Goal: Task Accomplishment & Management: Use online tool/utility

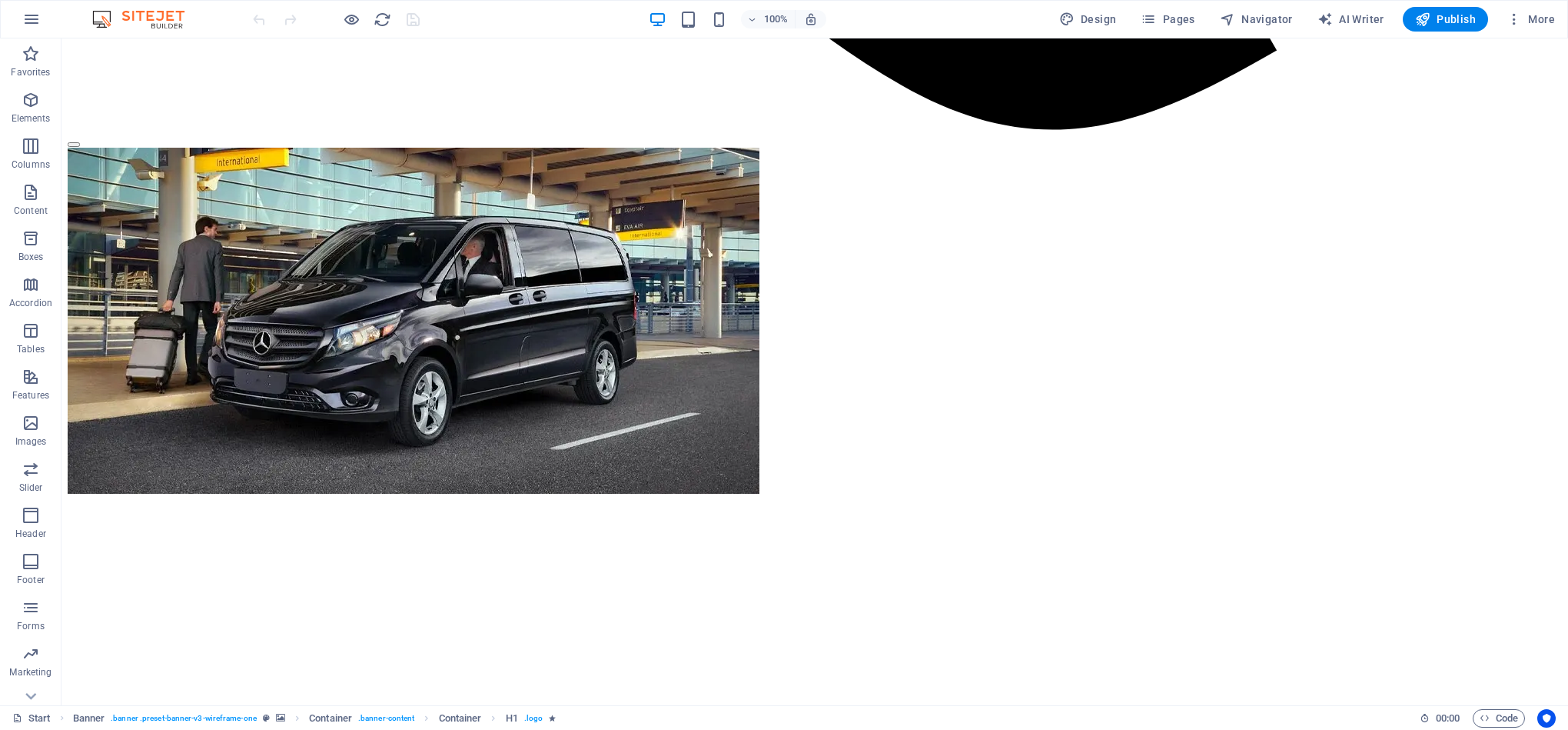
scroll to position [2028, 0]
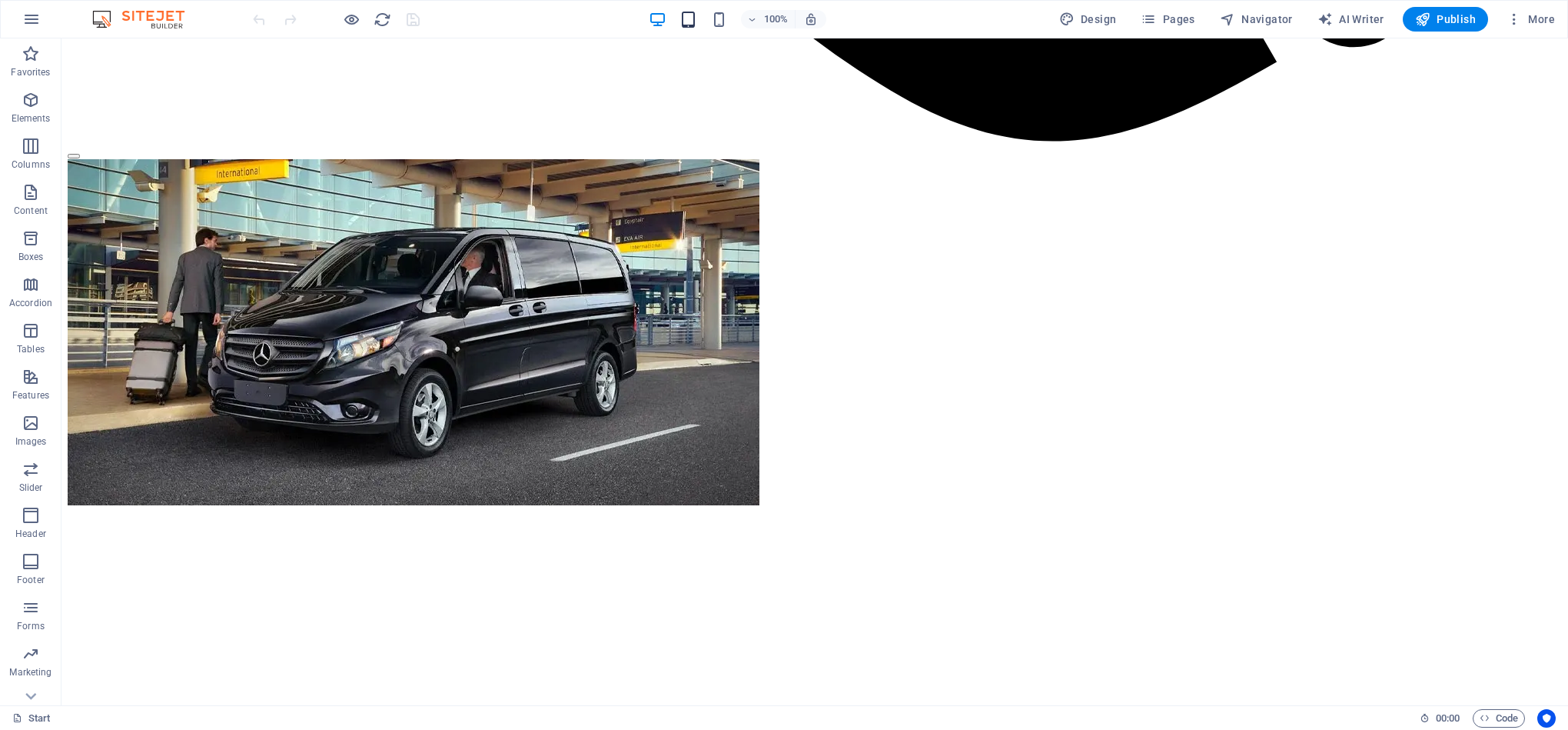
click at [701, 14] on div "100%" at bounding box center [737, 19] width 178 height 25
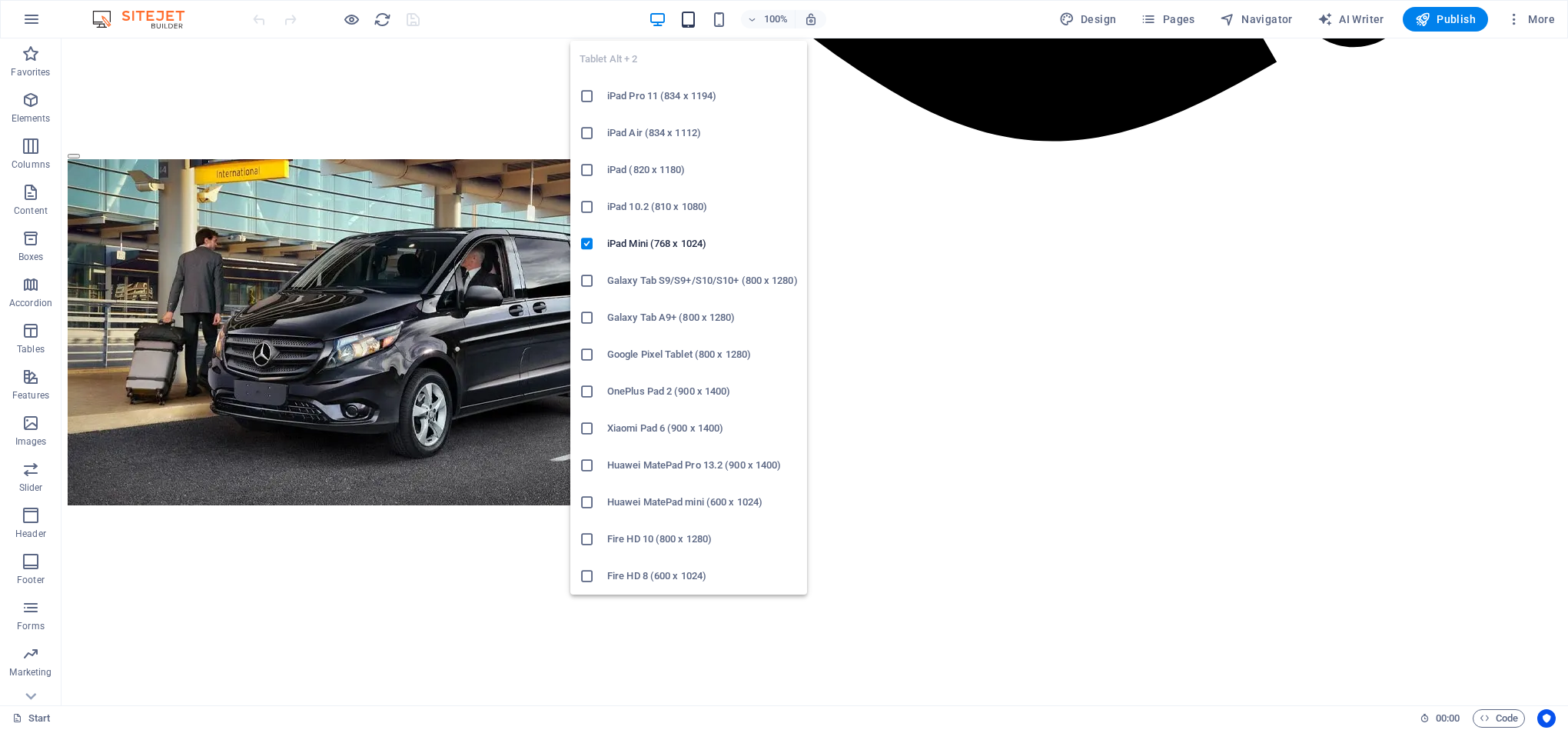
click at [691, 19] on icon "button" at bounding box center [688, 19] width 17 height 17
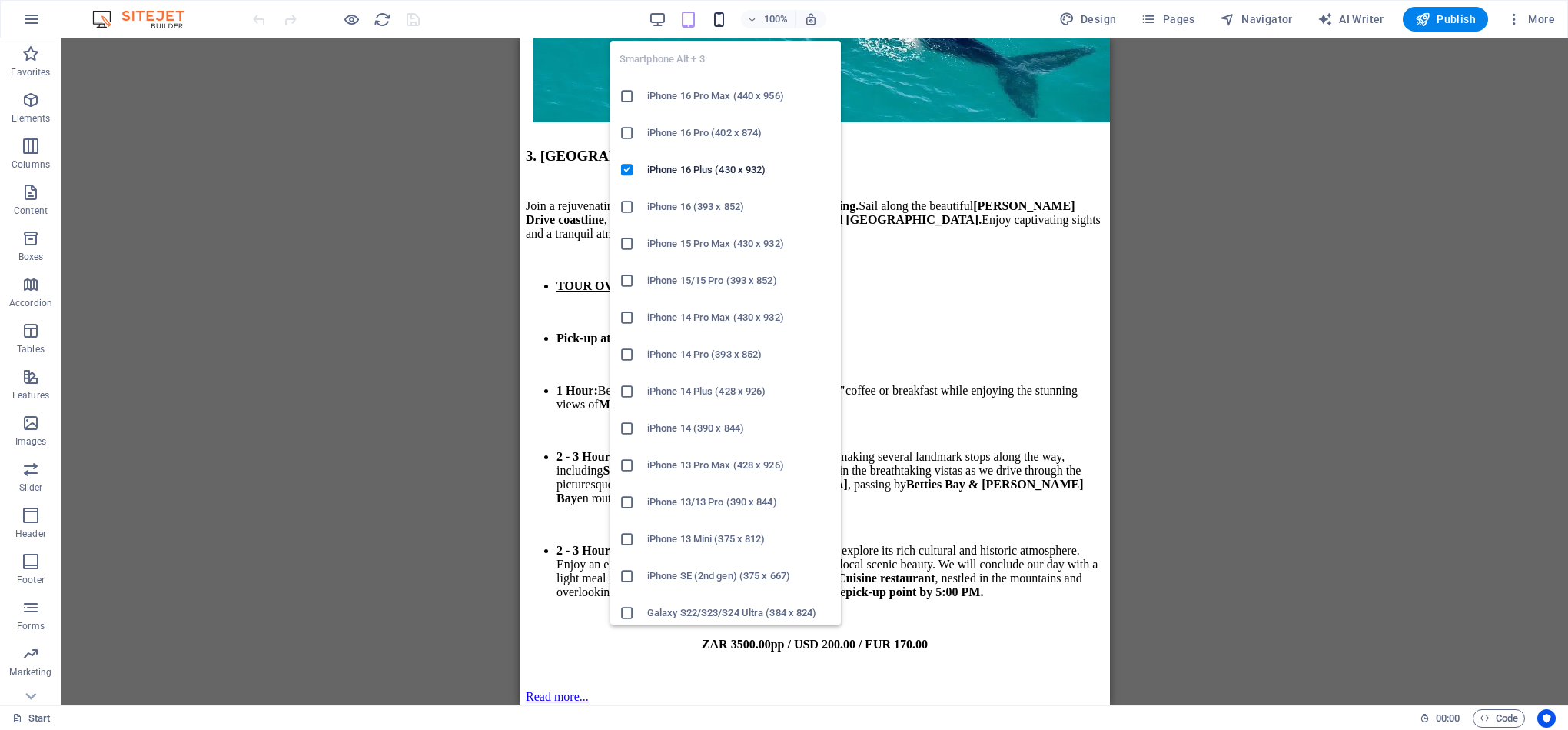
click at [722, 21] on icon "button" at bounding box center [719, 19] width 17 height 17
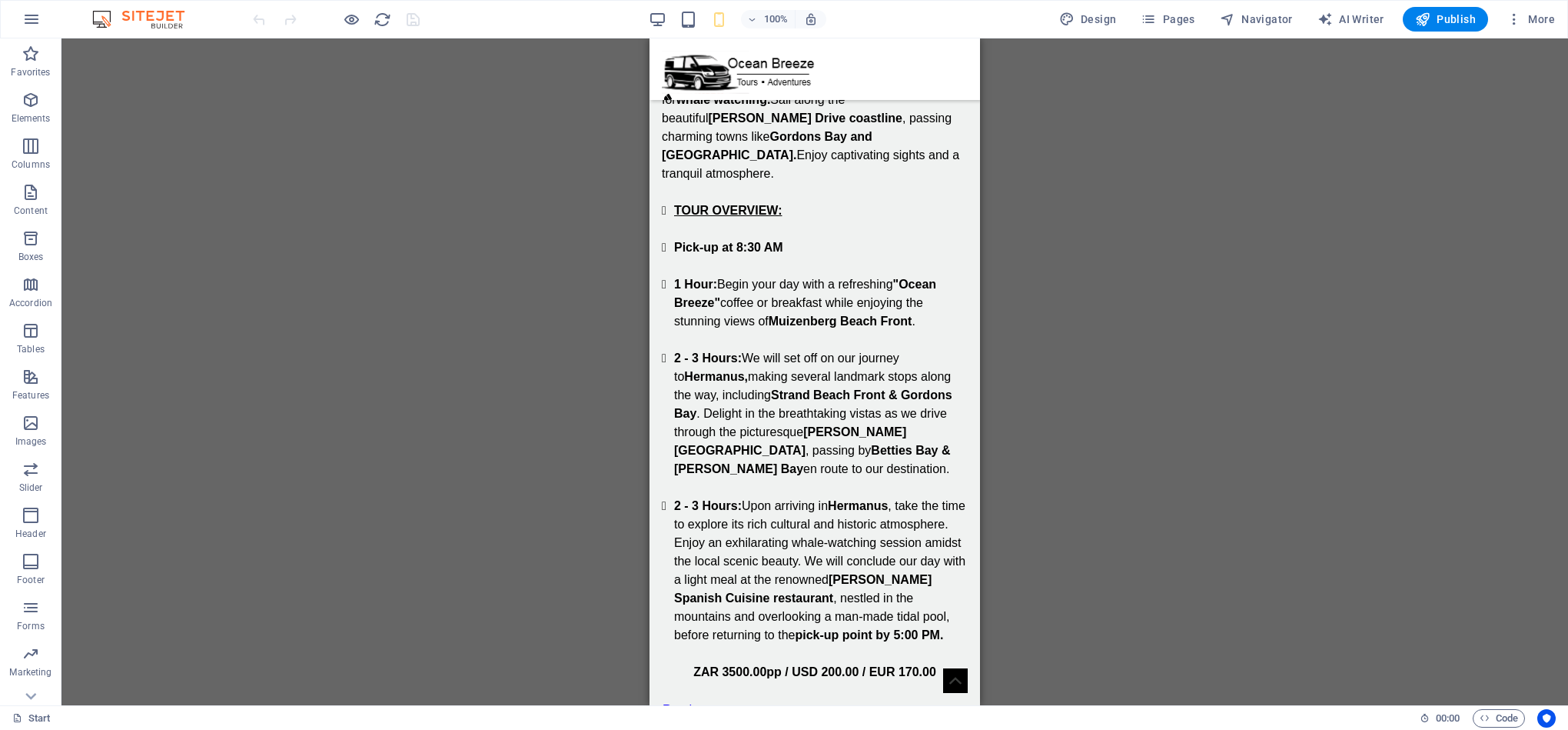
drag, startPoint x: 978, startPoint y: 343, endPoint x: 978, endPoint y: 361, distance: 18.0
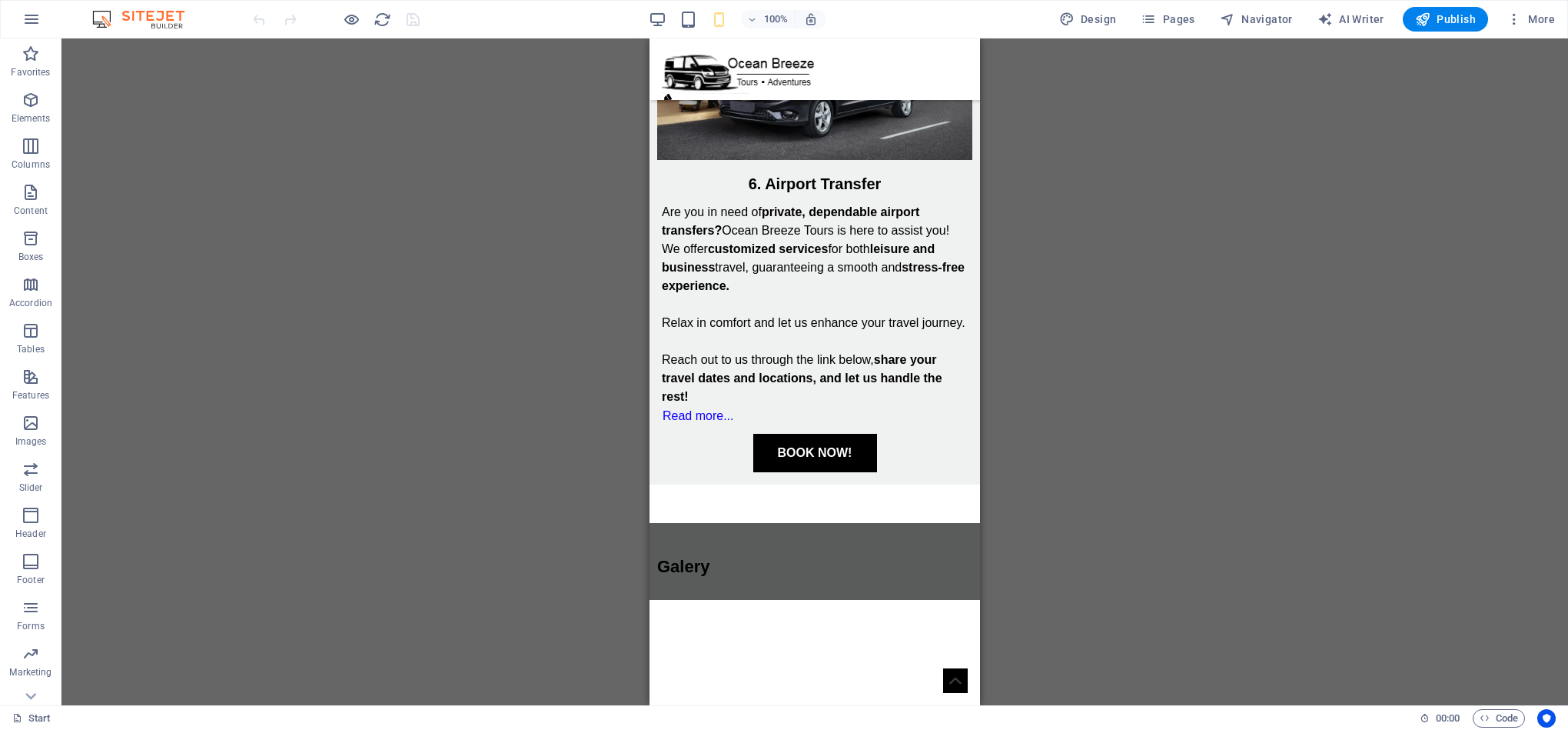
scroll to position [4675, 0]
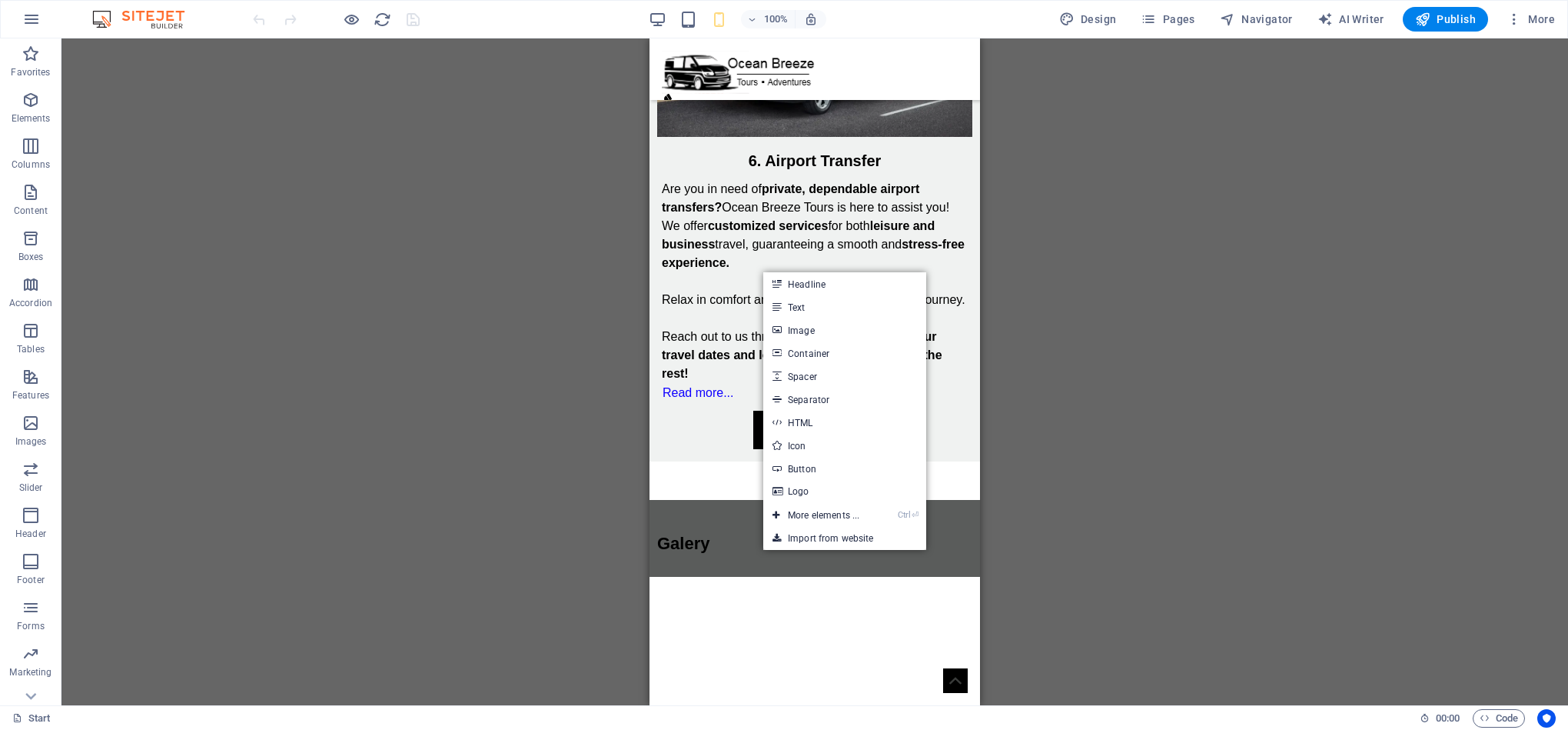
click at [593, 296] on div "Drag here to replace the existing content. Press “Ctrl” if you want to create a…" at bounding box center [815, 371] width 1507 height 667
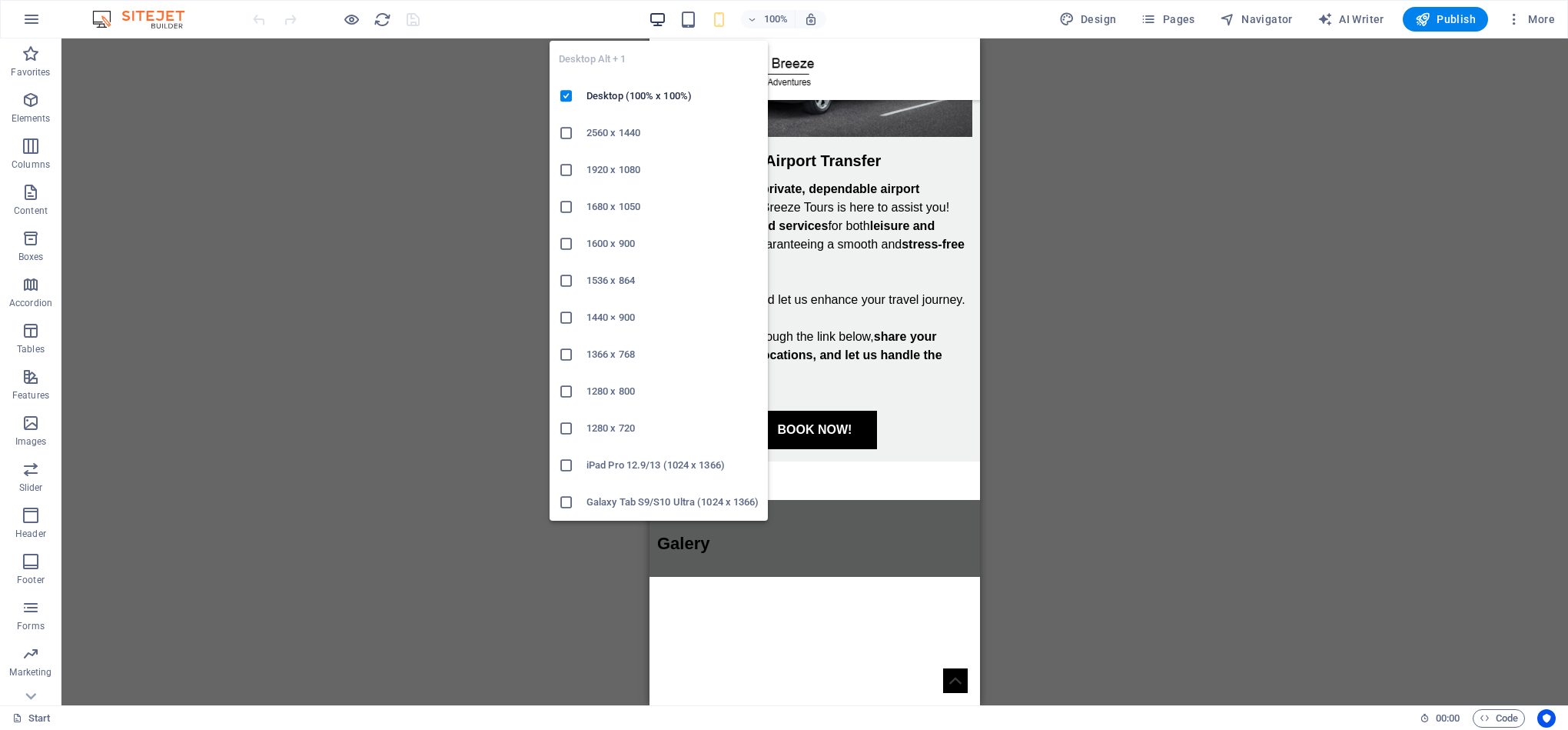
click at [652, 23] on icon "button" at bounding box center [657, 19] width 17 height 17
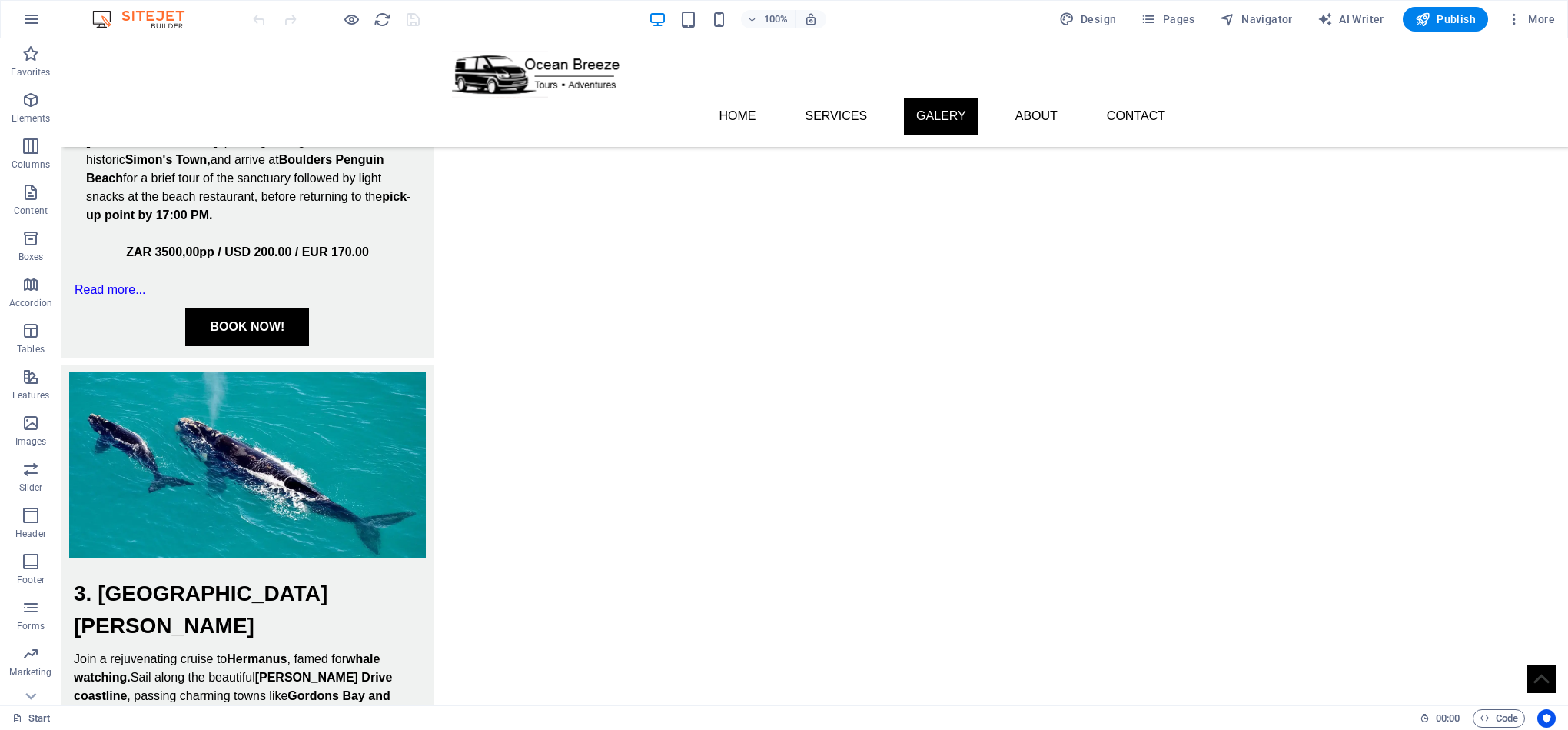
scroll to position [2116, 0]
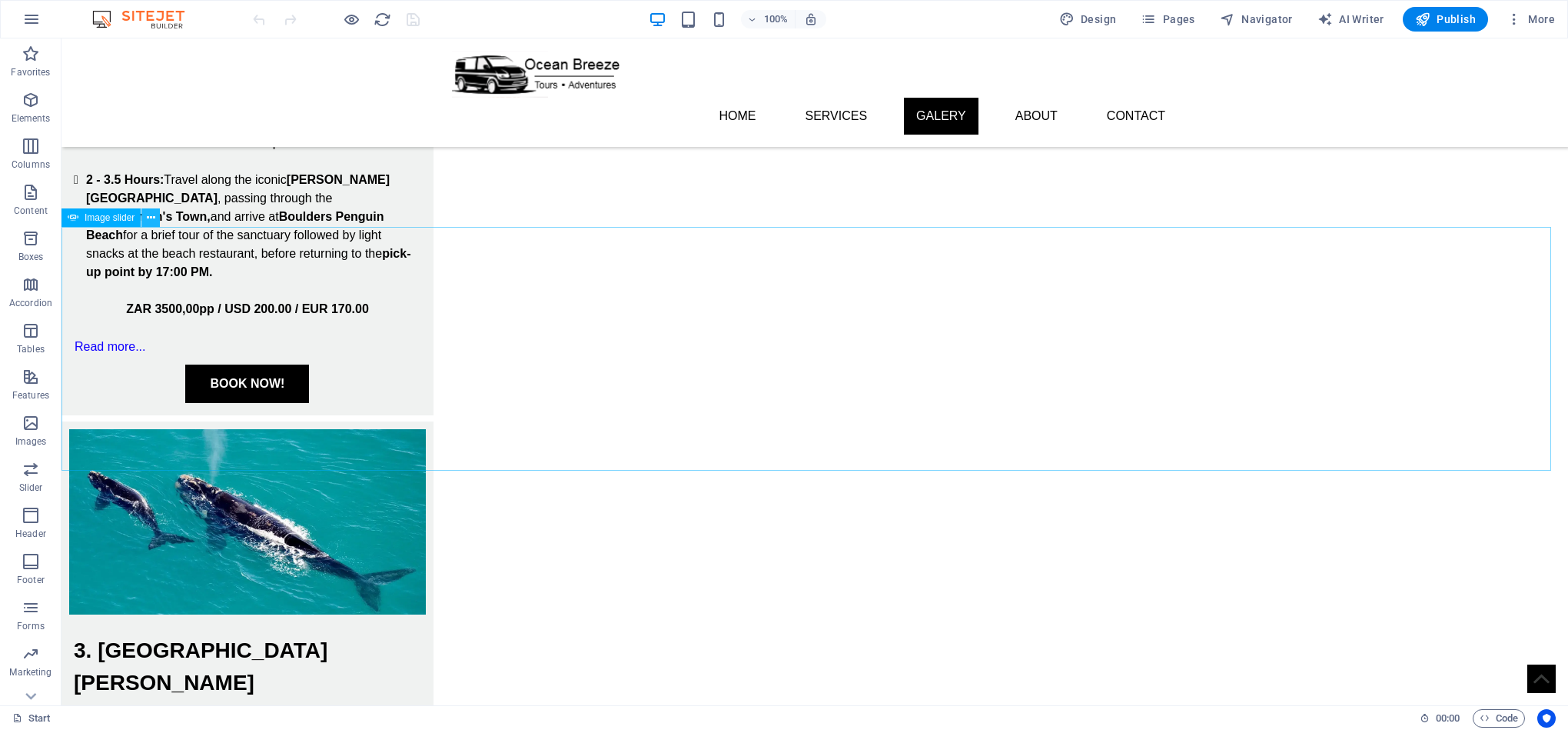
click at [148, 212] on icon at bounding box center [151, 217] width 9 height 16
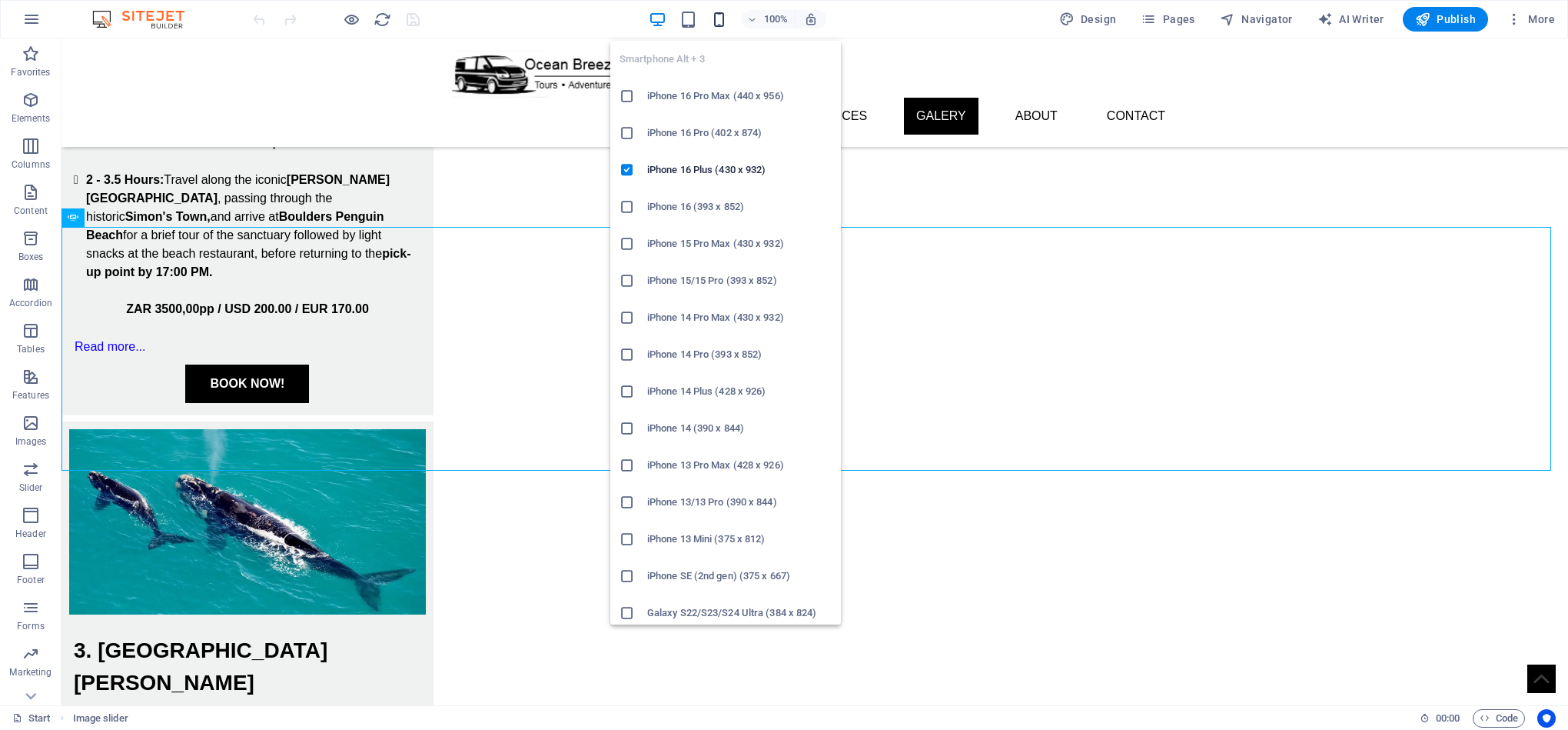
click at [720, 26] on icon "button" at bounding box center [719, 19] width 17 height 17
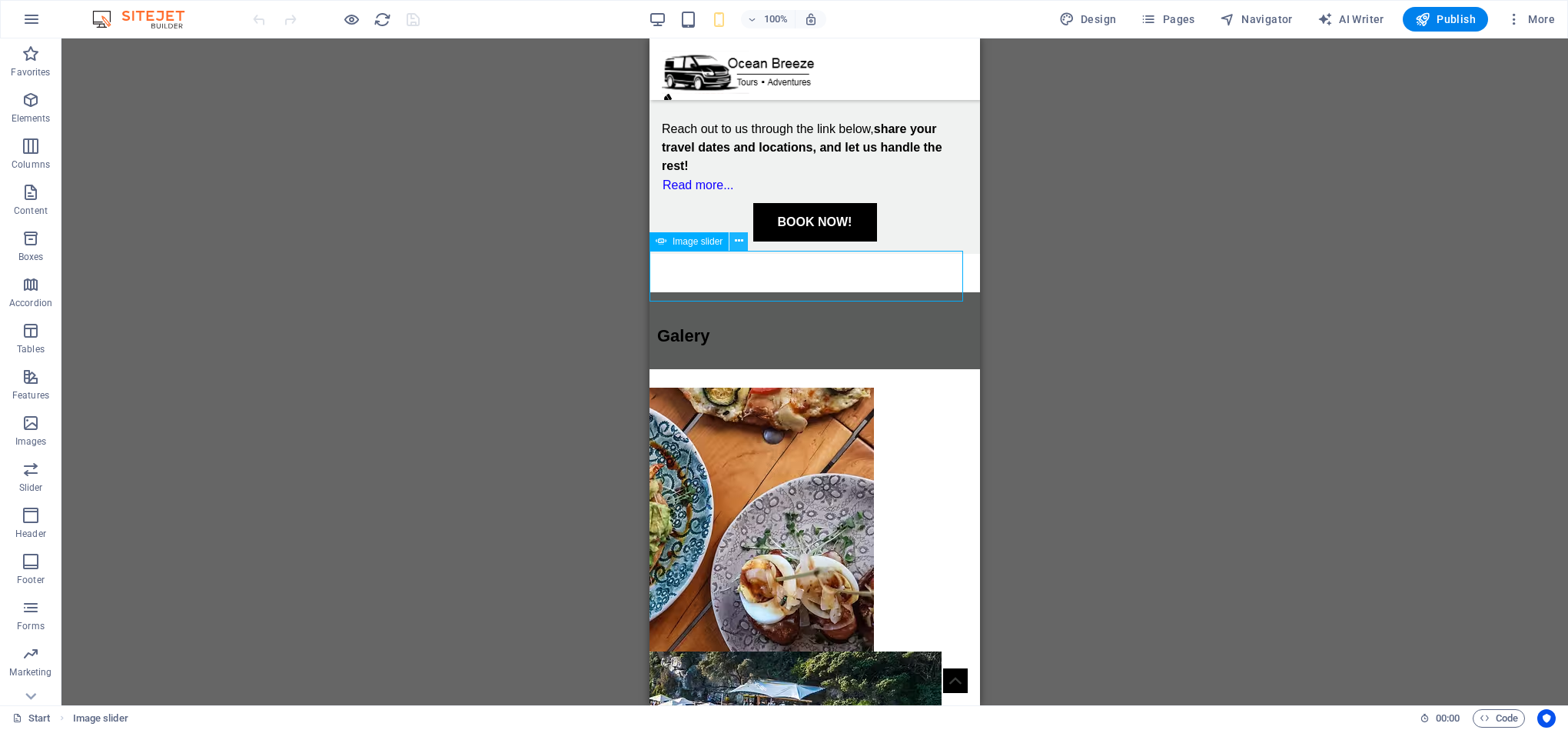
click at [738, 237] on icon at bounding box center [738, 241] width 9 height 16
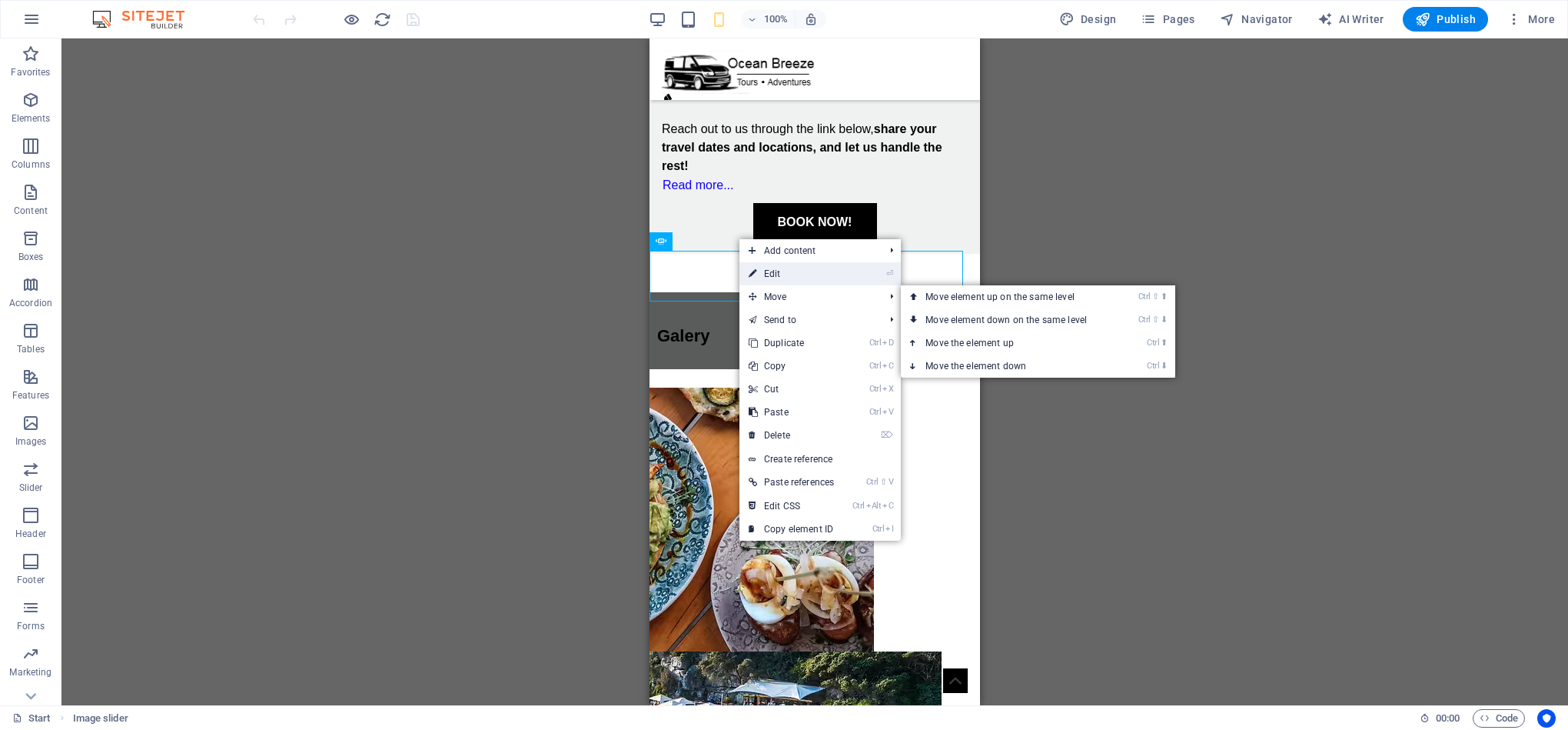
click at [794, 277] on link "⏎ Edit" at bounding box center [791, 274] width 104 height 23
select select "ms"
select select "s"
select select "progressive"
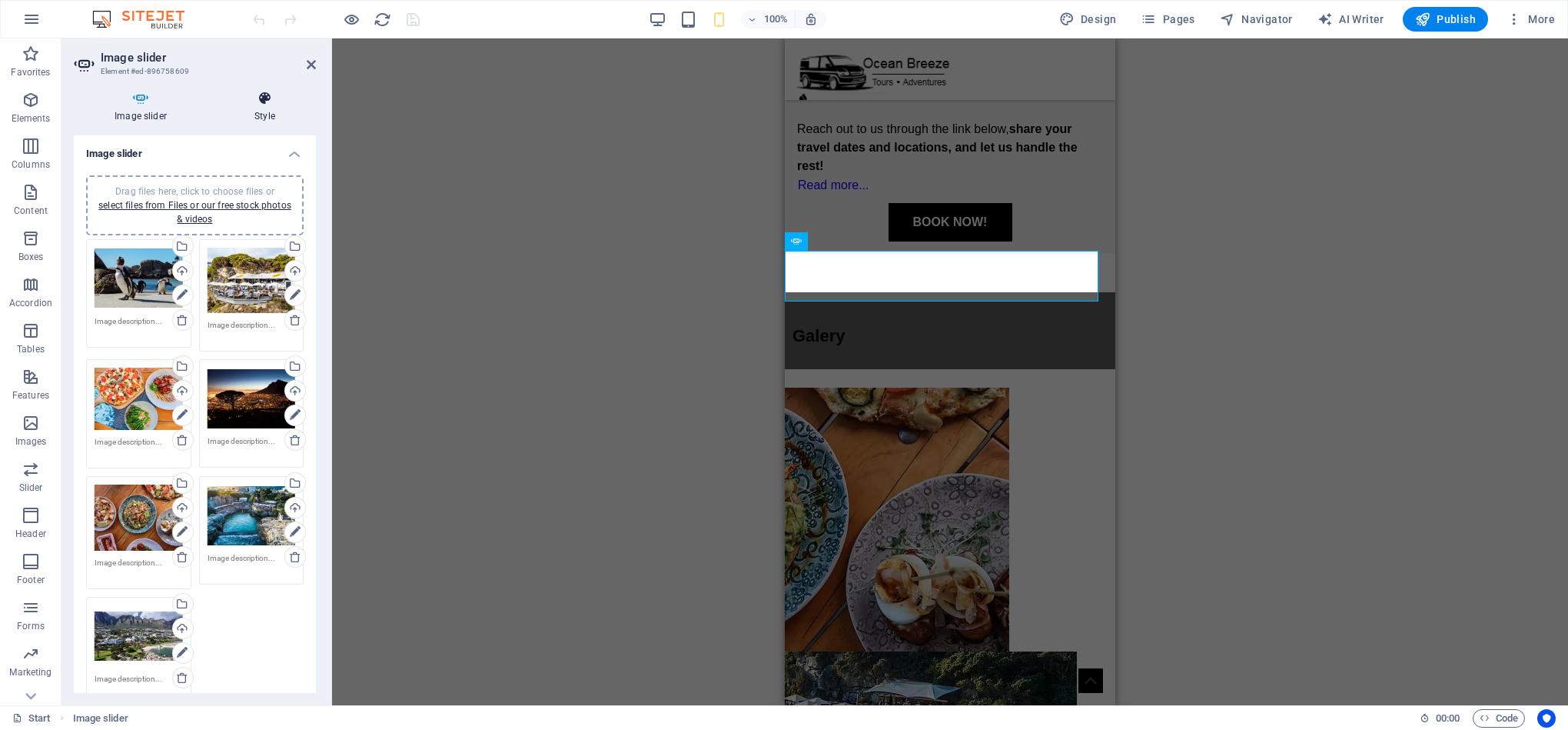
click at [272, 116] on h4 "Style" at bounding box center [264, 107] width 102 height 33
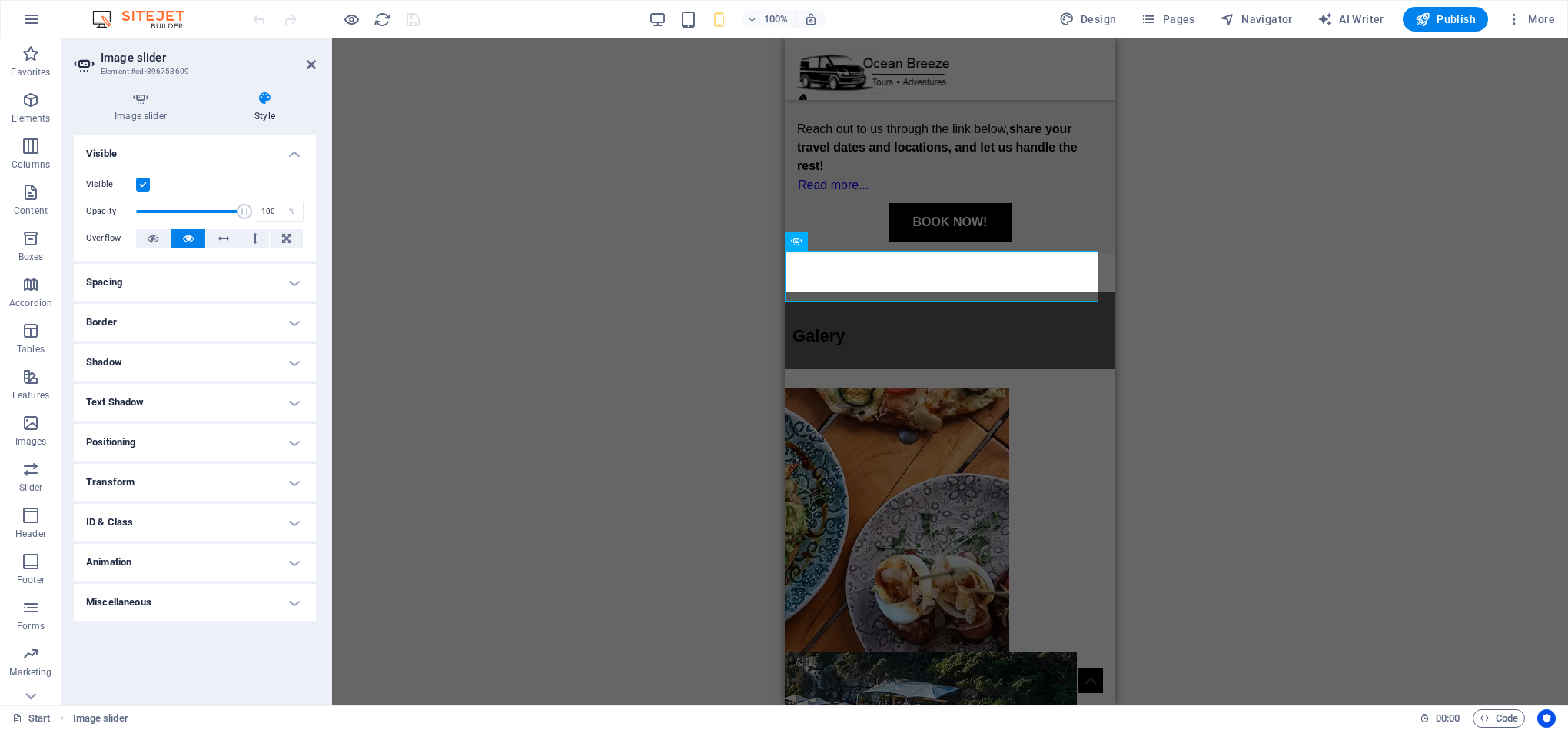
click at [143, 187] on label at bounding box center [142, 185] width 13 height 13
click at [0, 0] on input "Visible" at bounding box center [0, 0] width 0 height 0
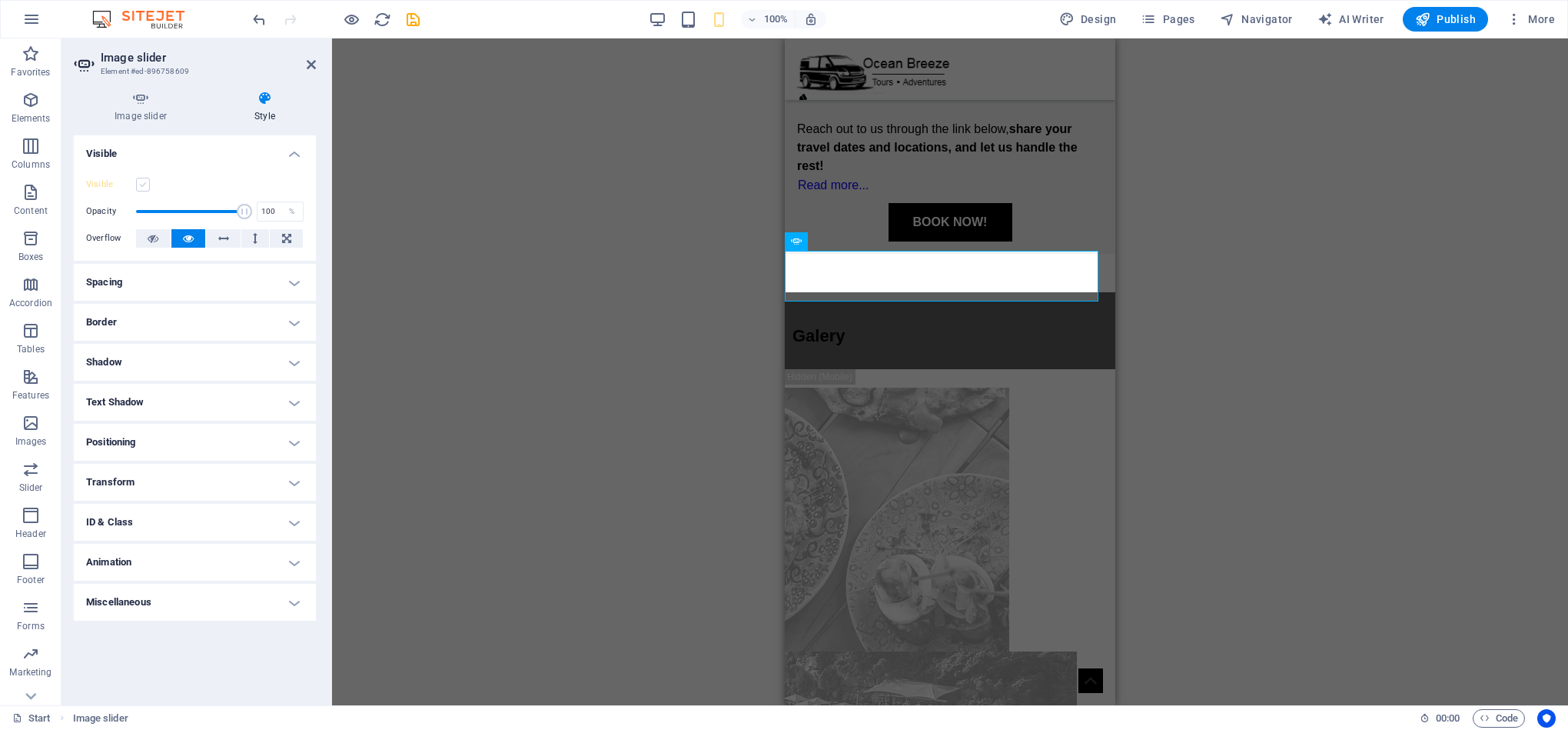
click at [143, 187] on label at bounding box center [142, 185] width 13 height 13
click at [0, 0] on input "Visible" at bounding box center [0, 0] width 0 height 0
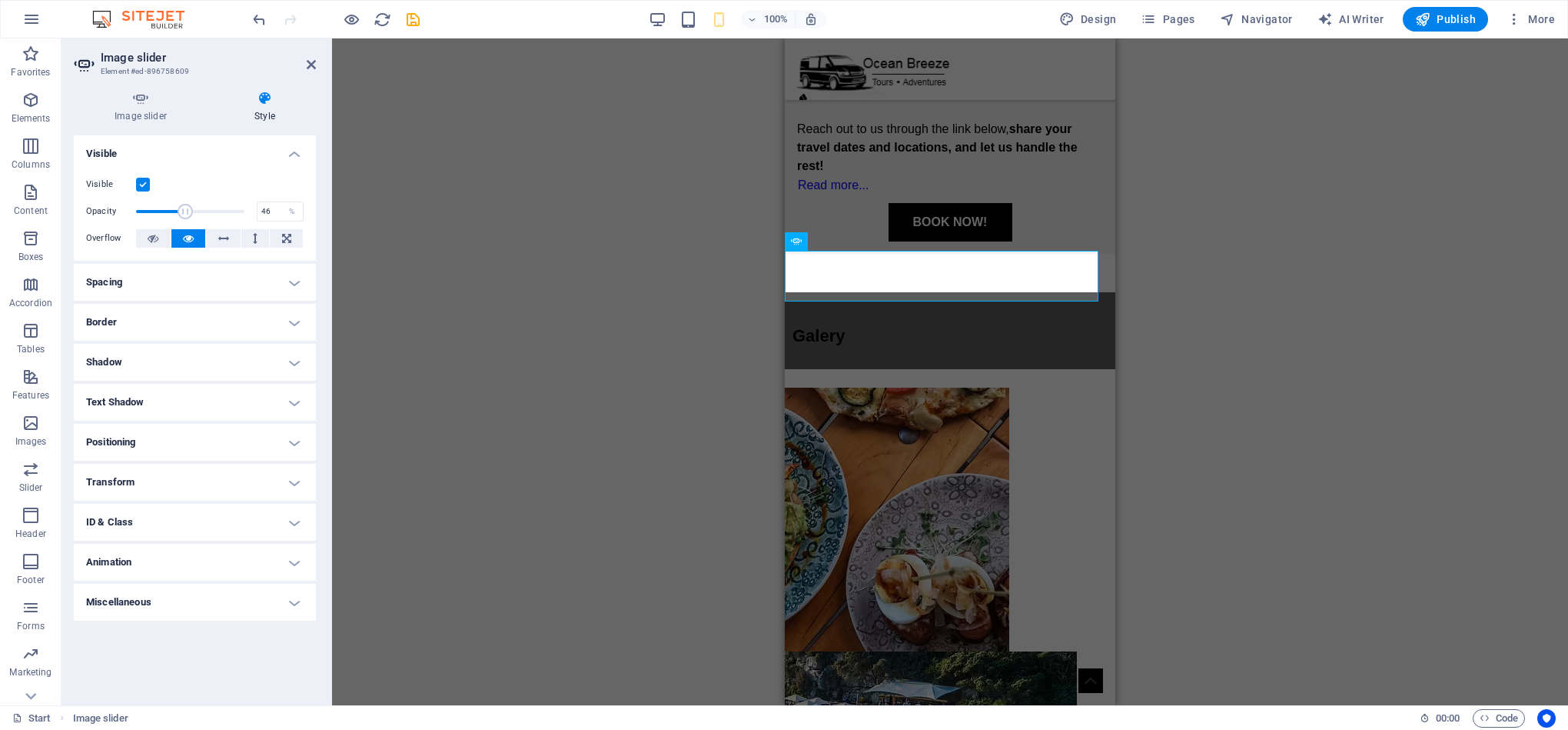
drag, startPoint x: 245, startPoint y: 212, endPoint x: 185, endPoint y: 213, distance: 60.0
click at [185, 213] on span at bounding box center [185, 211] width 15 height 15
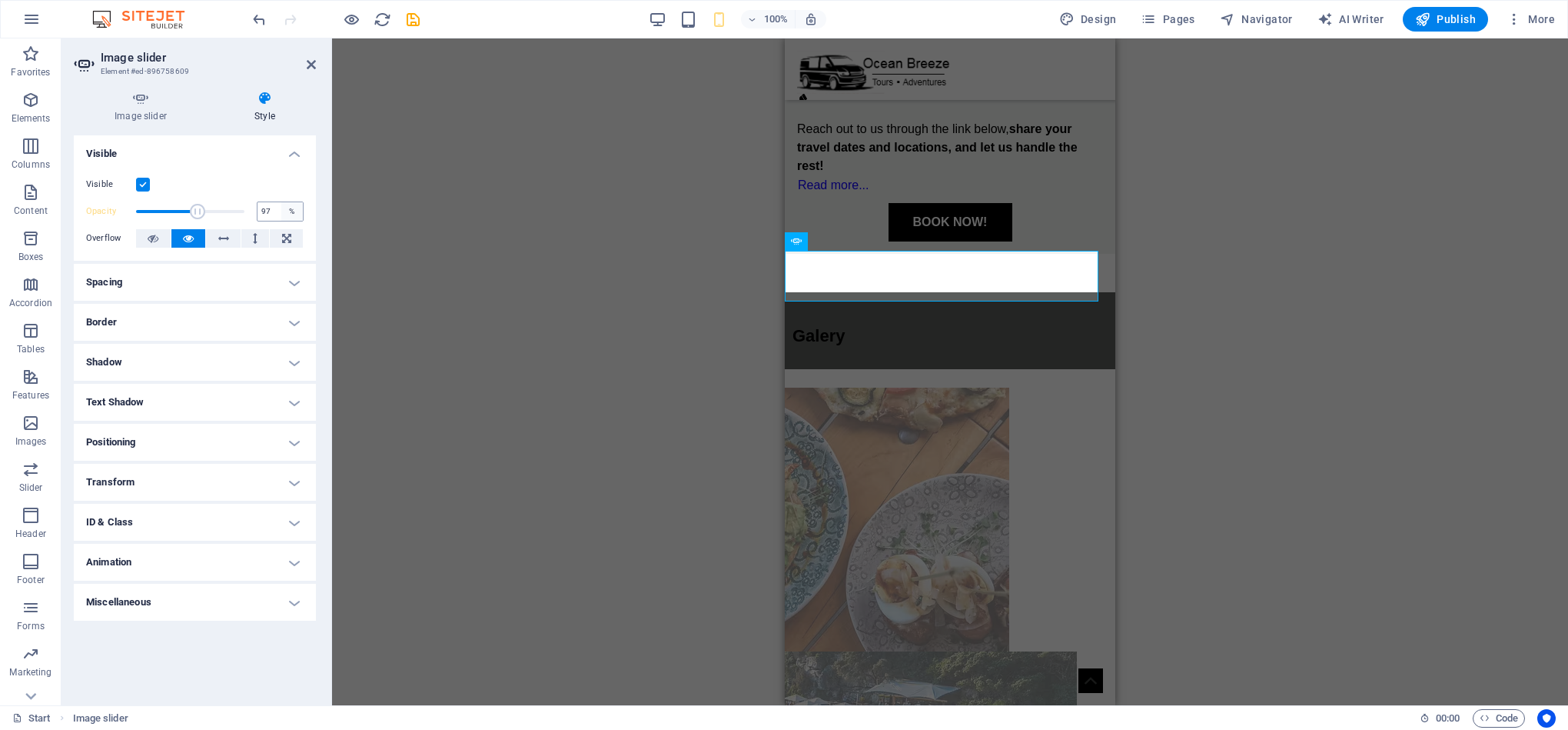
type input "100"
drag, startPoint x: 185, startPoint y: 213, endPoint x: 293, endPoint y: 213, distance: 108.0
click at [293, 213] on div "Opacity 100 %" at bounding box center [194, 211] width 217 height 23
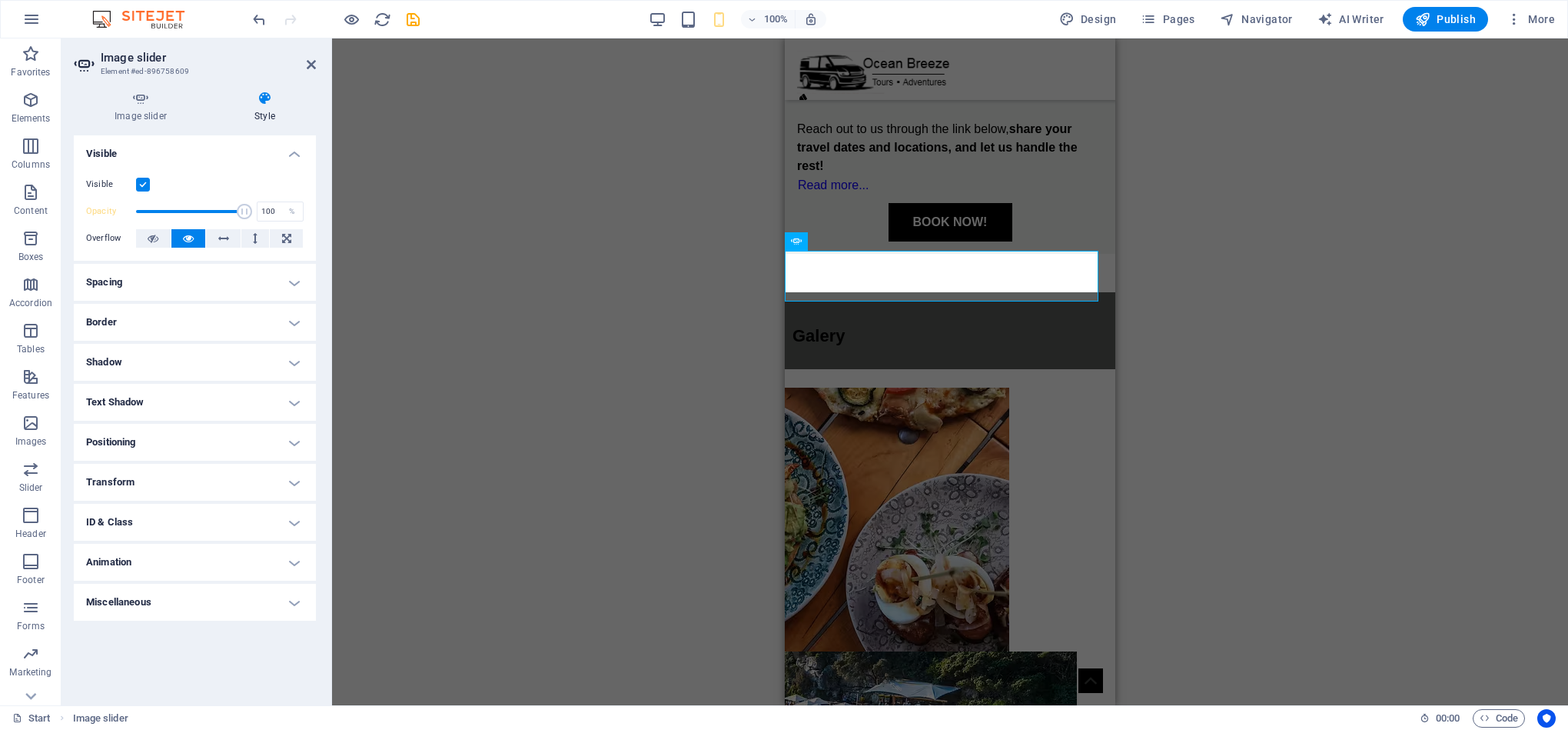
click at [243, 292] on h4 "Spacing" at bounding box center [194, 282] width 242 height 37
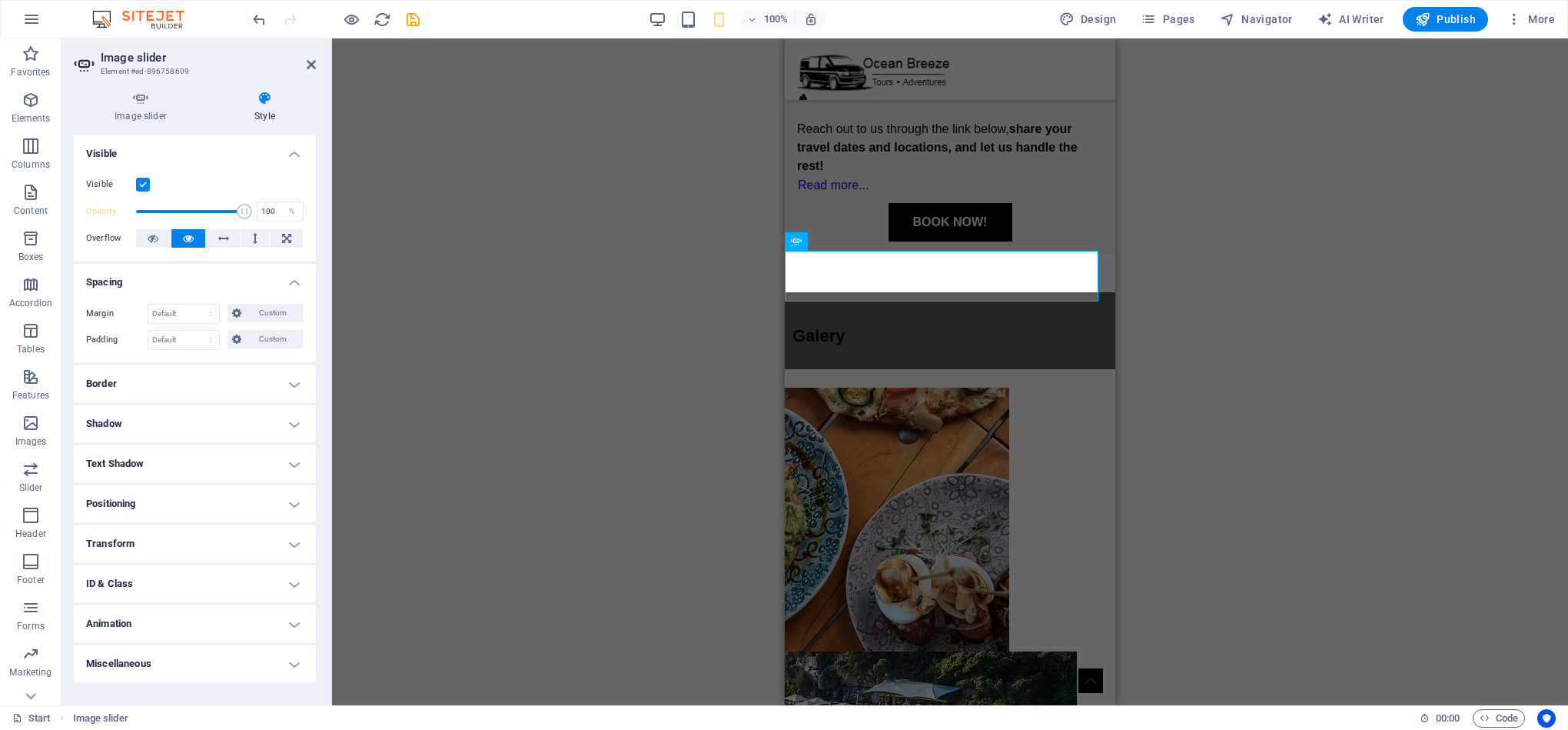
click at [253, 281] on h4 "Spacing" at bounding box center [194, 277] width 242 height 28
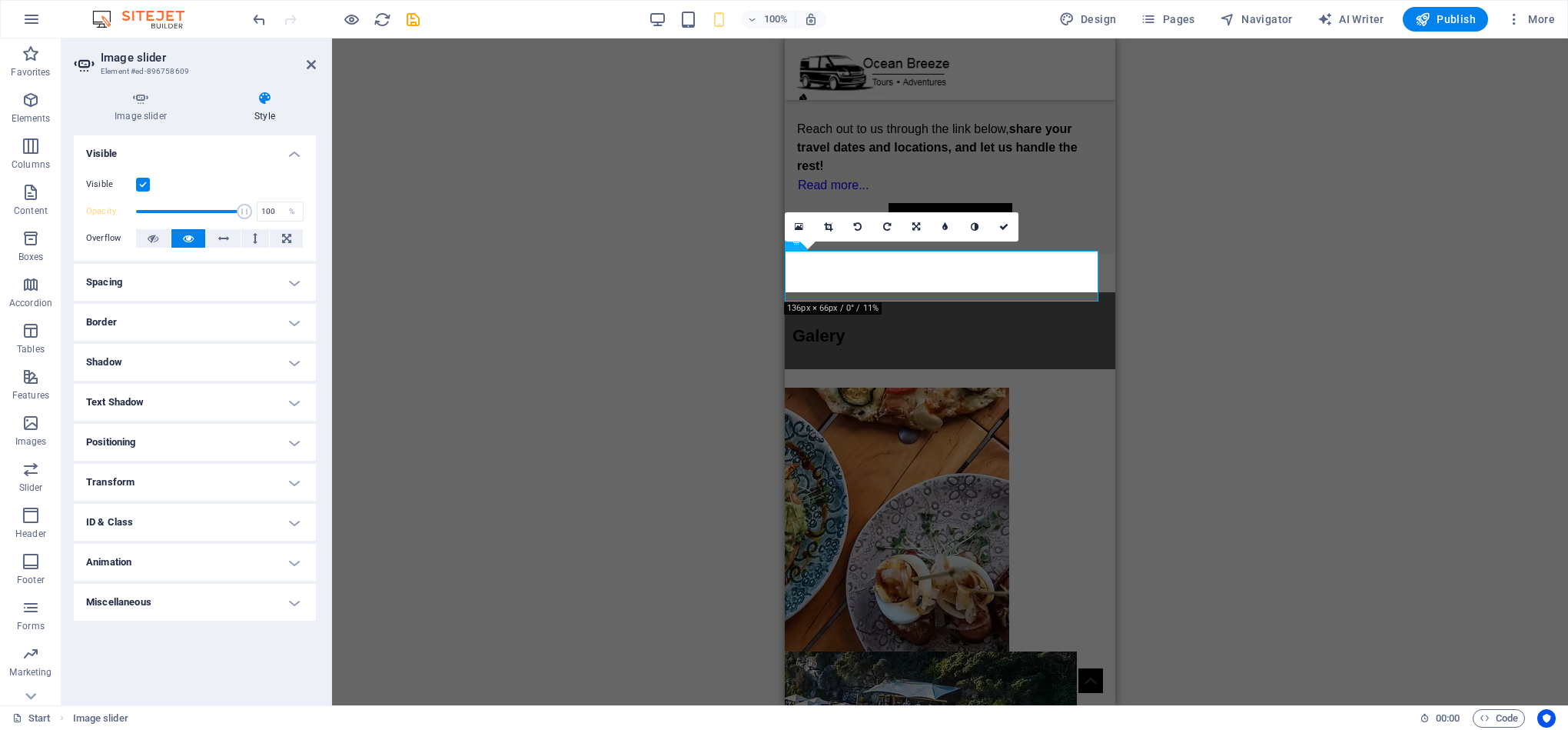
click at [794, 241] on div "16:10 16:9 4:3 1:1 1:2 0" at bounding box center [902, 227] width 233 height 30
click at [577, 266] on div "Container Container H1 Banner Container Container Container Text Spacer Image s…" at bounding box center [949, 371] width 1236 height 667
click at [874, 242] on icon at bounding box center [874, 241] width 9 height 16
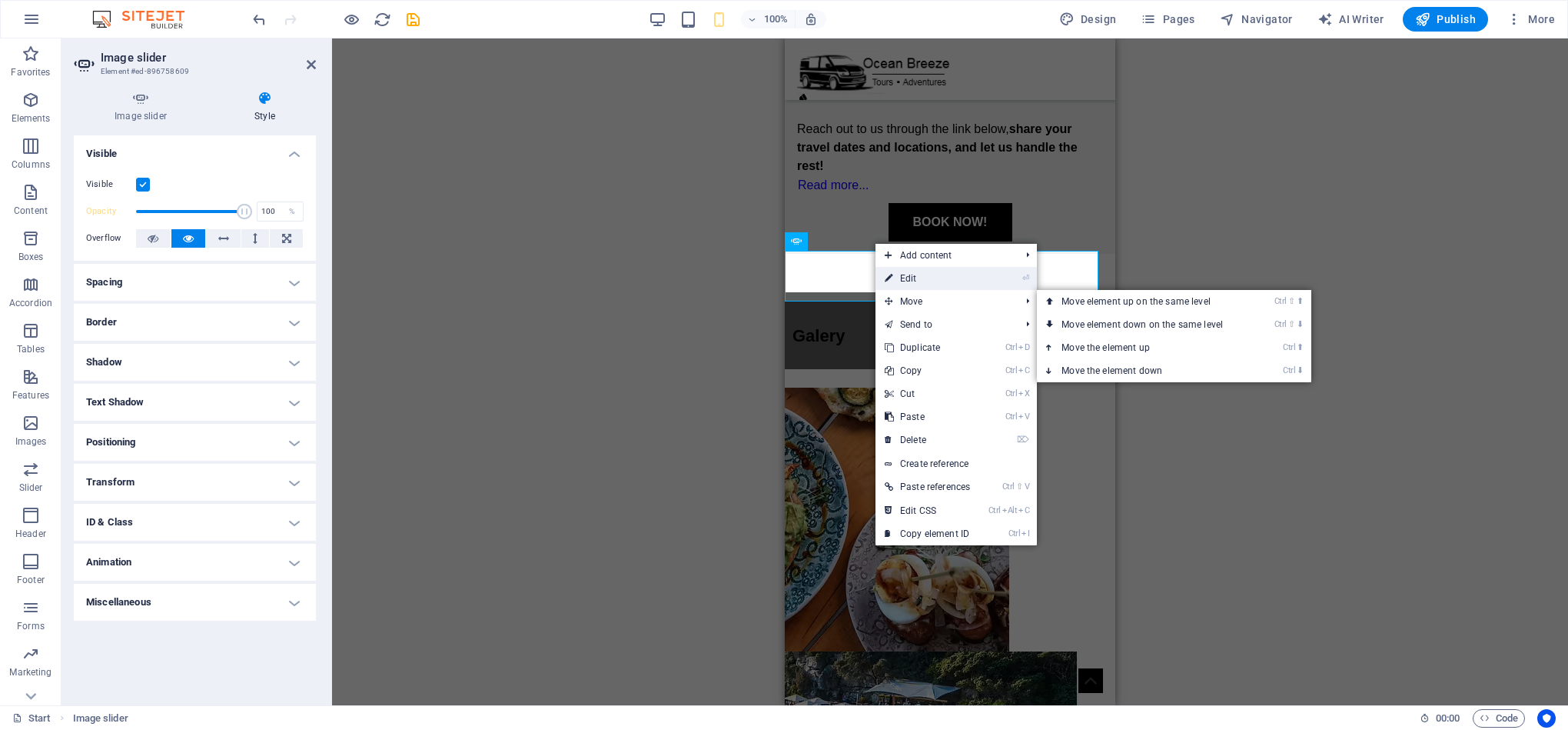
click at [926, 284] on link "⏎ Edit" at bounding box center [927, 278] width 104 height 23
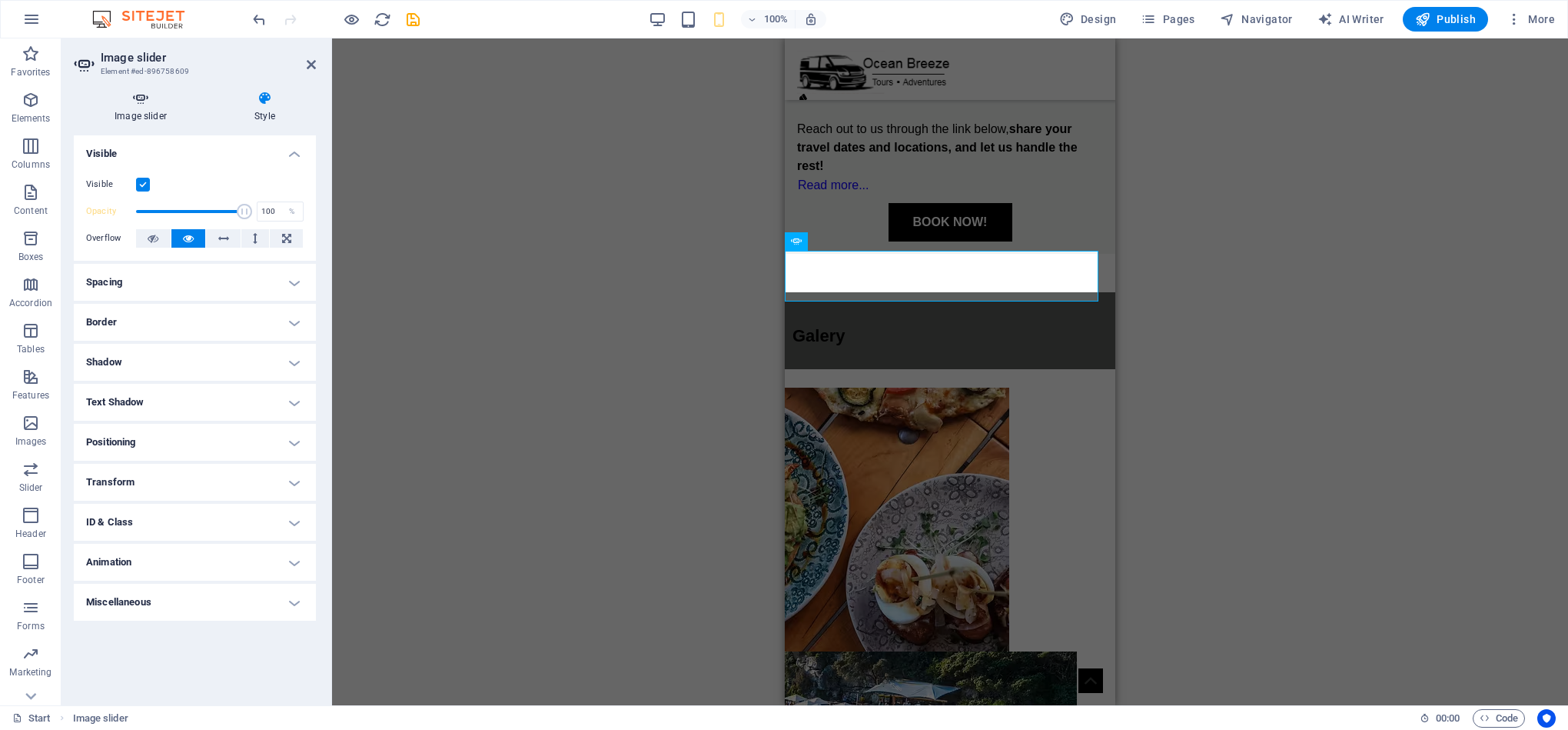
click at [155, 109] on h4 "Image slider" at bounding box center [143, 107] width 140 height 33
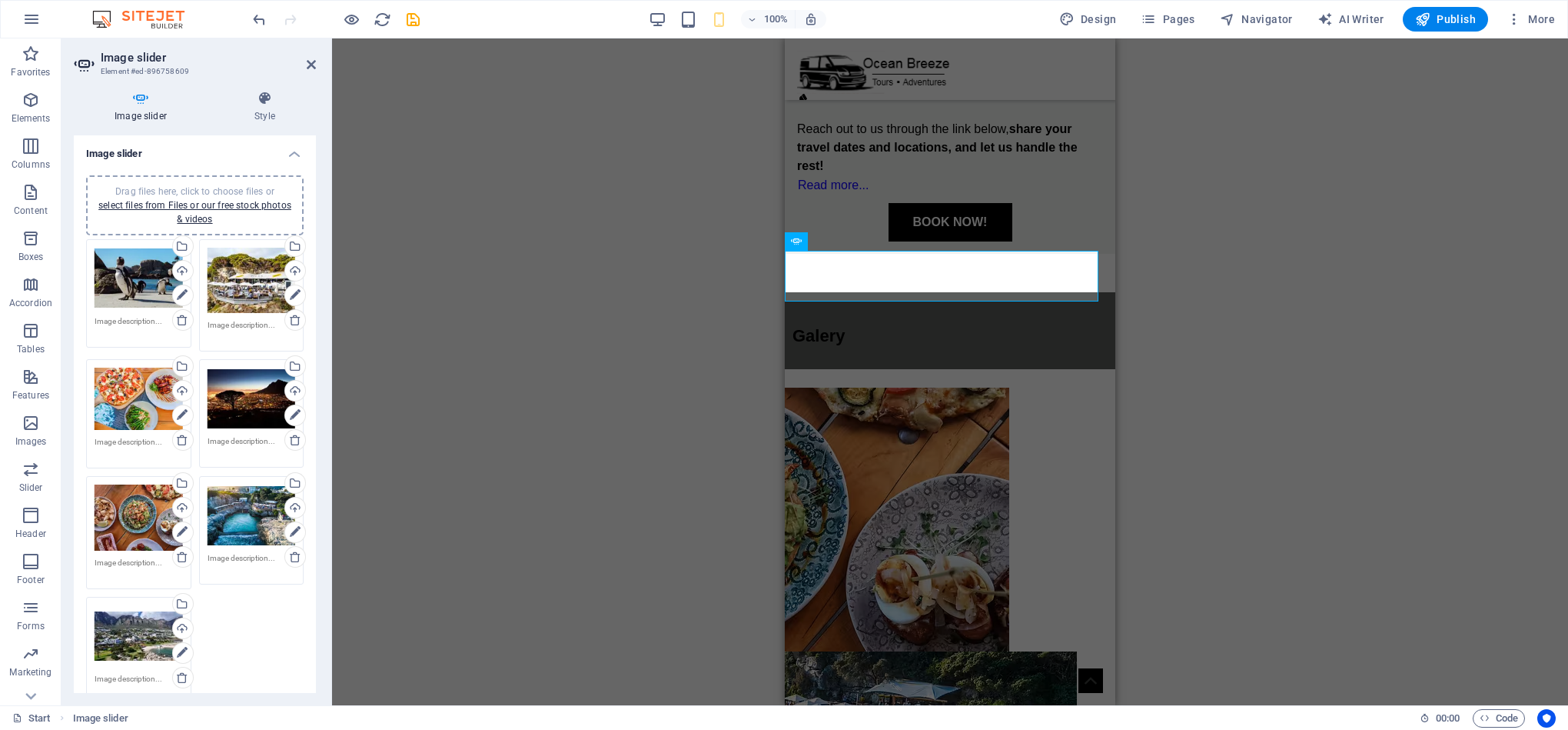
drag, startPoint x: 237, startPoint y: 151, endPoint x: 247, endPoint y: 165, distance: 17.2
click at [236, 150] on h4 "Image slider" at bounding box center [194, 148] width 242 height 28
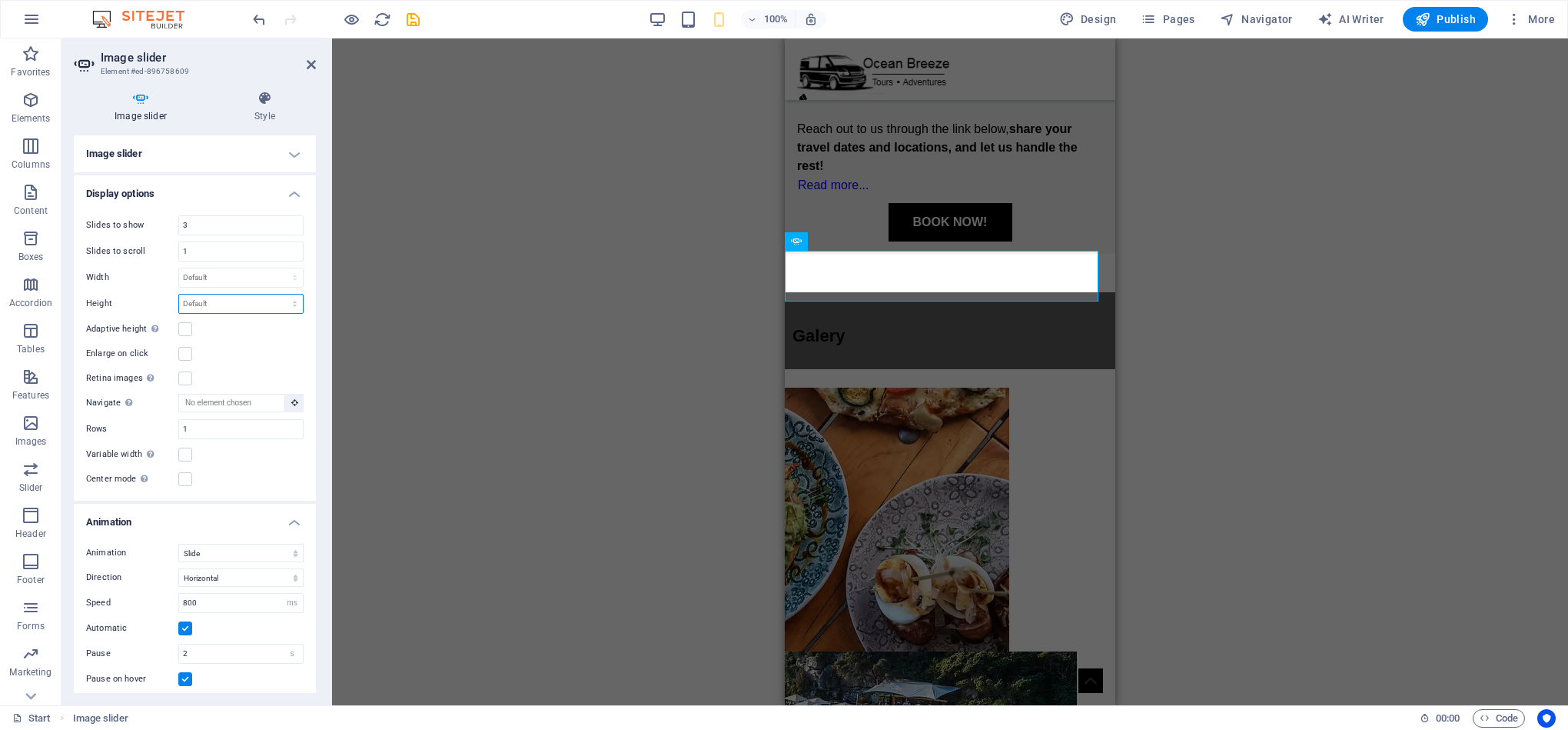
click at [250, 300] on select "Default px rem em vw vh" at bounding box center [240, 303] width 123 height 18
select select "px"
click at [278, 296] on select "Default px rem em vw vh" at bounding box center [240, 303] width 123 height 18
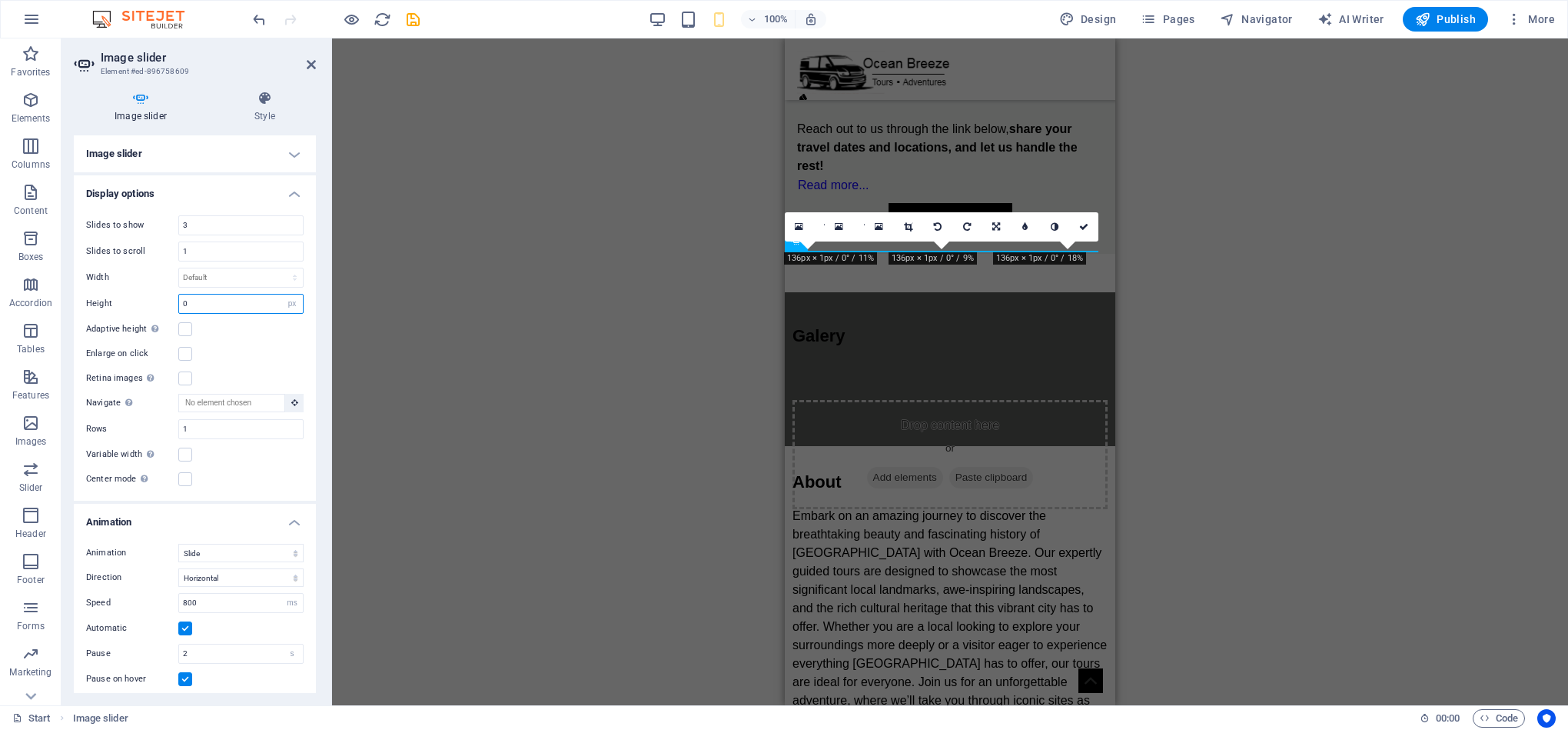
click at [248, 299] on input "0" at bounding box center [240, 303] width 123 height 18
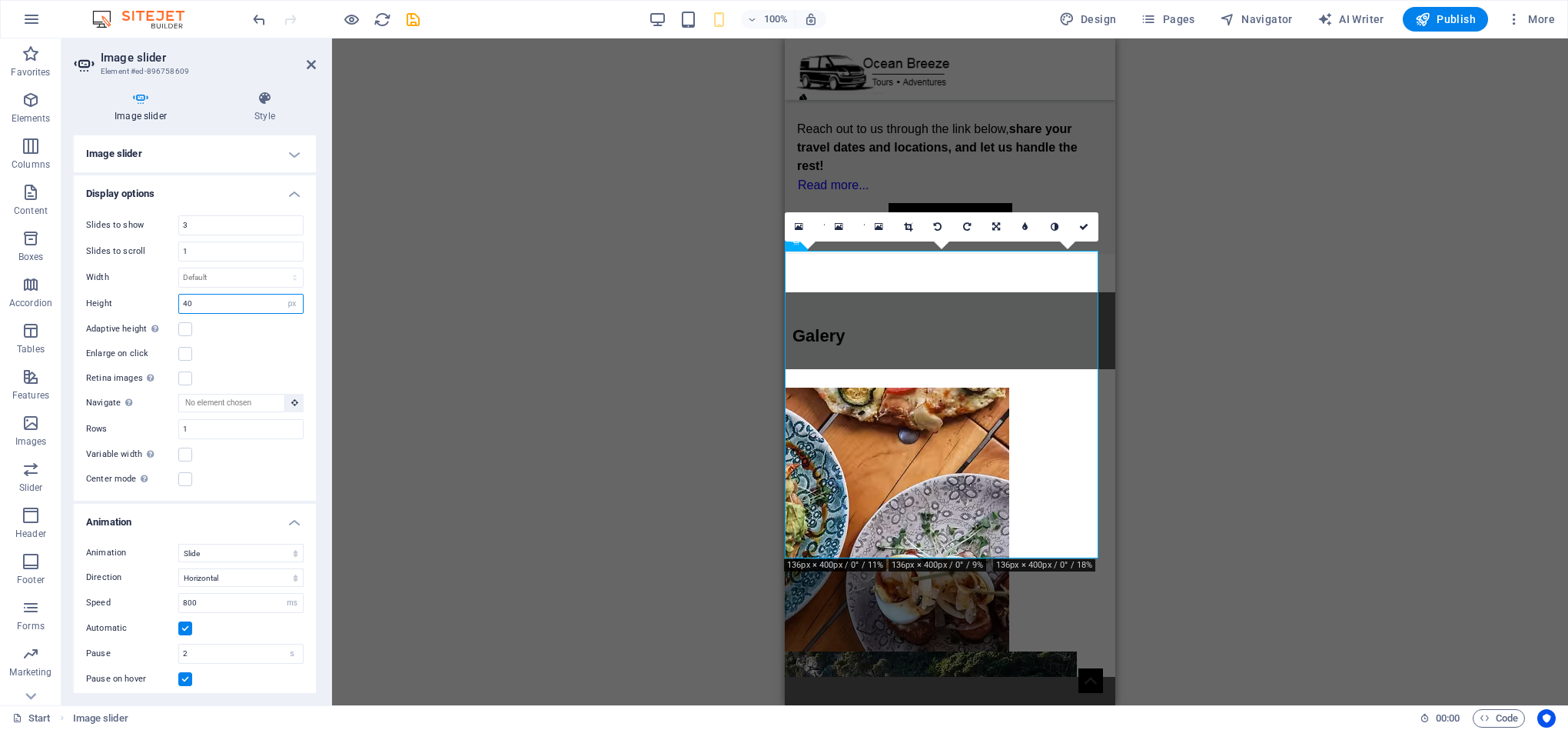
type input "4"
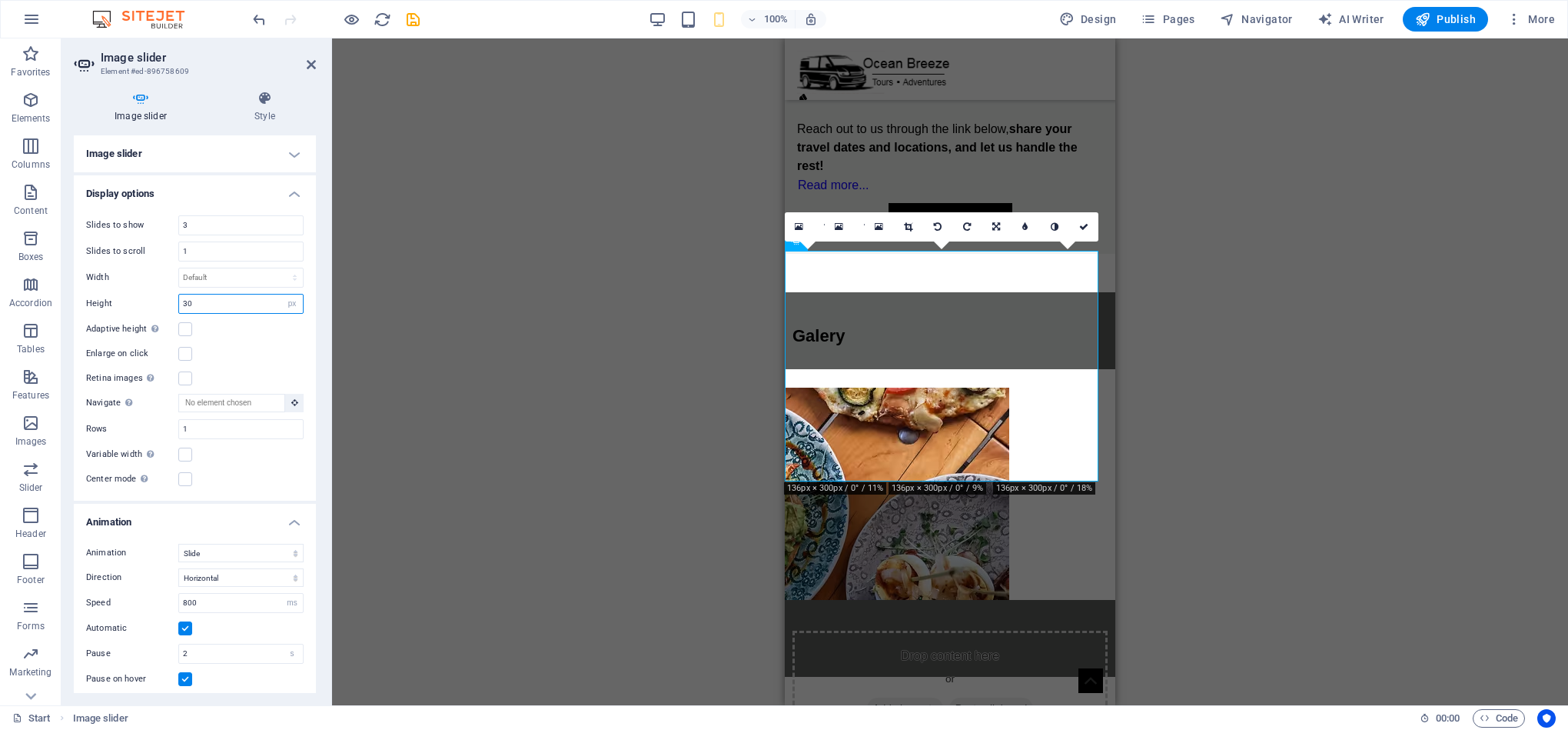
type input "3"
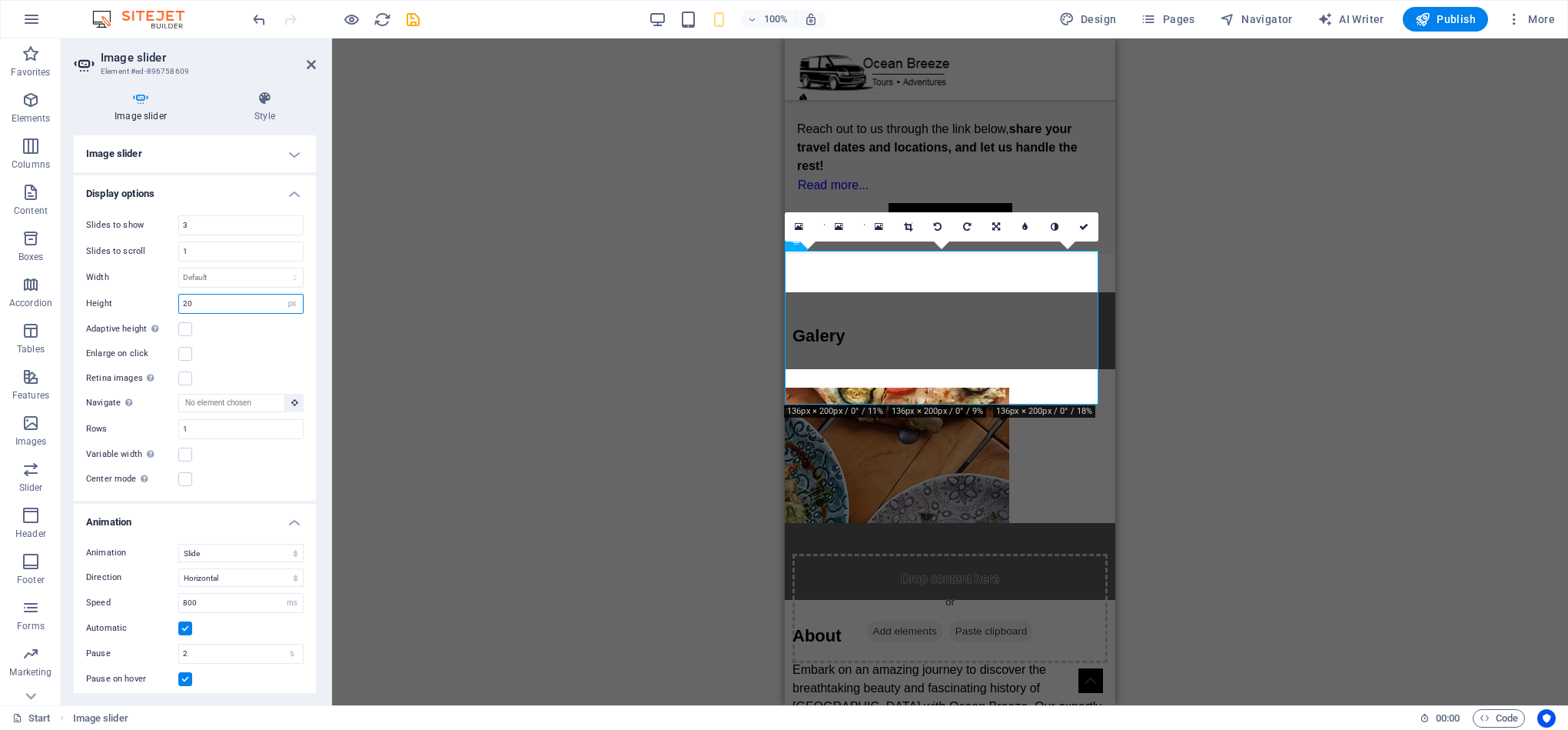
type input "2"
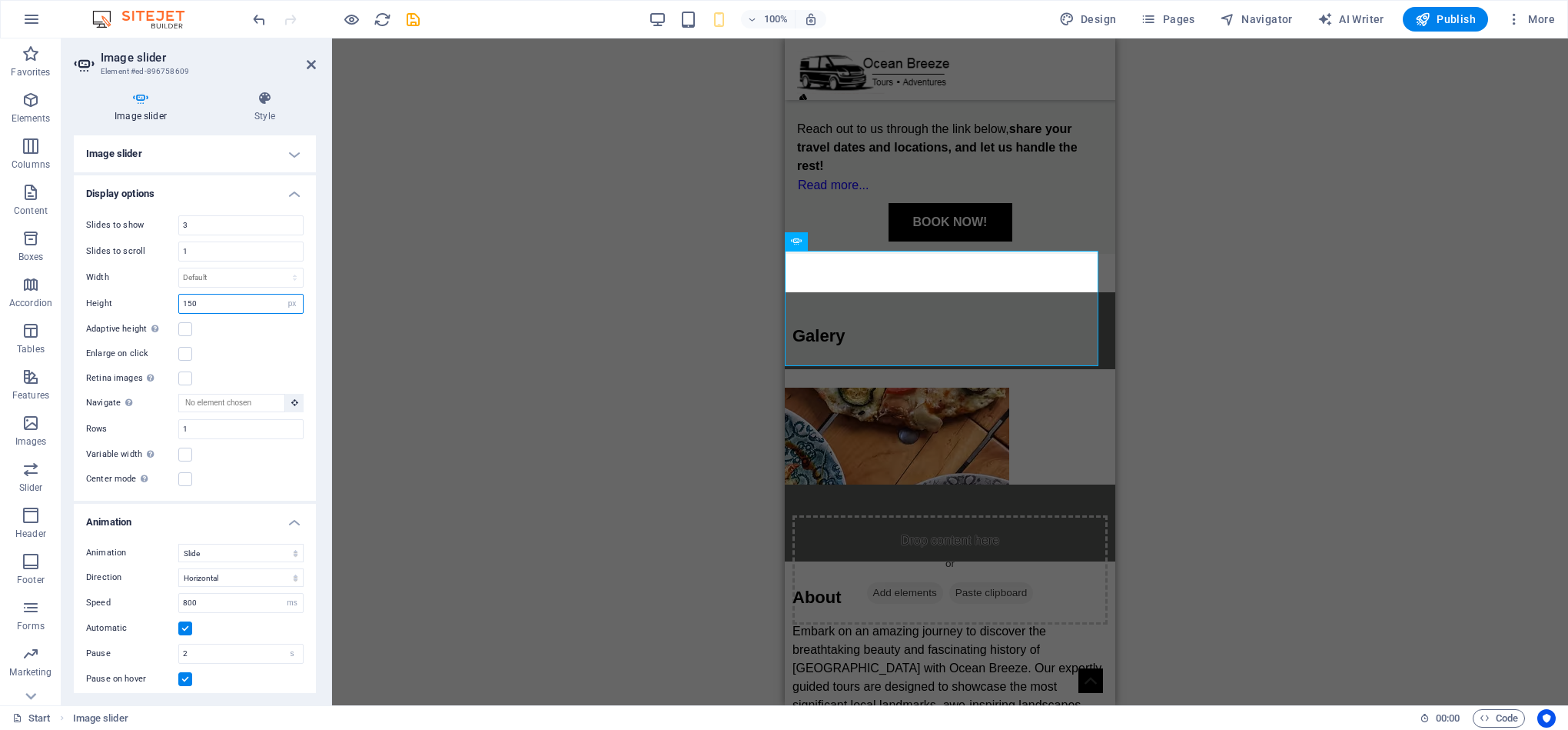
type input "150"
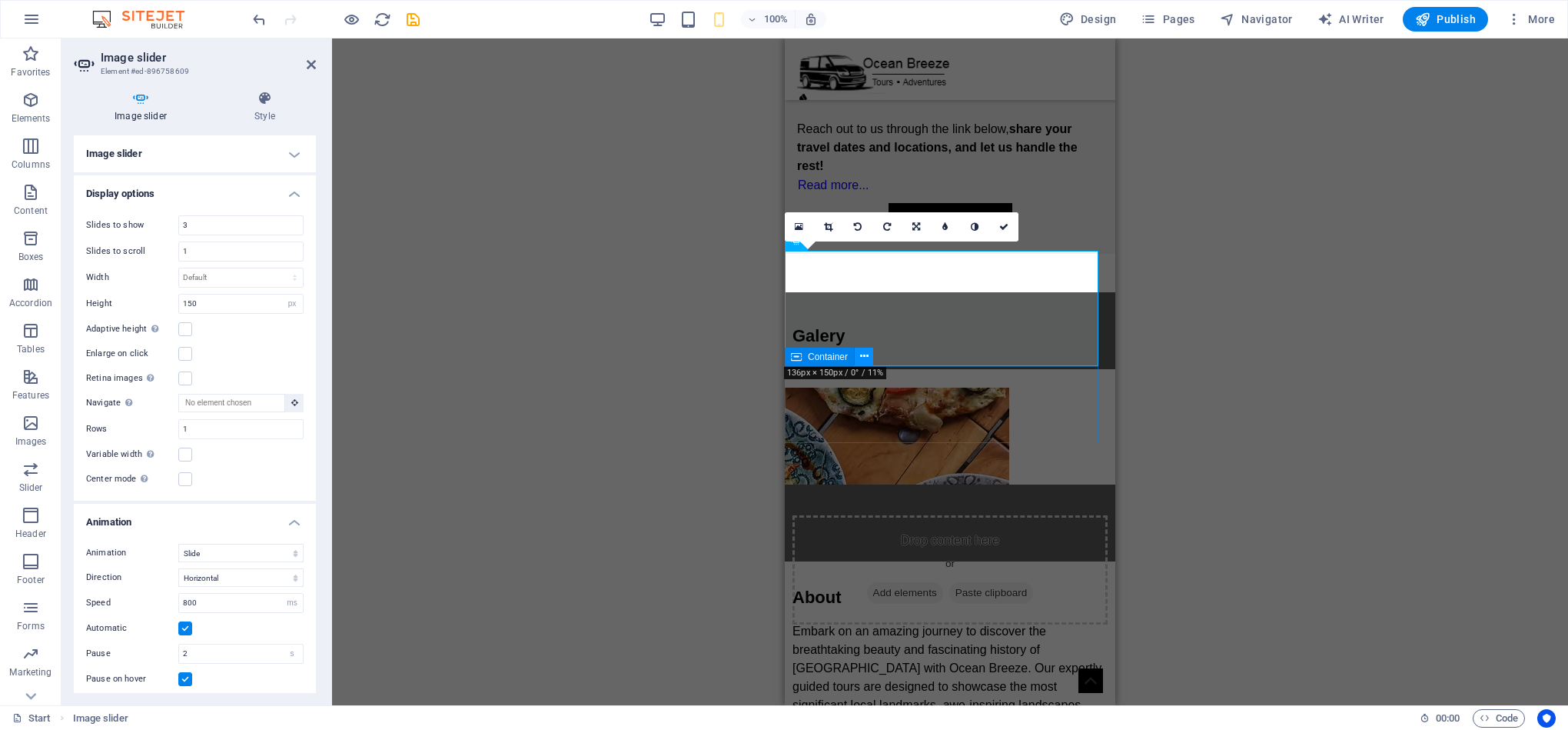
click at [862, 351] on icon at bounding box center [863, 356] width 9 height 16
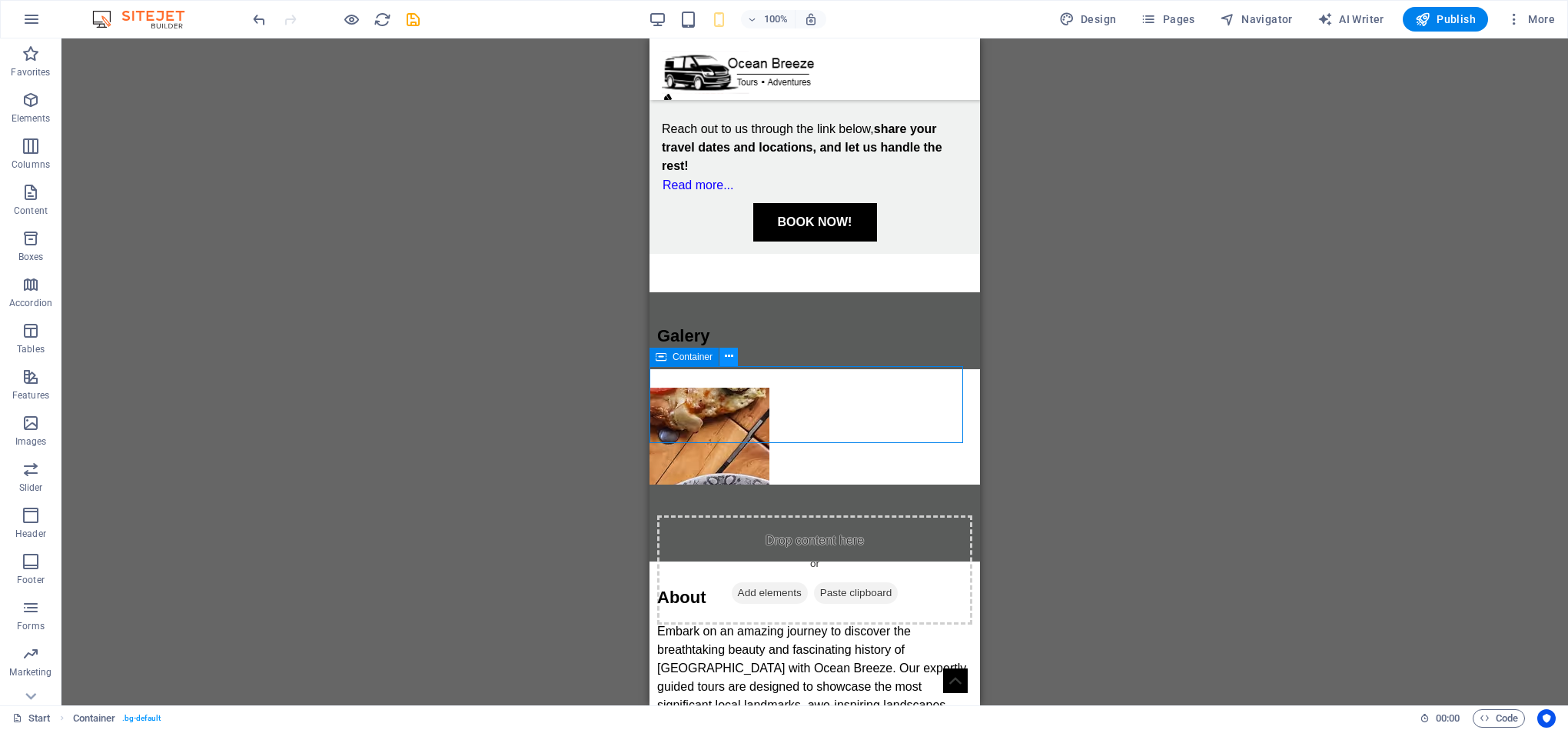
click at [729, 359] on icon at bounding box center [729, 356] width 9 height 16
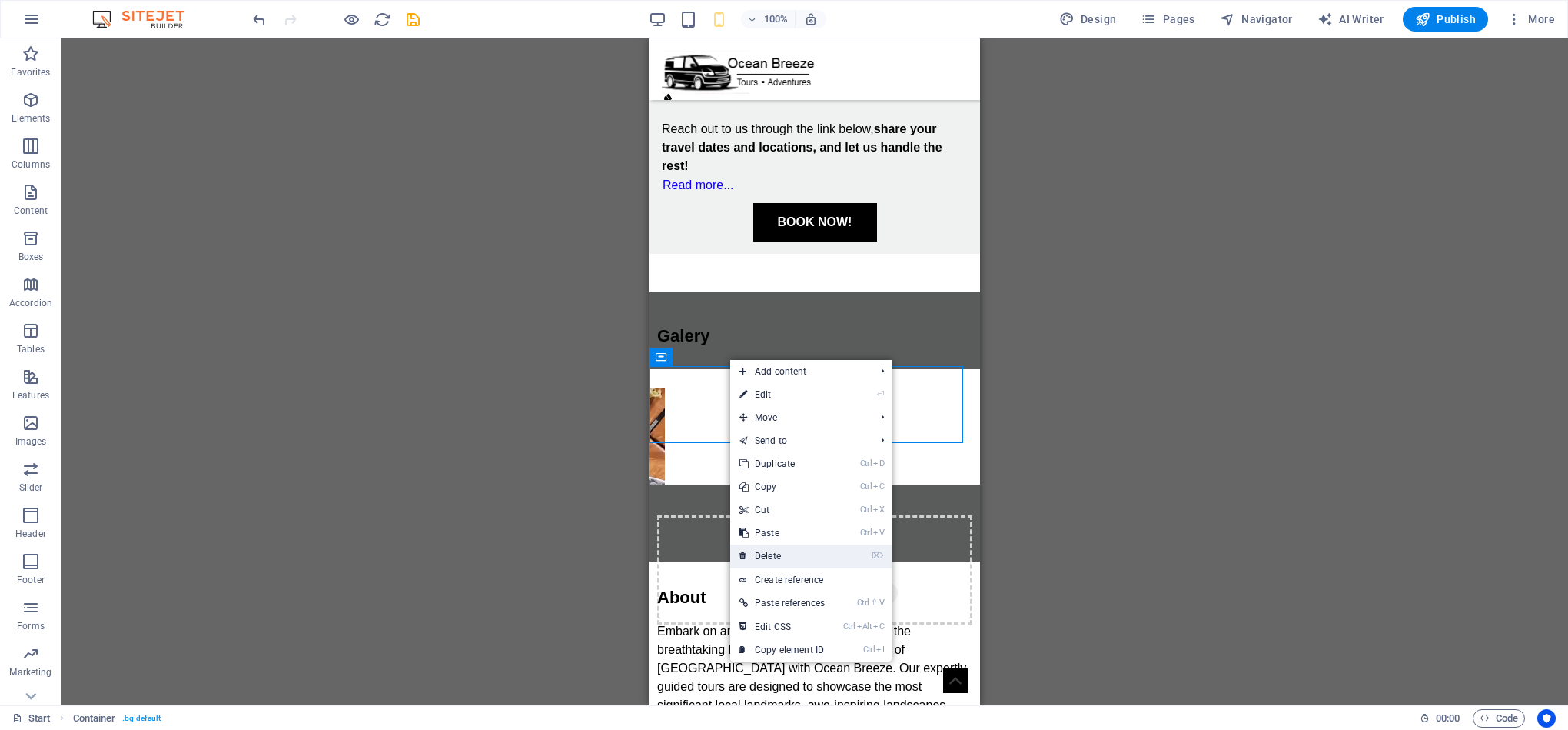
click at [812, 552] on link "⌦ Delete" at bounding box center [782, 556] width 104 height 23
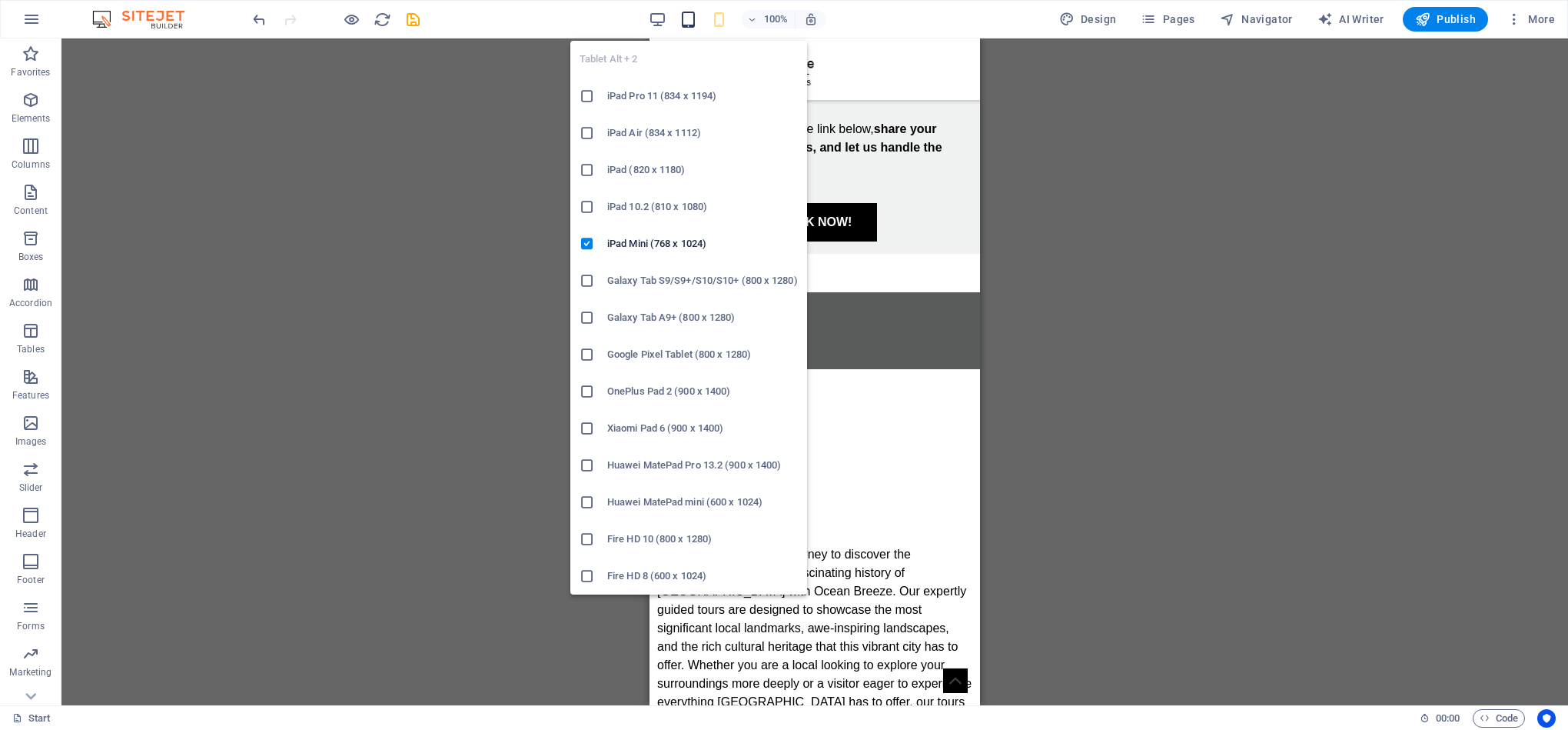
click at [687, 18] on icon "button" at bounding box center [688, 19] width 17 height 17
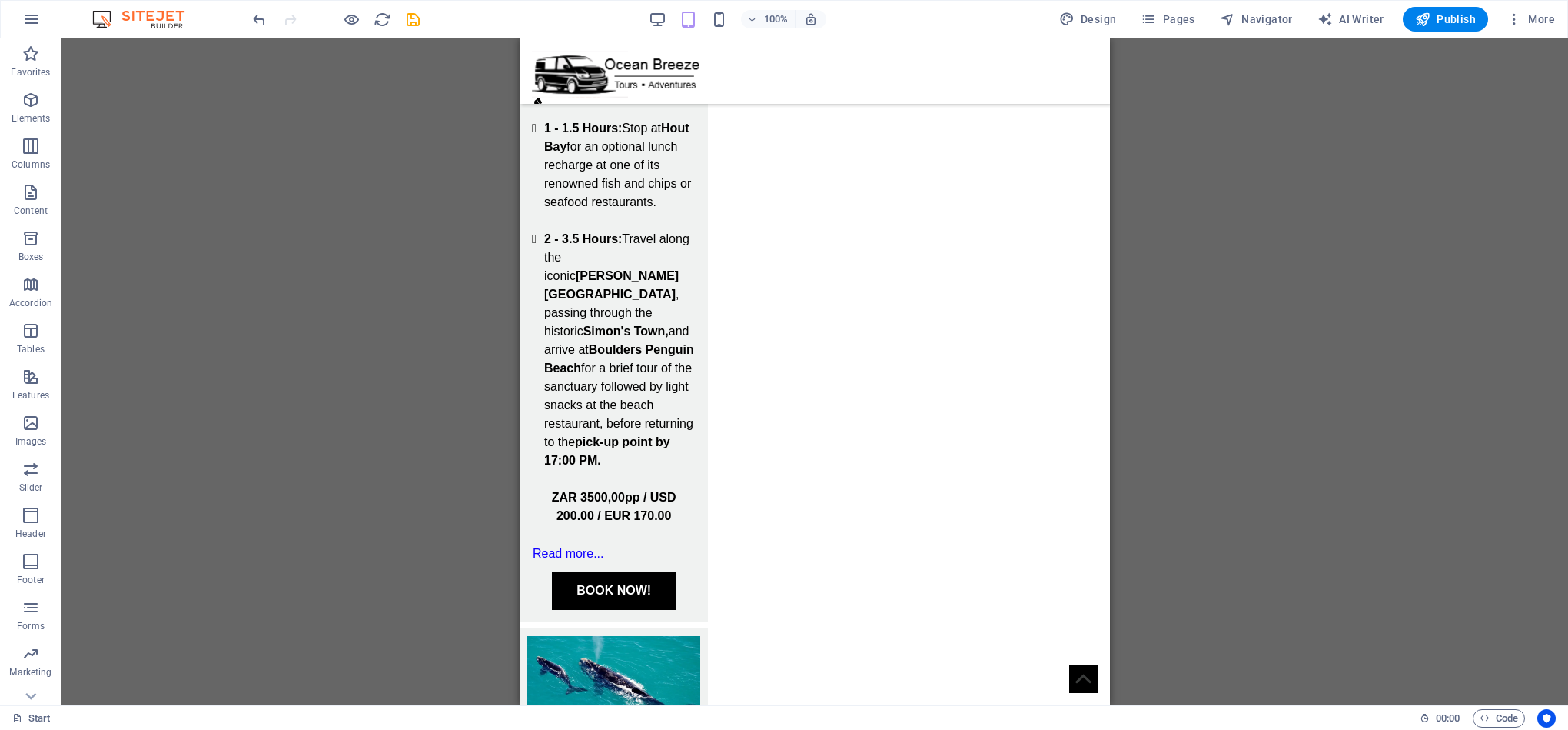
scroll to position [2806, 0]
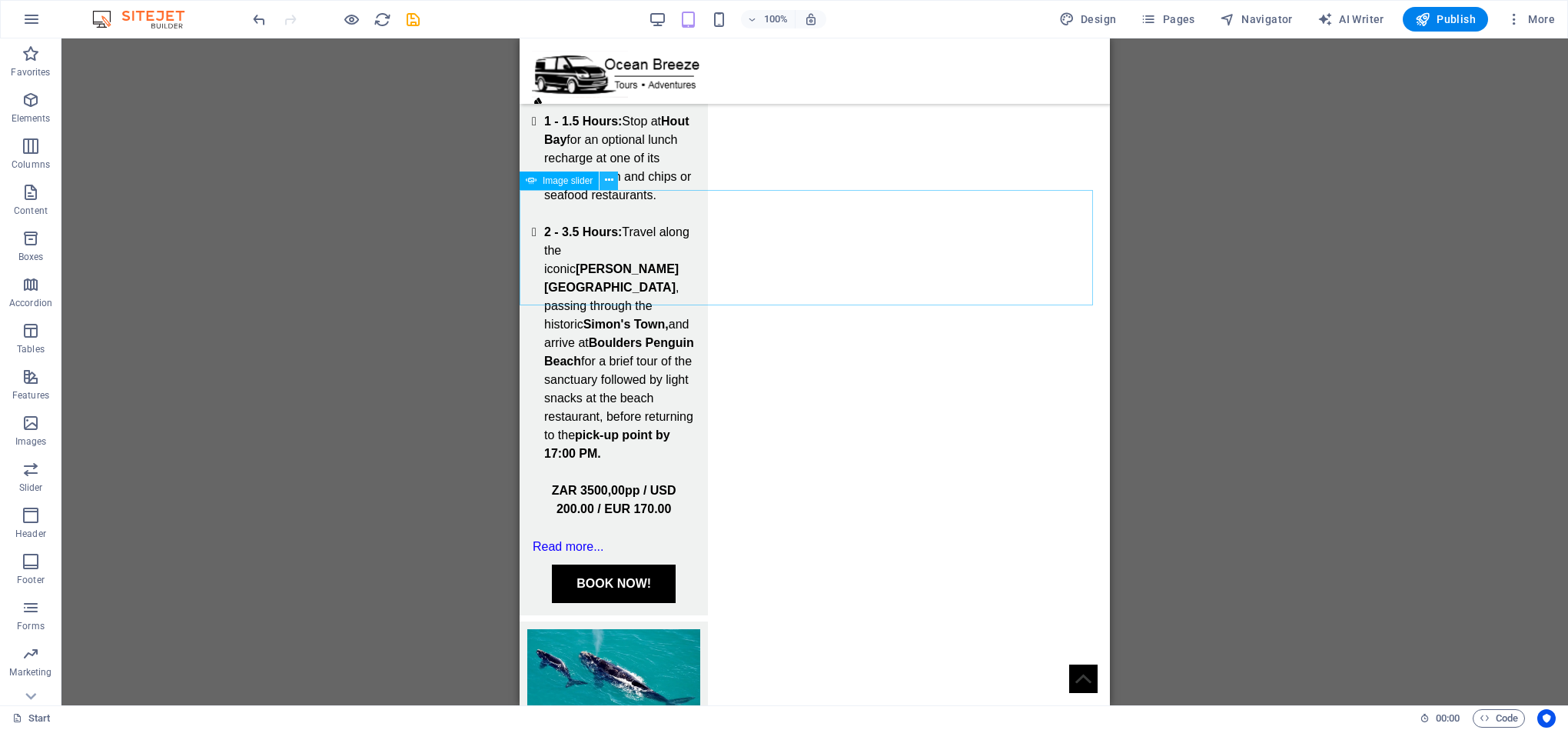
click at [609, 180] on icon at bounding box center [609, 180] width 9 height 16
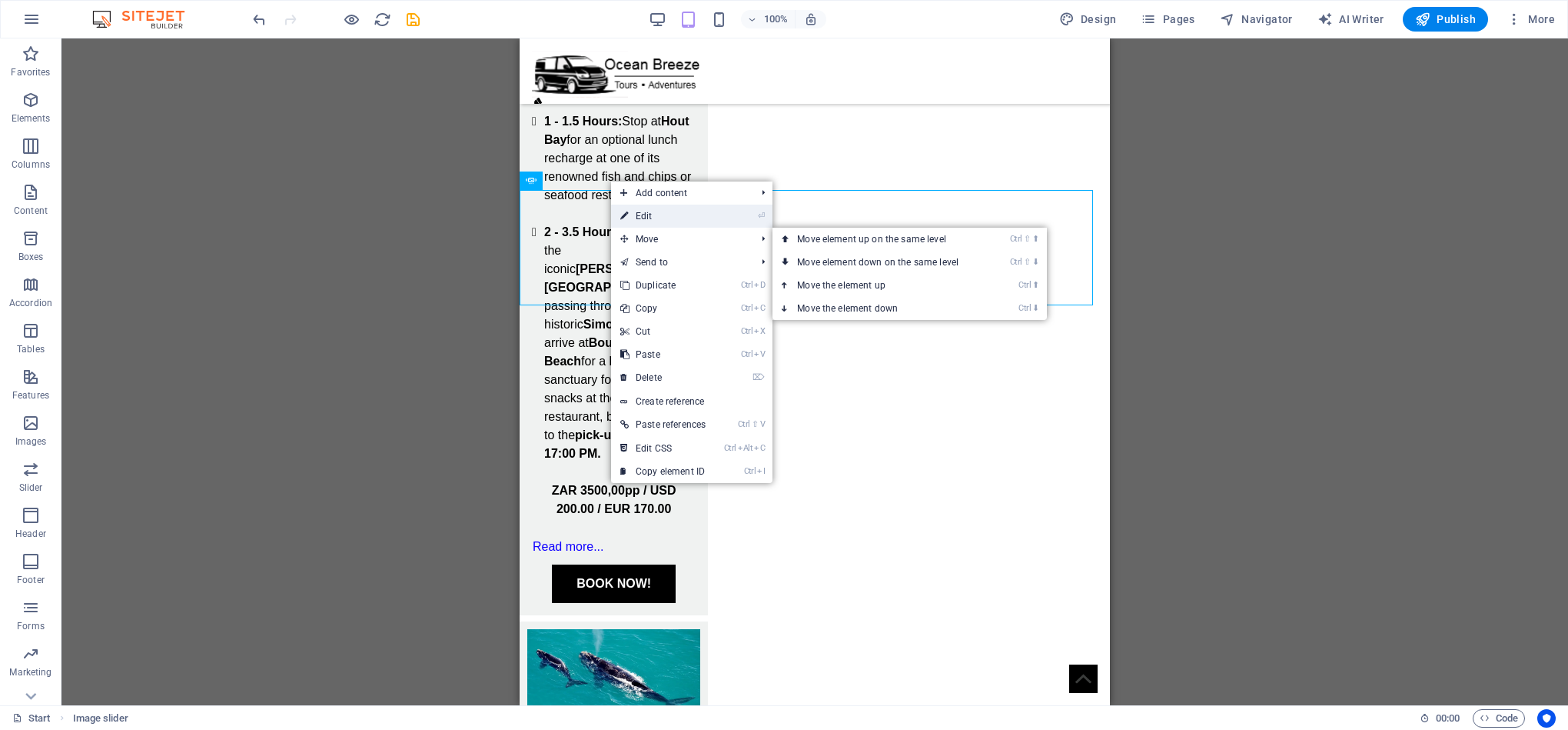
click at [667, 214] on link "⏎ Edit" at bounding box center [663, 216] width 104 height 23
select select "px"
select select "ms"
select select "s"
select select "progressive"
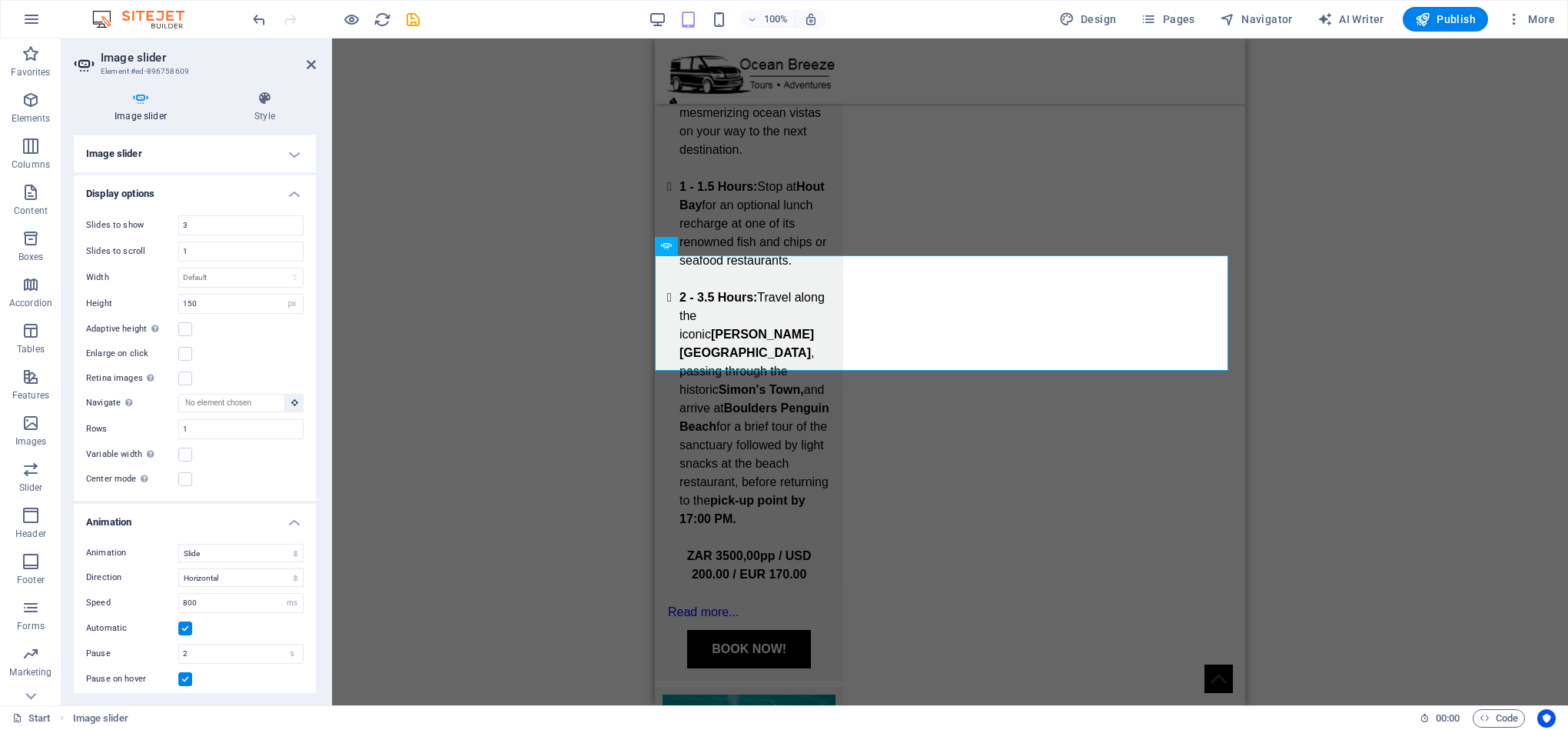
scroll to position [2675, 0]
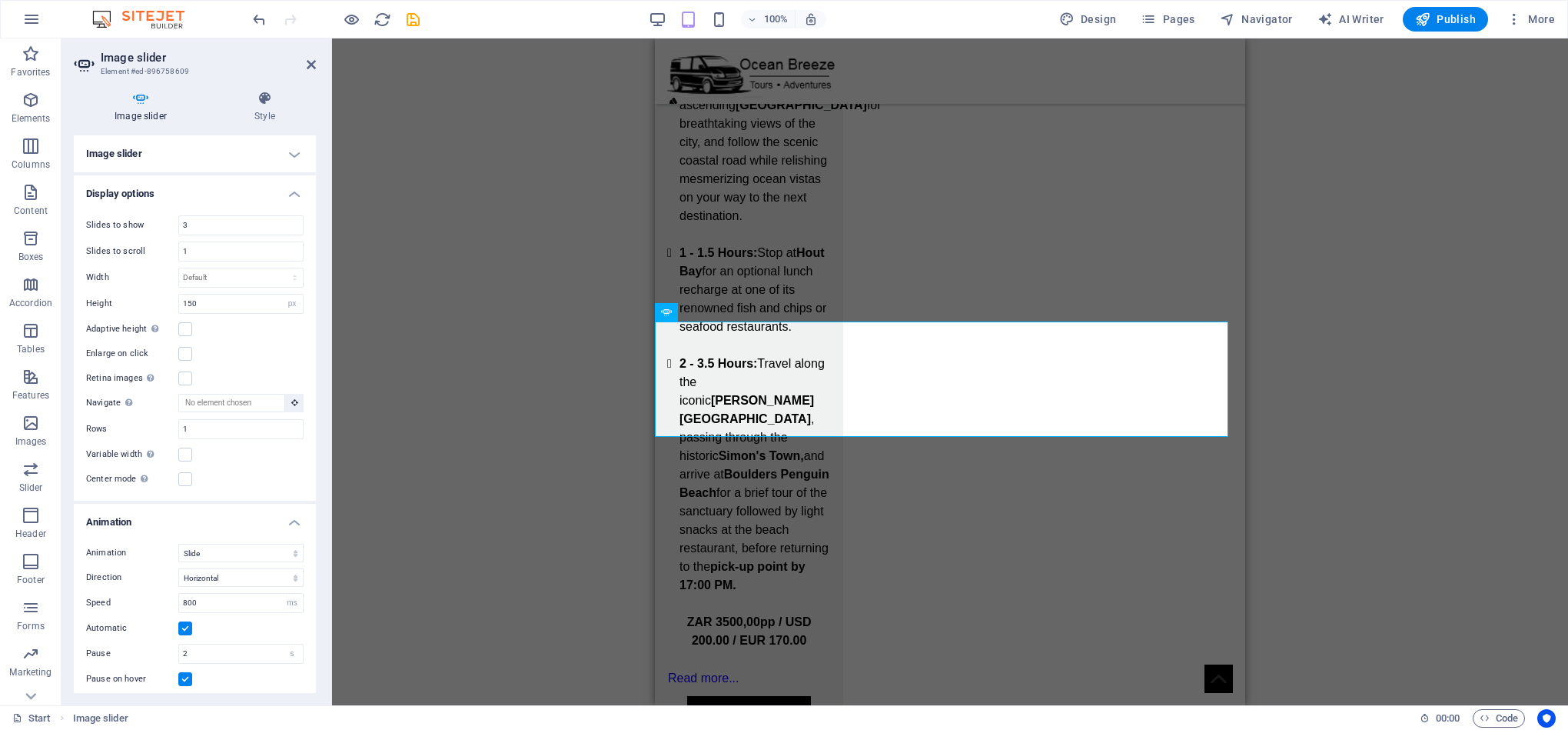
drag, startPoint x: 316, startPoint y: 455, endPoint x: 316, endPoint y: 533, distance: 78.0
click at [316, 533] on div "Image slider Style Image slider Drag files here, click to choose files or selec…" at bounding box center [194, 391] width 267 height 627
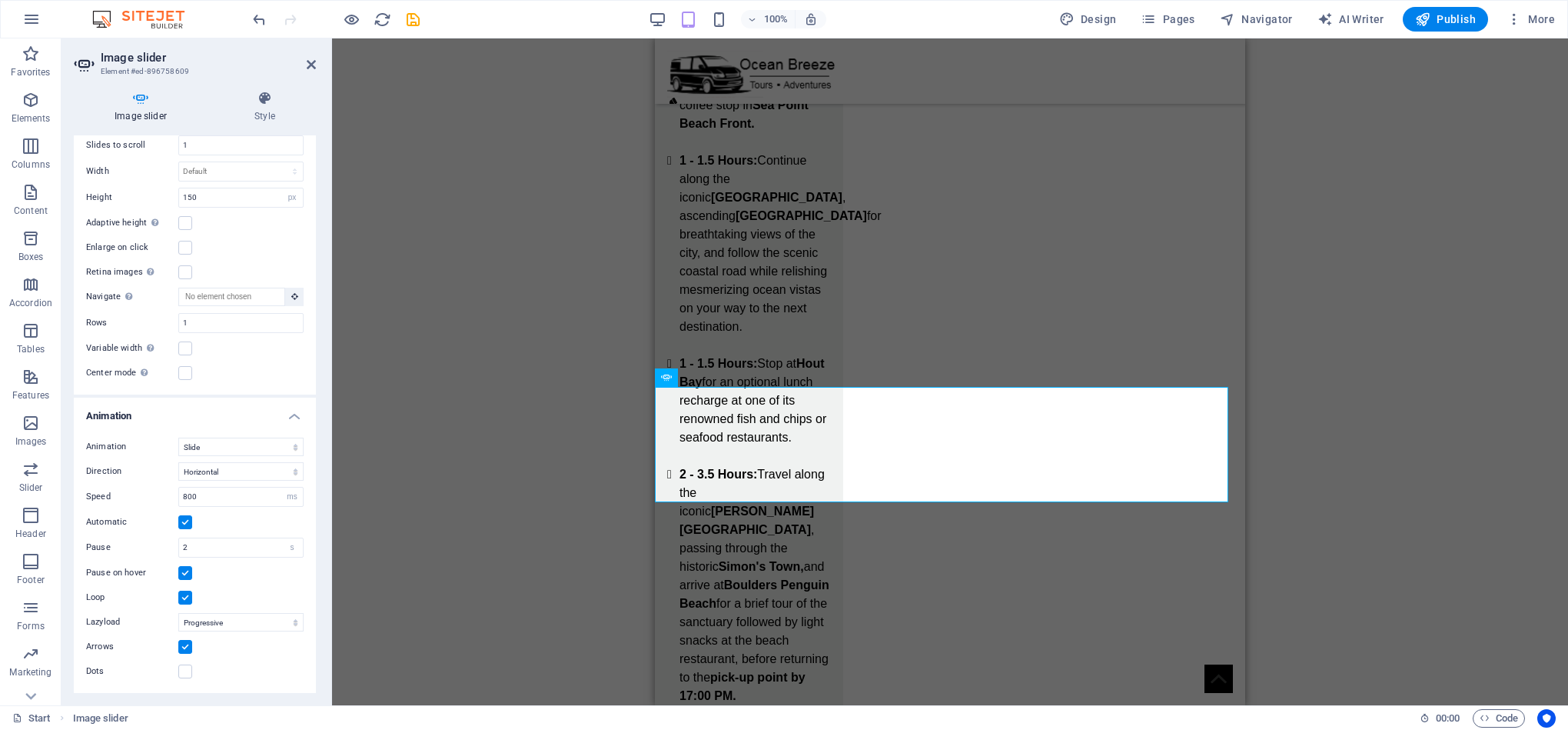
scroll to position [2543, 0]
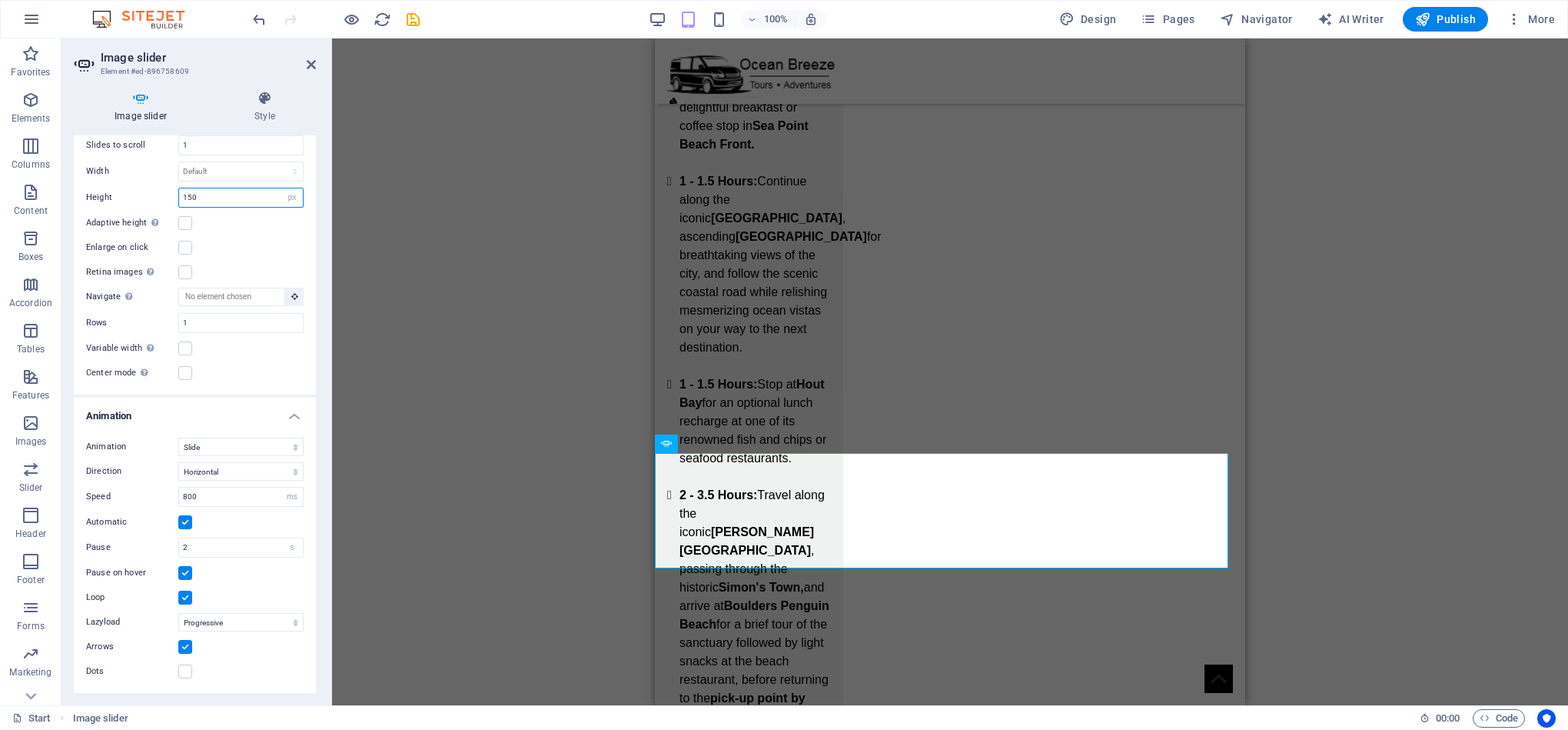
click at [217, 188] on input "150" at bounding box center [240, 197] width 123 height 18
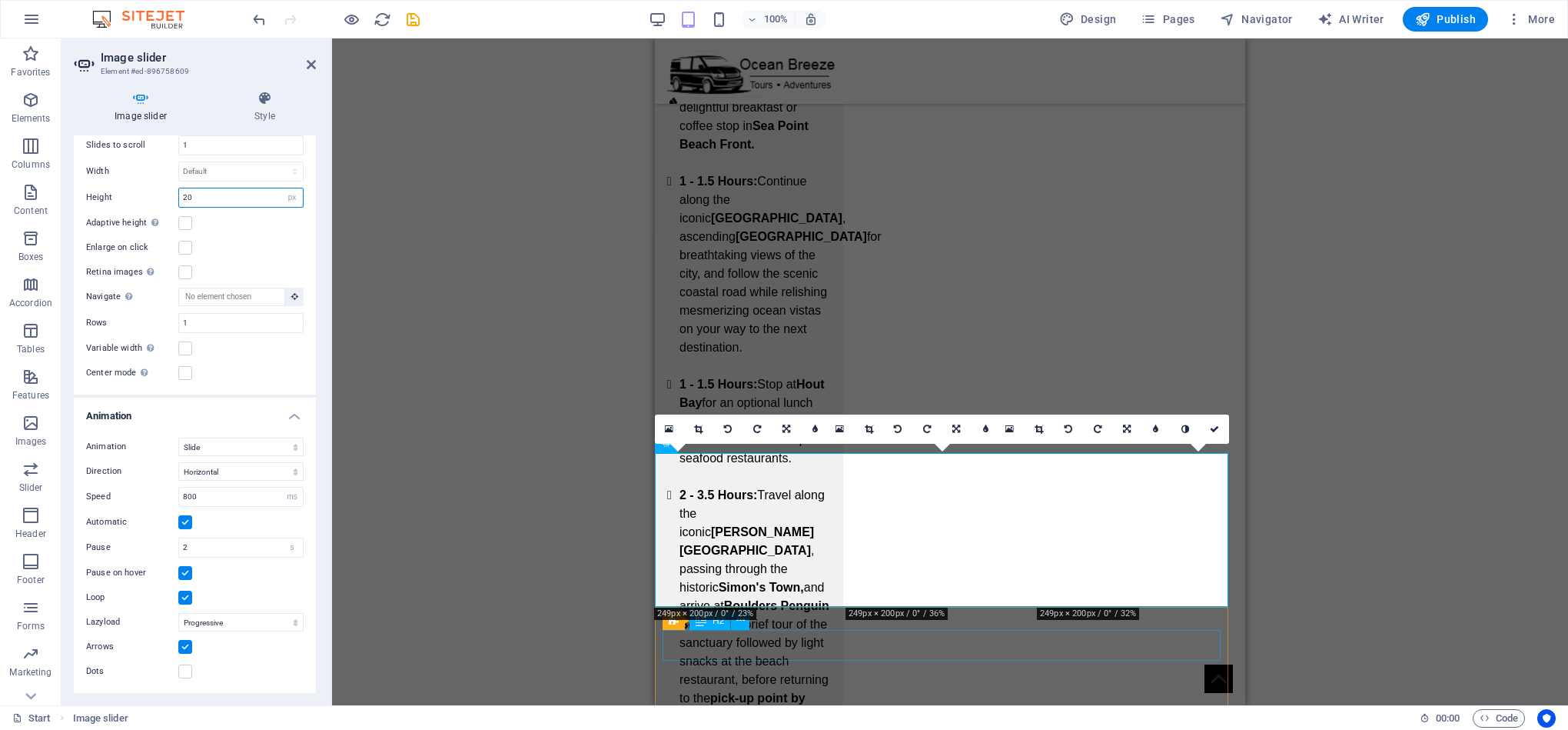
type input "2"
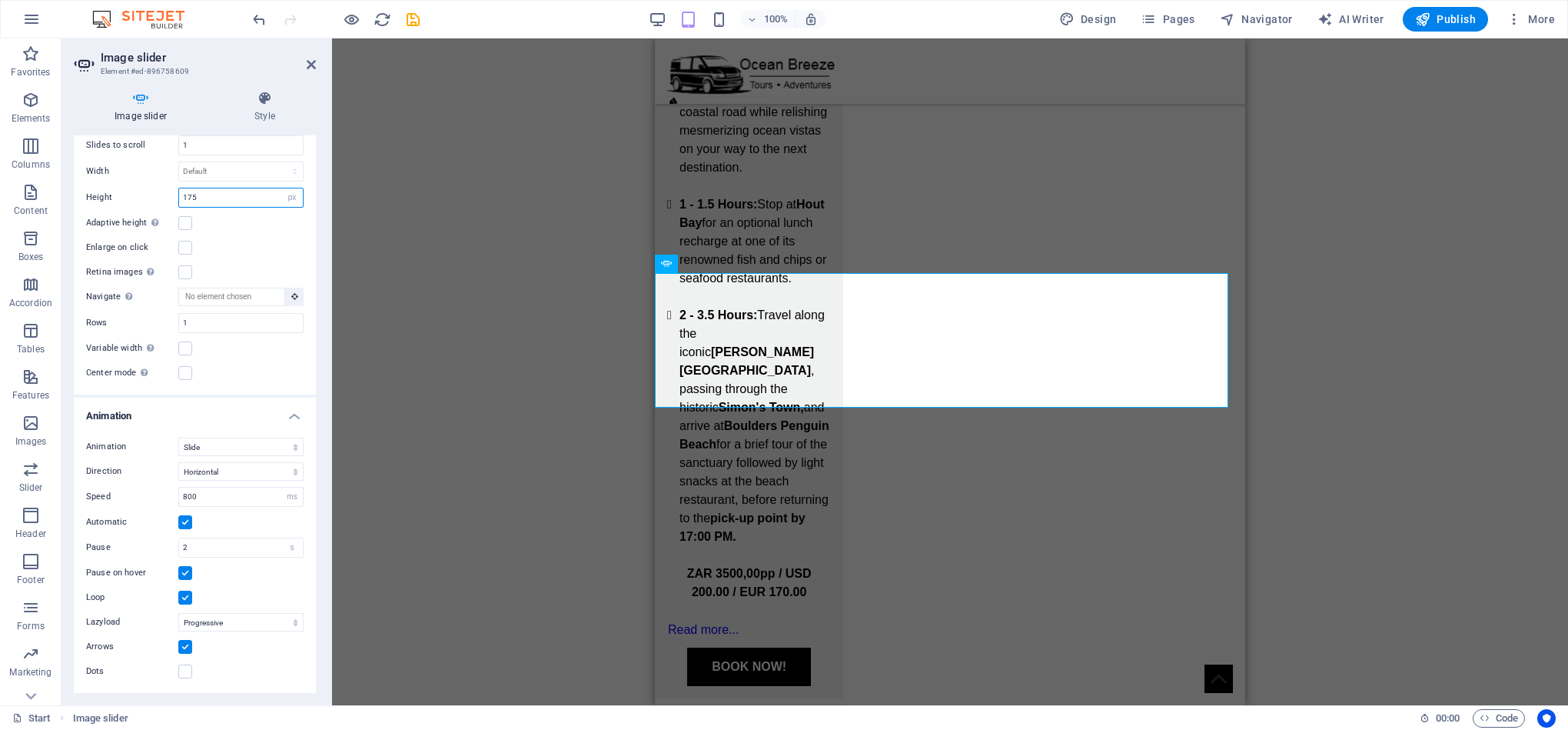
scroll to position [2744, 0]
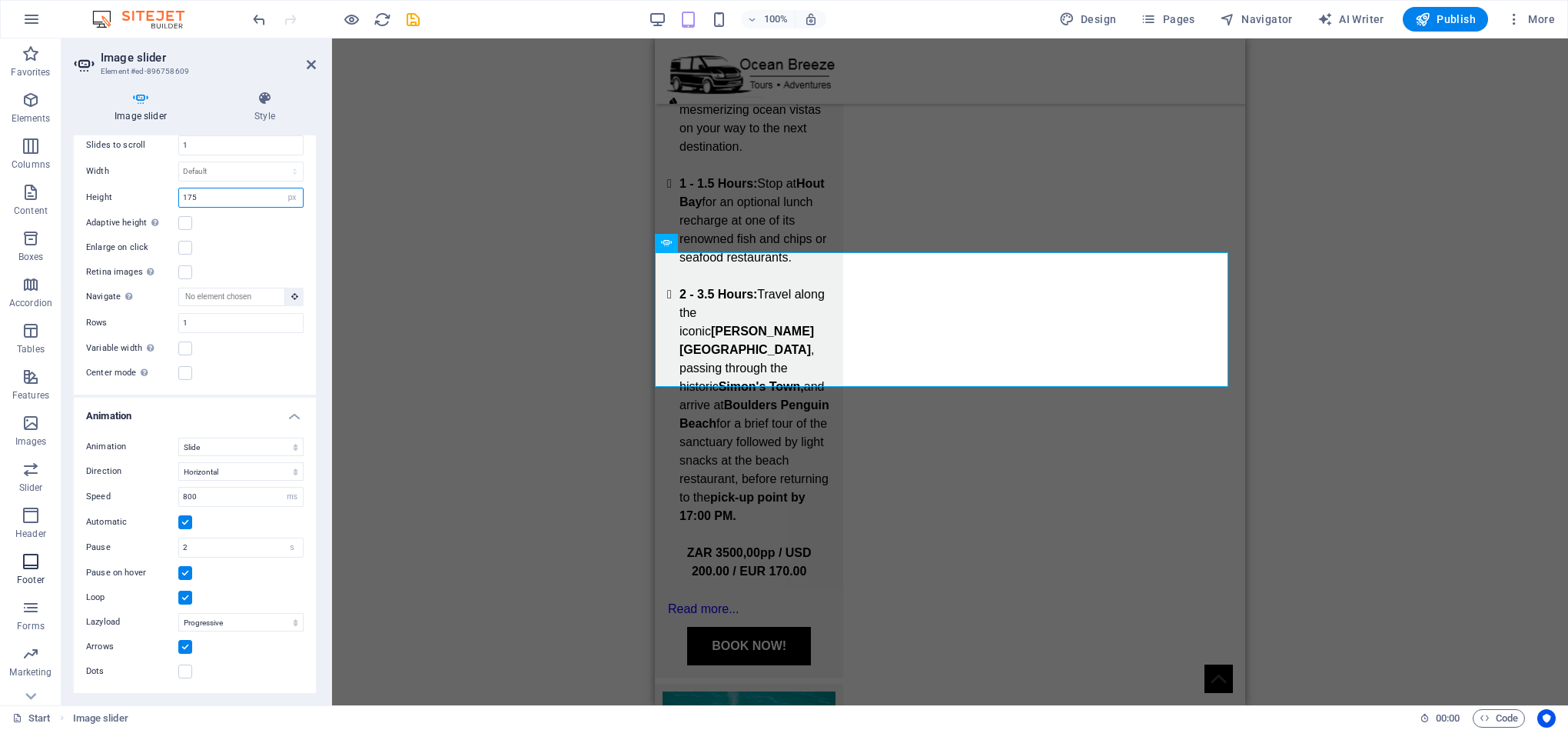
type input "175"
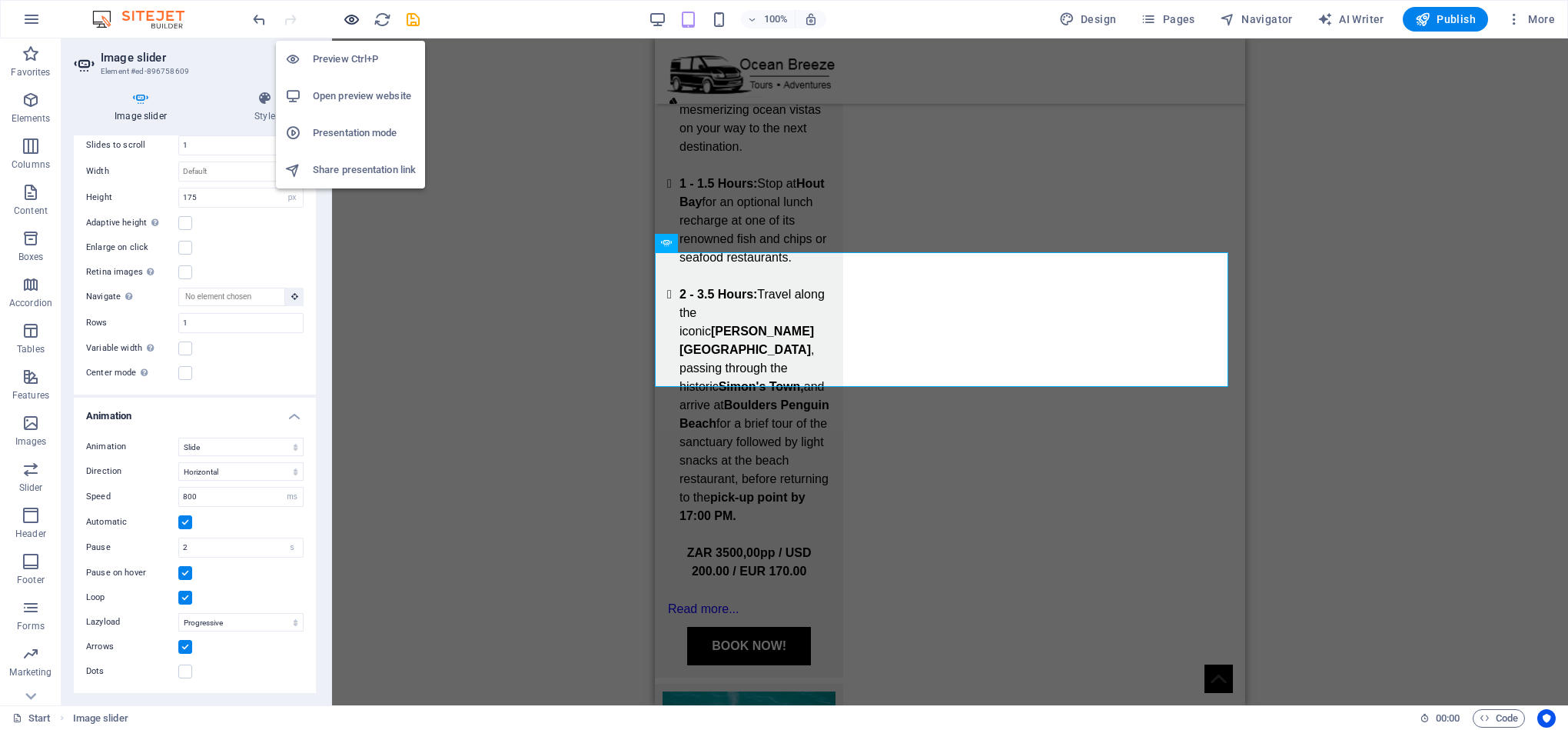
click at [343, 19] on icon "button" at bounding box center [352, 19] width 17 height 17
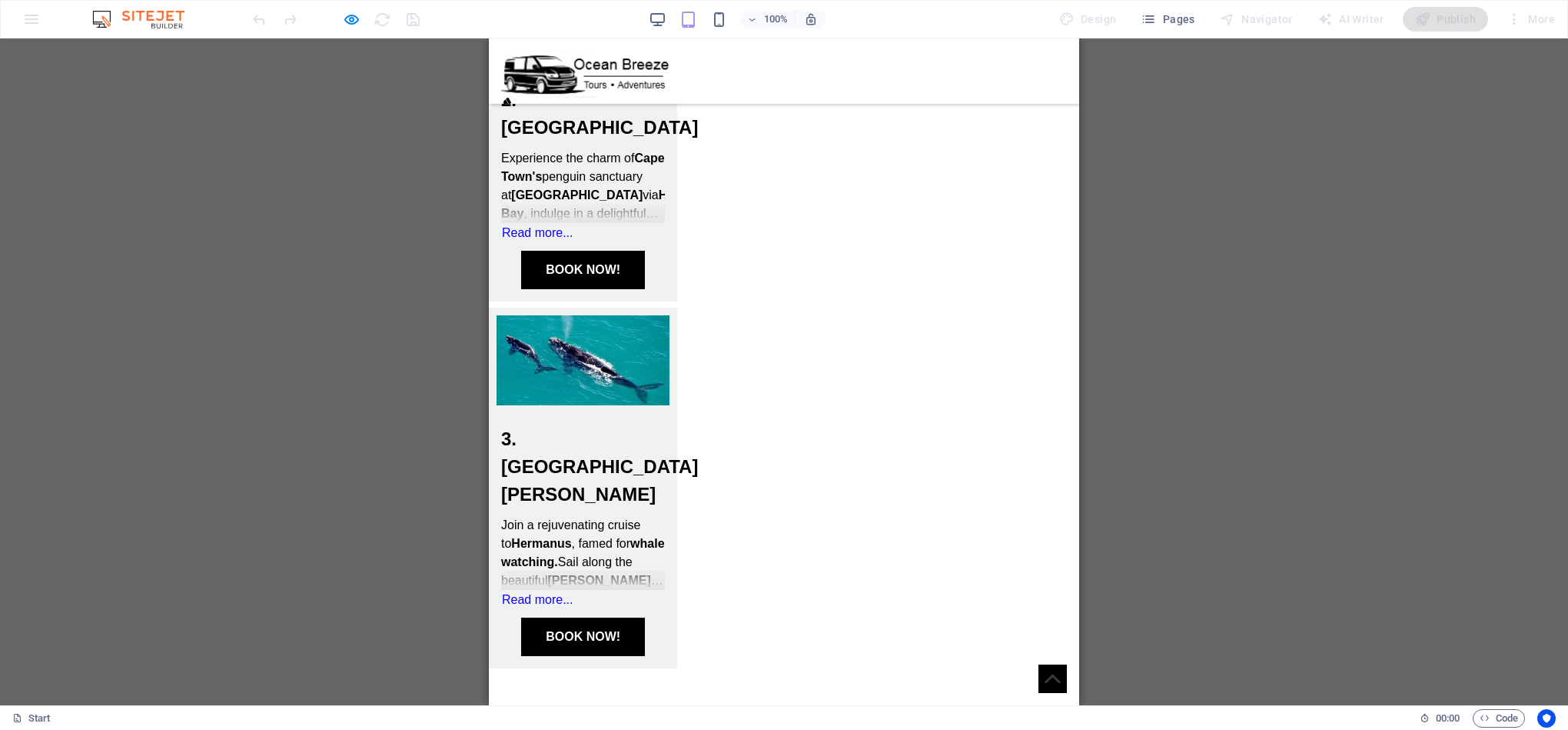
scroll to position [1213, 0]
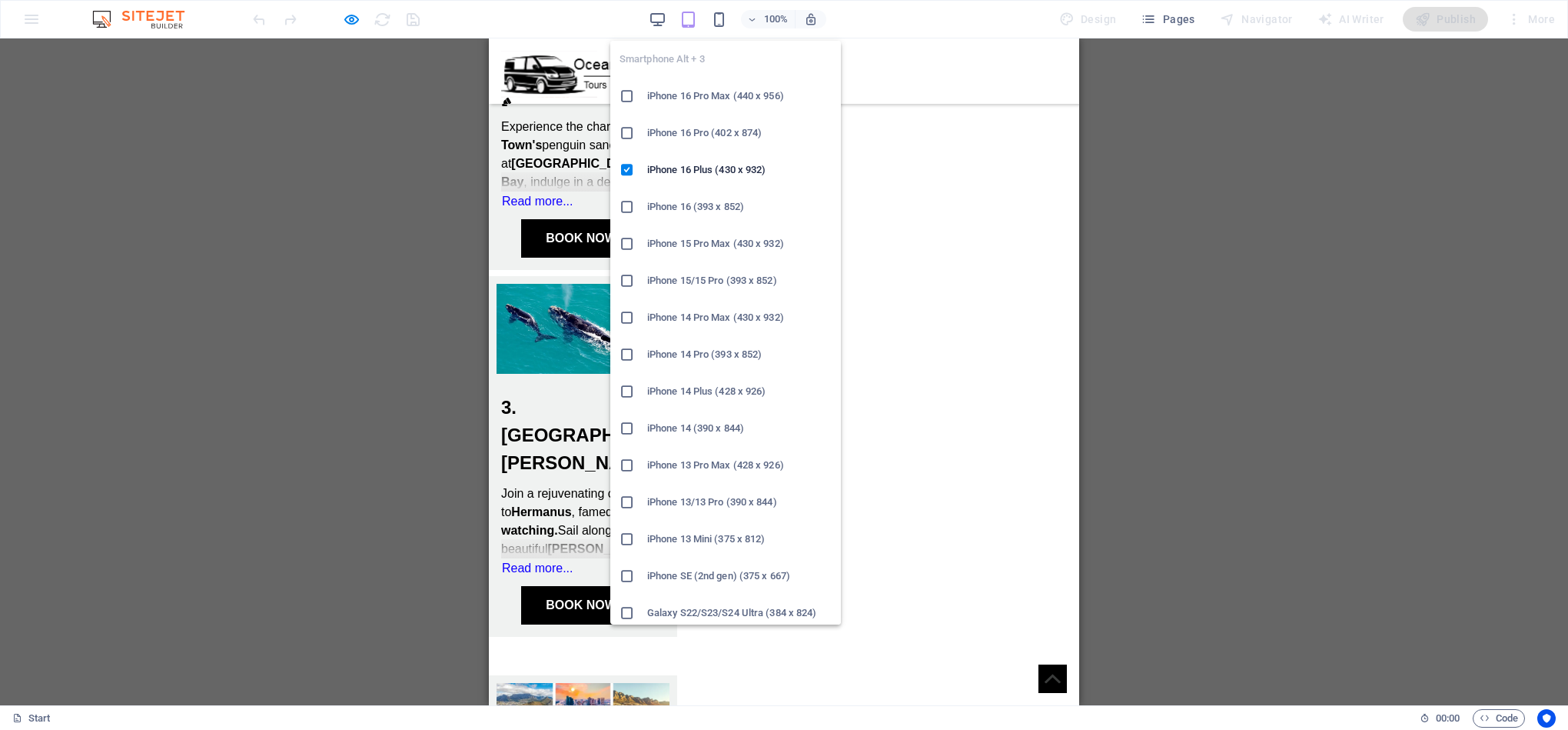
drag, startPoint x: 718, startPoint y: 14, endPoint x: 727, endPoint y: 46, distance: 33.2
click at [718, 14] on icon "button" at bounding box center [719, 19] width 17 height 17
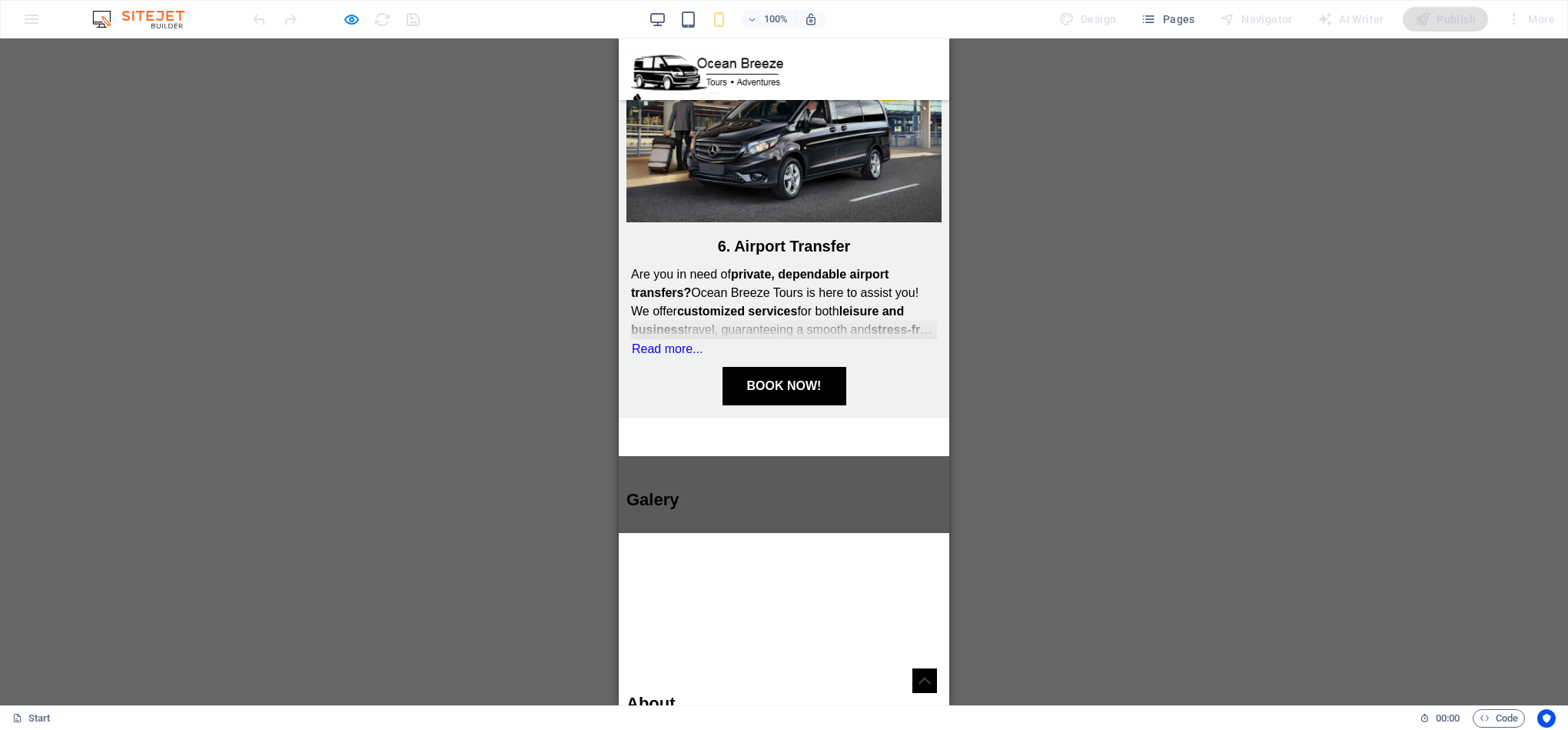
scroll to position [2538, 0]
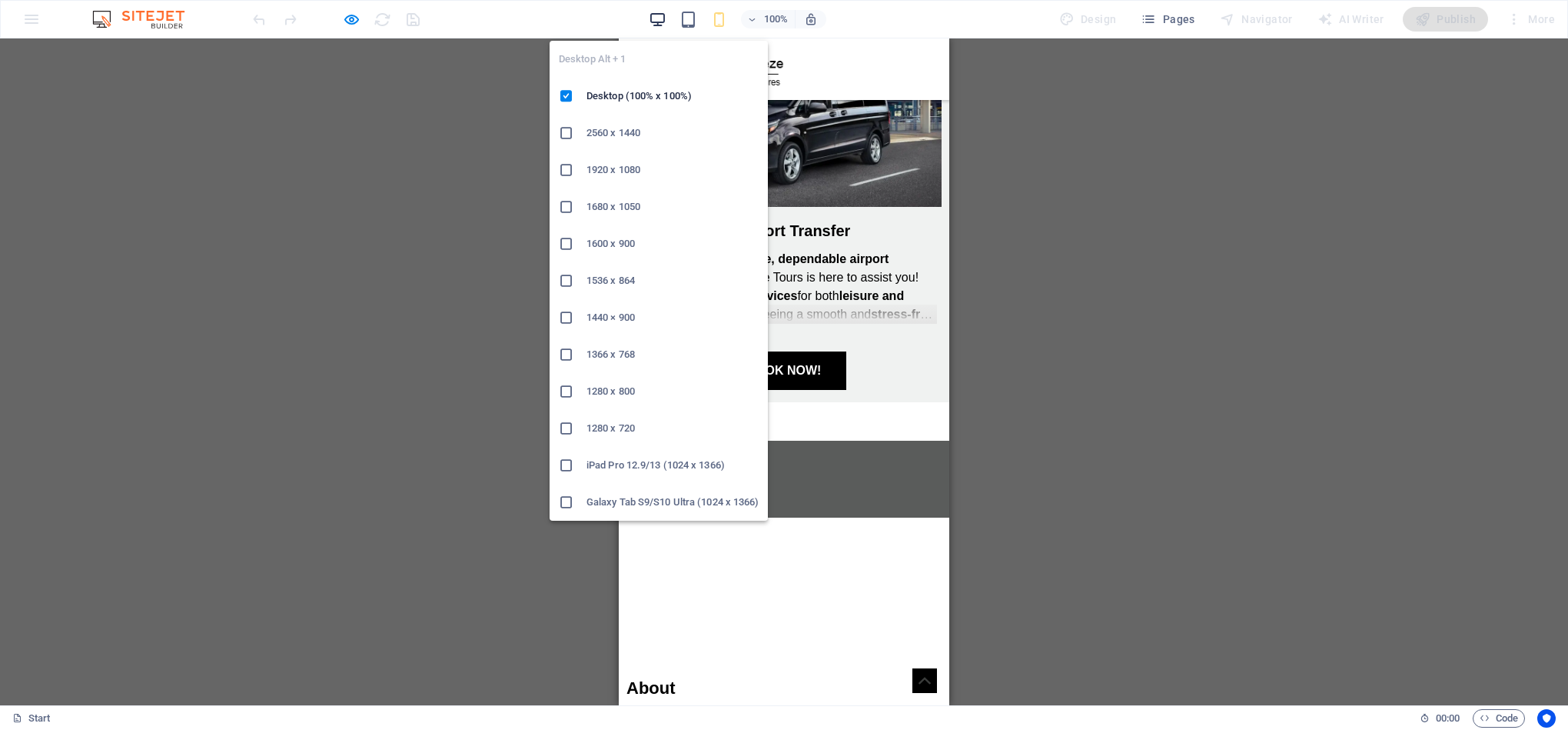
click at [660, 17] on icon "button" at bounding box center [657, 19] width 17 height 17
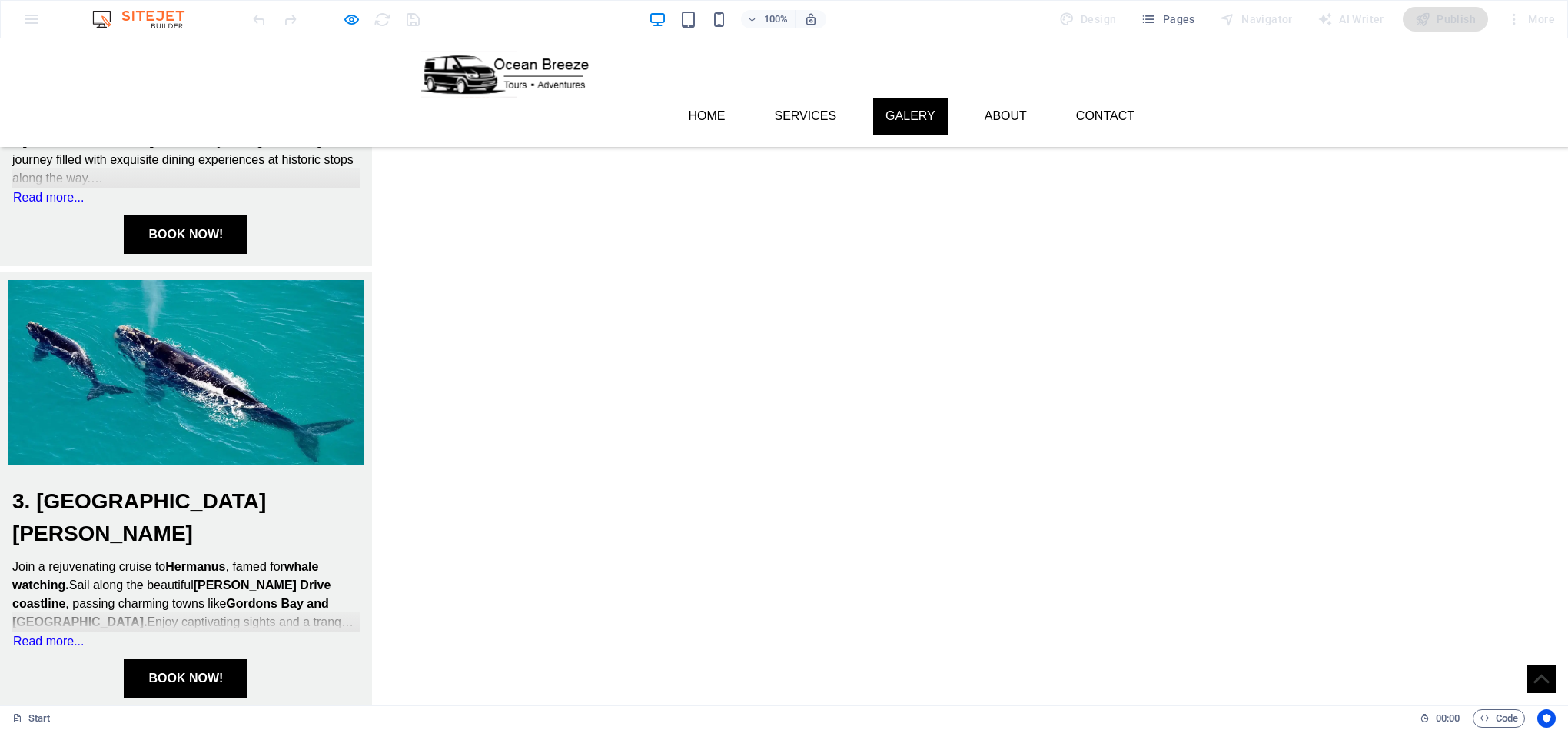
scroll to position [1213, 0]
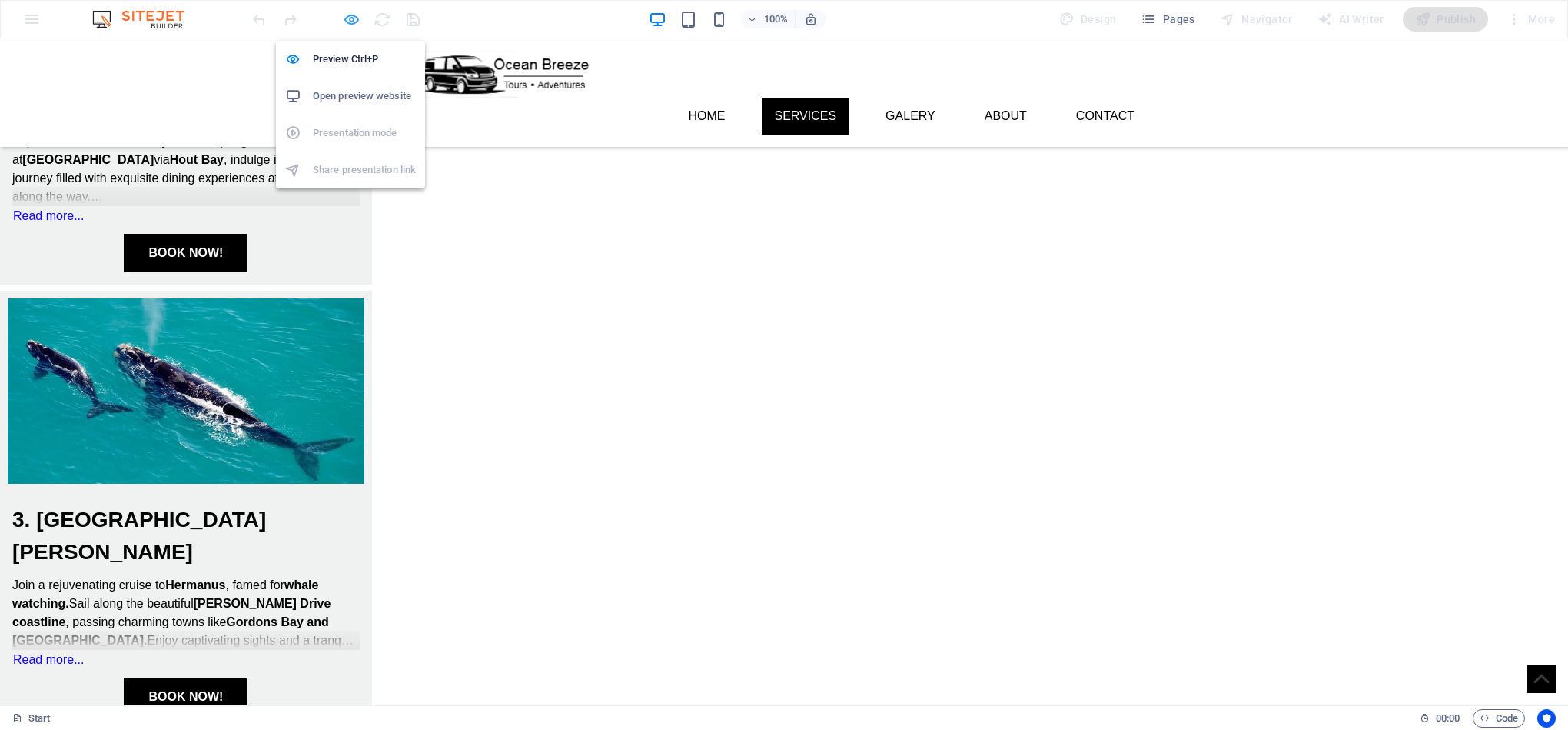
click at [353, 18] on icon "button" at bounding box center [352, 19] width 17 height 17
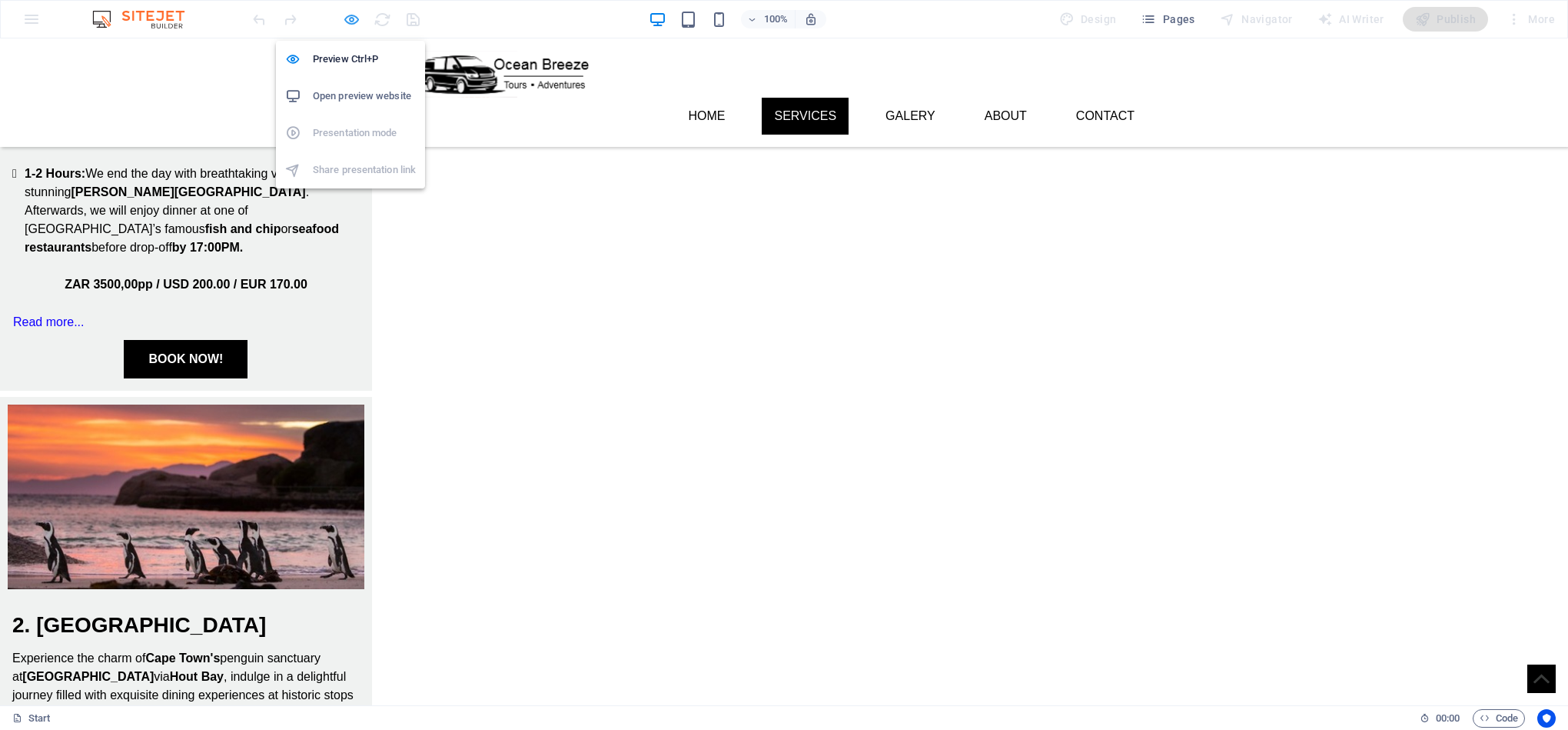
select select "px"
select select "ms"
select select "s"
select select "progressive"
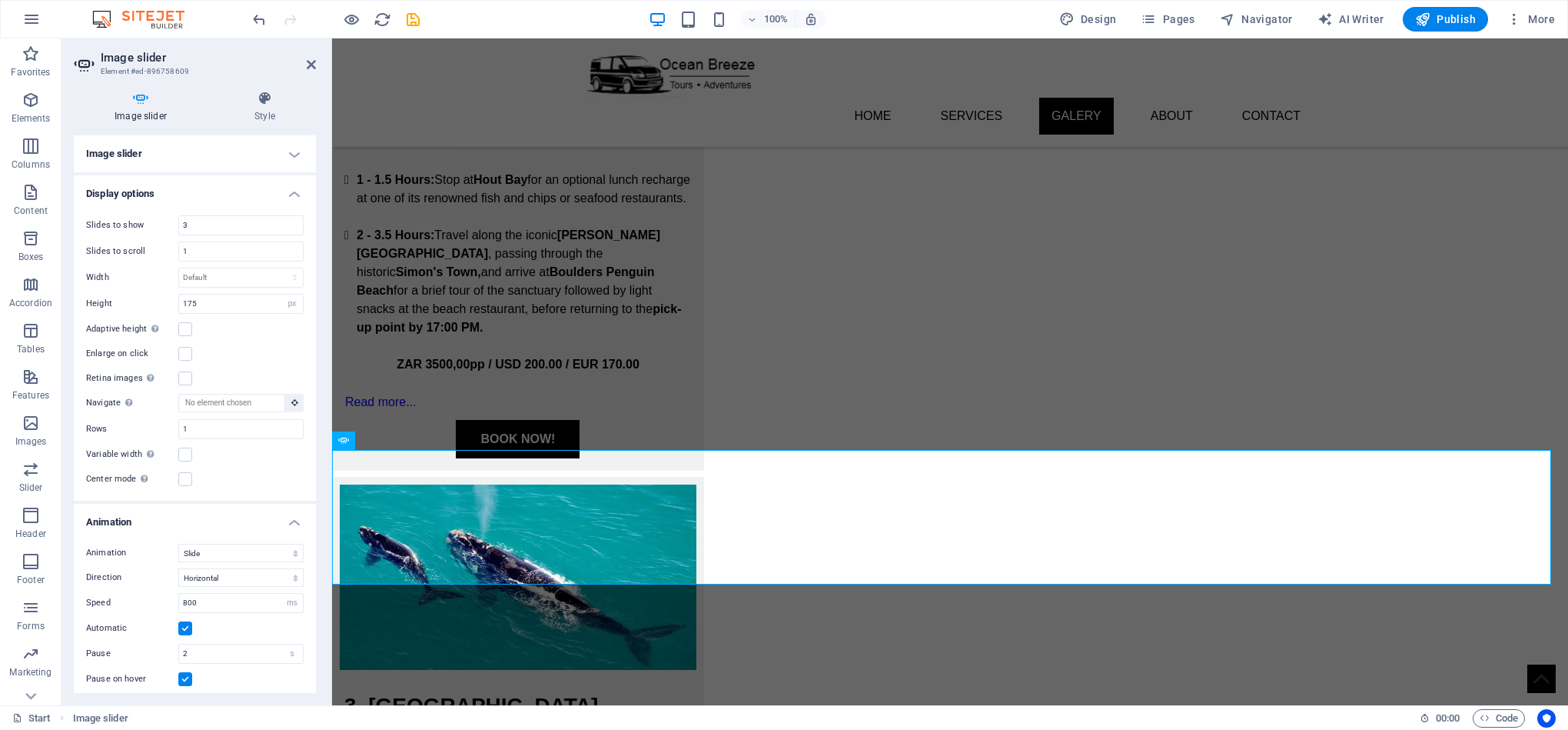
scroll to position [2074, 0]
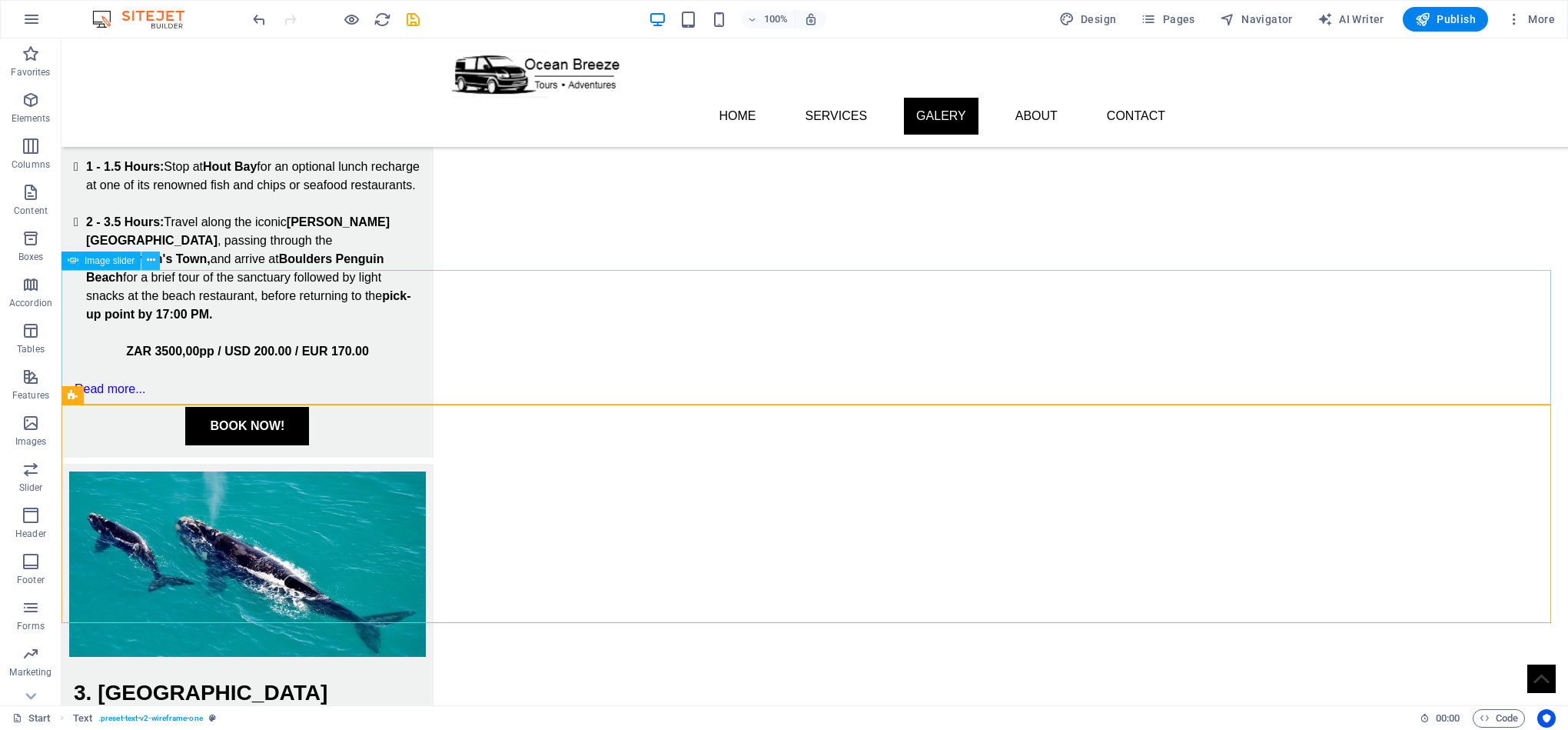
click at [152, 256] on icon at bounding box center [151, 260] width 9 height 16
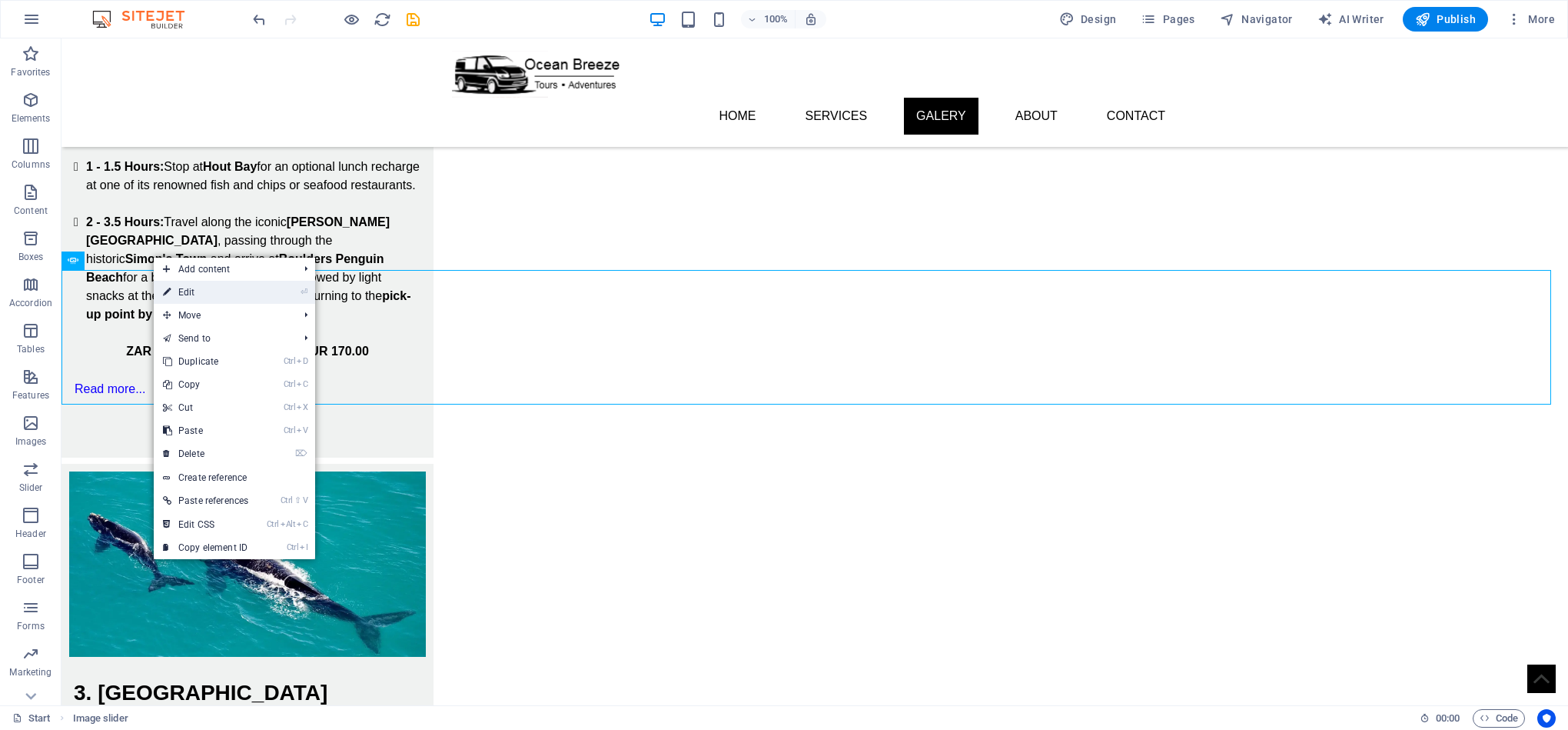
click at [185, 296] on link "⏎ Edit" at bounding box center [206, 292] width 104 height 23
select select "px"
select select "ms"
select select "s"
select select "progressive"
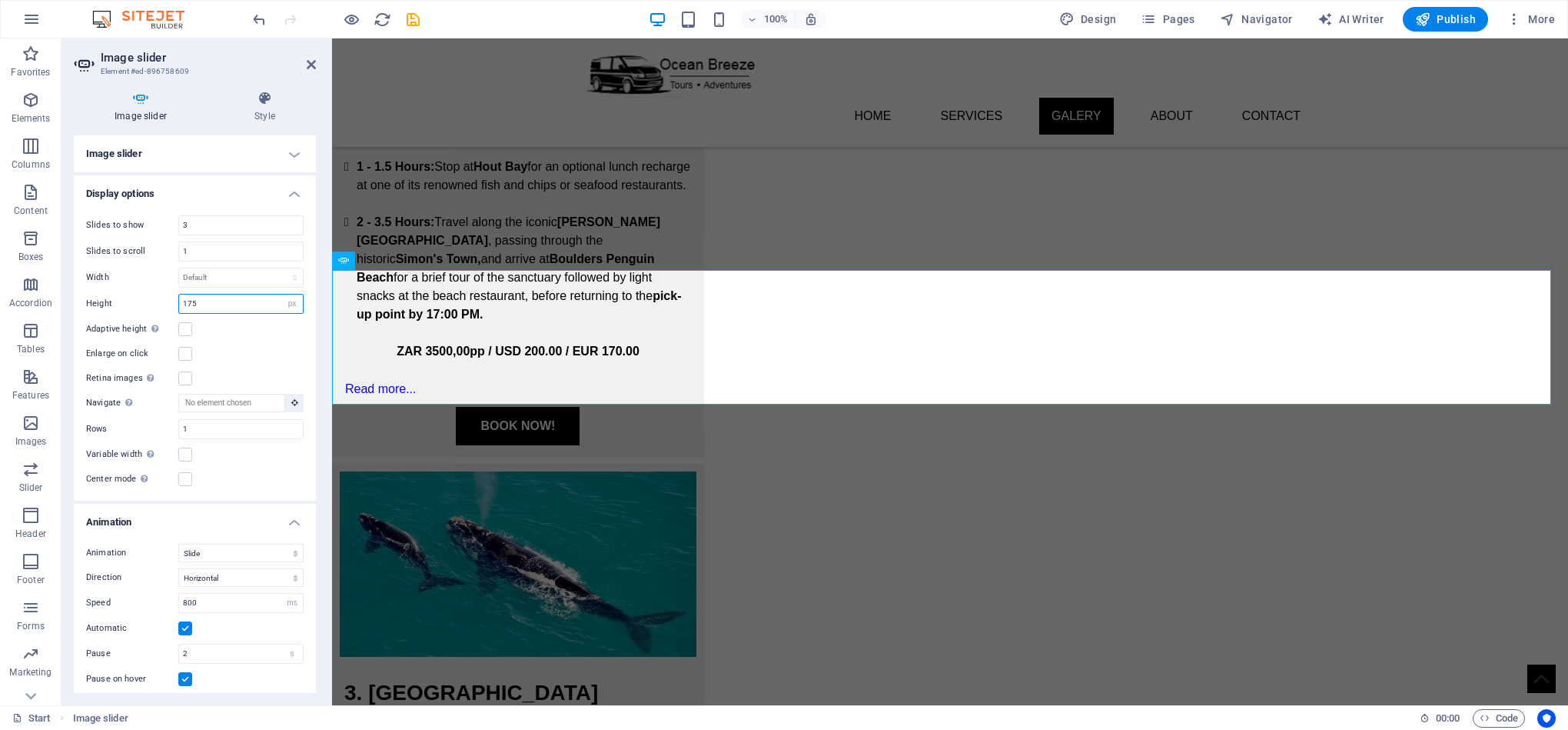
click at [214, 312] on input "175" at bounding box center [240, 303] width 123 height 18
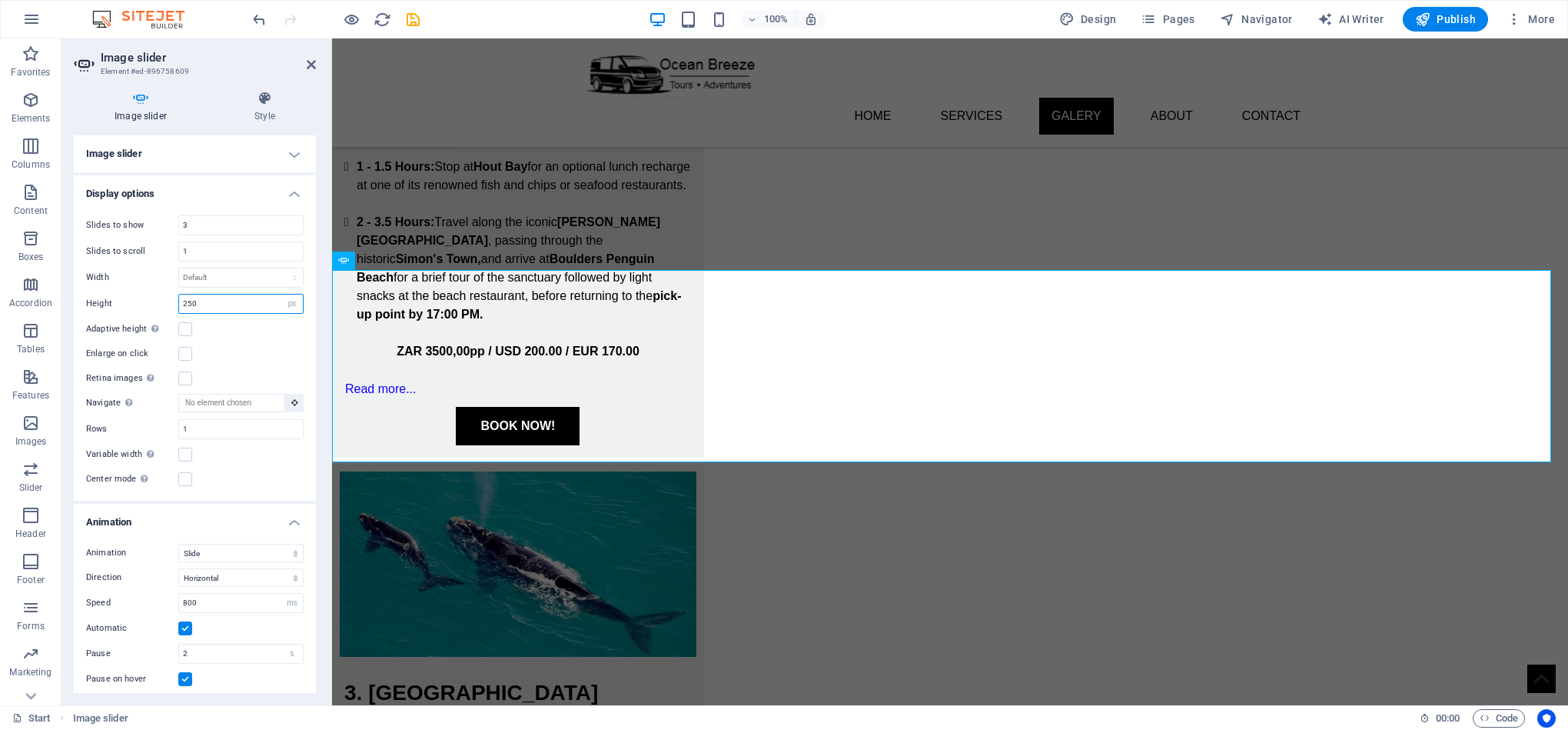
click at [208, 309] on input "250" at bounding box center [240, 303] width 123 height 18
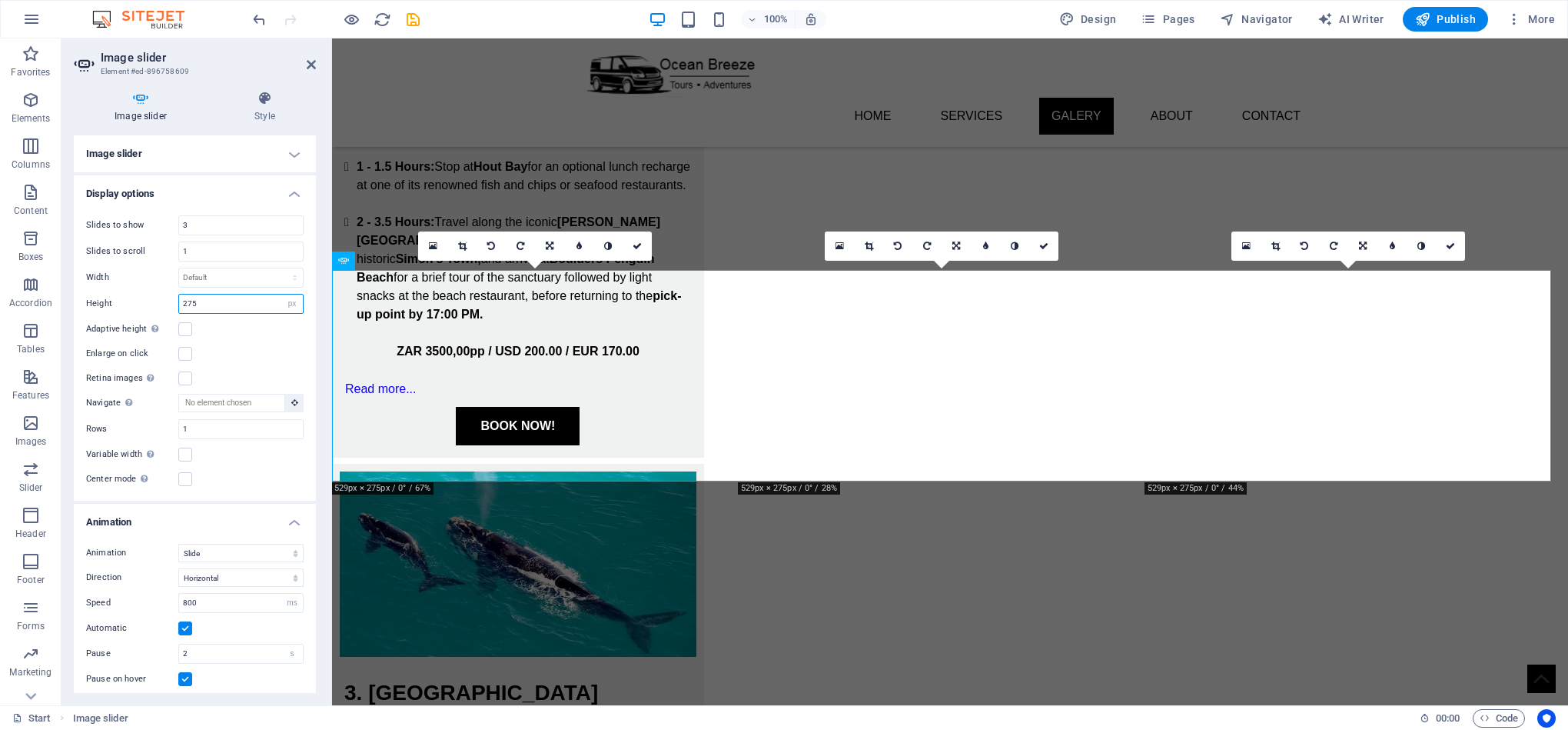
click at [222, 296] on input "275" at bounding box center [240, 303] width 123 height 18
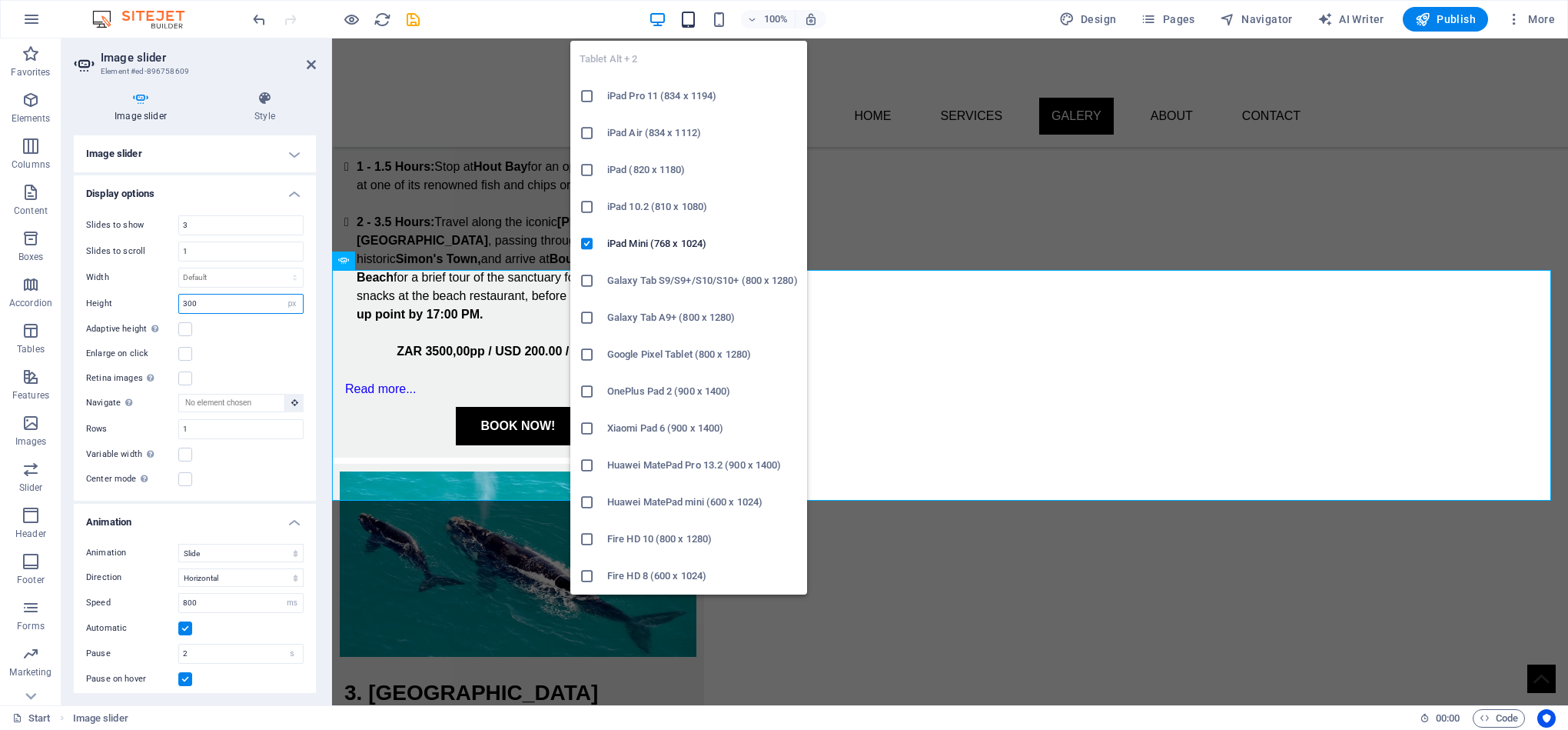
type input "300"
click at [683, 17] on icon "button" at bounding box center [688, 19] width 17 height 17
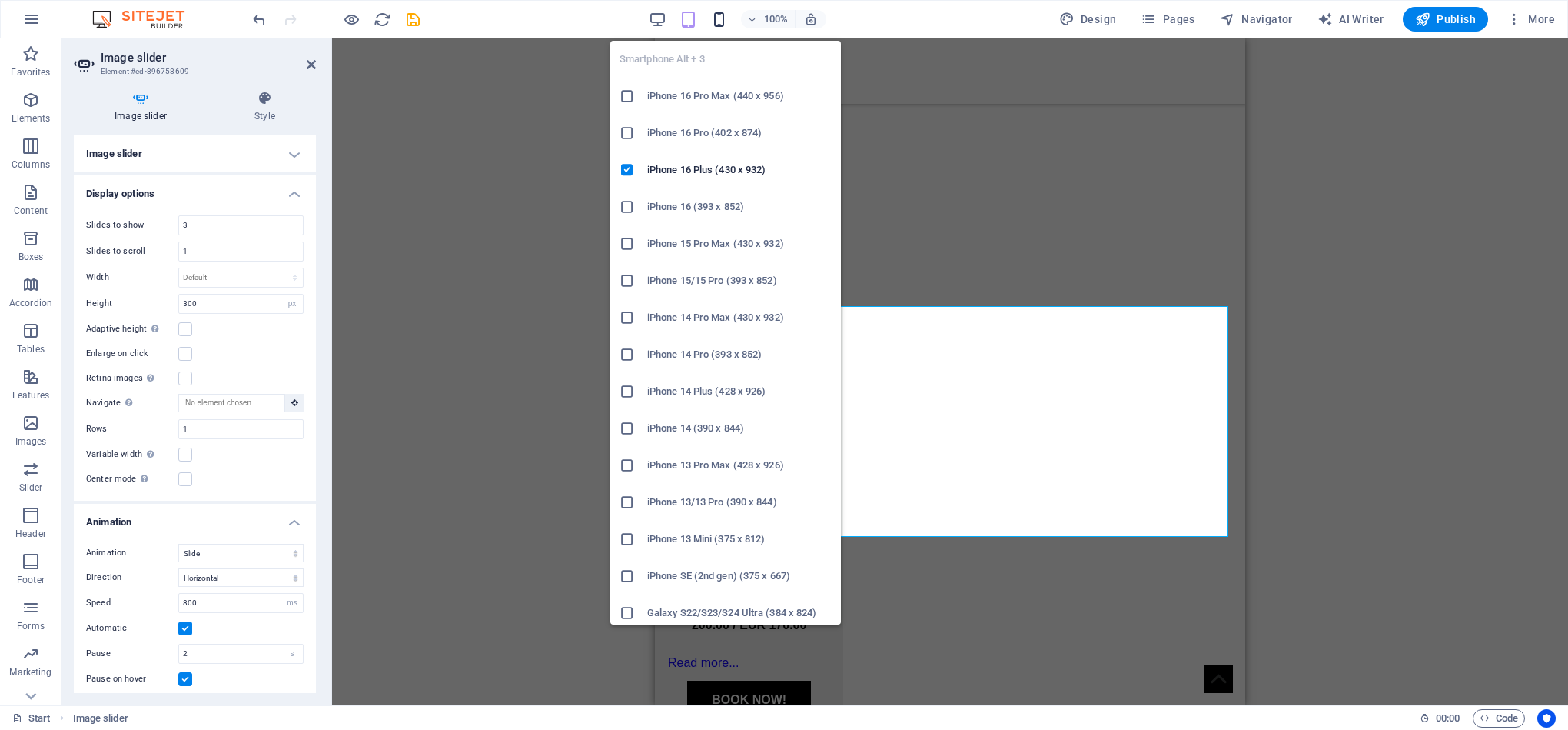
click at [720, 12] on icon "button" at bounding box center [719, 19] width 17 height 17
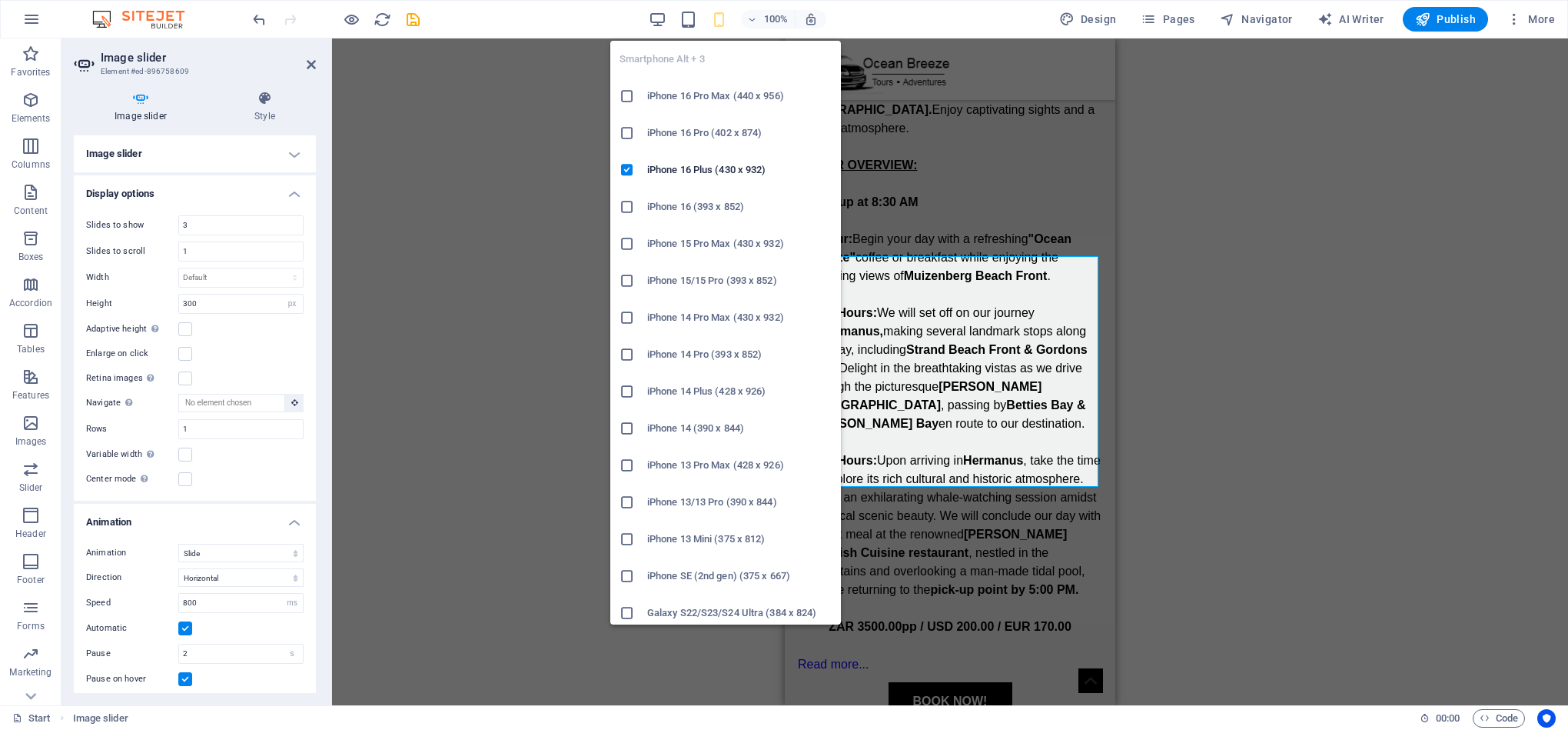
scroll to position [4878, 0]
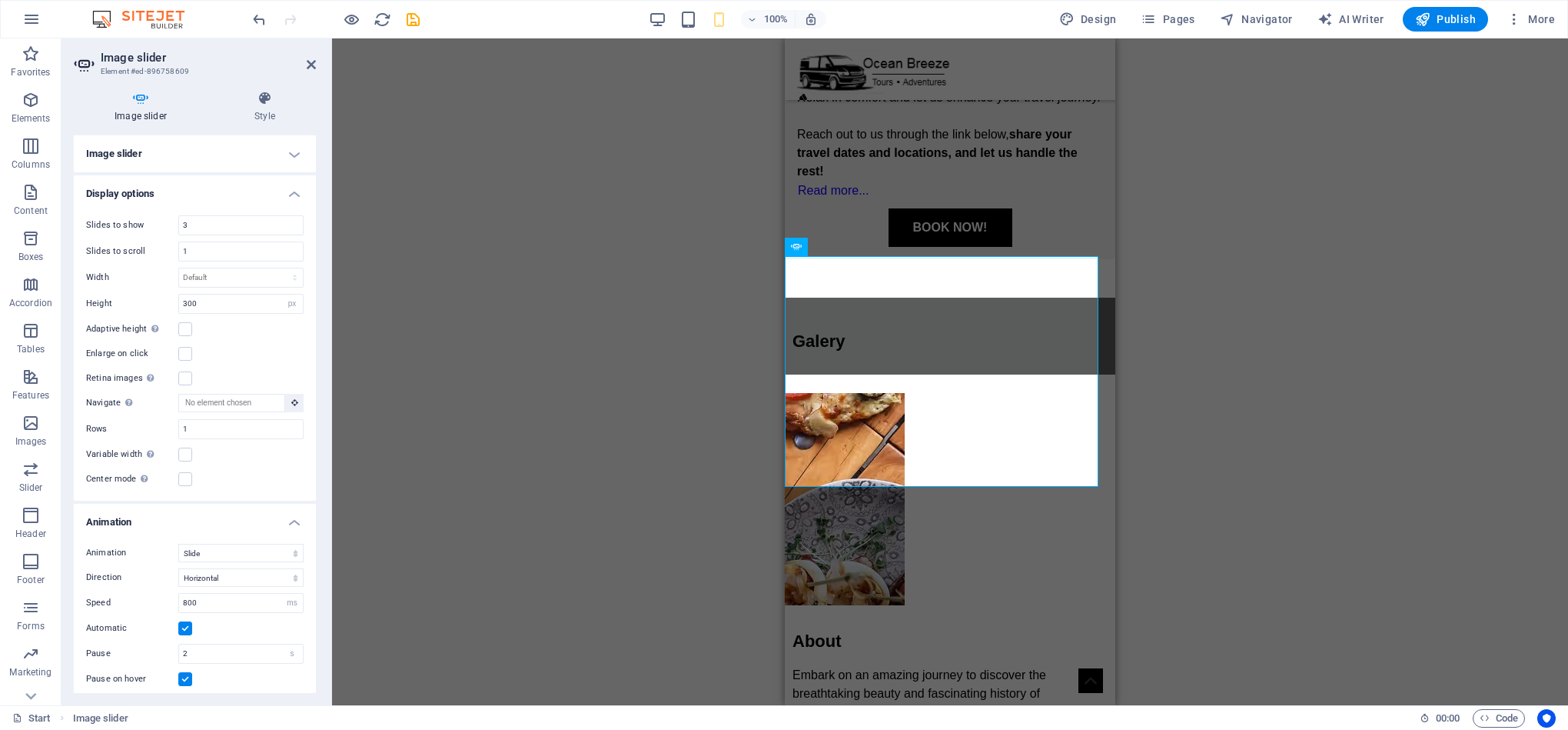
click at [1117, 552] on div "Drag and drop a file to add it H1 Banner Banner Container Container Banner Cont…" at bounding box center [949, 371] width 1236 height 667
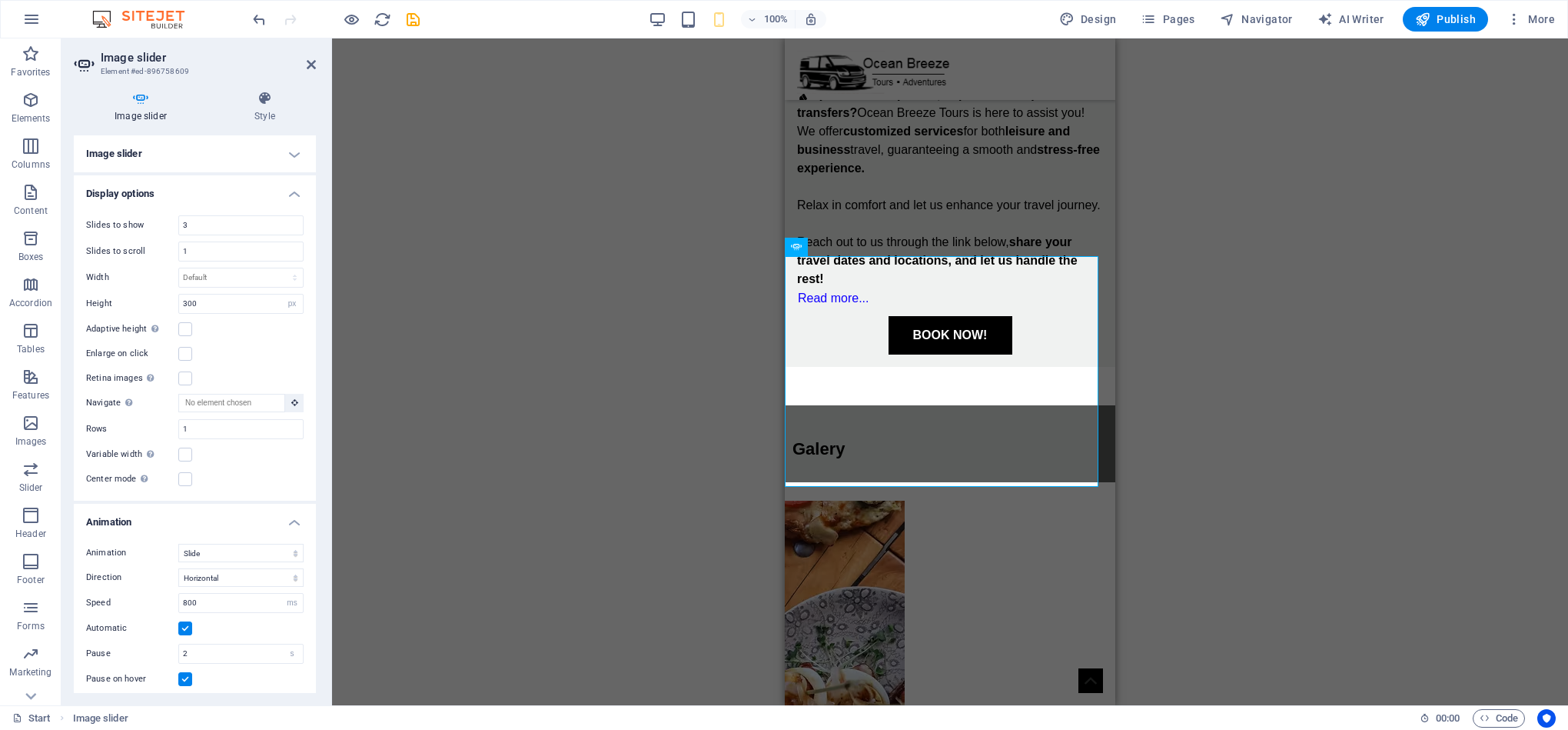
scroll to position [4663, 0]
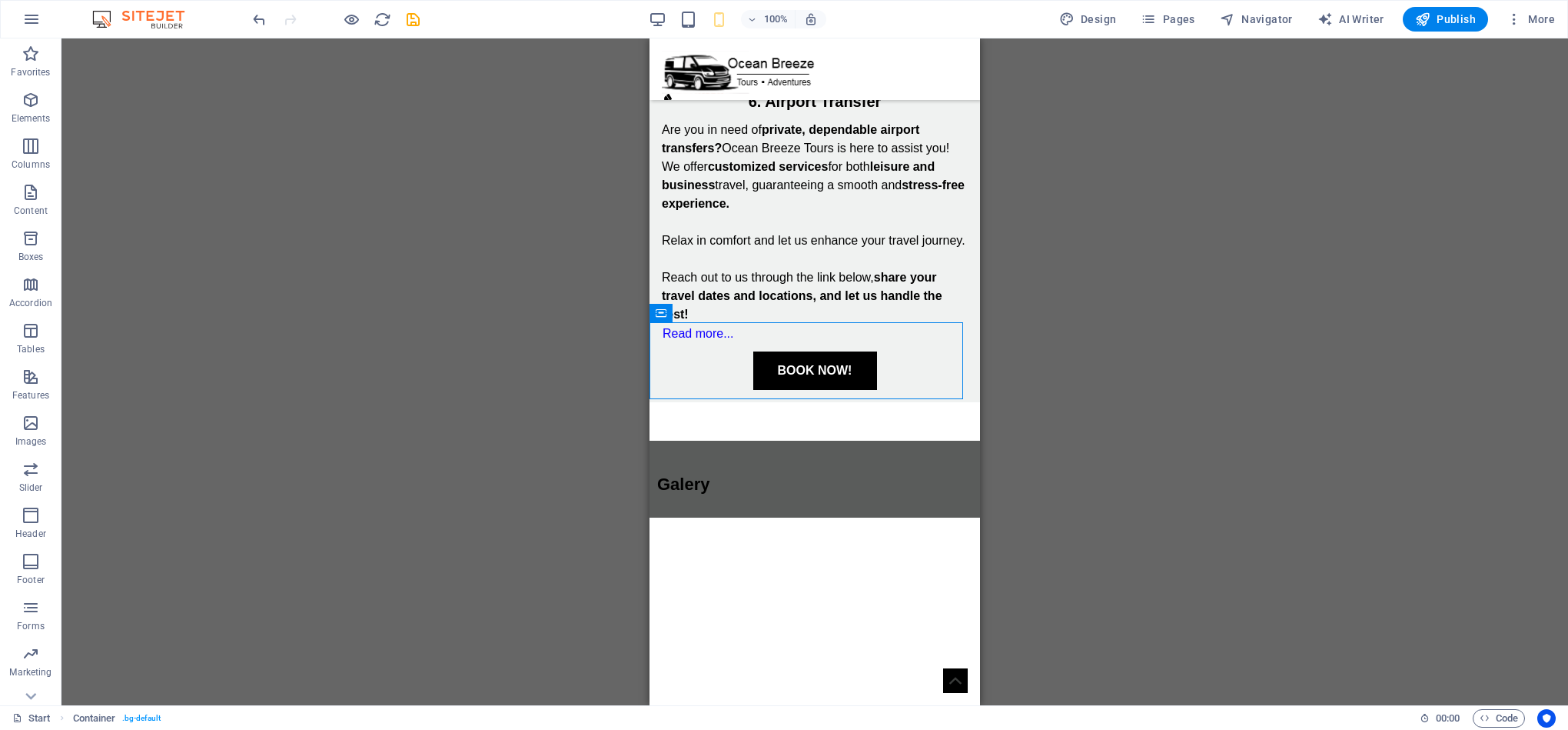
scroll to position [4769, 0]
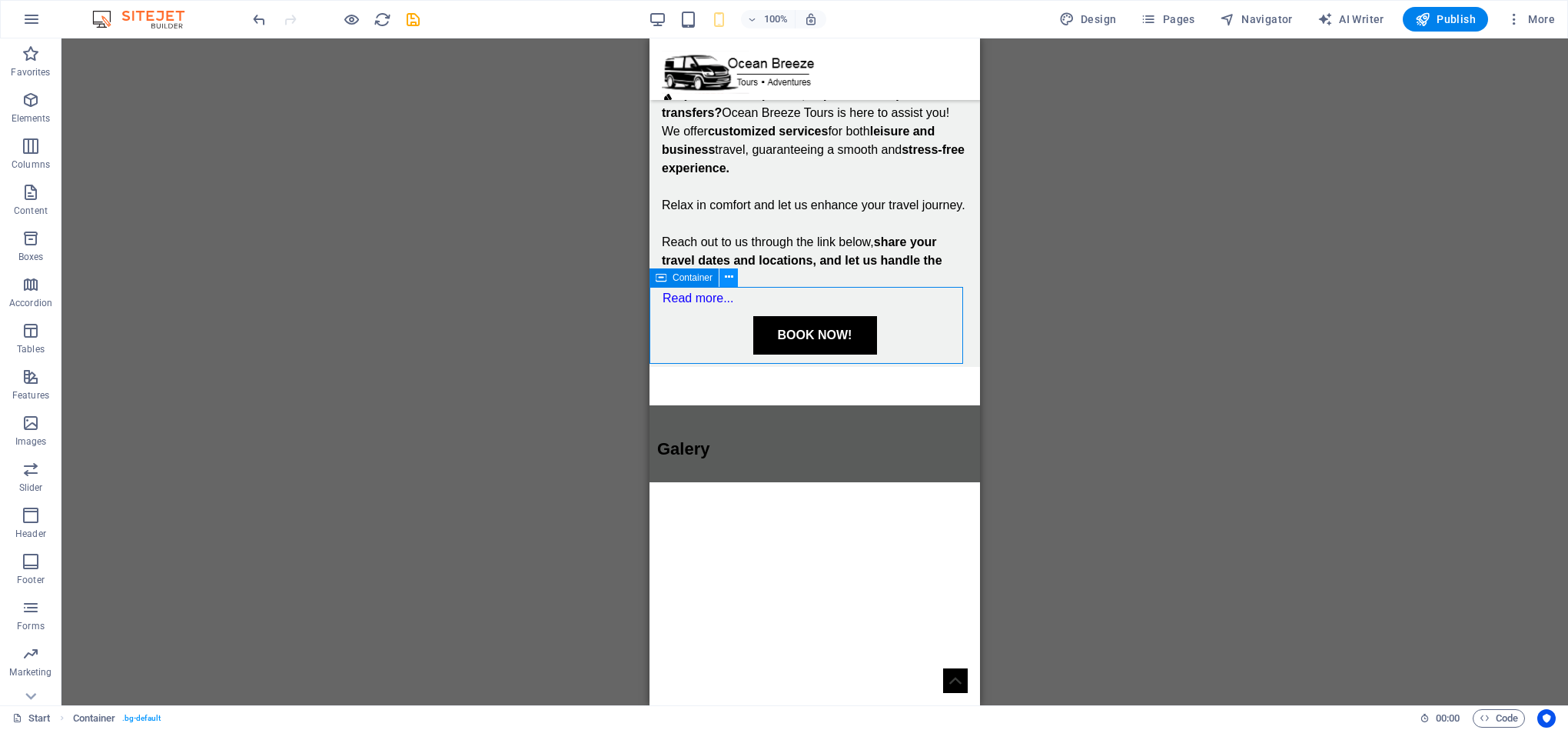
click at [725, 277] on icon at bounding box center [729, 277] width 9 height 16
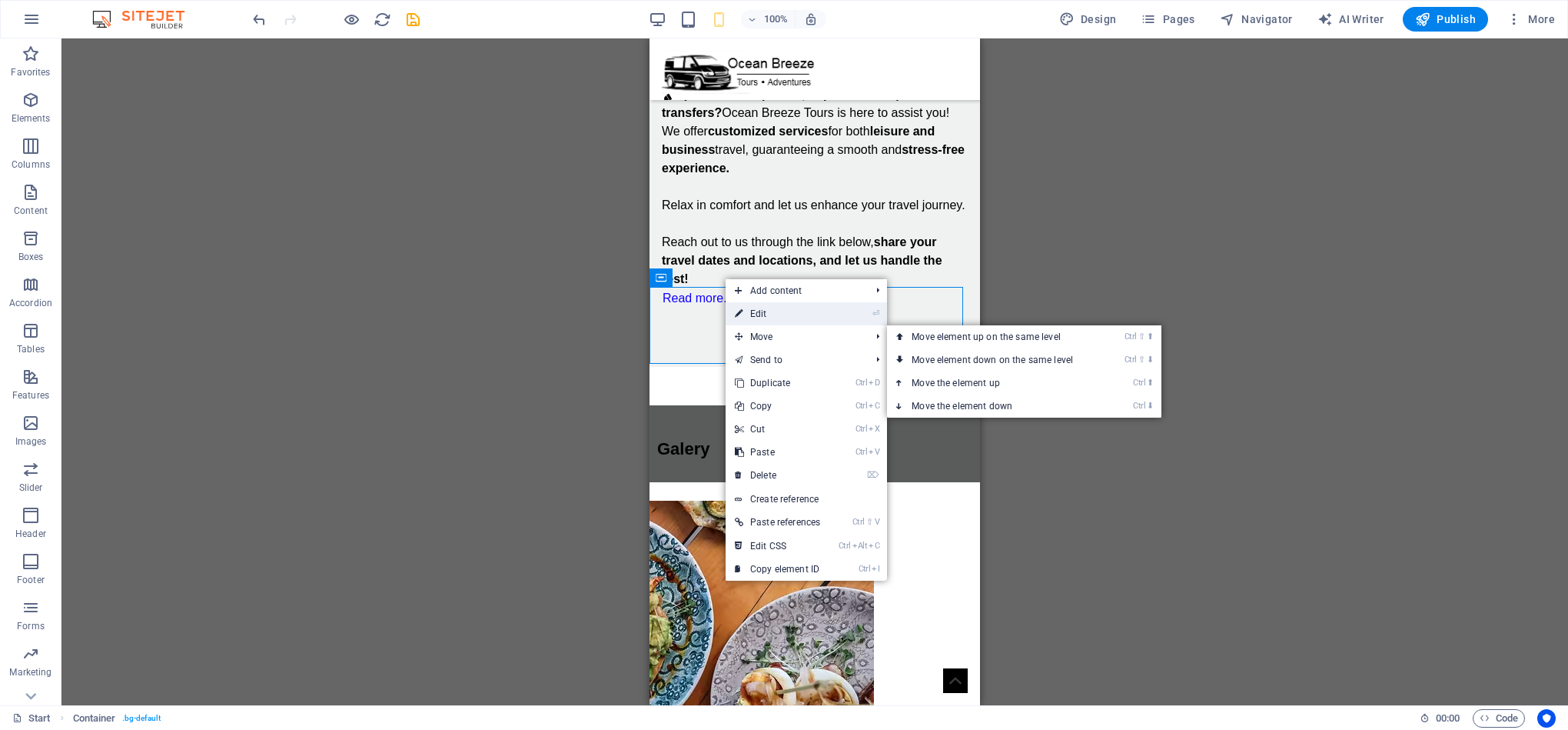
click at [791, 321] on link "⏎ Edit" at bounding box center [777, 314] width 104 height 23
select select "px"
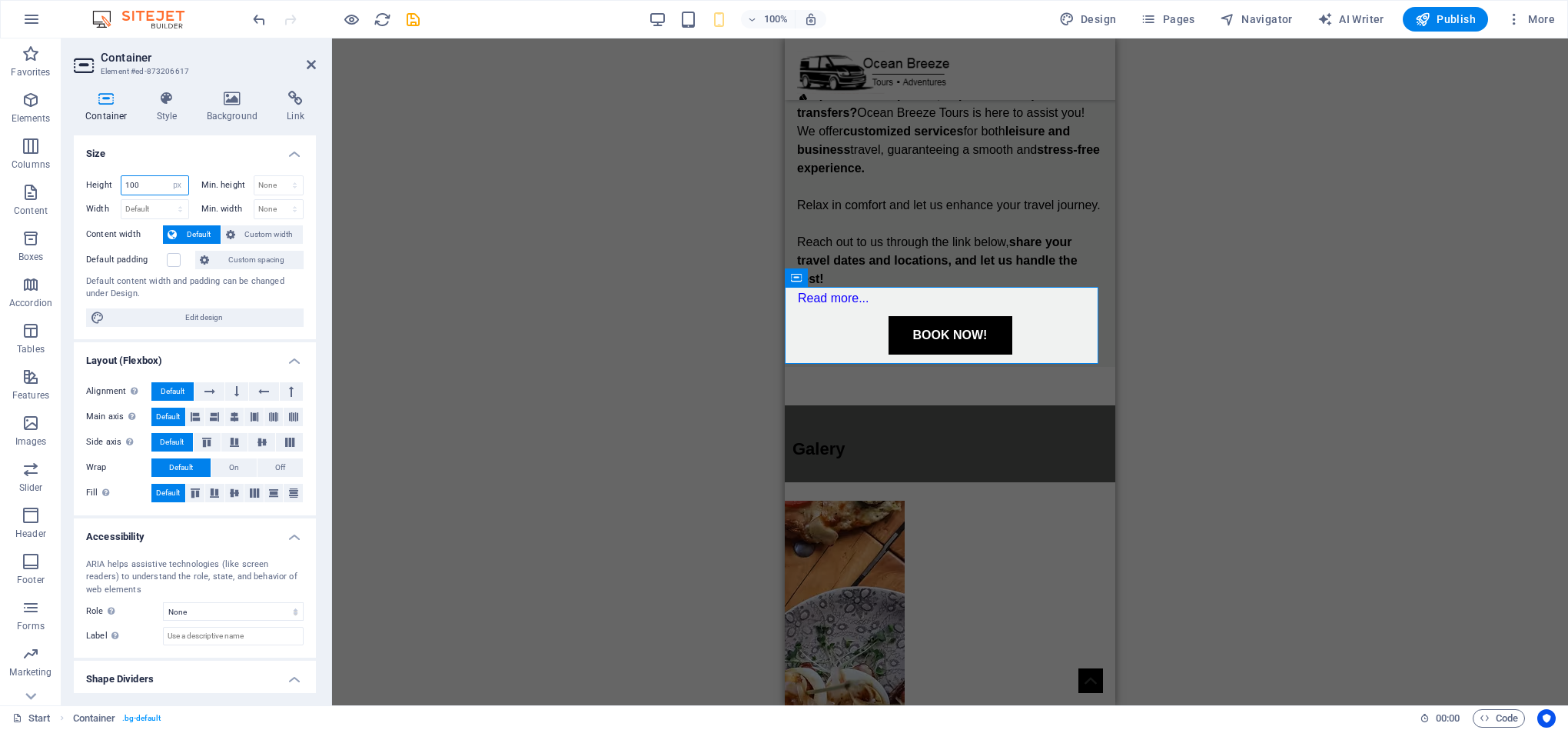
click at [146, 190] on input "100" at bounding box center [155, 185] width 67 height 18
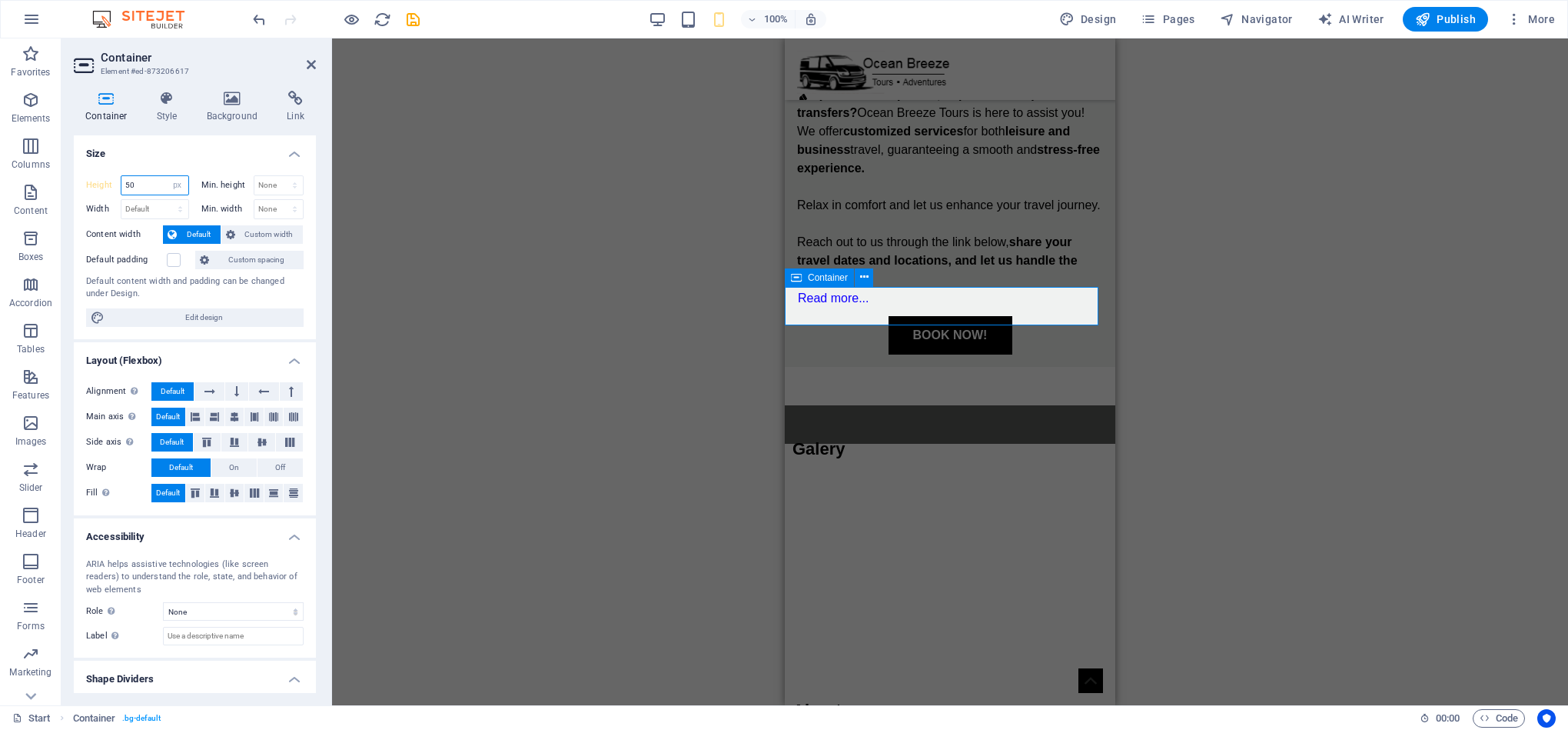
type input "50"
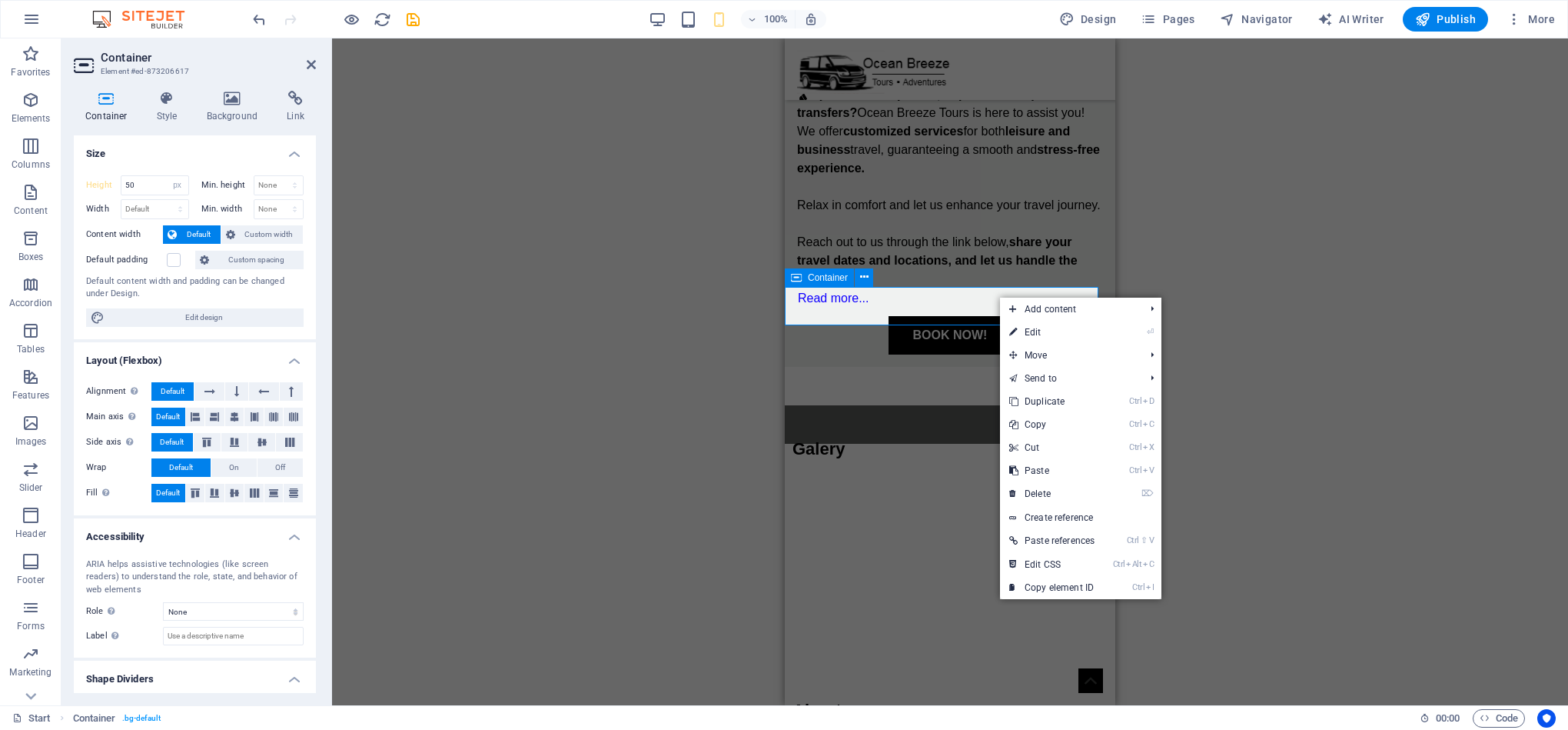
click at [990, 406] on div "Galery" at bounding box center [950, 425] width 331 height 38
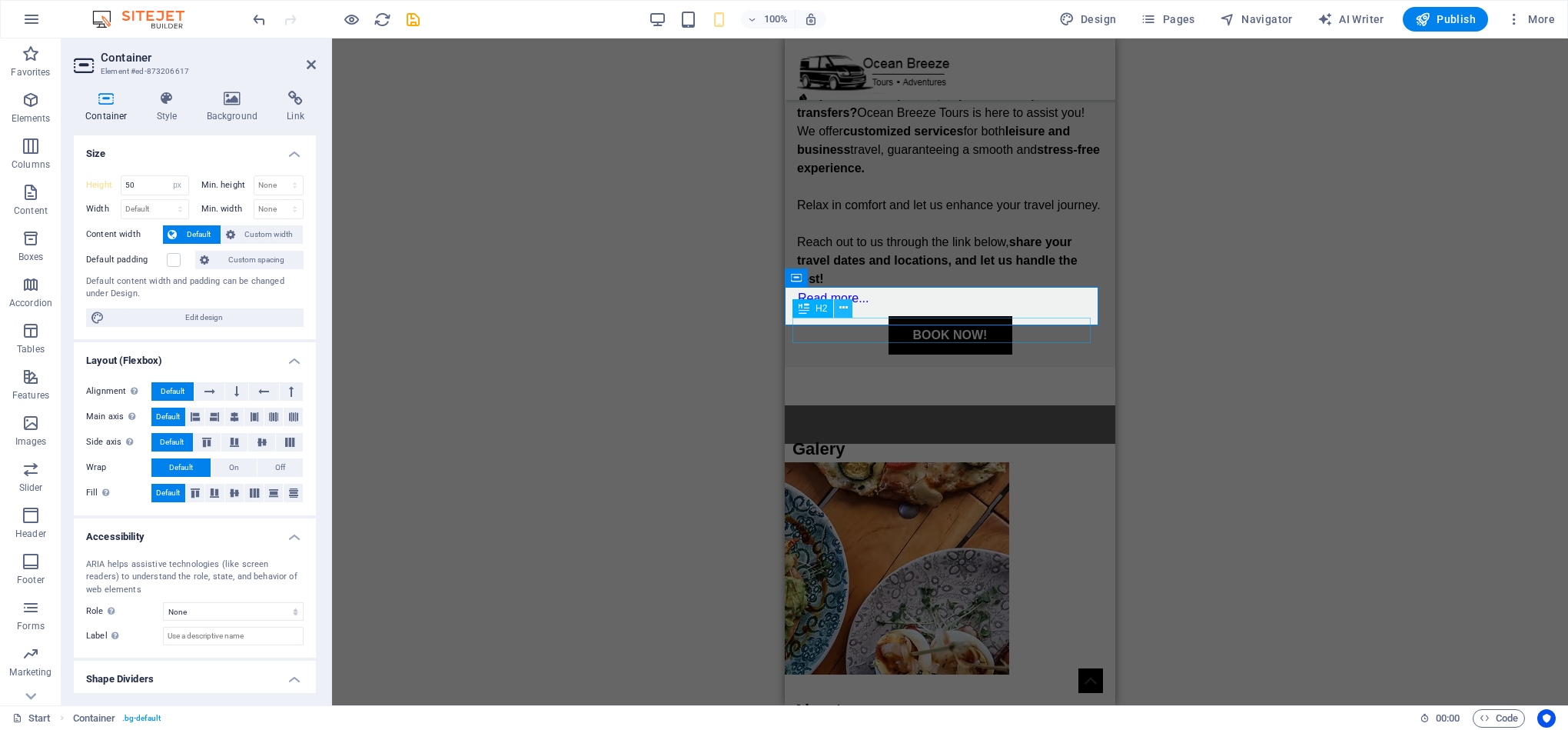
click at [842, 305] on icon at bounding box center [843, 307] width 9 height 16
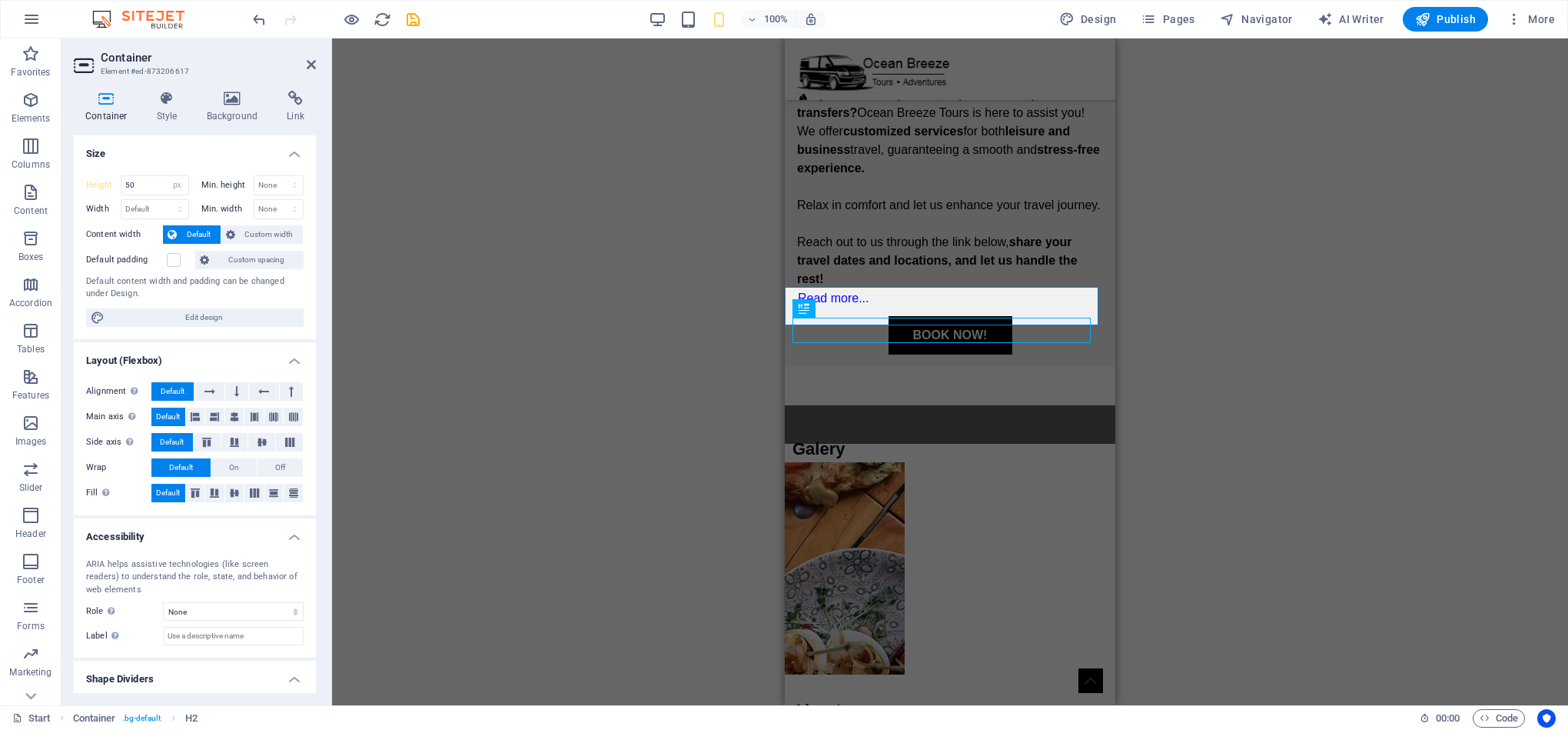
click at [199, 233] on span "Default" at bounding box center [199, 234] width 34 height 18
click at [284, 238] on span "Custom width" at bounding box center [270, 234] width 59 height 18
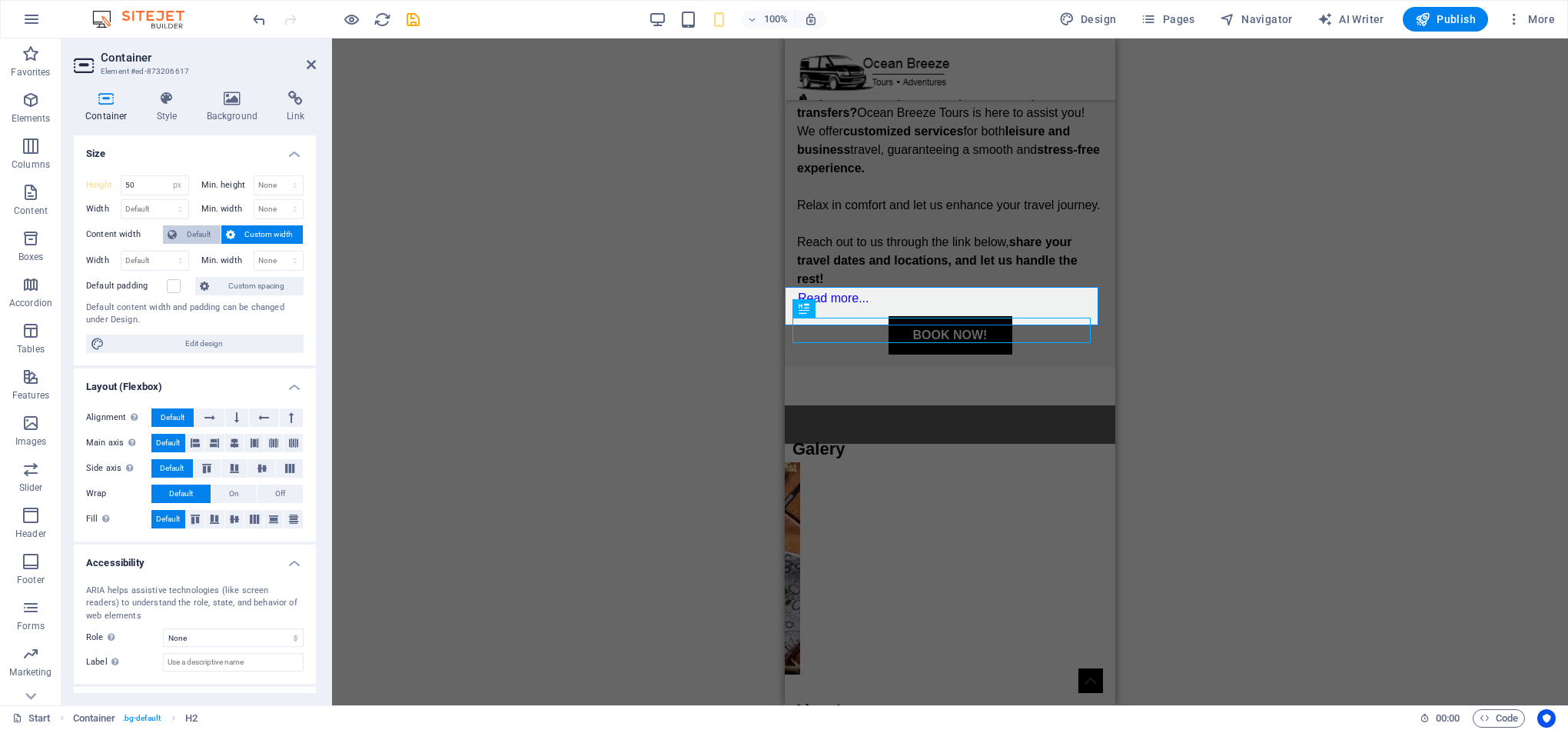
click at [208, 238] on span "Default" at bounding box center [199, 234] width 34 height 18
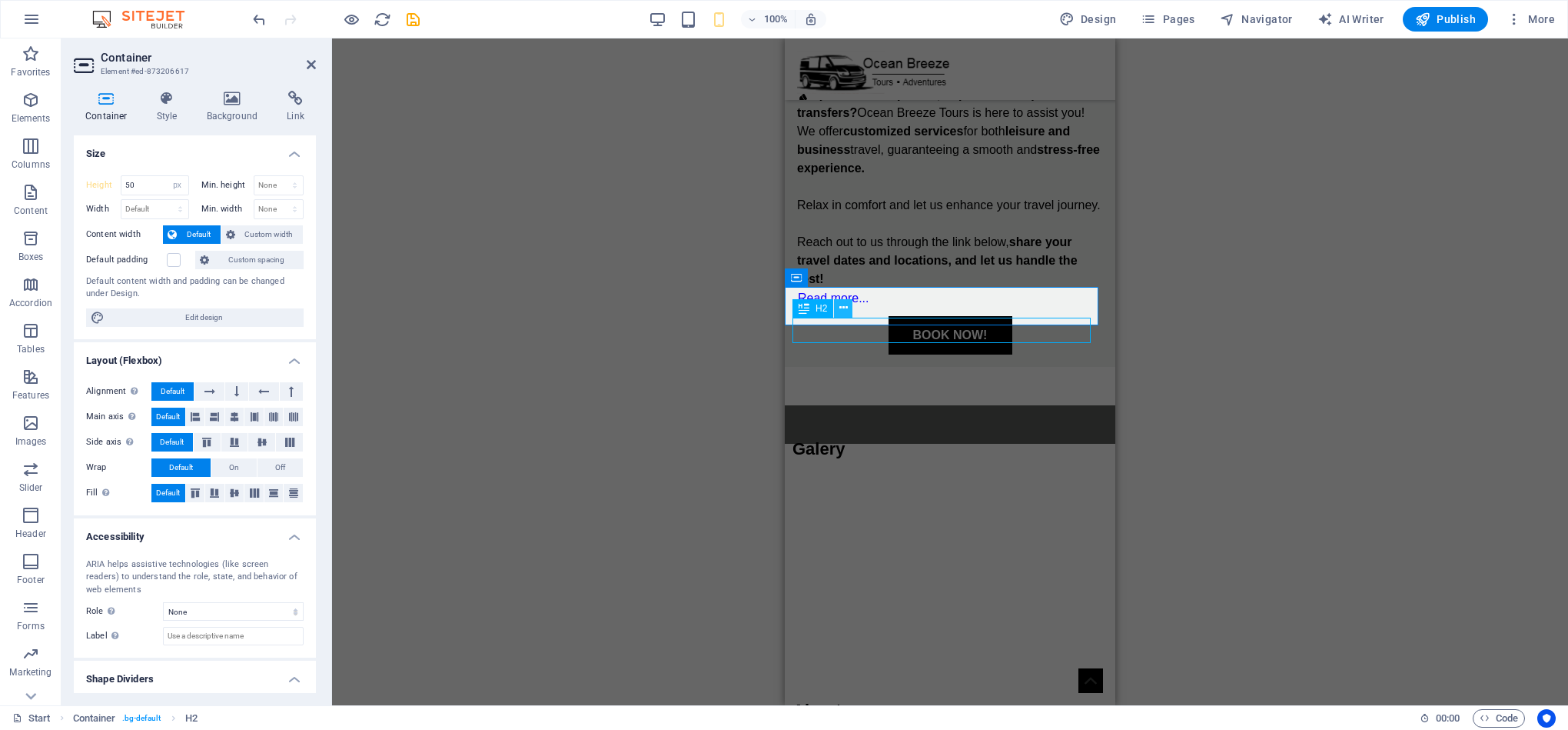
click at [839, 308] on icon at bounding box center [843, 307] width 9 height 16
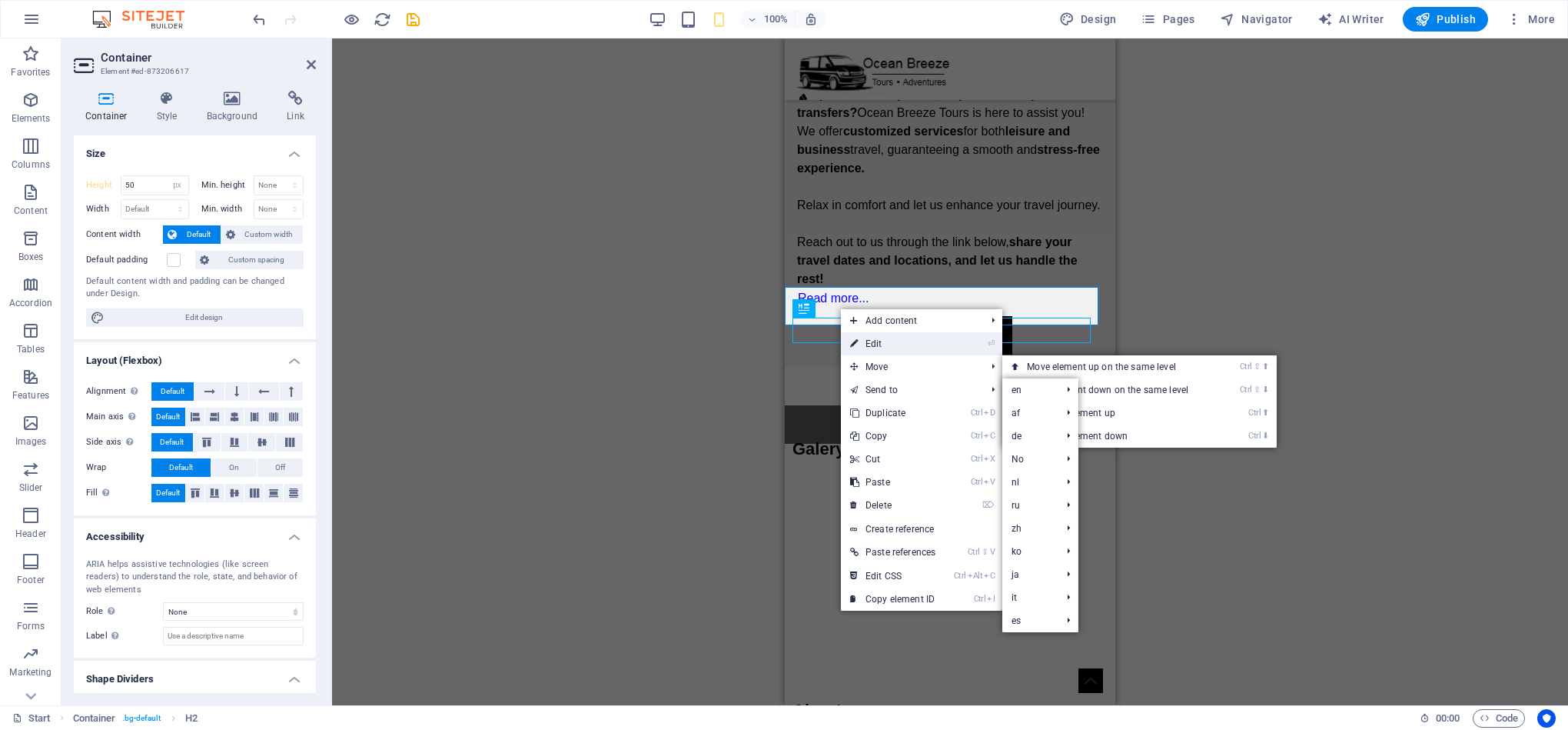
click at [923, 347] on link "⏎ Edit" at bounding box center [892, 343] width 104 height 23
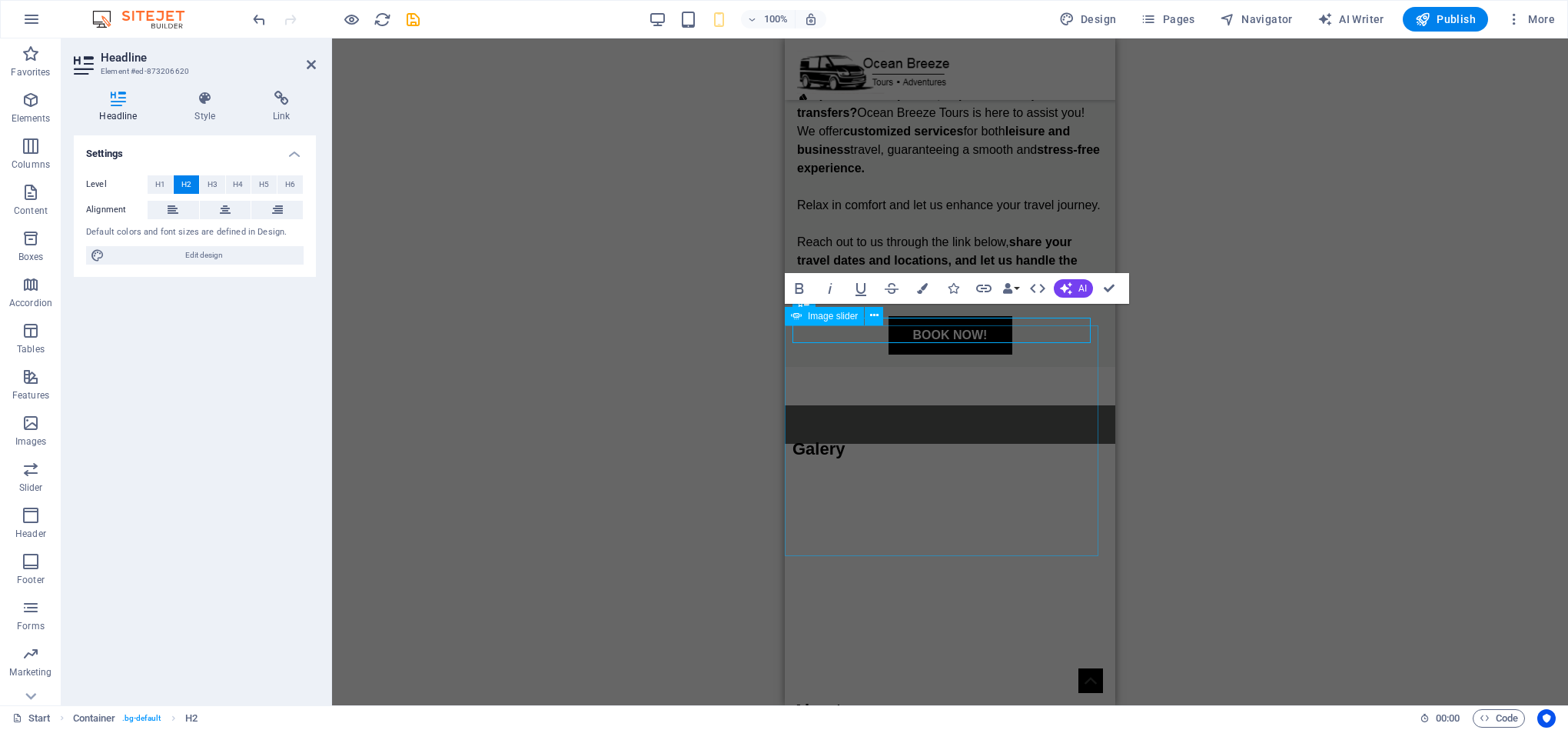
scroll to position [13, 0]
click at [214, 107] on h4 "Style" at bounding box center [208, 107] width 78 height 33
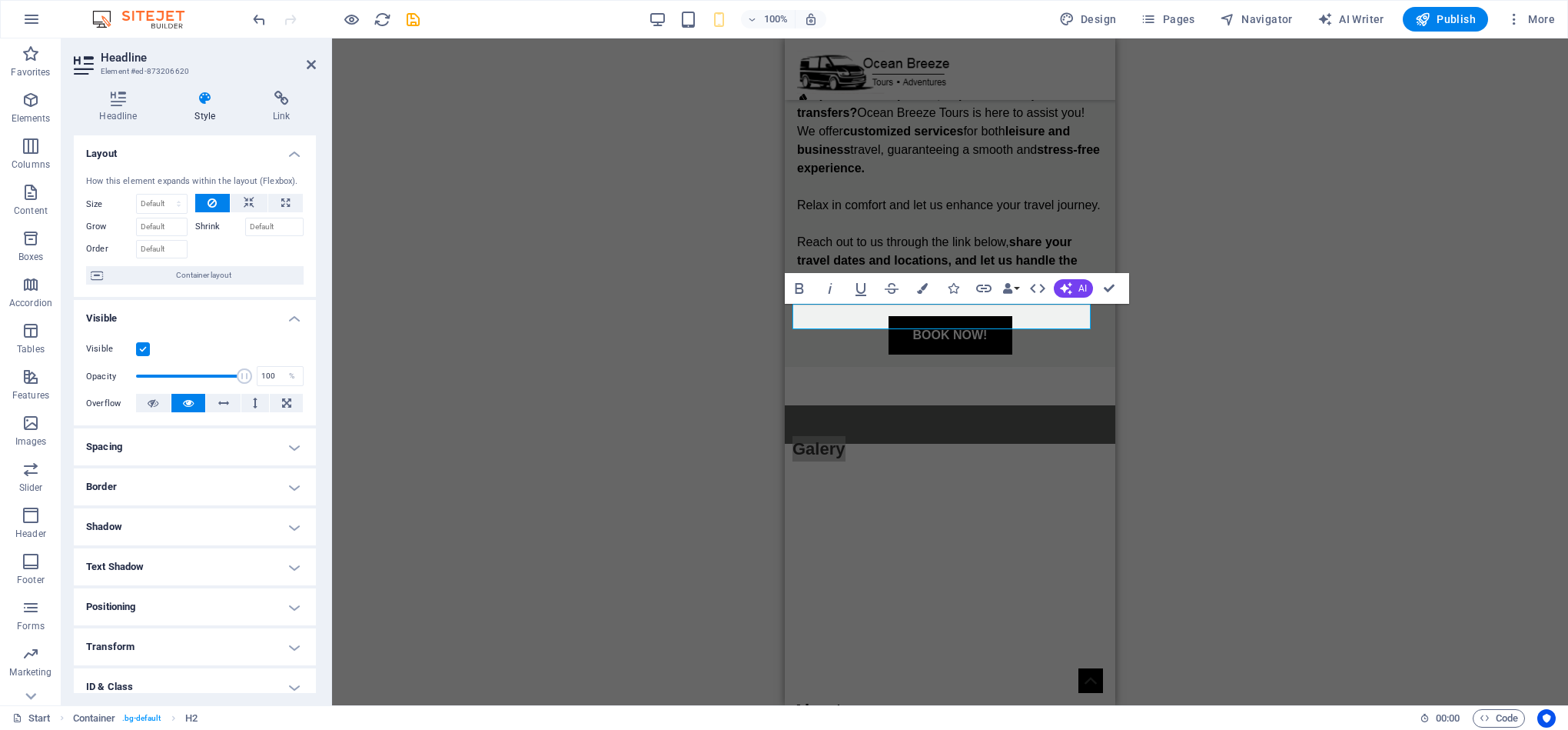
click at [183, 315] on h4 "Visible" at bounding box center [194, 313] width 242 height 28
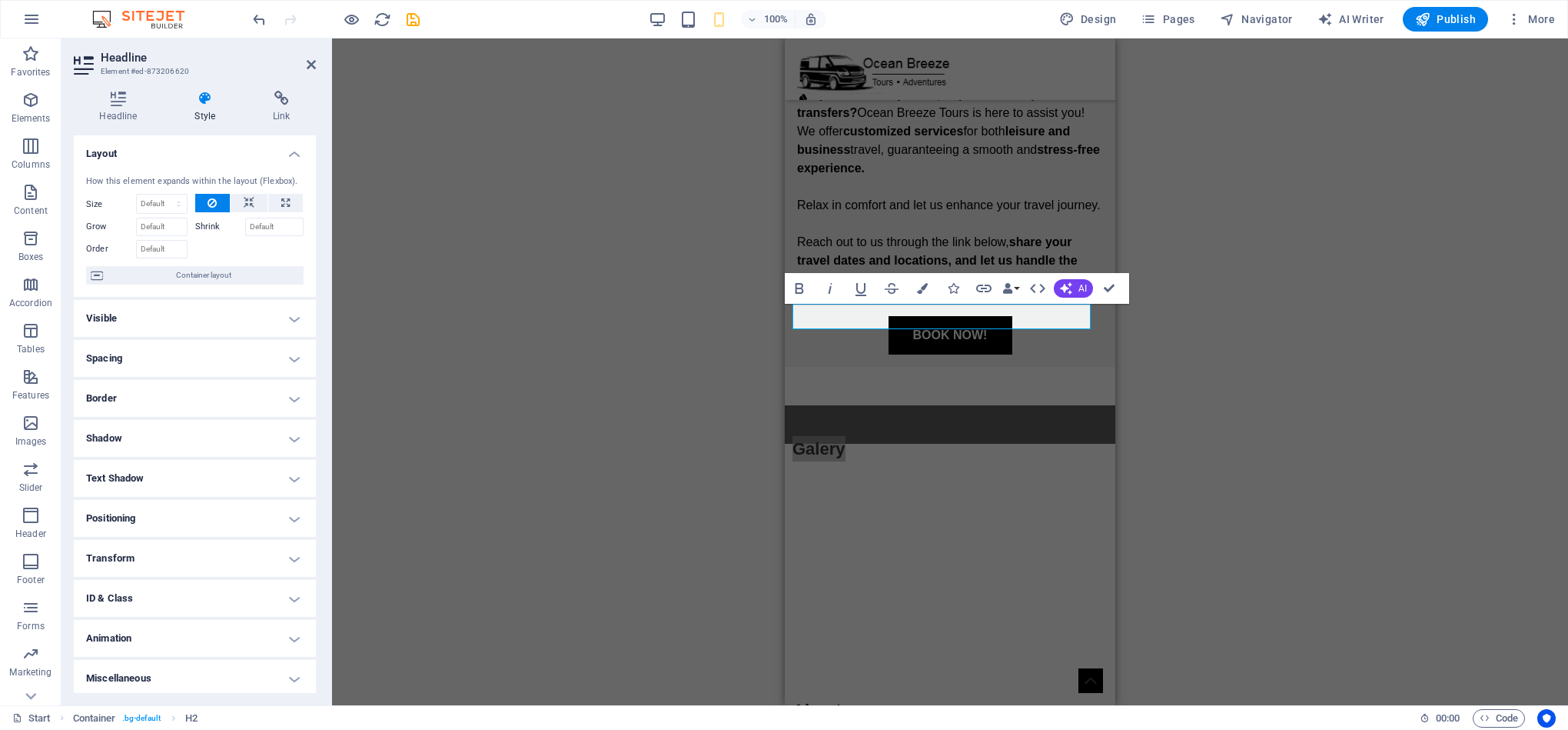
click at [213, 321] on h4 "Visible" at bounding box center [194, 318] width 242 height 37
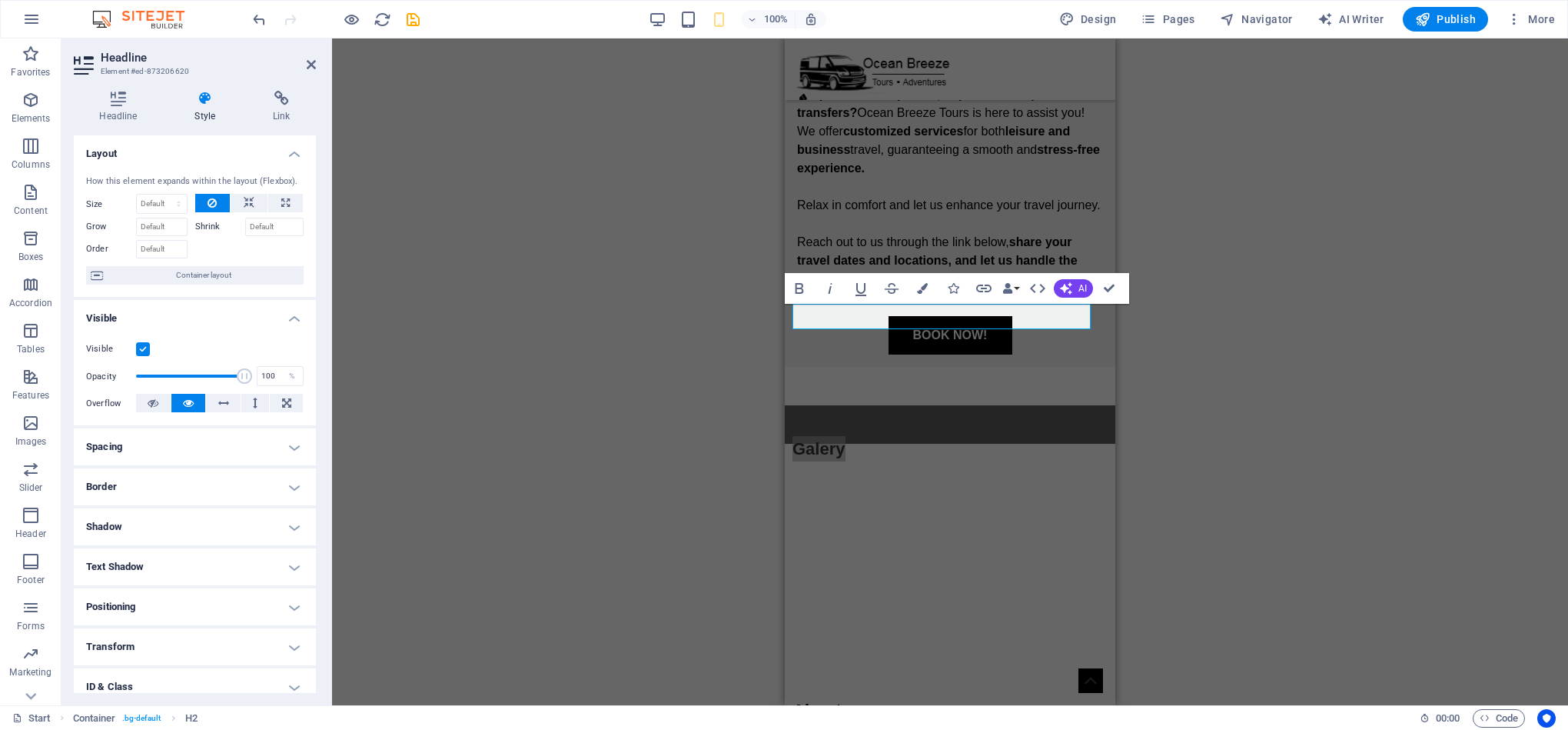
click at [201, 312] on h4 "Visible" at bounding box center [194, 313] width 242 height 28
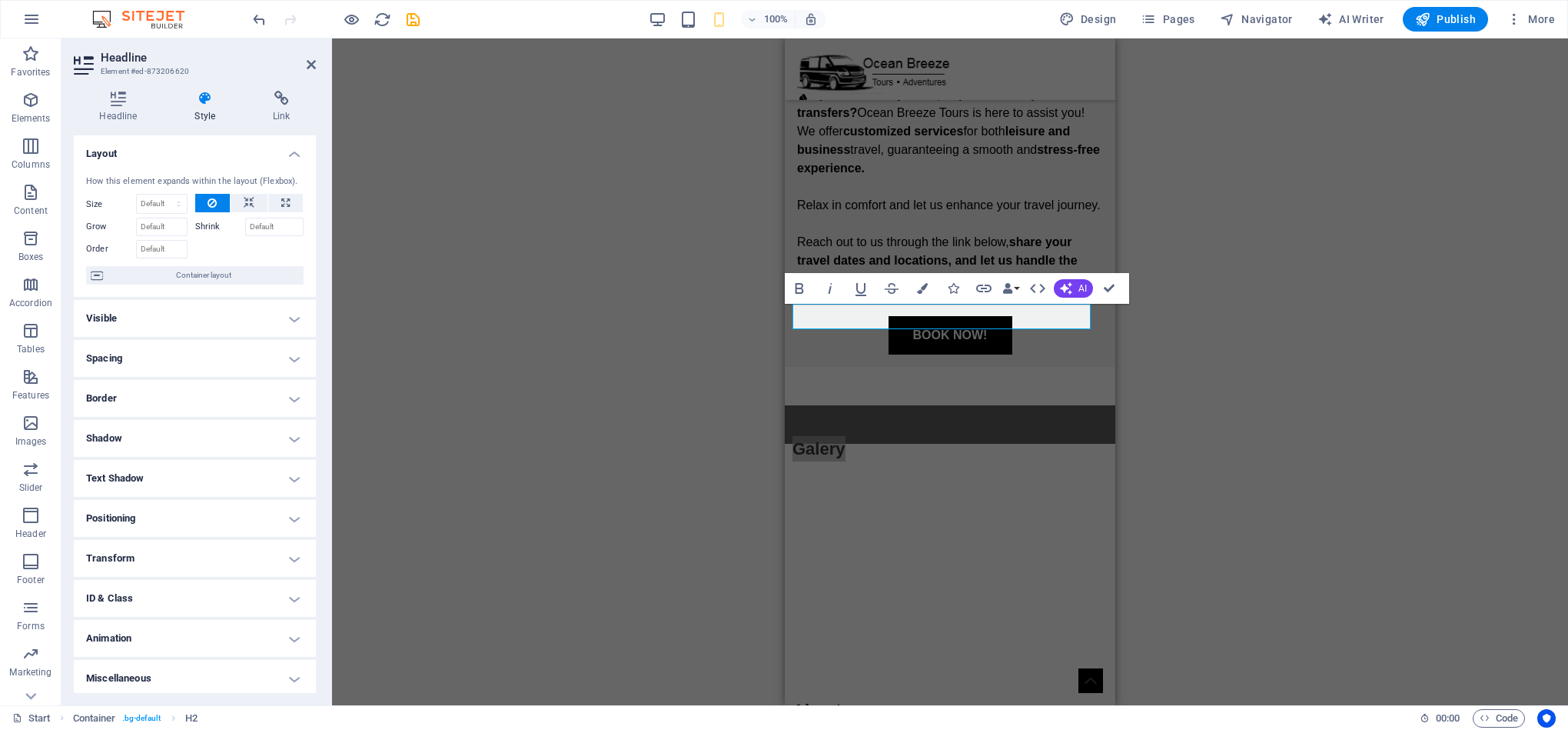
click at [202, 349] on h4 "Spacing" at bounding box center [194, 358] width 242 height 37
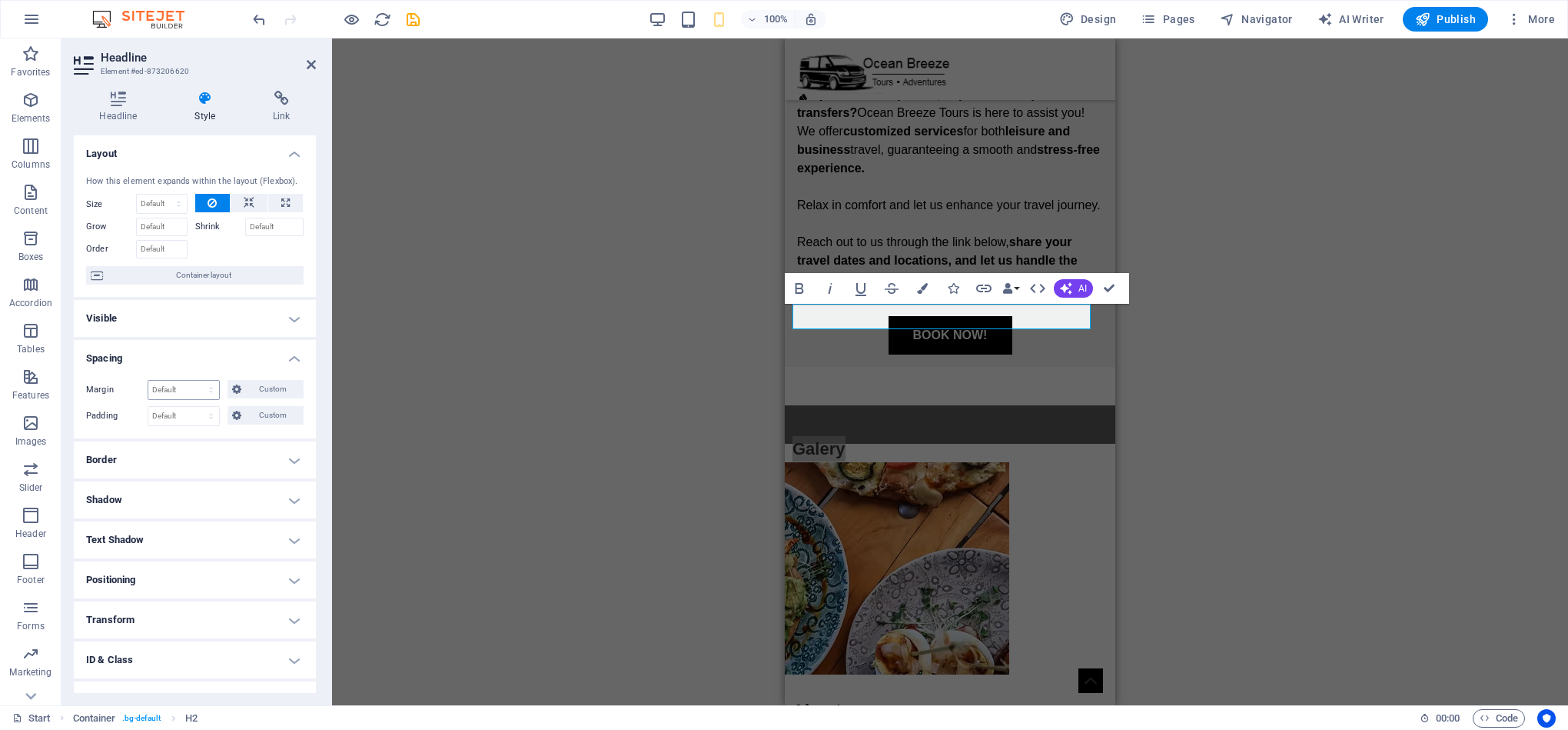
click at [178, 400] on div "Default auto px % rem vw vh Custom" at bounding box center [184, 389] width 73 height 20
click at [183, 397] on select "Default auto px % rem vw vh Custom" at bounding box center [184, 389] width 71 height 18
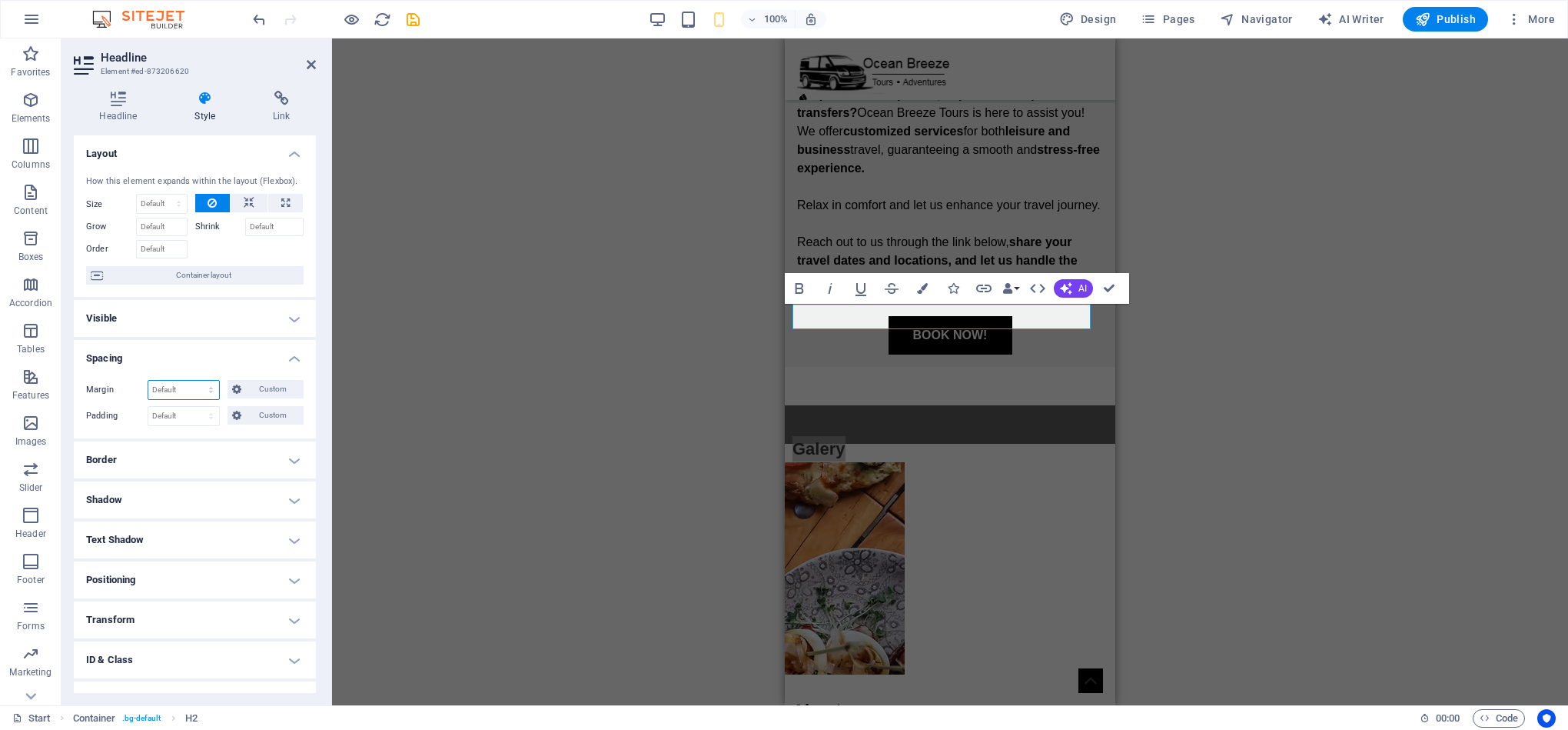
select select "px"
click at [196, 382] on select "Default auto px % rem vw vh Custom" at bounding box center [184, 389] width 71 height 18
type input "0"
click at [194, 390] on input "0" at bounding box center [184, 389] width 71 height 18
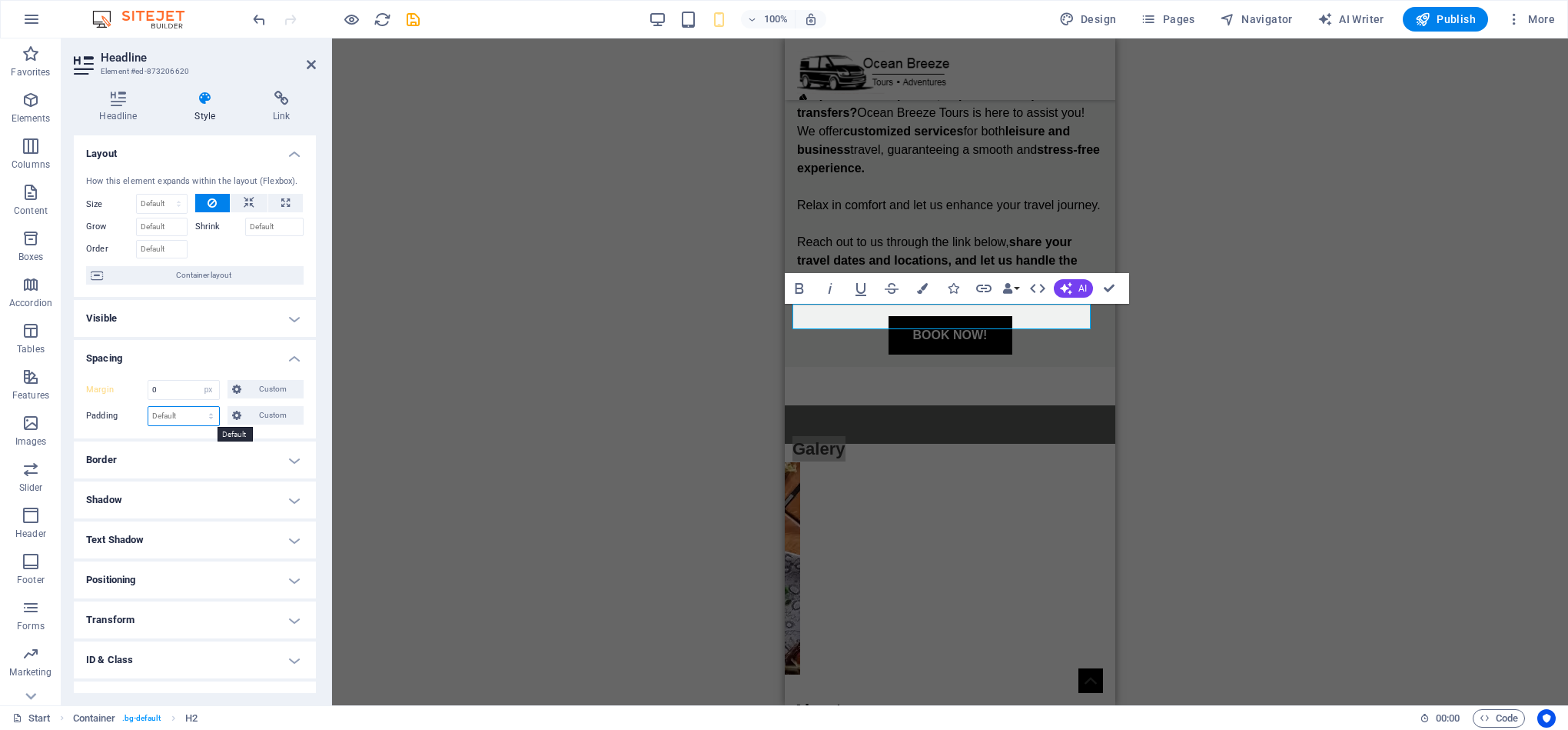
click at [178, 413] on select "Default px rem % vh vw Custom" at bounding box center [184, 415] width 71 height 18
select select "px"
click at [196, 409] on select "Default px rem % vh vw Custom" at bounding box center [184, 415] width 71 height 18
type input "0"
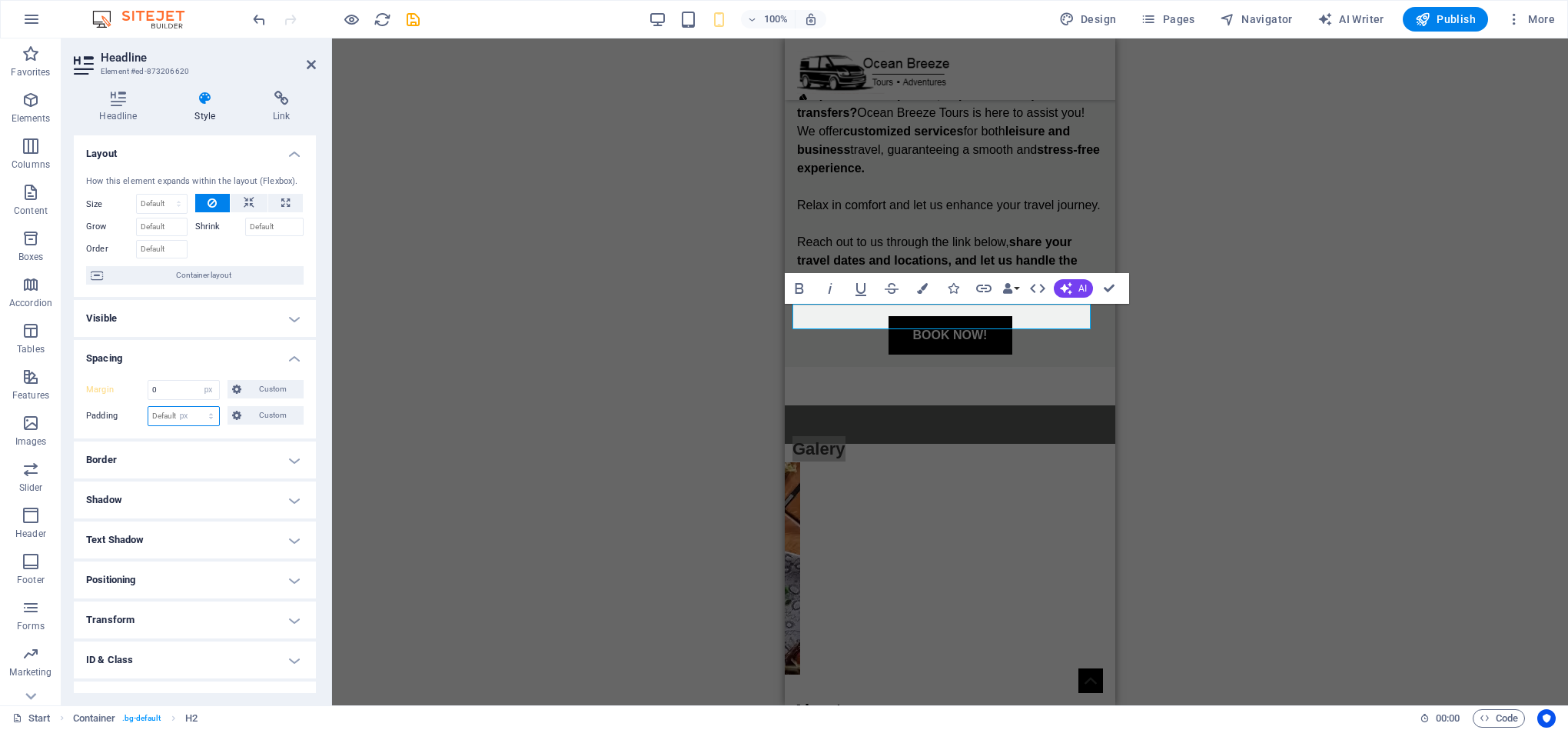
type input "0"
click at [256, 418] on span "Custom" at bounding box center [272, 414] width 53 height 18
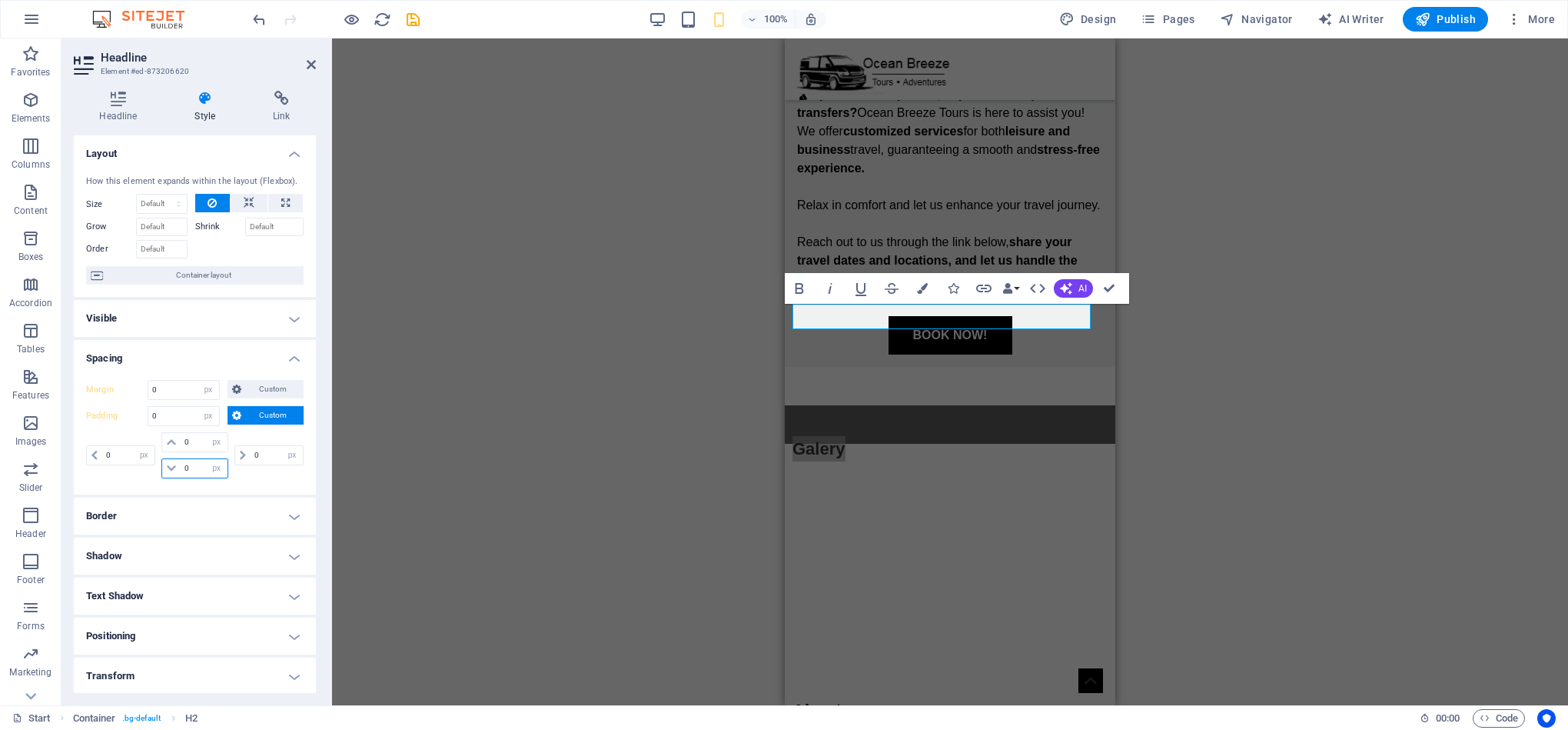
click at [196, 467] on input "0" at bounding box center [204, 468] width 46 height 18
type input "410"
select select "DISABLED_OPTION_VALUE"
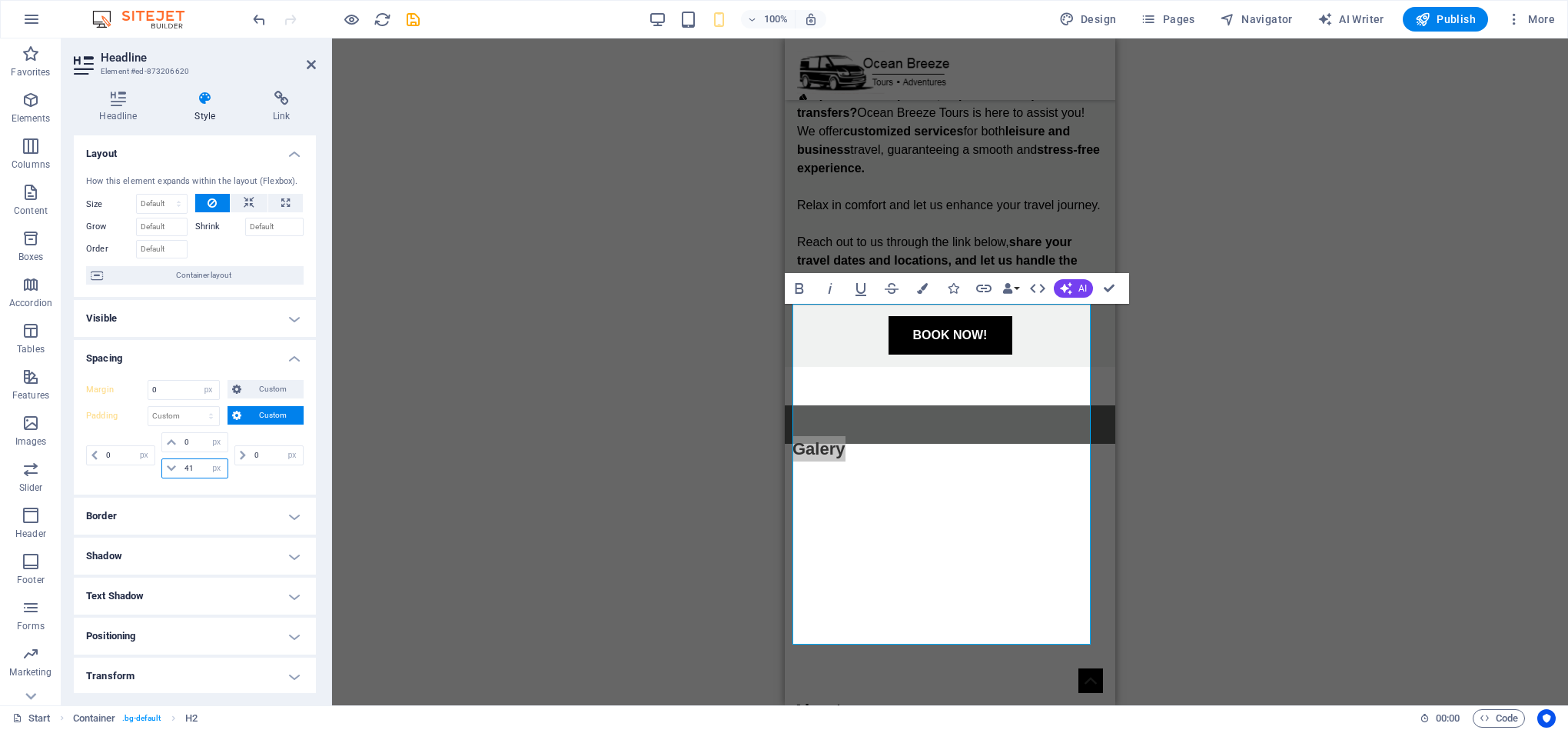
type input "4"
click at [185, 443] on input "0" at bounding box center [204, 442] width 46 height 18
type input "10"
type input "410"
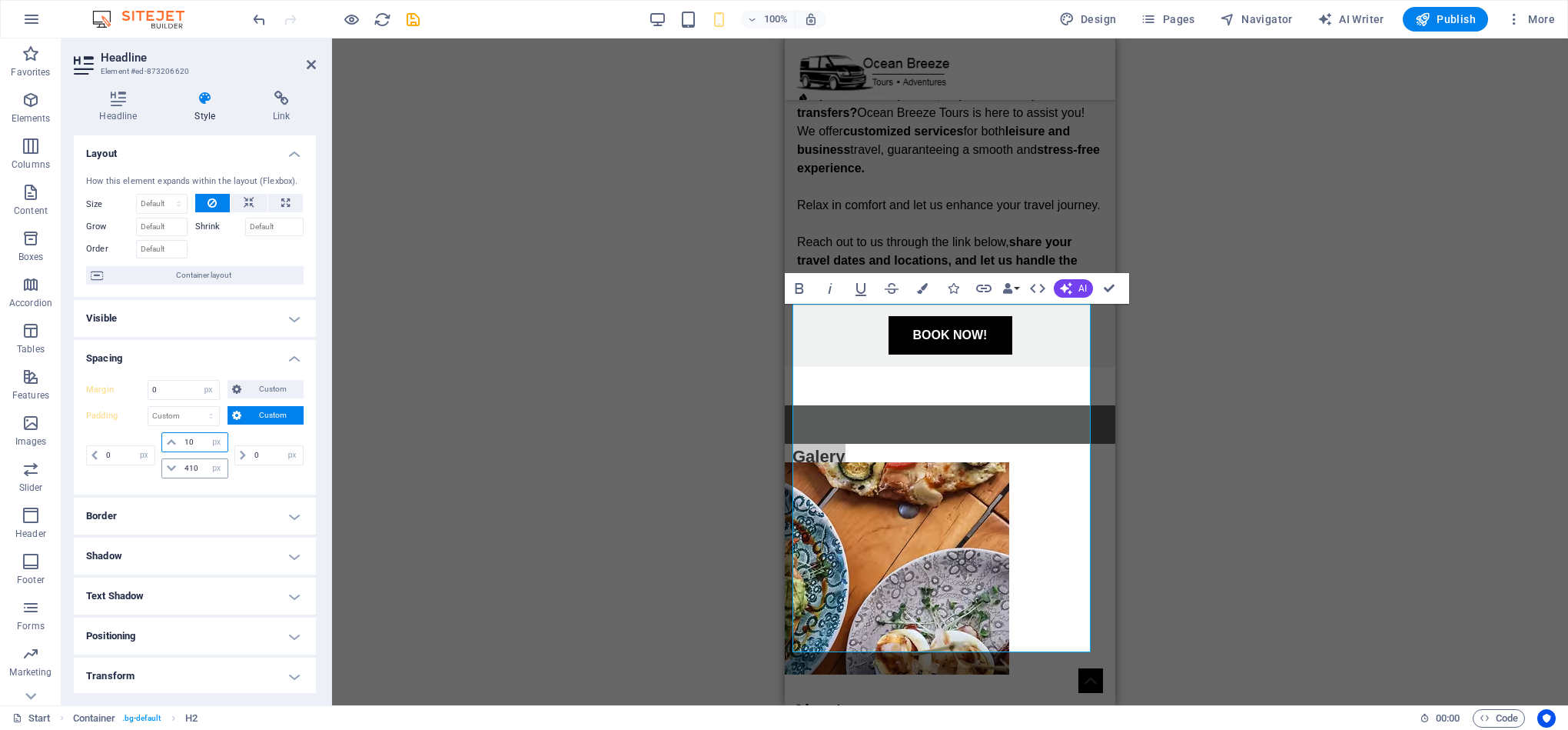
type input "10"
click at [197, 469] on input "410" at bounding box center [204, 468] width 46 height 18
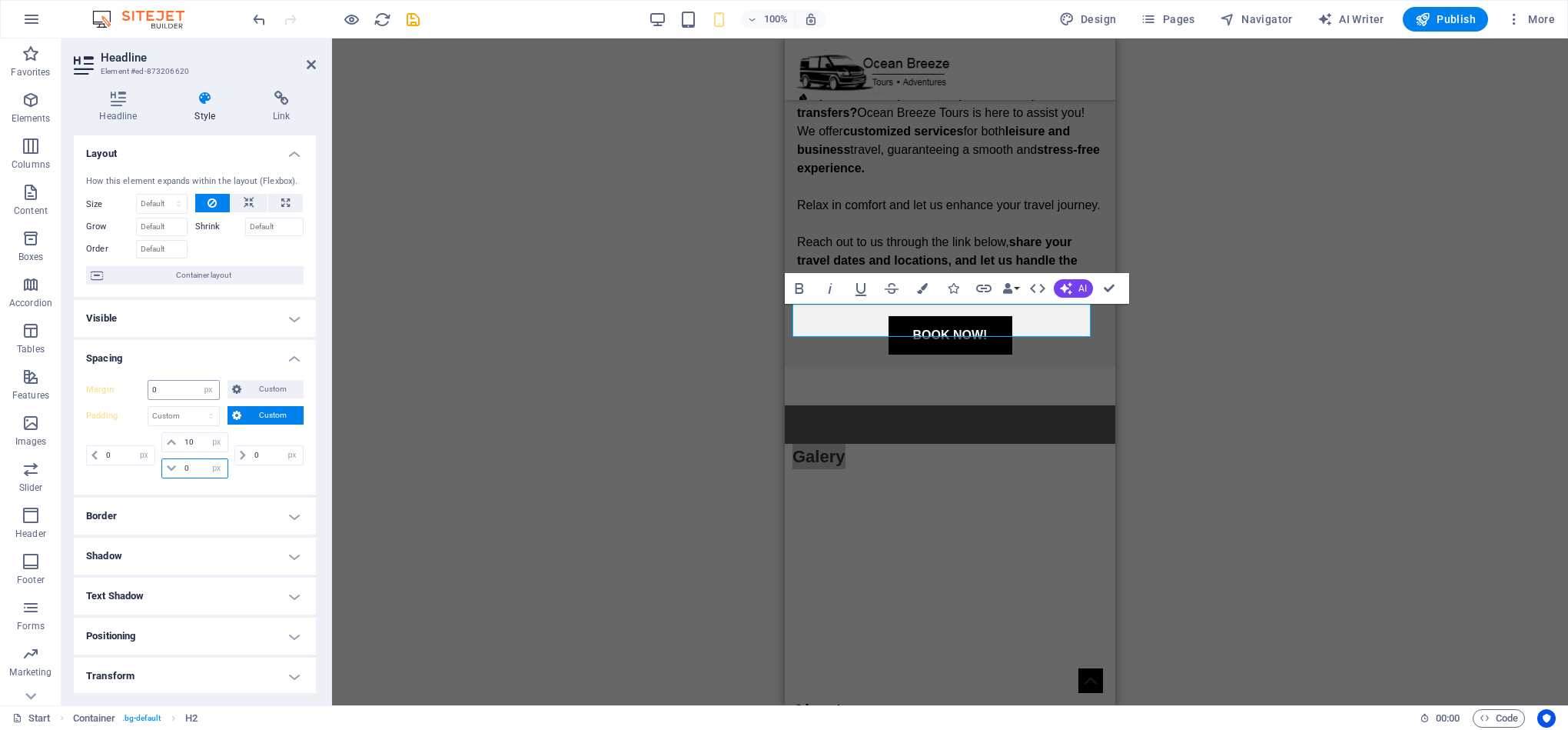
type input "0"
click at [186, 397] on input "0" at bounding box center [184, 389] width 71 height 18
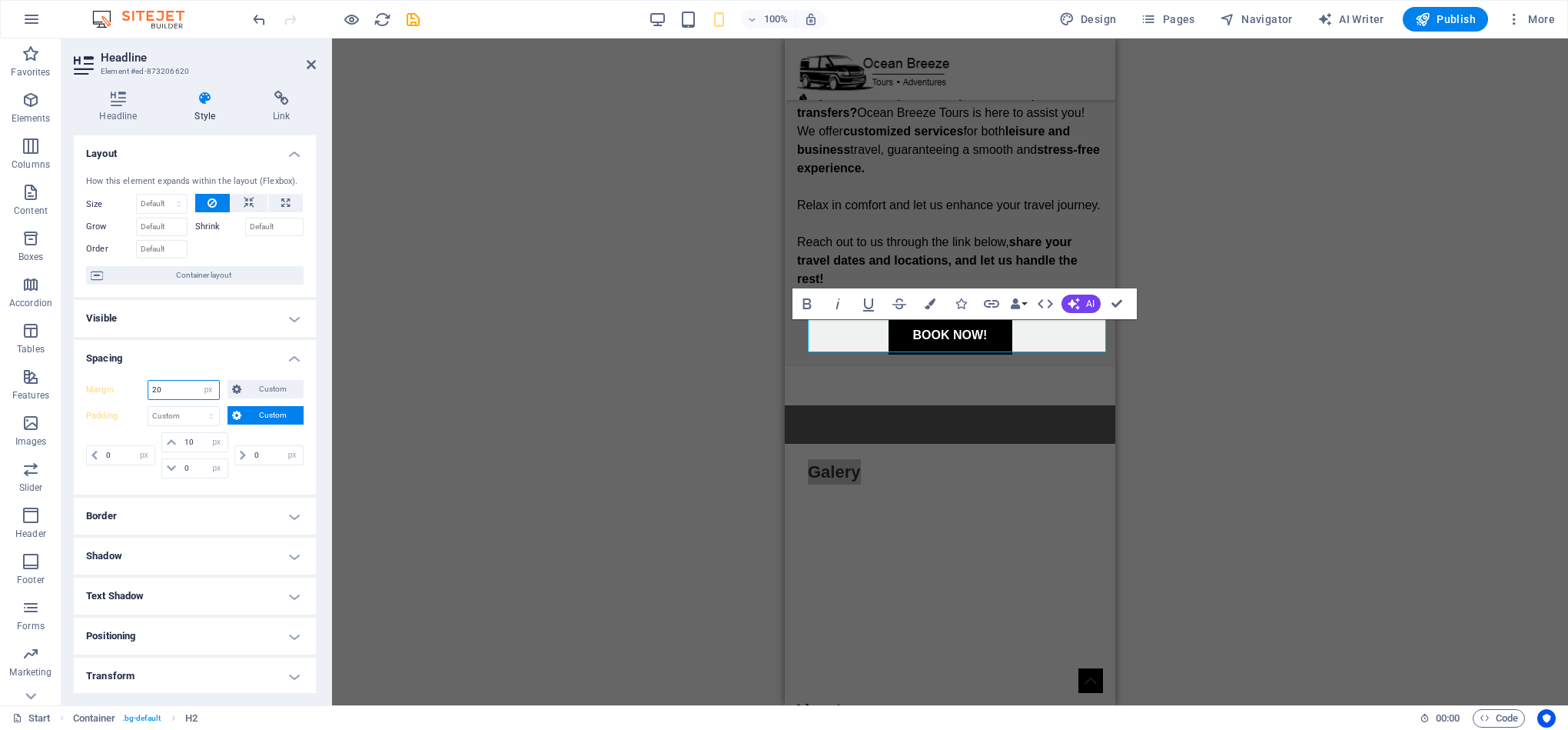
type input "2"
click at [198, 437] on input "10" at bounding box center [204, 442] width 46 height 18
click at [254, 387] on span "Custom" at bounding box center [272, 388] width 53 height 18
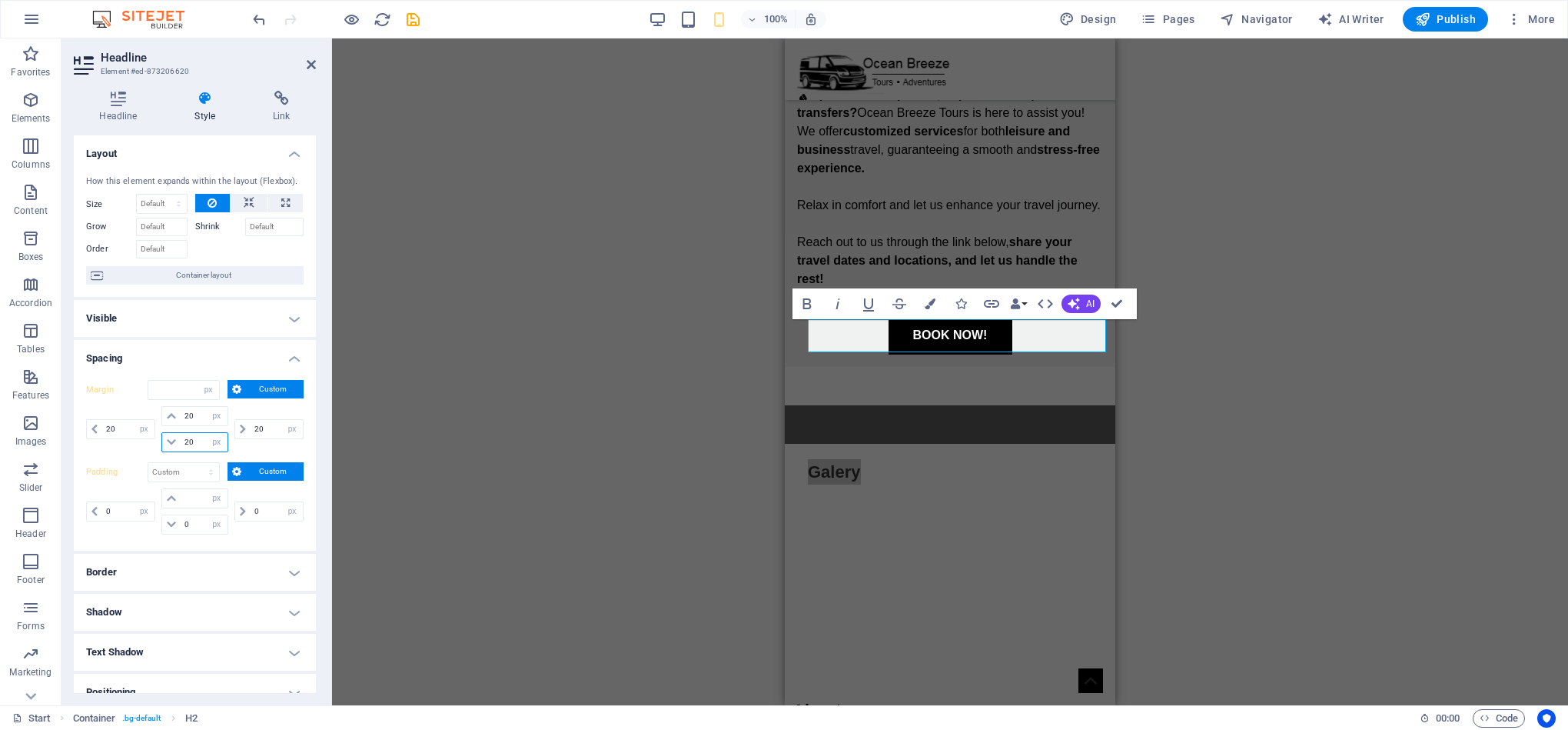
click at [185, 441] on input "20" at bounding box center [204, 442] width 46 height 18
type input "0"
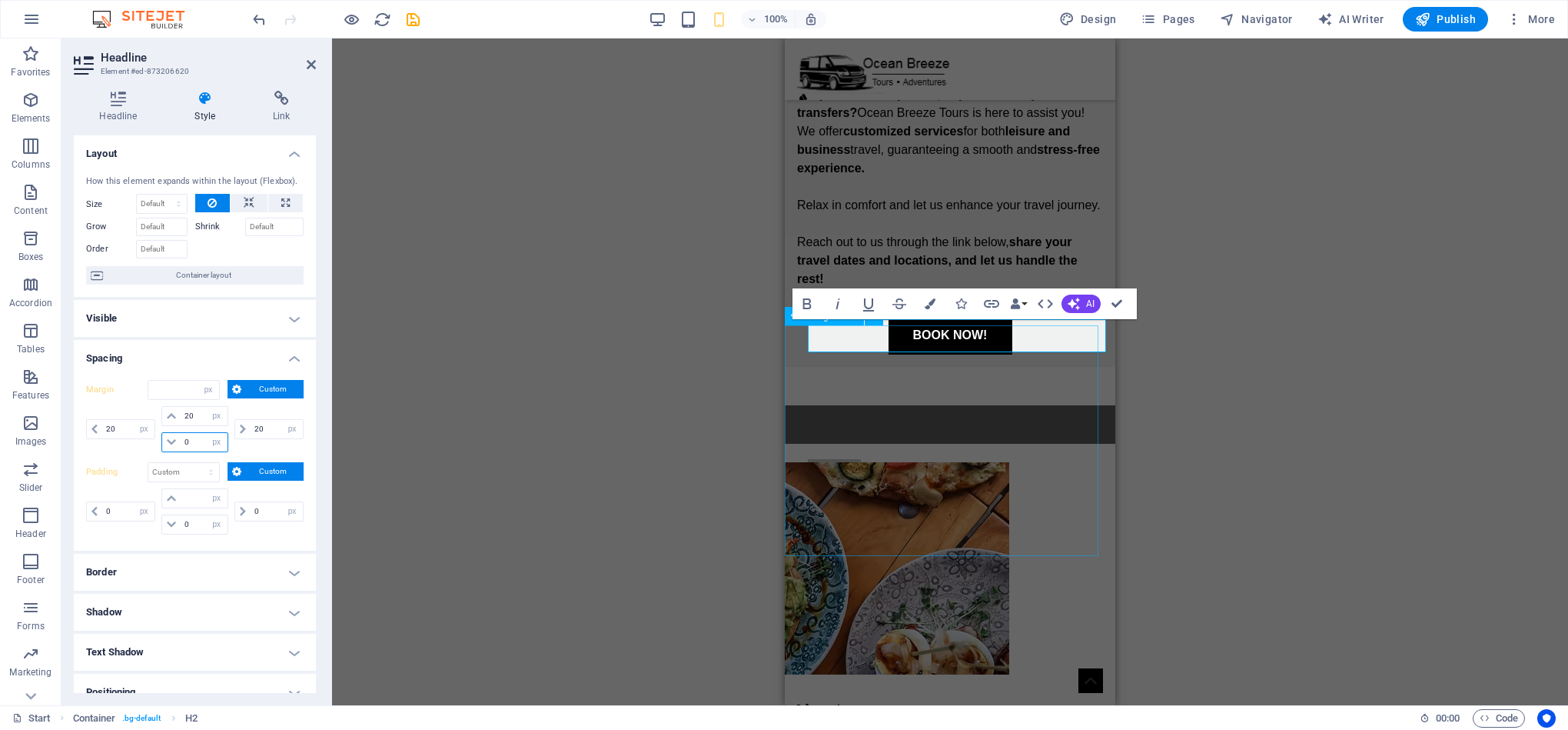
select select "DISABLED_OPTION_VALUE"
type input "0"
click at [108, 428] on input "20" at bounding box center [128, 429] width 53 height 18
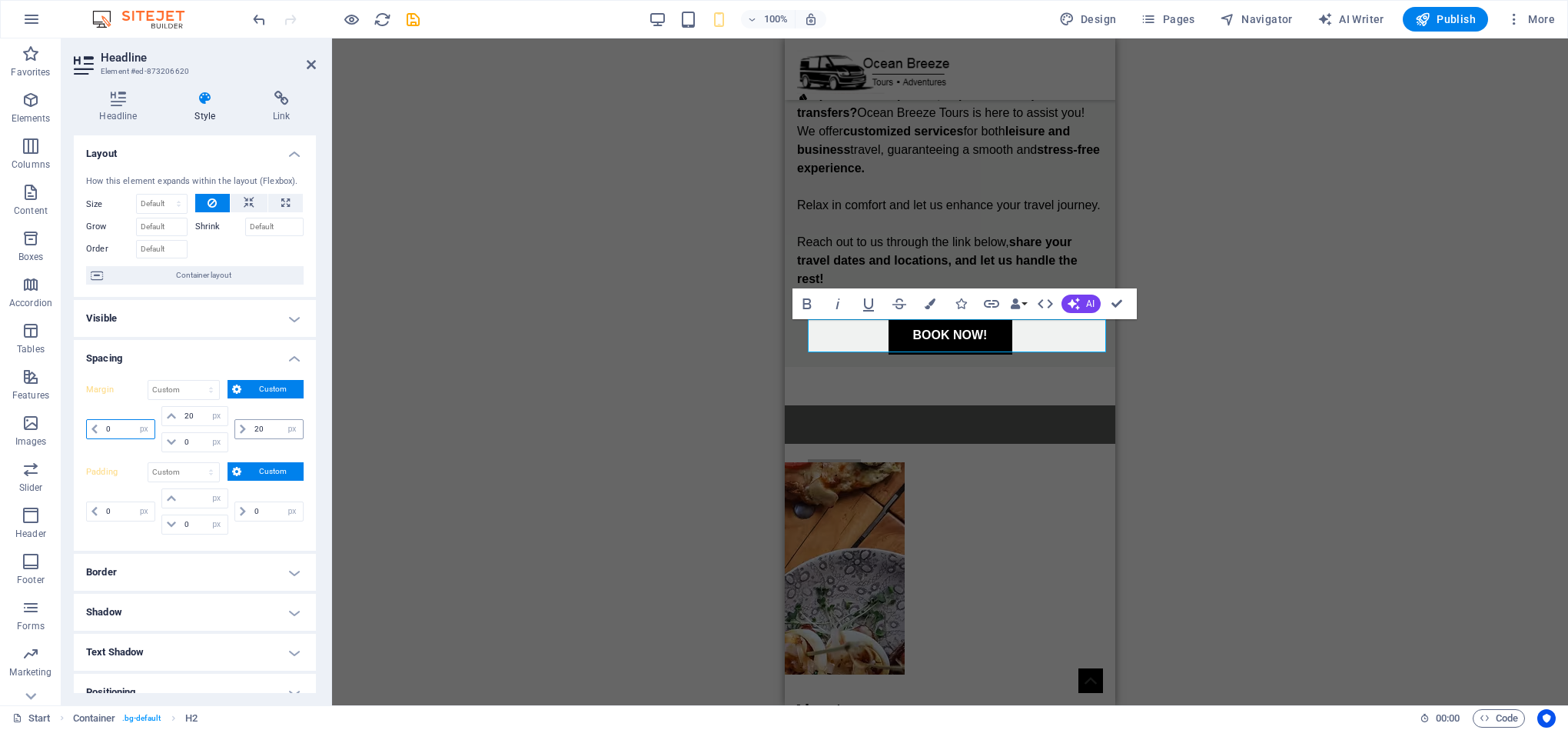
type input "0"
click at [250, 430] on input "20" at bounding box center [276, 429] width 53 height 18
type input "0"
click at [655, 450] on div "H1 Banner Banner Container Container Banner Container Container Text Spacer Ima…" at bounding box center [949, 371] width 1236 height 667
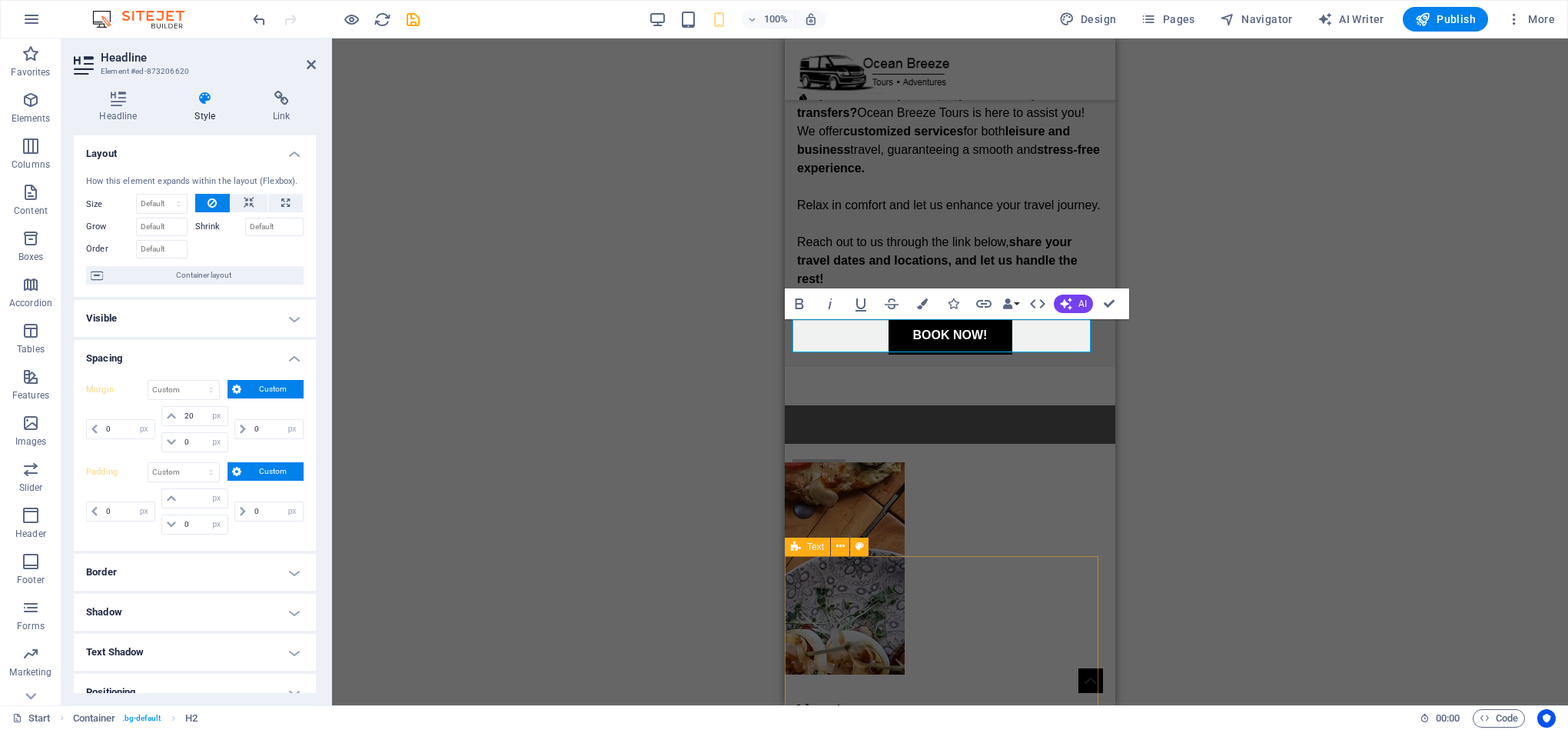
click at [916, 697] on div "About" at bounding box center [950, 710] width 316 height 26
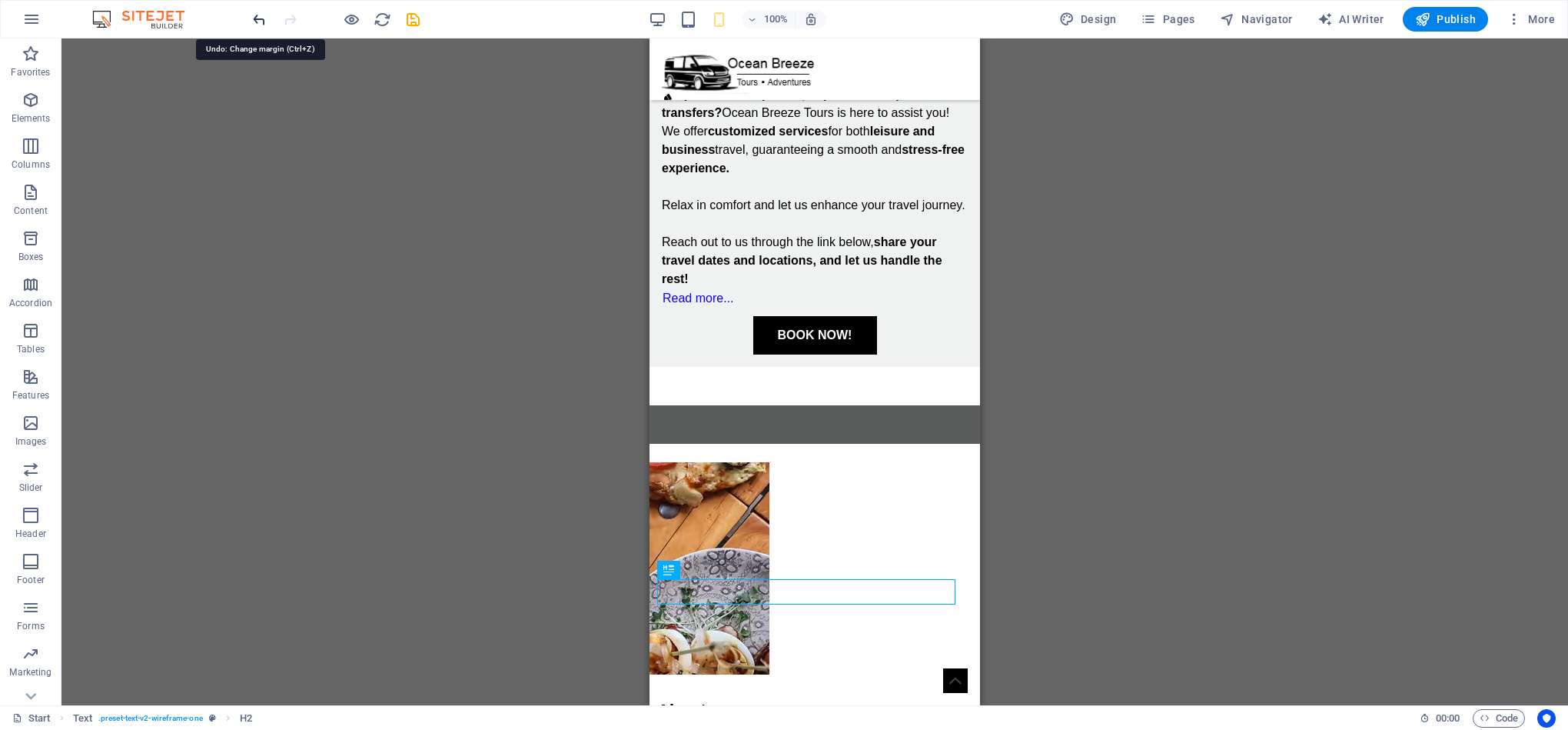
click at [256, 24] on icon "undo" at bounding box center [259, 19] width 17 height 17
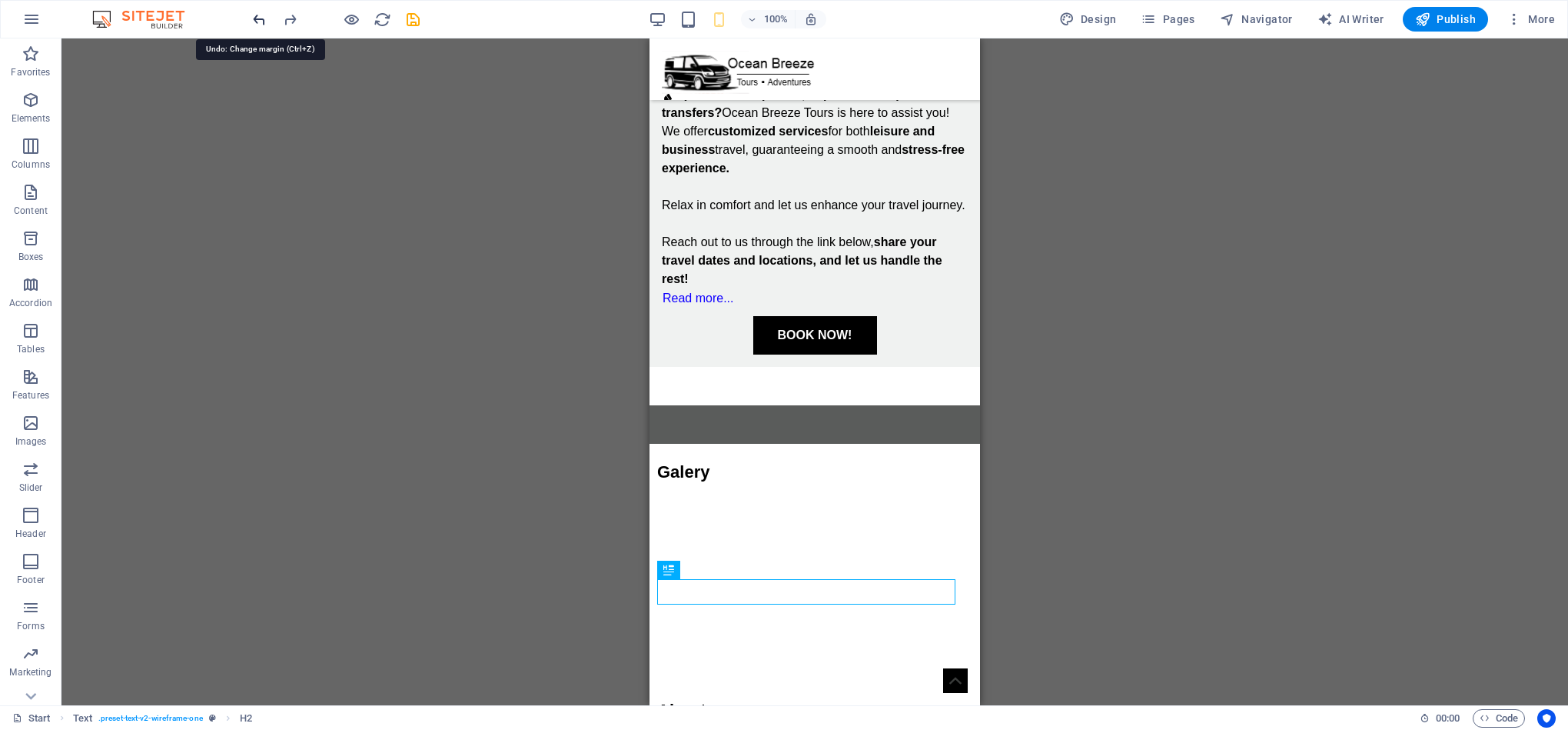
click at [256, 22] on icon "undo" at bounding box center [259, 19] width 17 height 17
click at [263, 22] on icon "undo" at bounding box center [259, 19] width 17 height 17
click at [731, 296] on icon at bounding box center [735, 294] width 9 height 16
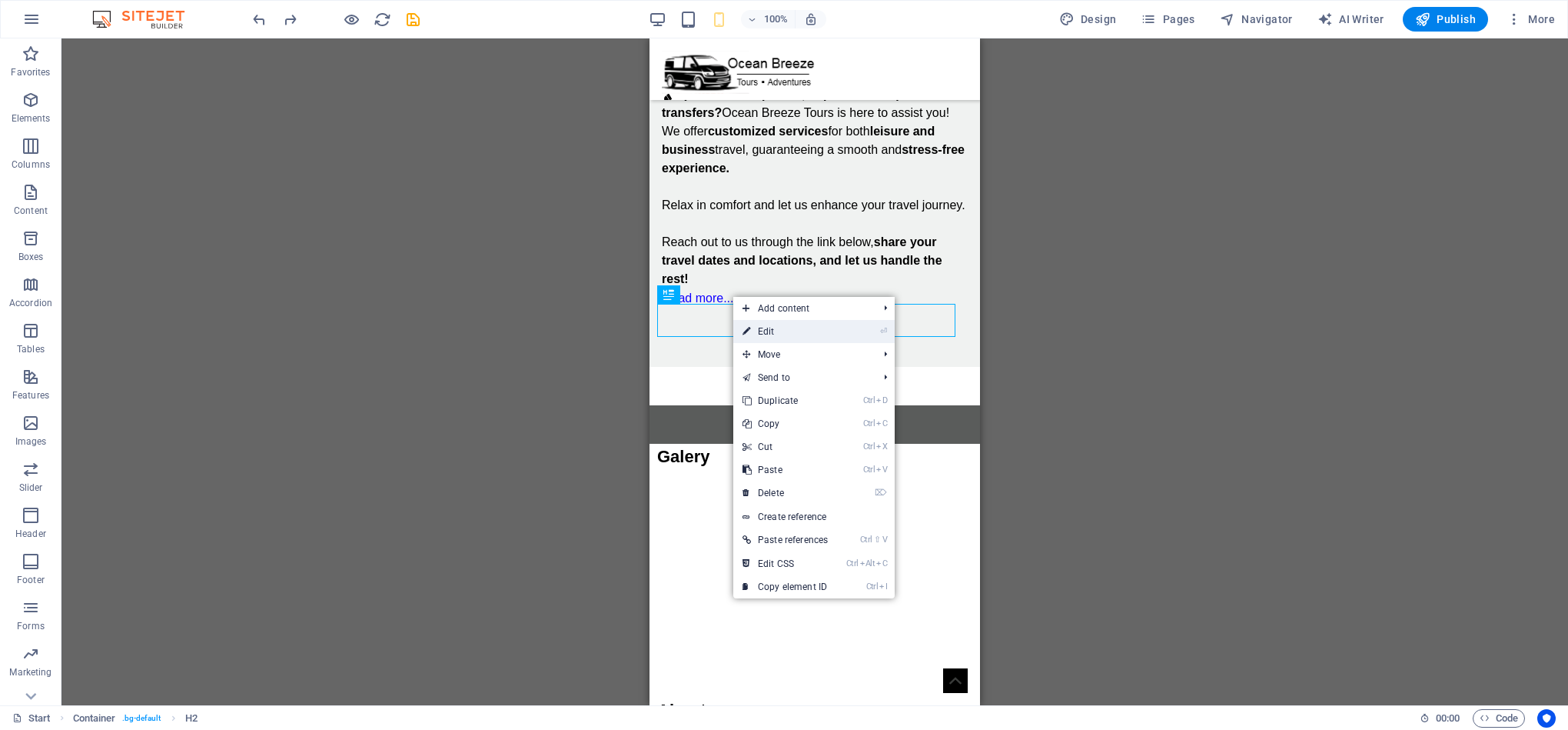
click at [773, 328] on link "⏎ Edit" at bounding box center [785, 331] width 104 height 23
select select "px"
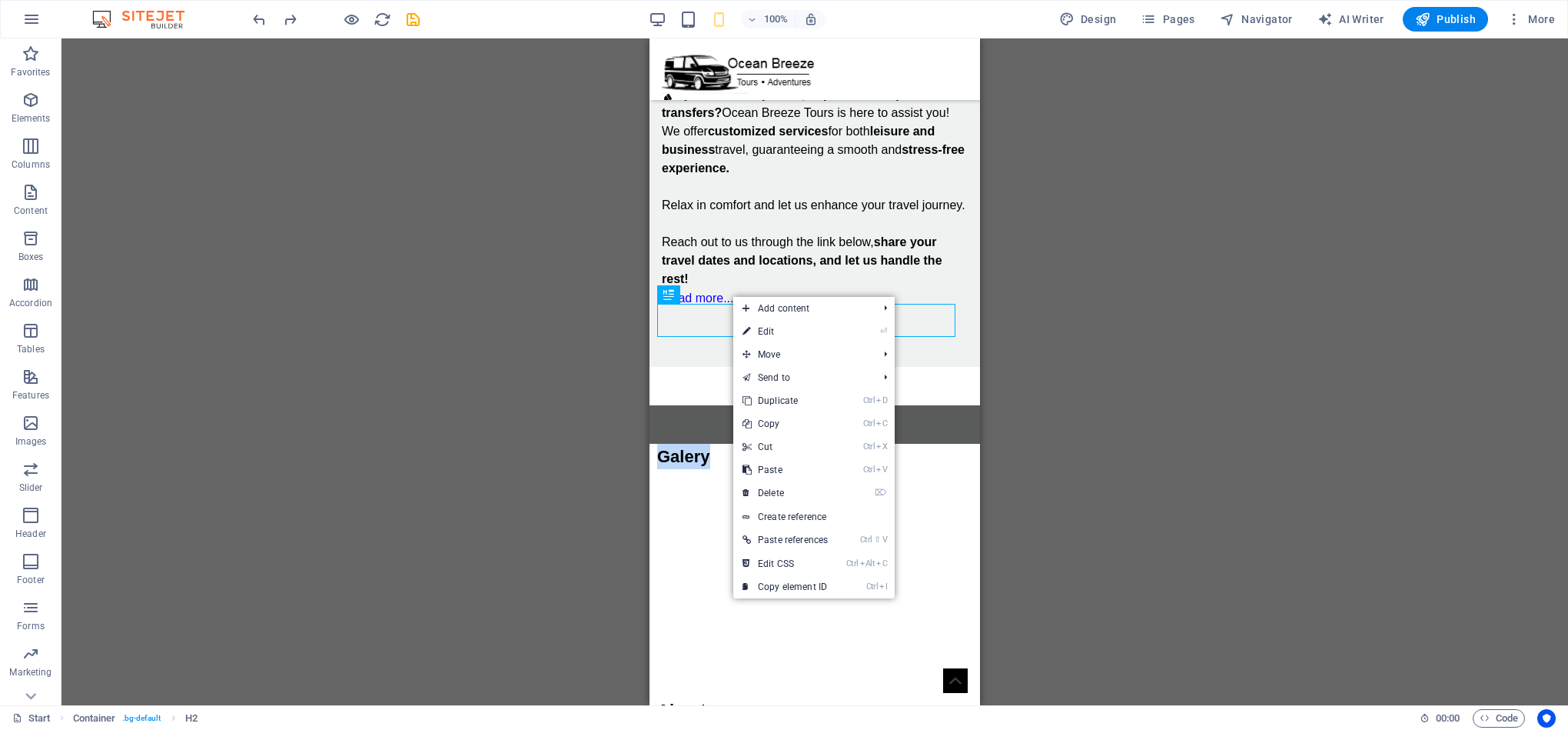
select select "px"
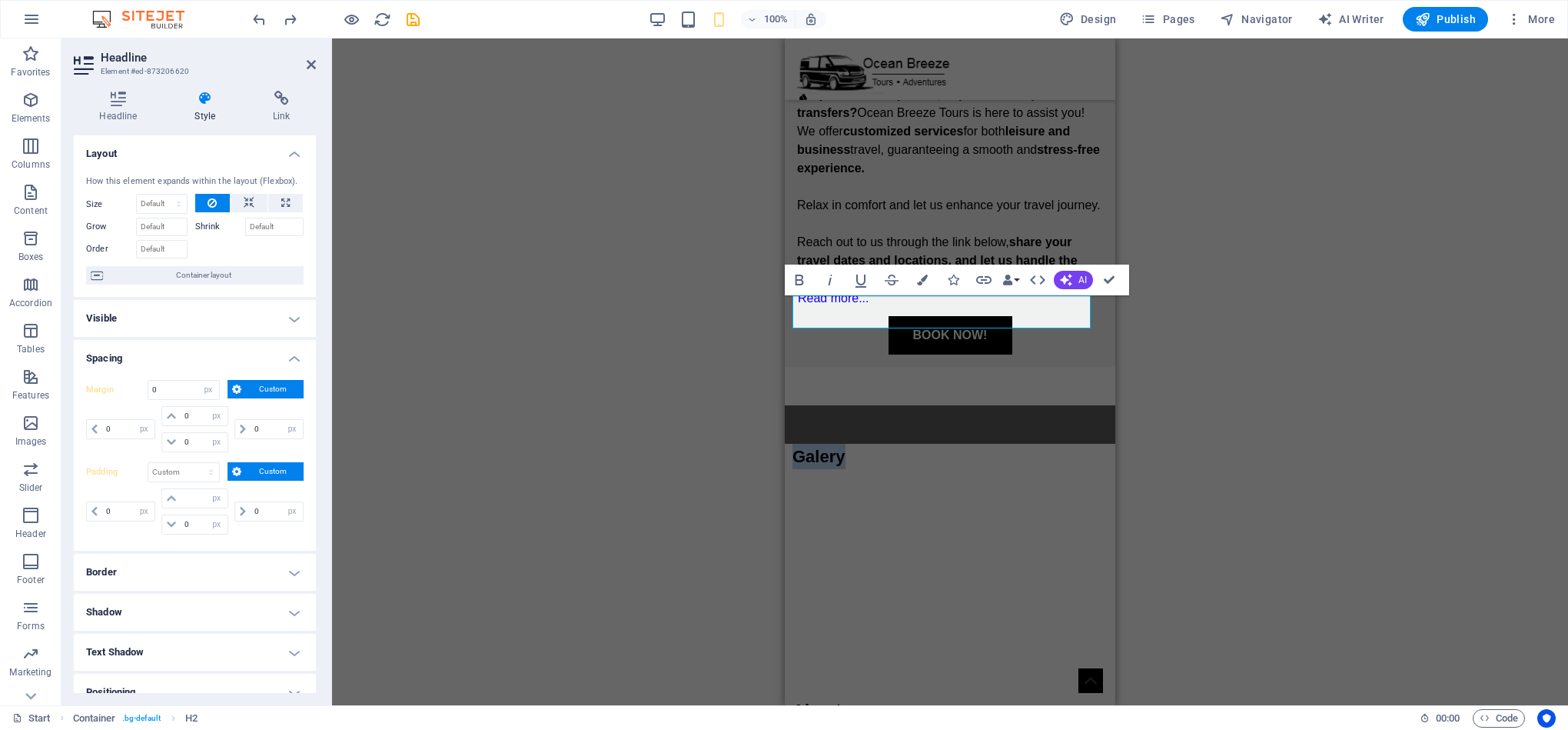
scroll to position [22, 0]
type input "10"
click at [1055, 444] on h2 "Galery" at bounding box center [950, 456] width 316 height 26
click at [189, 448] on input "0" at bounding box center [204, 442] width 46 height 18
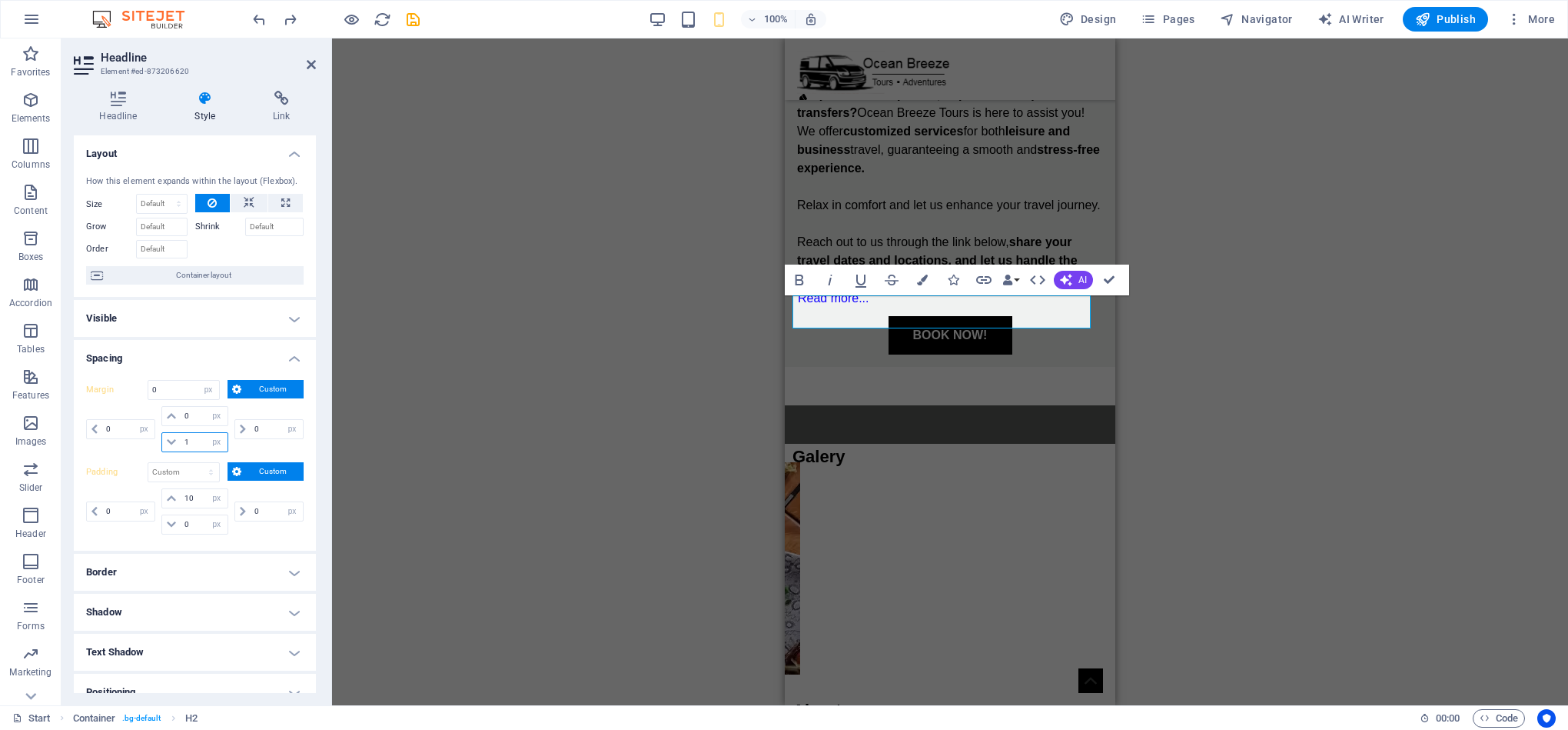
type input "10"
select select "DISABLED_OPTION_VALUE"
click at [198, 441] on input "10" at bounding box center [204, 442] width 46 height 18
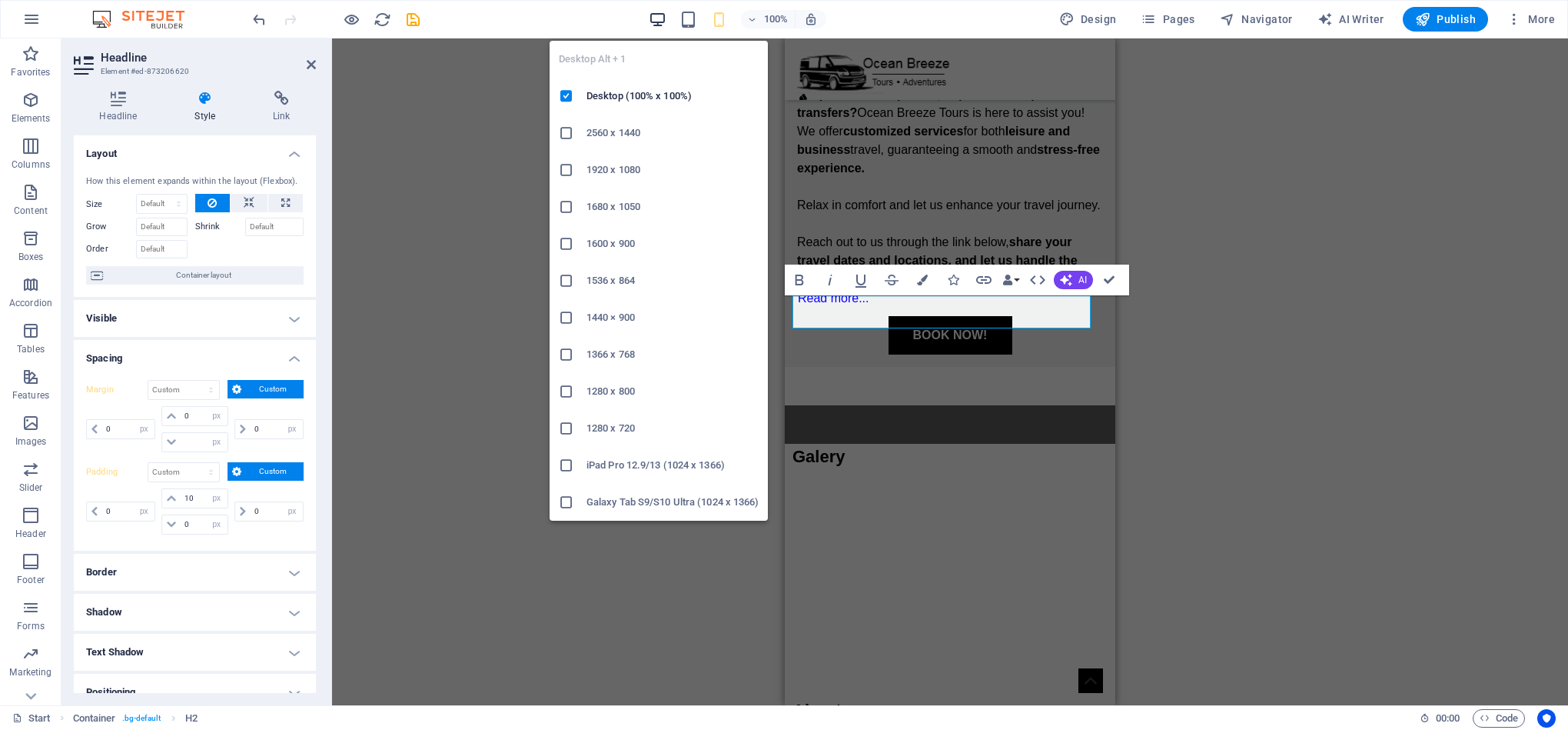
click at [662, 16] on icon "button" at bounding box center [657, 19] width 17 height 17
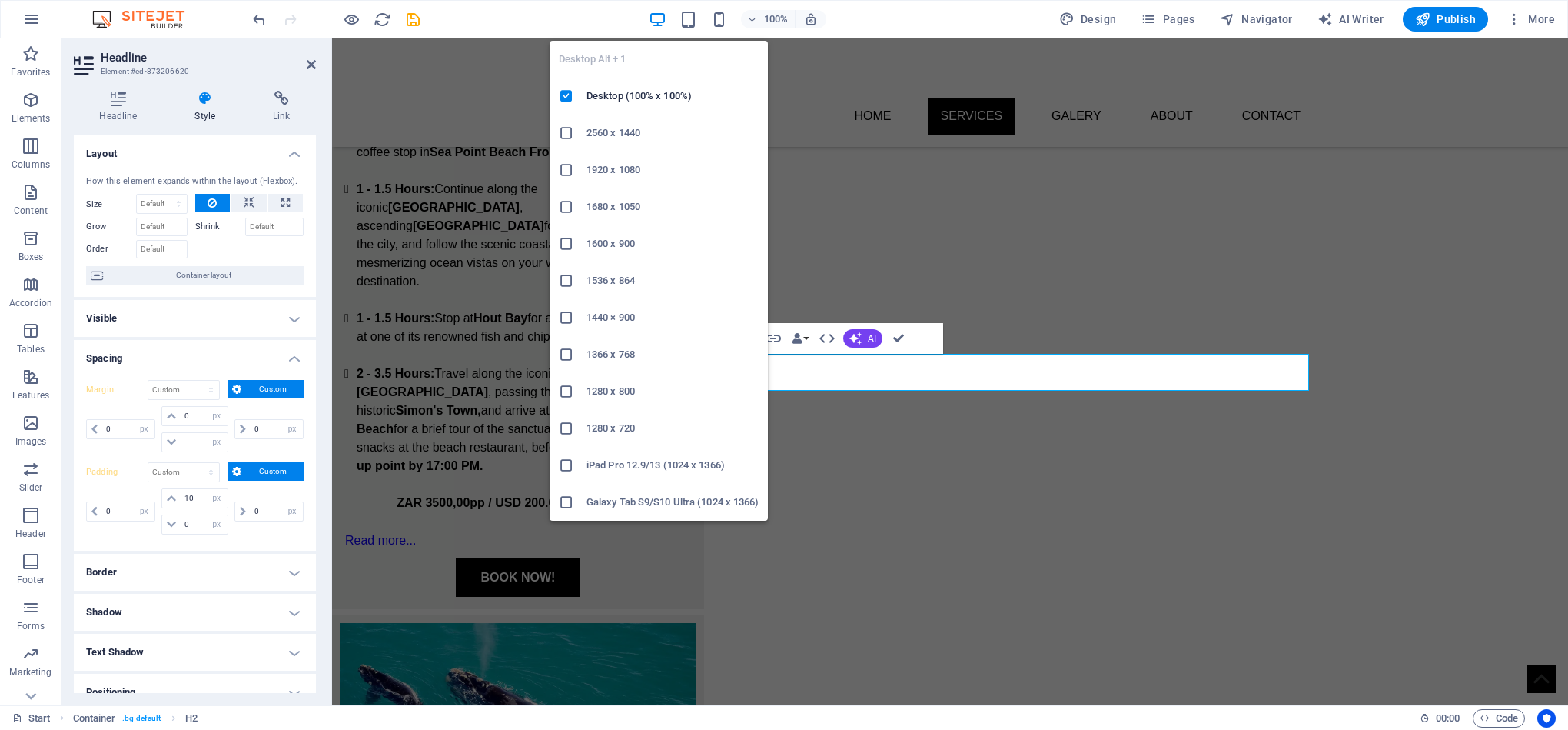
scroll to position [21, 0]
select select "DISABLED_OPTION_VALUE"
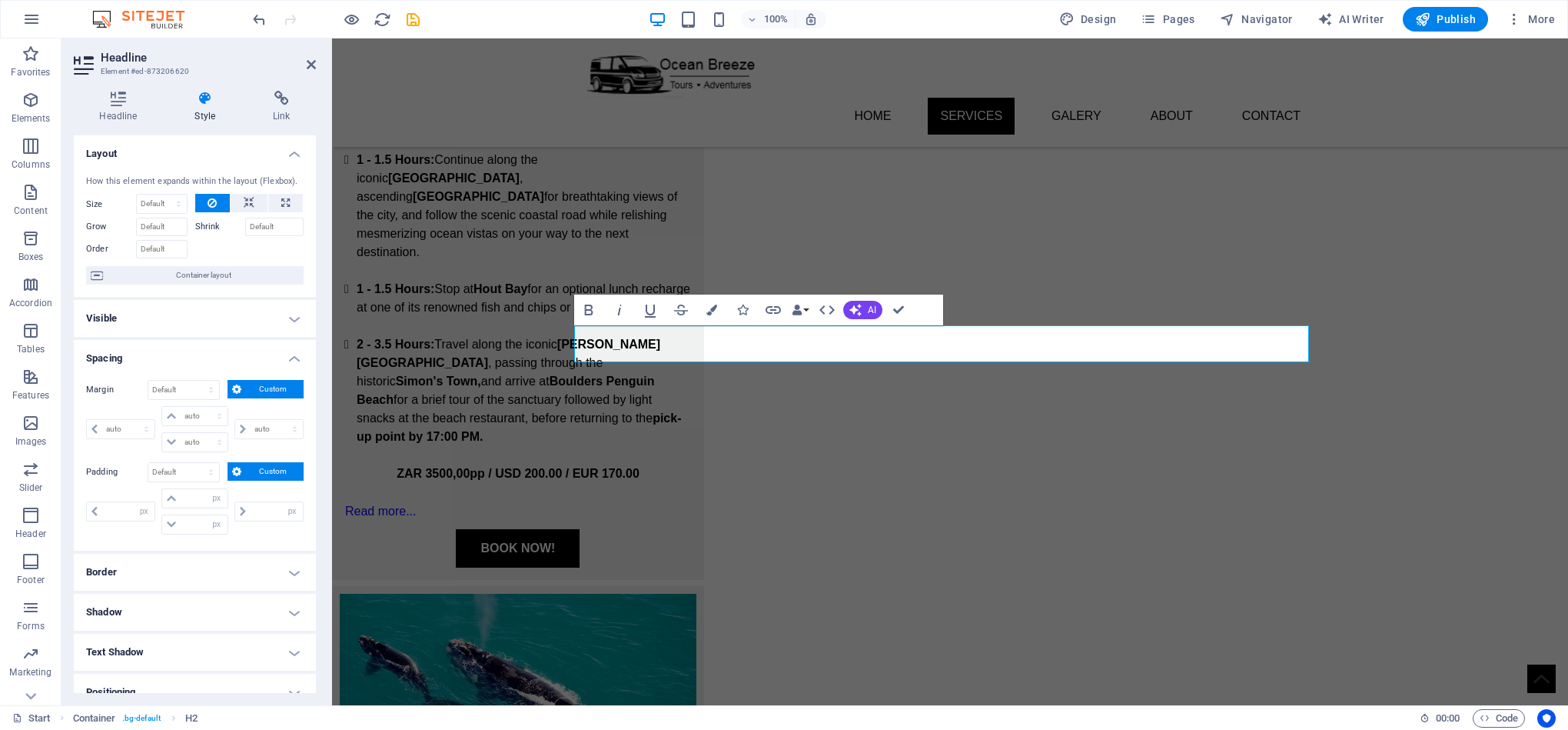
scroll to position [1927, 0]
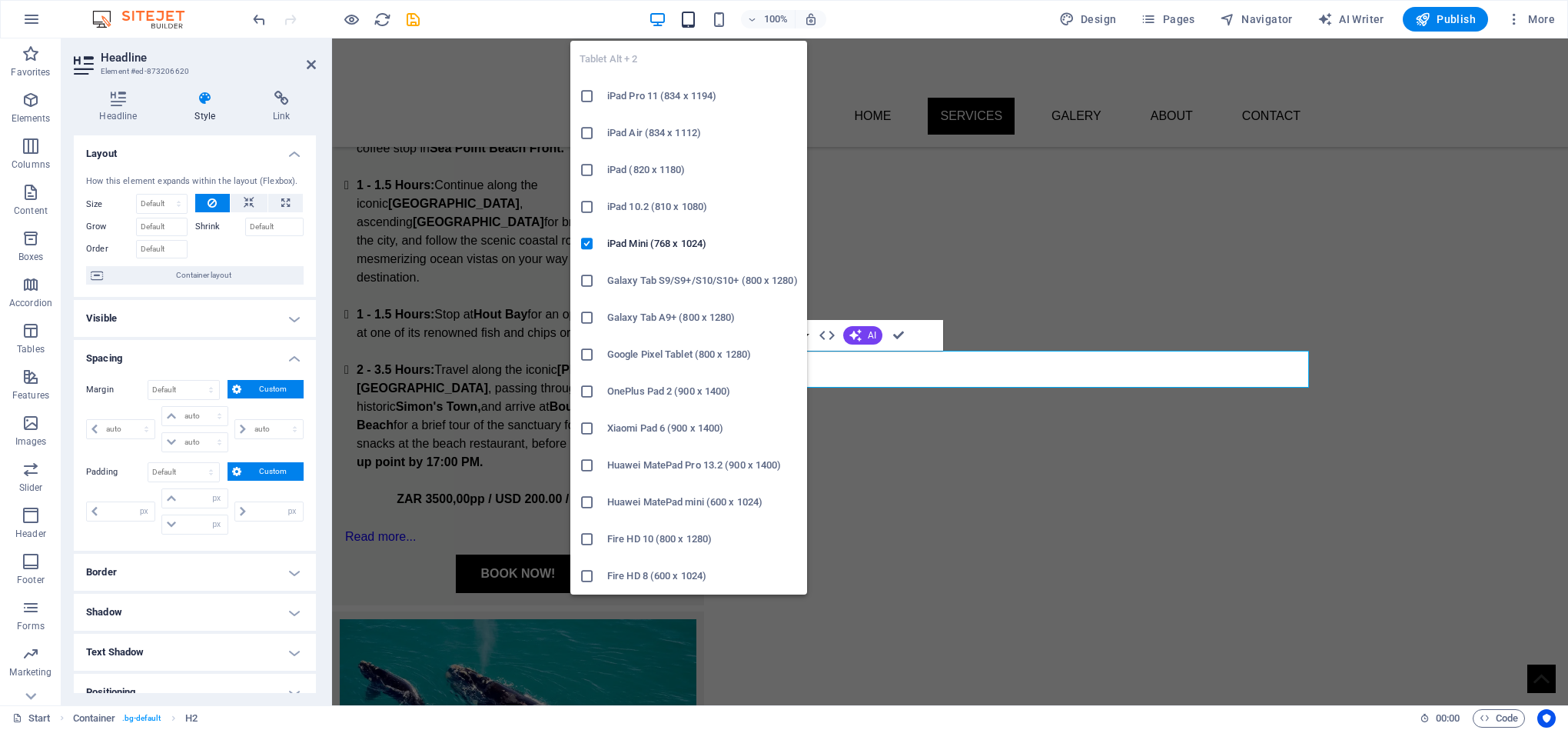
click at [687, 17] on icon "button" at bounding box center [688, 19] width 17 height 17
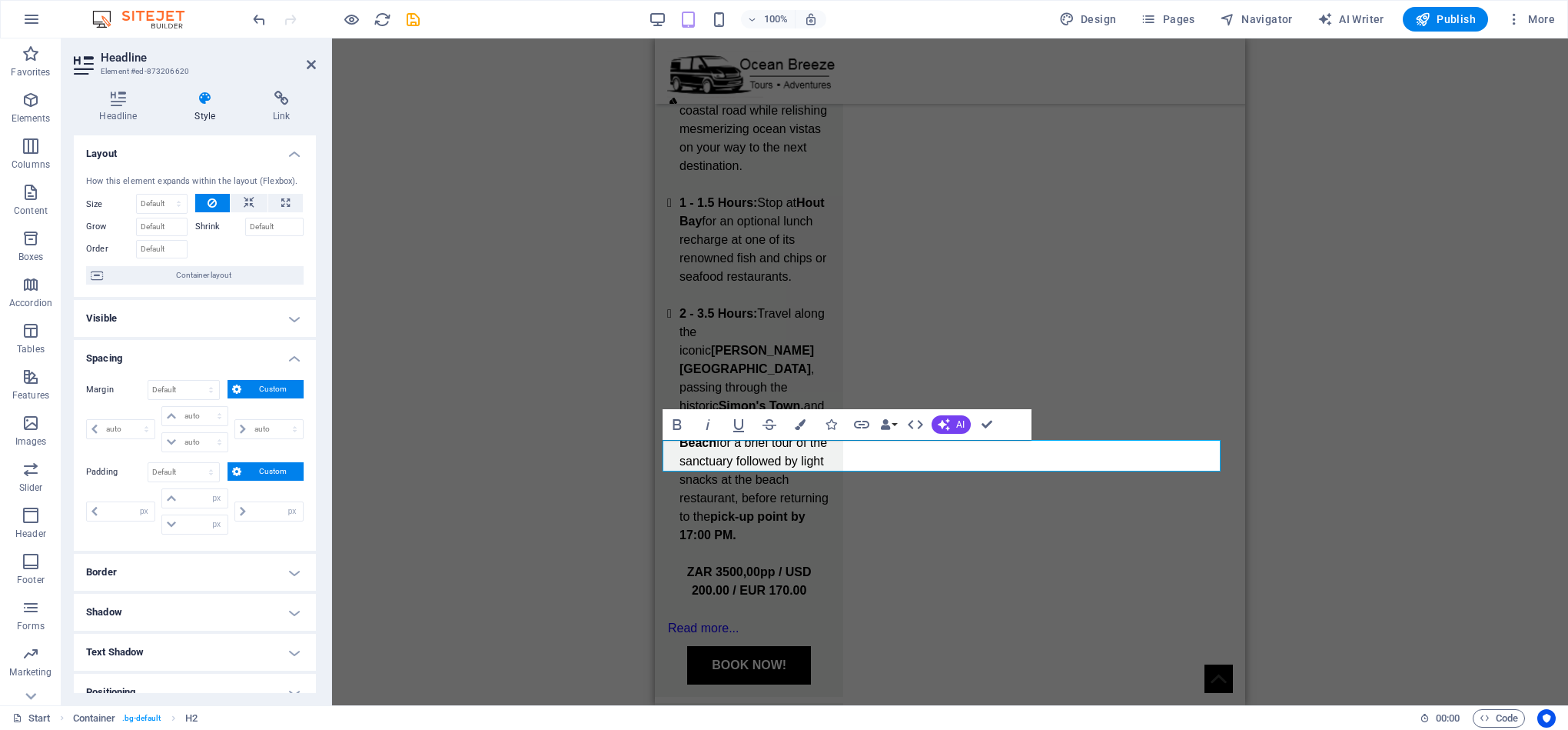
scroll to position [2776, 0]
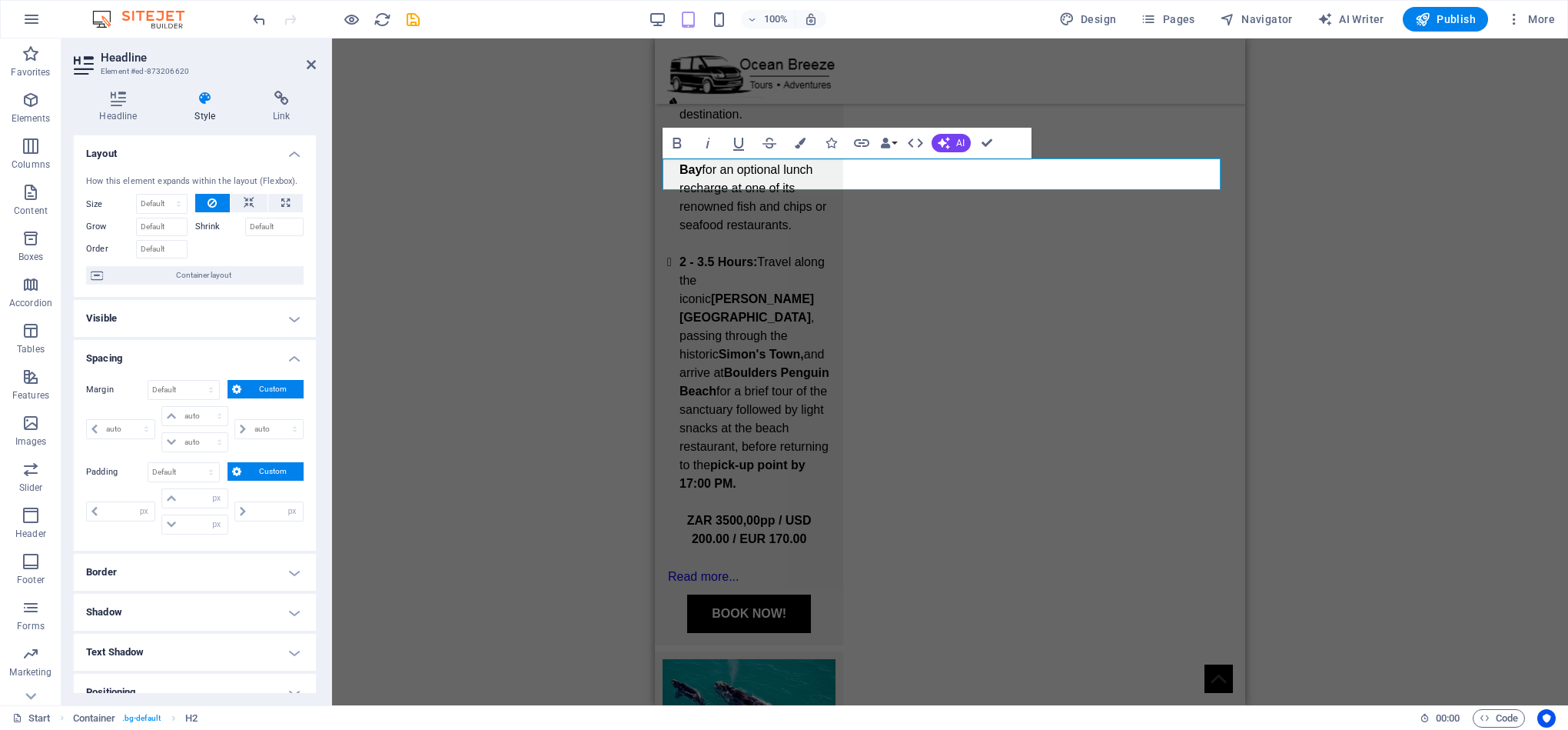
click at [1357, 416] on div "H1 Banner Banner Container Container Banner Container Container Text Spacer Ima…" at bounding box center [949, 371] width 1236 height 667
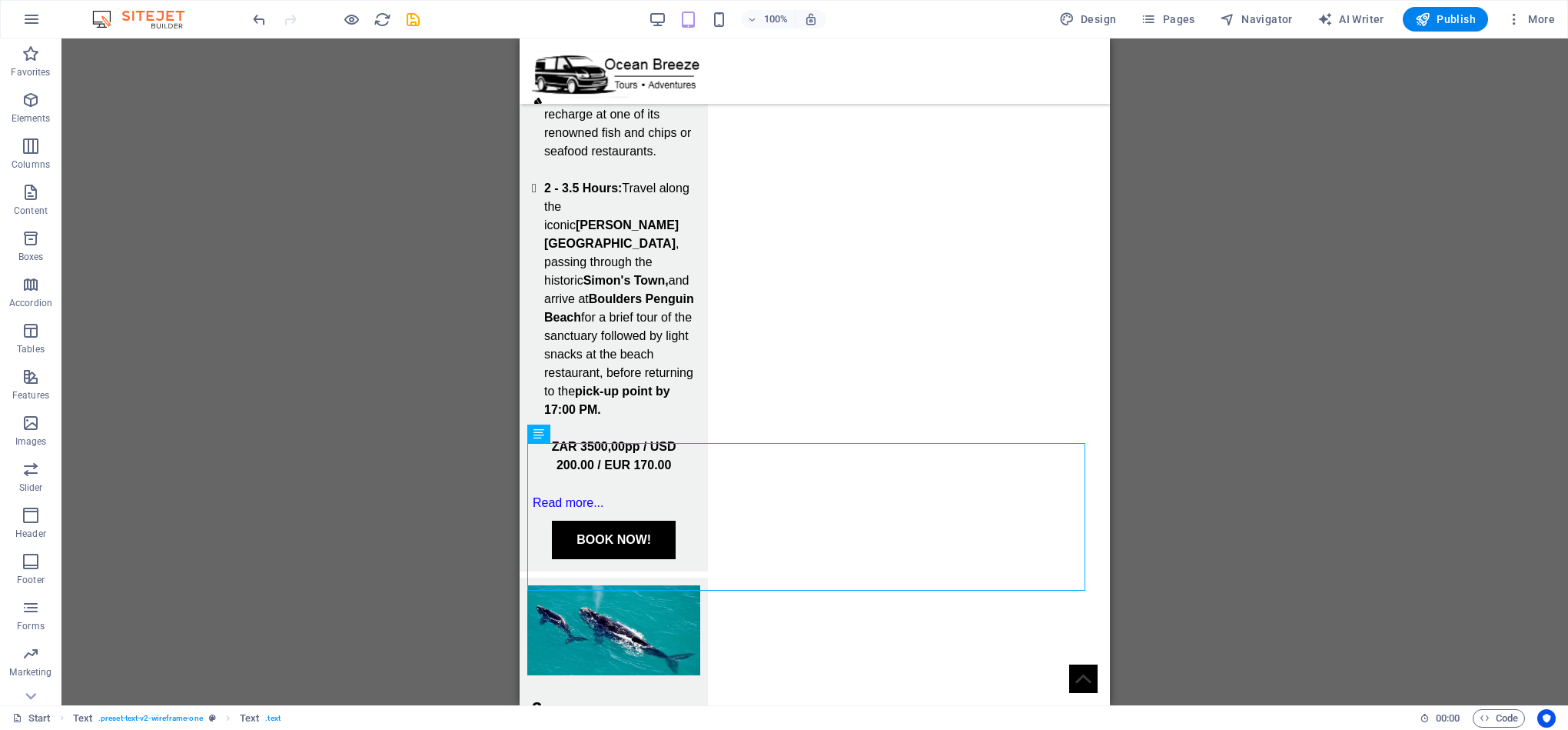
scroll to position [2710, 0]
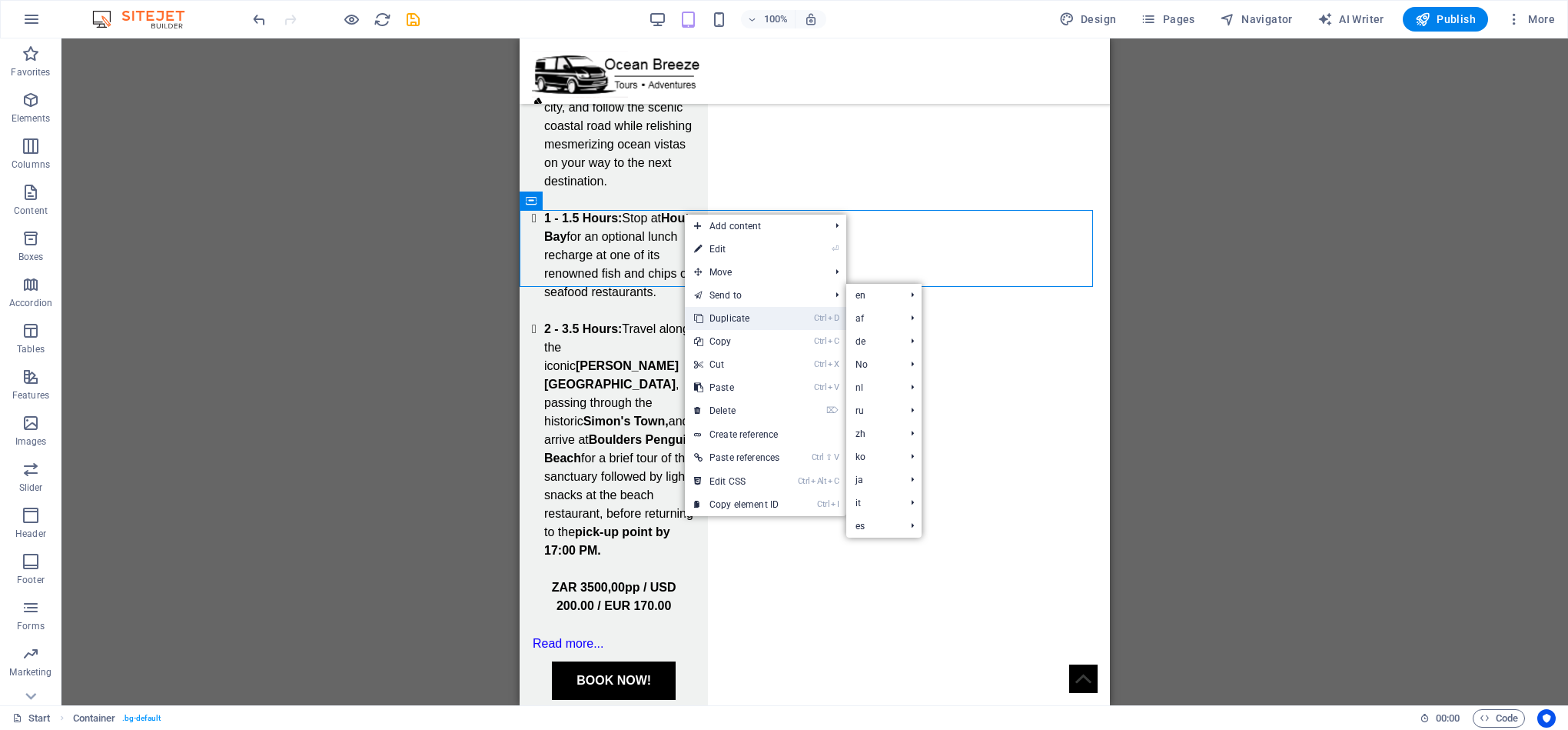
click at [771, 312] on link "Ctrl D Duplicate" at bounding box center [736, 319] width 104 height 23
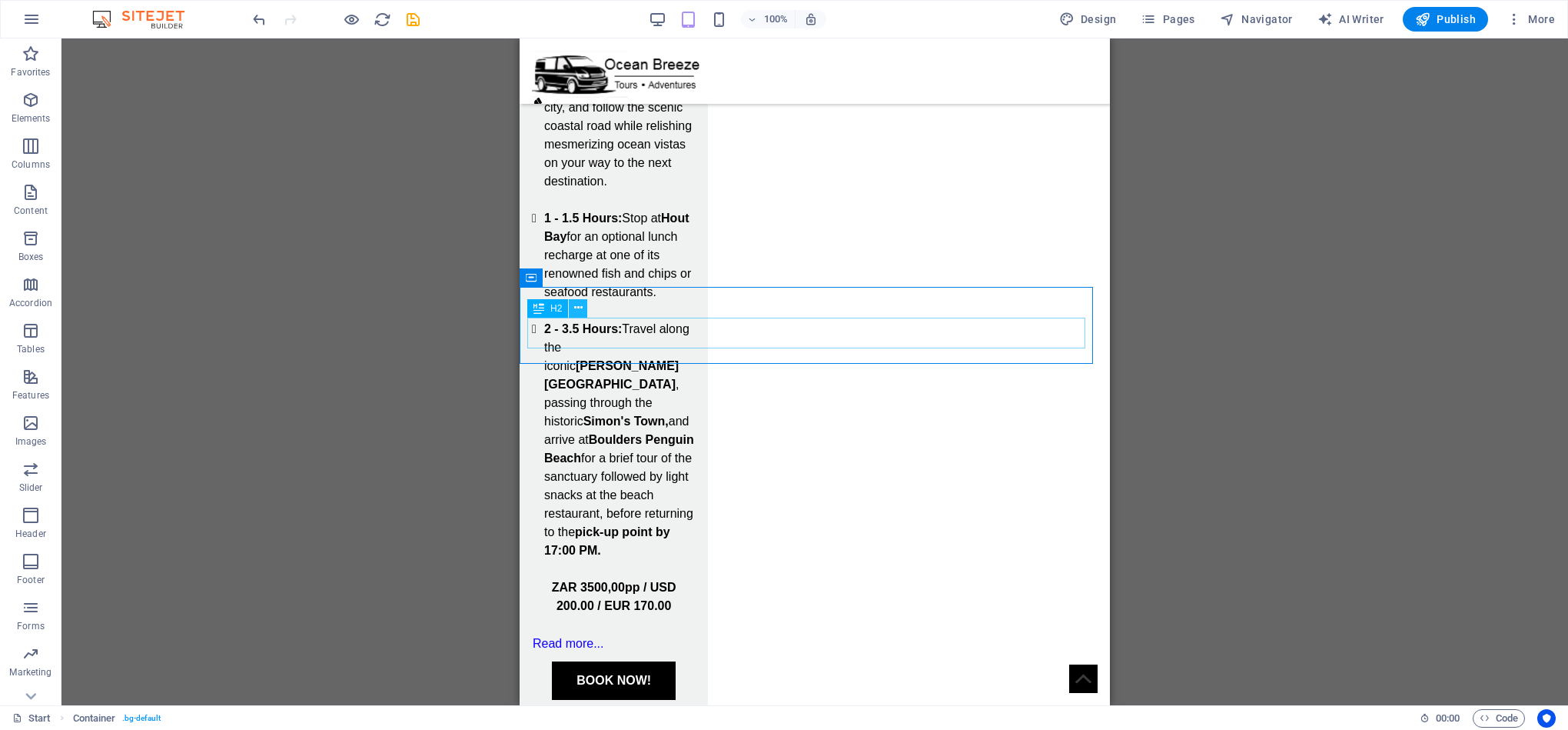
click at [581, 309] on icon at bounding box center [577, 307] width 9 height 16
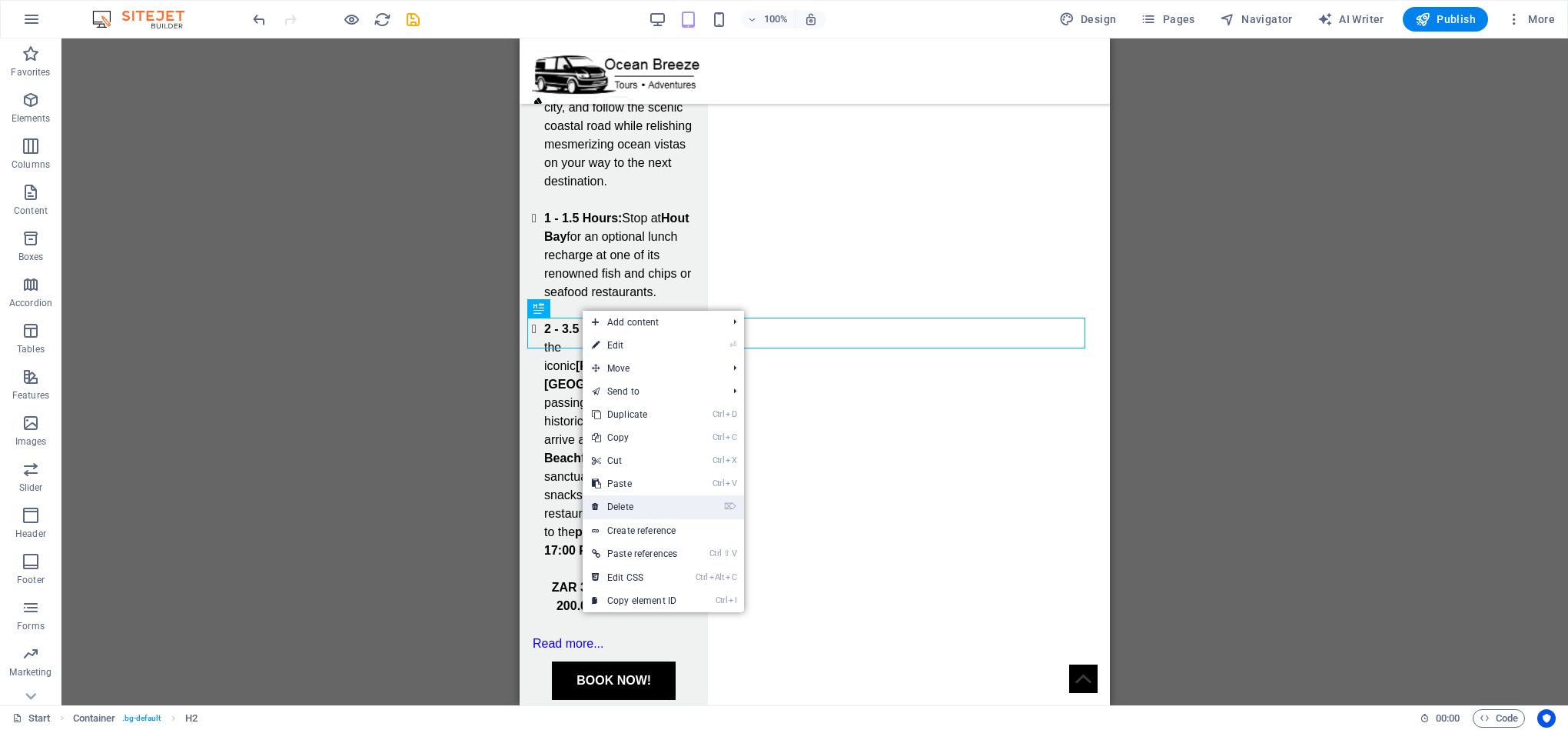
click at [651, 496] on link "⌦ Delete" at bounding box center [634, 507] width 104 height 23
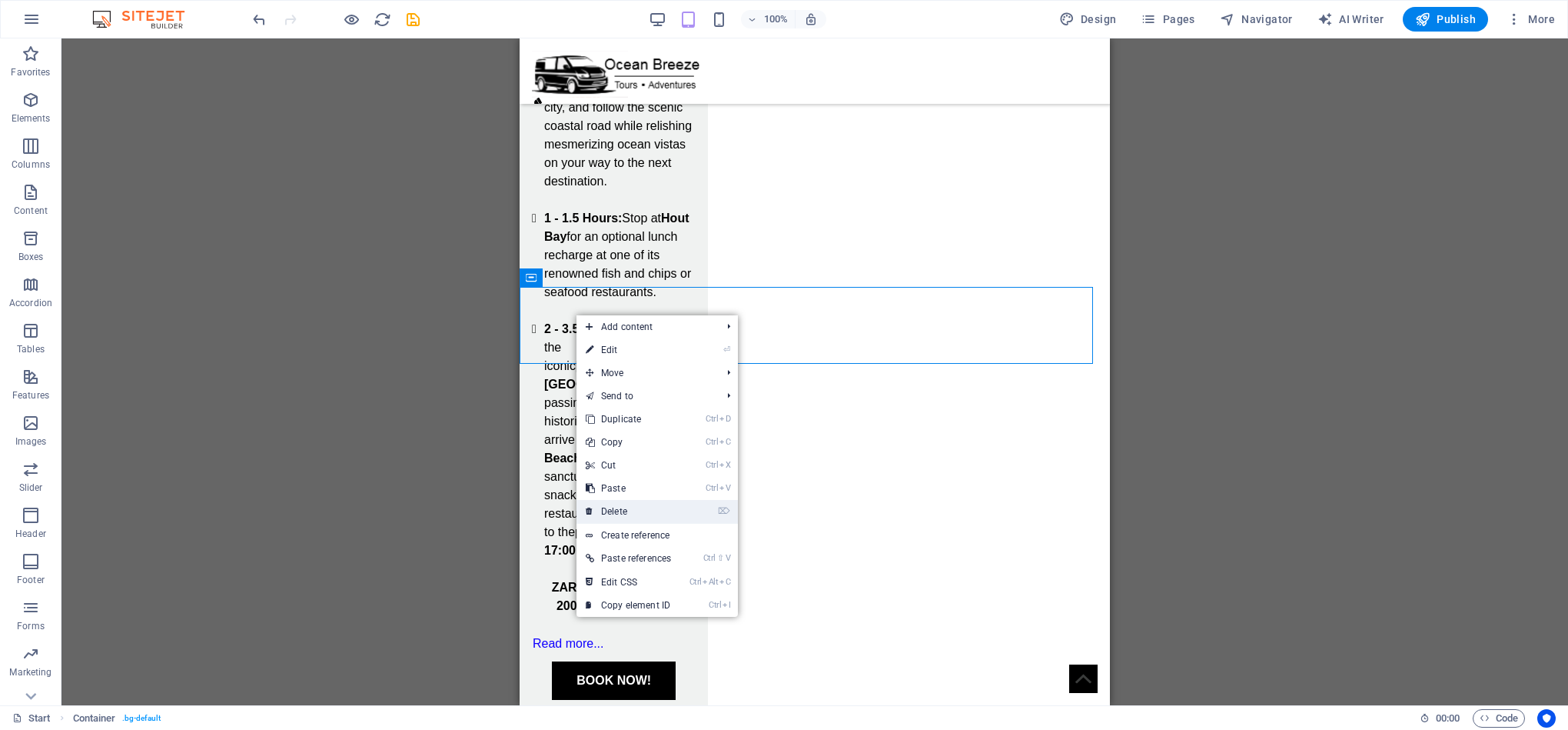
click at [633, 506] on link "⌦ Delete" at bounding box center [628, 511] width 104 height 23
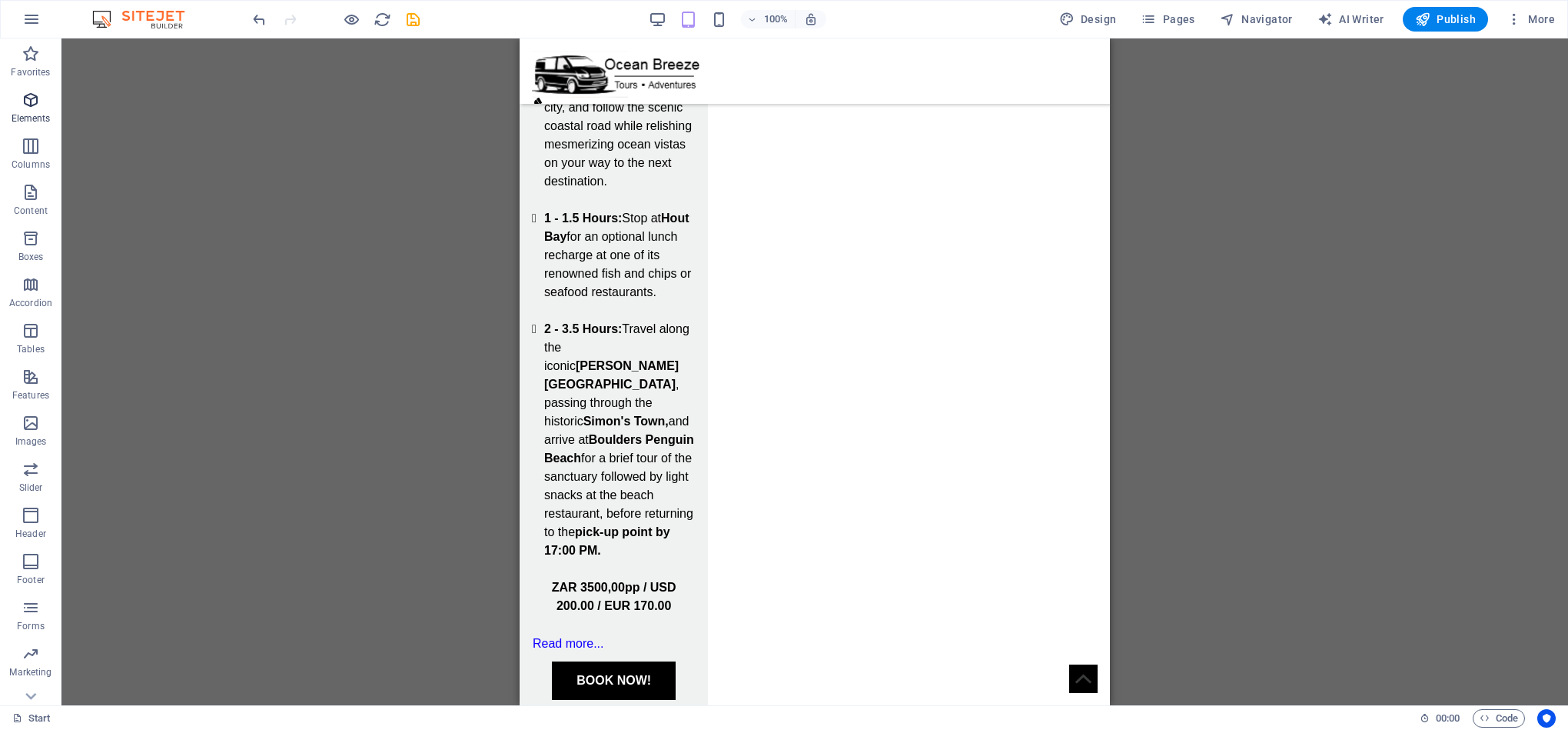
click at [16, 93] on span "Elements" at bounding box center [31, 109] width 61 height 37
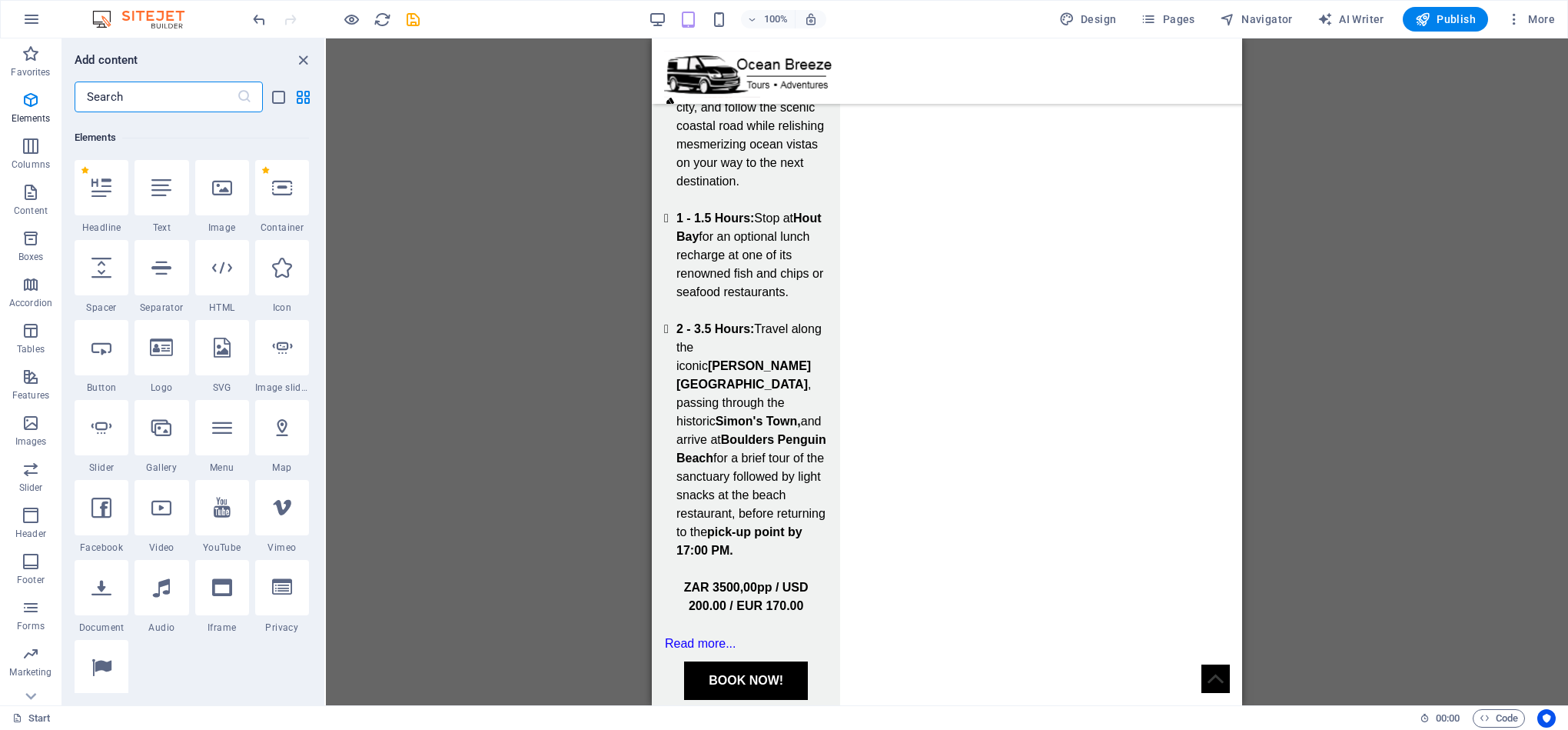
scroll to position [164, 0]
click at [111, 101] on input "text" at bounding box center [156, 97] width 163 height 31
click at [108, 263] on icon at bounding box center [101, 263] width 20 height 20
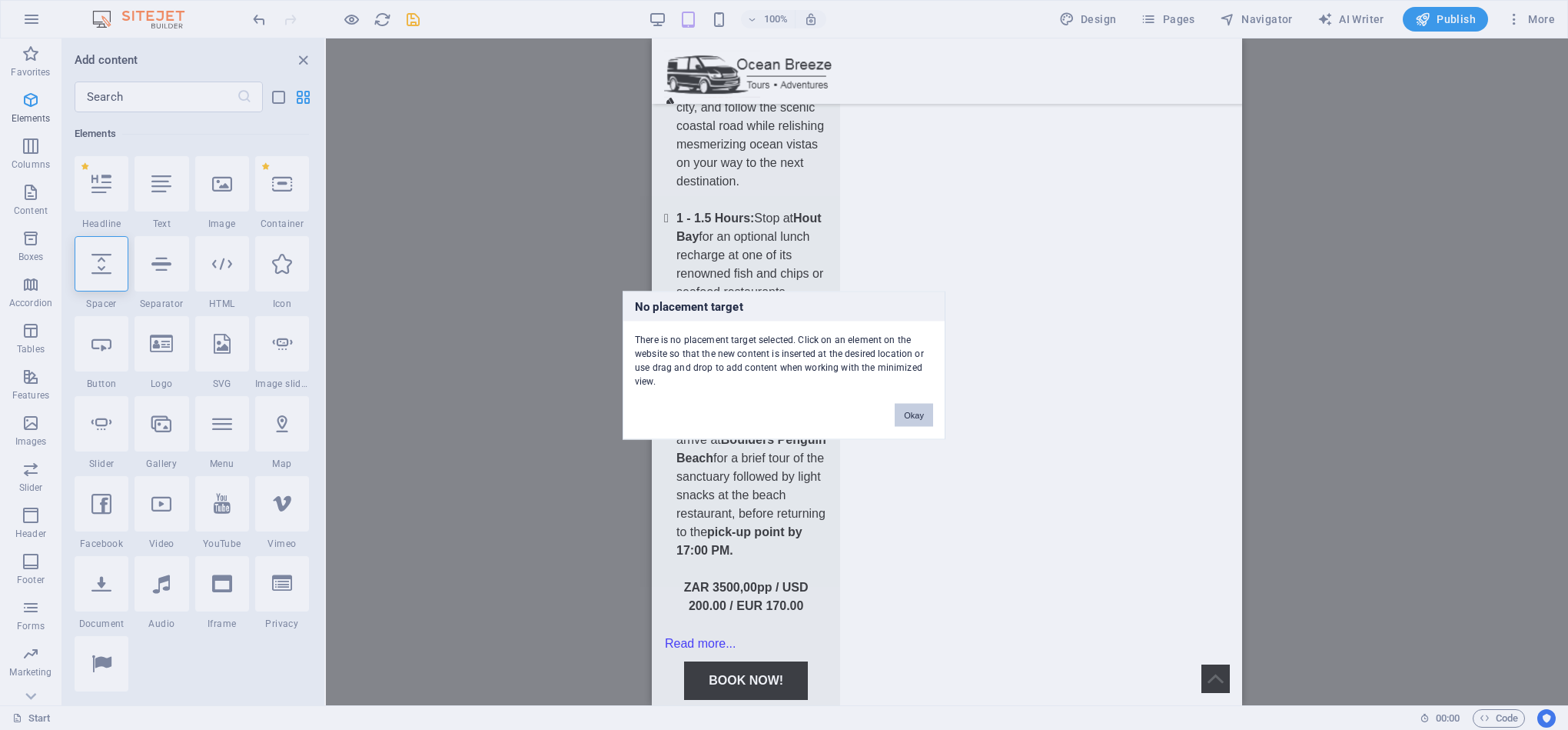
click at [929, 405] on button "Okay" at bounding box center [914, 414] width 38 height 23
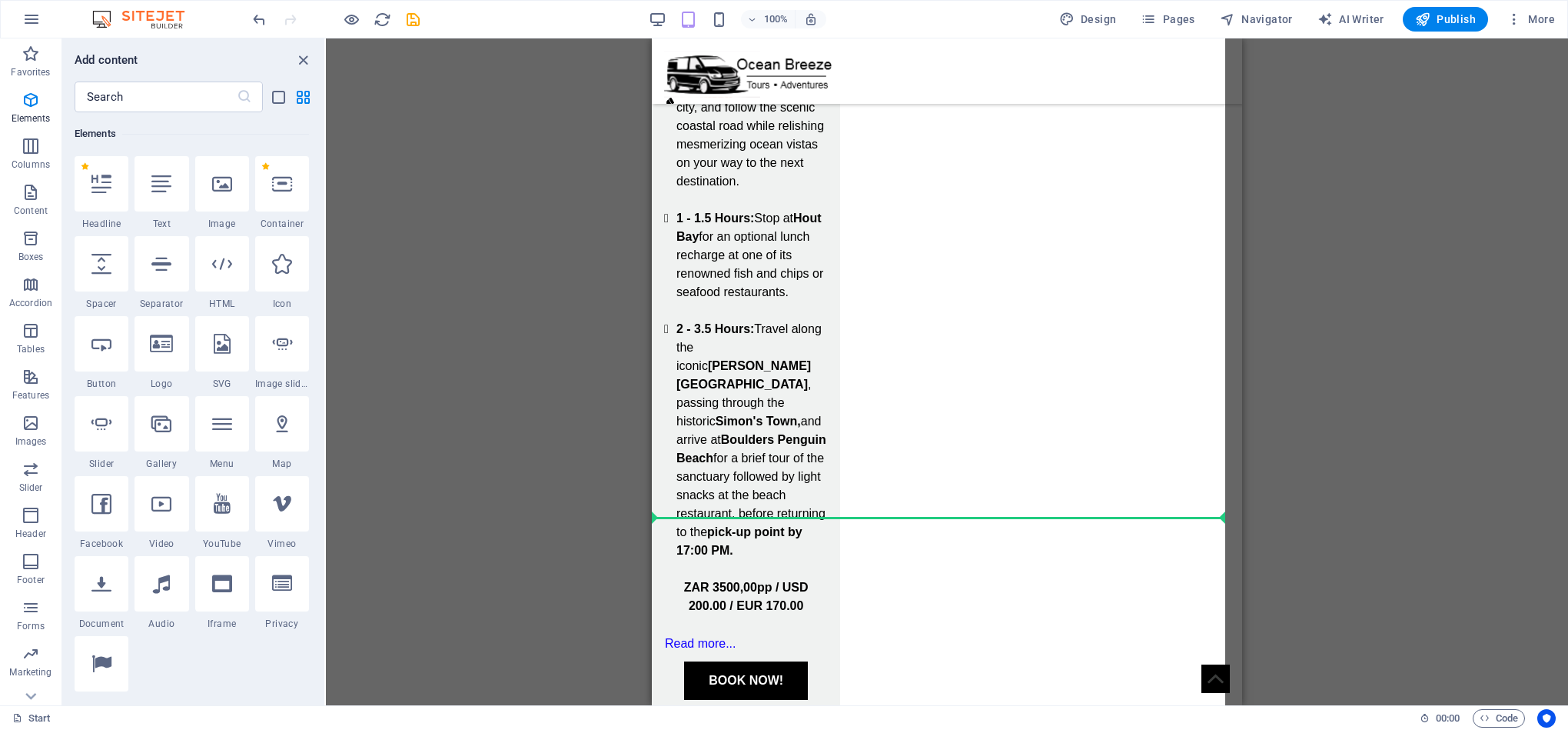
select select "px"
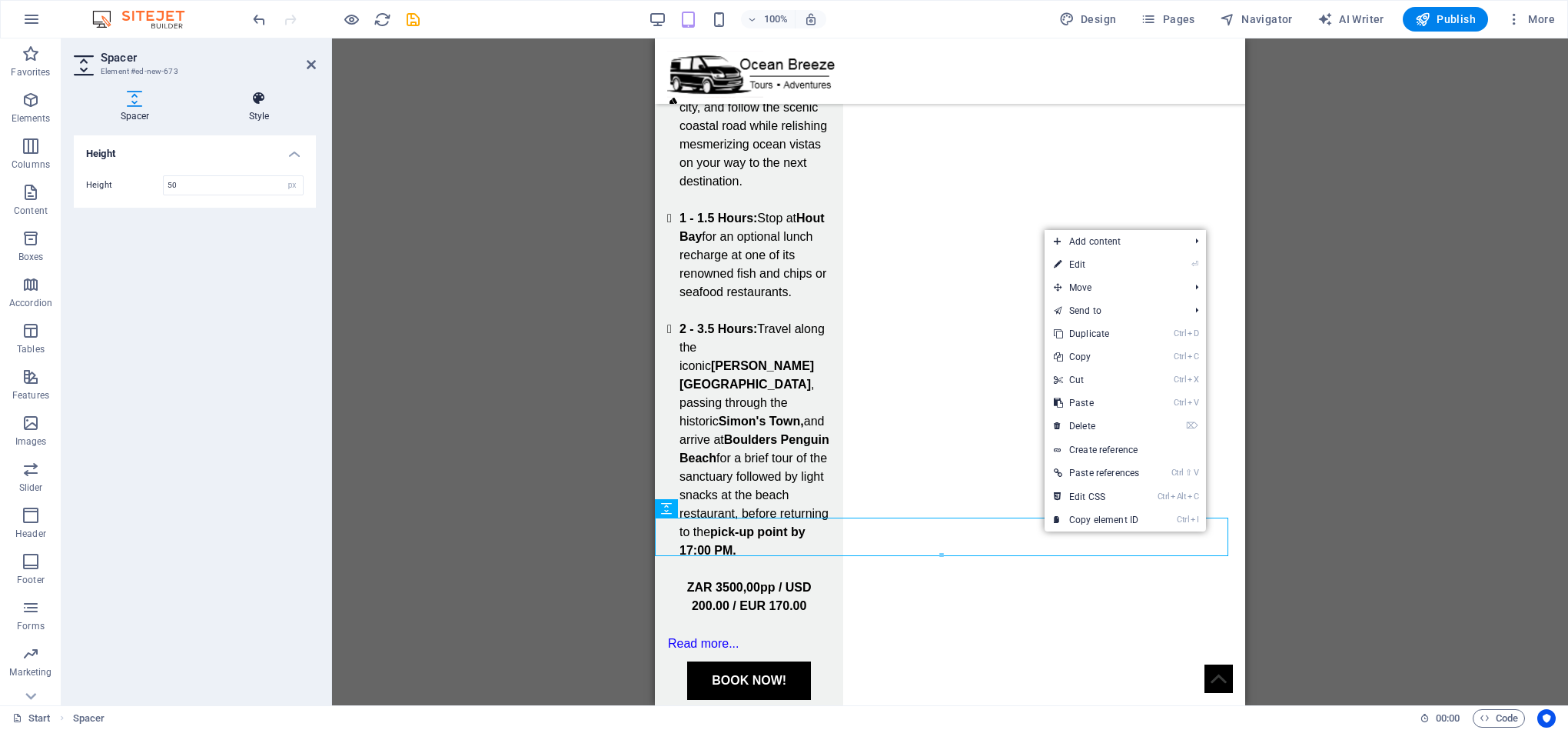
click at [271, 108] on h4 "Style" at bounding box center [258, 107] width 114 height 33
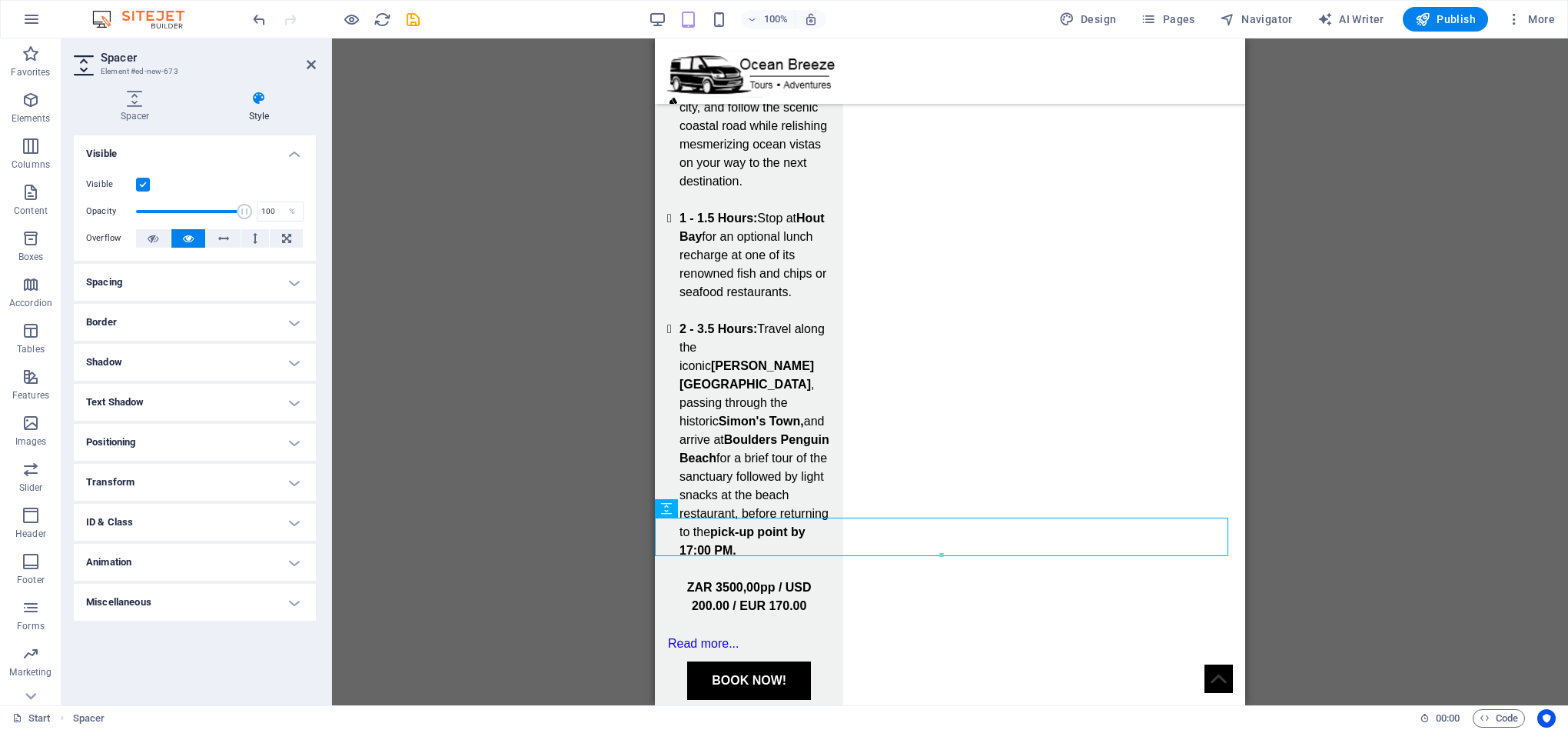
click at [231, 363] on h4 "Shadow" at bounding box center [194, 362] width 242 height 37
click at [178, 426] on h4 "Text Shadow" at bounding box center [194, 436] width 242 height 37
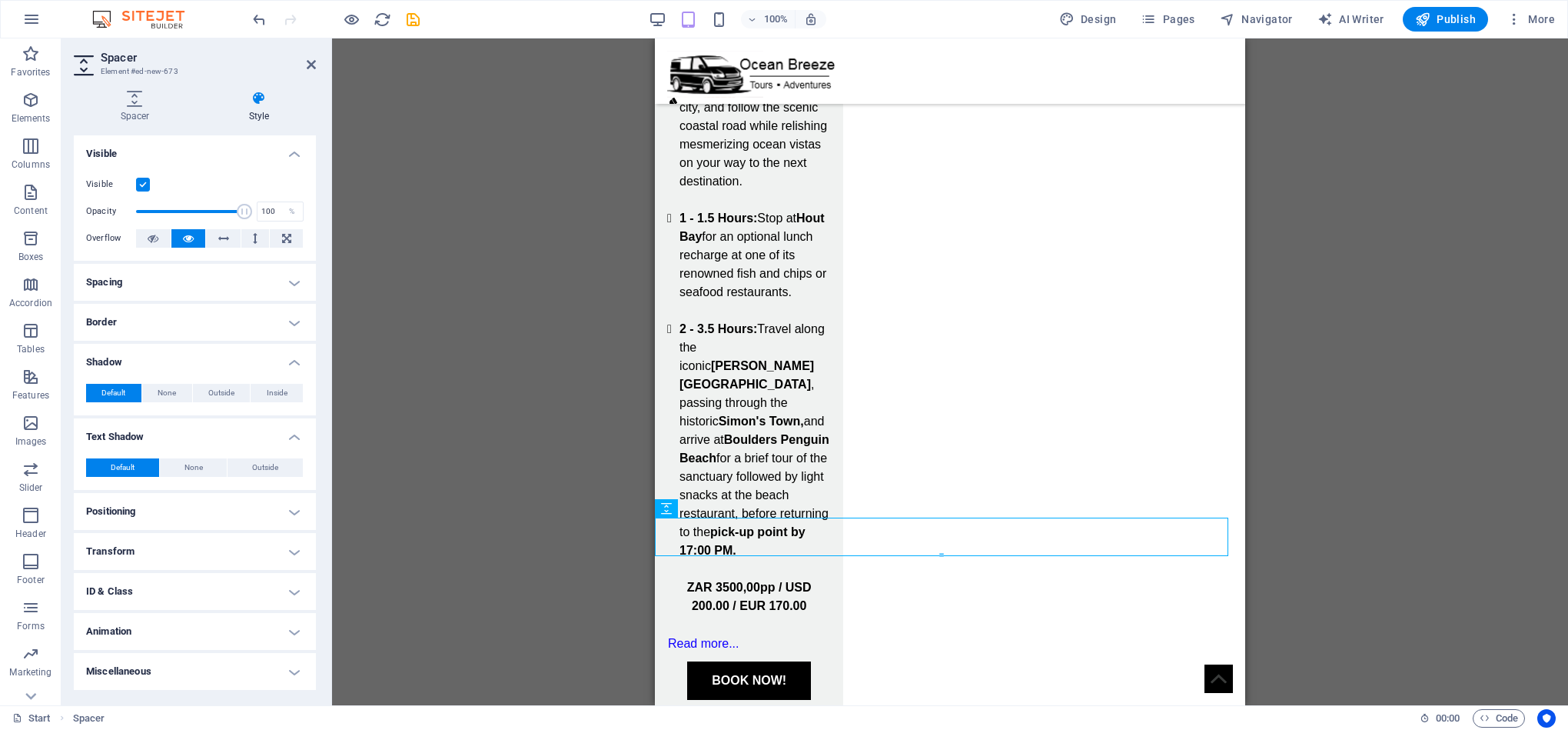
click at [151, 513] on h4 "Positioning" at bounding box center [194, 511] width 242 height 37
click at [185, 594] on h4 "Transform" at bounding box center [194, 605] width 242 height 37
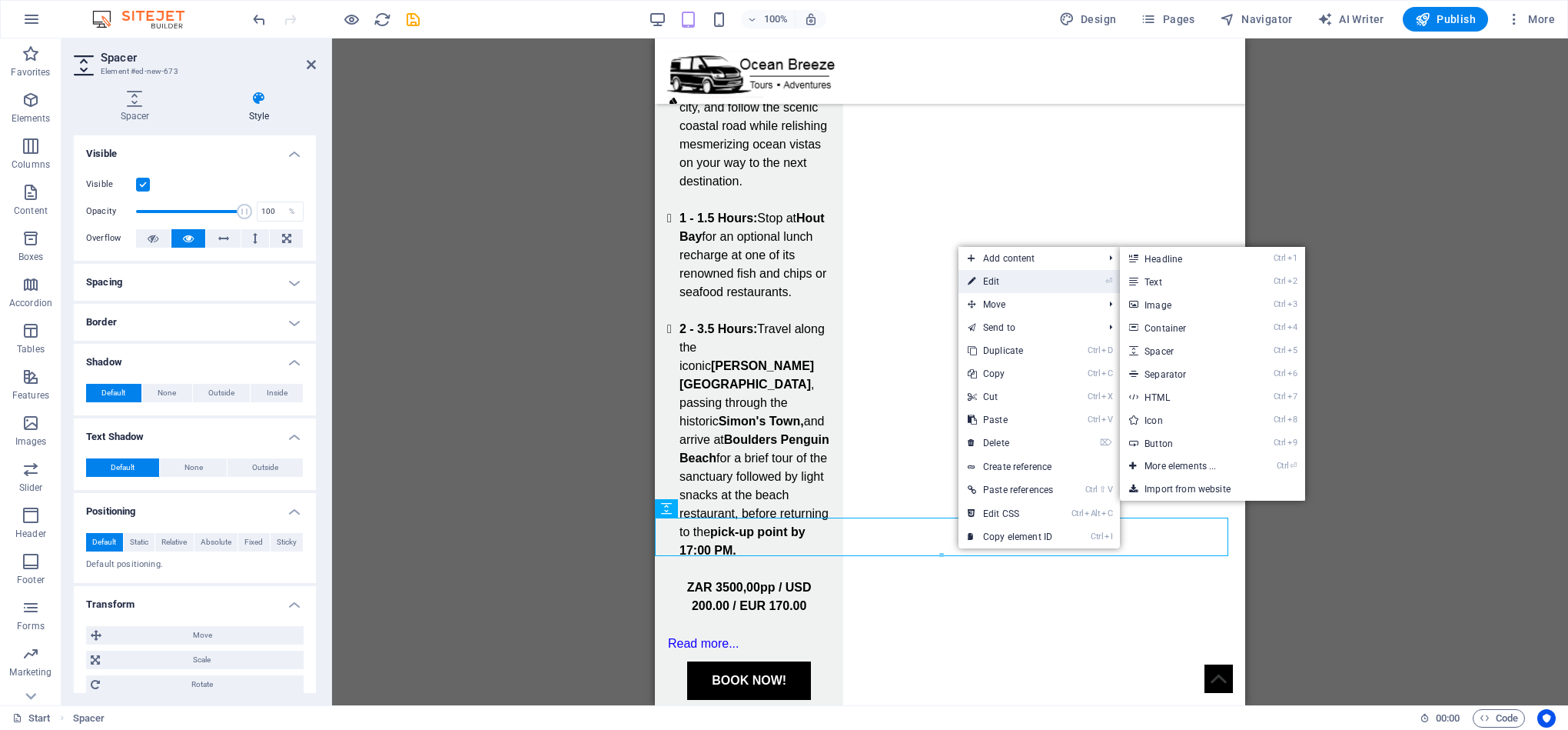
drag, startPoint x: 1001, startPoint y: 279, endPoint x: 348, endPoint y: 245, distance: 653.9
click at [1001, 279] on link "⏎ Edit" at bounding box center [1010, 281] width 104 height 23
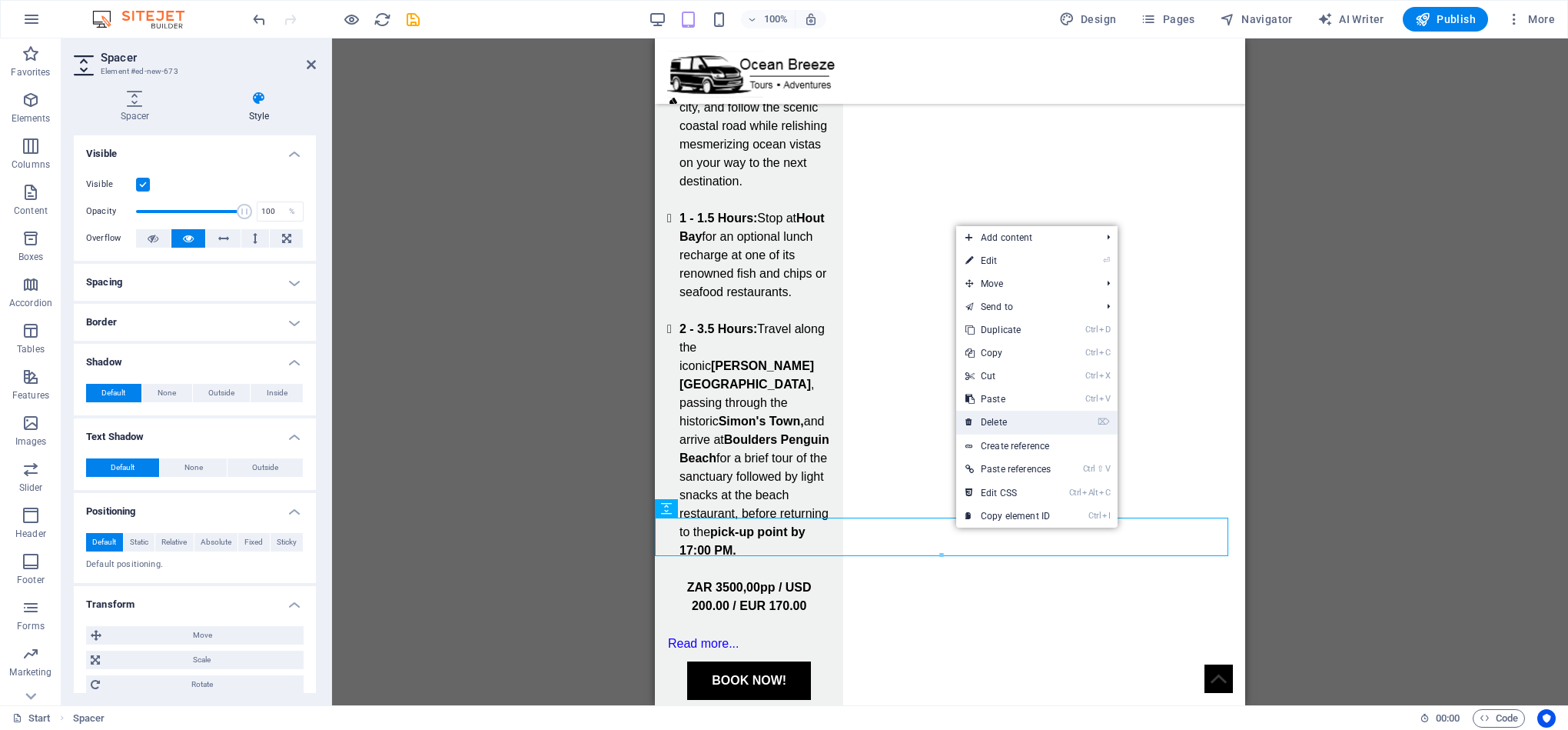
drag, startPoint x: 1035, startPoint y: 428, endPoint x: 551, endPoint y: 434, distance: 484.0
click at [1035, 428] on link "⌦ Delete" at bounding box center [1008, 422] width 104 height 23
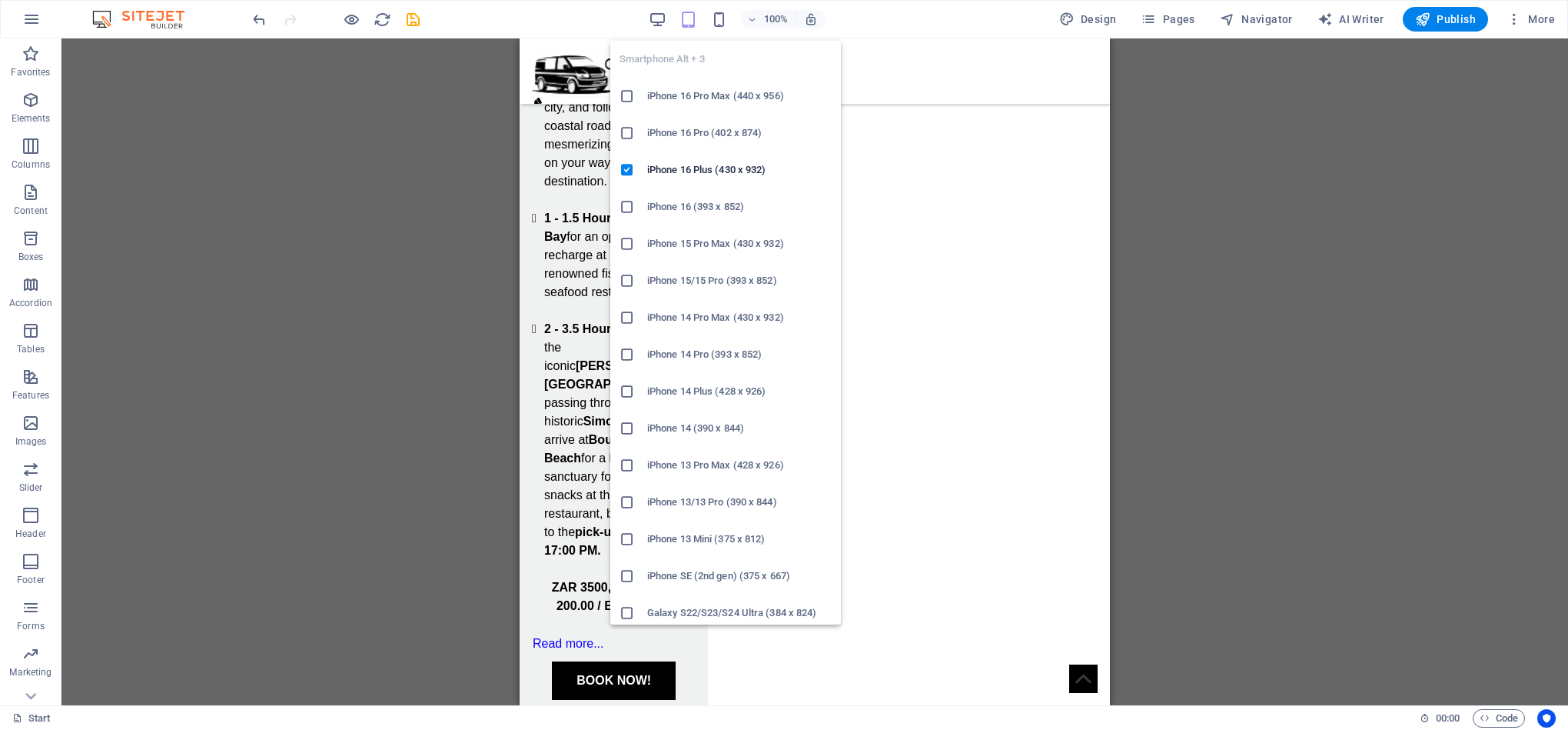
click at [717, 29] on div "Smartphone Alt + 3 iPhone 16 Pro Max (440 x 956) iPhone 16 Pro (402 x 874) iPho…" at bounding box center [725, 326] width 230 height 596
click at [724, 17] on icon "button" at bounding box center [719, 19] width 17 height 17
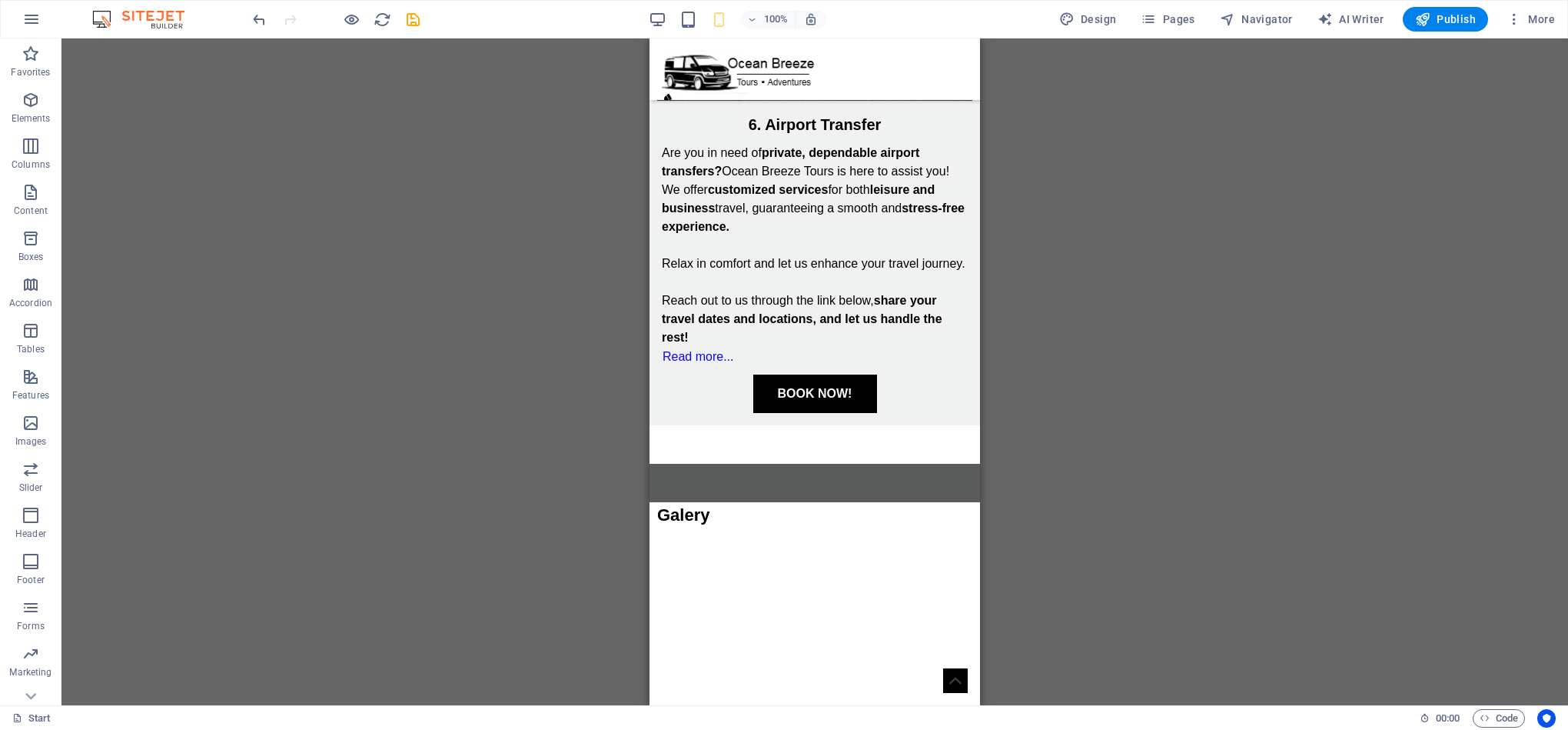
scroll to position [4677, 0]
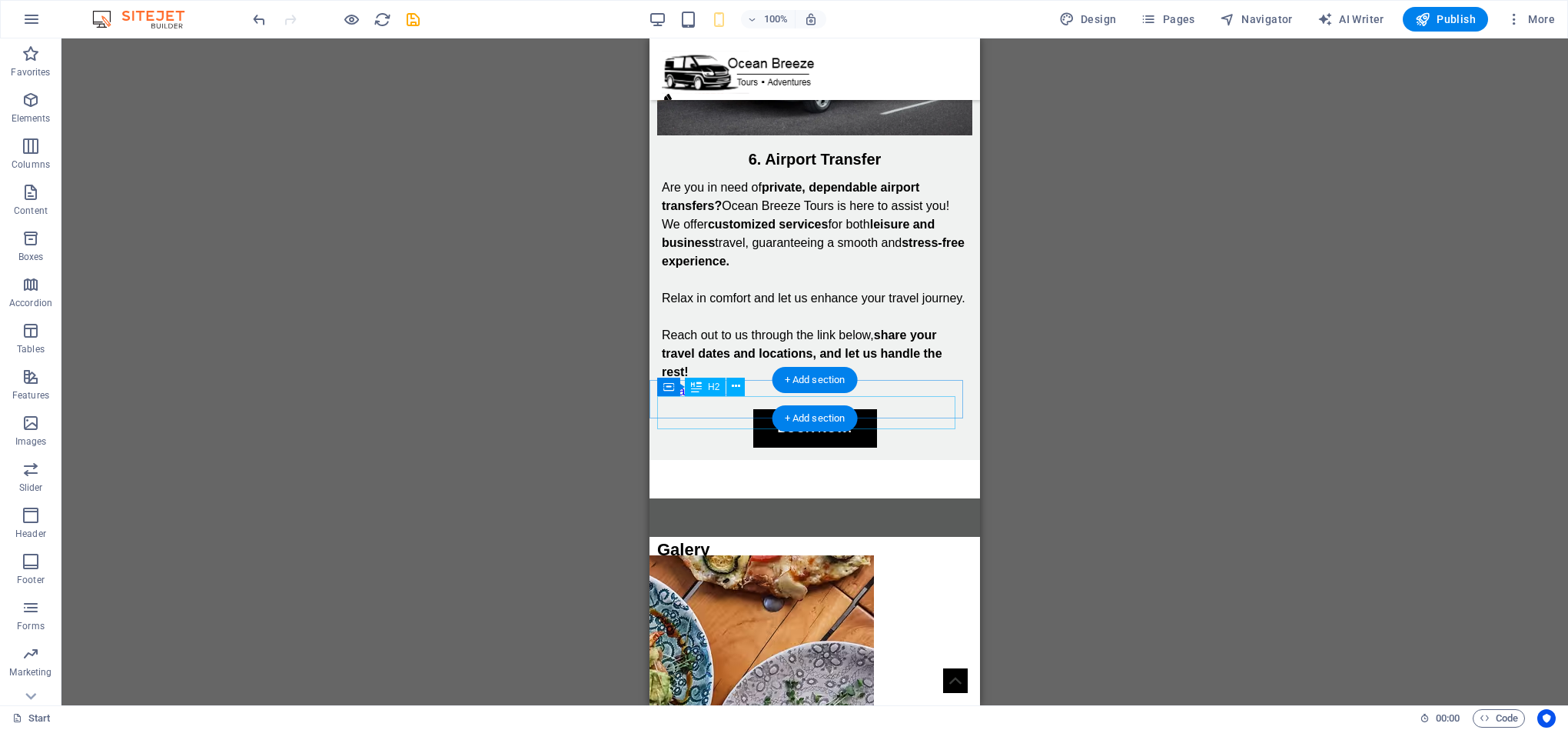
click at [666, 529] on div "Galery" at bounding box center [815, 545] width 316 height 33
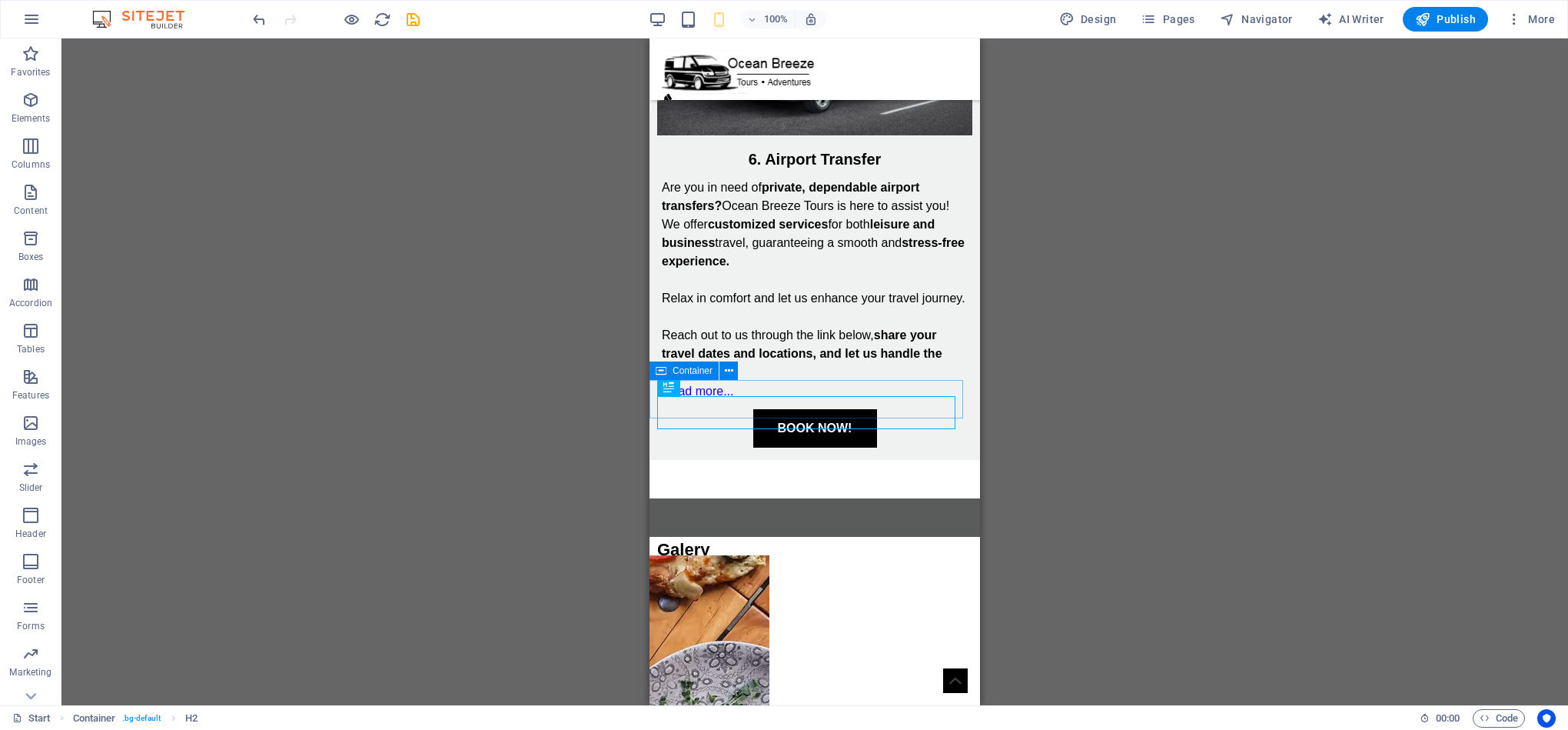
click at [671, 392] on icon at bounding box center [668, 387] width 11 height 18
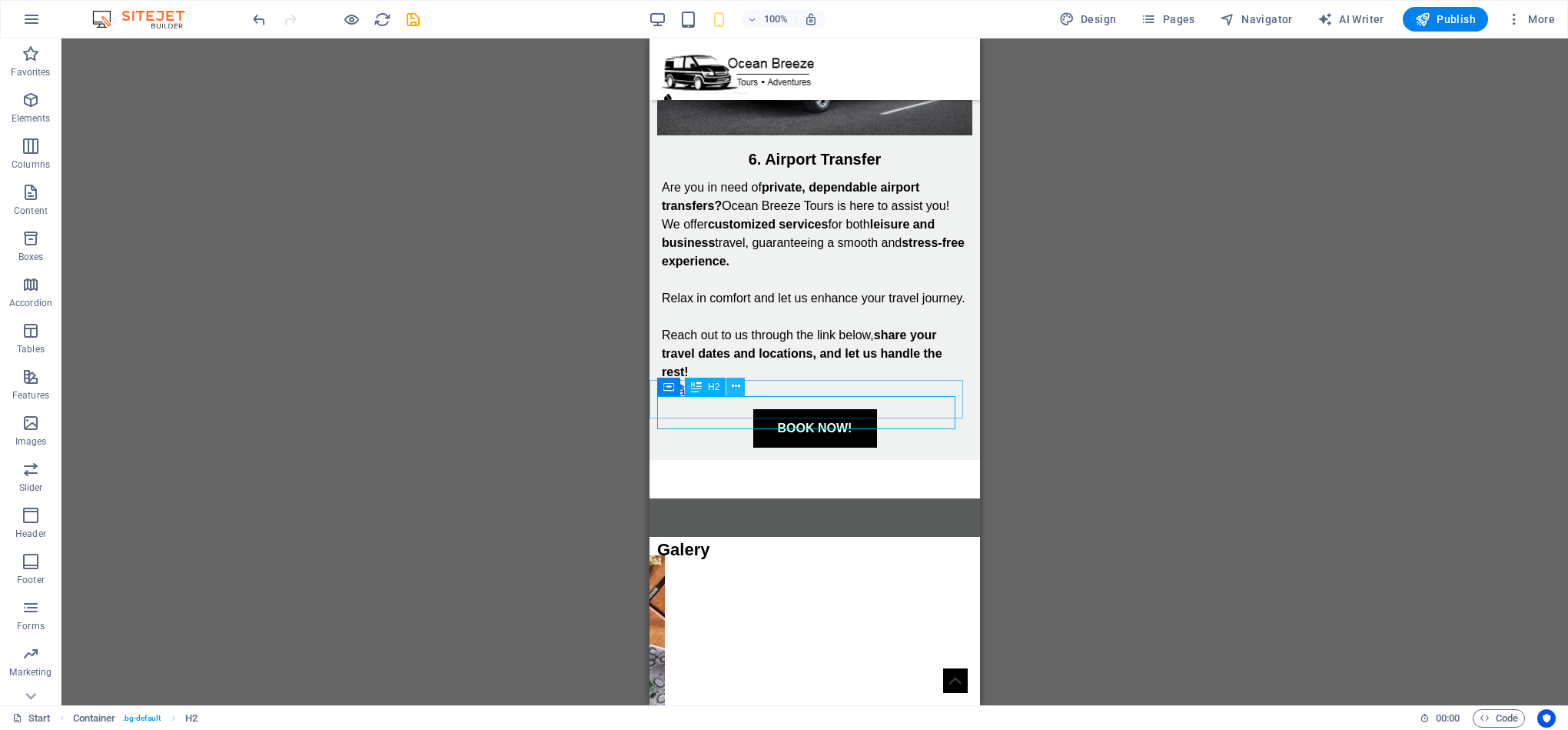
click at [731, 390] on icon at bounding box center [735, 386] width 9 height 16
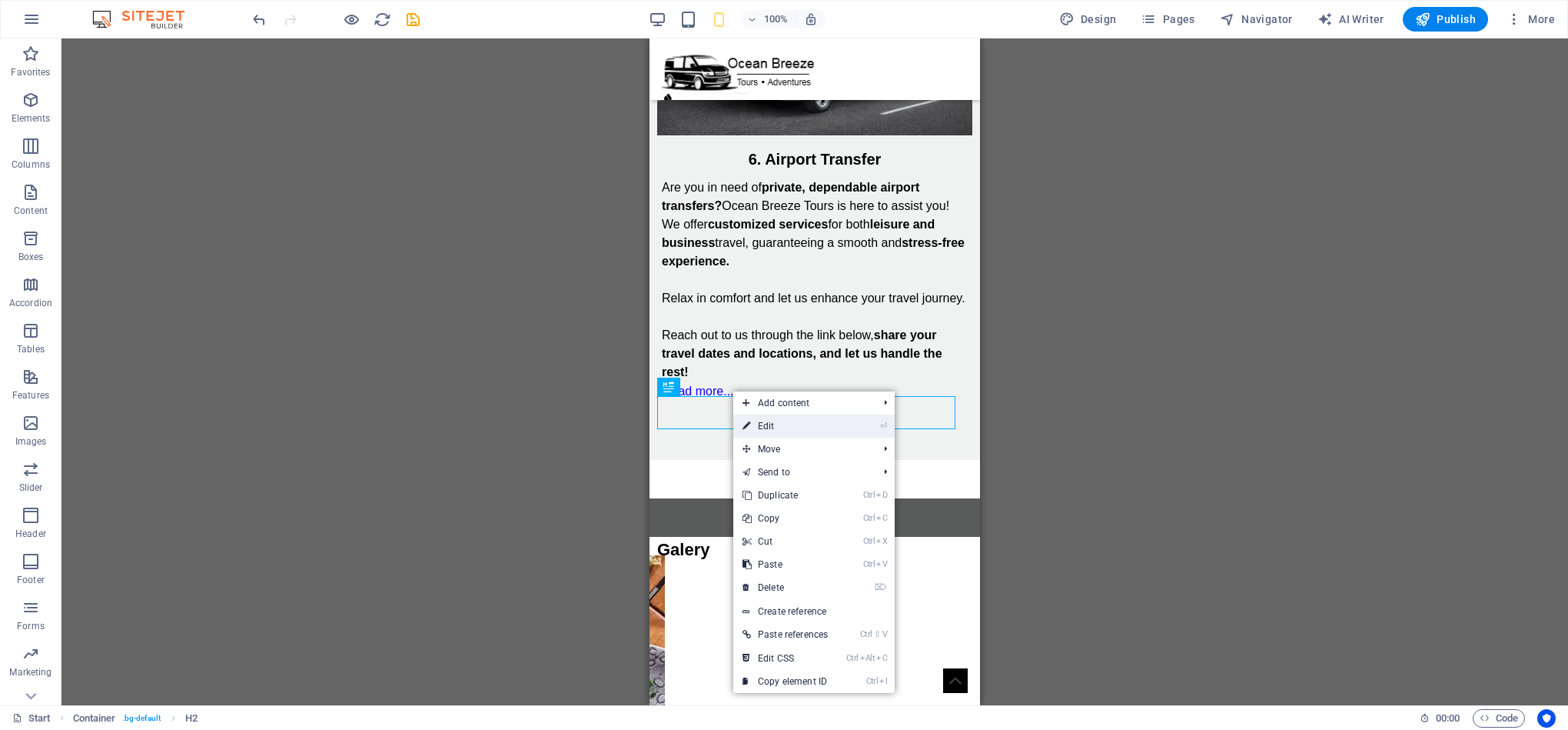
click at [777, 426] on link "⏎ Edit" at bounding box center [785, 426] width 104 height 23
select select "px"
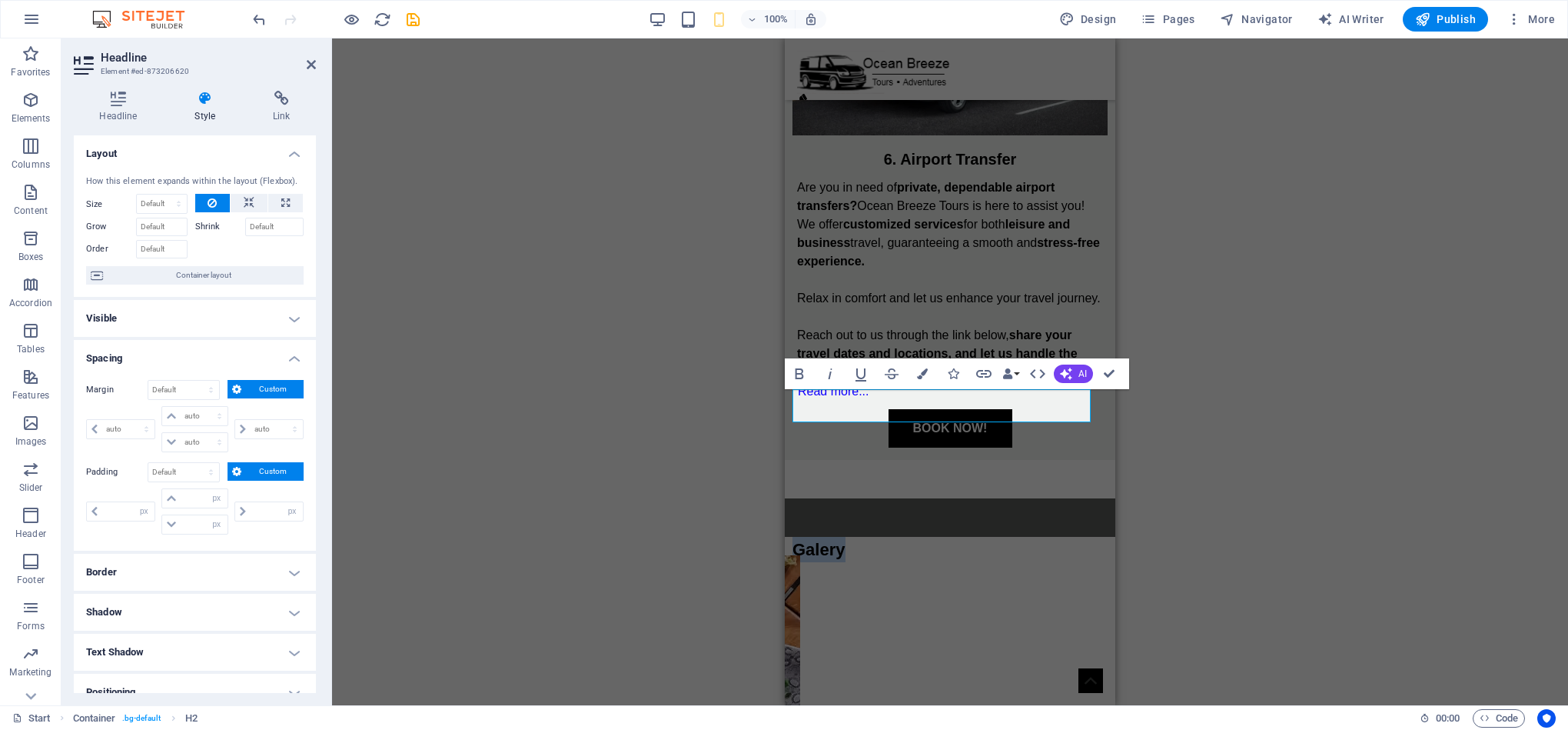
scroll to position [22, 0]
type input "0"
select select "px"
type input "0"
select select "px"
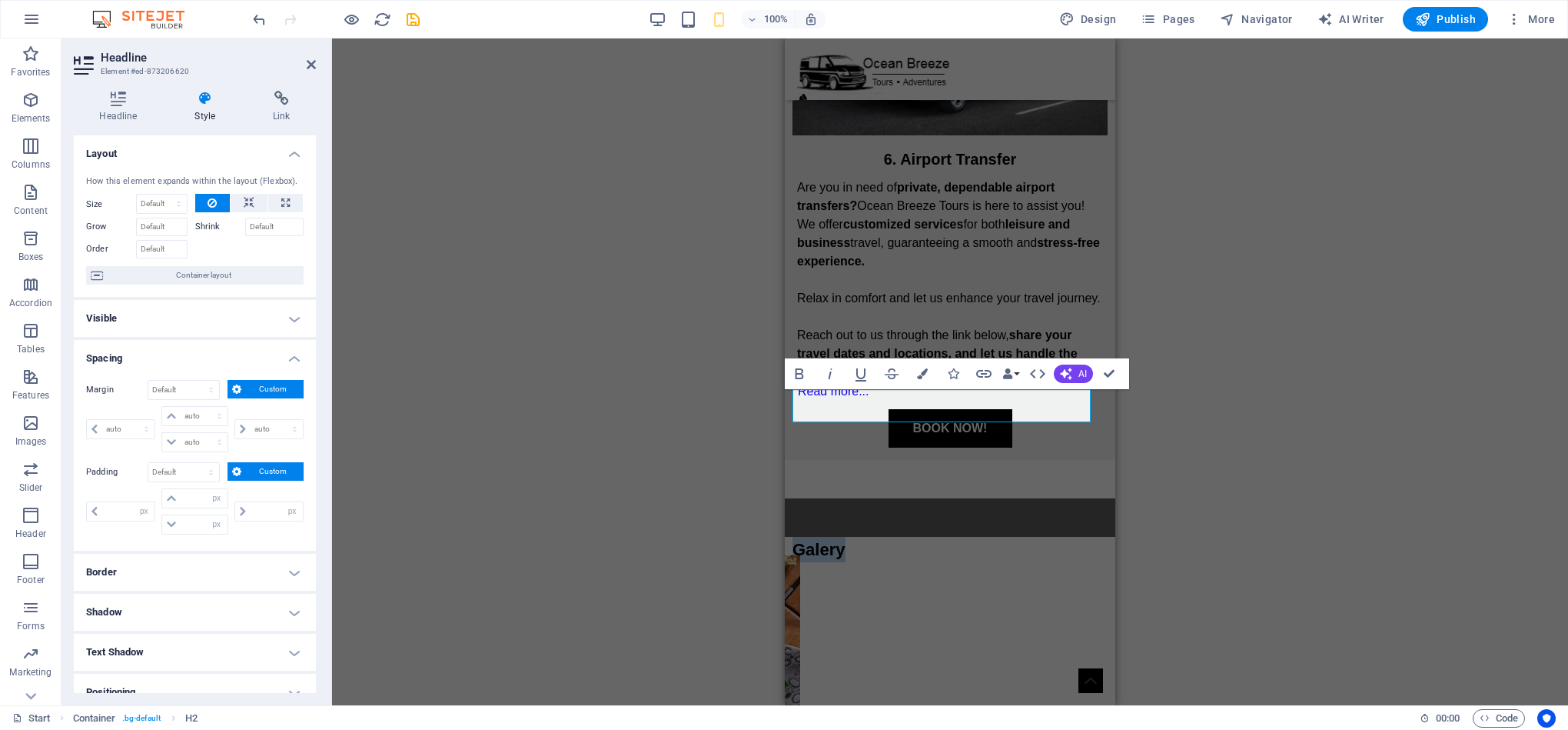
type input "10"
select select "px"
type input "0"
select select "px"
type input "0"
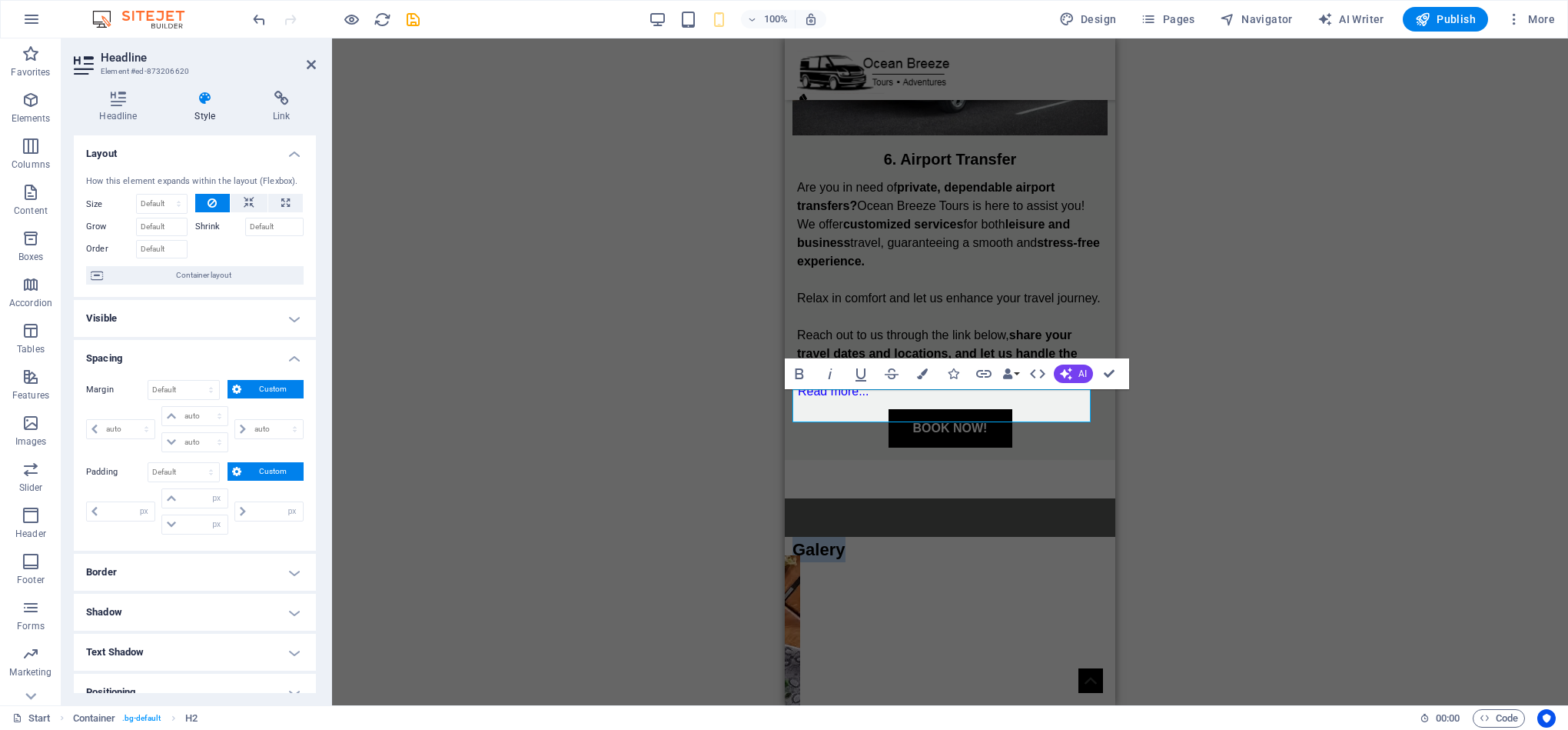
type input "10"
type input "0"
click at [189, 443] on input "10" at bounding box center [204, 442] width 46 height 18
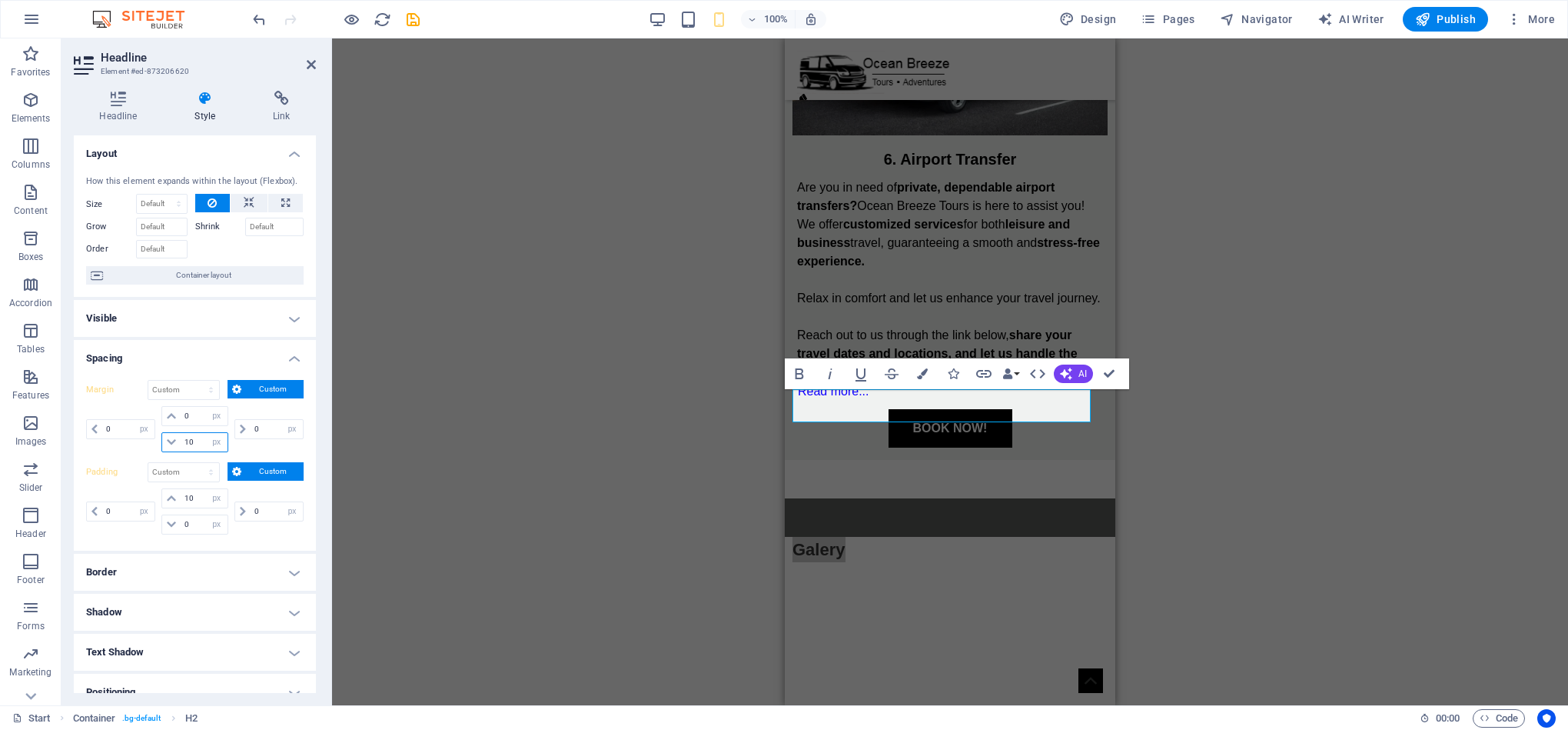
type input "0"
select select "px"
type input "0"
click at [191, 501] on input "10" at bounding box center [204, 498] width 46 height 18
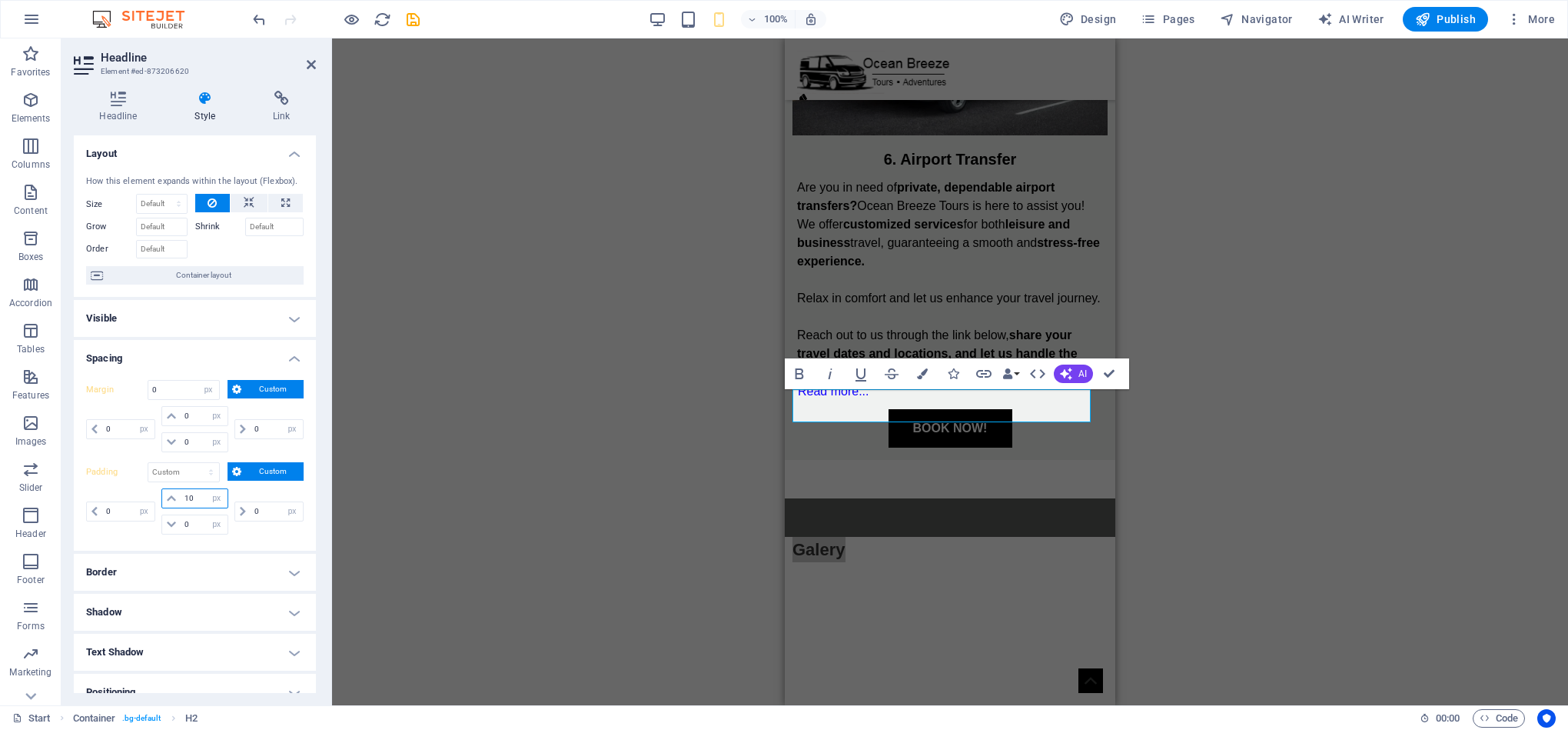
click at [191, 501] on input "10" at bounding box center [204, 498] width 46 height 18
type input "0"
select select "px"
type input "0"
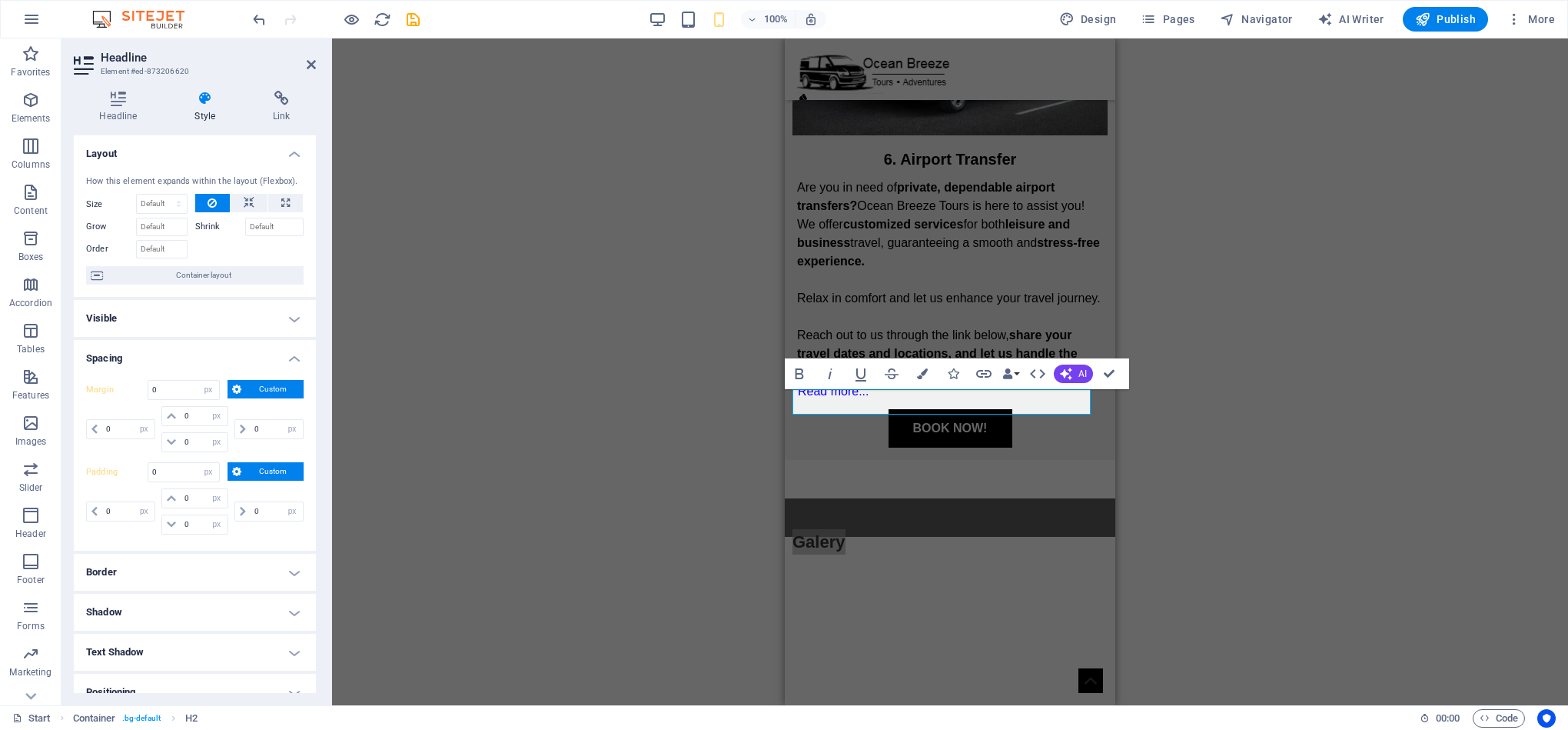
click at [1259, 405] on div "H1 Banner Banner Container Container Banner Container Container Text Spacer Ima…" at bounding box center [949, 371] width 1236 height 667
click at [666, 566] on div "H1 Banner Banner Container Container Banner Container Container Text Spacer Ima…" at bounding box center [949, 371] width 1236 height 667
click at [1038, 259] on div "Are you in need of private, dependable airport transfers? Ocean Breeze Tours is…" at bounding box center [950, 279] width 306 height 203
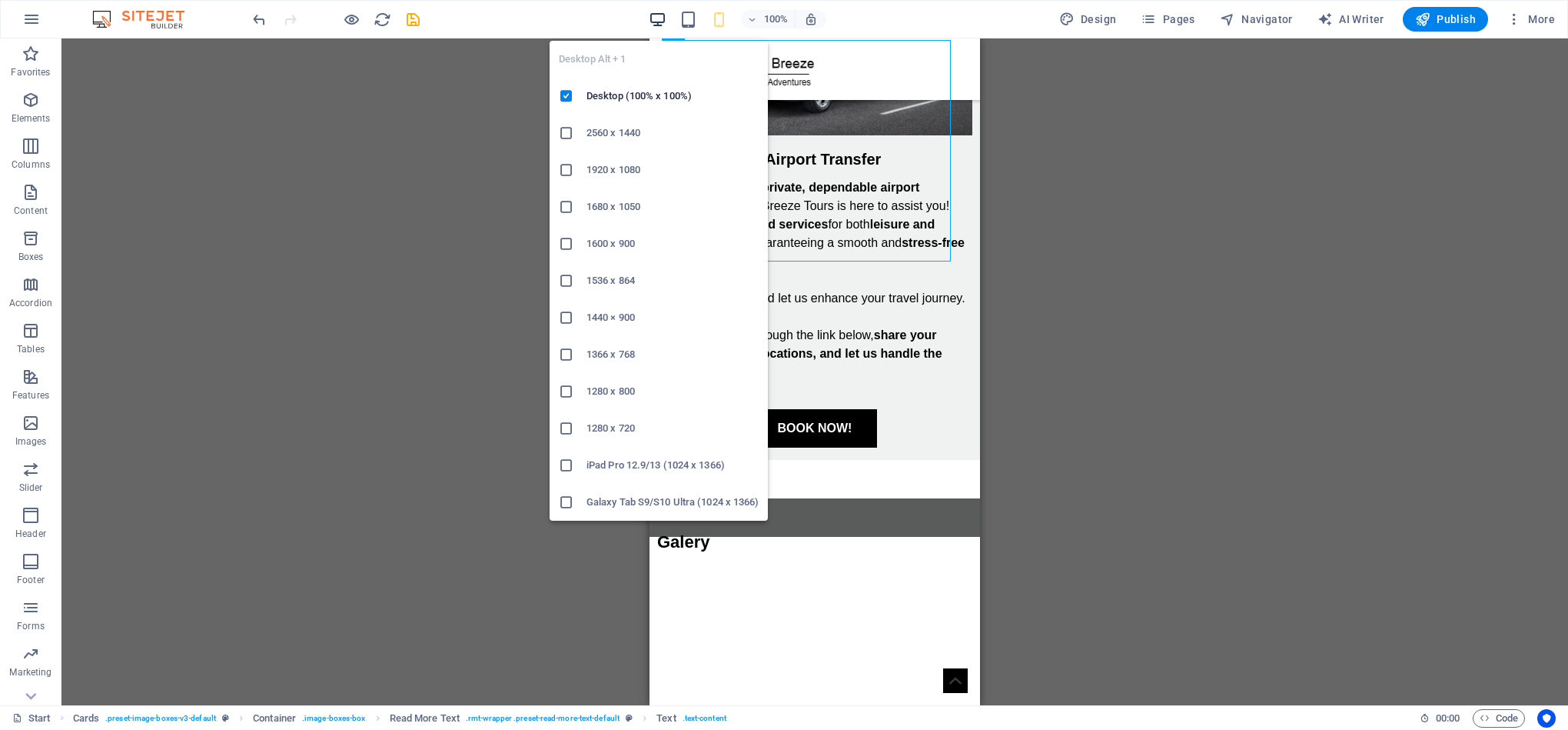
click at [664, 26] on icon "button" at bounding box center [657, 19] width 17 height 17
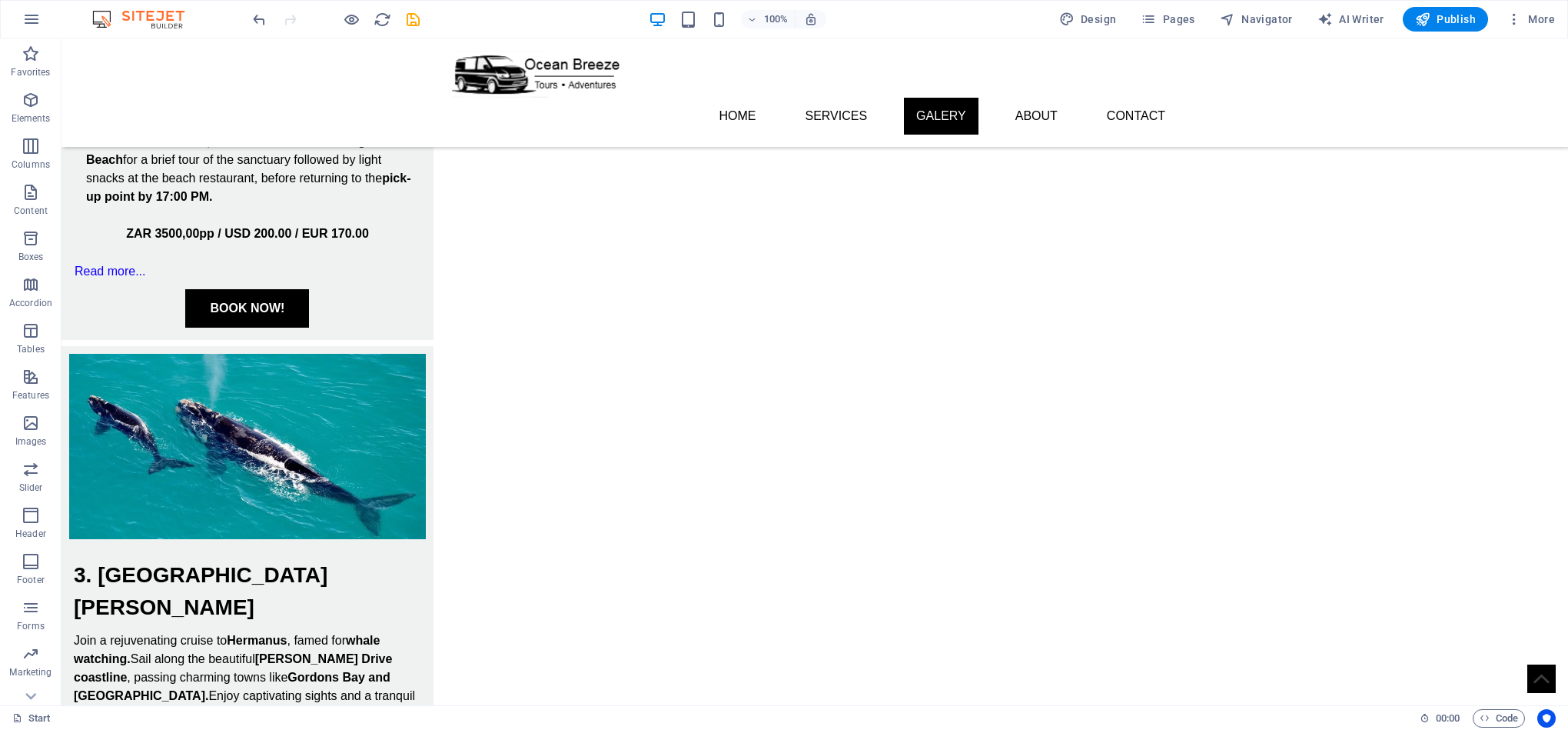
scroll to position [2105, 0]
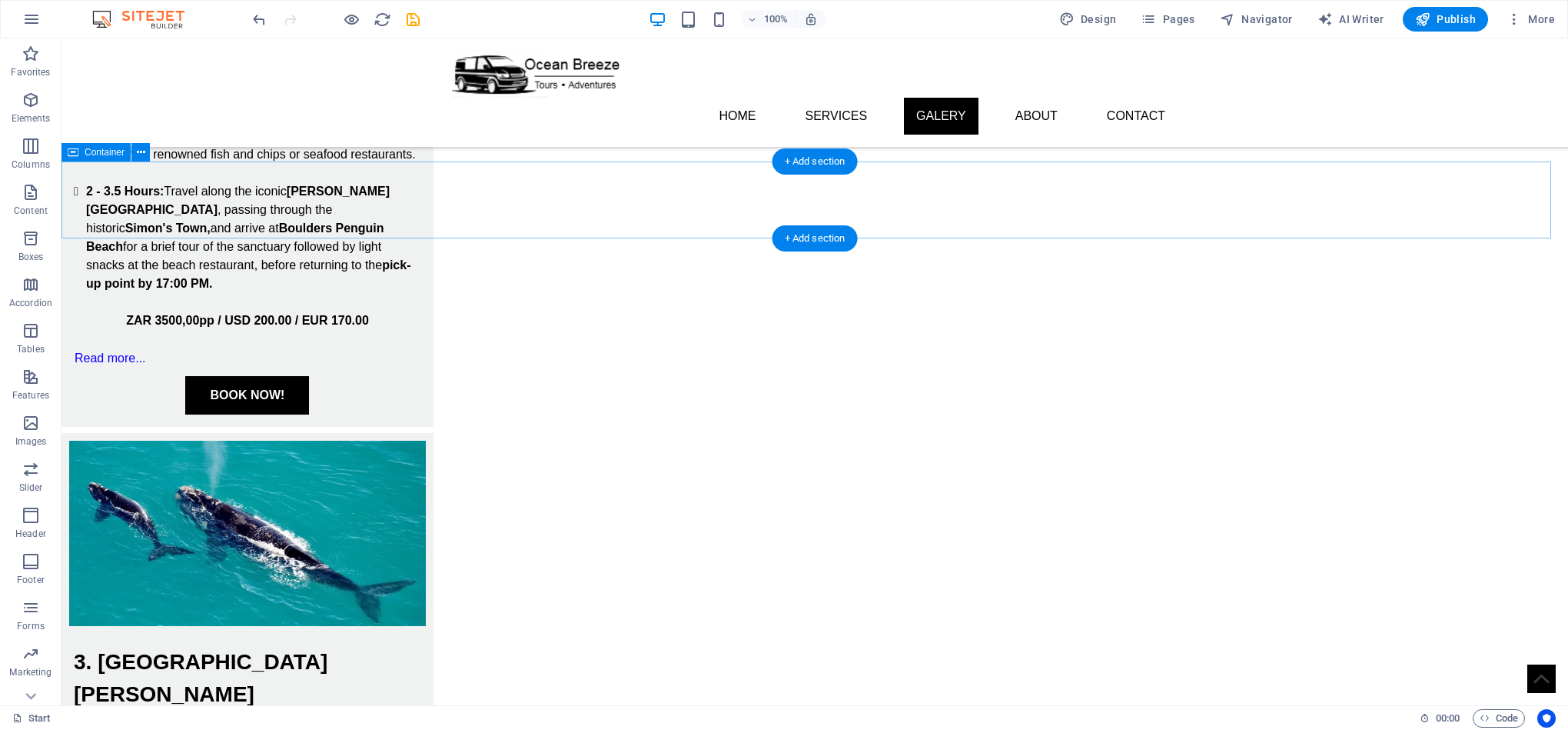
click at [142, 155] on icon at bounding box center [141, 152] width 9 height 16
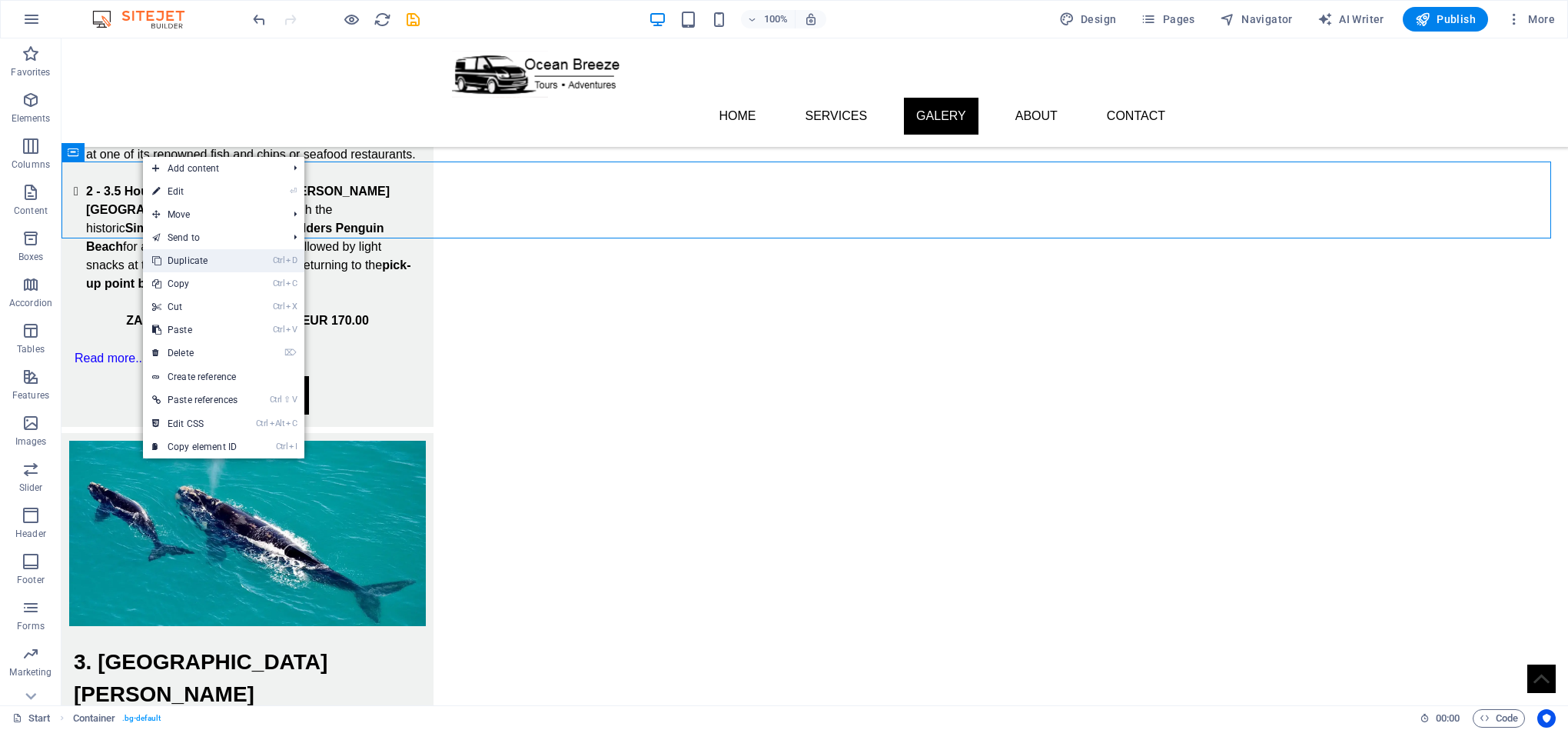
click at [226, 264] on link "Ctrl D Duplicate" at bounding box center [195, 260] width 104 height 23
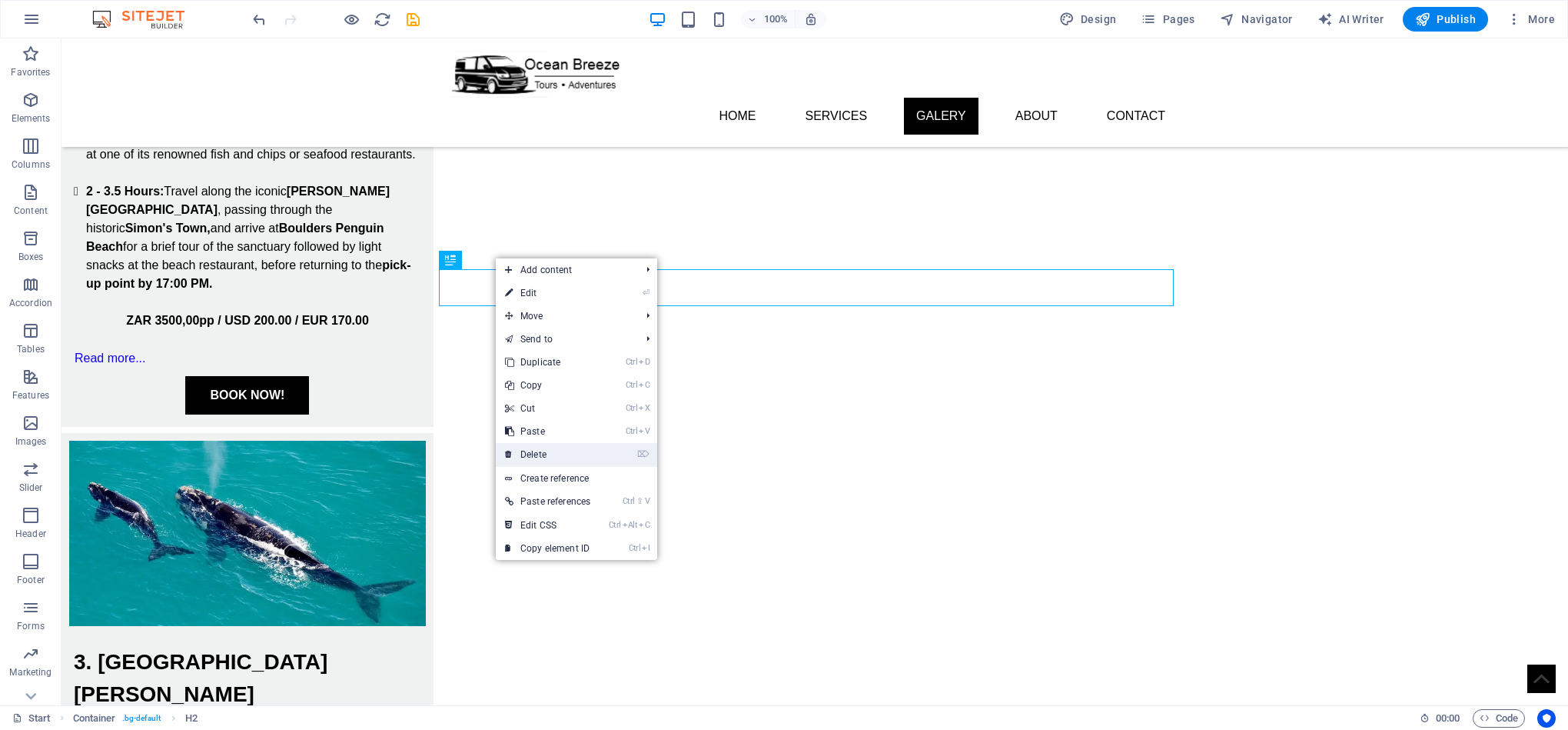
click at [573, 450] on link "⌦ Delete" at bounding box center [547, 454] width 104 height 23
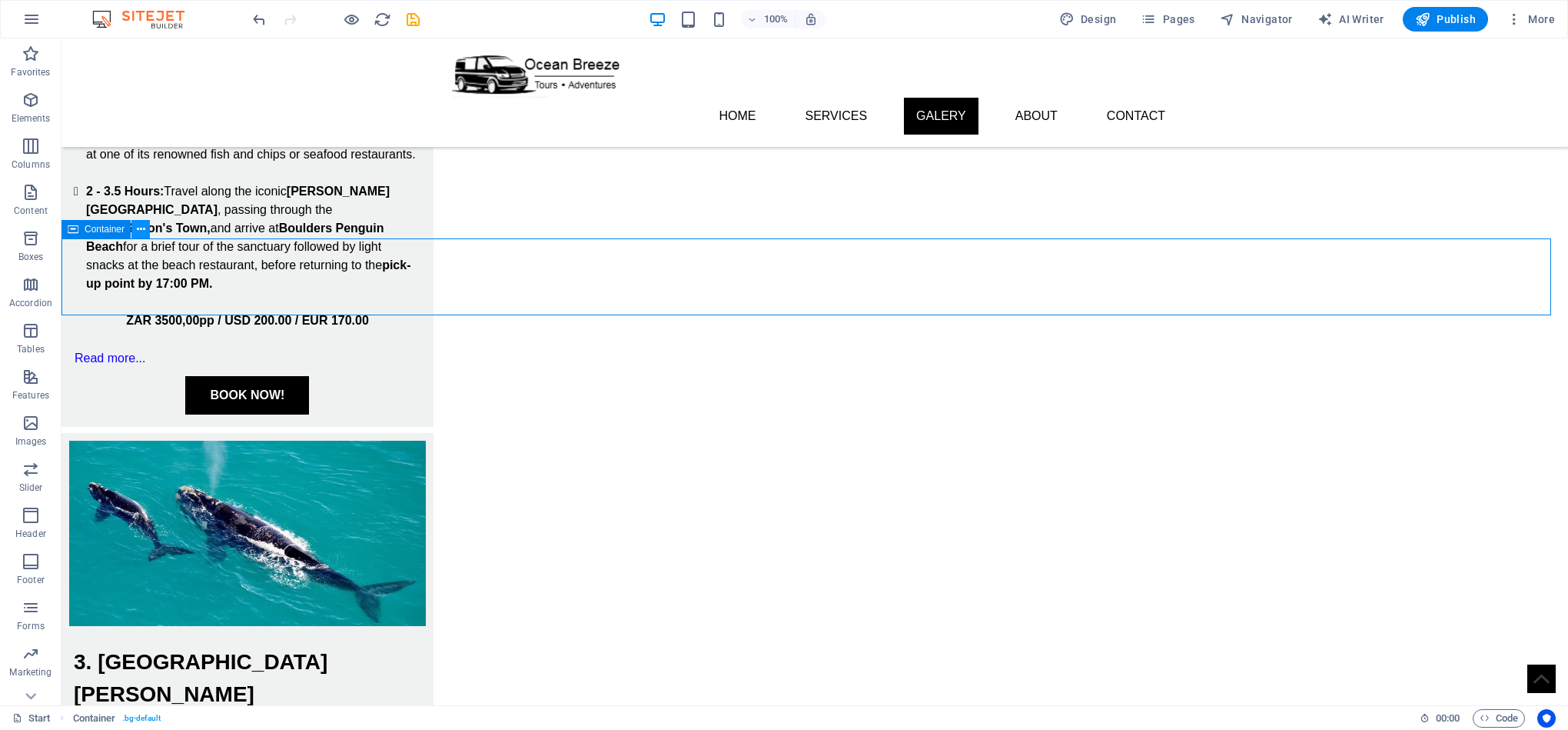
click at [137, 229] on icon at bounding box center [141, 230] width 9 height 16
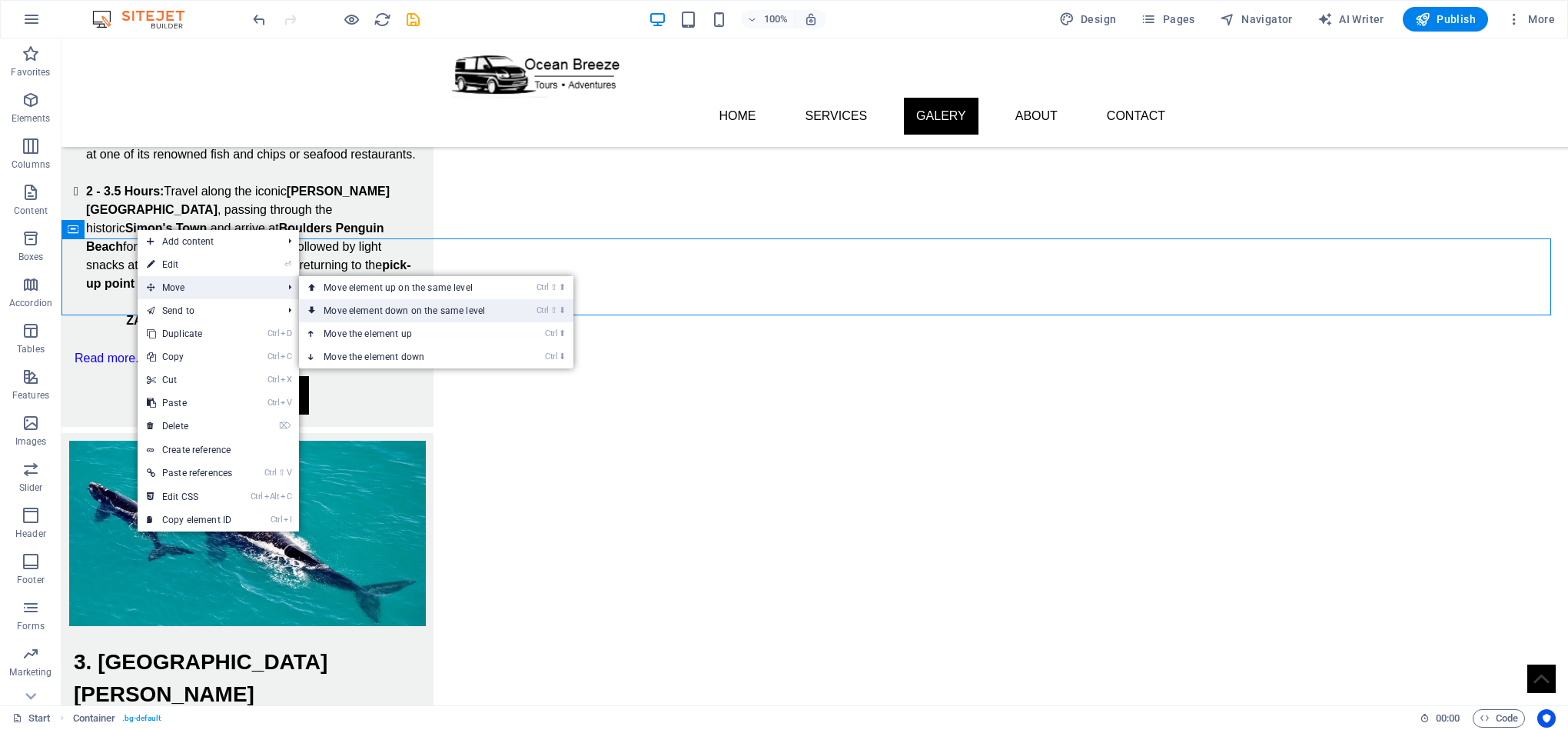
drag, startPoint x: 379, startPoint y: 302, endPoint x: 351, endPoint y: 284, distance: 33.3
click at [379, 302] on link "Ctrl ⇧ ⬇ Move element down on the same level" at bounding box center [407, 311] width 217 height 23
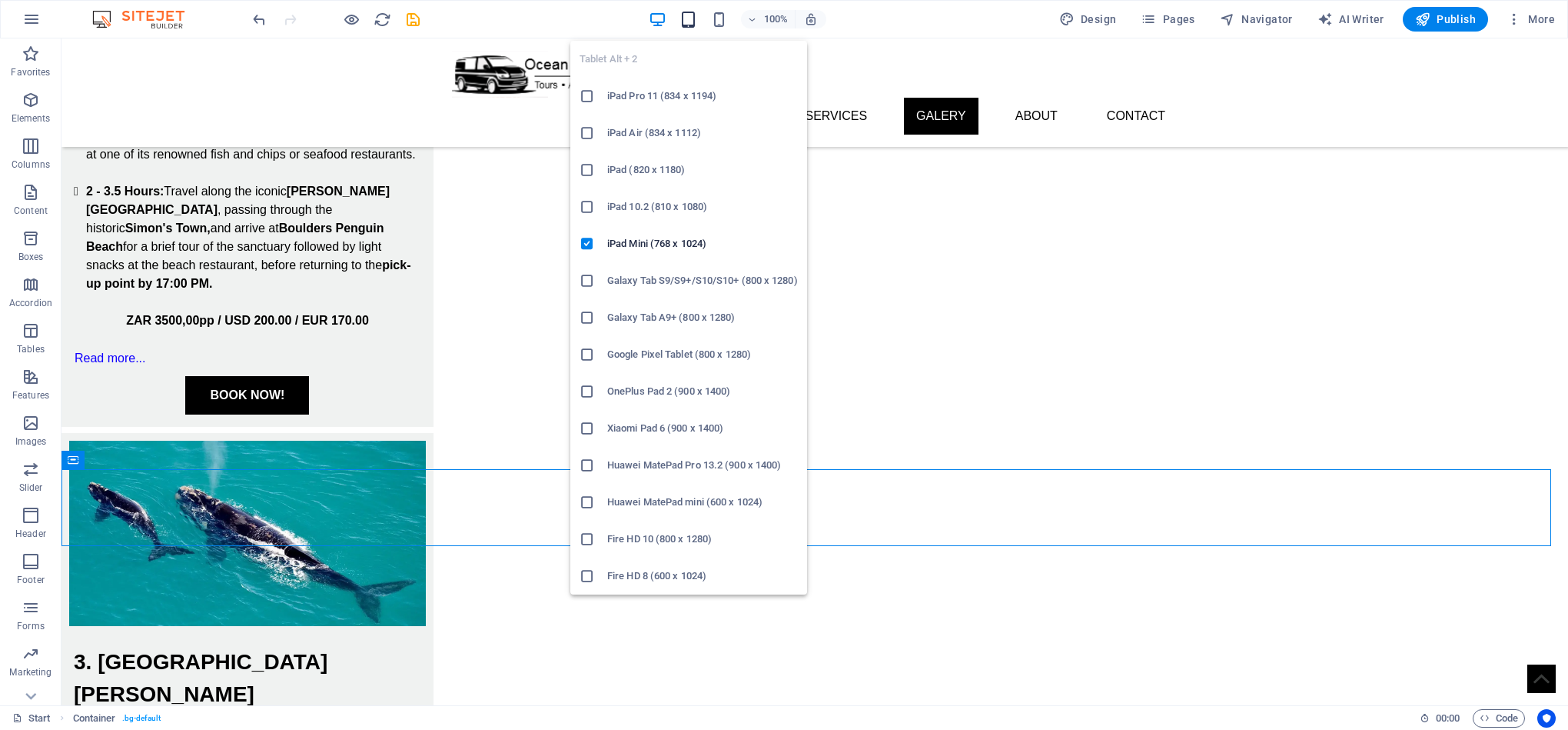
click at [691, 23] on icon "button" at bounding box center [688, 19] width 17 height 17
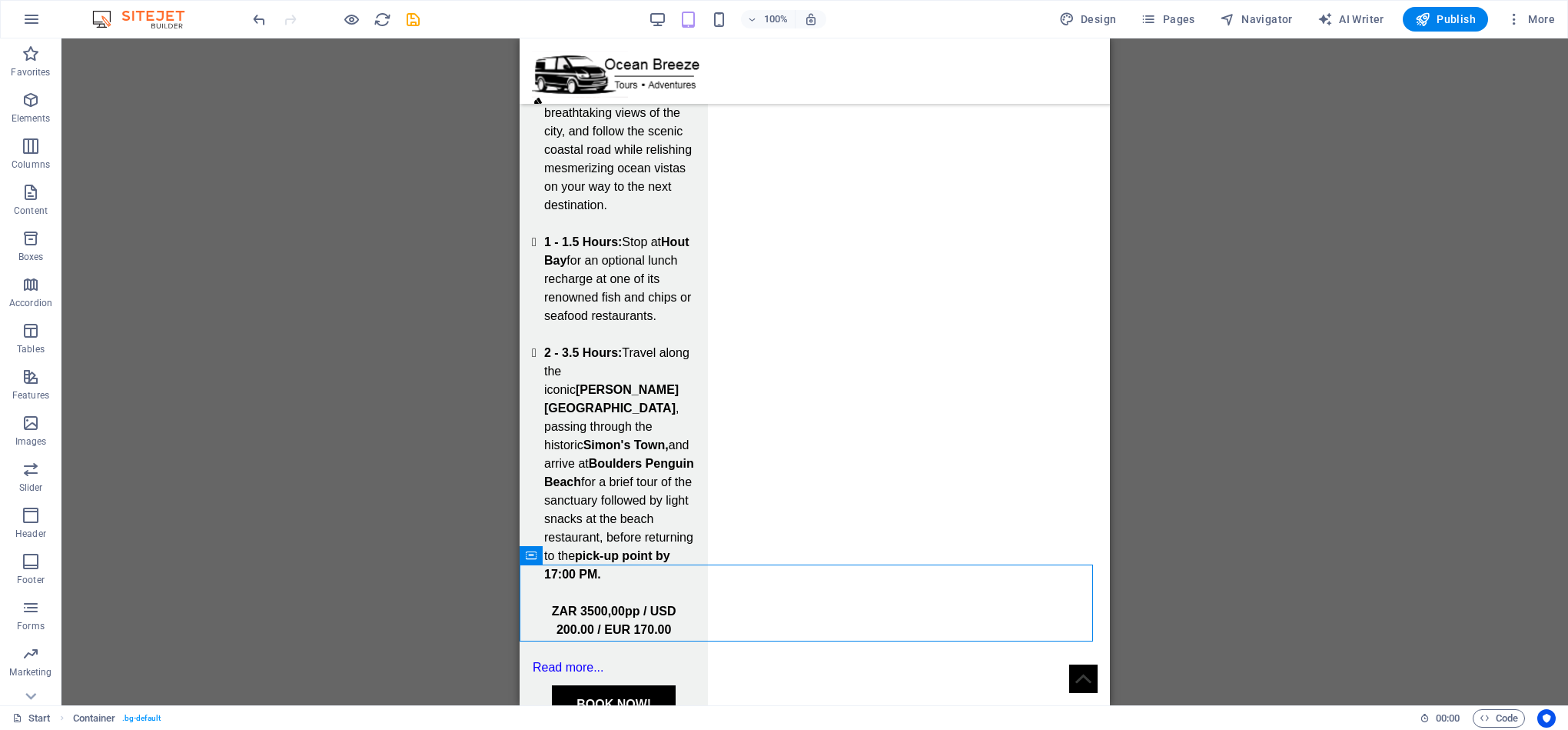
scroll to position [2692, 0]
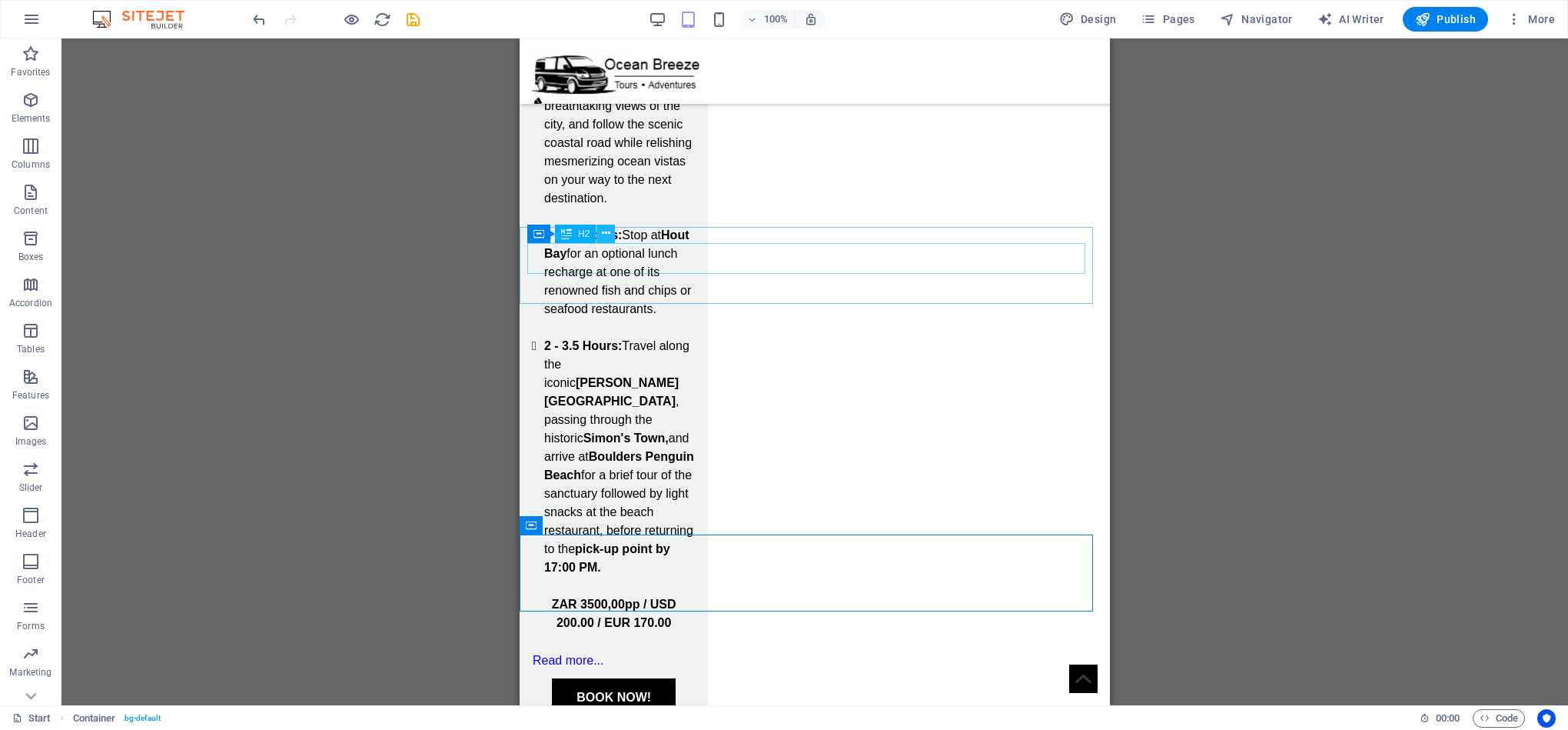
click at [606, 233] on icon at bounding box center [605, 233] width 9 height 16
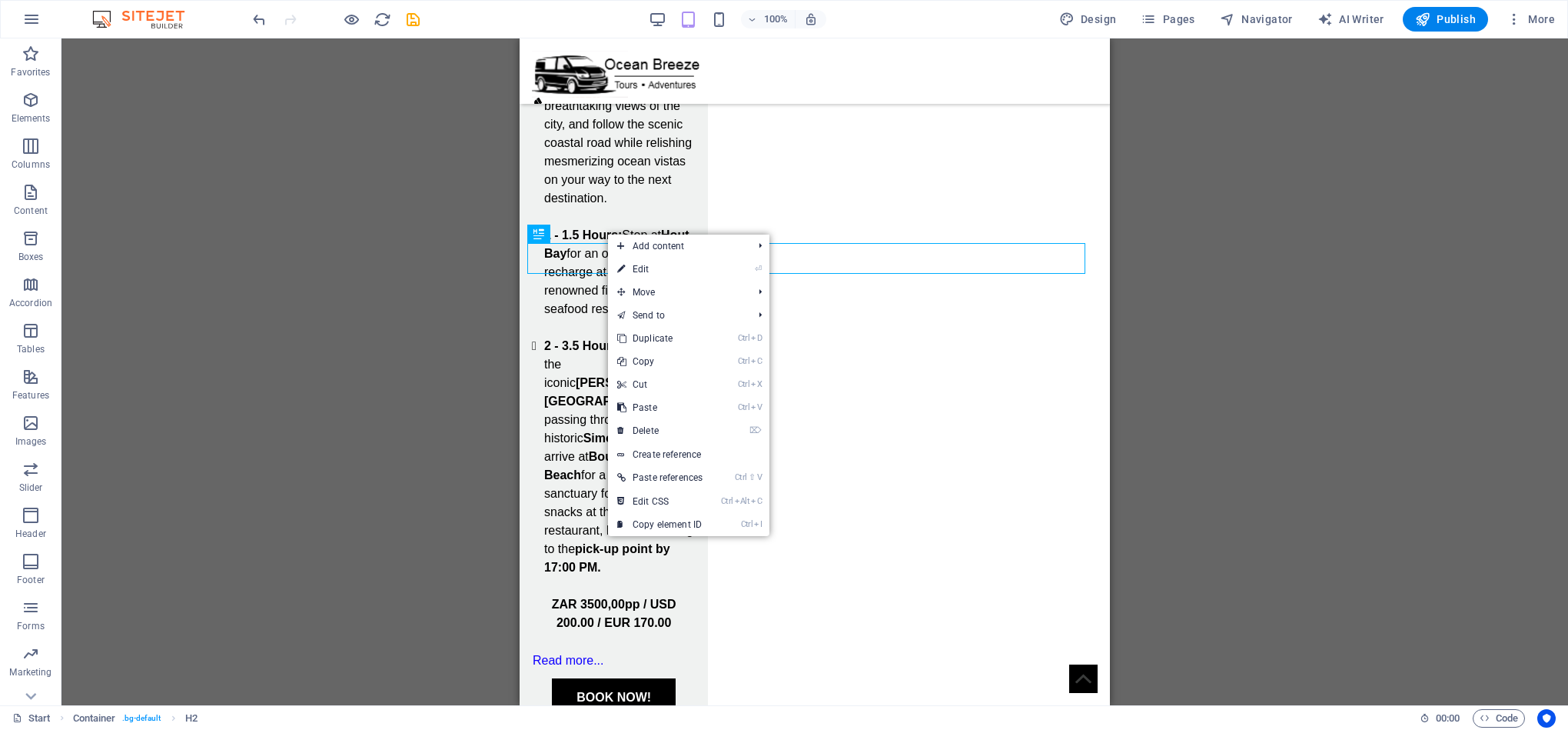
click at [365, 249] on div "H1 Banner Banner Container Container Banner Container Container Text Spacer Ima…" at bounding box center [815, 371] width 1507 height 667
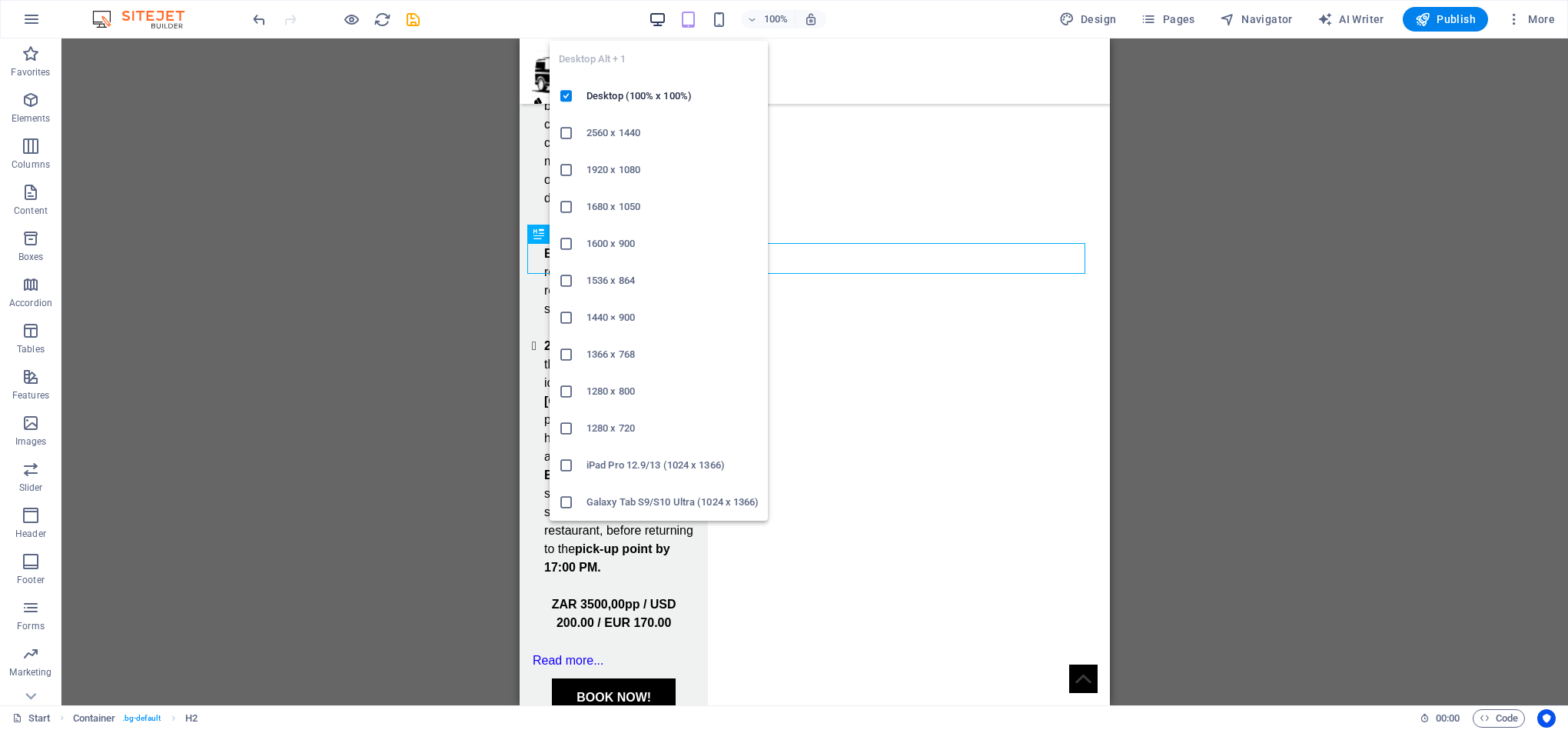
click at [656, 13] on icon "button" at bounding box center [657, 19] width 17 height 17
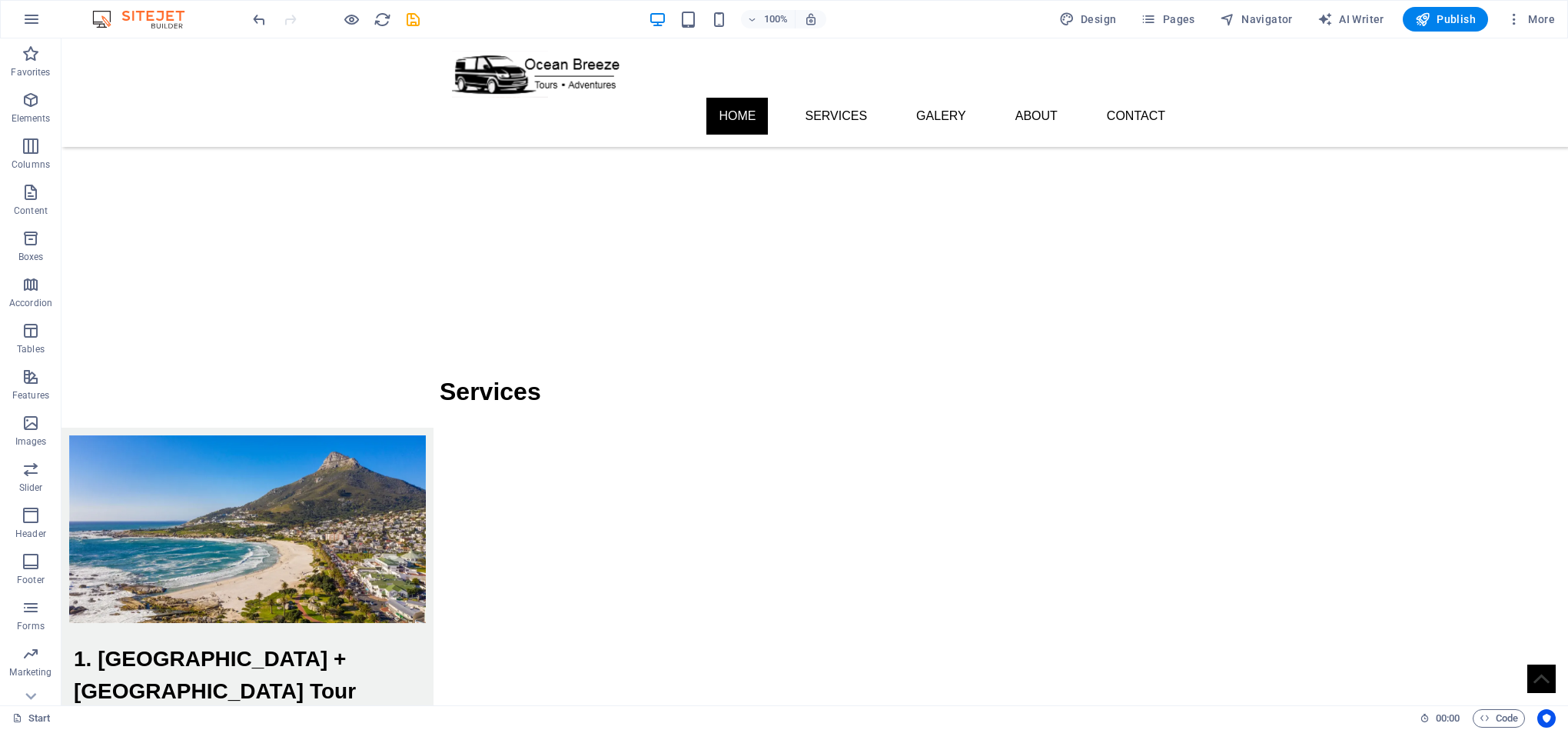
scroll to position [0, 0]
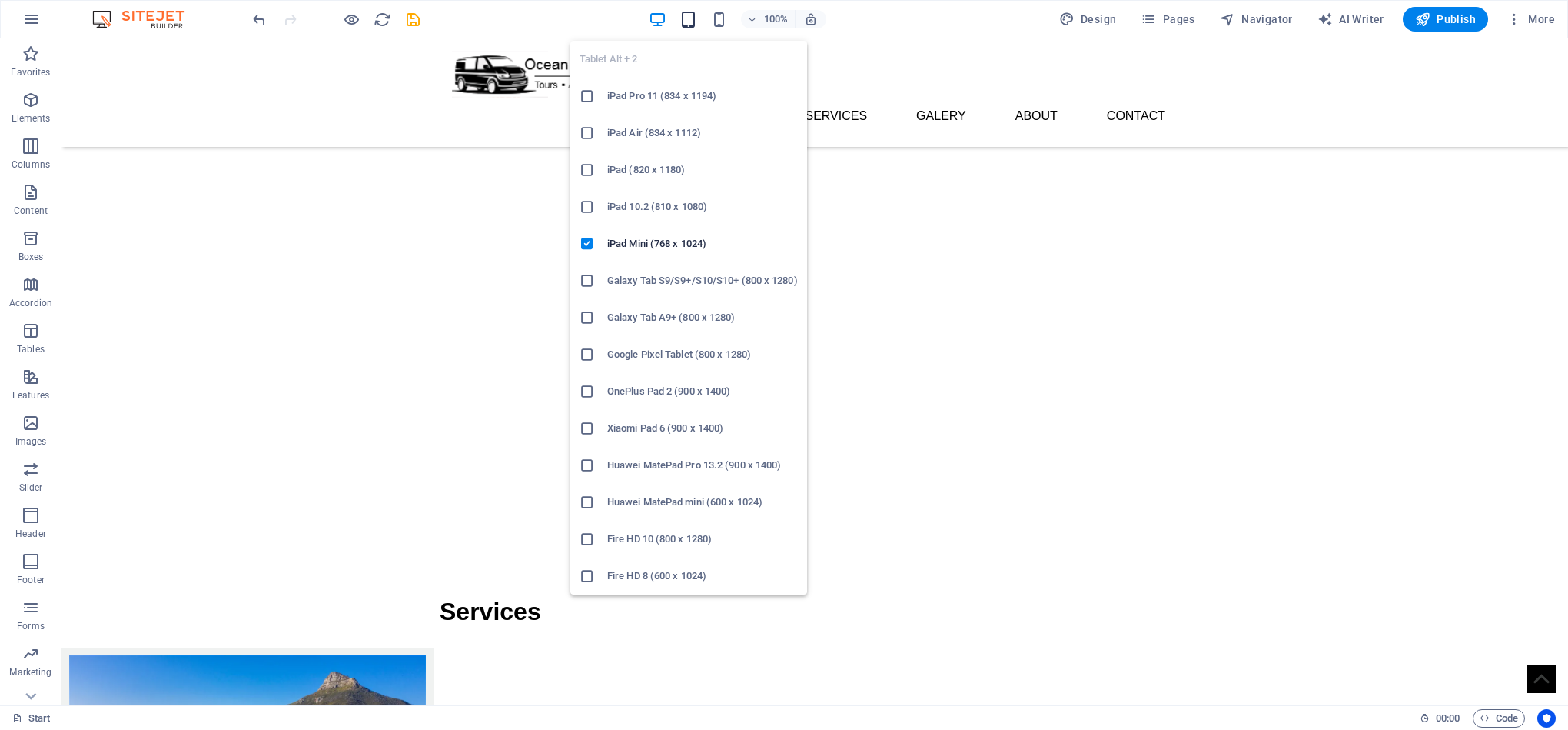
click at [690, 21] on icon "button" at bounding box center [688, 19] width 17 height 17
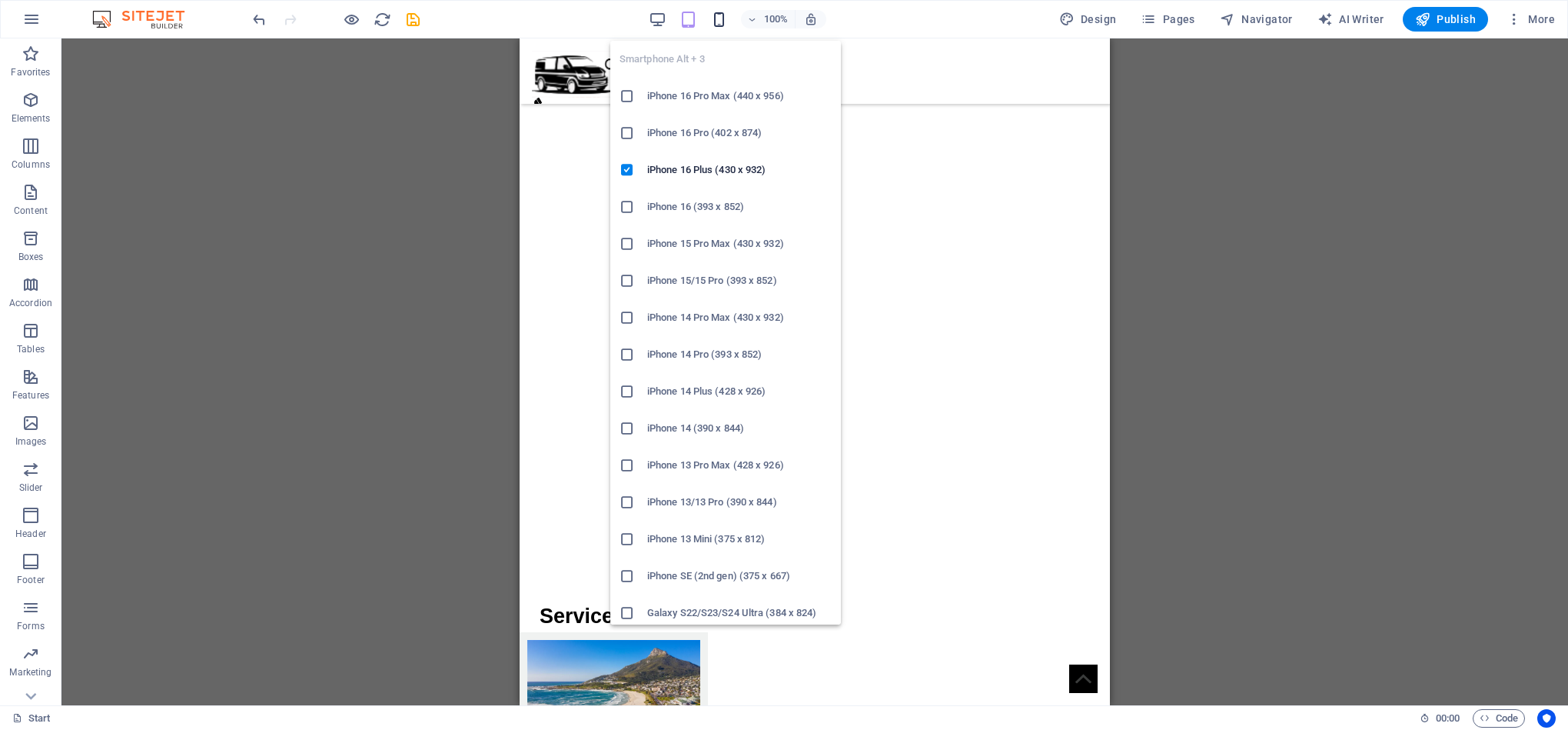
click at [719, 17] on icon "button" at bounding box center [719, 19] width 17 height 17
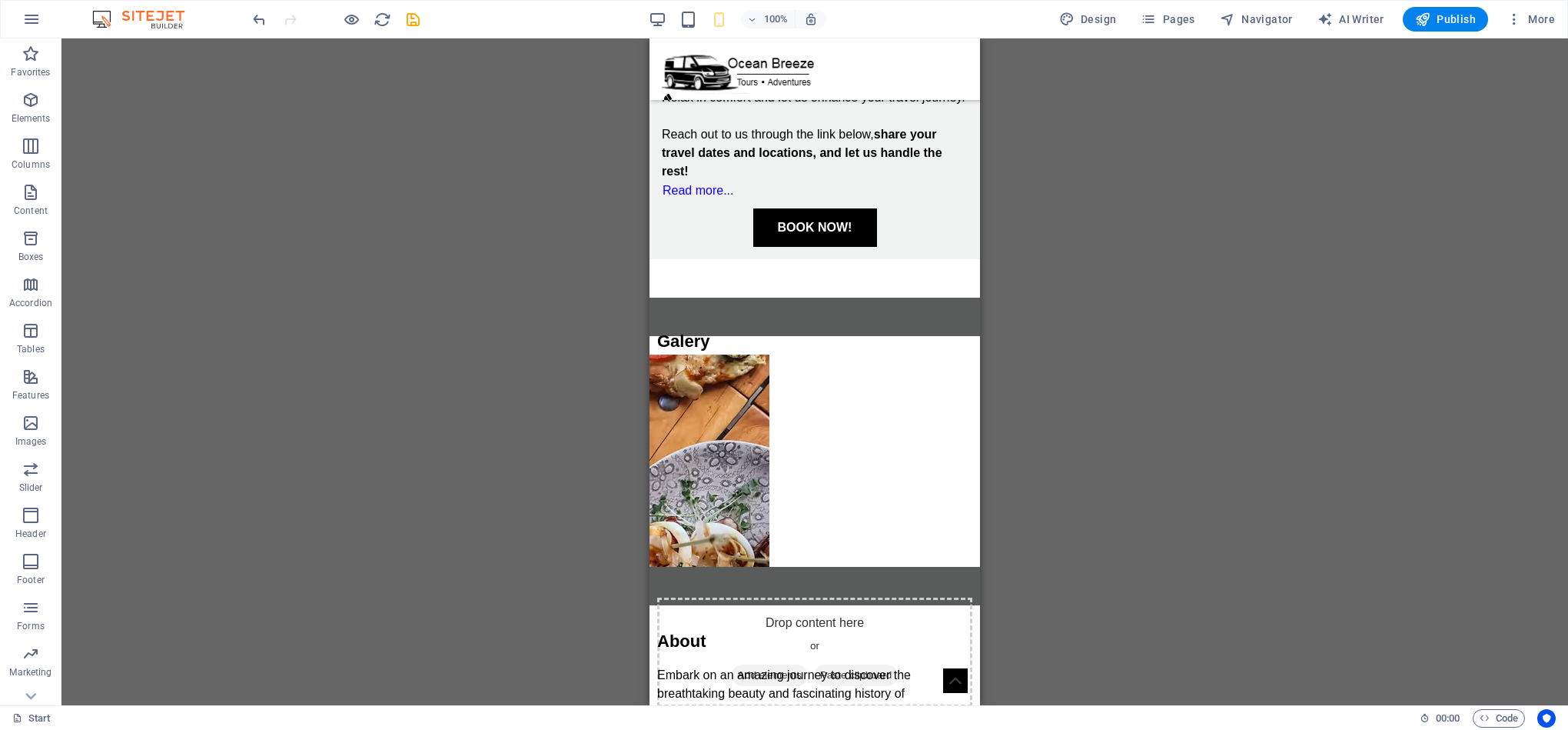
scroll to position [4913, 0]
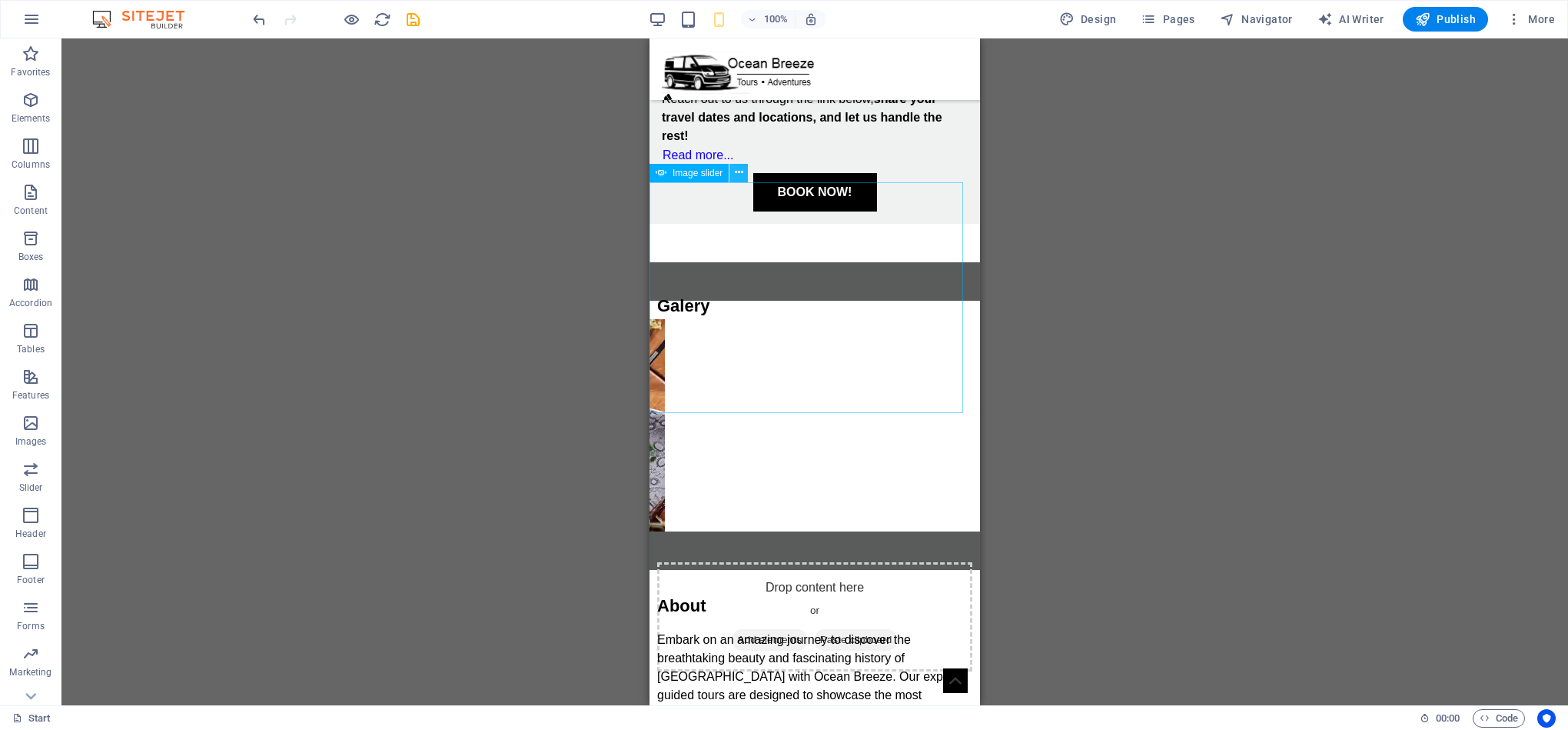
click at [734, 176] on icon at bounding box center [738, 172] width 9 height 16
click at [488, 270] on div "Container H1 Banner Container Container Container Container Text Spacer Image s…" at bounding box center [815, 371] width 1507 height 667
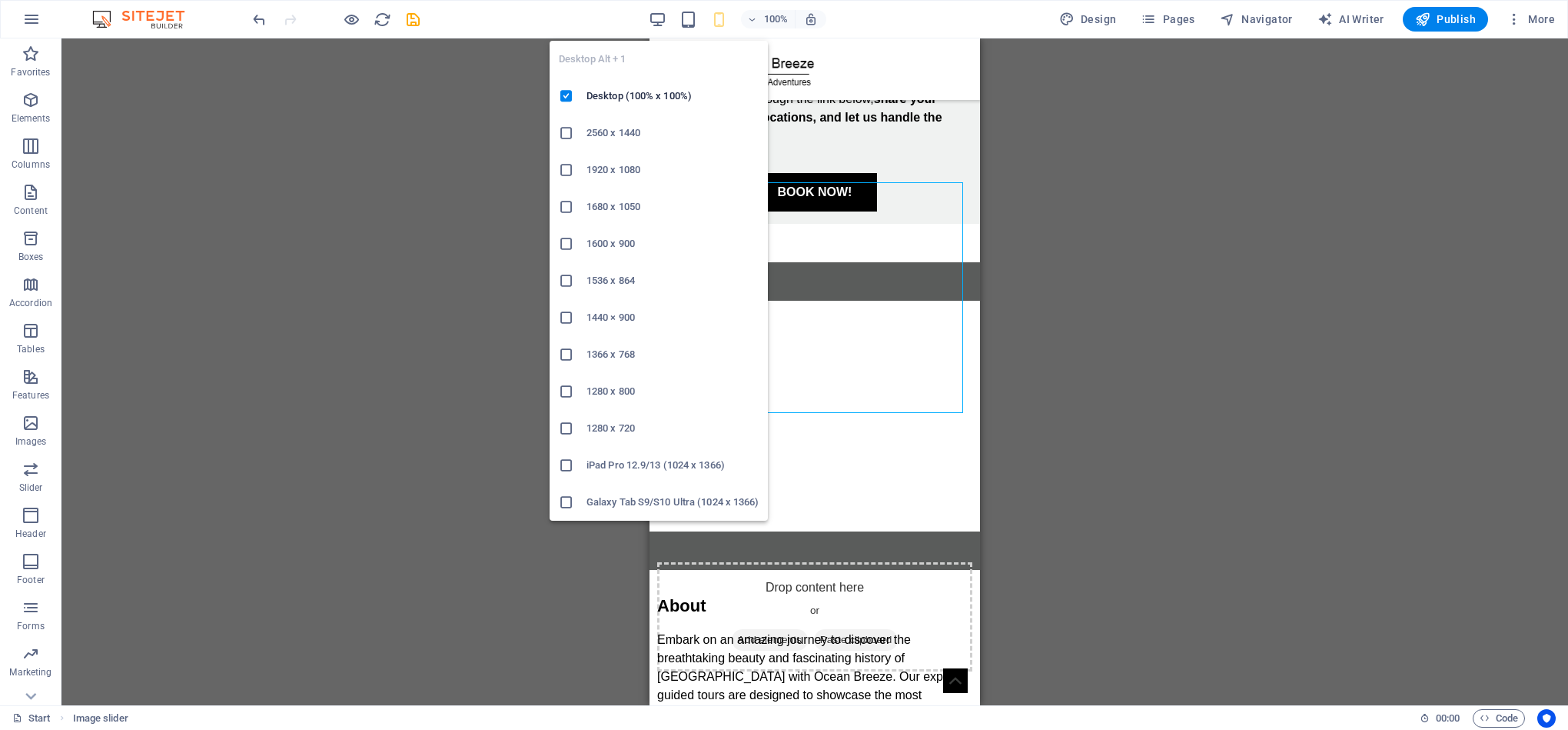
drag, startPoint x: 660, startPoint y: 14, endPoint x: 664, endPoint y: 40, distance: 26.3
click at [660, 13] on icon "button" at bounding box center [657, 19] width 17 height 17
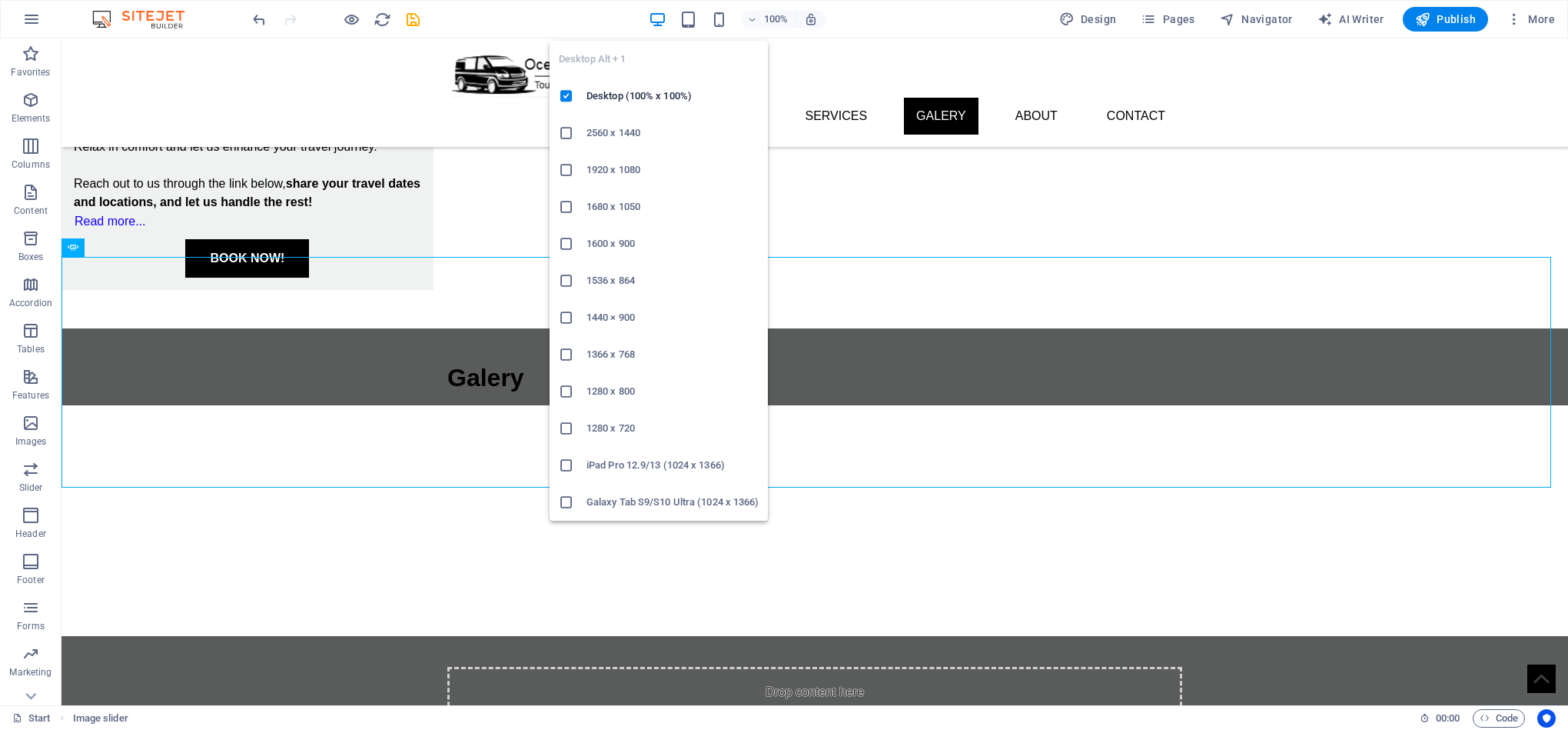
scroll to position [2087, 0]
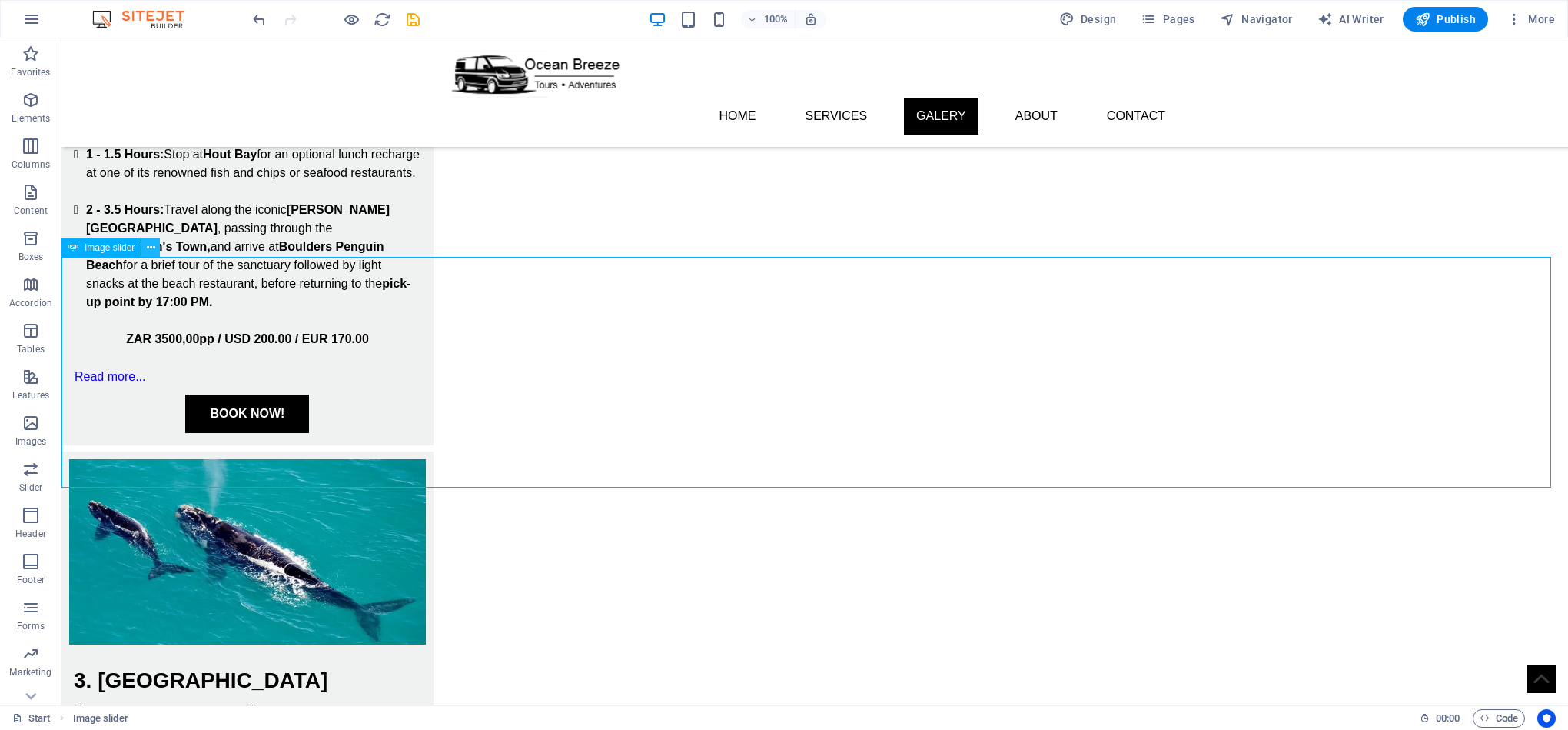
click at [150, 242] on icon at bounding box center [151, 248] width 9 height 16
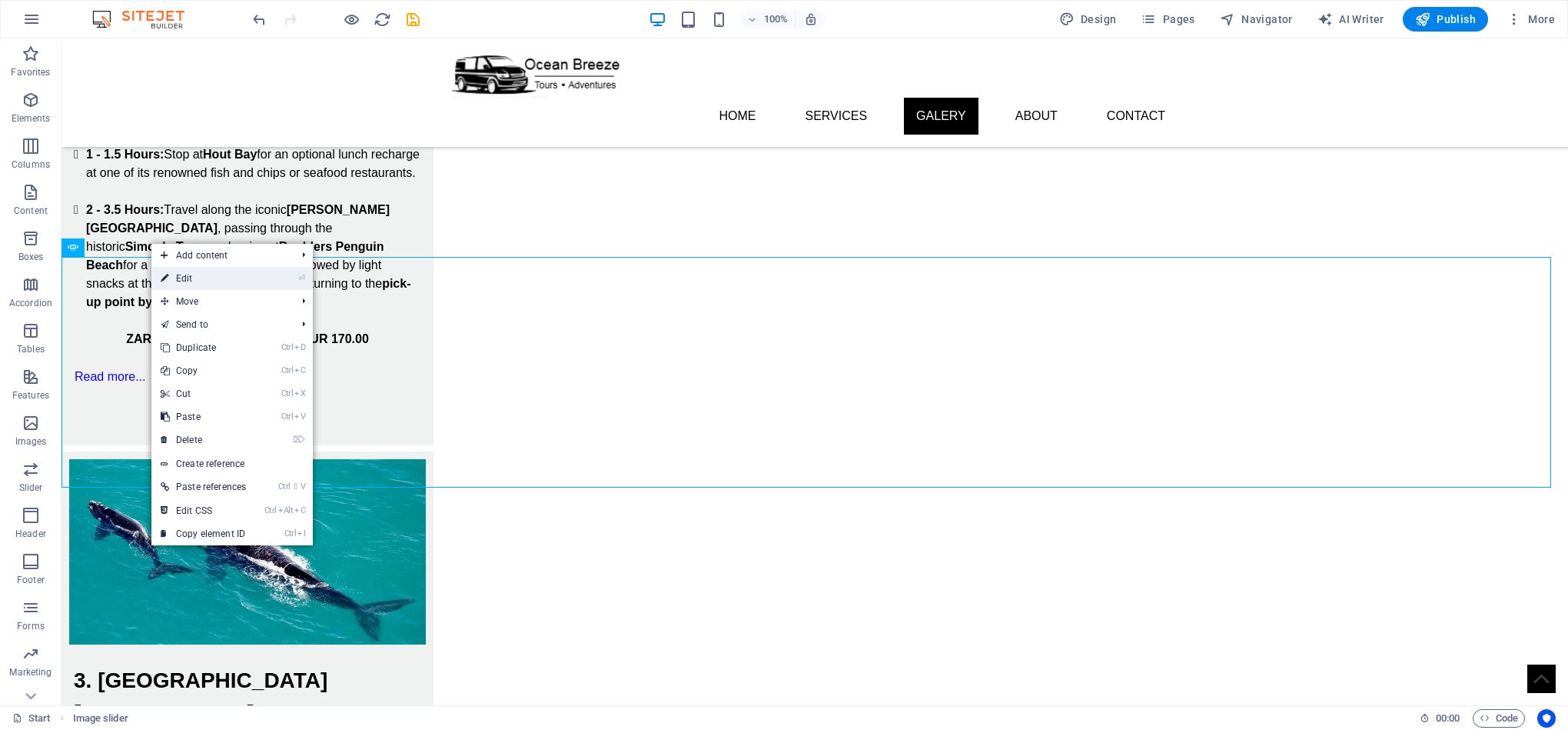
click at [201, 284] on link "⏎ Edit" at bounding box center [203, 278] width 104 height 23
select select "px"
select select "ms"
select select "s"
select select "progressive"
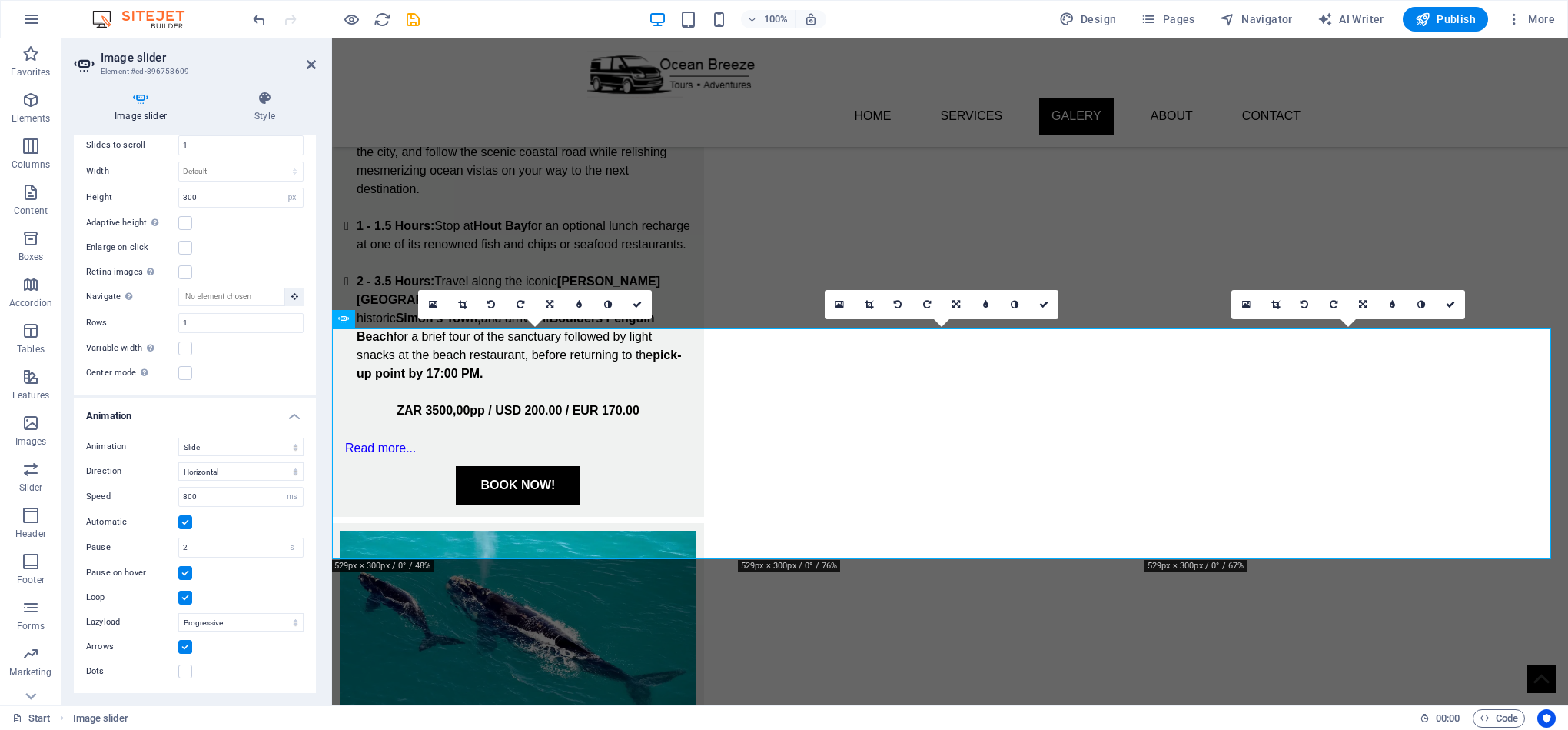
scroll to position [111, 0]
click at [183, 574] on label at bounding box center [185, 573] width 13 height 13
click at [0, 0] on input "Pause on hover" at bounding box center [0, 0] width 0 height 0
drag, startPoint x: 316, startPoint y: 382, endPoint x: 318, endPoint y: 287, distance: 95.0
click at [318, 288] on div "Image slider Style Image slider Drag files here, click to choose files or selec…" at bounding box center [194, 391] width 267 height 627
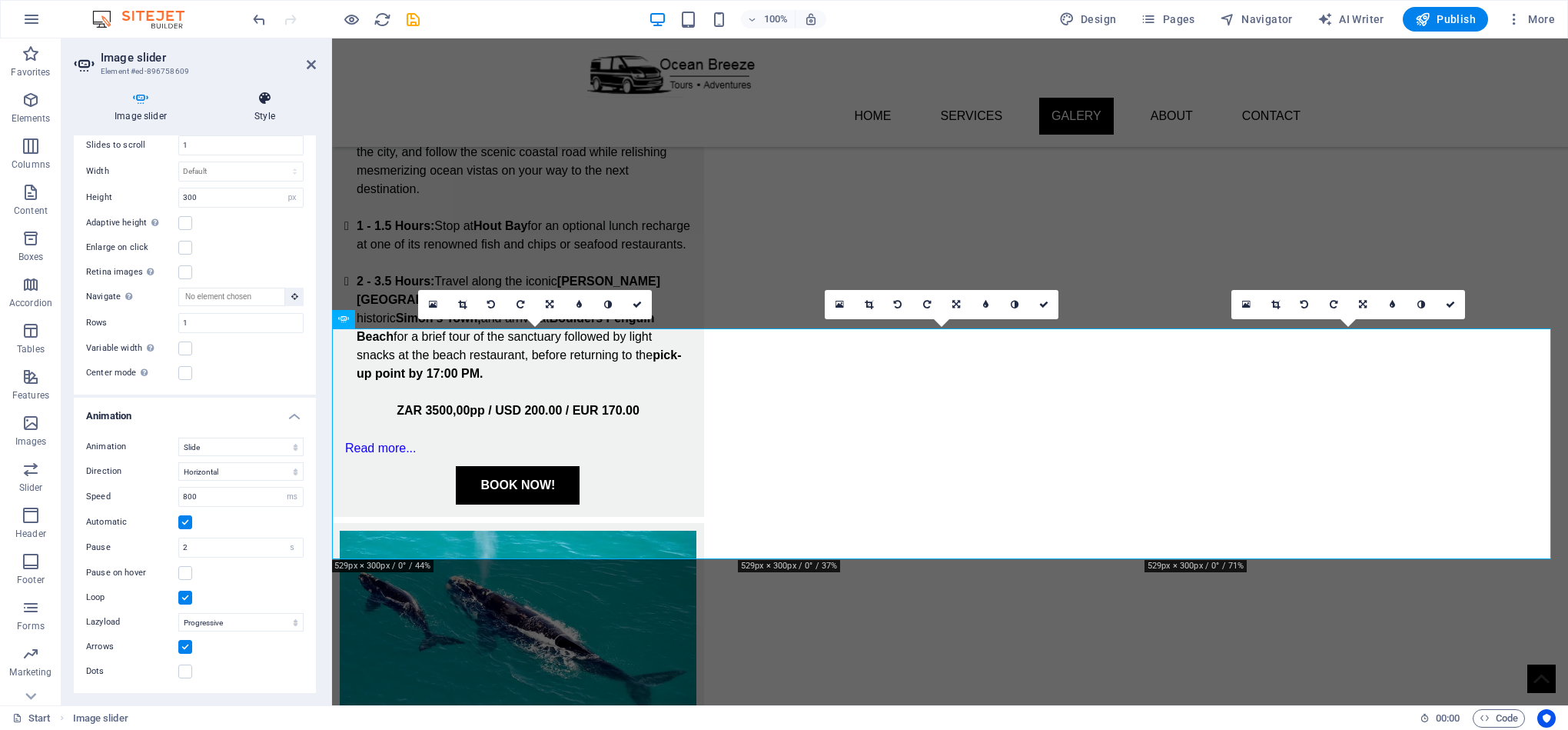
click at [256, 100] on icon at bounding box center [264, 99] width 102 height 15
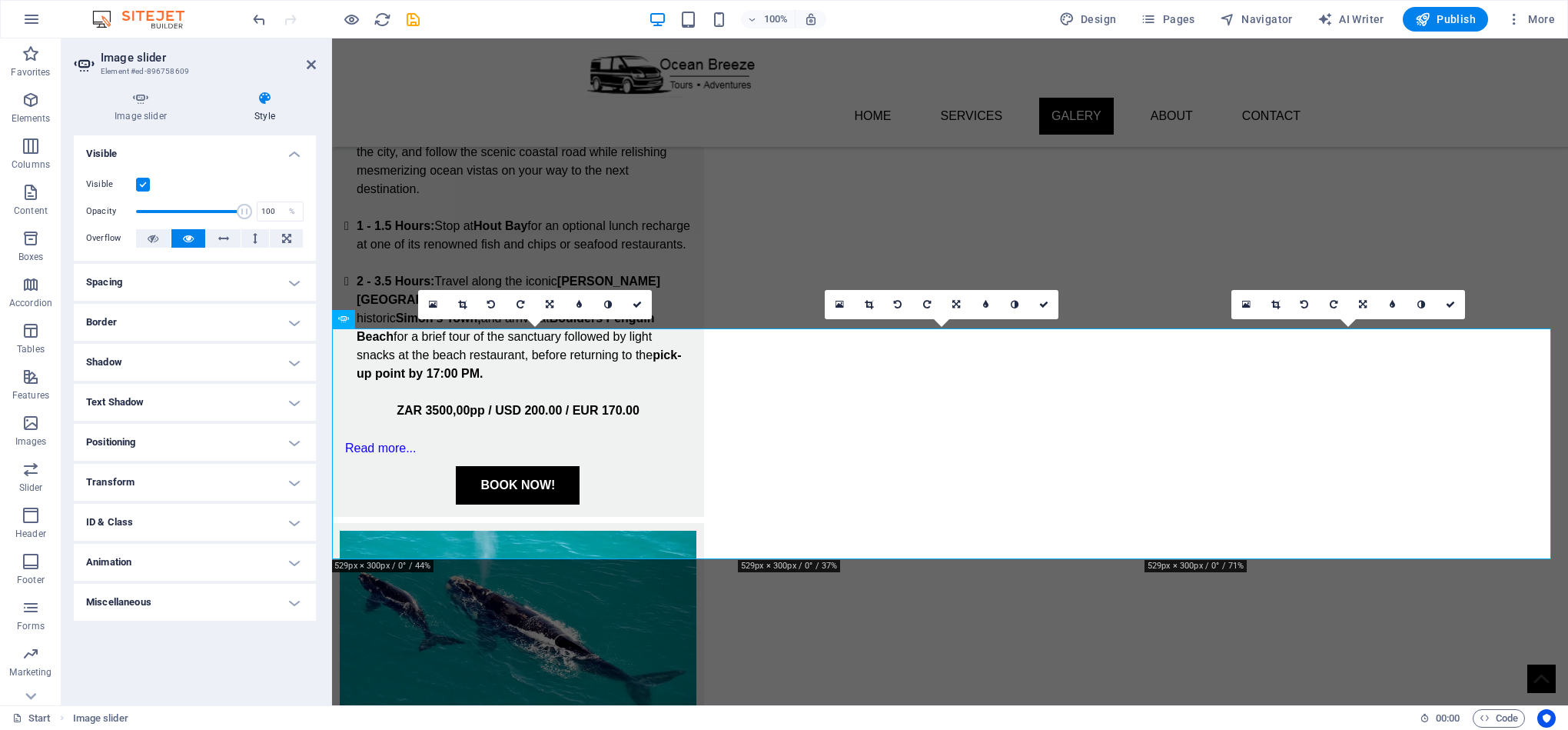
click at [185, 275] on h4 "Spacing" at bounding box center [194, 282] width 242 height 37
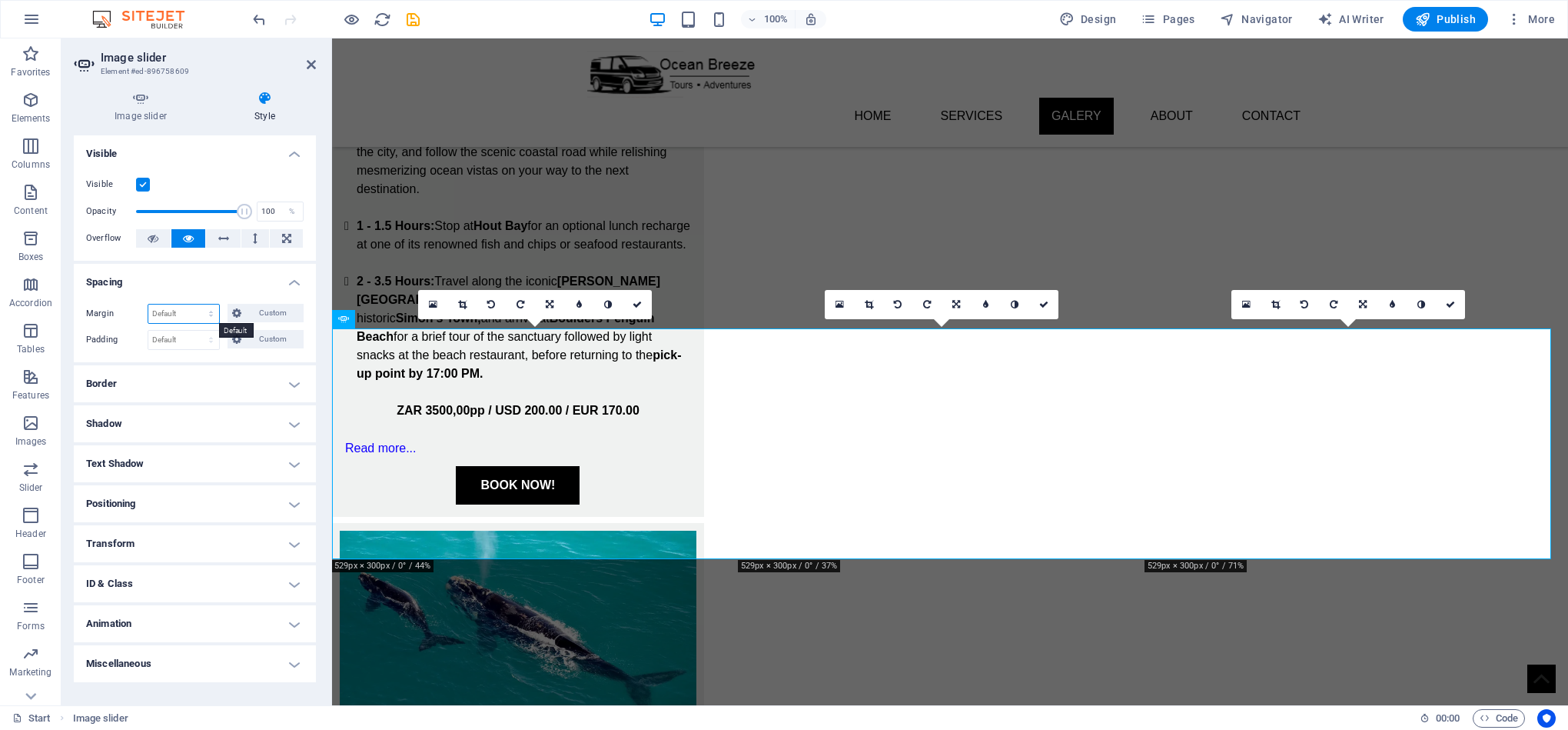
click at [183, 319] on select "Default auto px % rem vw vh Custom" at bounding box center [184, 313] width 71 height 18
click at [242, 310] on button "Custom" at bounding box center [266, 313] width 76 height 18
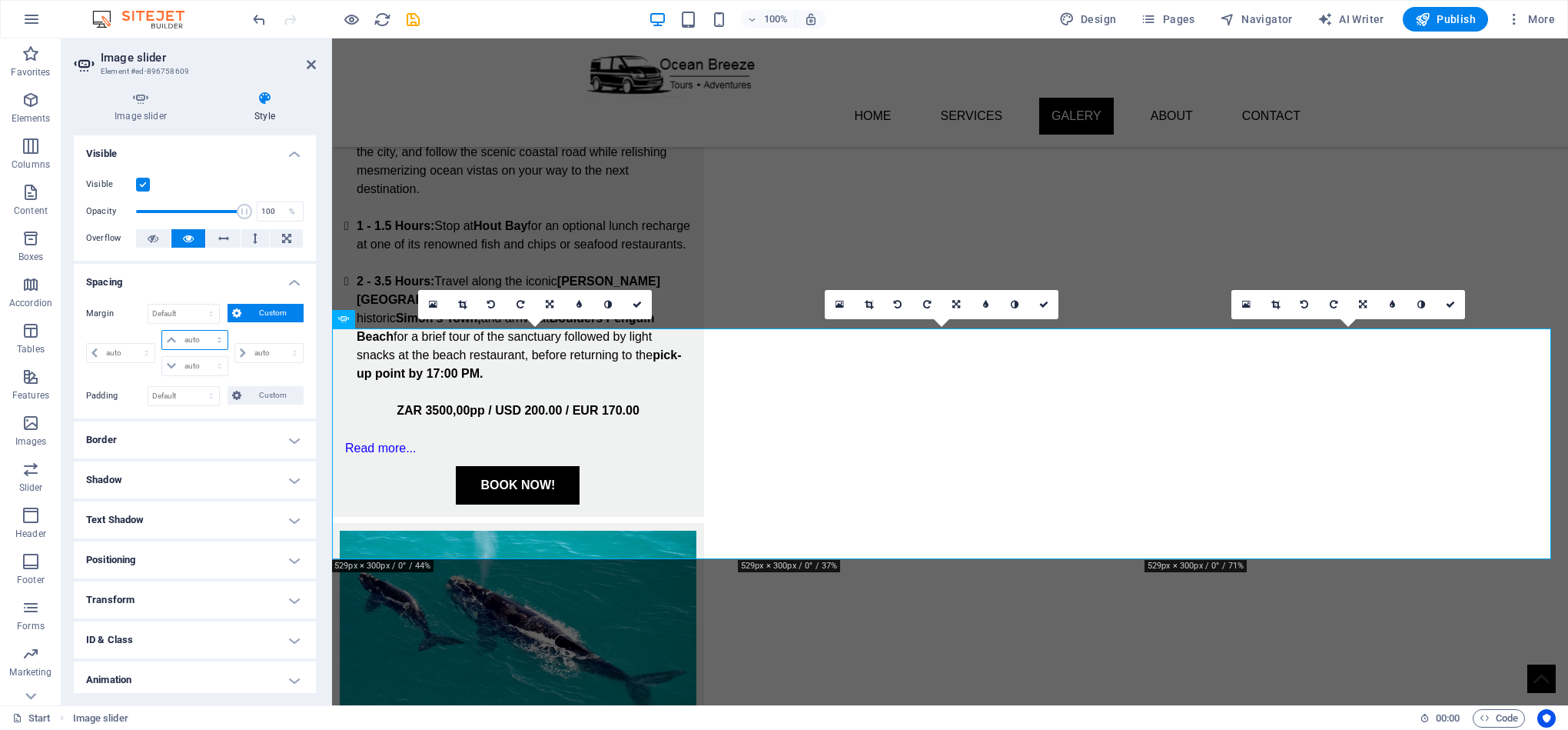
click at [199, 343] on select "auto px % rem vw vh" at bounding box center [195, 340] width 65 height 18
click at [249, 351] on select "auto px % rem vw vh" at bounding box center [269, 352] width 68 height 18
select select "px"
click at [278, 344] on select "auto px % rem vw vh" at bounding box center [269, 352] width 68 height 18
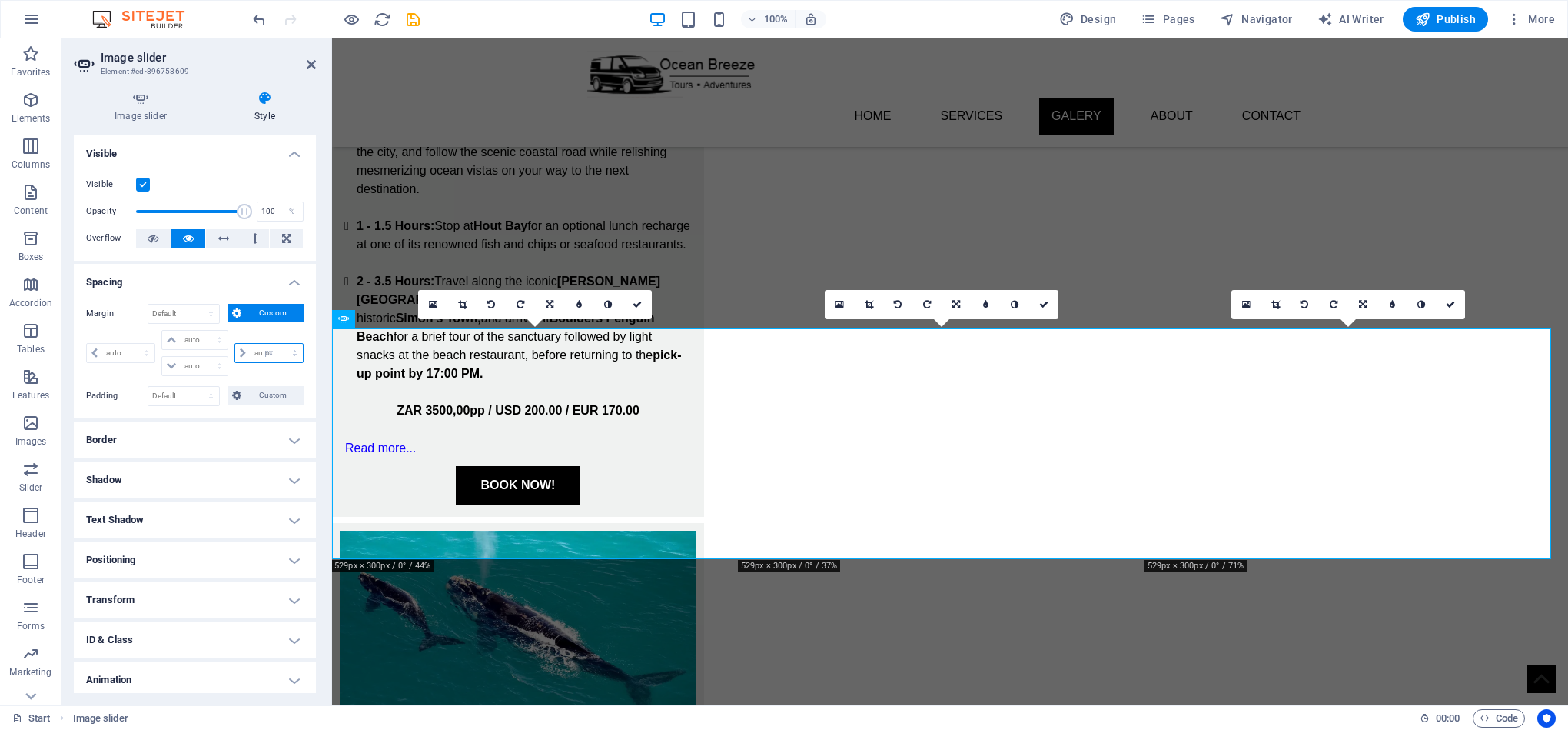
type input "0"
select select "px"
type input "0"
select select "px"
type input "0"
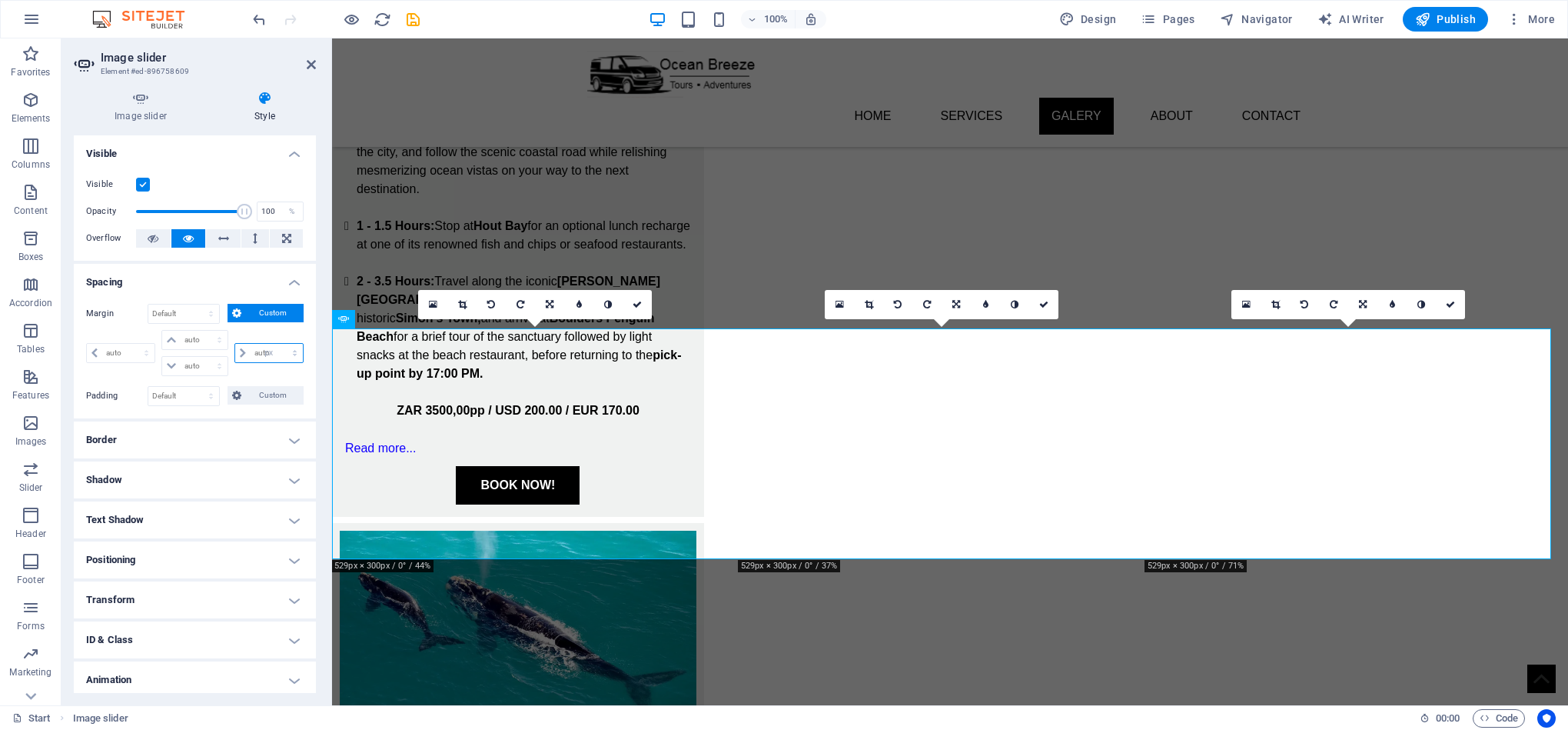
select select "px"
type input "0"
select select "px"
type input "5"
select select "DISABLED_OPTION_VALUE"
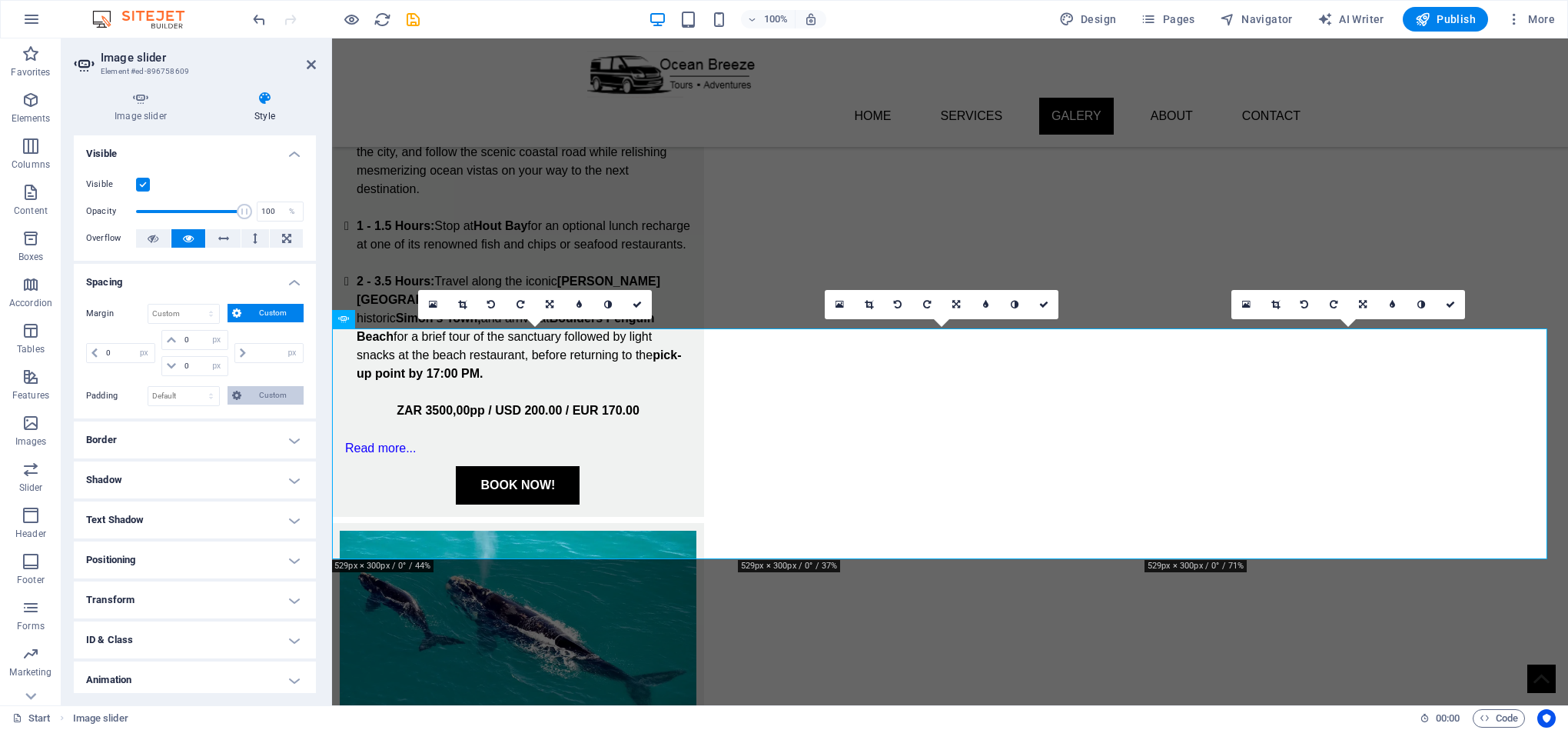
click at [256, 397] on span "Custom" at bounding box center [272, 395] width 53 height 18
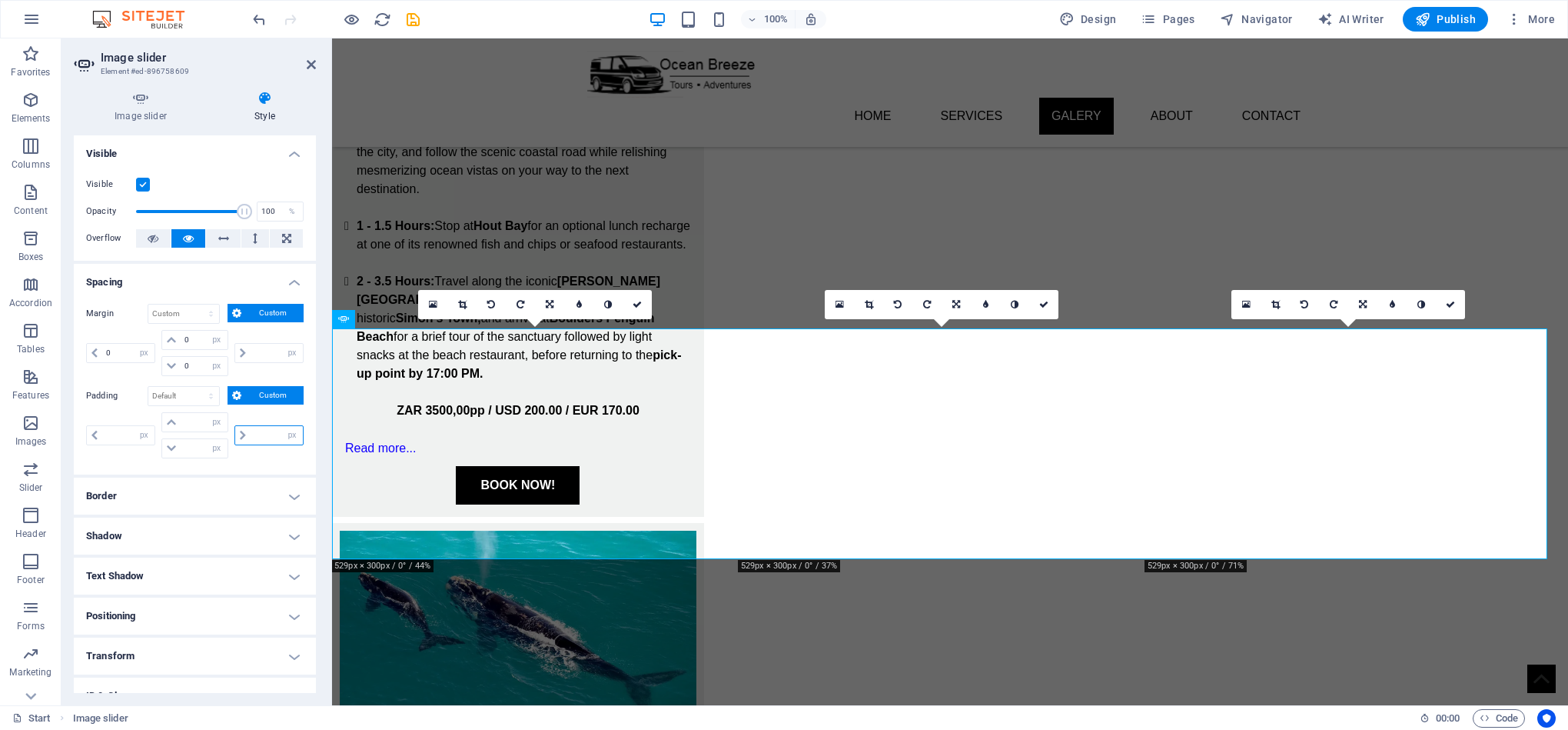
click at [275, 444] on input "number" at bounding box center [276, 434] width 53 height 18
type input "5"
type input "0"
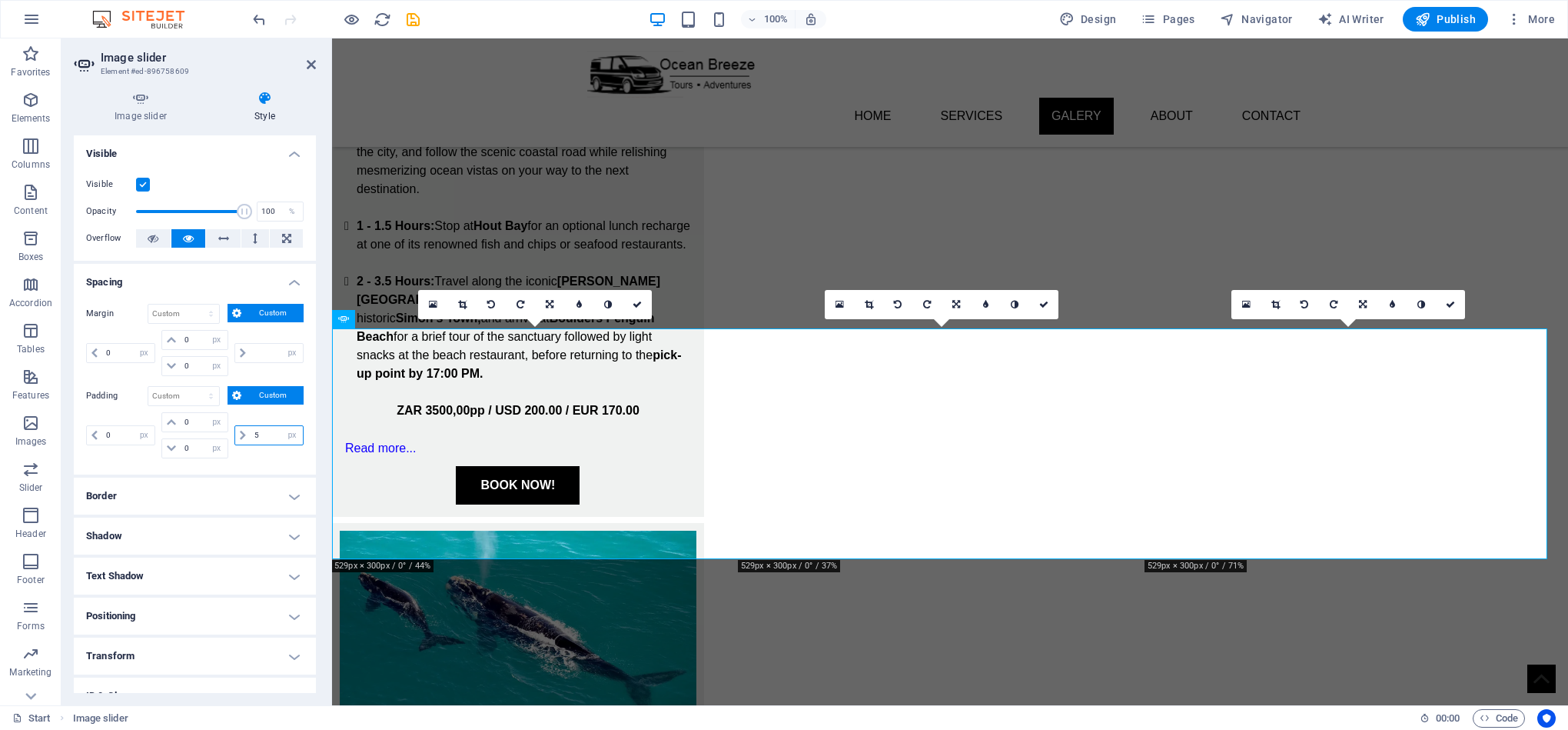
click at [275, 444] on input "5" at bounding box center [276, 434] width 53 height 18
type input "0"
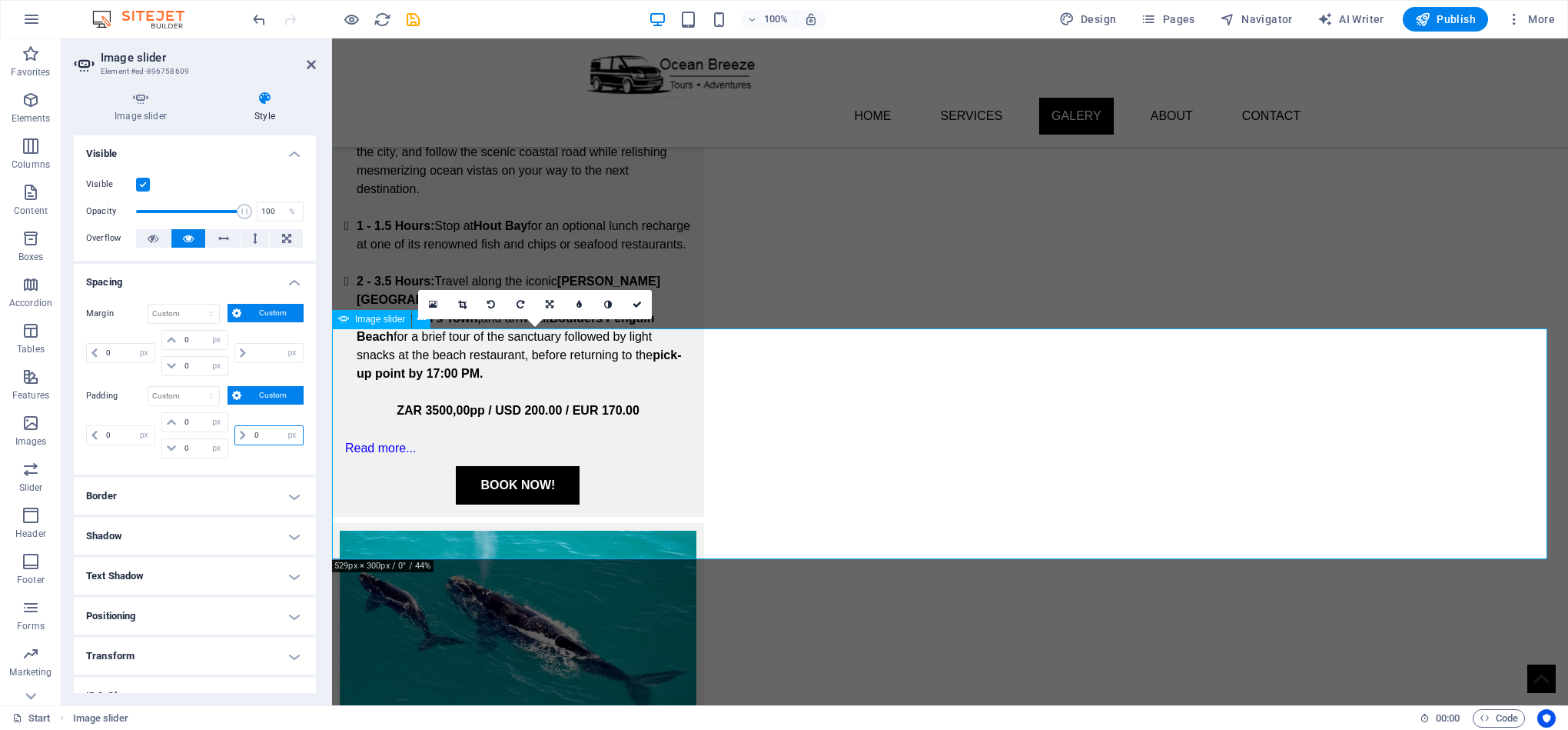
type input "0"
select select "px"
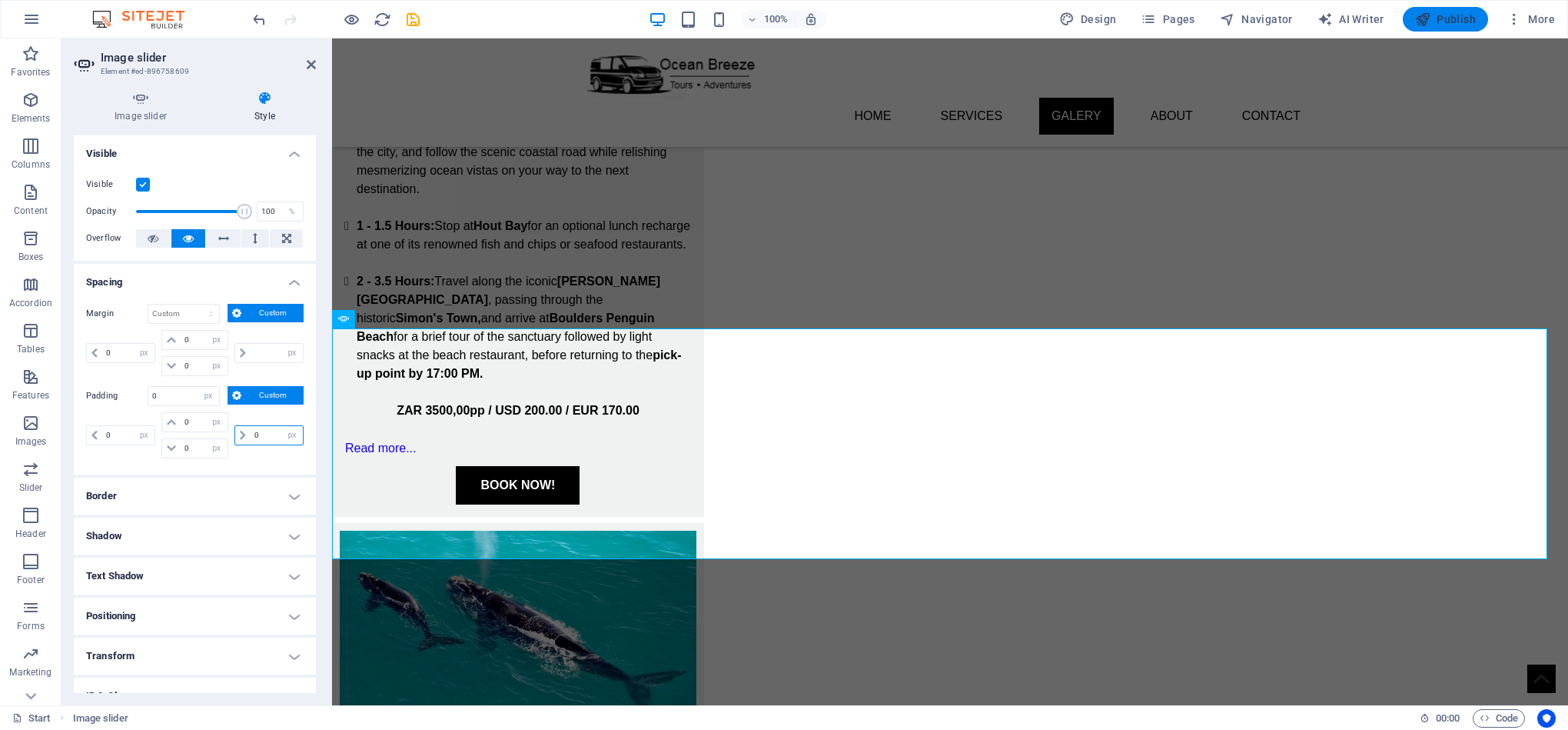
type input "0"
click at [1446, 16] on span "Publish" at bounding box center [1446, 19] width 61 height 15
select select "px"
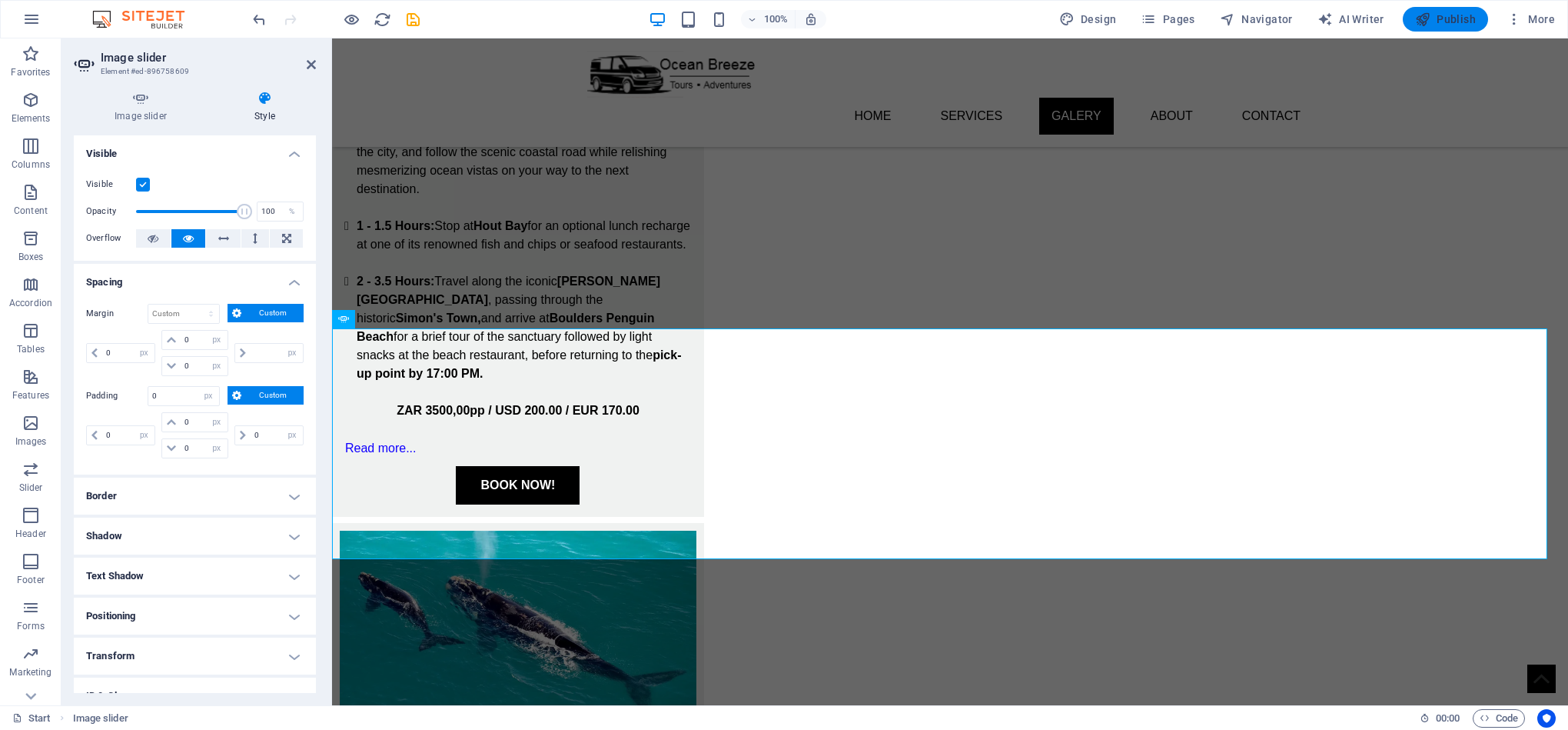
select select "px"
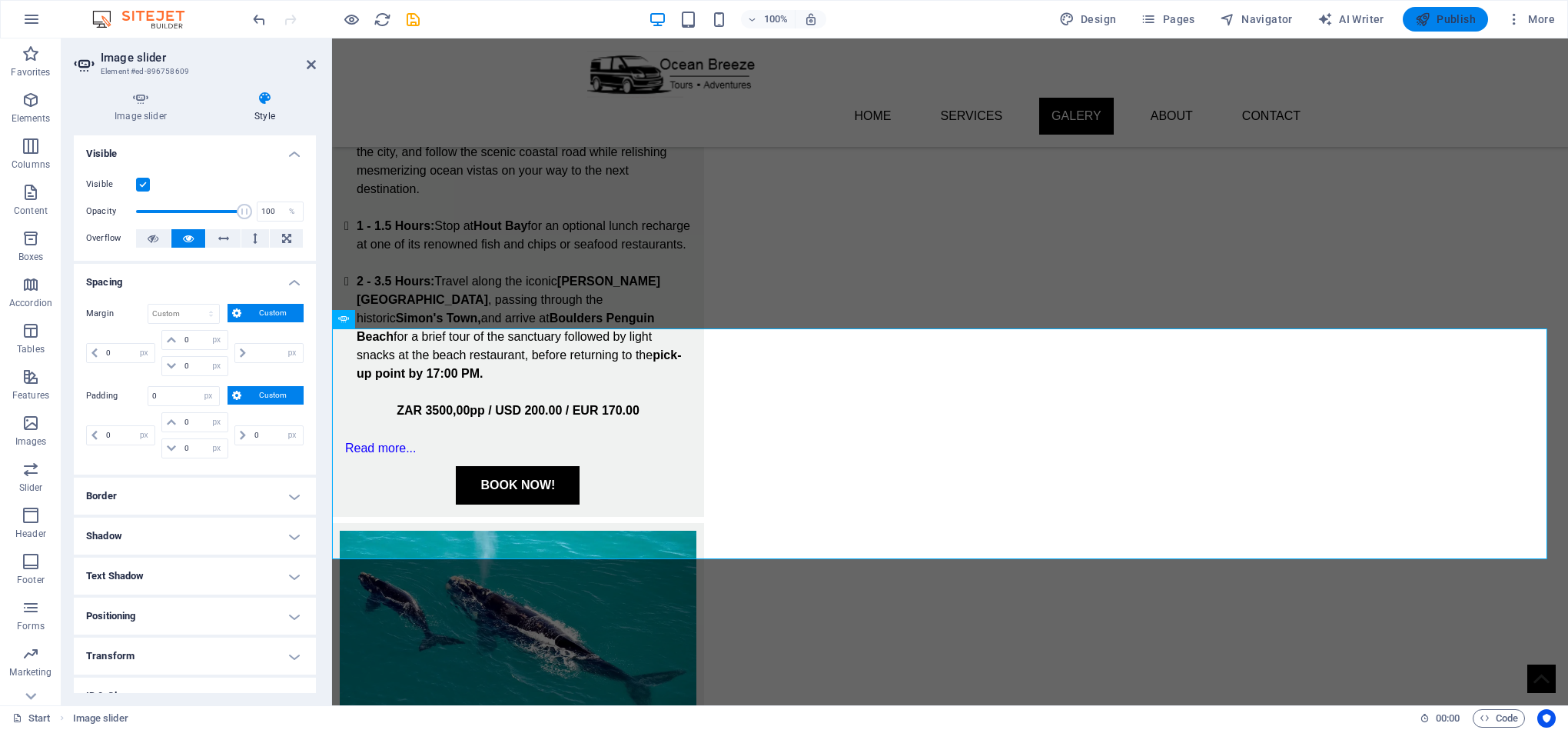
select select "px"
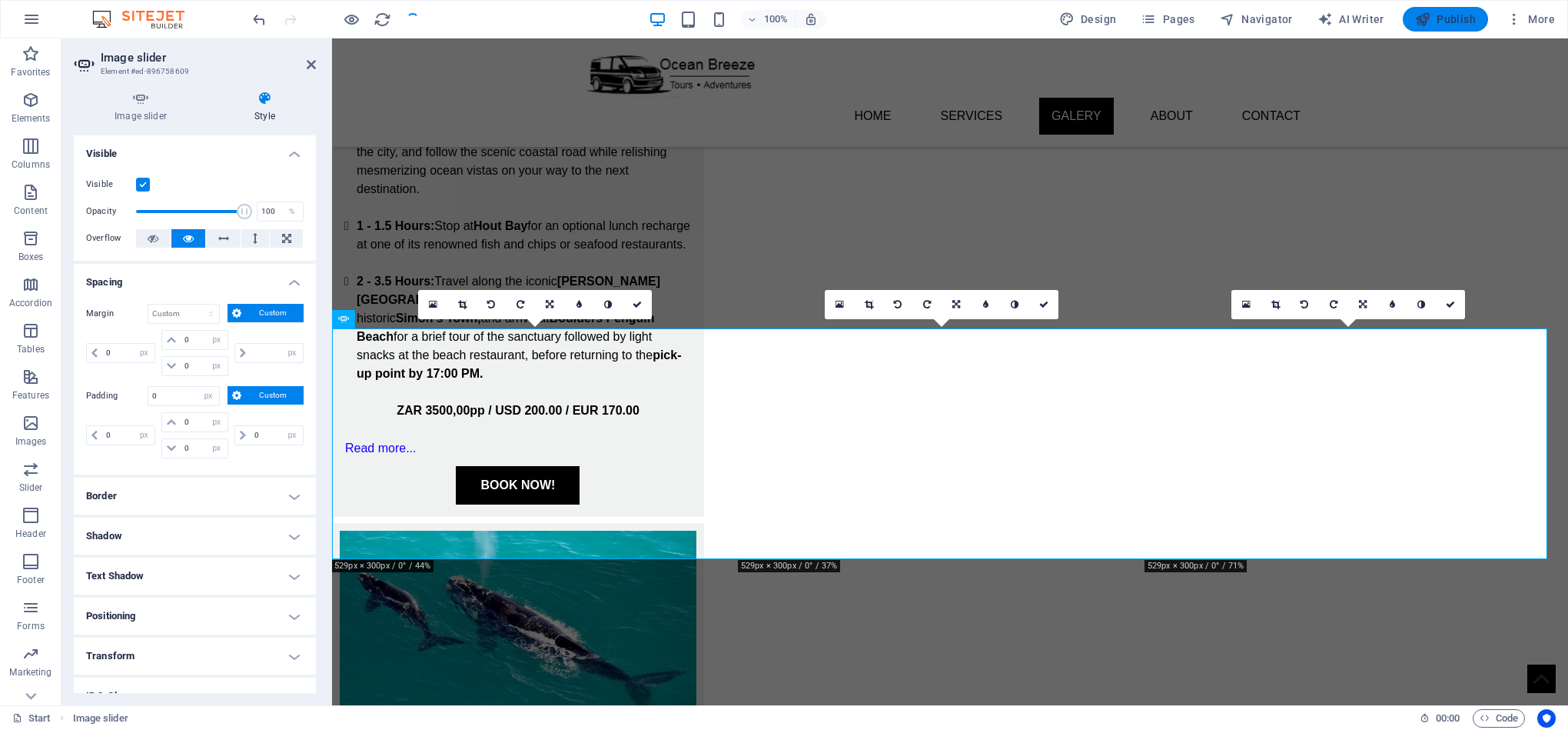
type input "5"
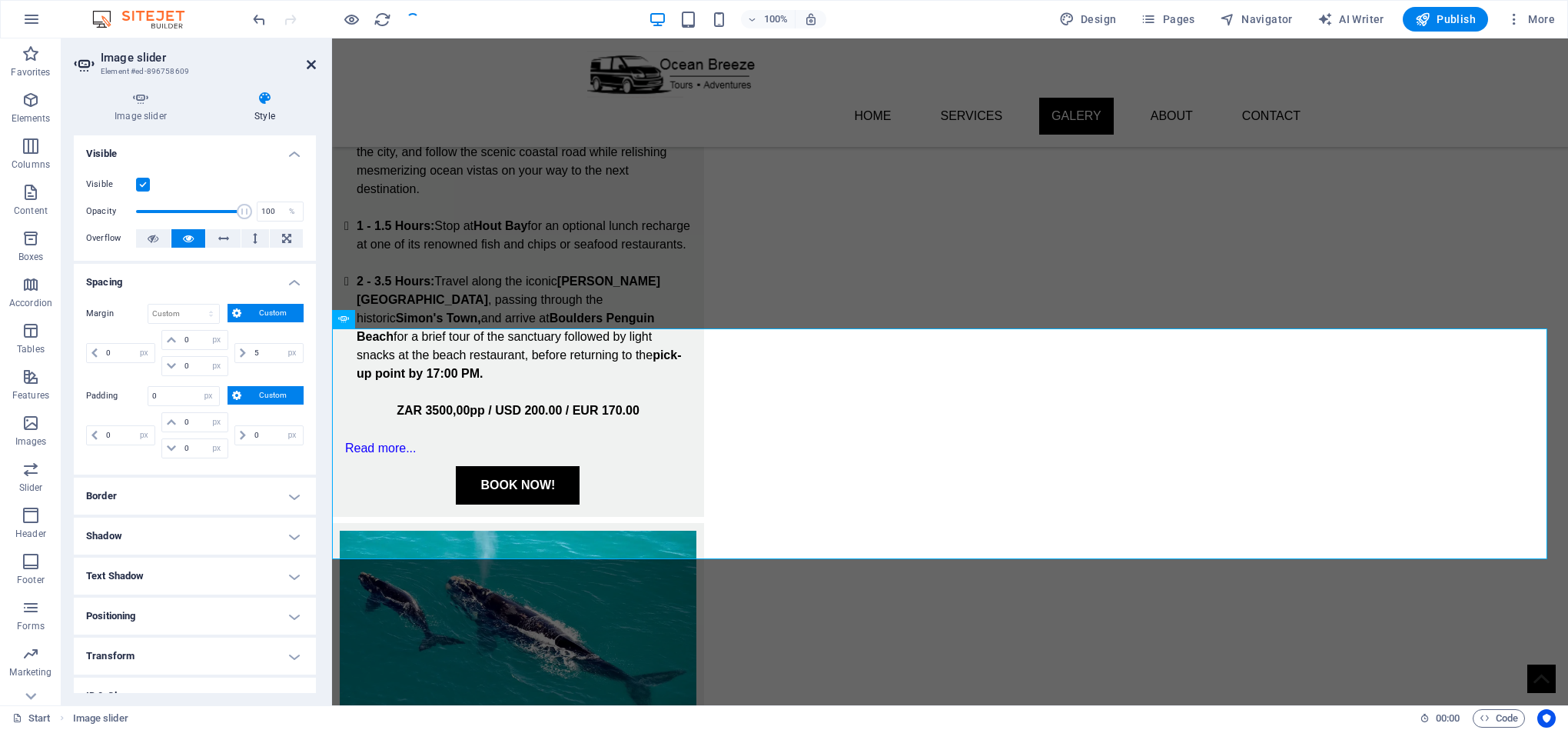
click at [309, 61] on icon at bounding box center [312, 64] width 10 height 12
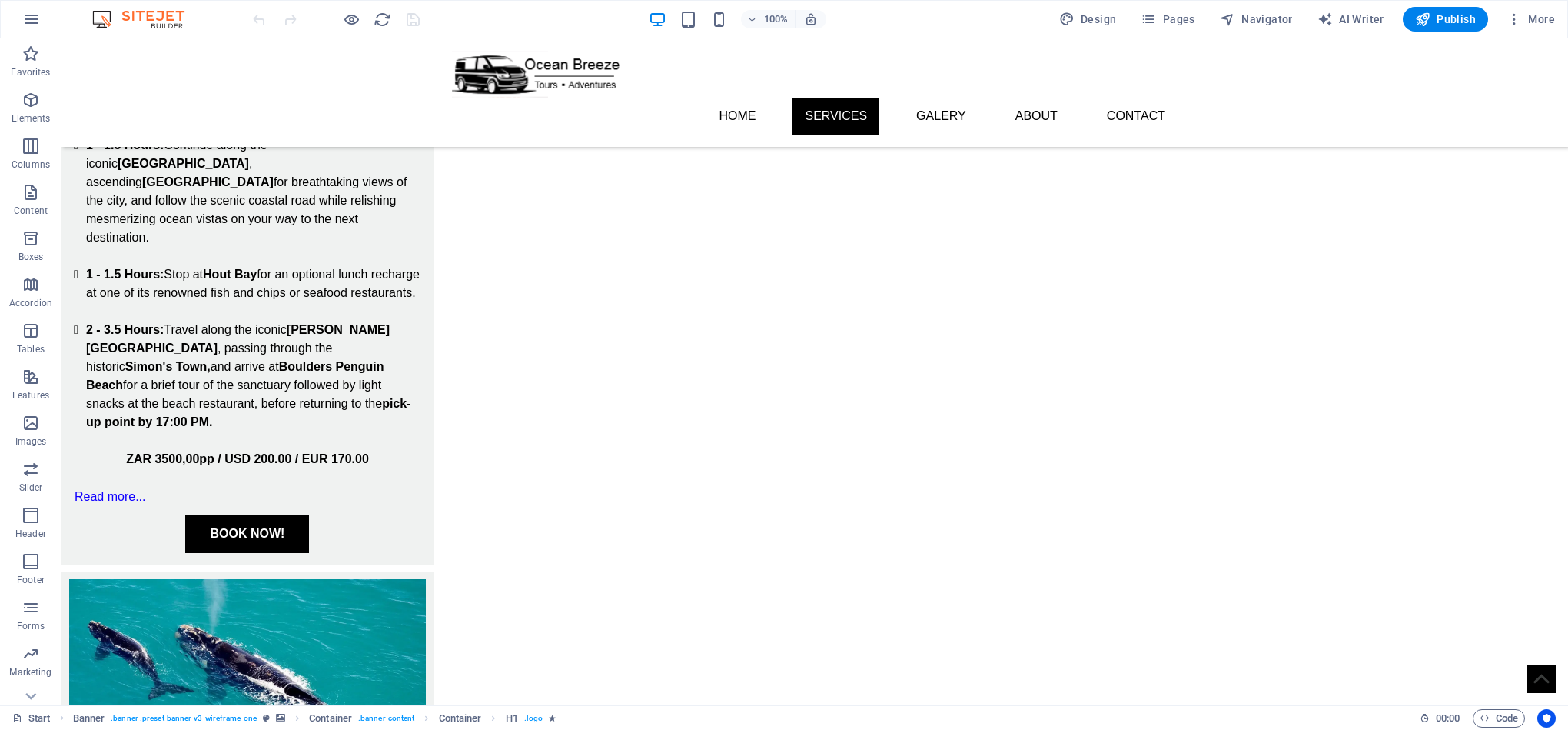
scroll to position [1994, 0]
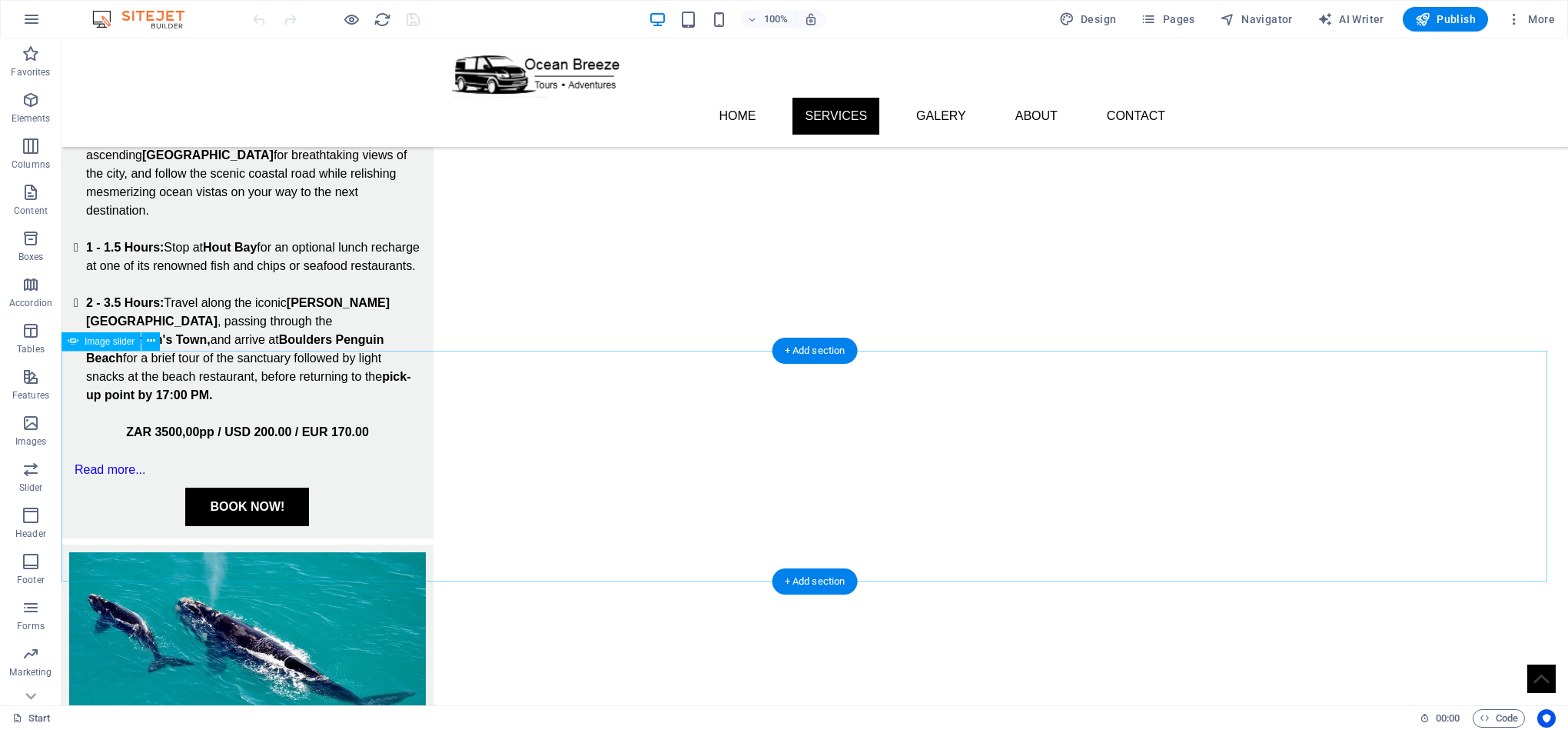
click at [148, 337] on icon at bounding box center [151, 341] width 9 height 16
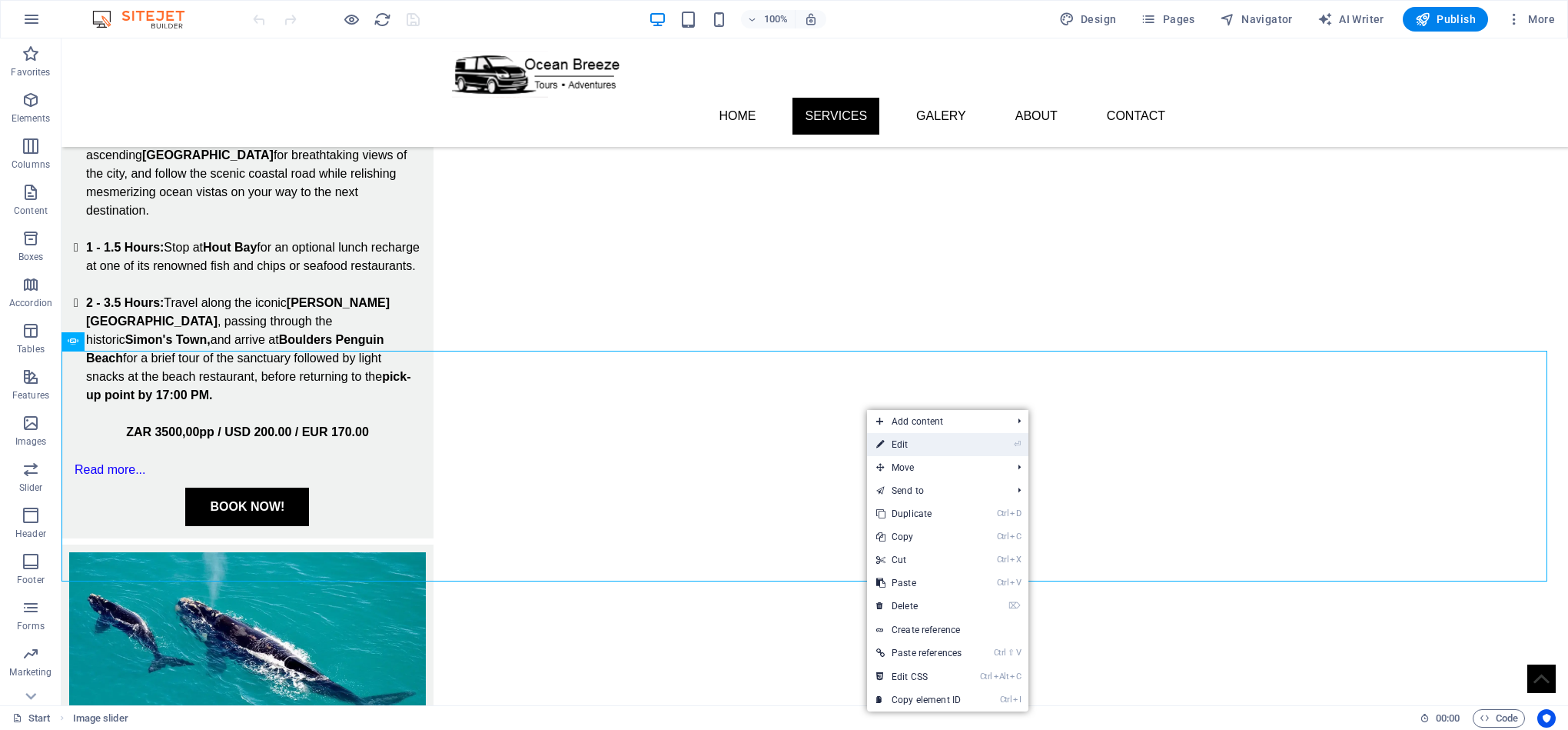
click at [923, 448] on link "⏎ Edit" at bounding box center [919, 445] width 104 height 23
select select "px"
select select "ms"
select select "s"
select select "progressive"
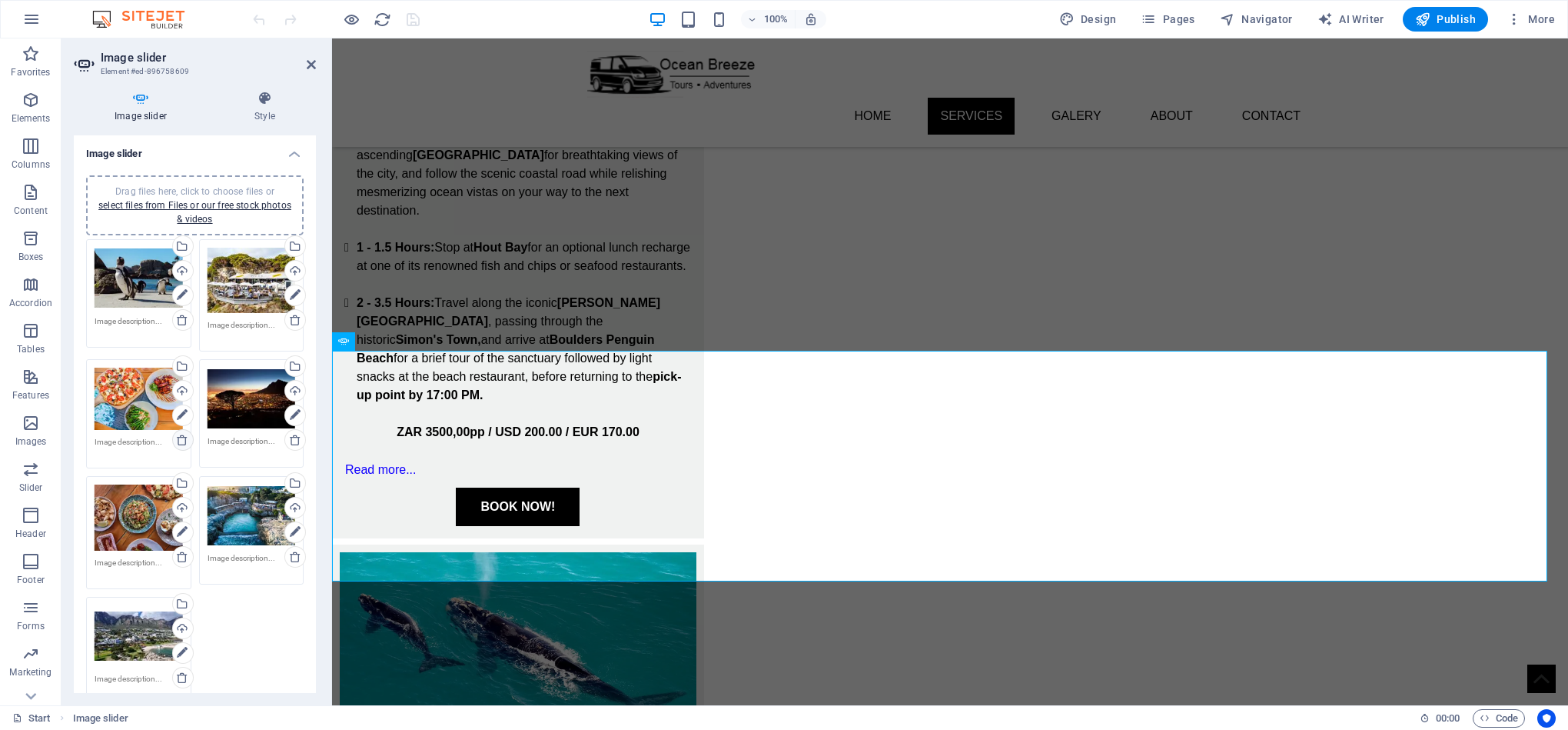
click at [181, 434] on icon at bounding box center [182, 439] width 12 height 12
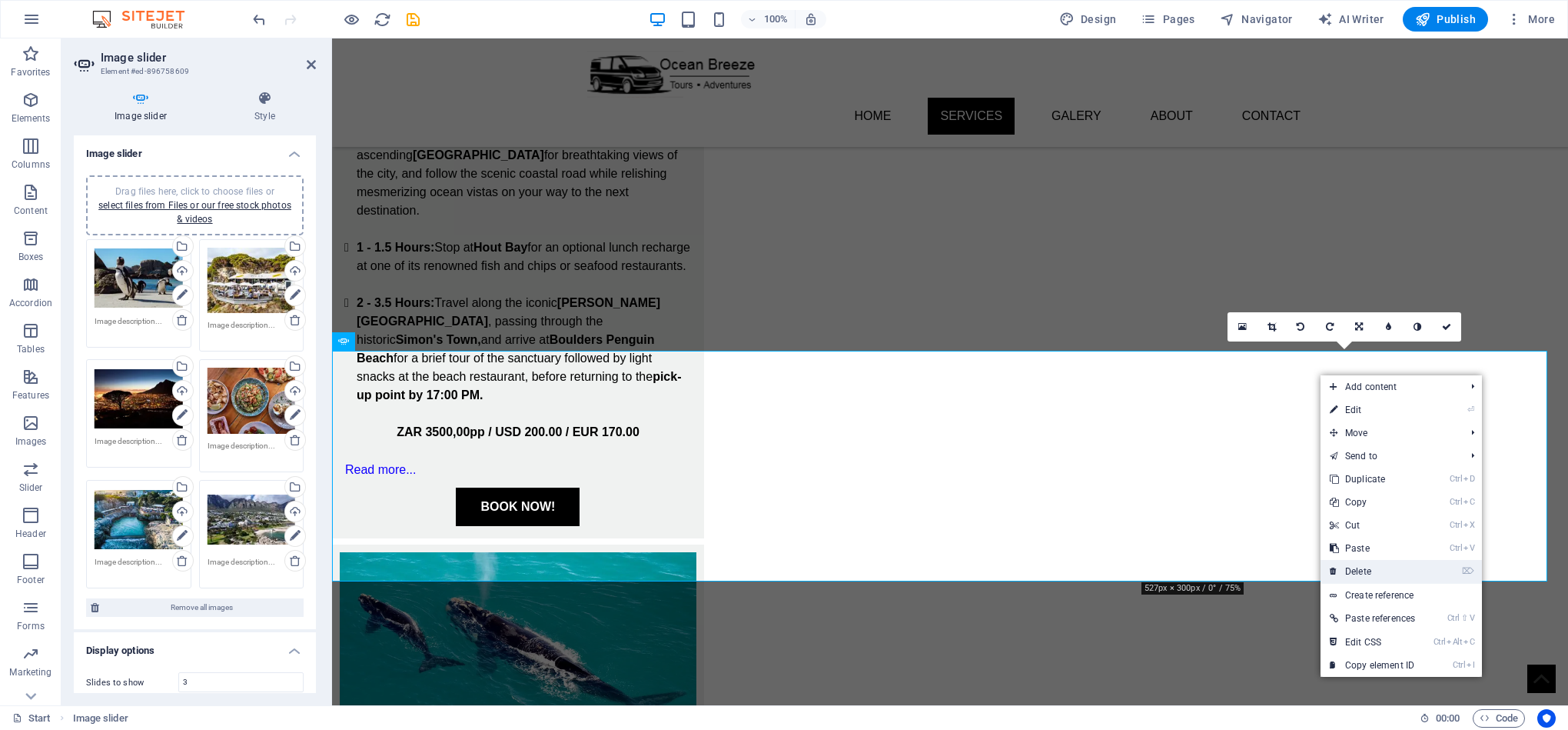
click at [1389, 568] on link "⌦ Delete" at bounding box center [1372, 571] width 104 height 23
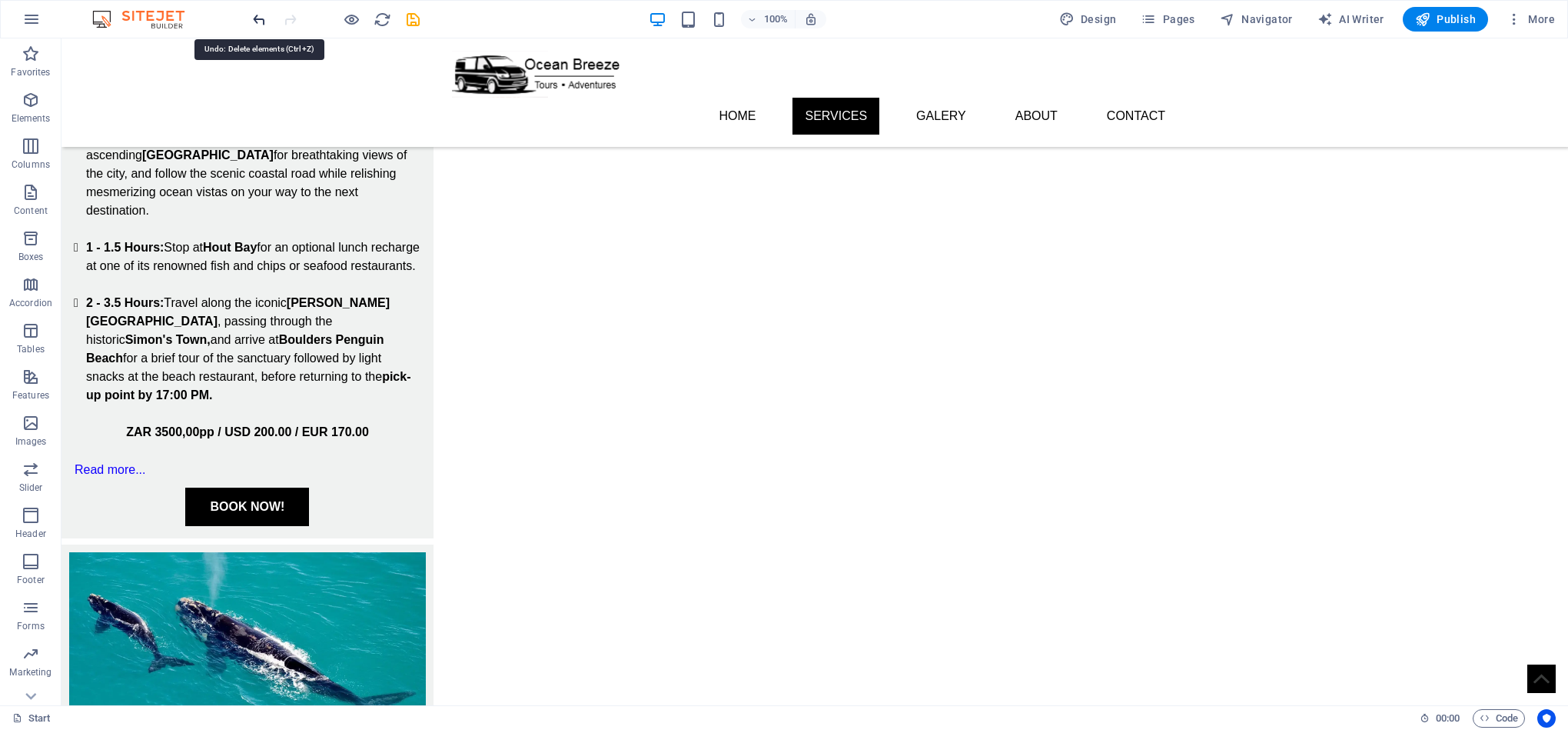
click at [253, 19] on icon "undo" at bounding box center [259, 19] width 17 height 17
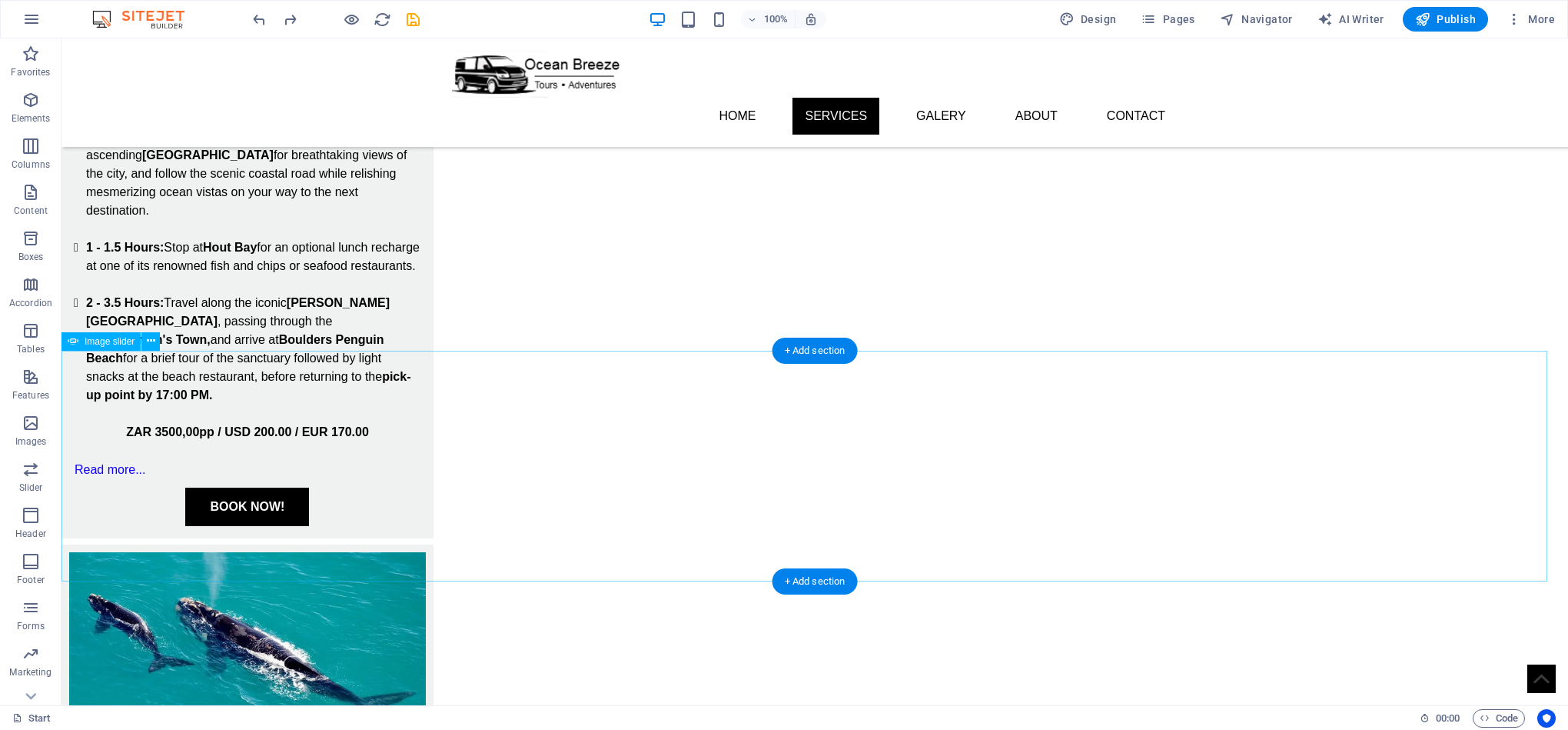
select select "px"
select select "ms"
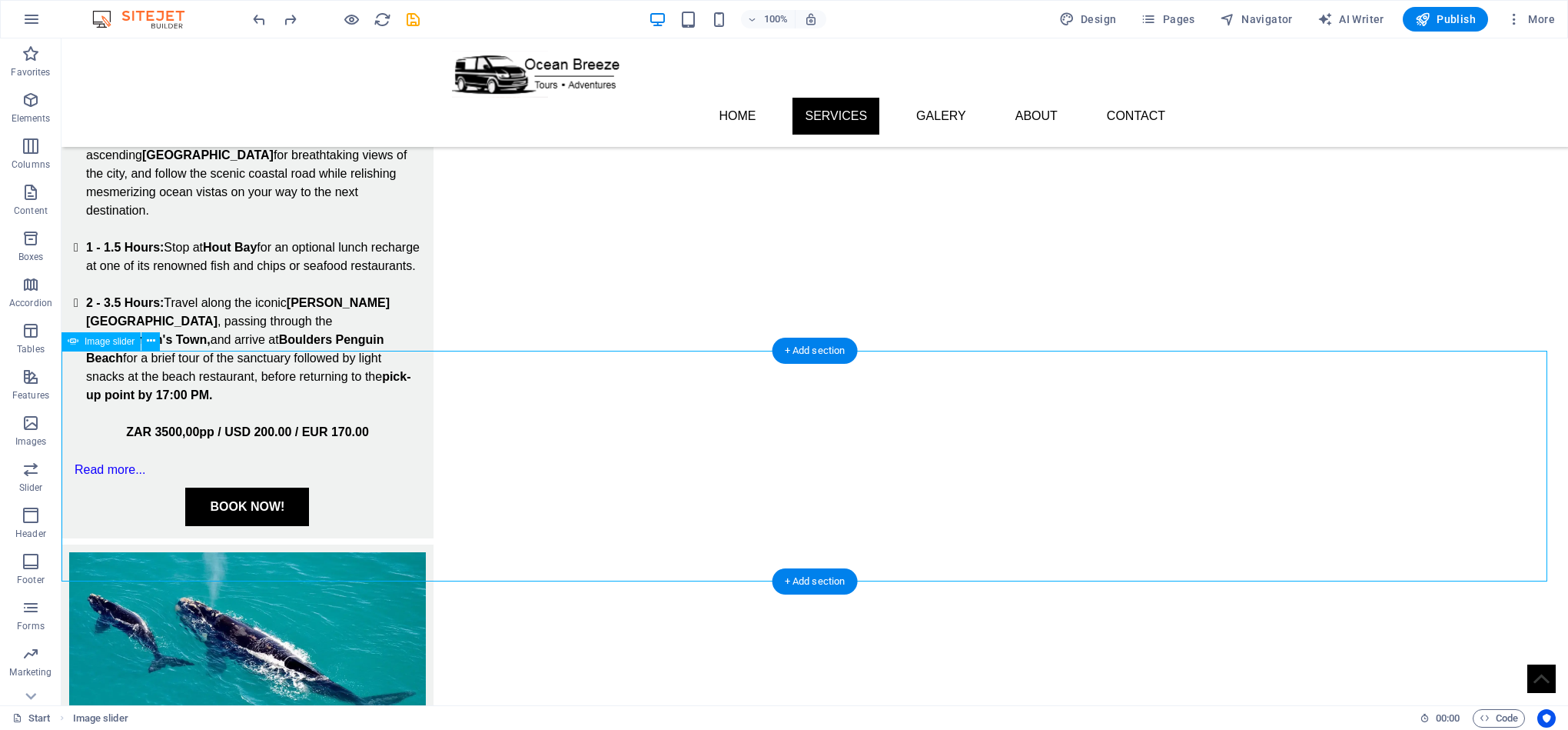
select select "s"
select select "progressive"
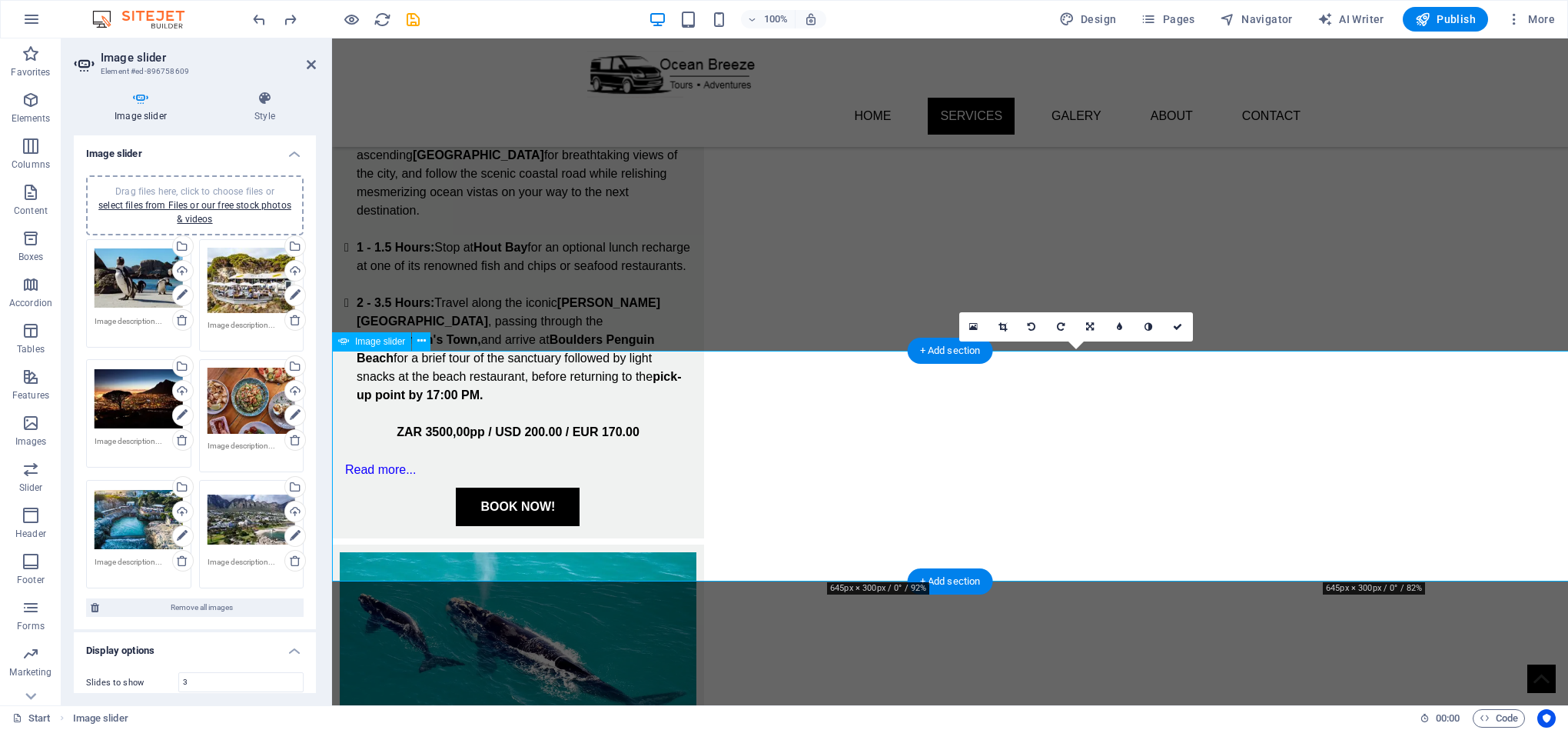
drag, startPoint x: 1797, startPoint y: 462, endPoint x: 1526, endPoint y: 462, distance: 271.0
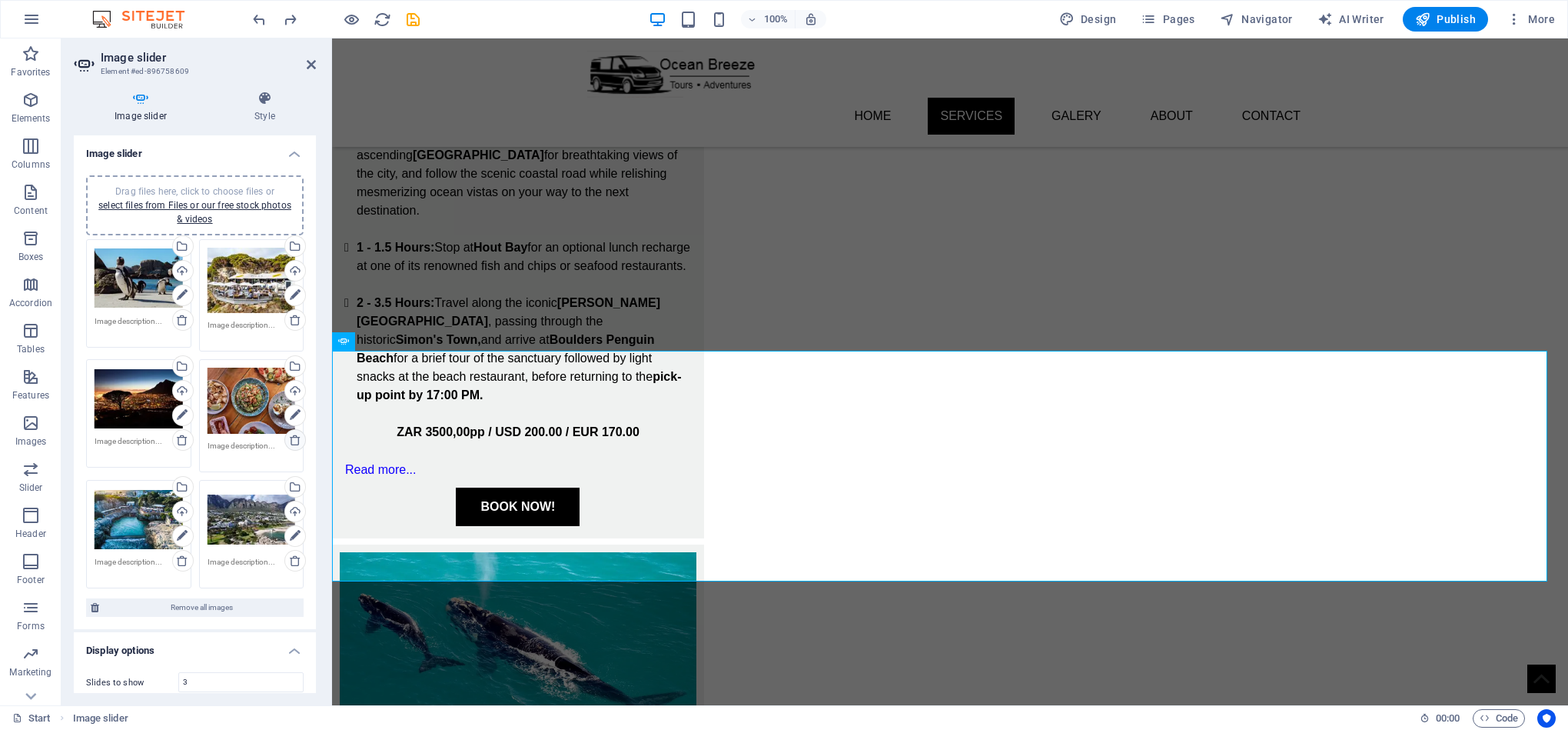
click at [292, 433] on icon at bounding box center [294, 439] width 12 height 12
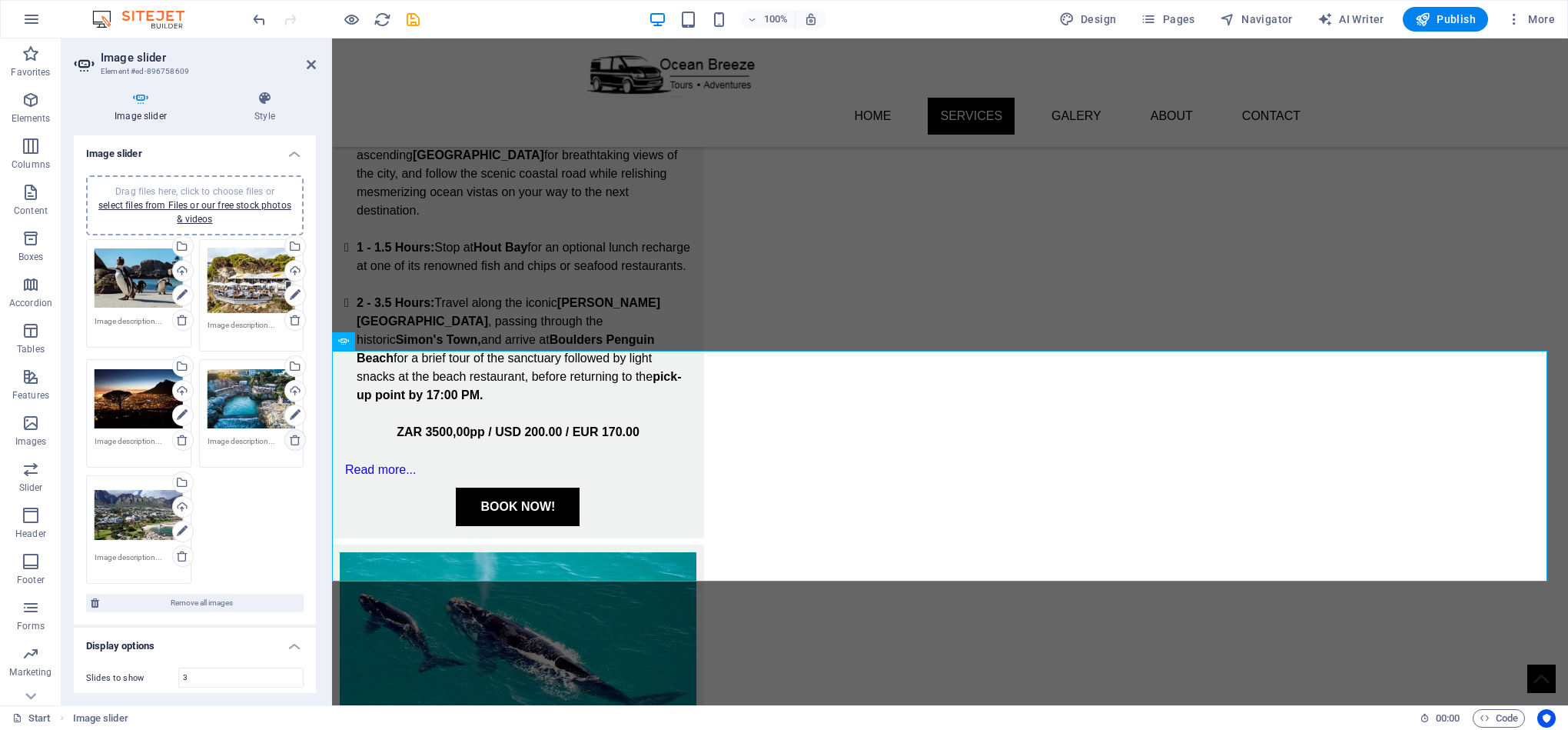
click at [294, 437] on icon at bounding box center [294, 439] width 12 height 12
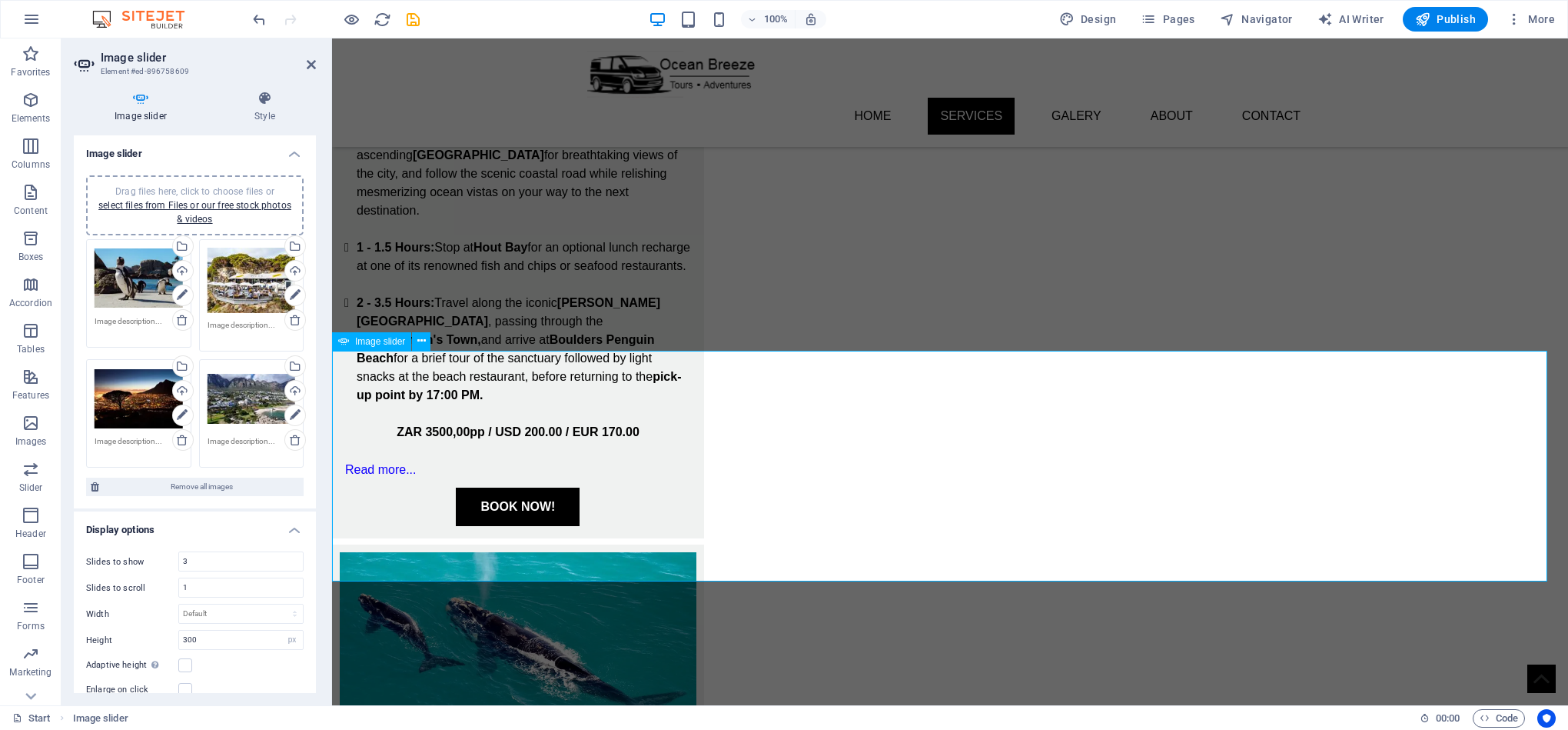
click at [413, 21] on icon "save" at bounding box center [413, 19] width 17 height 17
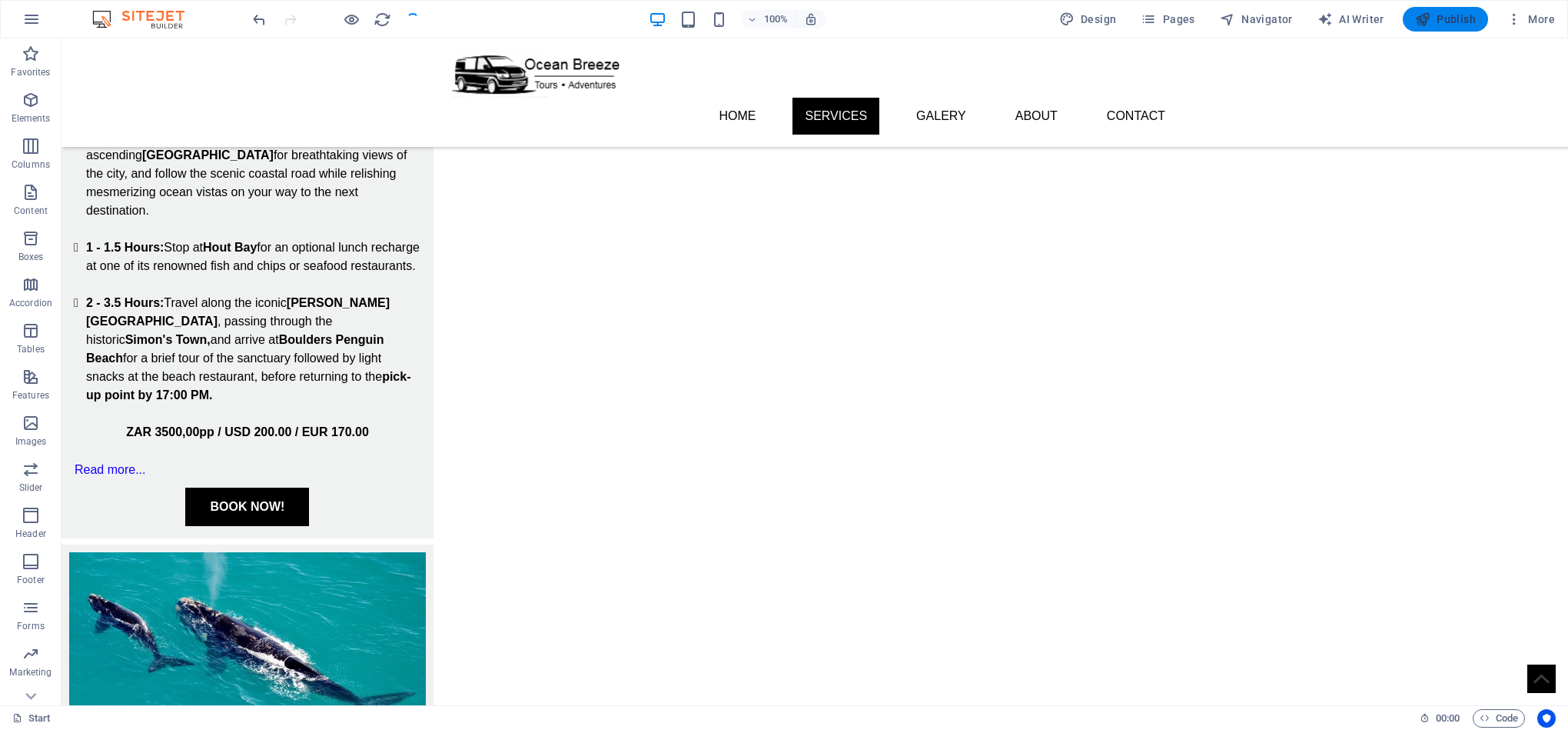
click at [1450, 22] on span "Publish" at bounding box center [1446, 19] width 61 height 15
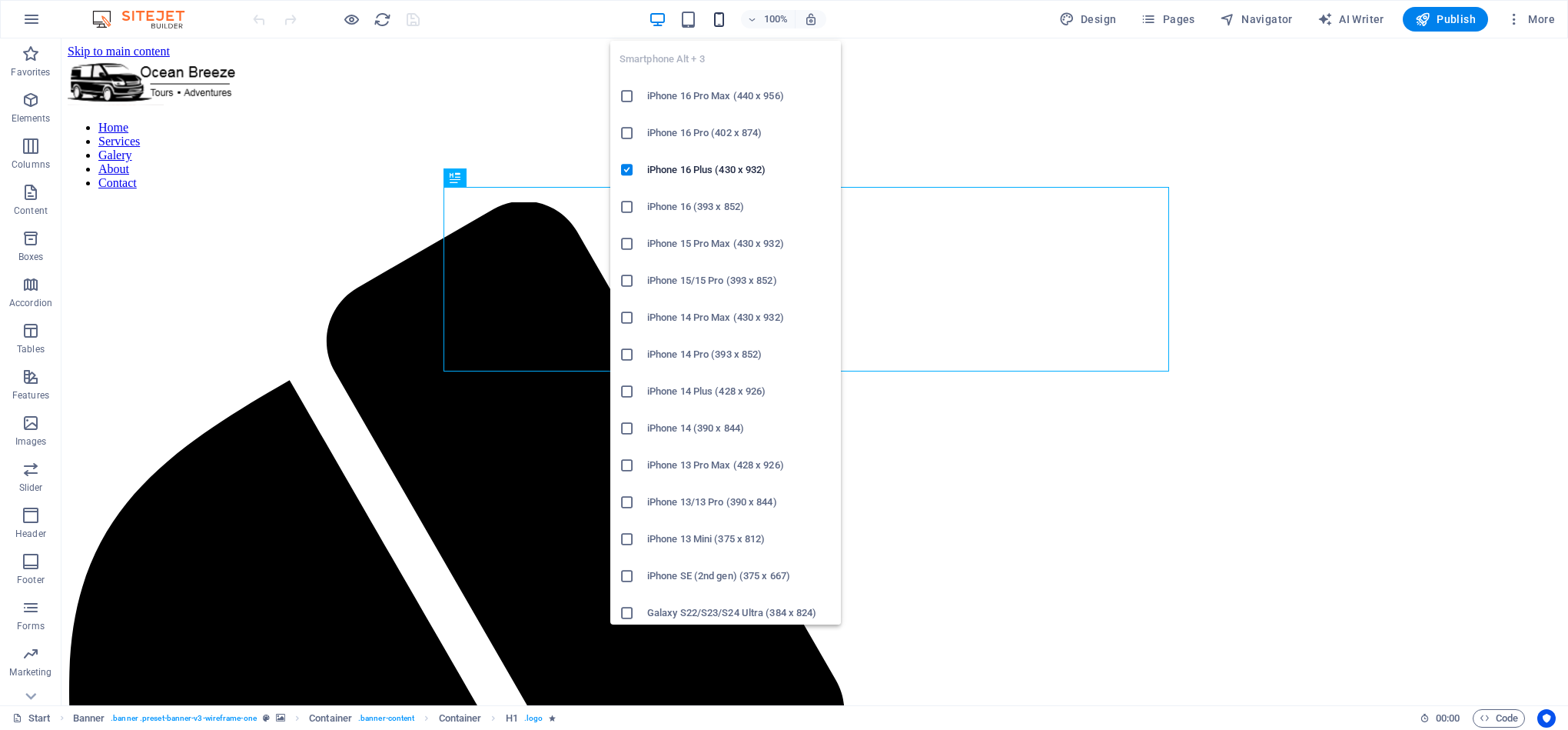
click at [727, 17] on icon "button" at bounding box center [719, 19] width 17 height 17
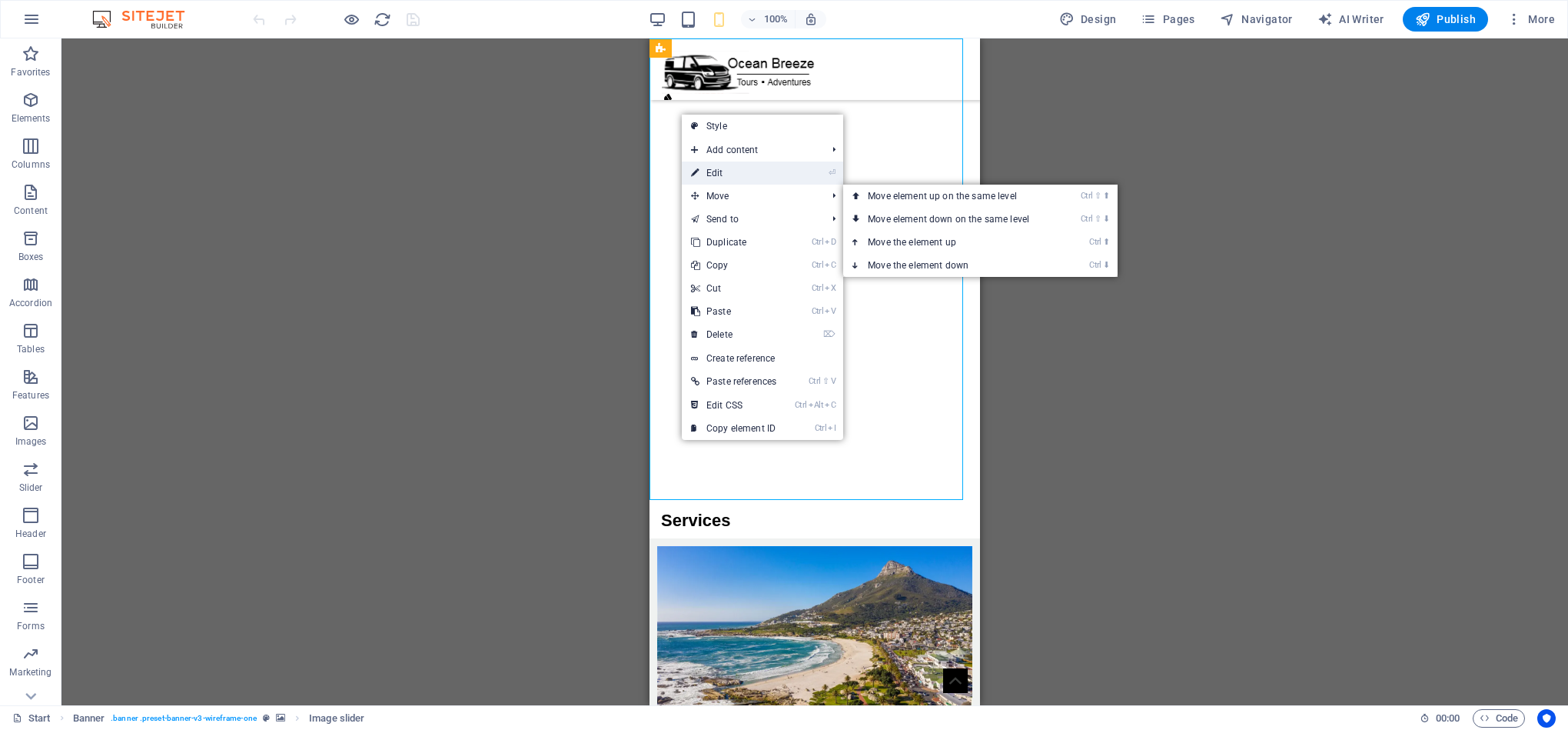
click at [758, 176] on link "⏎ Edit" at bounding box center [733, 173] width 104 height 23
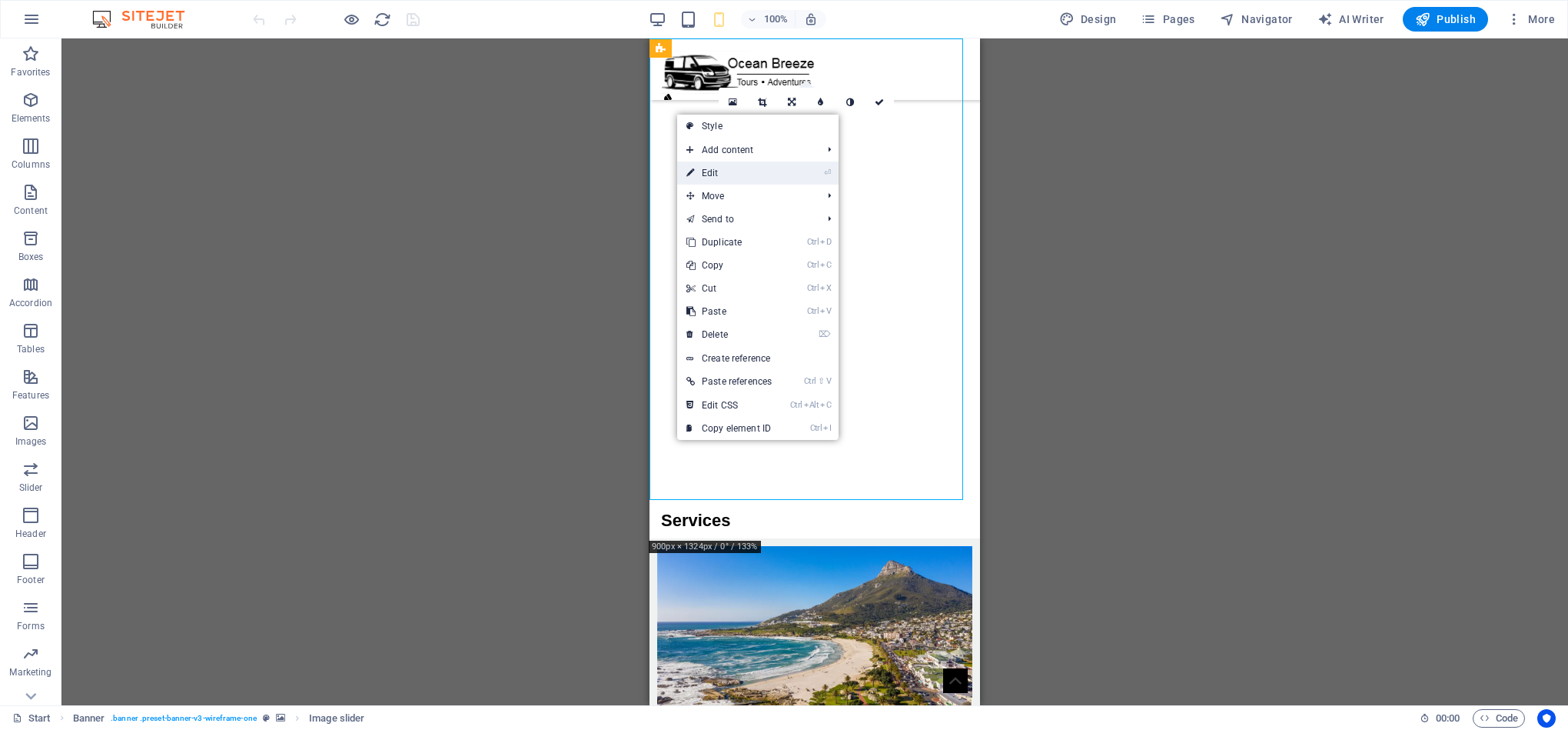
click at [722, 173] on link "⏎ Edit" at bounding box center [729, 173] width 104 height 23
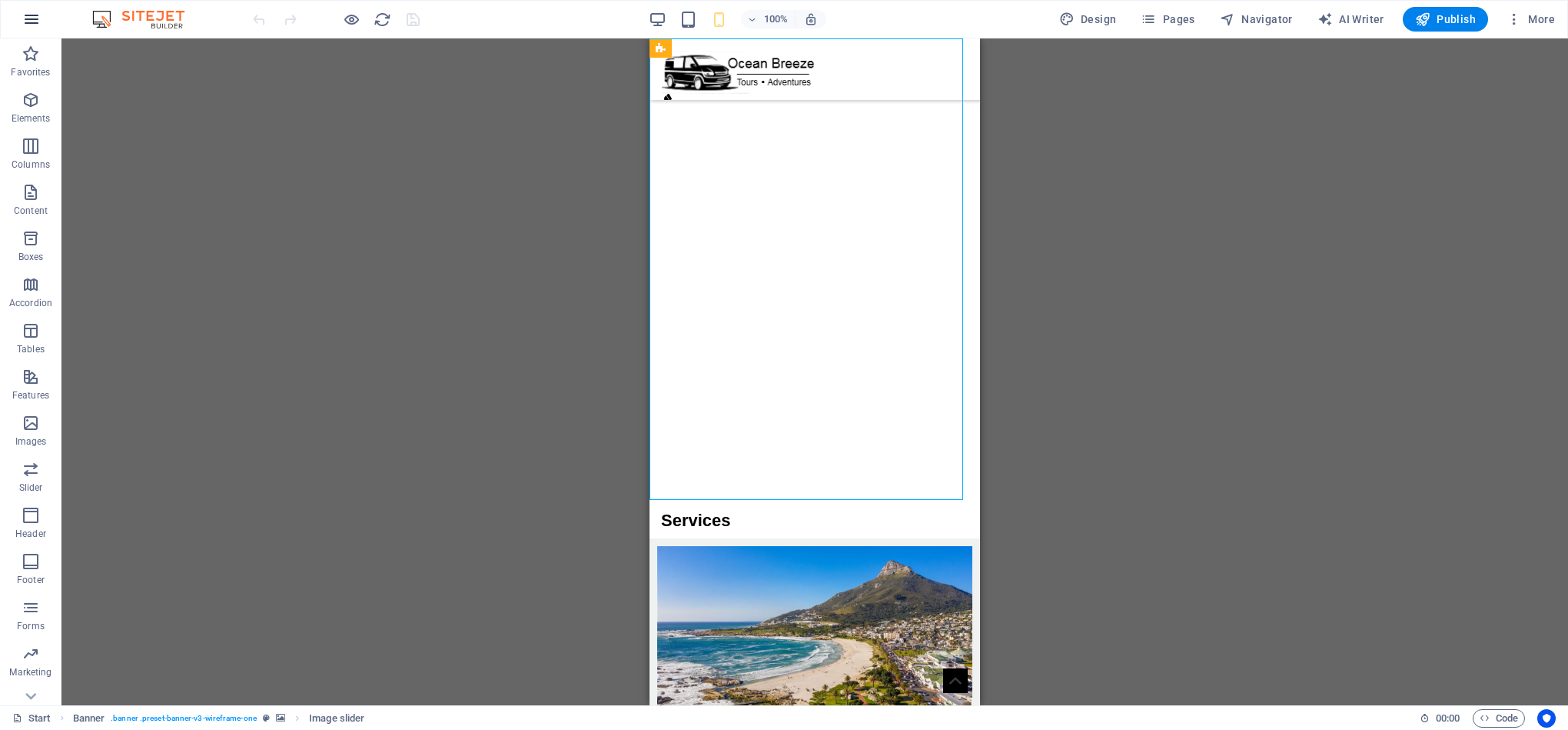
click at [42, 22] on button "button" at bounding box center [32, 19] width 37 height 37
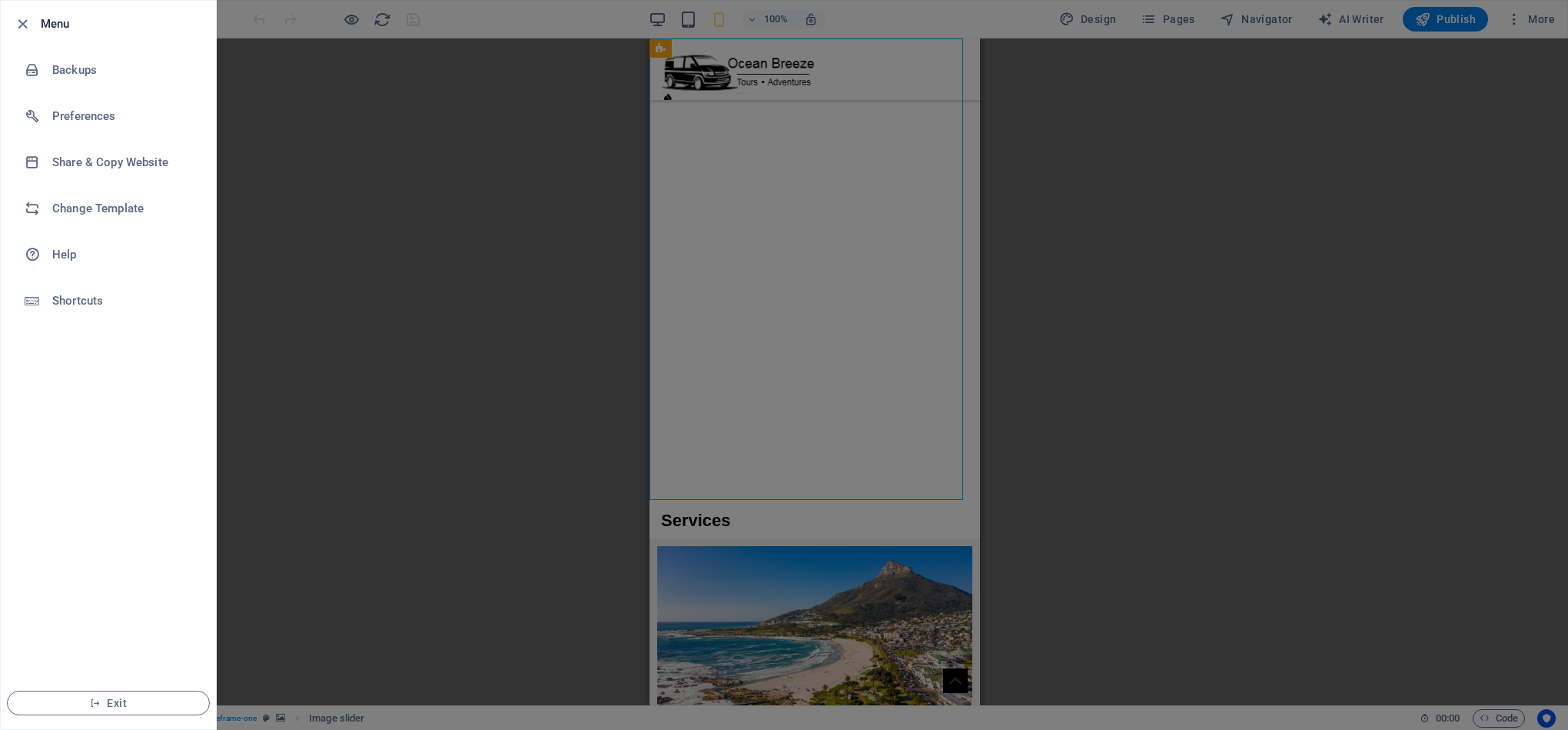
click at [360, 160] on div at bounding box center [784, 365] width 1568 height 730
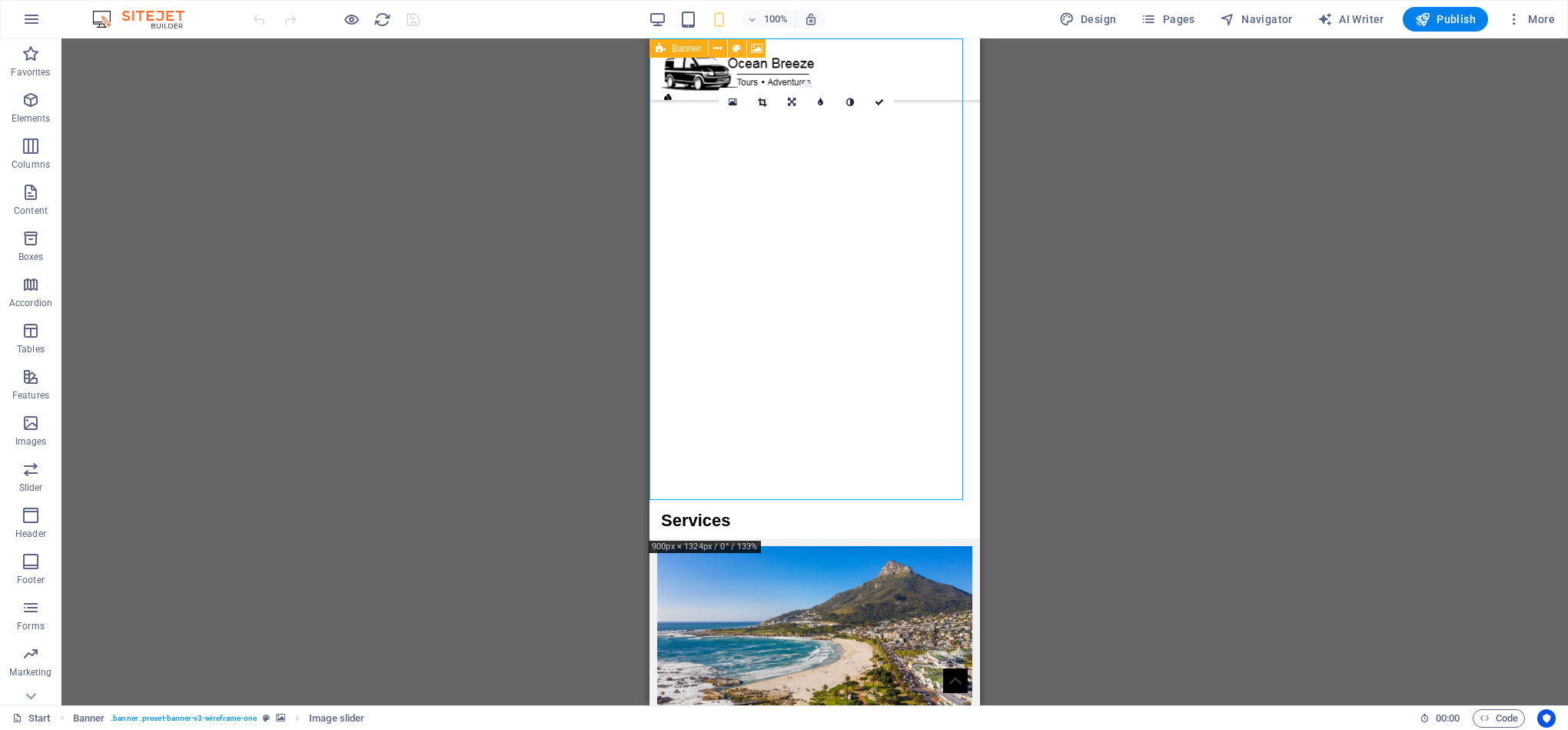
click at [918, 100] on img "1/6" at bounding box center [806, 100] width 314 height 0
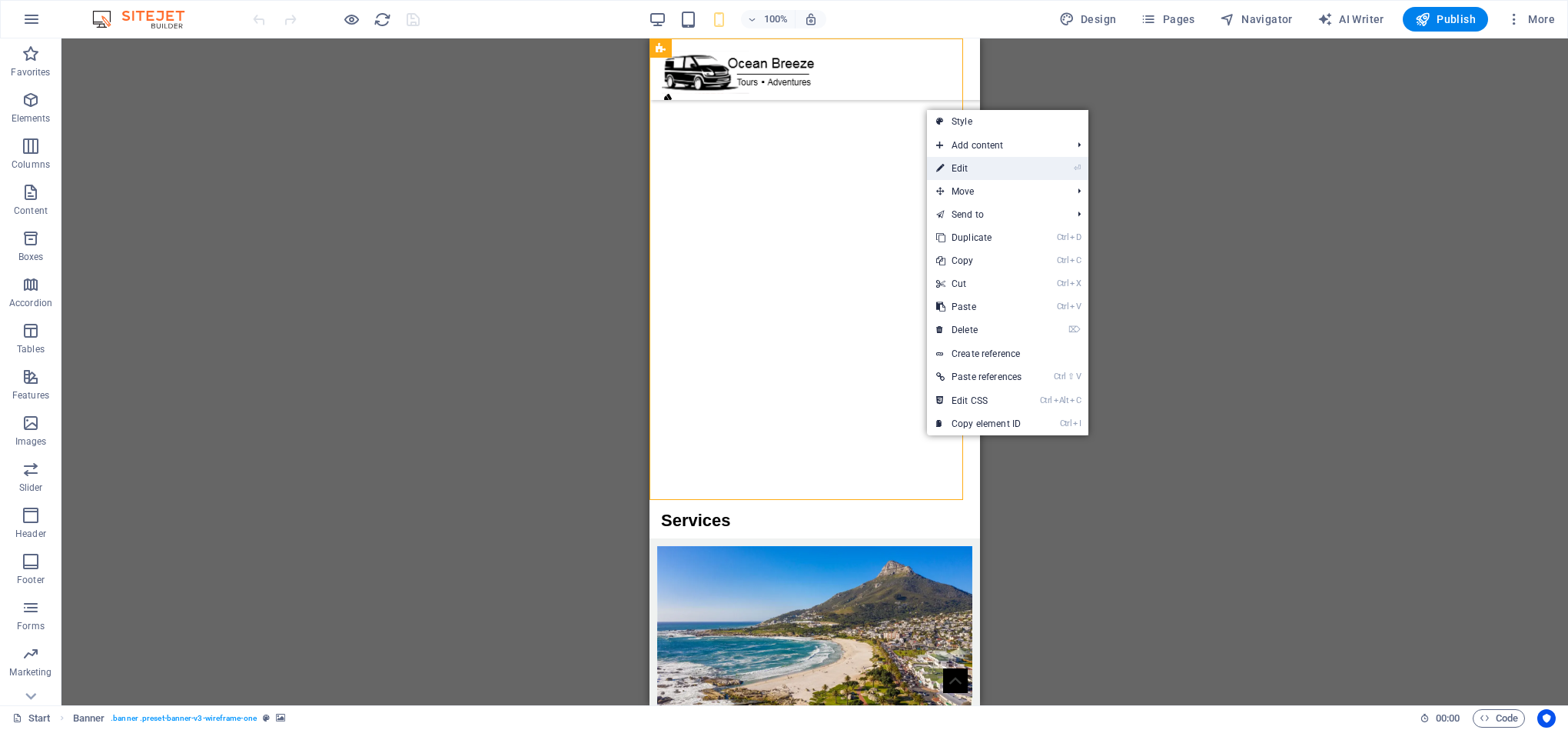
click at [982, 171] on link "⏎ Edit" at bounding box center [978, 168] width 104 height 23
select select "px"
select select "vh"
select select "banner"
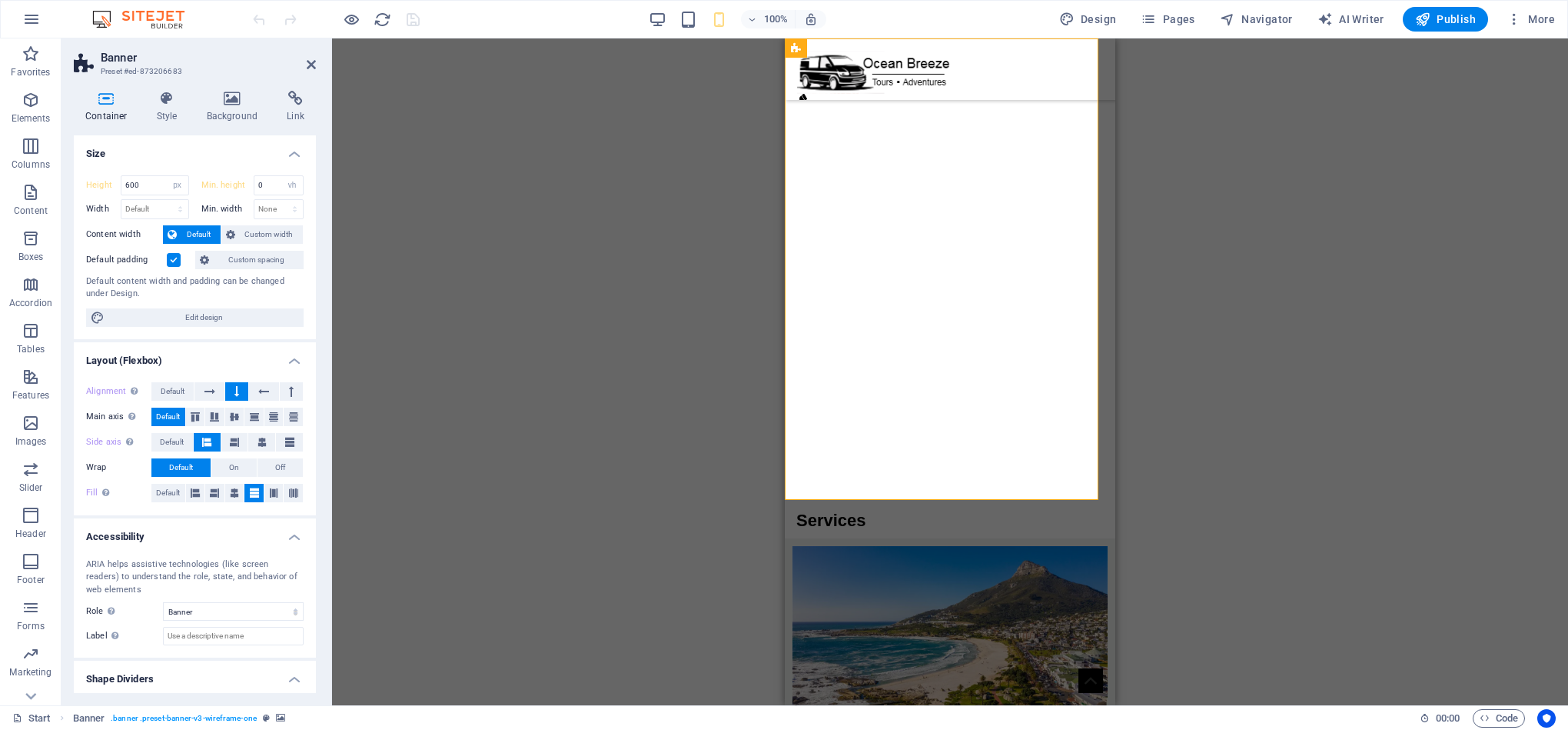
scroll to position [39, 0]
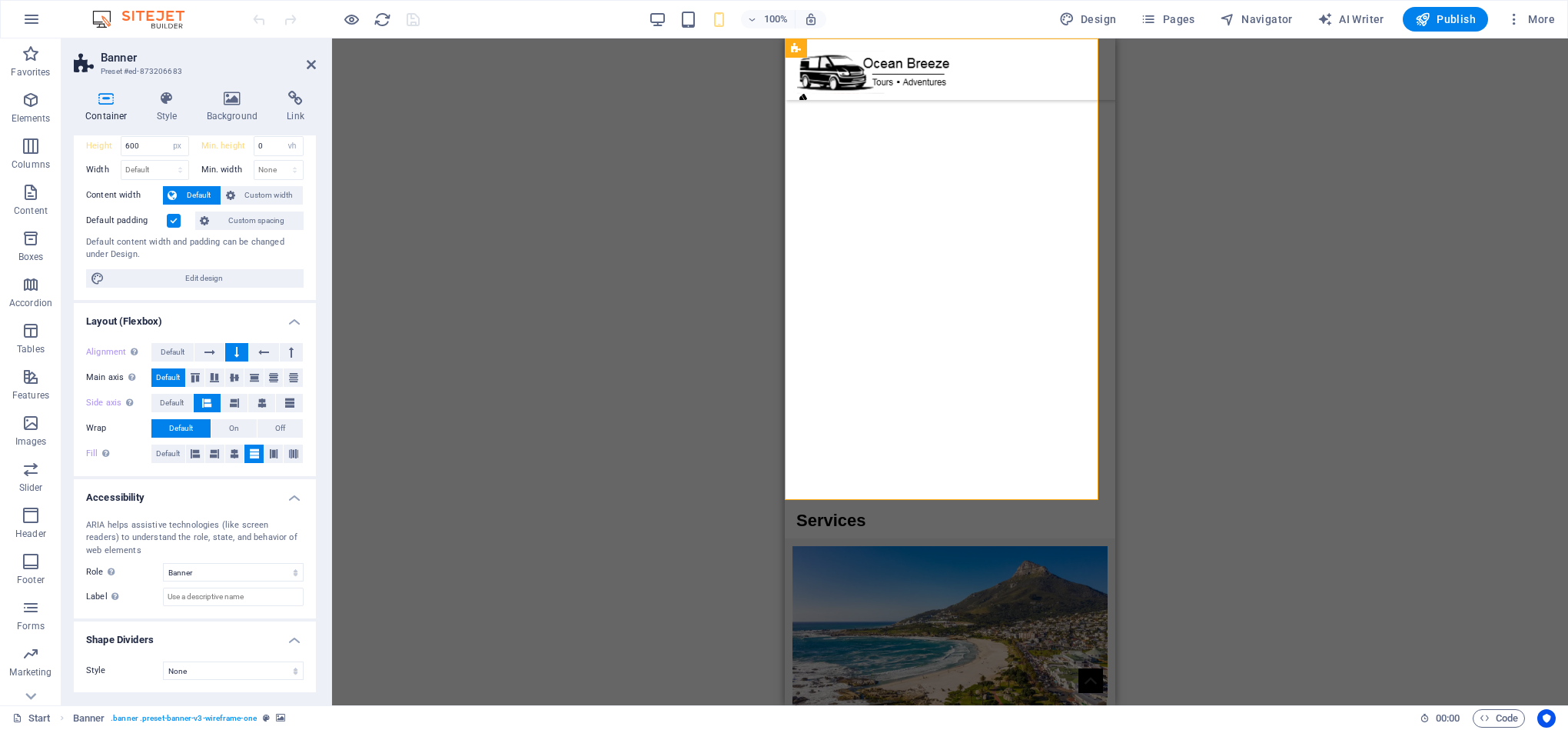
drag, startPoint x: 226, startPoint y: 116, endPoint x: 253, endPoint y: 137, distance: 34.2
click at [227, 116] on h4 "Background" at bounding box center [235, 107] width 80 height 33
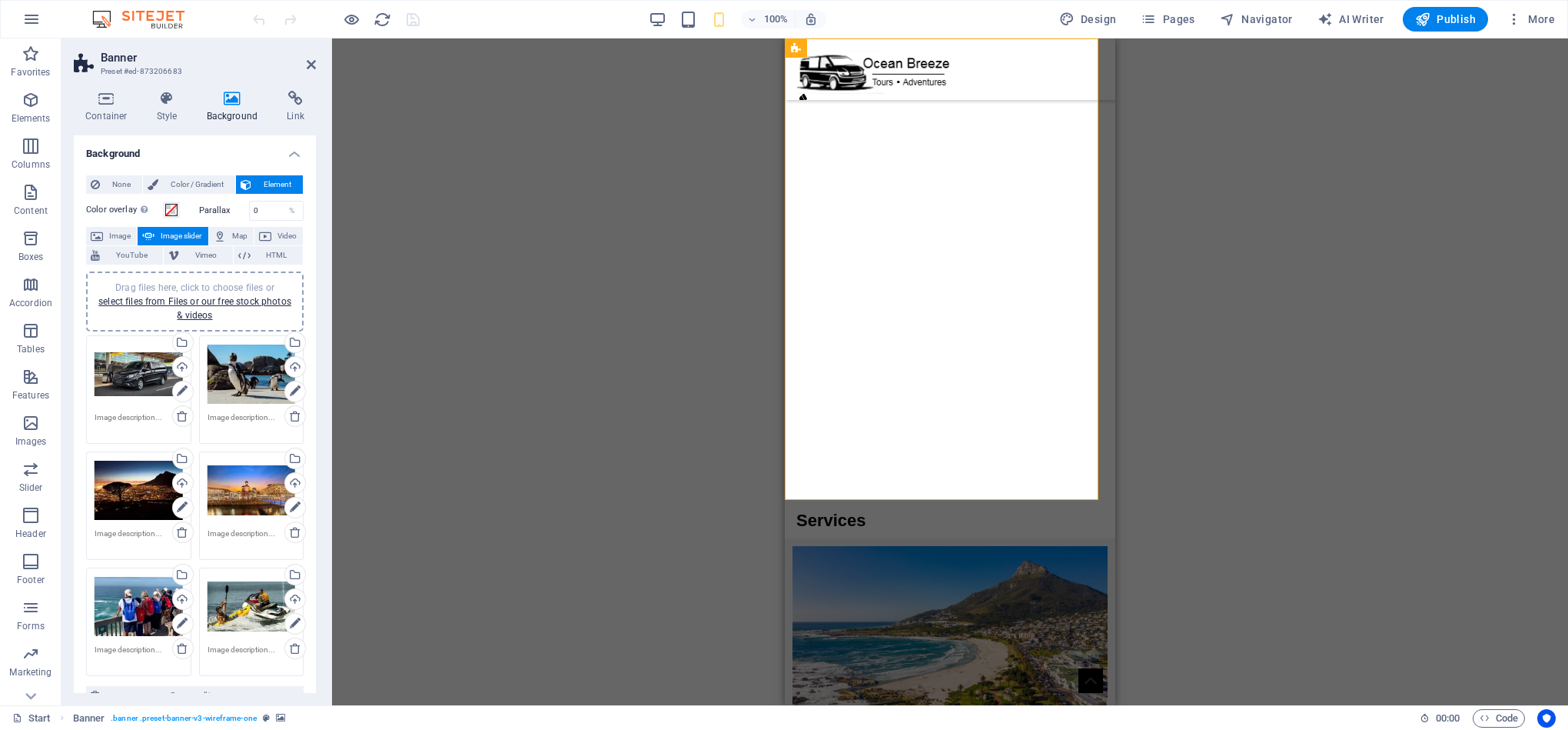
drag, startPoint x: 316, startPoint y: 328, endPoint x: 316, endPoint y: 388, distance: 60.0
click at [316, 388] on div "Container Style Background Link Size Height 600 Default px rem % vh vw Min. hei…" at bounding box center [194, 391] width 267 height 627
drag, startPoint x: 312, startPoint y: 376, endPoint x: 297, endPoint y: 506, distance: 130.9
click at [297, 511] on div "None Color / Gradient Element Stretch background to full-width Color overlay Pl…" at bounding box center [194, 590] width 242 height 855
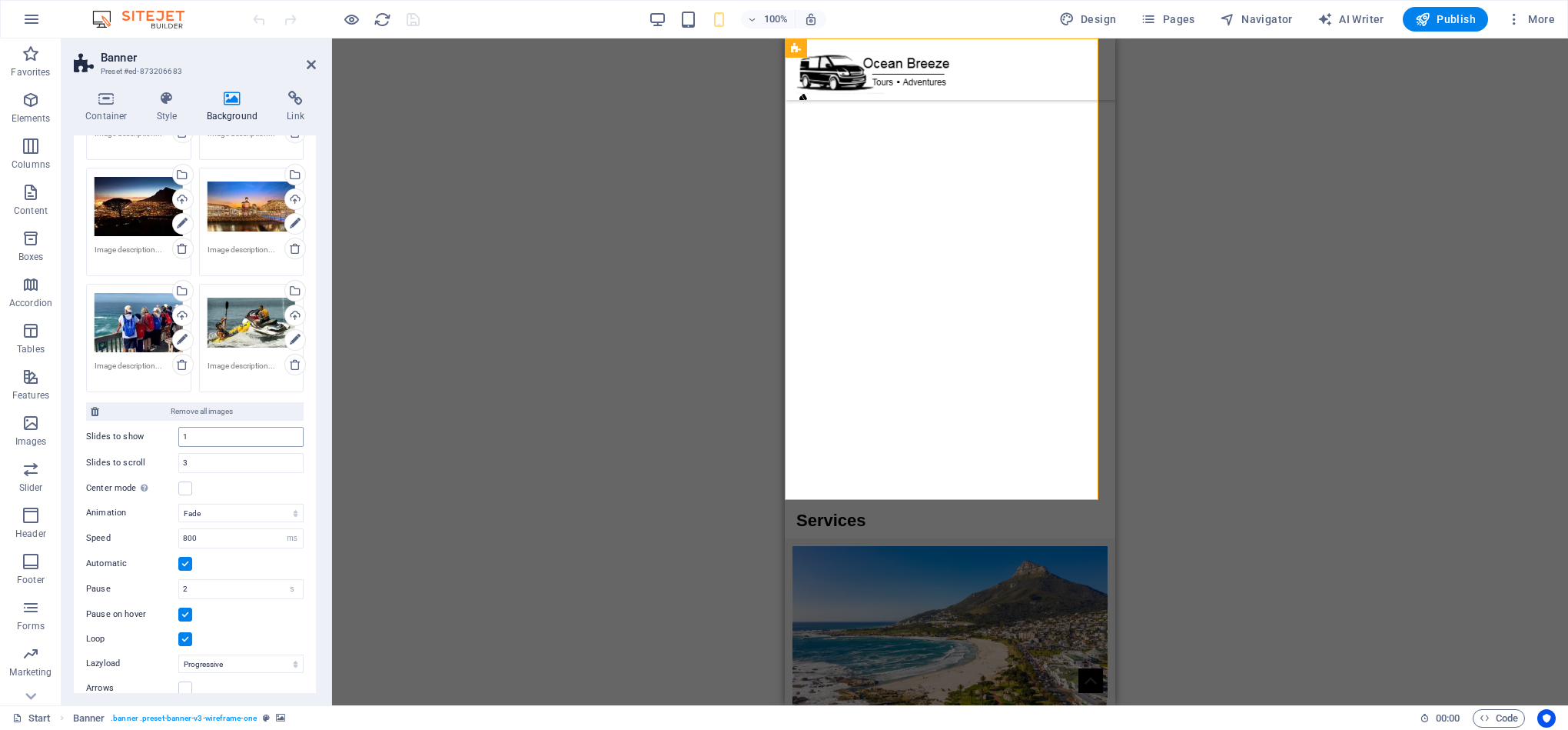
scroll to position [212, 0]
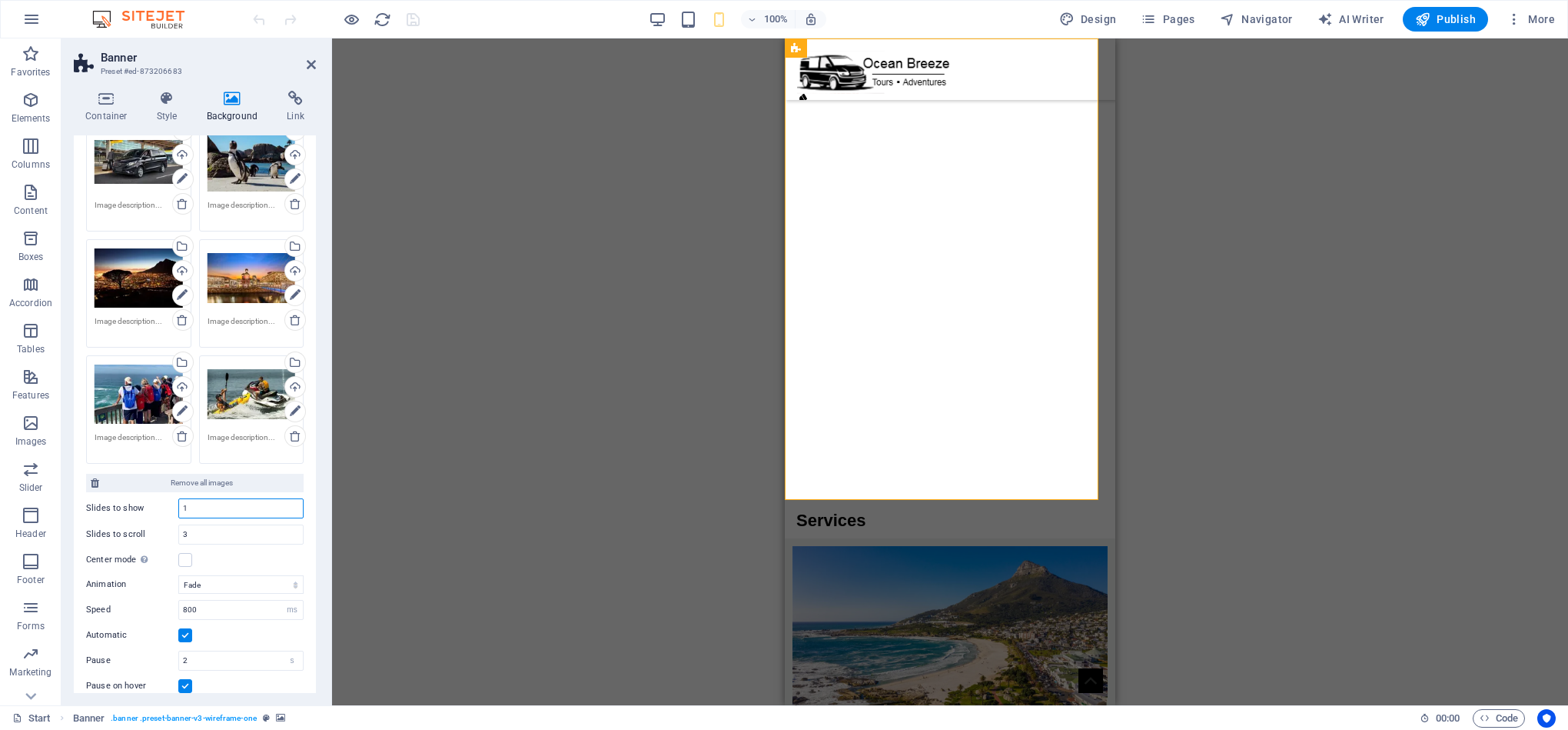
click at [208, 512] on input "1" at bounding box center [240, 508] width 123 height 18
type input "6"
click at [229, 536] on input "3" at bounding box center [240, 534] width 123 height 18
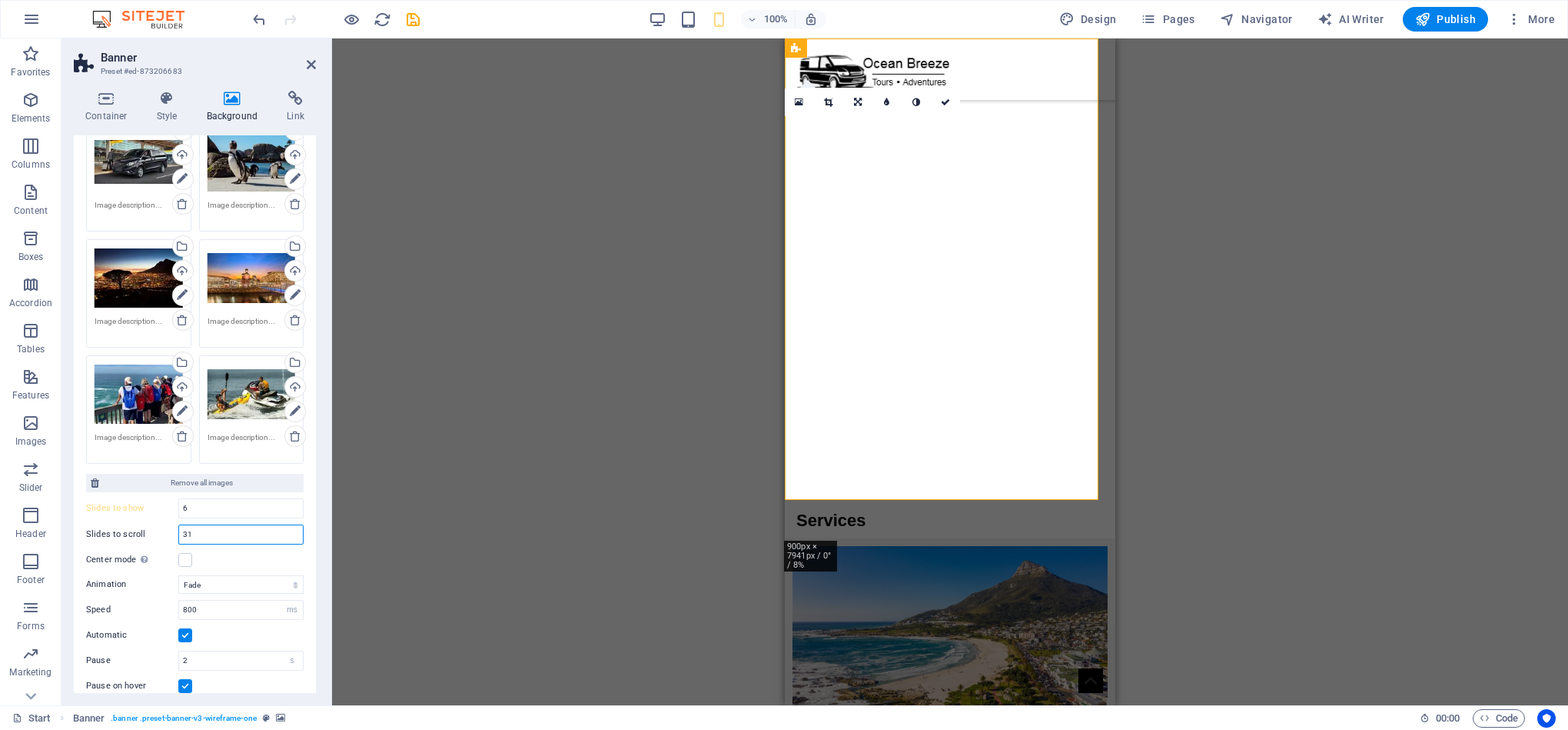
click at [229, 536] on input "31" at bounding box center [240, 534] width 123 height 18
type input "1"
click at [542, 545] on div "Drag here to replace the existing content. Press “Ctrl” if you want to create a…" at bounding box center [949, 371] width 1236 height 667
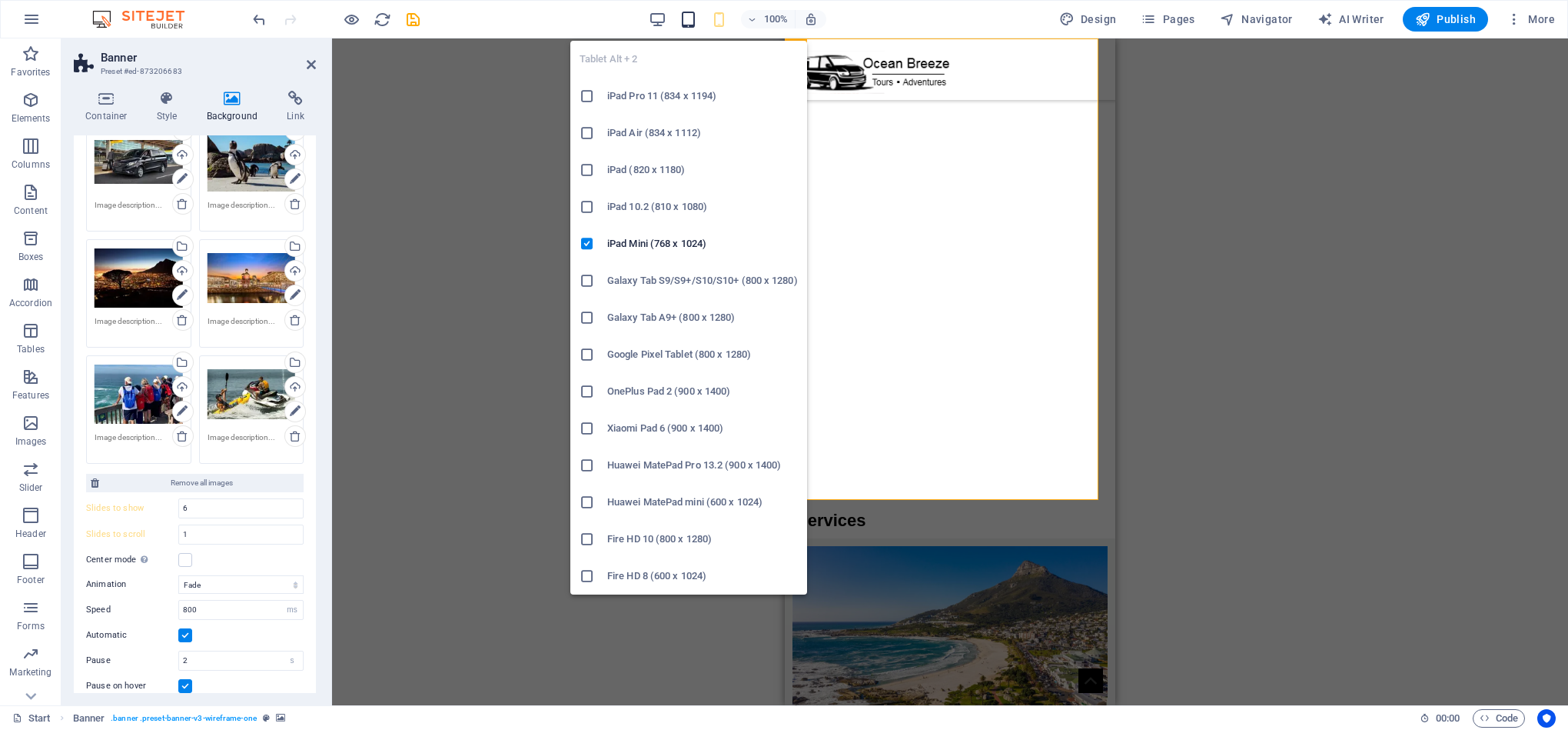
click at [687, 19] on icon "button" at bounding box center [688, 19] width 17 height 17
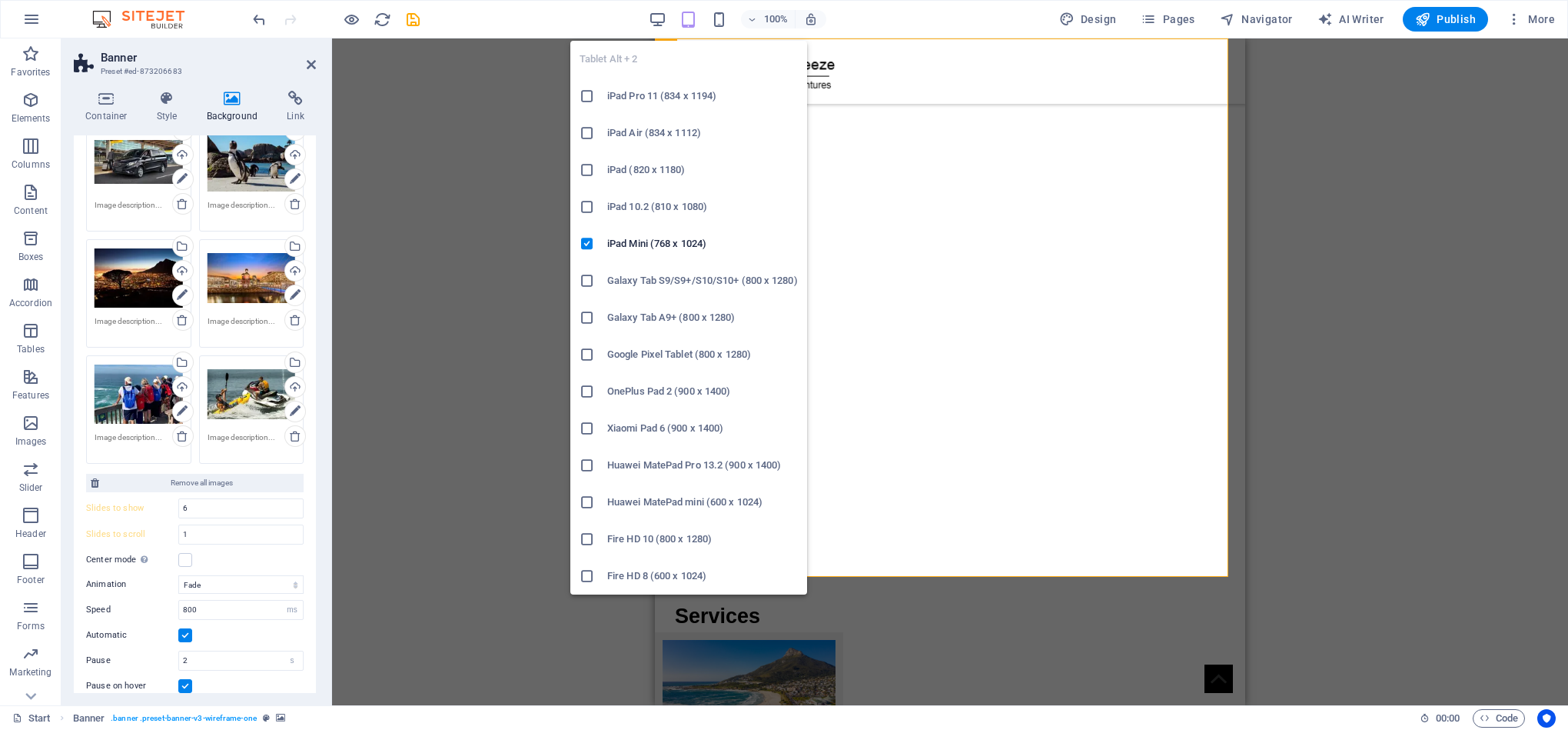
type input "1"
type input "3"
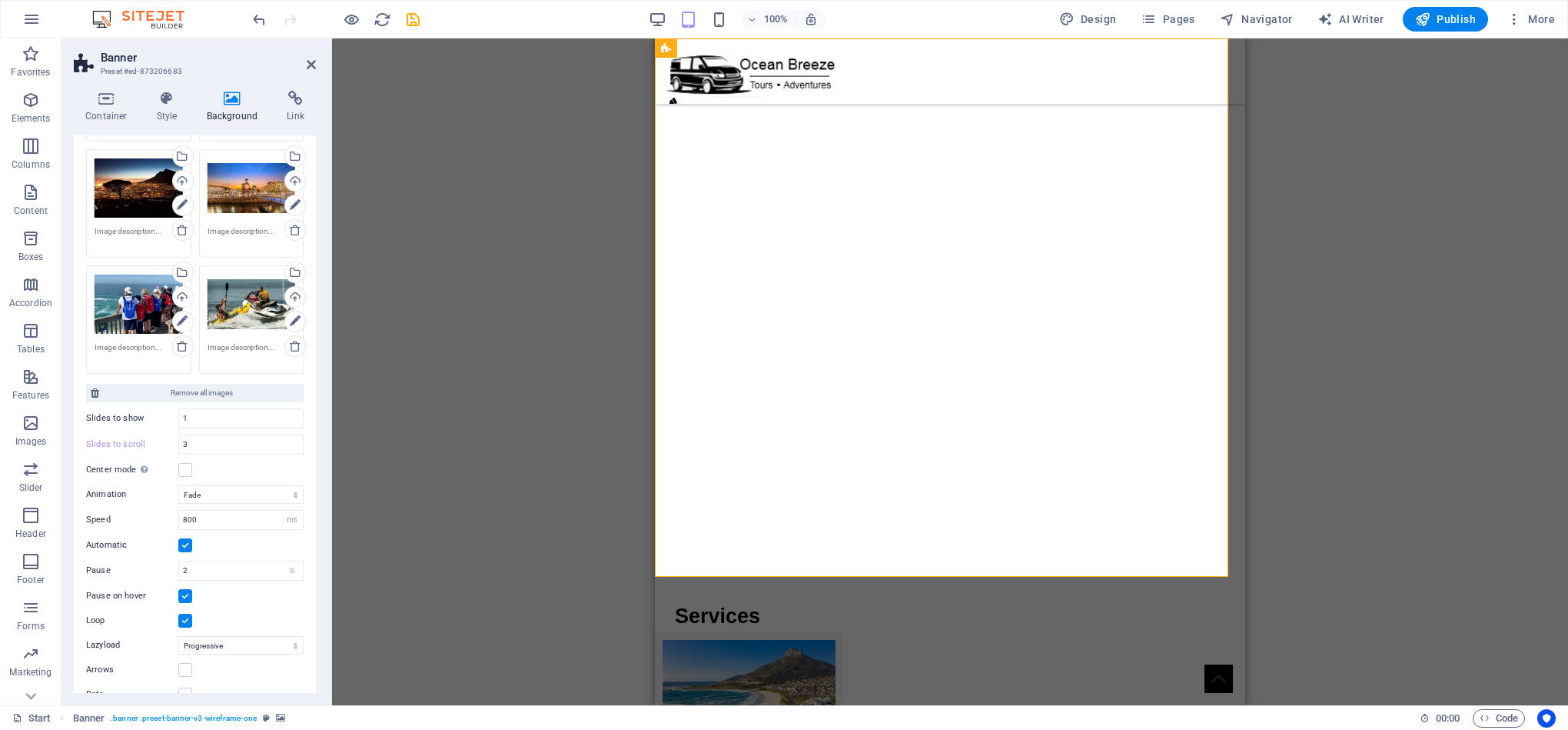
scroll to position [319, 0]
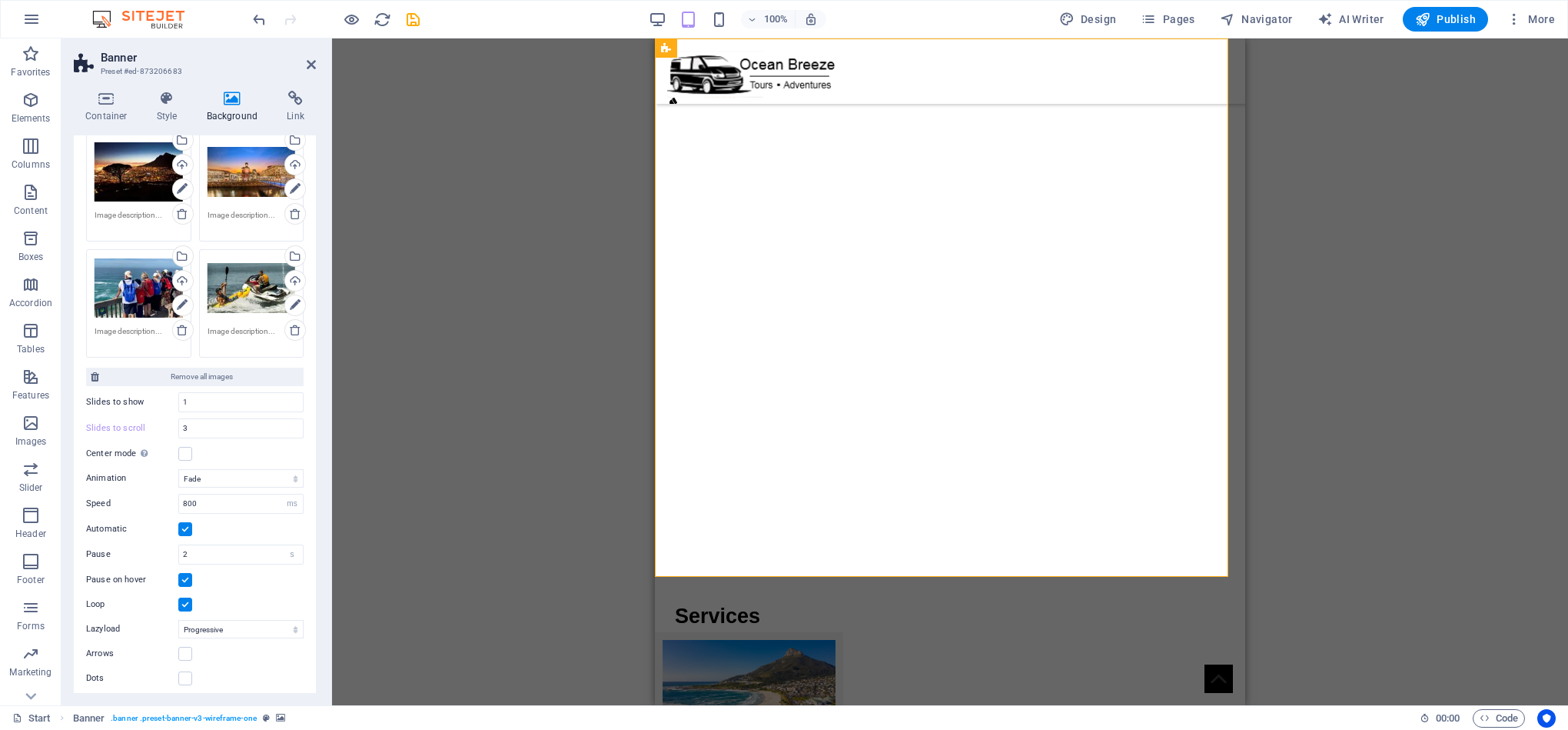
click at [185, 585] on label at bounding box center [185, 580] width 13 height 13
click at [0, 0] on input "Pause on hover" at bounding box center [0, 0] width 0 height 0
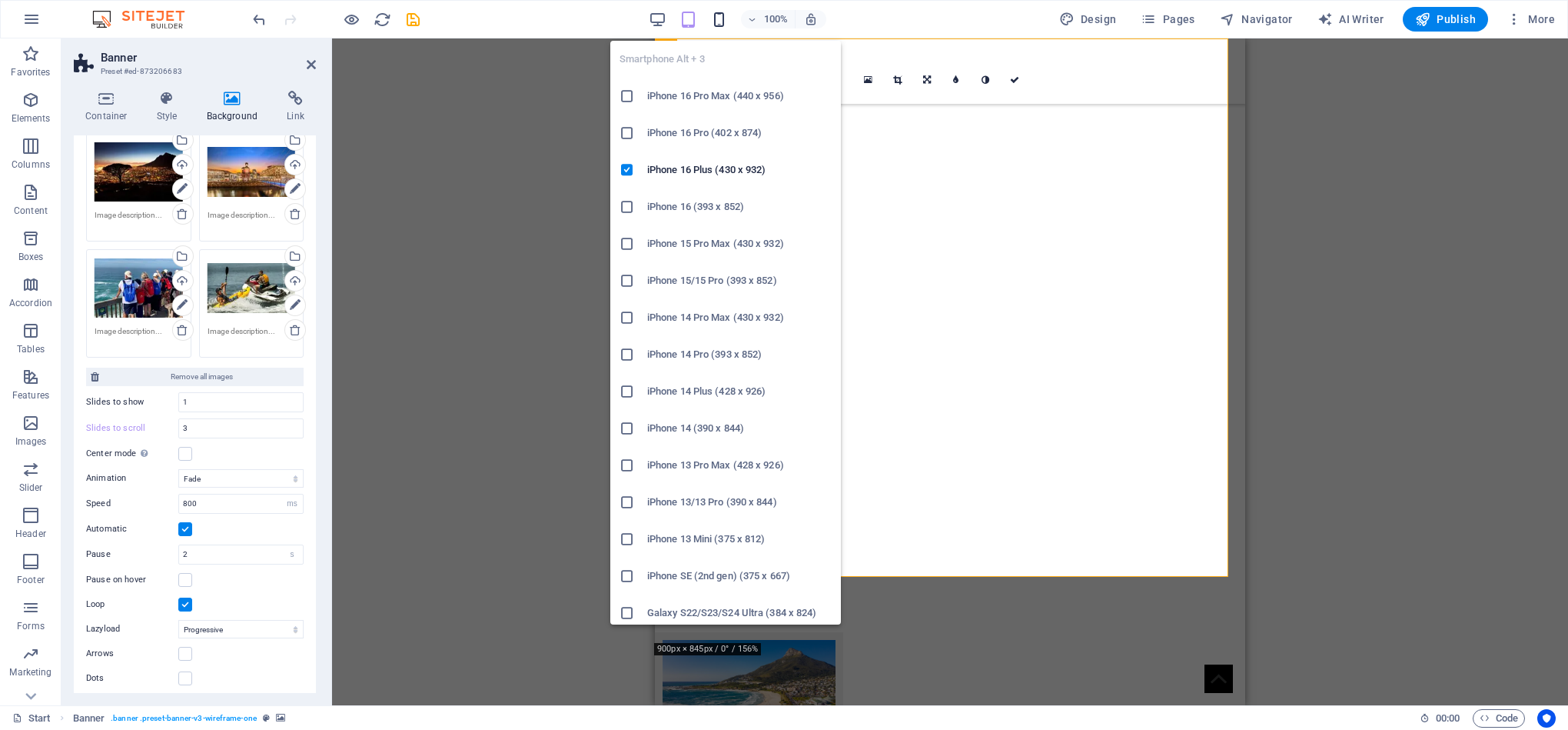
click at [722, 21] on icon "button" at bounding box center [719, 19] width 17 height 17
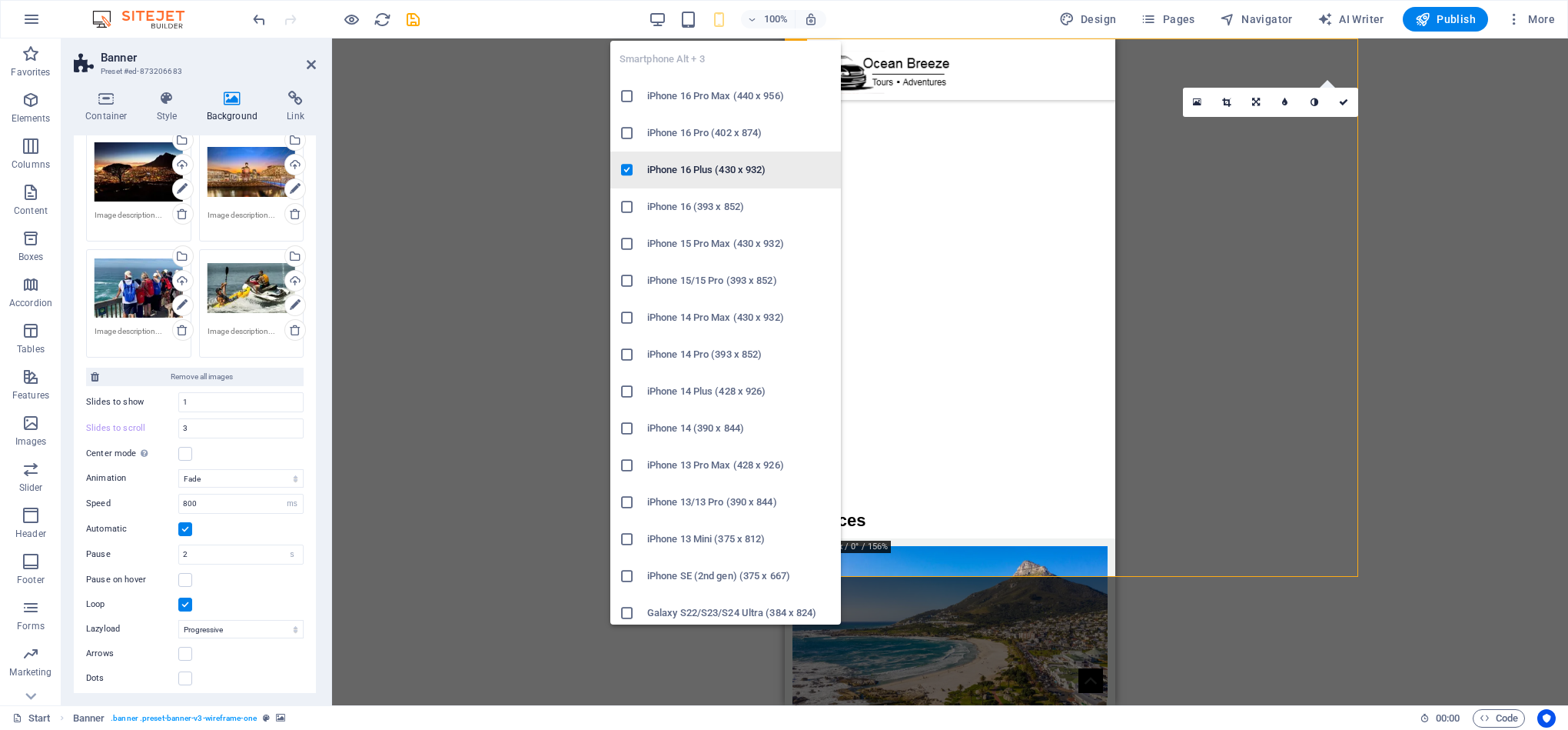
type input "6"
type input "1"
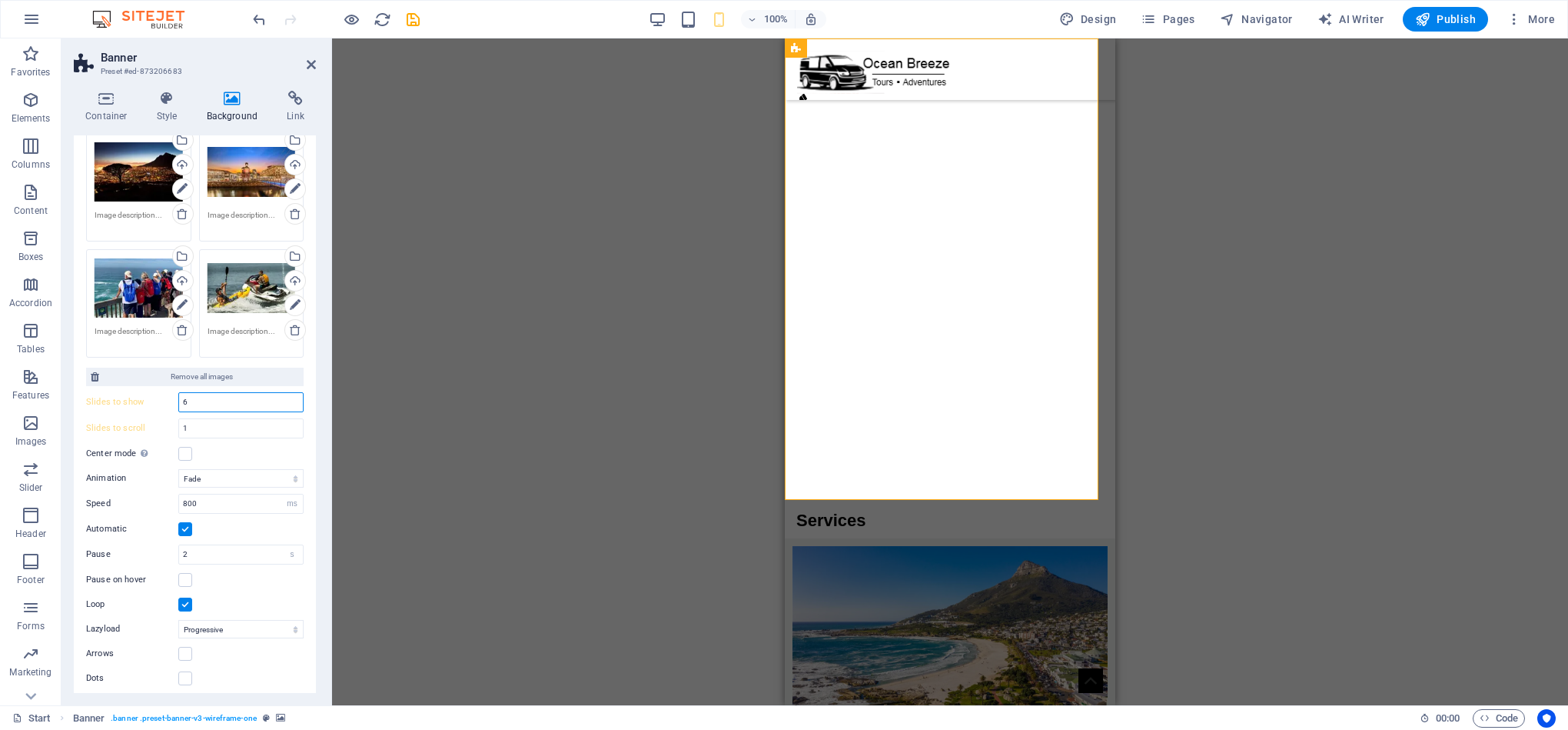
click at [201, 404] on input "6" at bounding box center [240, 402] width 123 height 18
click at [201, 402] on input "6" at bounding box center [240, 402] width 123 height 18
click at [210, 405] on input "5" at bounding box center [240, 402] width 123 height 18
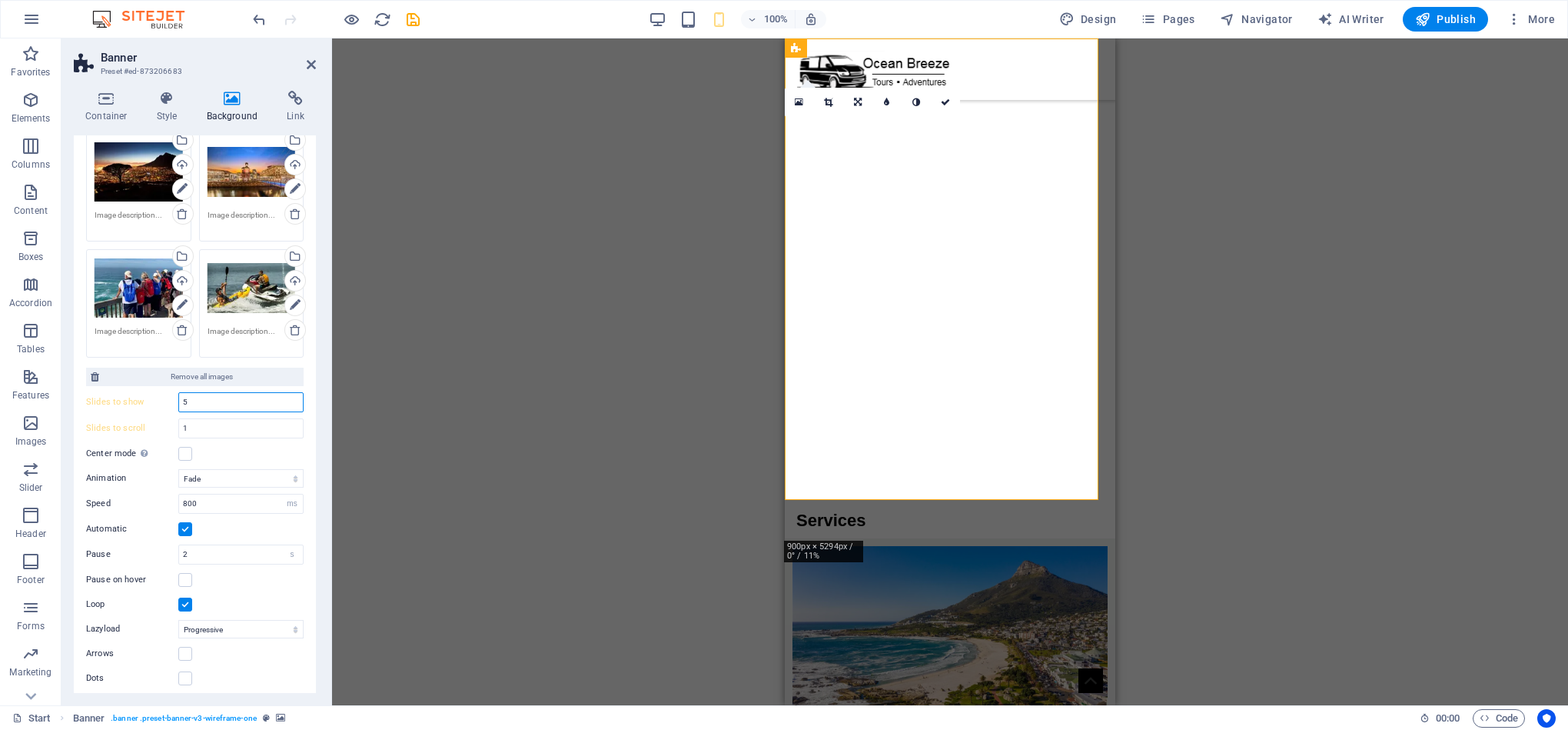
click at [208, 405] on input "5" at bounding box center [240, 402] width 123 height 18
type input "1"
click at [207, 422] on input "1" at bounding box center [240, 428] width 123 height 18
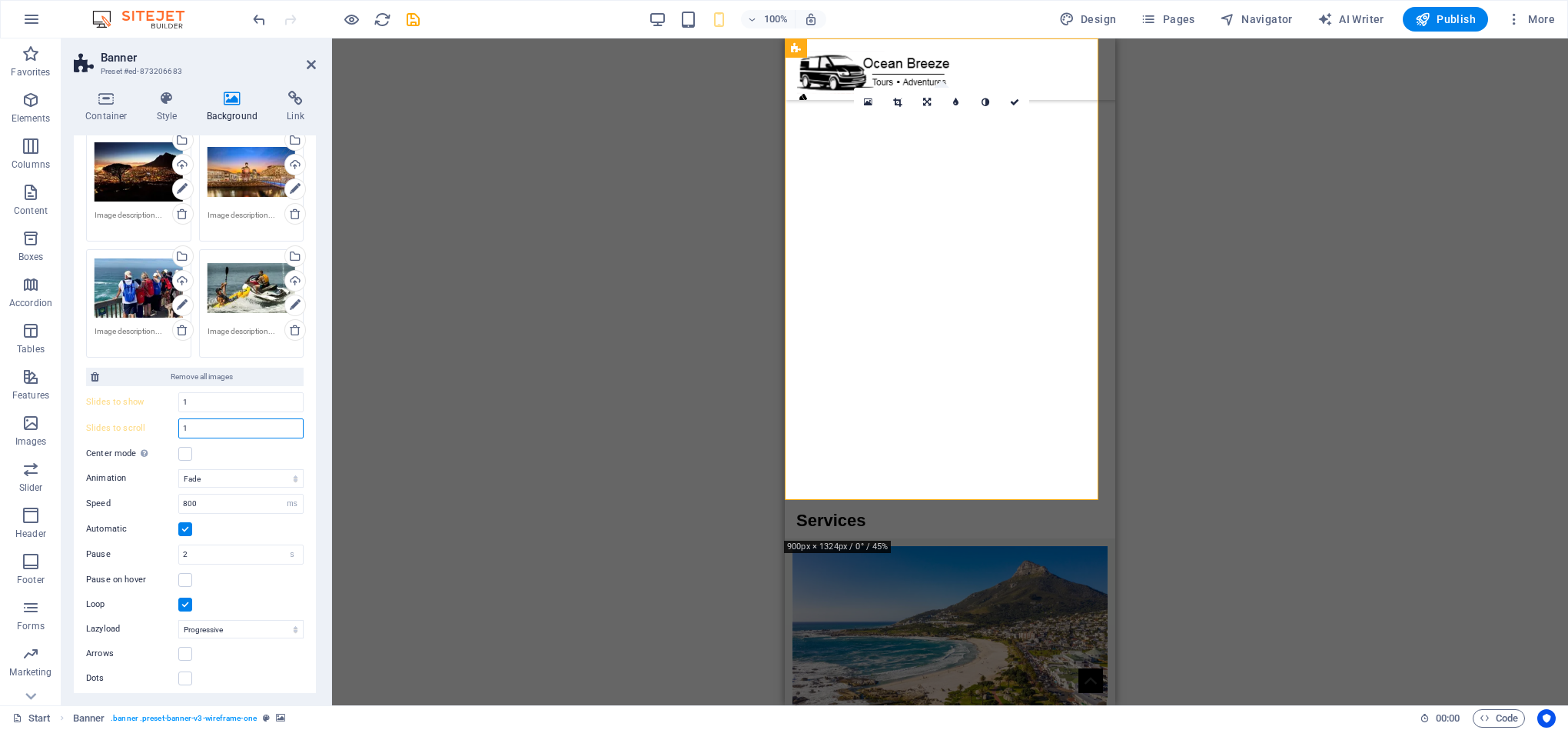
click at [207, 422] on input "1" at bounding box center [240, 428] width 123 height 18
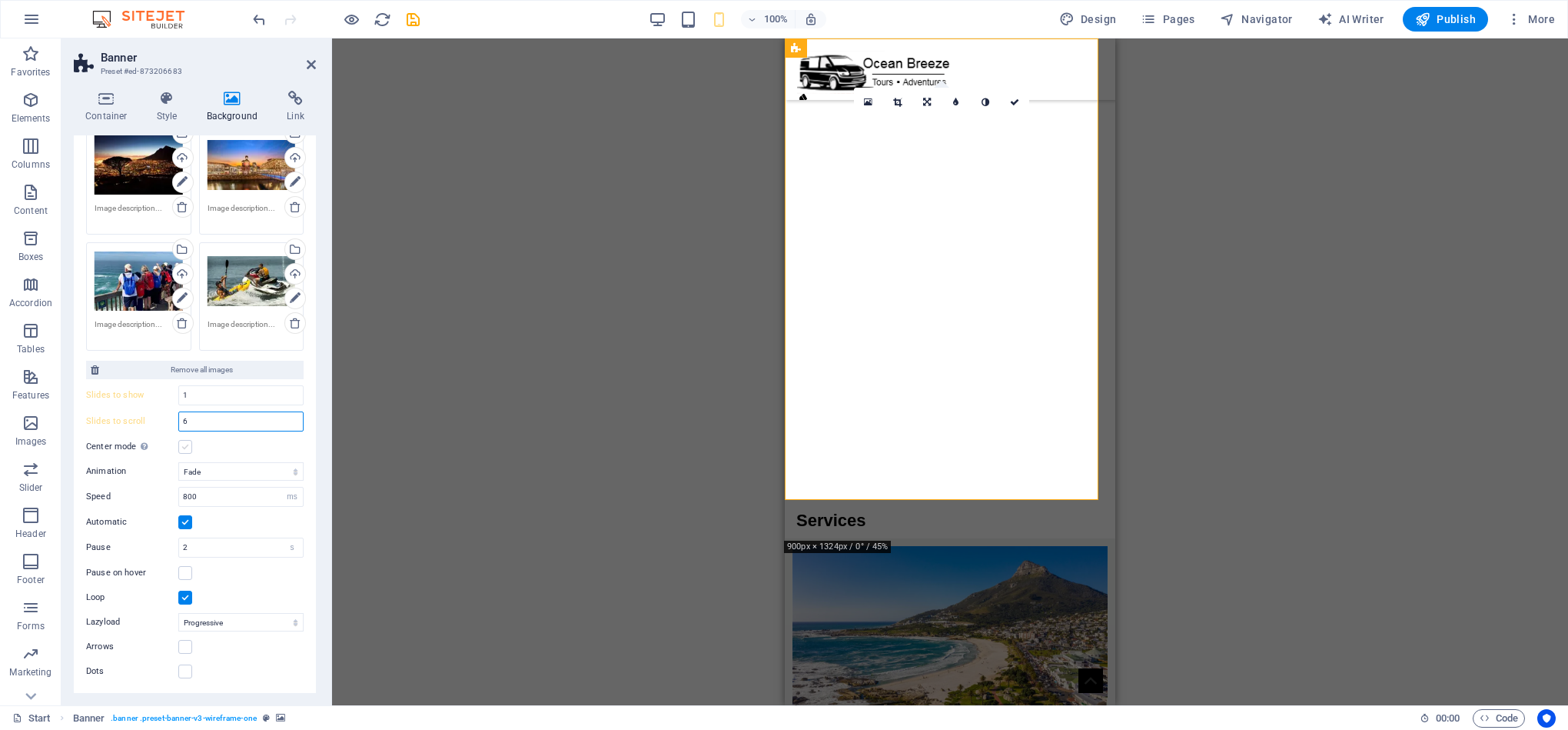
type input "6"
click at [189, 448] on label at bounding box center [185, 447] width 13 height 13
click at [0, 0] on input "Center mode Enables centered view with partial previous/next slide. Use with od…" at bounding box center [0, 0] width 0 height 0
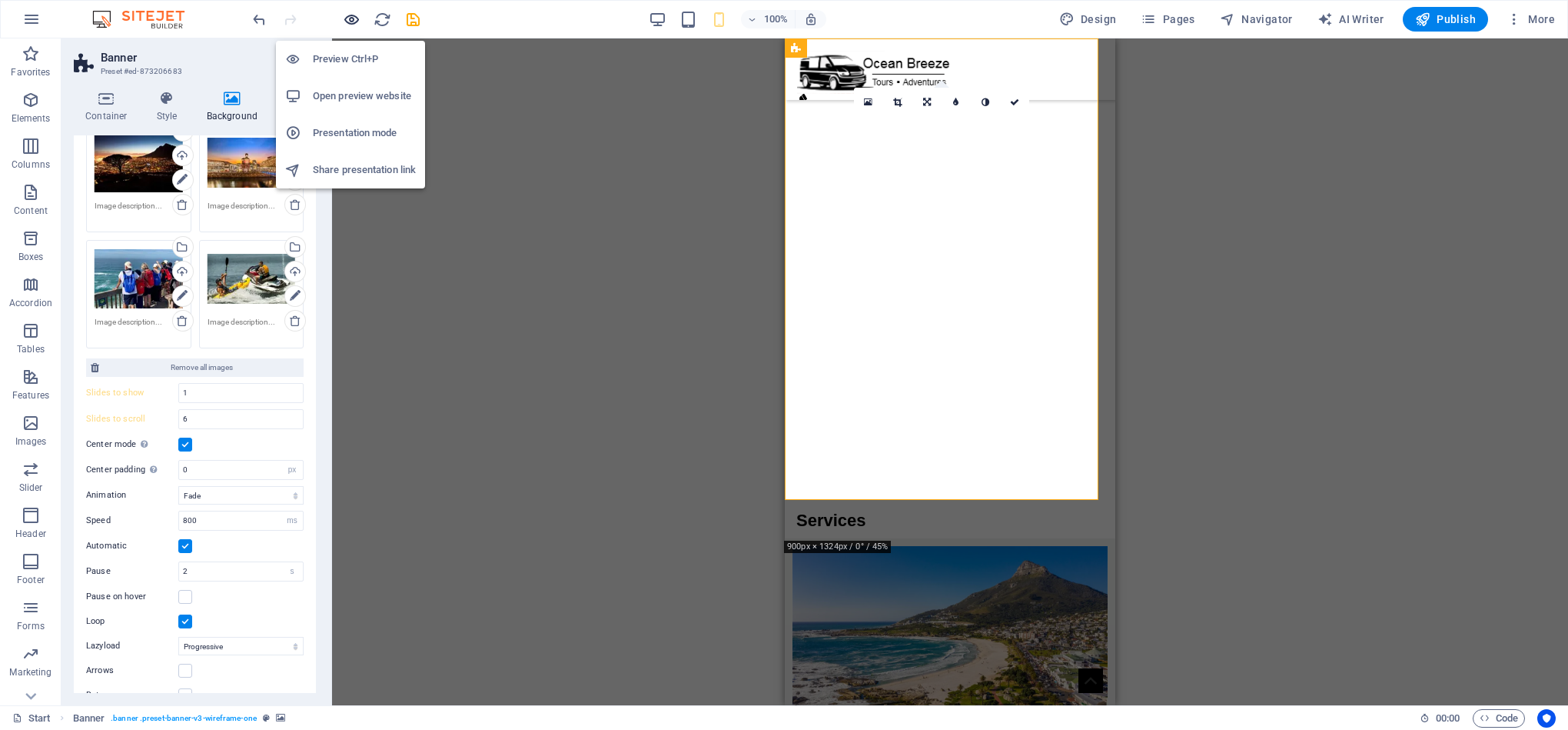
click at [353, 26] on icon "button" at bounding box center [352, 19] width 17 height 17
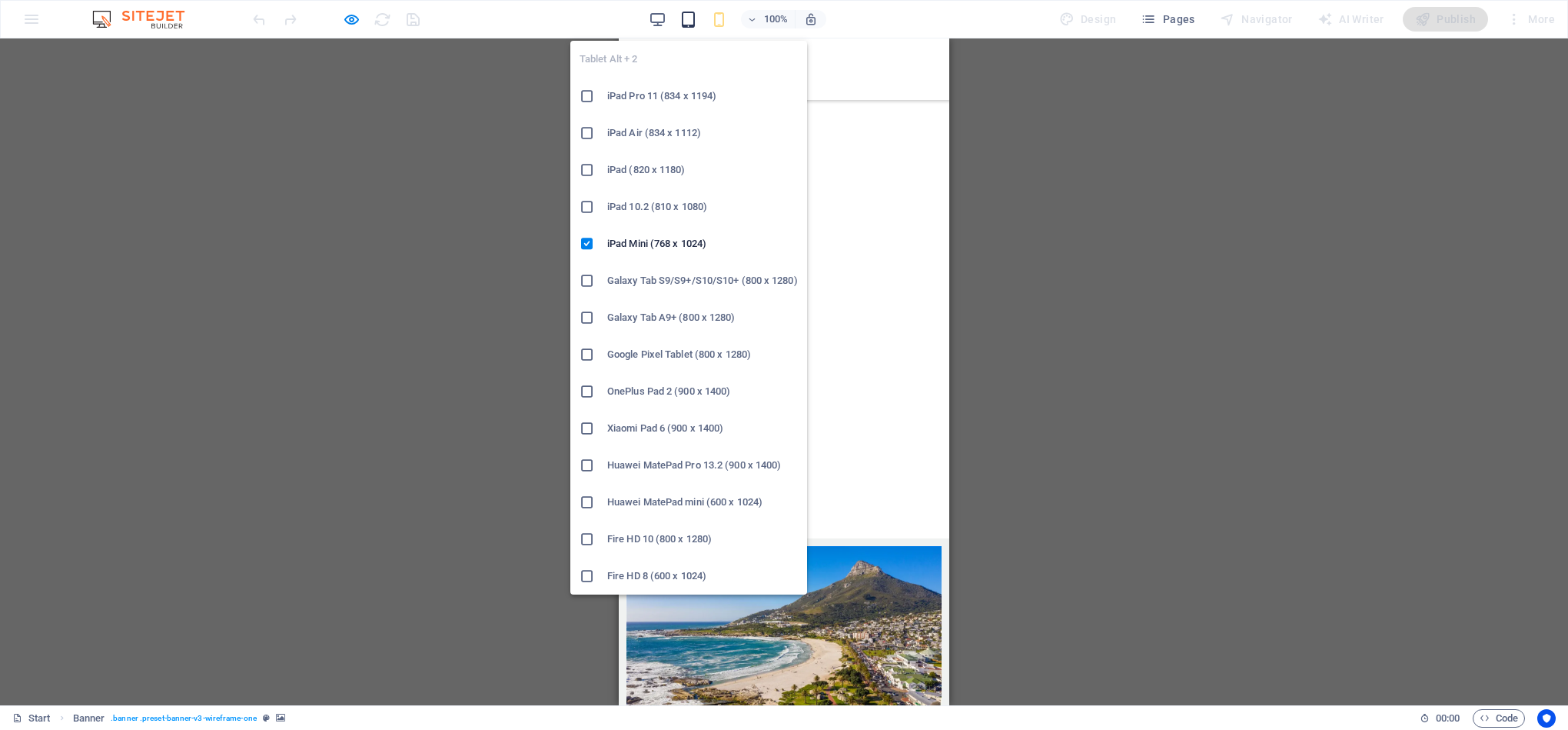
click at [690, 14] on icon "button" at bounding box center [688, 19] width 17 height 17
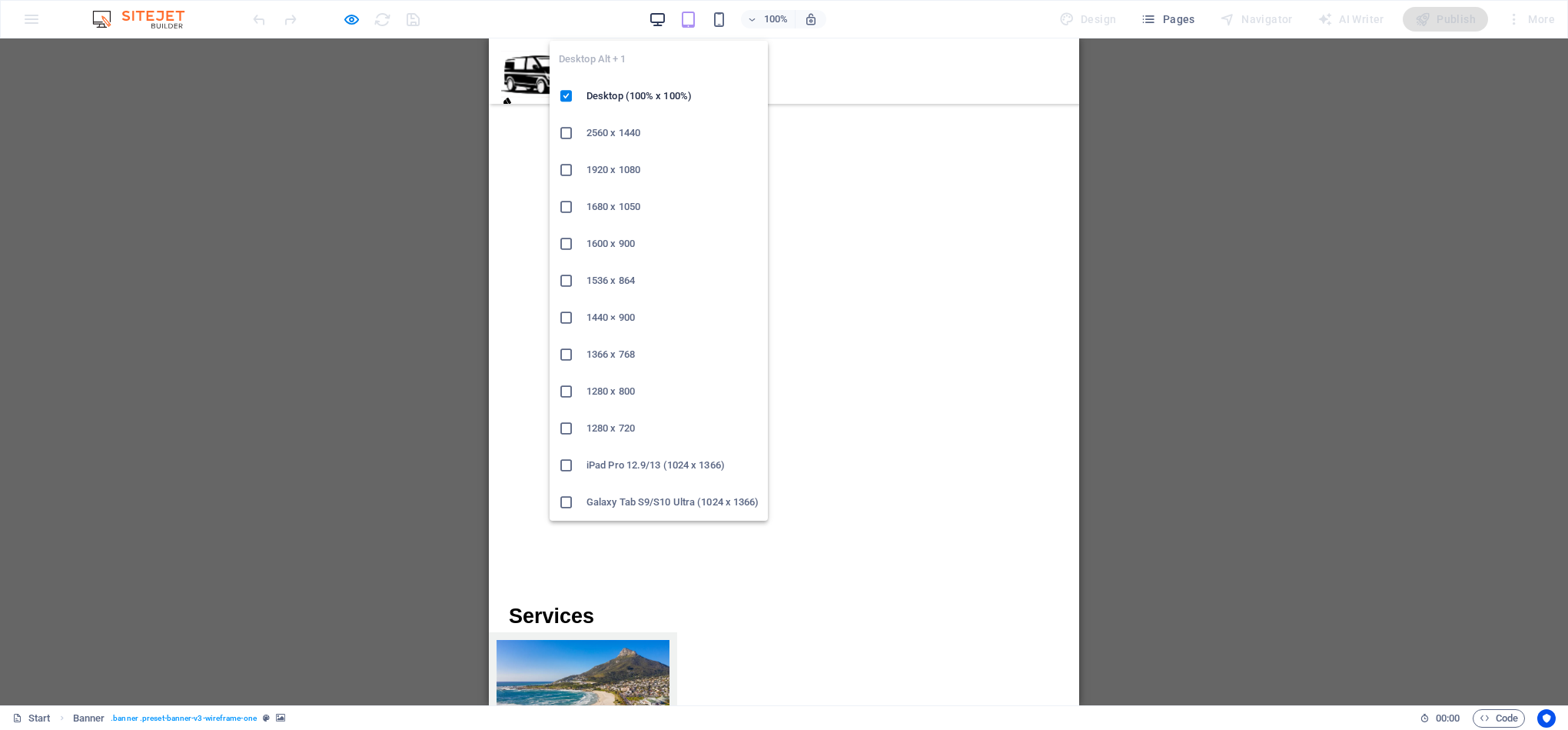
click at [660, 18] on icon "button" at bounding box center [657, 19] width 17 height 17
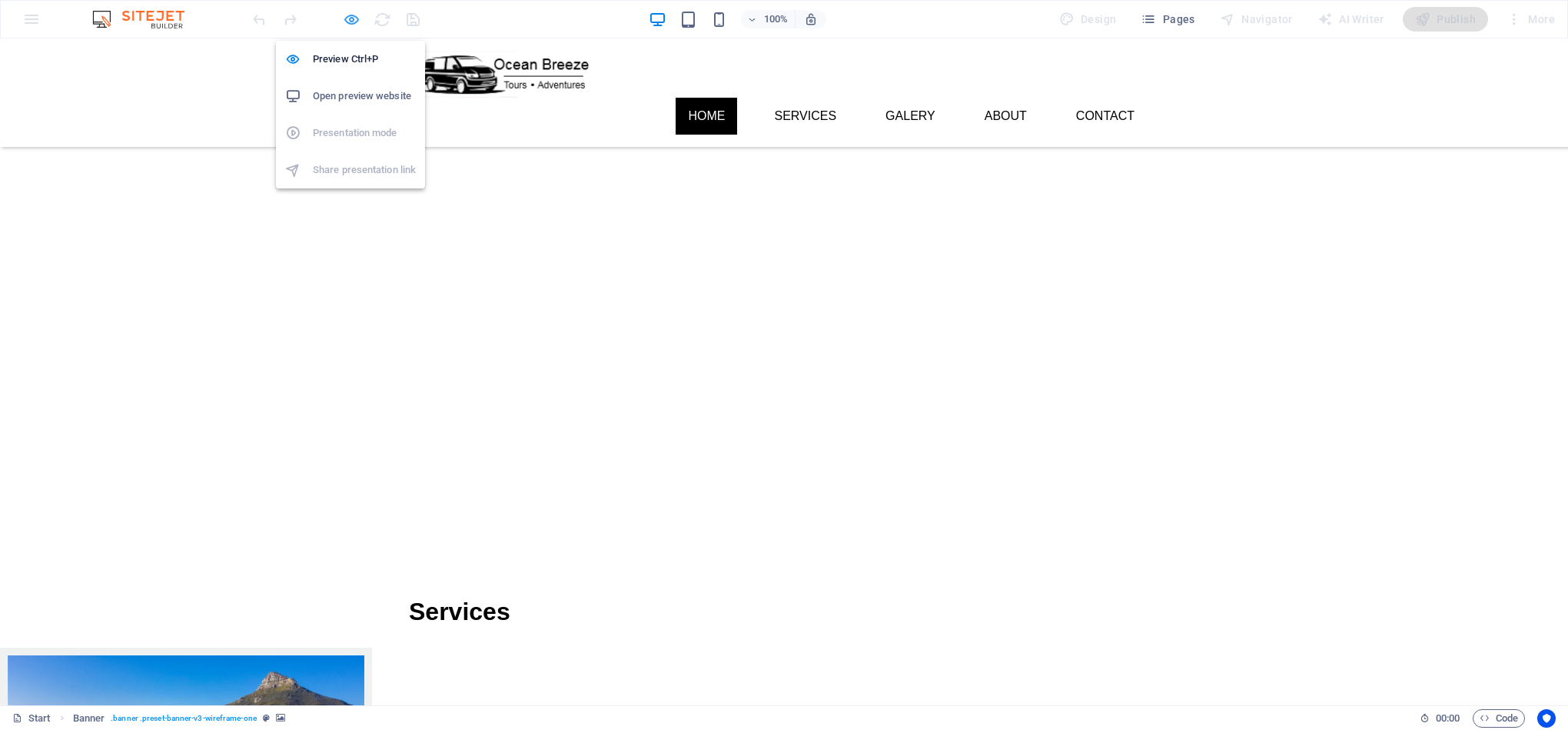
click at [351, 19] on icon "button" at bounding box center [352, 19] width 17 height 17
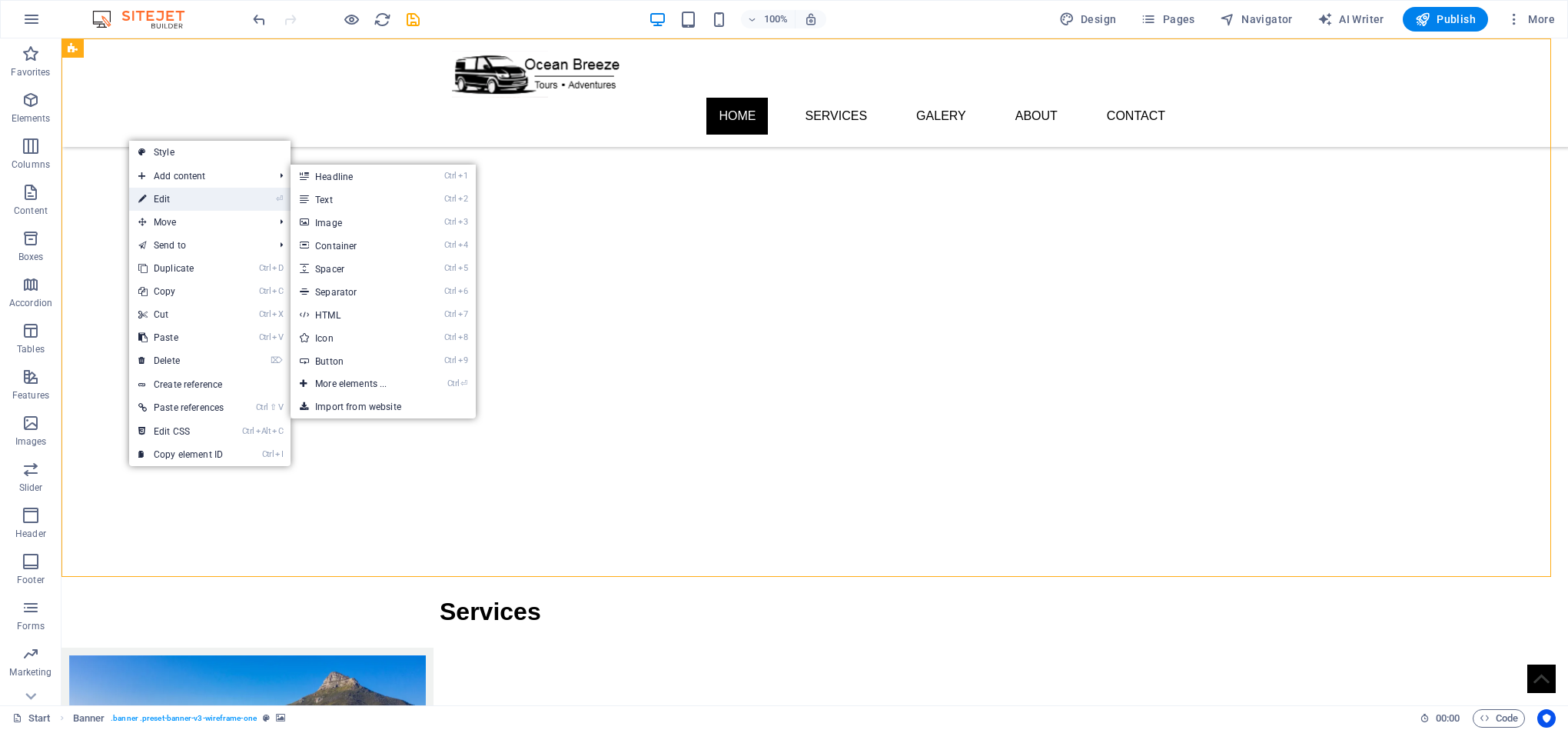
click at [175, 201] on link "⏎ Edit" at bounding box center [181, 199] width 104 height 23
select select "px"
select select "fade"
select select "ms"
select select "s"
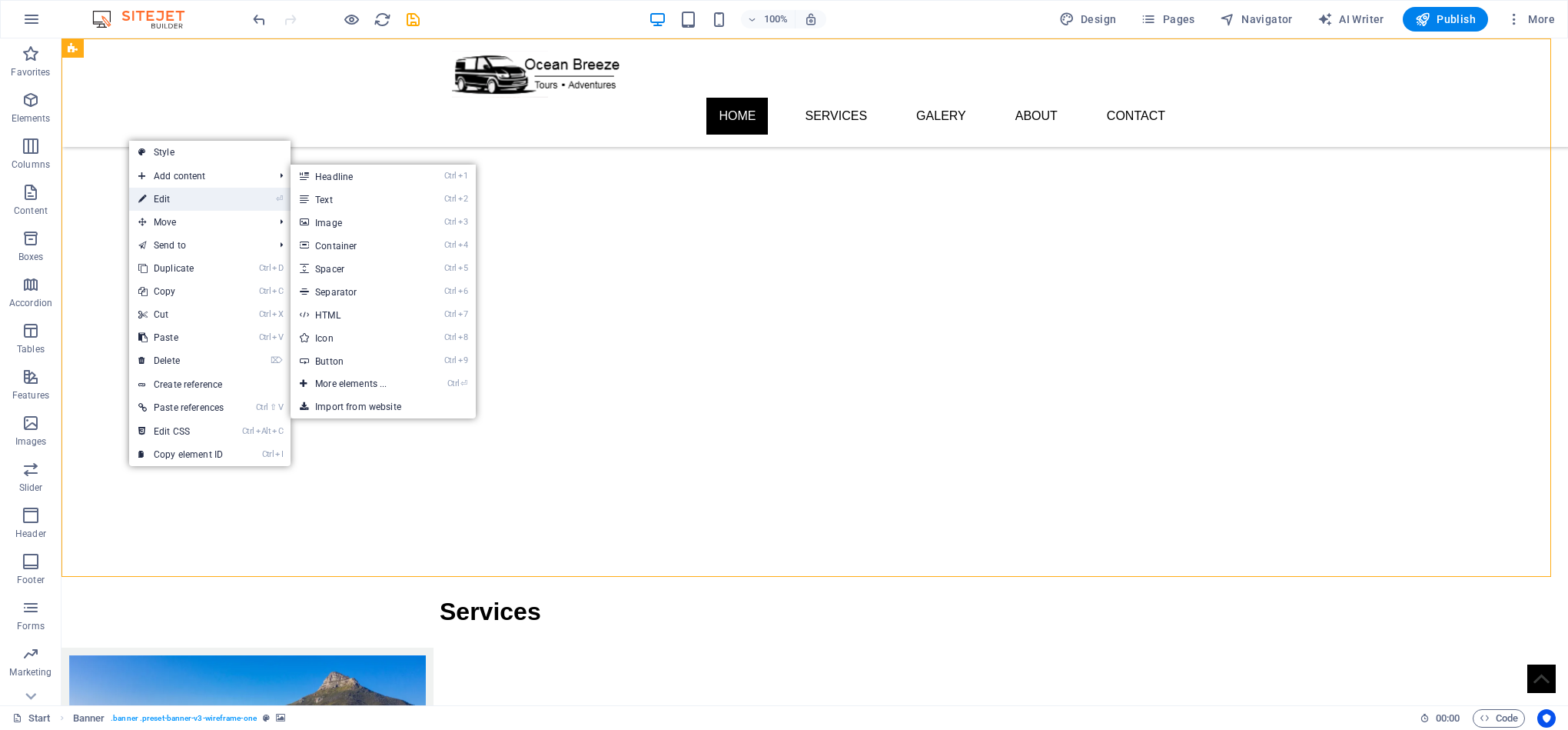
select select "progressive"
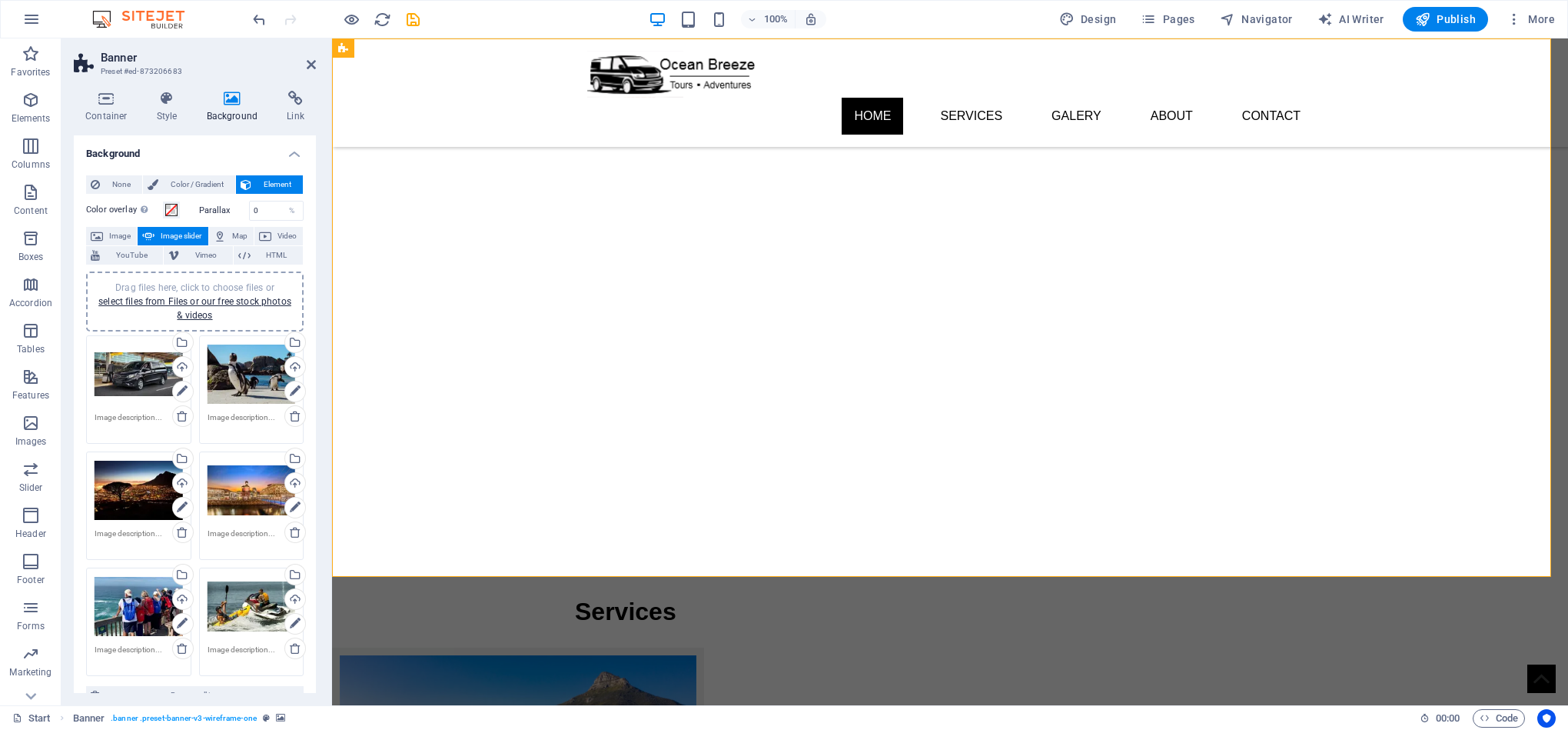
drag, startPoint x: 312, startPoint y: 169, endPoint x: 316, endPoint y: 247, distance: 78.1
click at [316, 247] on div "Container Style Background Link Size Height 700 Default px rem % vh vw Min. hei…" at bounding box center [194, 391] width 267 height 627
drag, startPoint x: 312, startPoint y: 243, endPoint x: 312, endPoint y: 382, distance: 139.0
click at [312, 382] on div "None Color / Gradient Element Stretch background to full-width Color overlay Pl…" at bounding box center [194, 603] width 242 height 881
drag, startPoint x: 312, startPoint y: 359, endPoint x: 312, endPoint y: 441, distance: 82.0
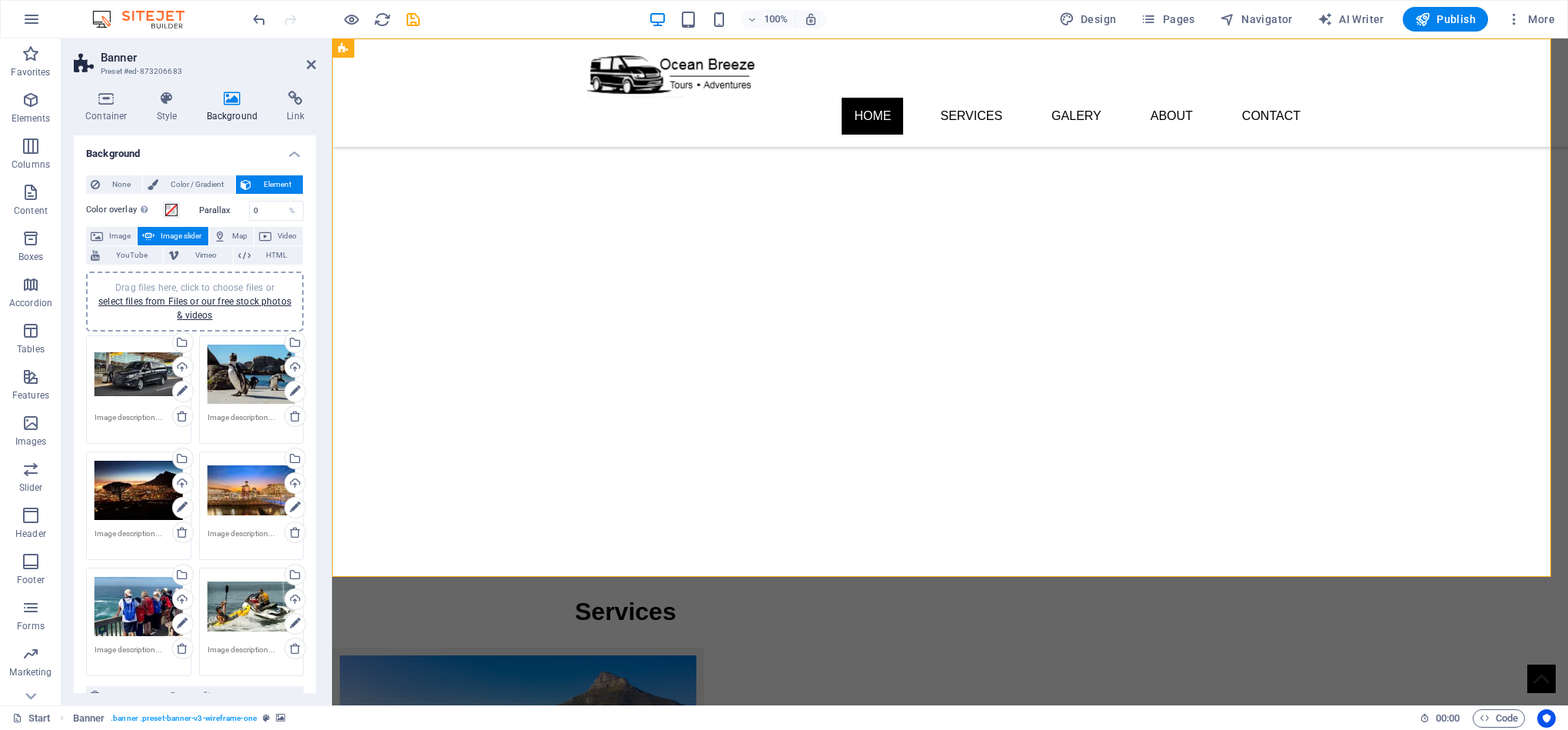
click at [312, 441] on div "None Color / Gradient Element Stretch background to full-width Color overlay Pl…" at bounding box center [194, 603] width 242 height 881
drag, startPoint x: 312, startPoint y: 438, endPoint x: 310, endPoint y: 487, distance: 49.0
click at [312, 492] on div "None Color / Gradient Element Stretch background to full-width Color overlay Pl…" at bounding box center [194, 603] width 242 height 881
drag, startPoint x: 312, startPoint y: 222, endPoint x: 312, endPoint y: 284, distance: 62.0
click at [312, 284] on div "None Color / Gradient Element Stretch background to full-width Color overlay Pl…" at bounding box center [194, 603] width 242 height 881
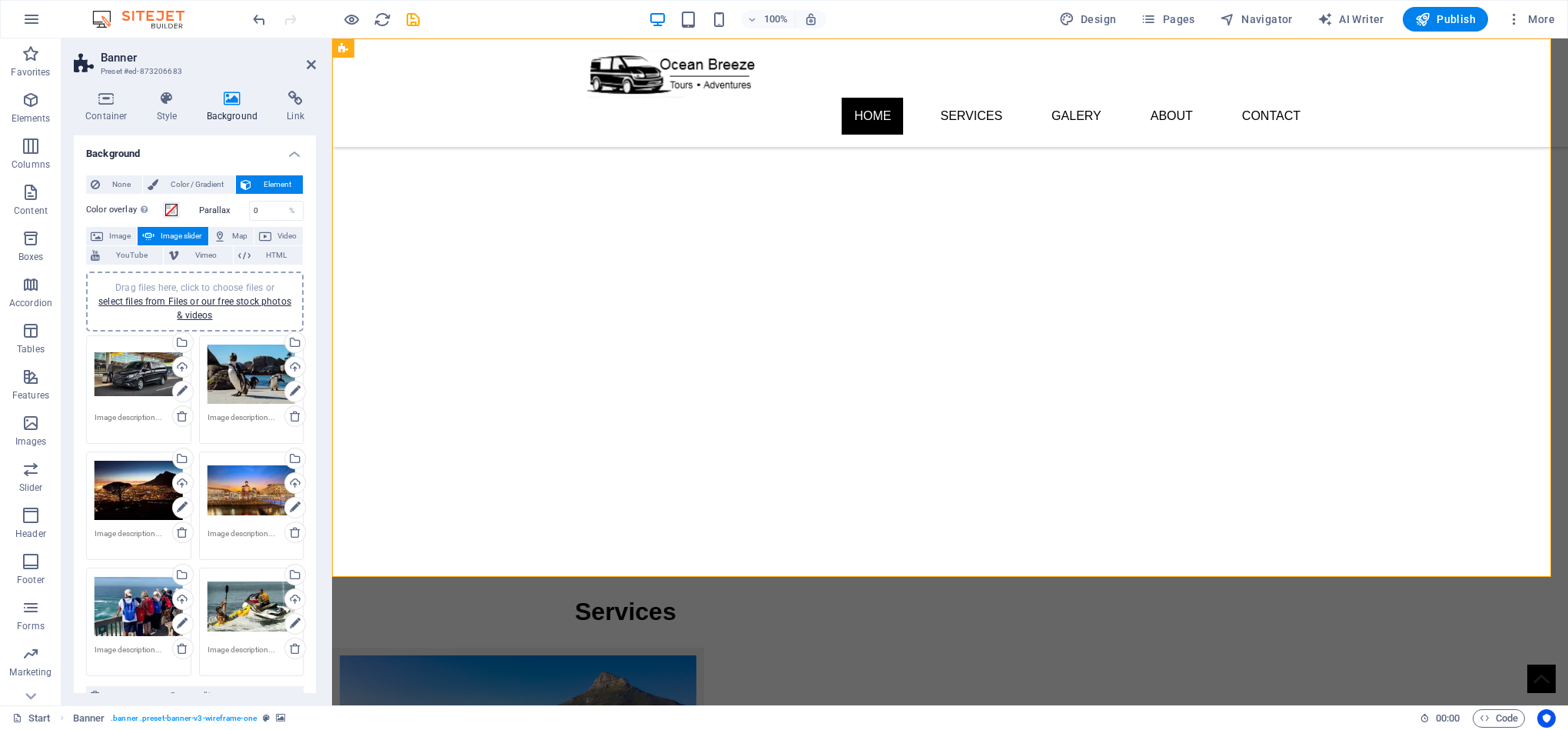
drag, startPoint x: 312, startPoint y: 298, endPoint x: 309, endPoint y: 386, distance: 88.1
click at [309, 386] on div "None Color / Gradient Element Stretch background to full-width Color overlay Pl…" at bounding box center [194, 603] width 242 height 881
click at [308, 431] on div "None Color / Gradient Element Stretch background to full-width Color overlay Pl…" at bounding box center [194, 603] width 242 height 881
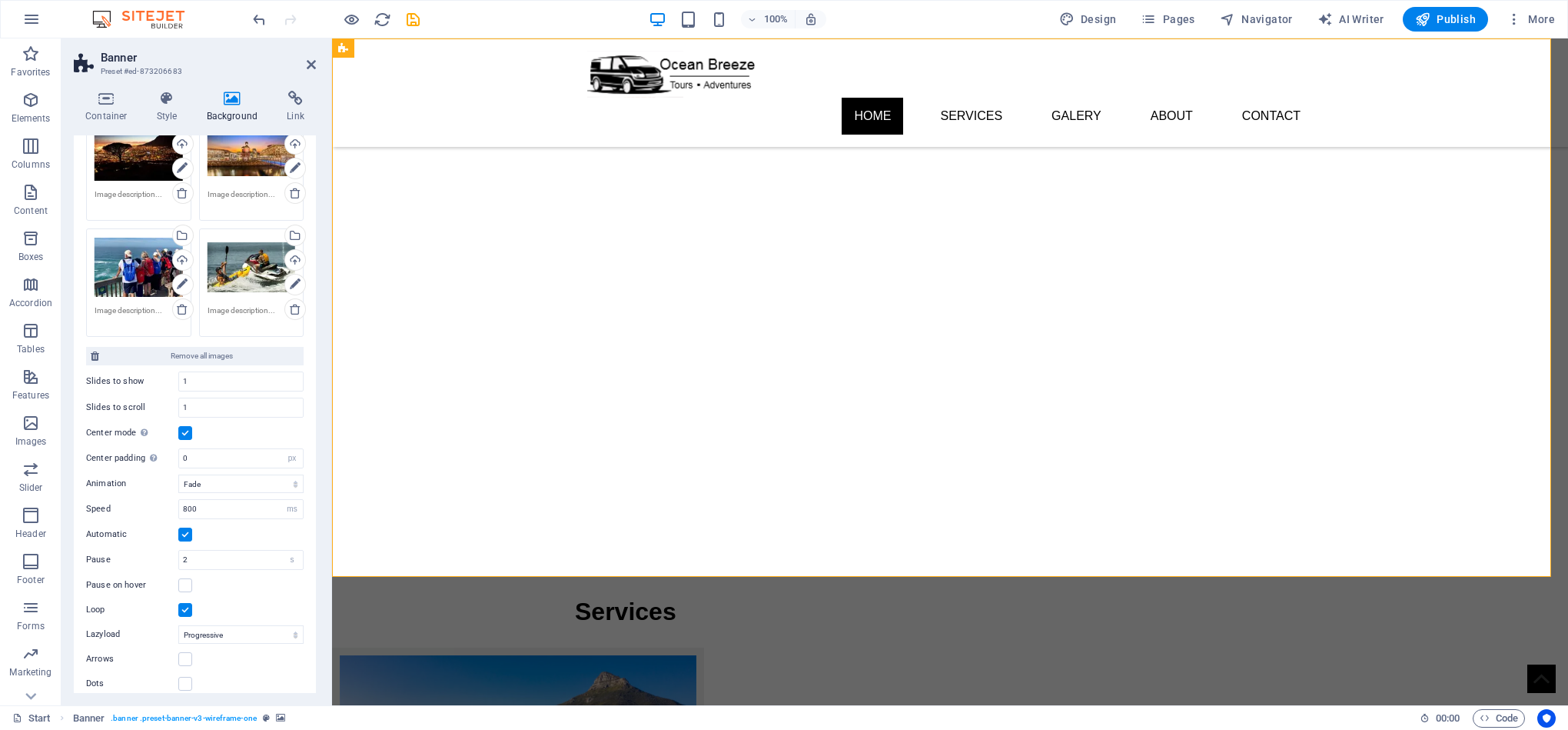
scroll to position [354, 0]
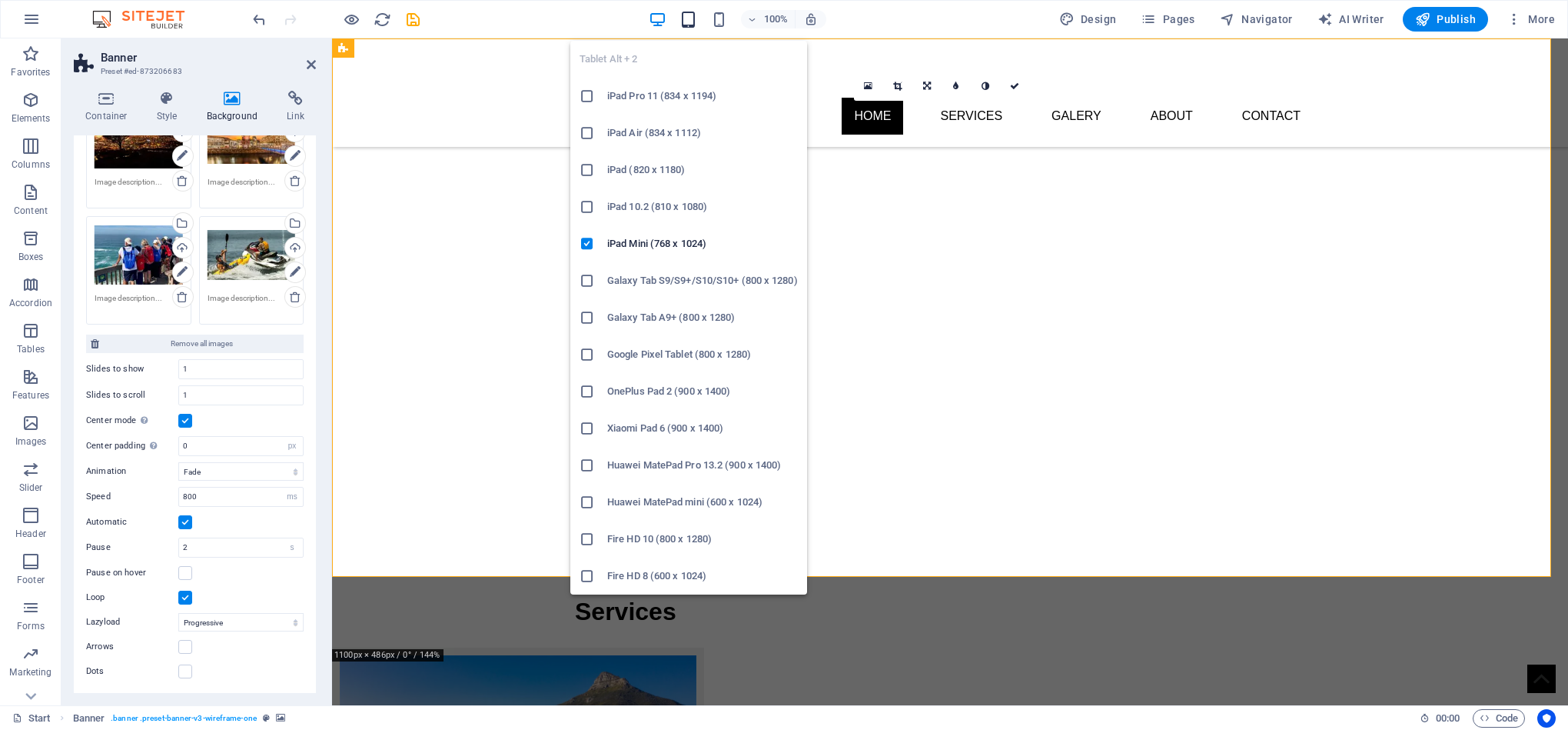
click at [686, 17] on icon "button" at bounding box center [688, 19] width 17 height 17
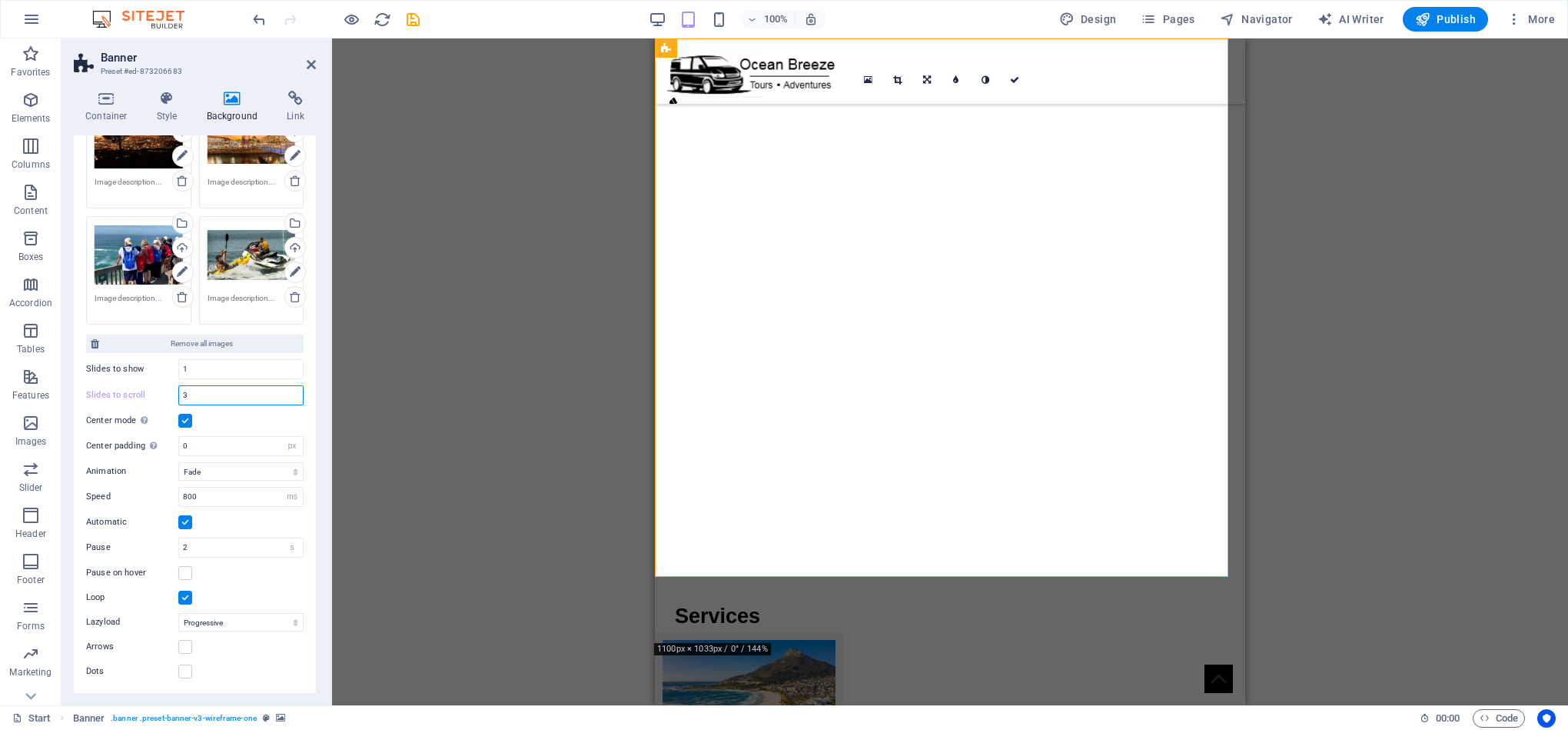
click at [214, 390] on input "3" at bounding box center [240, 395] width 123 height 18
click at [214, 388] on input "3" at bounding box center [240, 395] width 123 height 18
type input "1"
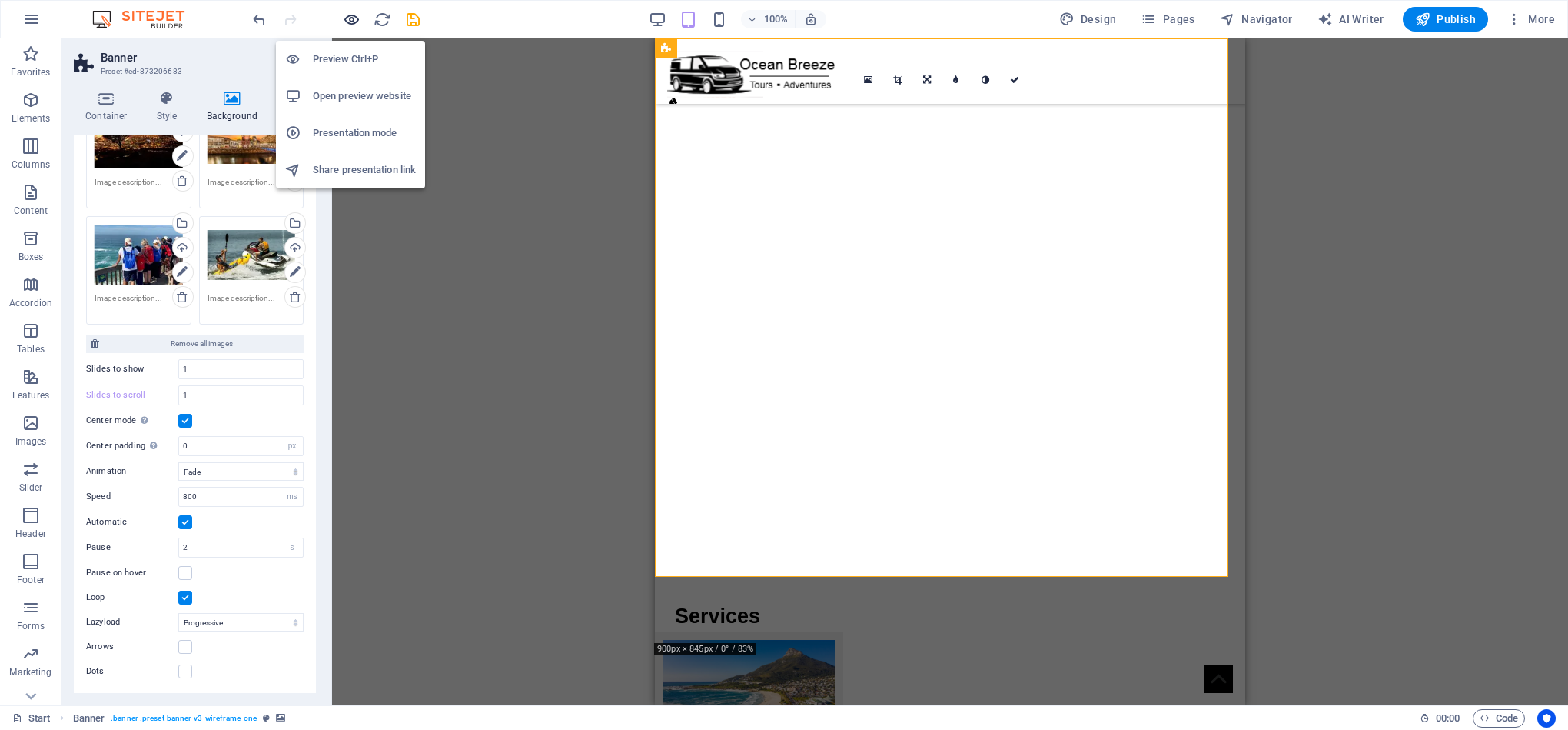
click at [349, 16] on icon "button" at bounding box center [352, 19] width 17 height 17
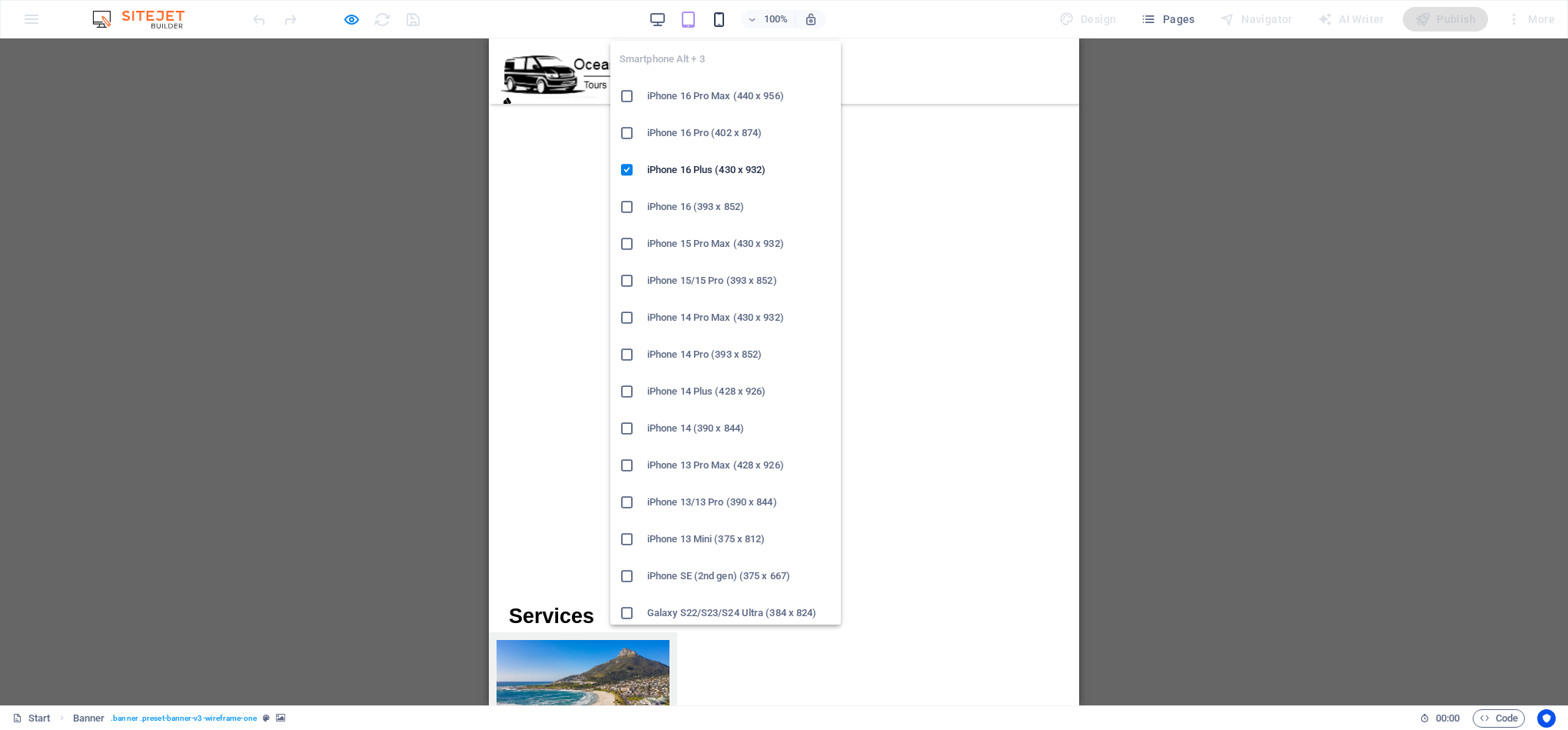
click at [722, 19] on icon "button" at bounding box center [719, 19] width 17 height 17
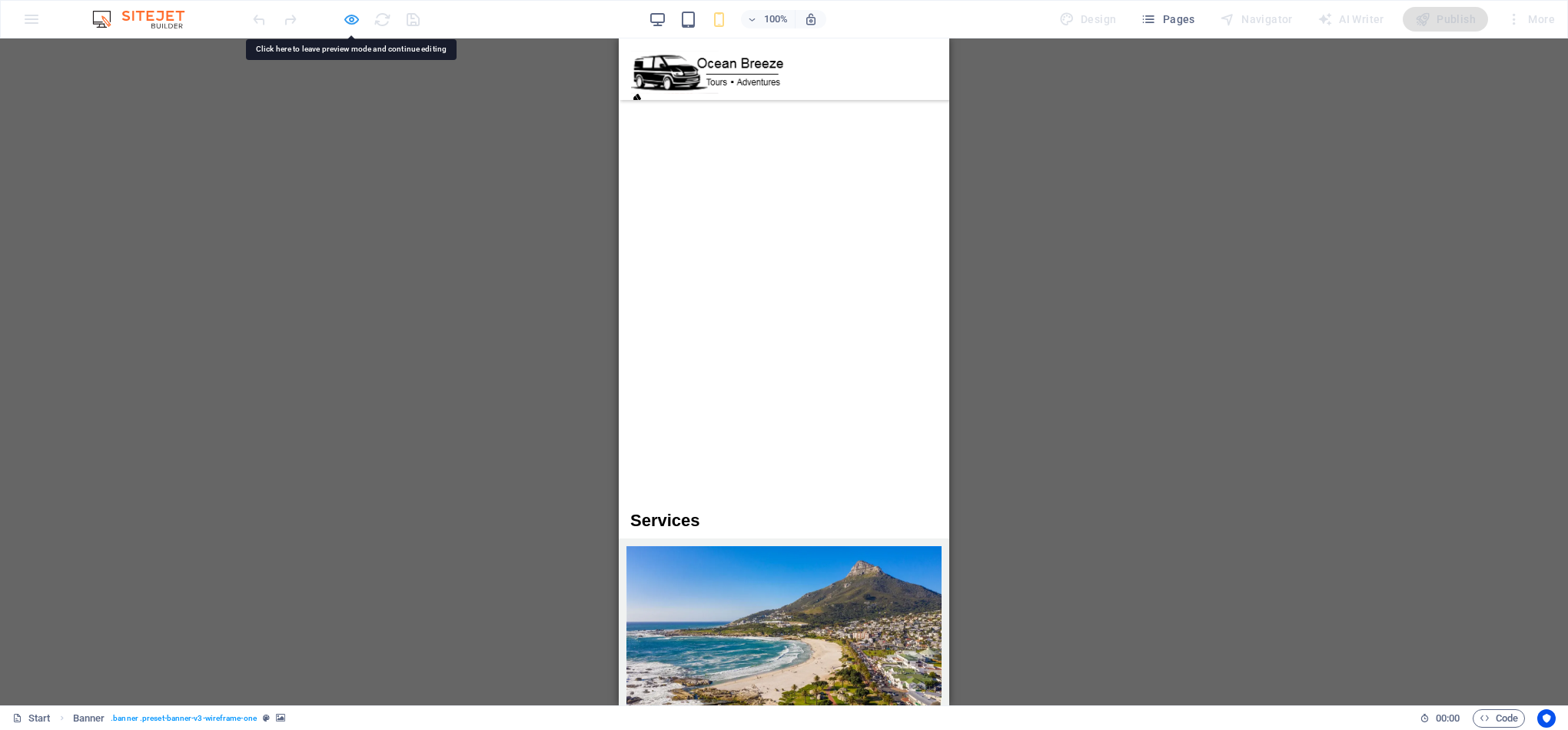
drag, startPoint x: 26, startPoint y: 87, endPoint x: 351, endPoint y: 23, distance: 331.2
click at [351, 23] on icon "button" at bounding box center [352, 19] width 17 height 17
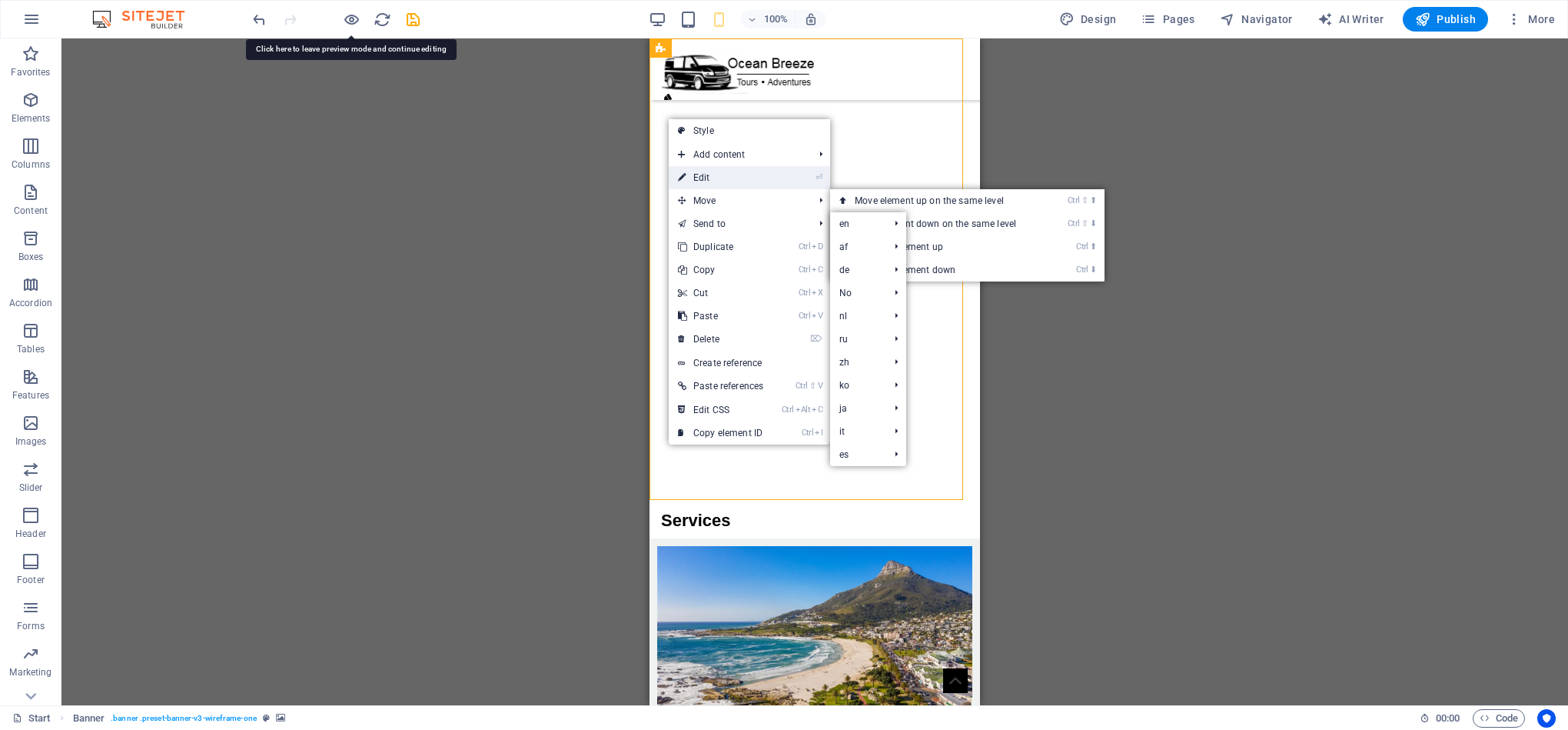
click at [729, 173] on link "⏎ Edit" at bounding box center [720, 178] width 104 height 23
select select "px"
select select "fade"
select select "ms"
select select "s"
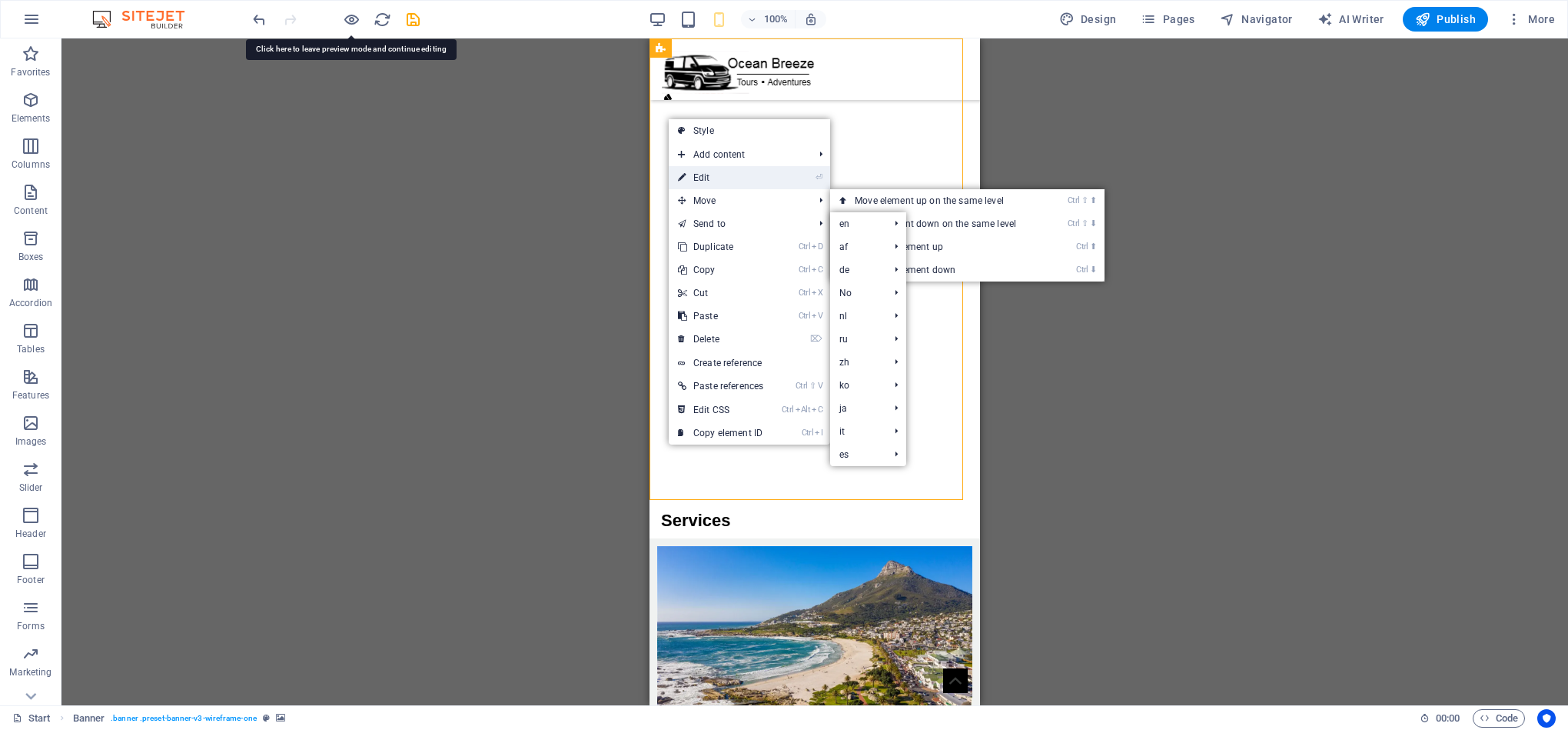
select select "progressive"
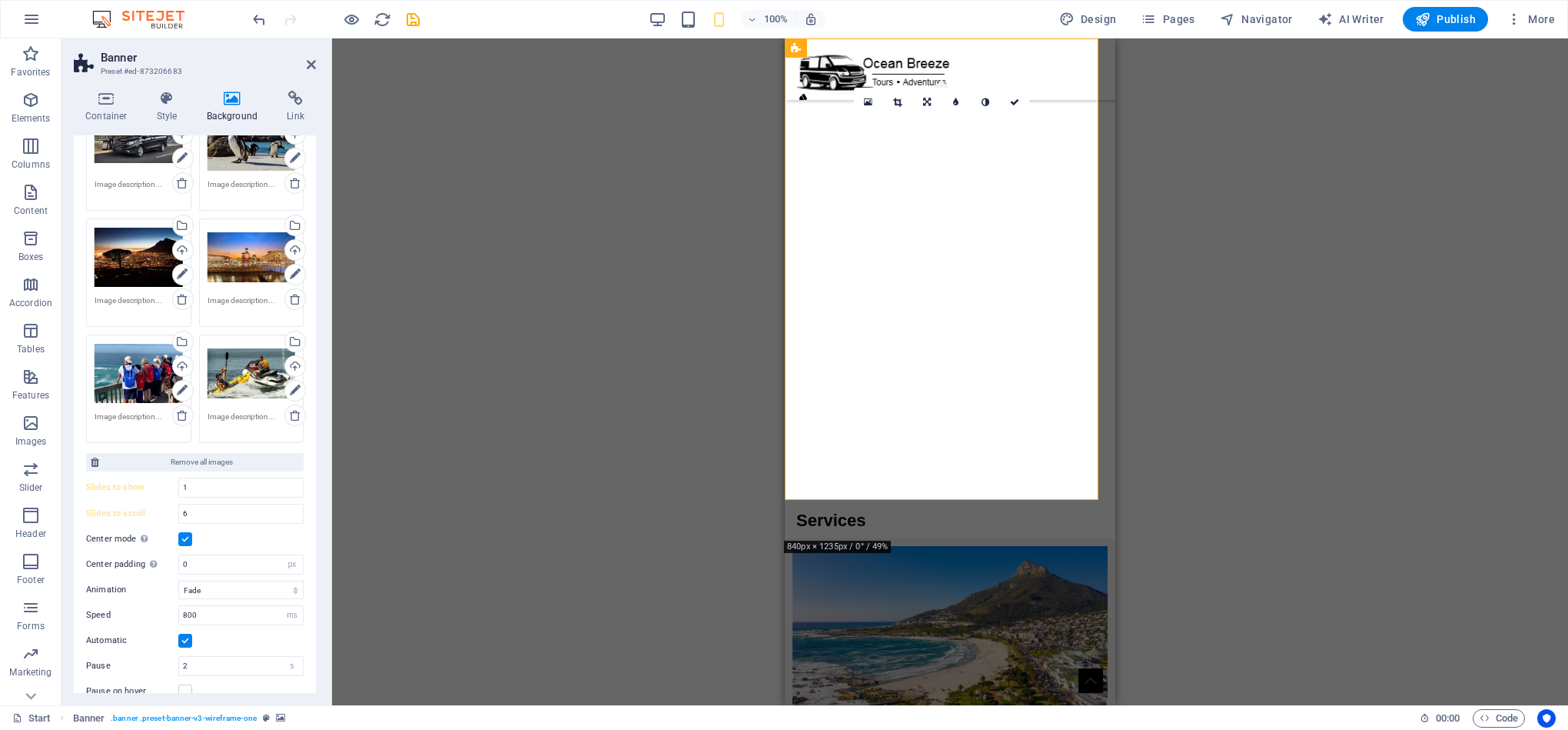
scroll to position [305, 0]
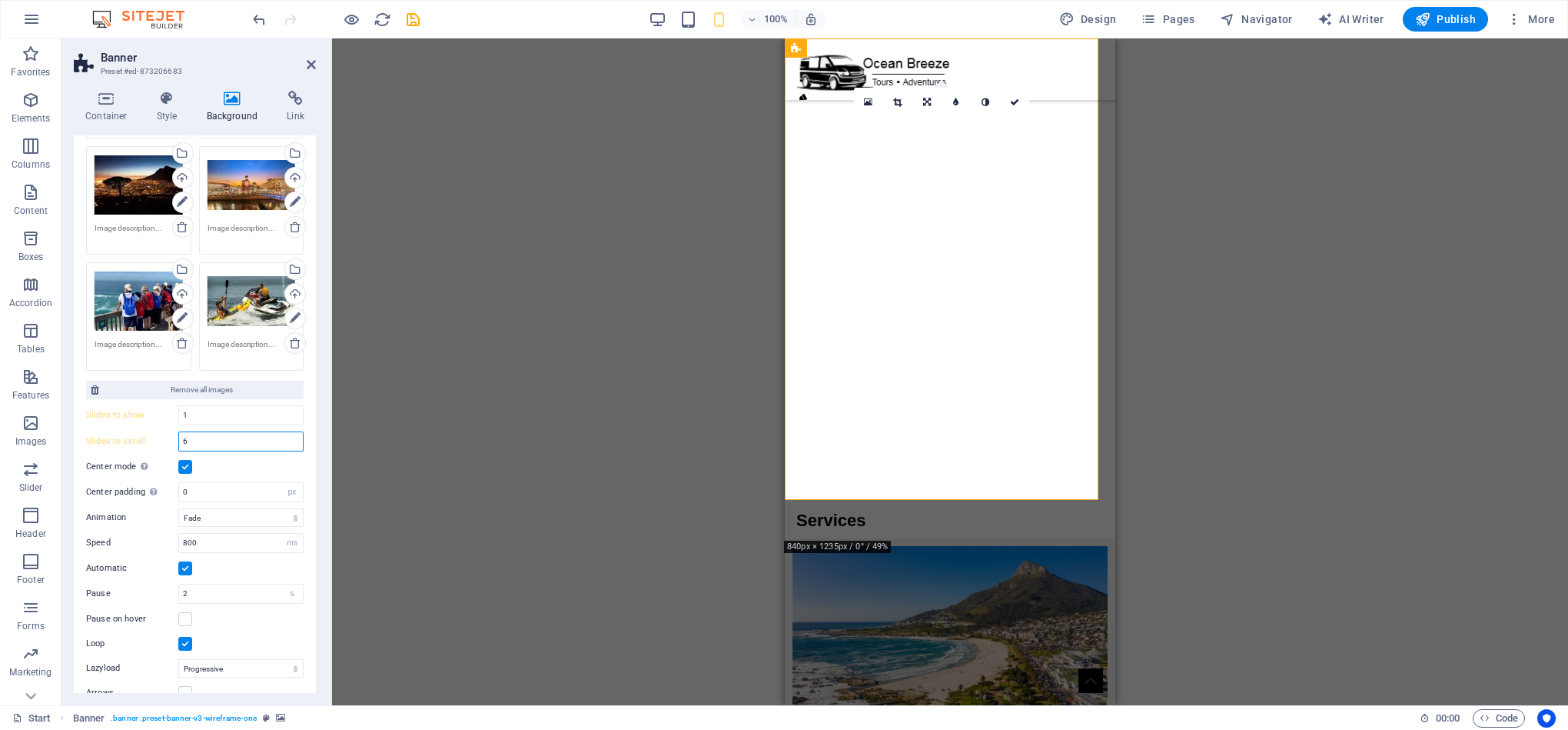
click at [208, 439] on input "6" at bounding box center [240, 441] width 123 height 18
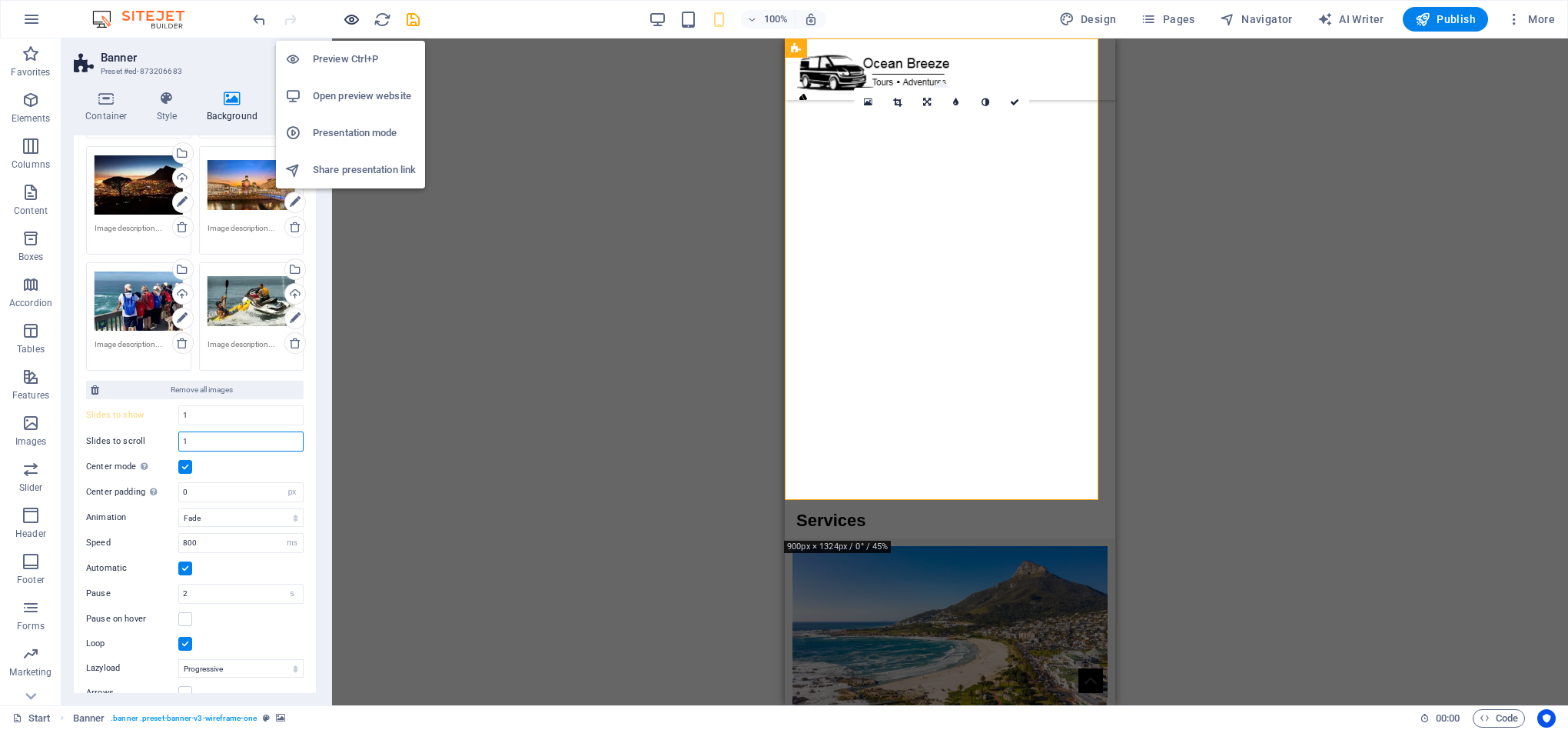
type input "1"
click at [351, 26] on icon "button" at bounding box center [352, 19] width 17 height 17
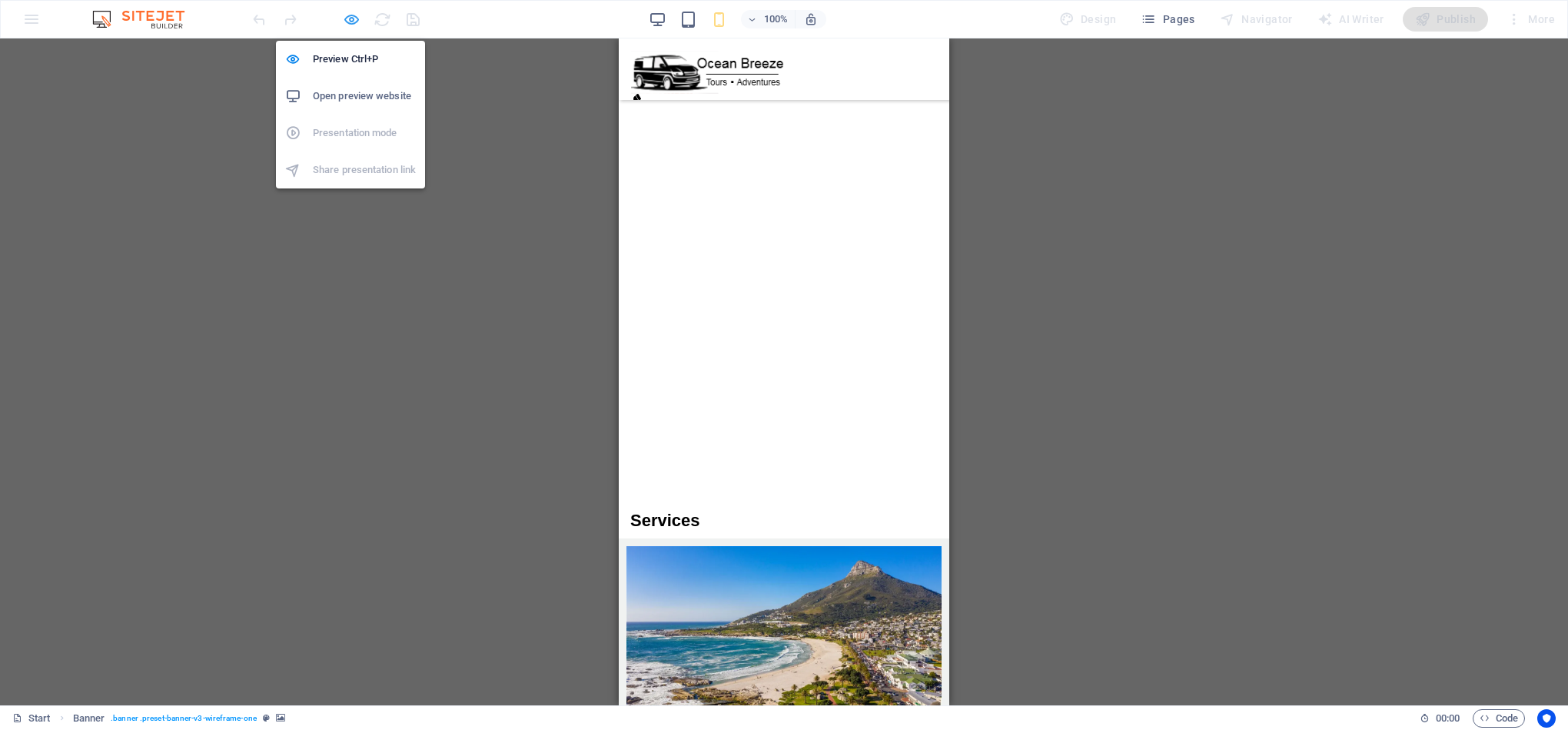
click at [344, 17] on icon "button" at bounding box center [352, 19] width 17 height 17
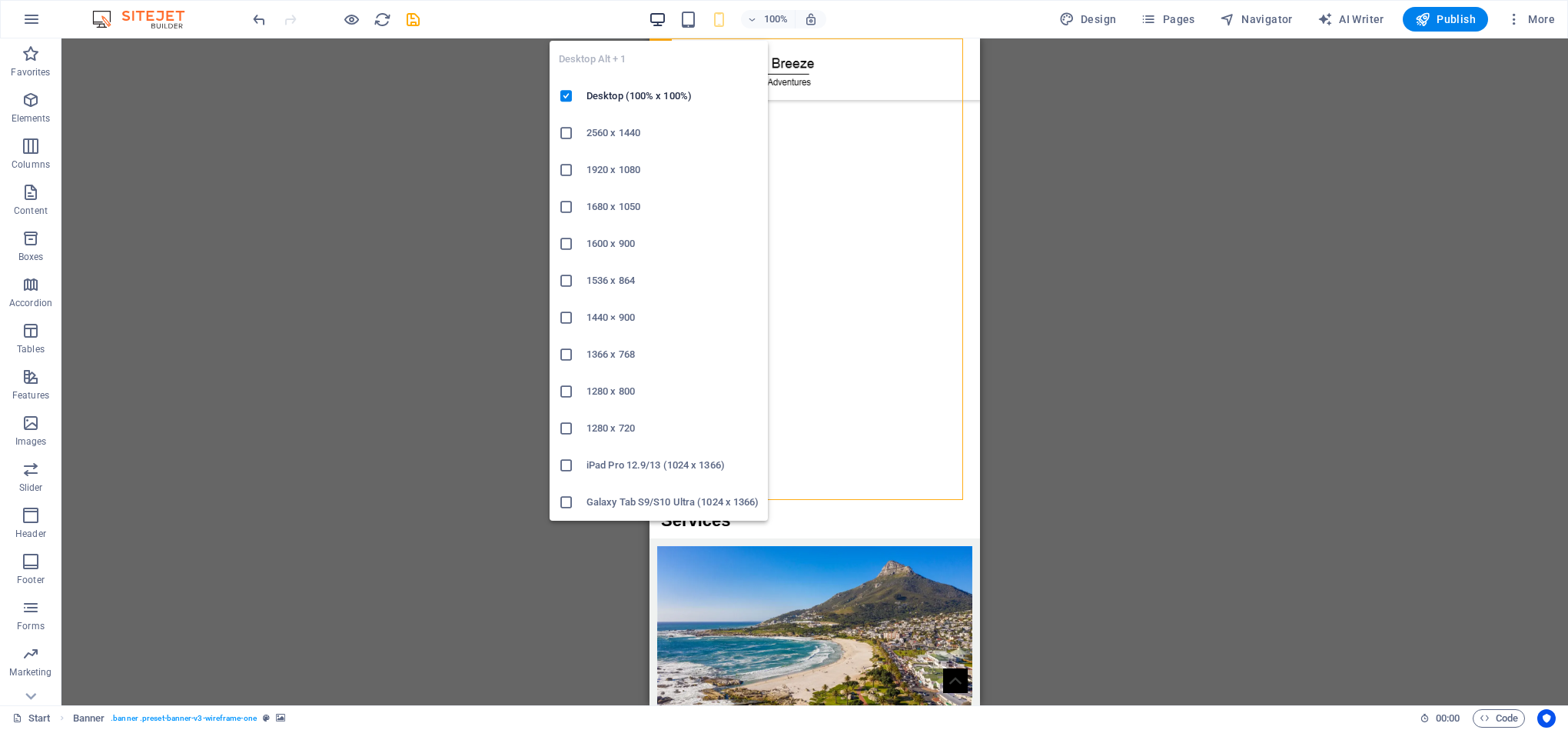
click at [660, 22] on icon "button" at bounding box center [657, 19] width 17 height 17
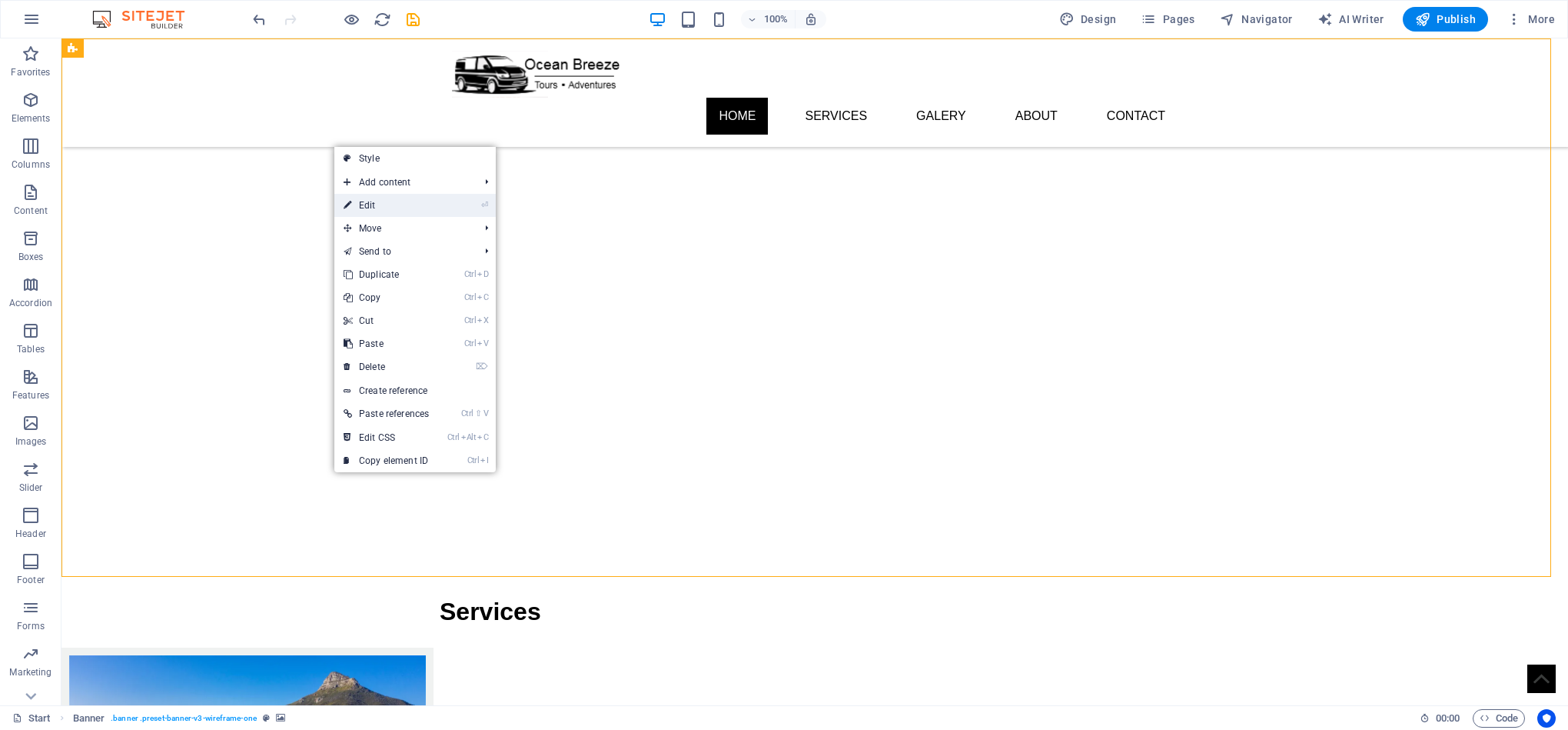
drag, startPoint x: 413, startPoint y: 206, endPoint x: 80, endPoint y: 166, distance: 335.4
click at [413, 204] on link "⏎ Edit" at bounding box center [386, 206] width 104 height 23
select select "px"
select select "fade"
select select "ms"
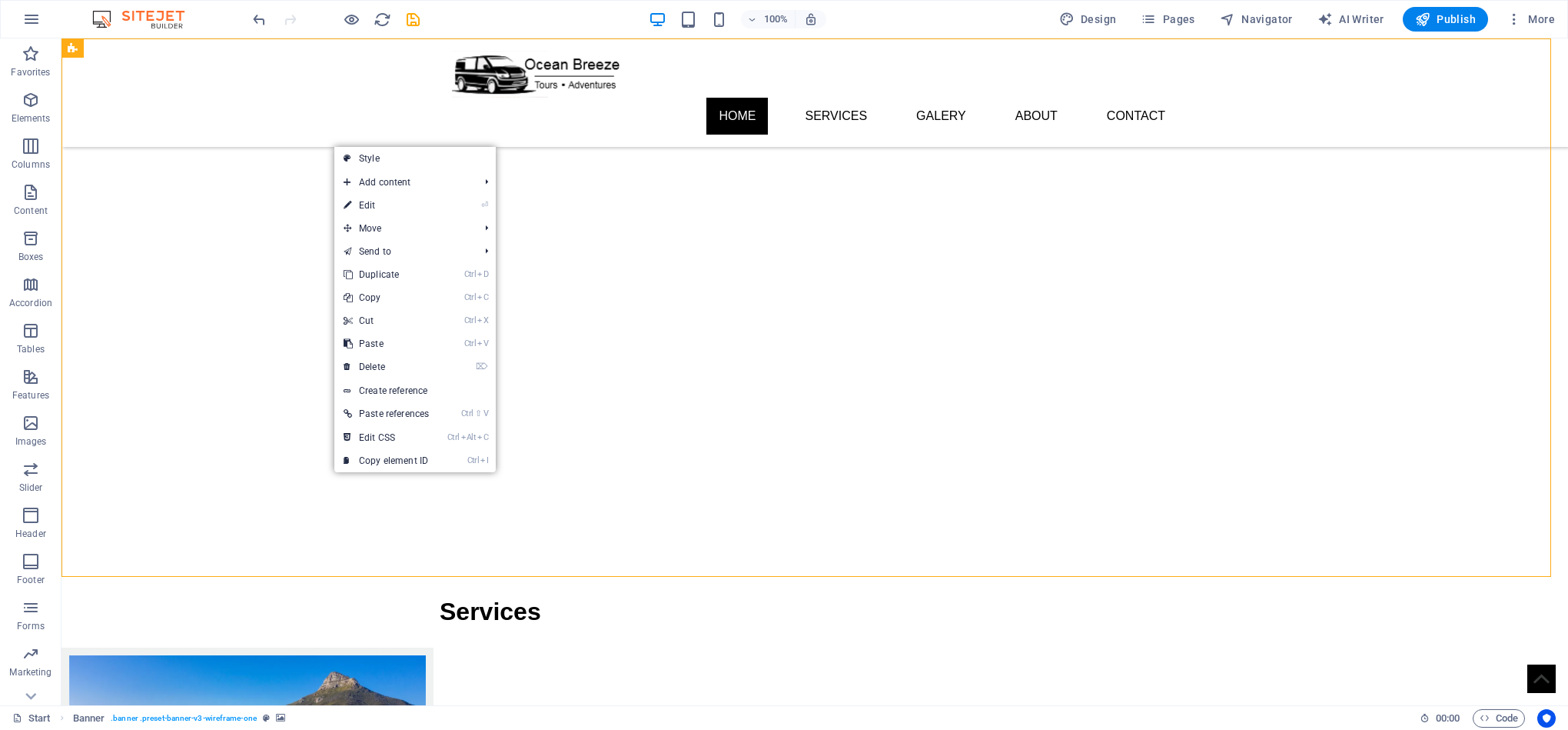
select select "s"
select select "progressive"
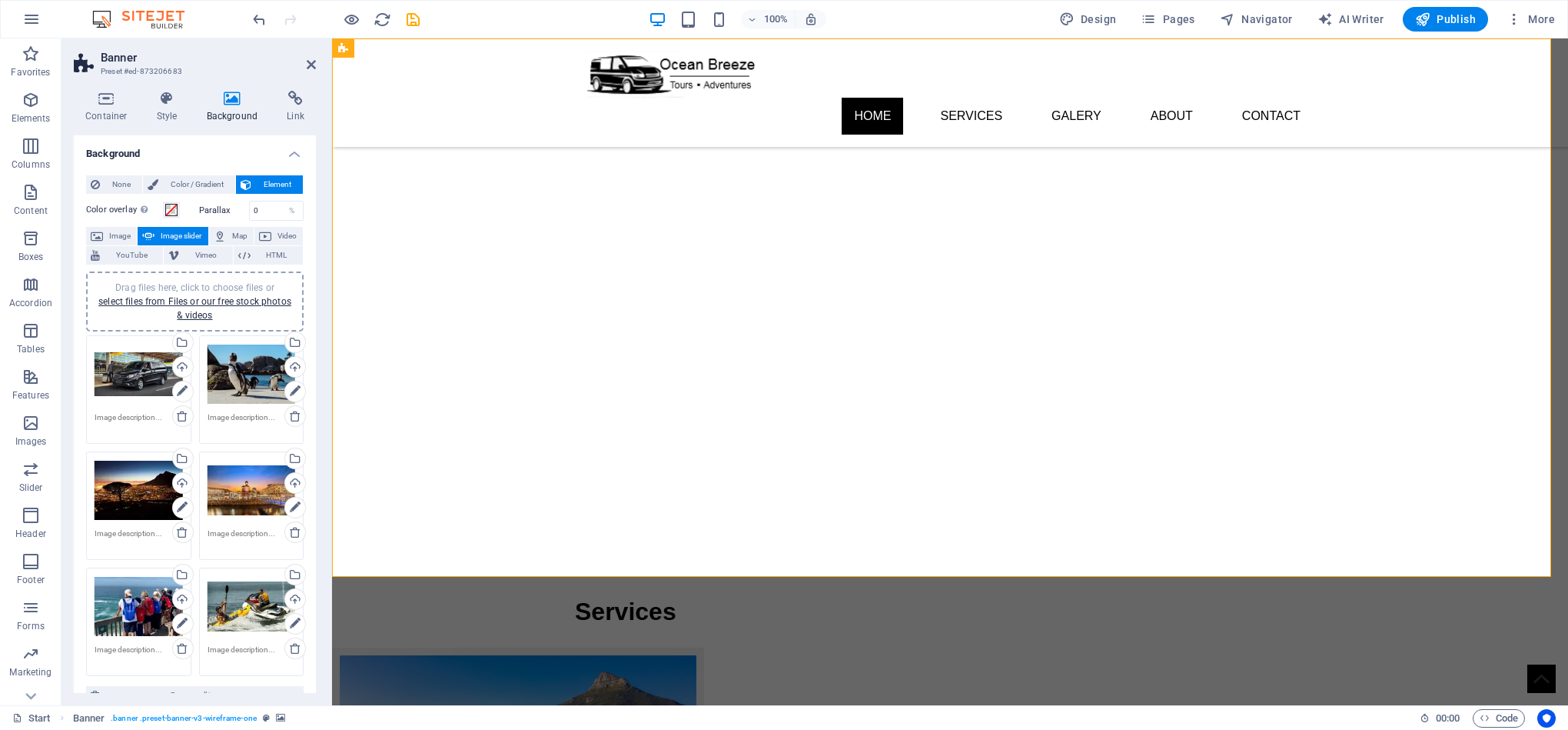
drag, startPoint x: 312, startPoint y: 273, endPoint x: 312, endPoint y: 384, distance: 111.0
click at [312, 384] on div "None Color / Gradient Element Stretch background to full-width Color overlay Pl…" at bounding box center [194, 603] width 242 height 881
drag, startPoint x: 312, startPoint y: 384, endPoint x: 310, endPoint y: 529, distance: 145.0
click at [310, 529] on div "None Color / Gradient Element Stretch background to full-width Color overlay Pl…" at bounding box center [194, 603] width 242 height 881
drag, startPoint x: 310, startPoint y: 531, endPoint x: 310, endPoint y: 570, distance: 39.0
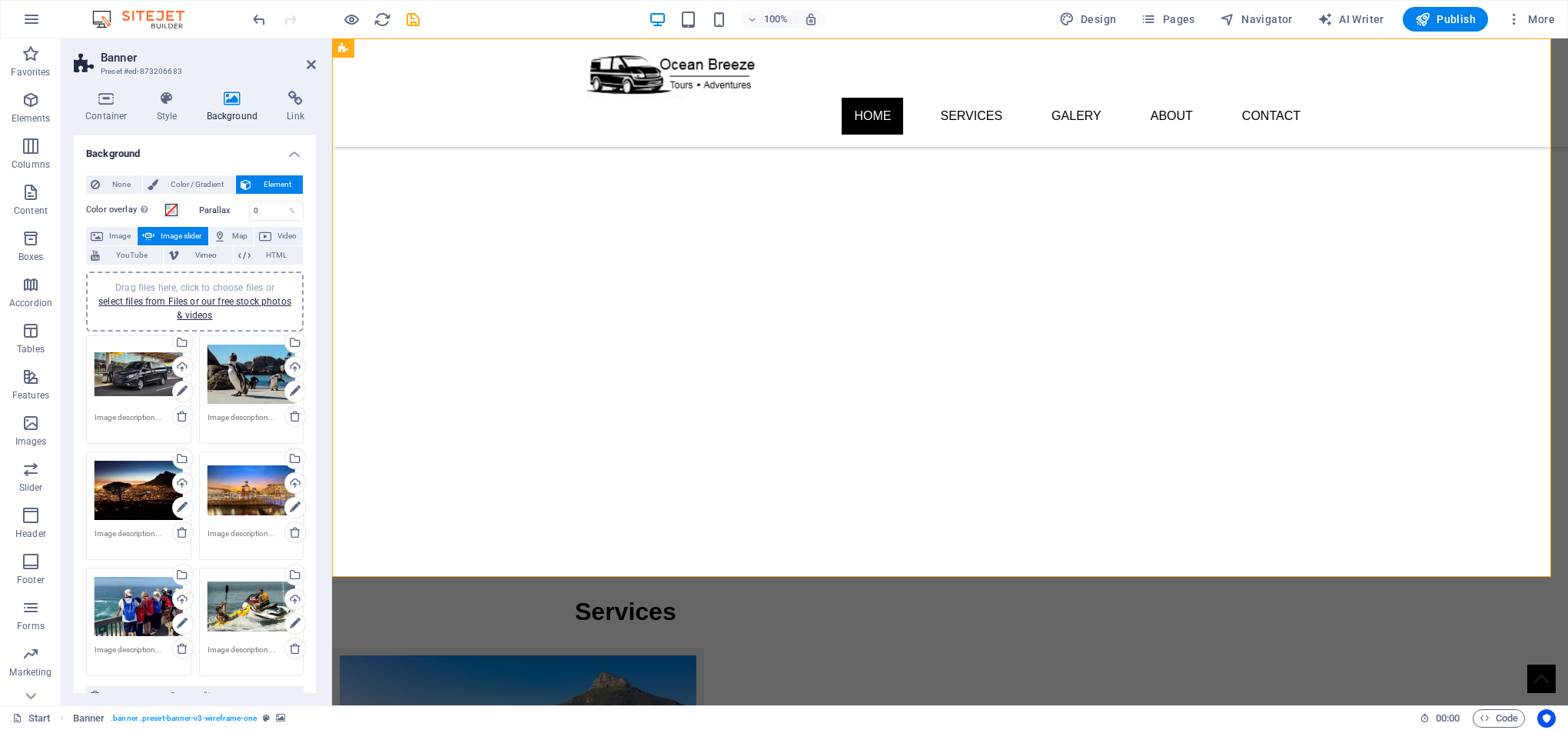
click at [310, 577] on div "None Color / Gradient Element Stretch background to full-width Color overlay Pl…" at bounding box center [194, 603] width 242 height 881
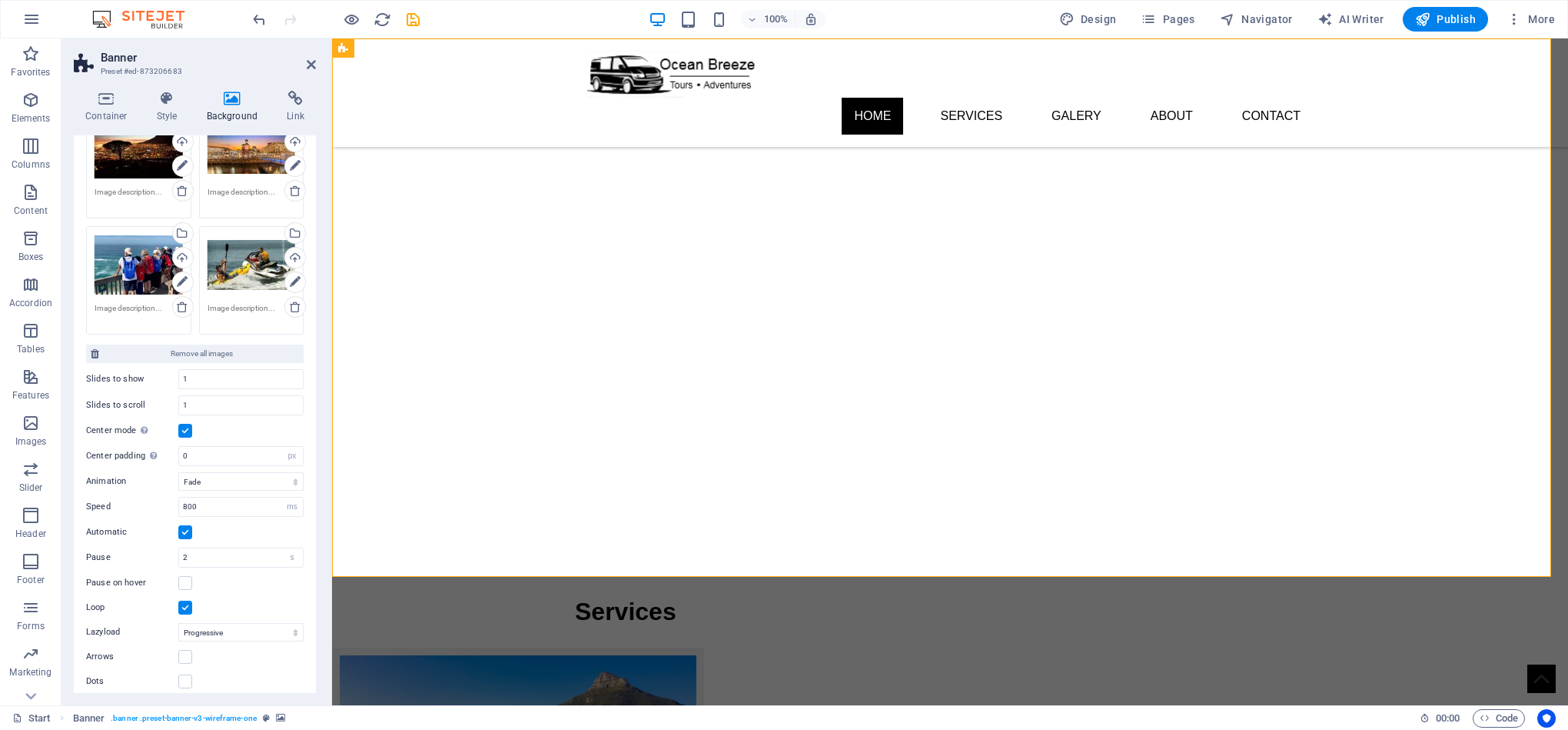
scroll to position [344, 0]
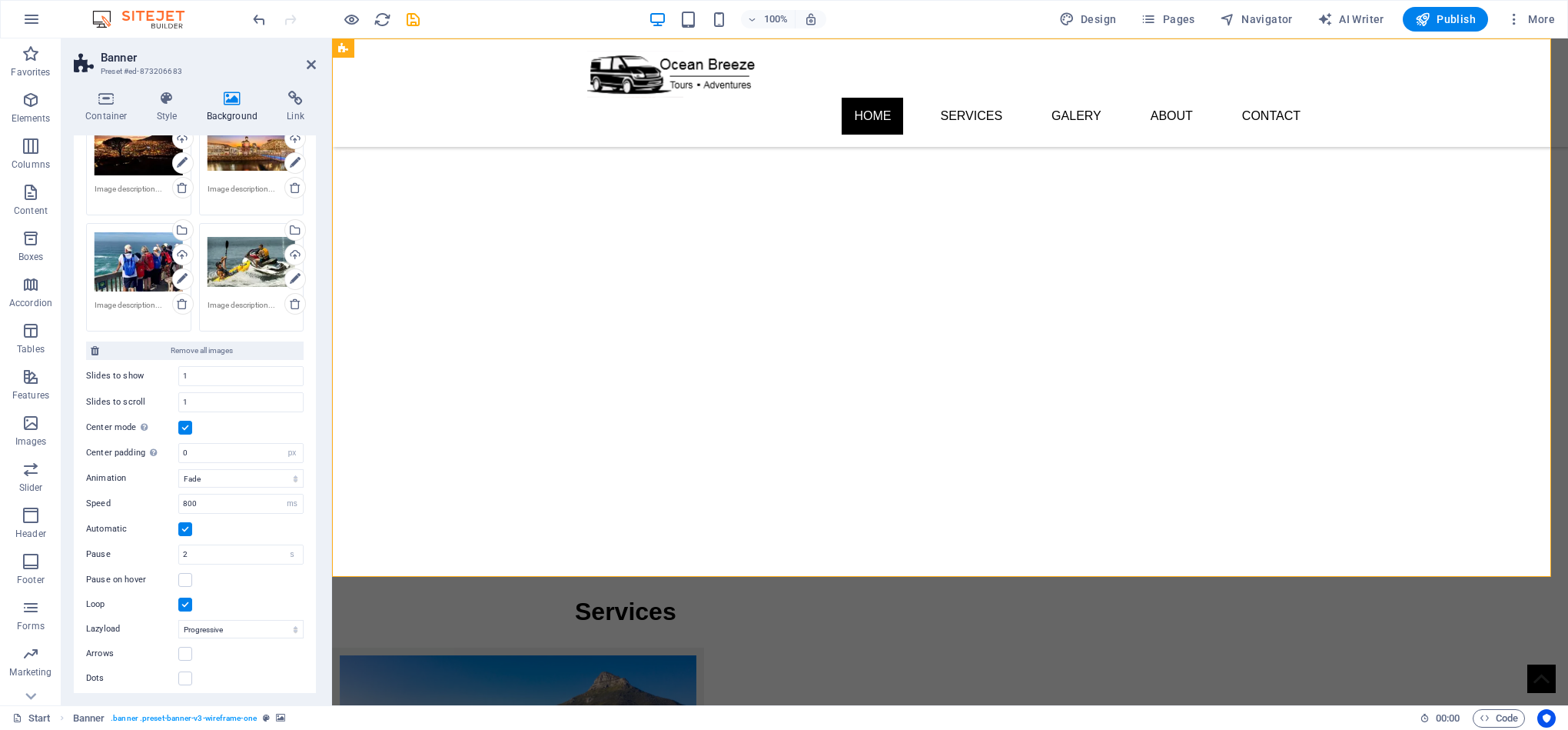
click at [186, 433] on label at bounding box center [185, 428] width 13 height 13
click at [0, 0] on input "Center mode Enables centered view with partial previous/next slide. Use with od…" at bounding box center [0, 0] width 0 height 0
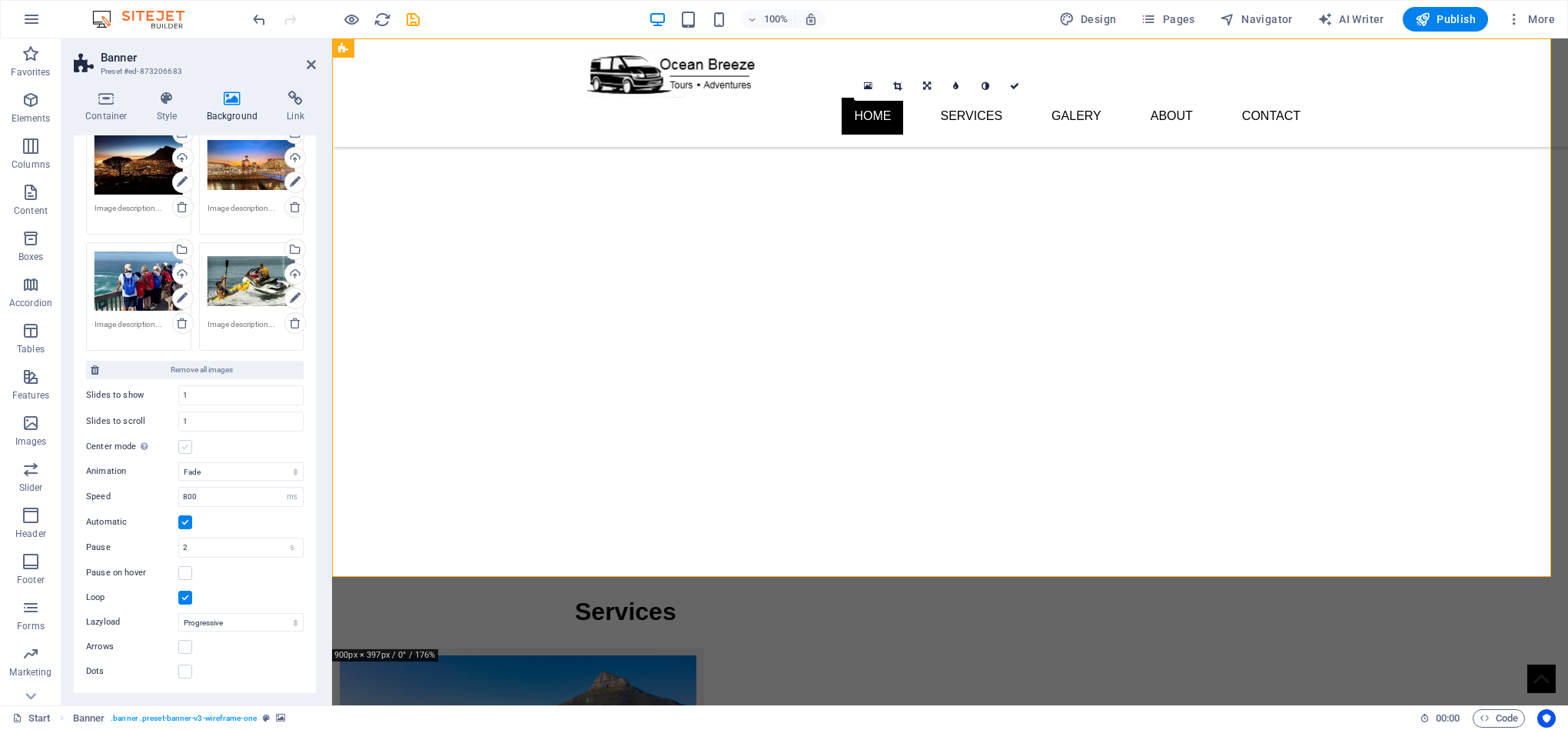
click at [187, 441] on label at bounding box center [185, 447] width 13 height 13
click at [0, 0] on input "Center mode Enables centered view with partial previous/next slide. Use with od…" at bounding box center [0, 0] width 0 height 0
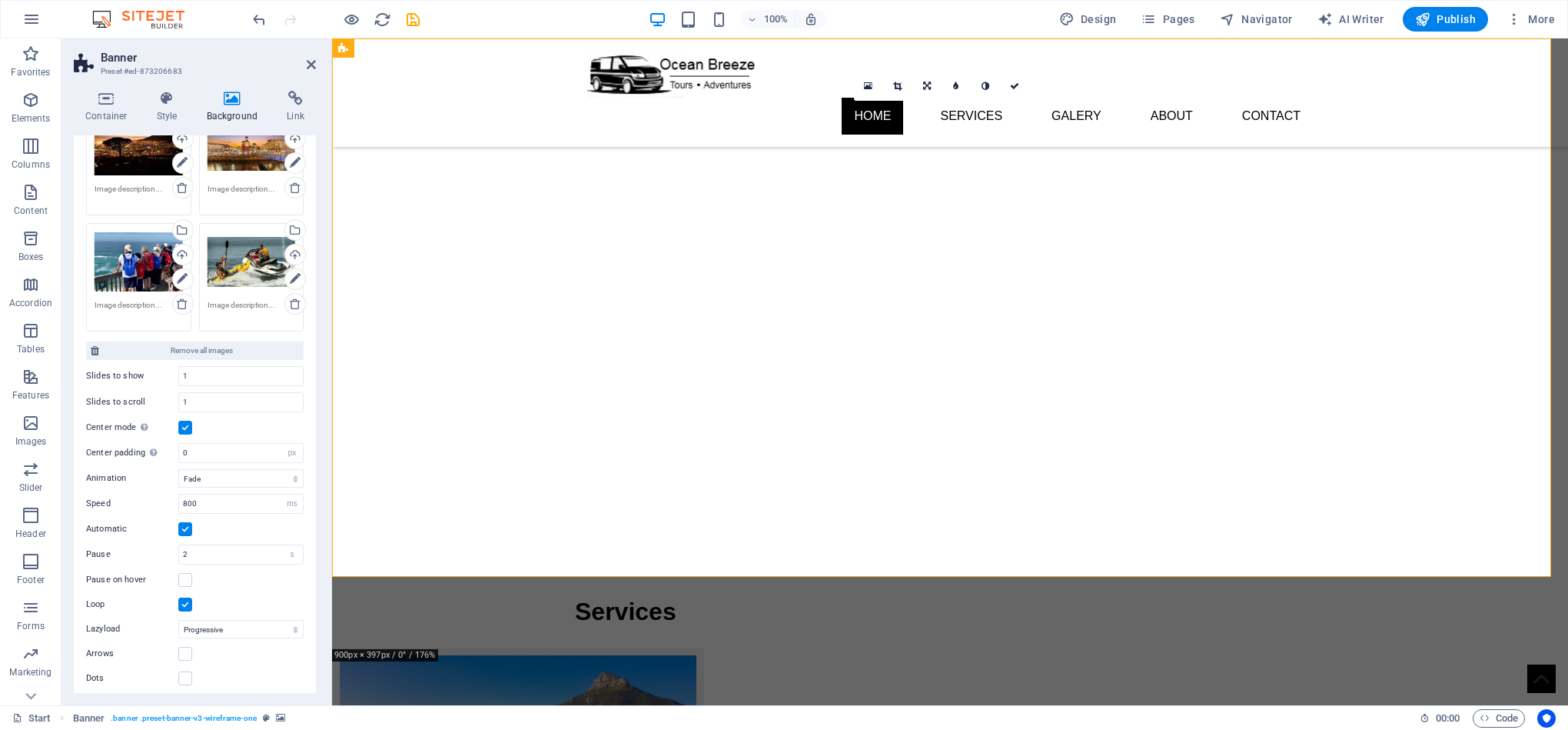
click at [187, 433] on label at bounding box center [185, 428] width 13 height 13
click at [0, 0] on input "Center mode Enables centered view with partial previous/next slide. Use with od…" at bounding box center [0, 0] width 0 height 0
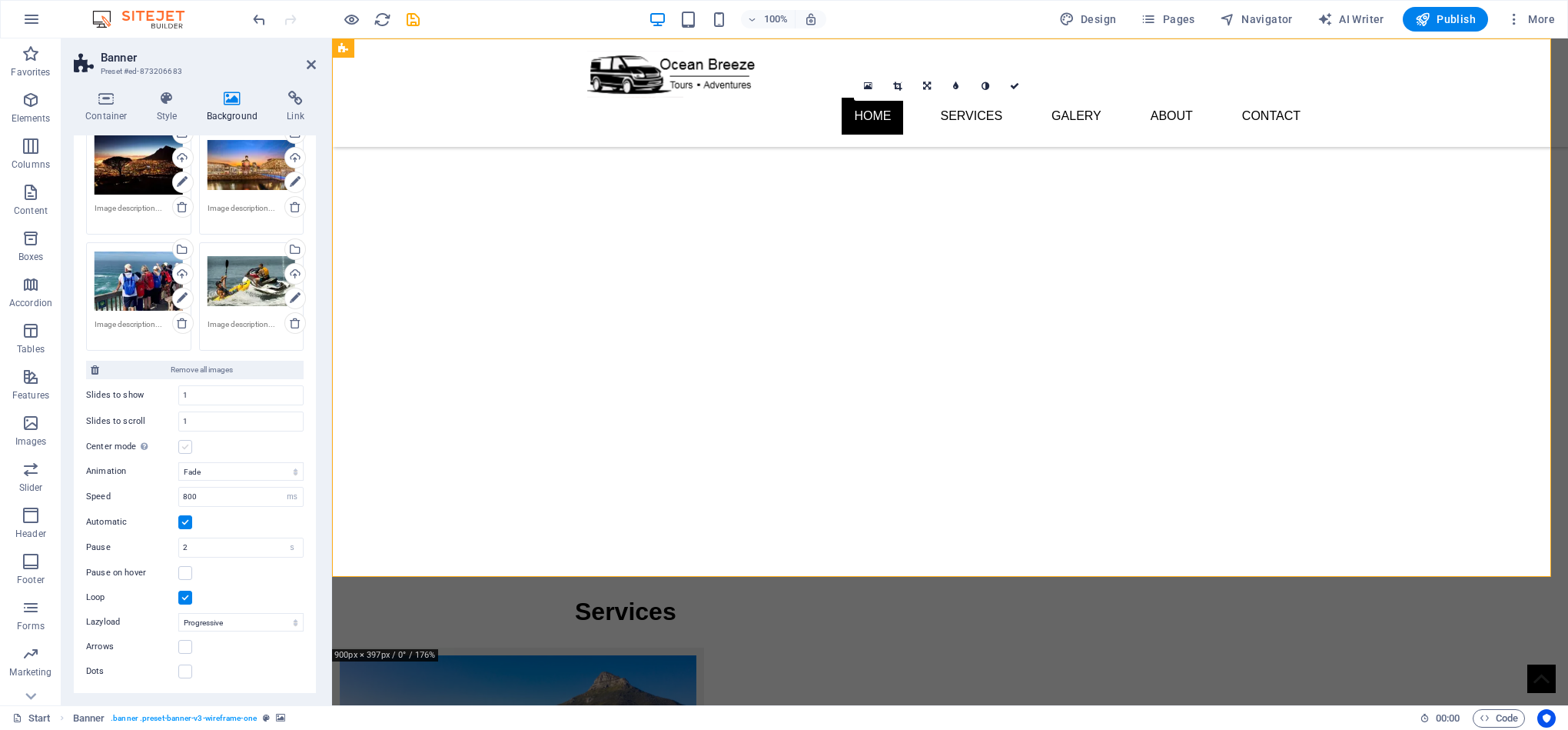
scroll to position [327, 0]
click at [183, 443] on label at bounding box center [185, 447] width 13 height 13
click at [0, 0] on input "Center mode Enables centered view with partial previous/next slide. Use with od…" at bounding box center [0, 0] width 0 height 0
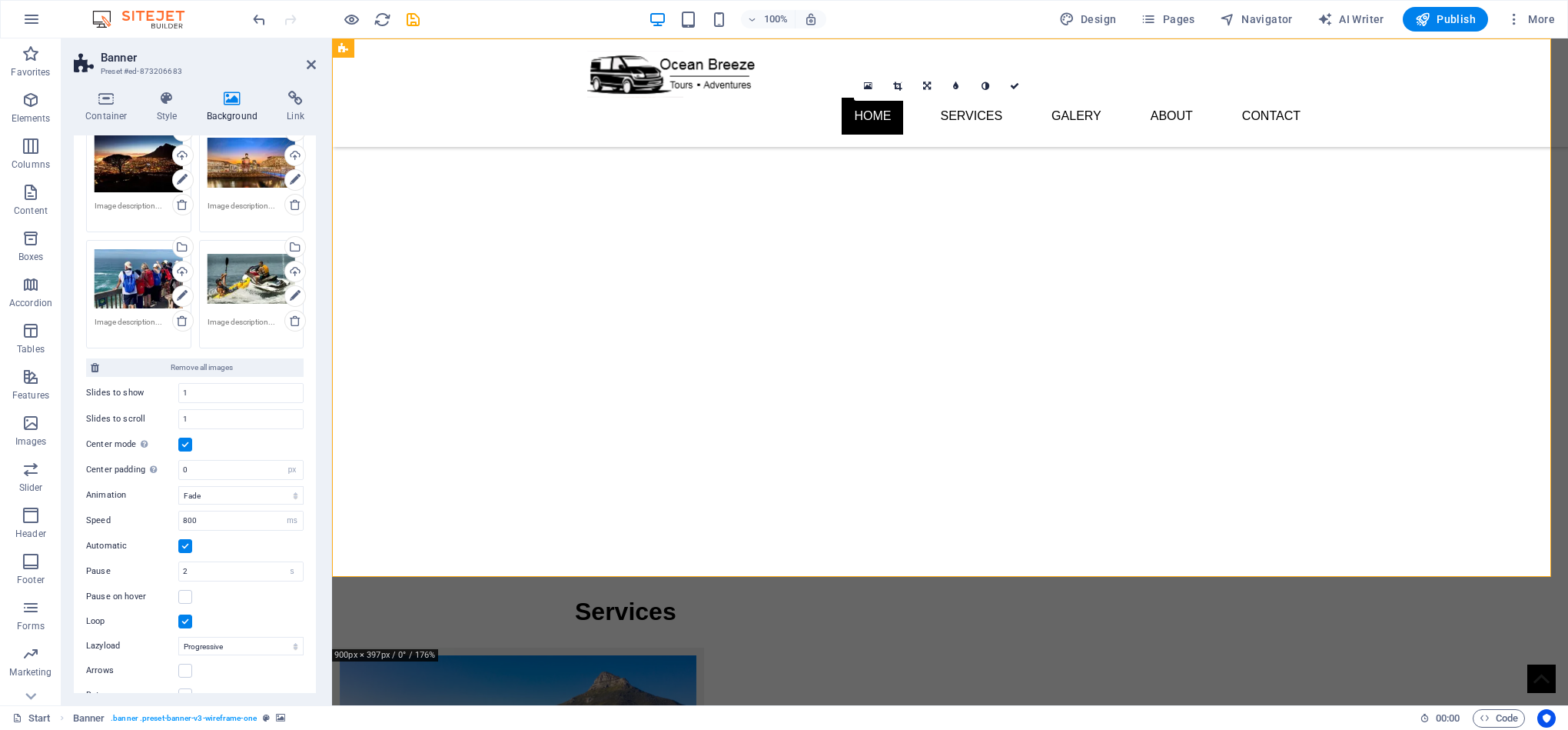
scroll to position [344, 0]
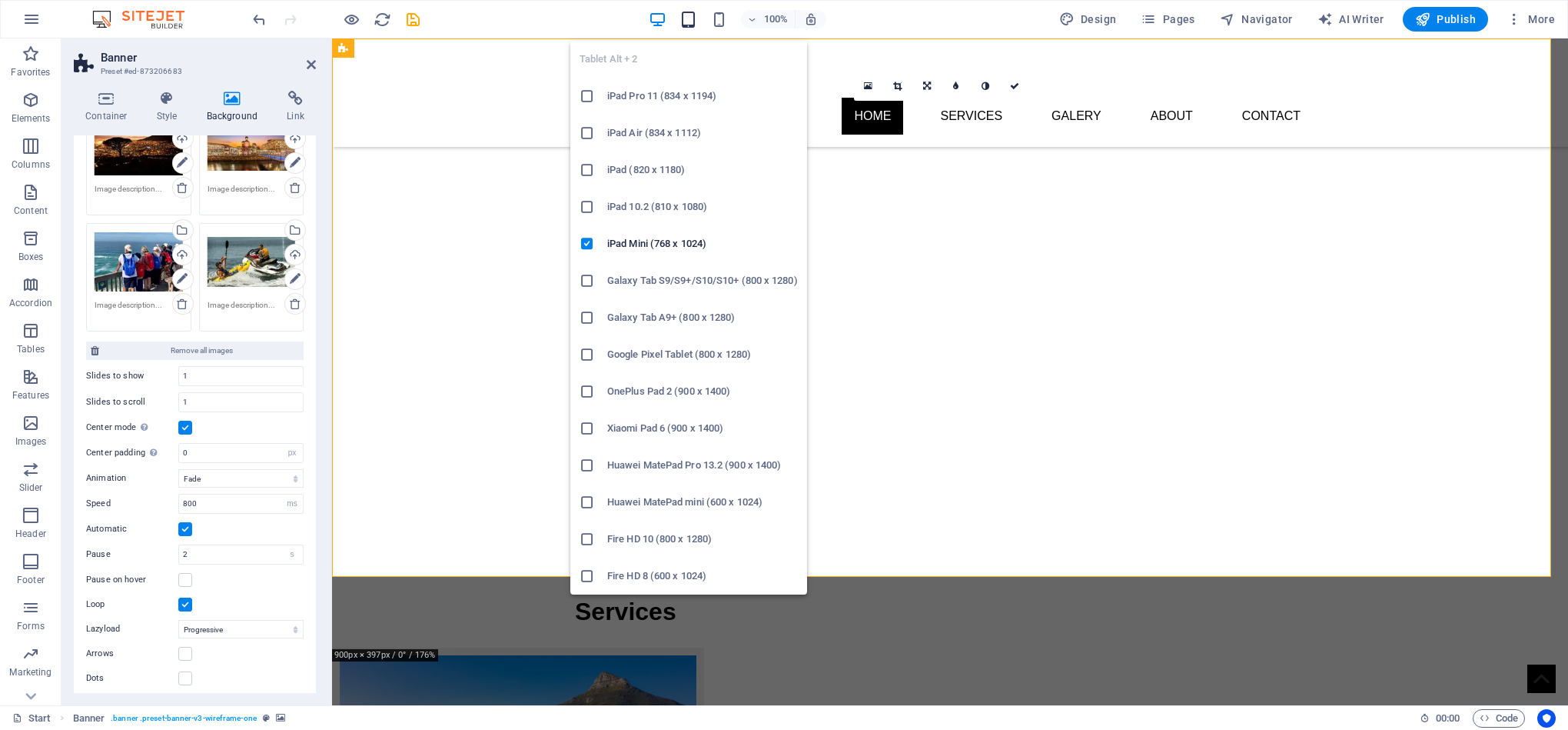
click at [691, 12] on icon "button" at bounding box center [688, 19] width 17 height 17
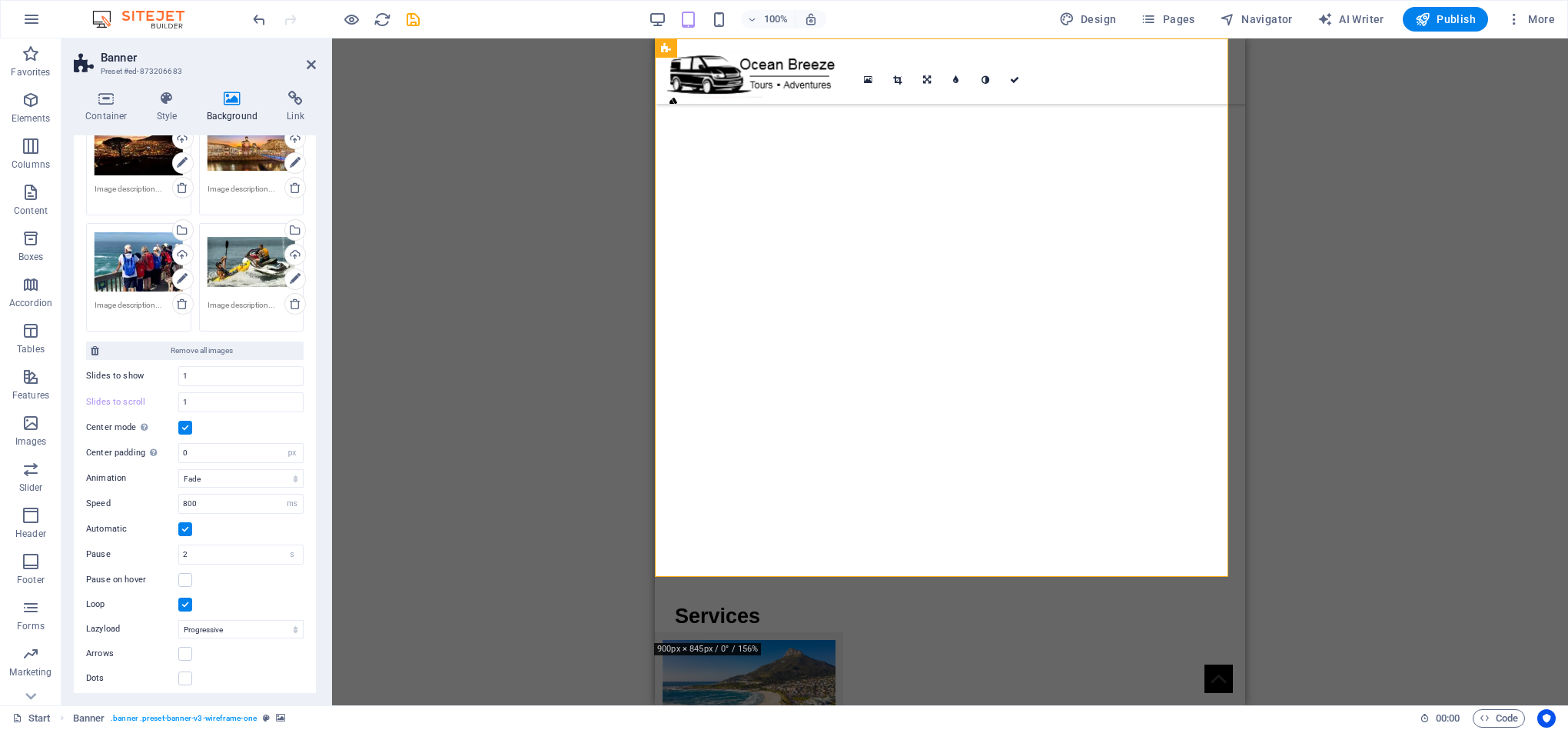
scroll to position [354, 0]
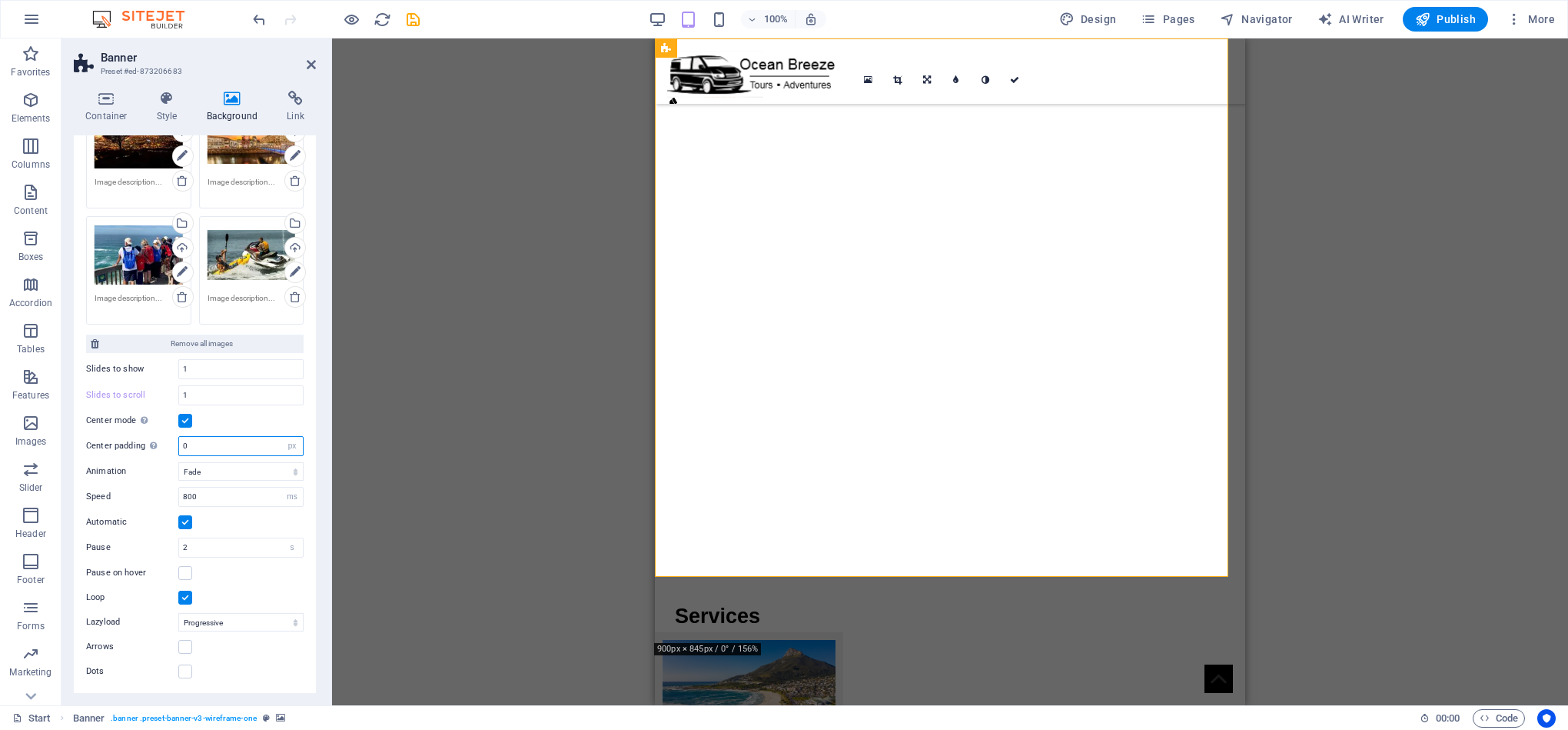
click at [245, 446] on input "0" at bounding box center [240, 446] width 123 height 18
drag, startPoint x: 260, startPoint y: 443, endPoint x: 120, endPoint y: 443, distance: 140.0
click at [120, 443] on div "Center padding Not visible while "Variable width" is activated 50 px %" at bounding box center [194, 446] width 217 height 20
type input "0"
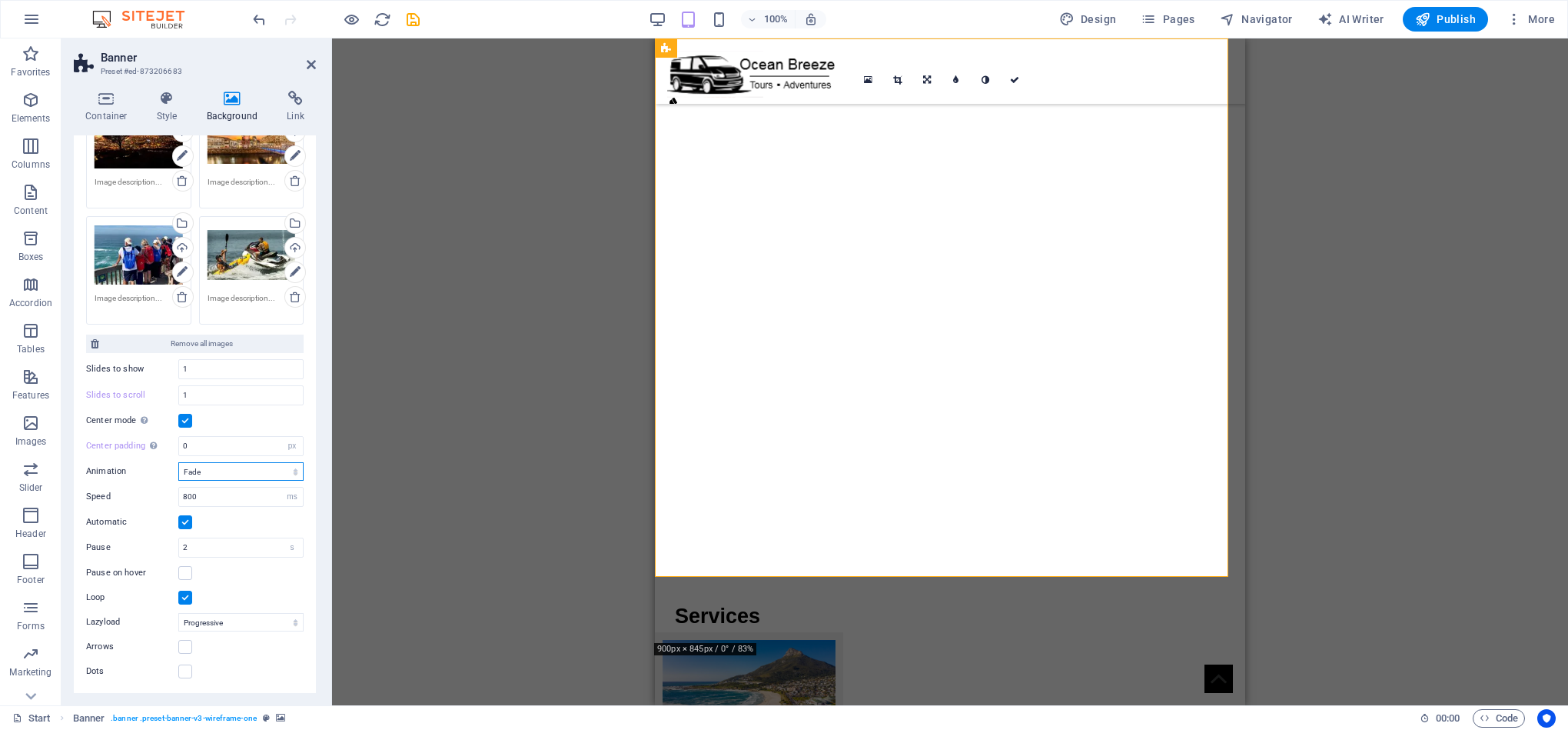
click at [220, 462] on select "Slide Fade" at bounding box center [240, 471] width 125 height 18
click at [220, 469] on select "Slide Fade" at bounding box center [240, 471] width 125 height 18
select select "slide"
click at [178, 462] on select "Slide Fade" at bounding box center [240, 471] width 125 height 18
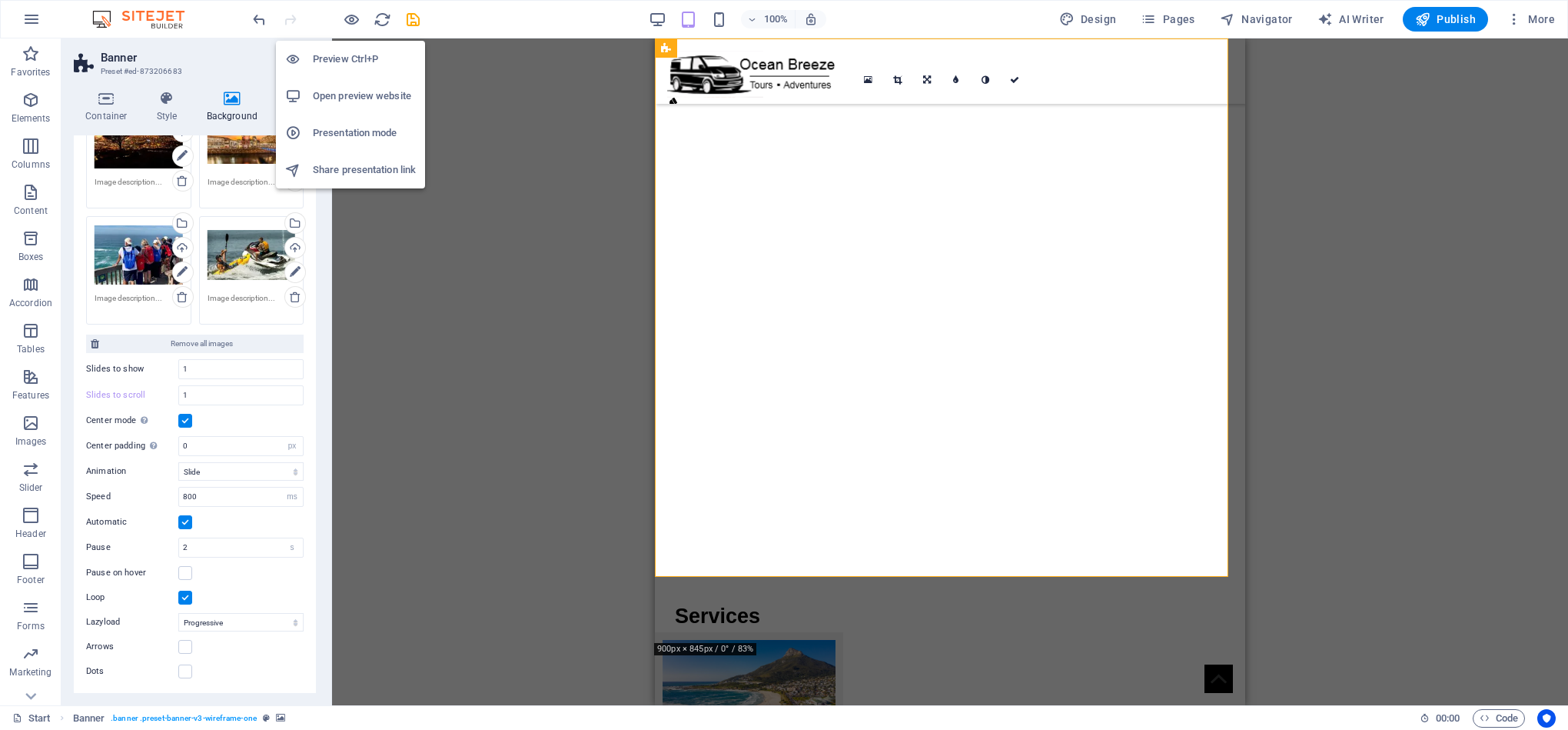
click at [339, 13] on div at bounding box center [336, 19] width 172 height 25
click at [354, 16] on icon "button" at bounding box center [352, 19] width 17 height 17
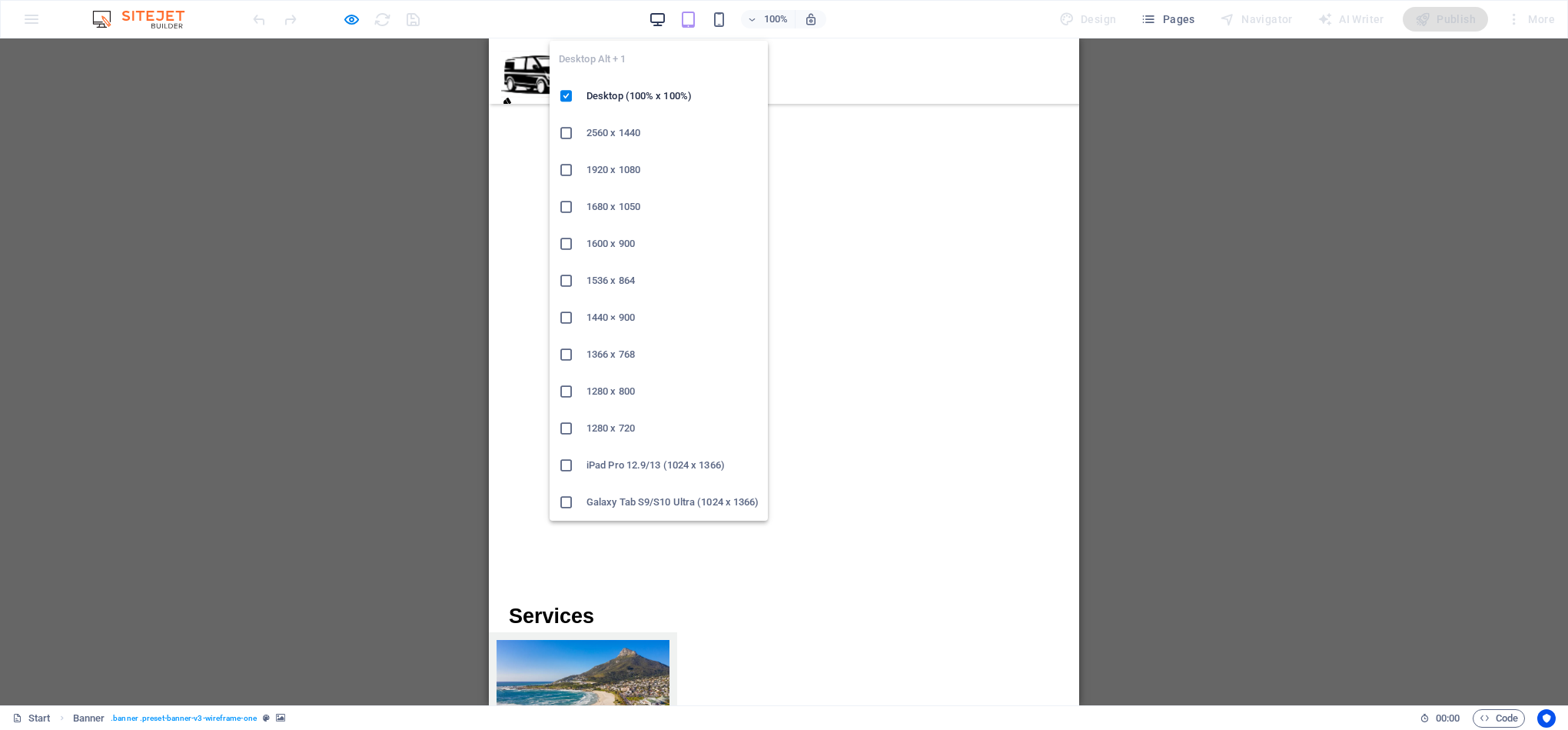
click at [663, 22] on icon "button" at bounding box center [657, 19] width 17 height 17
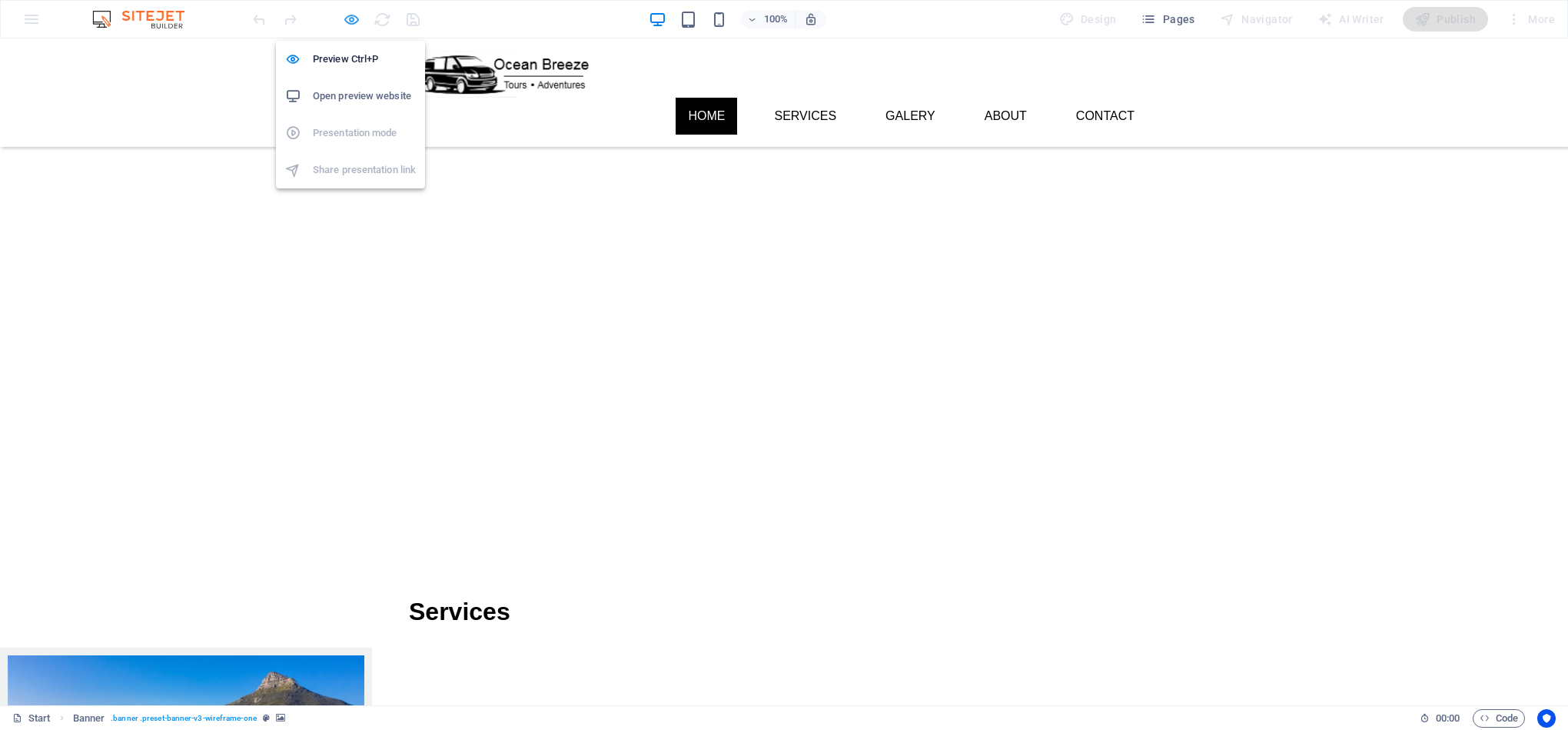
click at [353, 14] on icon "button" at bounding box center [352, 19] width 17 height 17
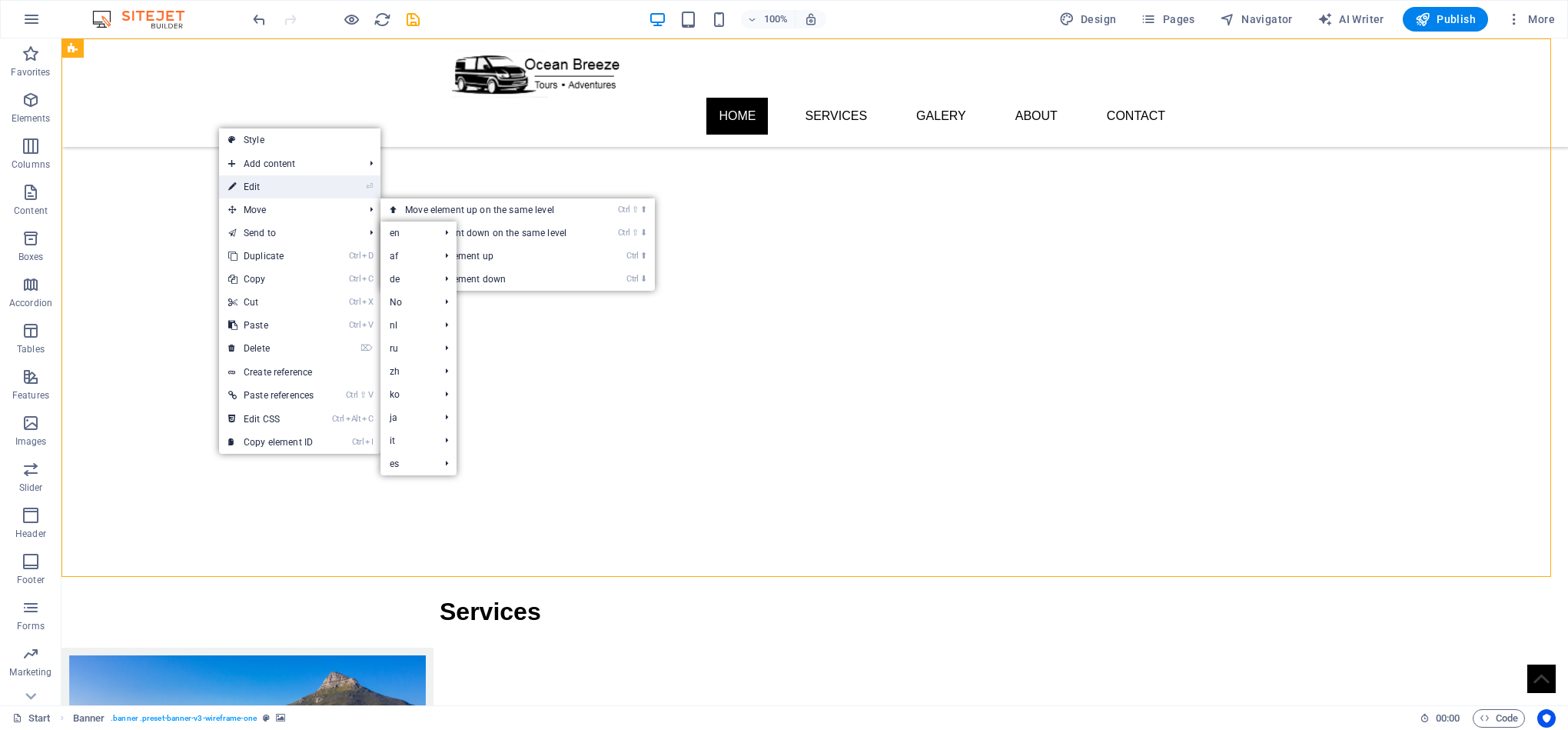
click at [304, 187] on link "⏎ Edit" at bounding box center [271, 187] width 104 height 23
select select "px"
select select "ms"
select select "s"
select select "progressive"
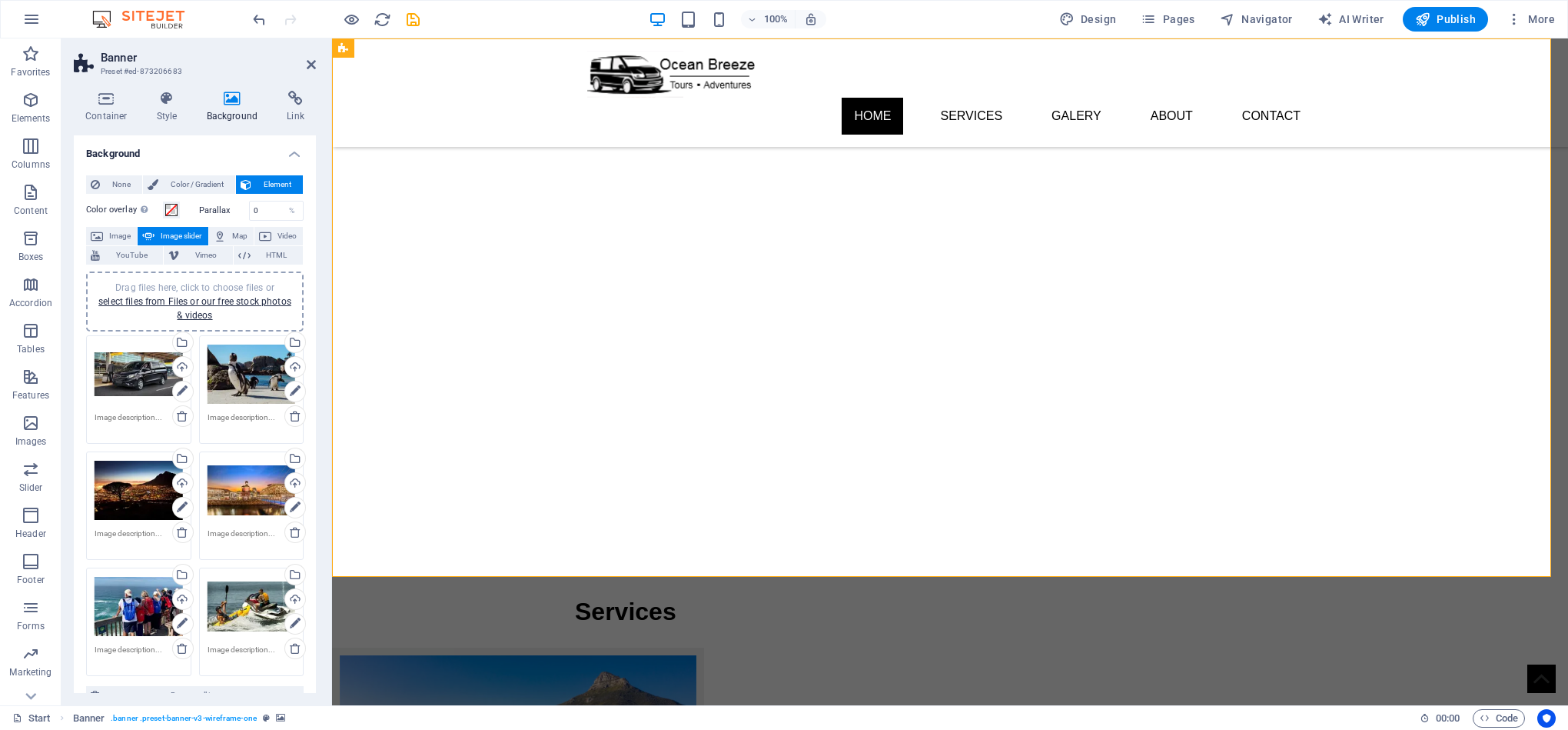
drag, startPoint x: 312, startPoint y: 243, endPoint x: 330, endPoint y: 392, distance: 150.1
click at [330, 390] on aside "Banner Preset #ed-873206683 Container Style Background Link Size Height 700 Def…" at bounding box center [196, 371] width 271 height 667
drag, startPoint x: 312, startPoint y: 392, endPoint x: 307, endPoint y: 533, distance: 141.1
click at [305, 531] on div "None Color / Gradient Element Stretch background to full-width Color overlay Pl…" at bounding box center [194, 603] width 242 height 881
click at [312, 543] on div "None Color / Gradient Element Stretch background to full-width Color overlay Pl…" at bounding box center [194, 603] width 242 height 881
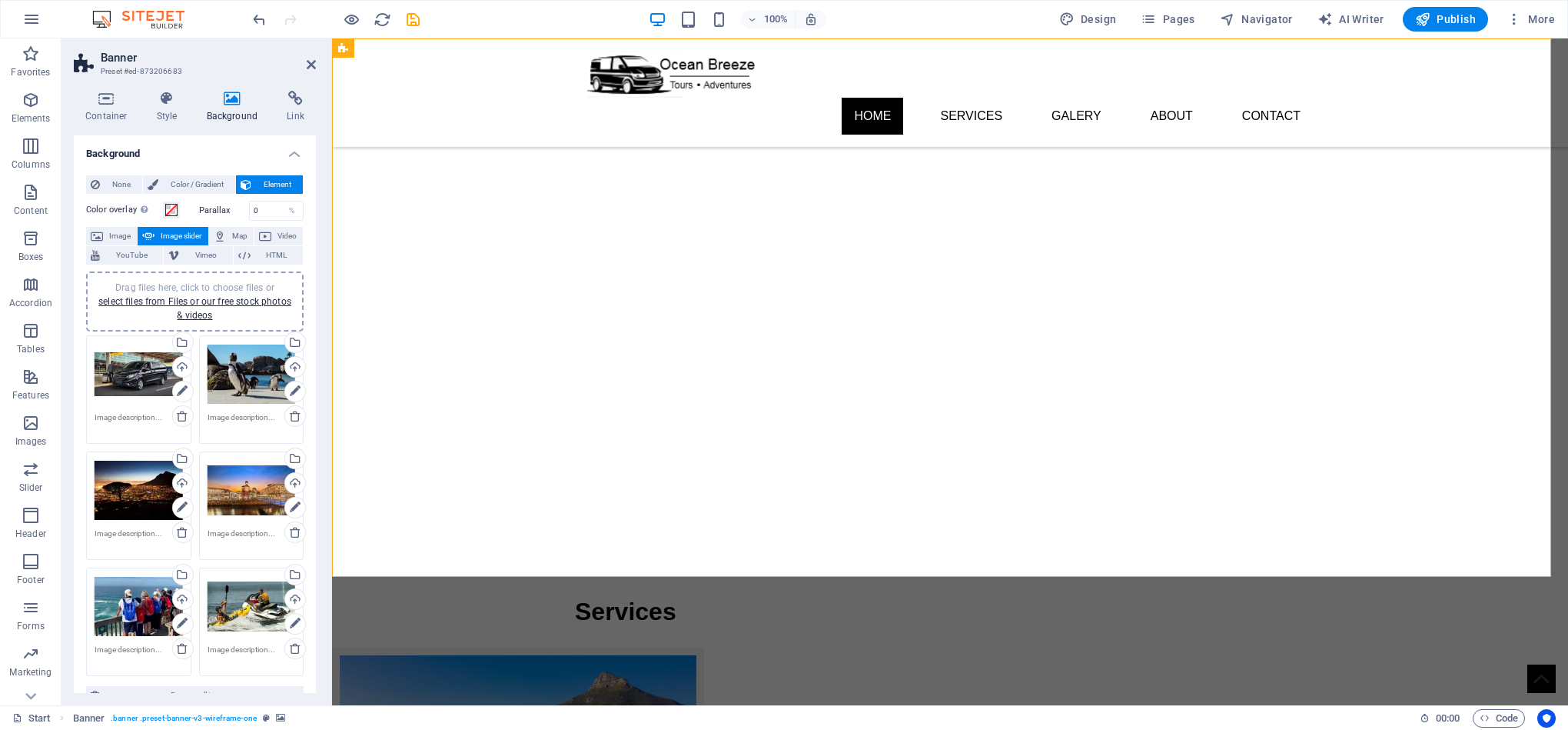
click at [312, 543] on div "None Color / Gradient Element Stretch background to full-width Color overlay Pl…" at bounding box center [194, 603] width 242 height 881
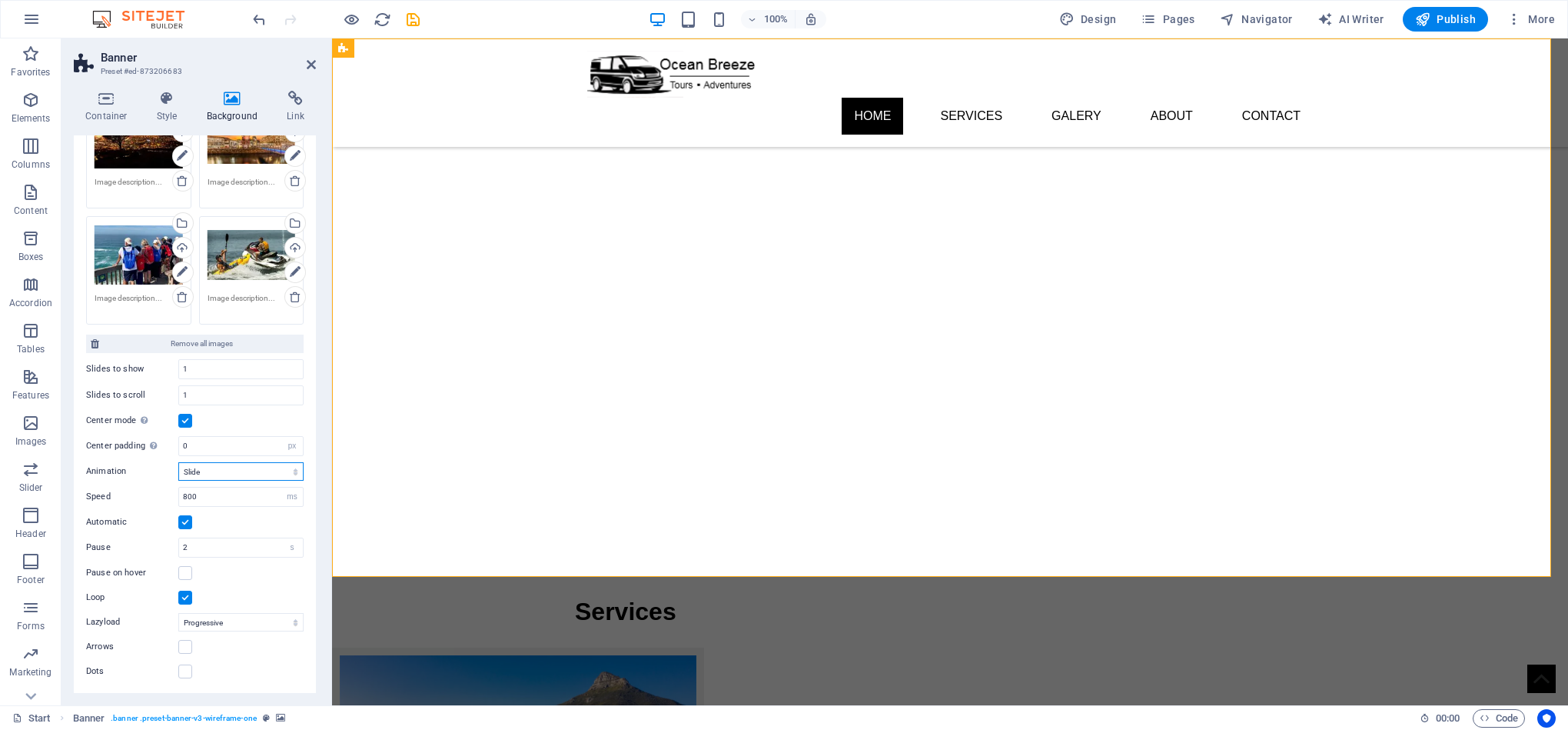
click at [248, 467] on select "Slide Fade" at bounding box center [240, 471] width 125 height 18
select select "fade"
click at [178, 462] on select "Slide Fade" at bounding box center [240, 471] width 125 height 18
click at [240, 497] on input "800" at bounding box center [240, 497] width 123 height 18
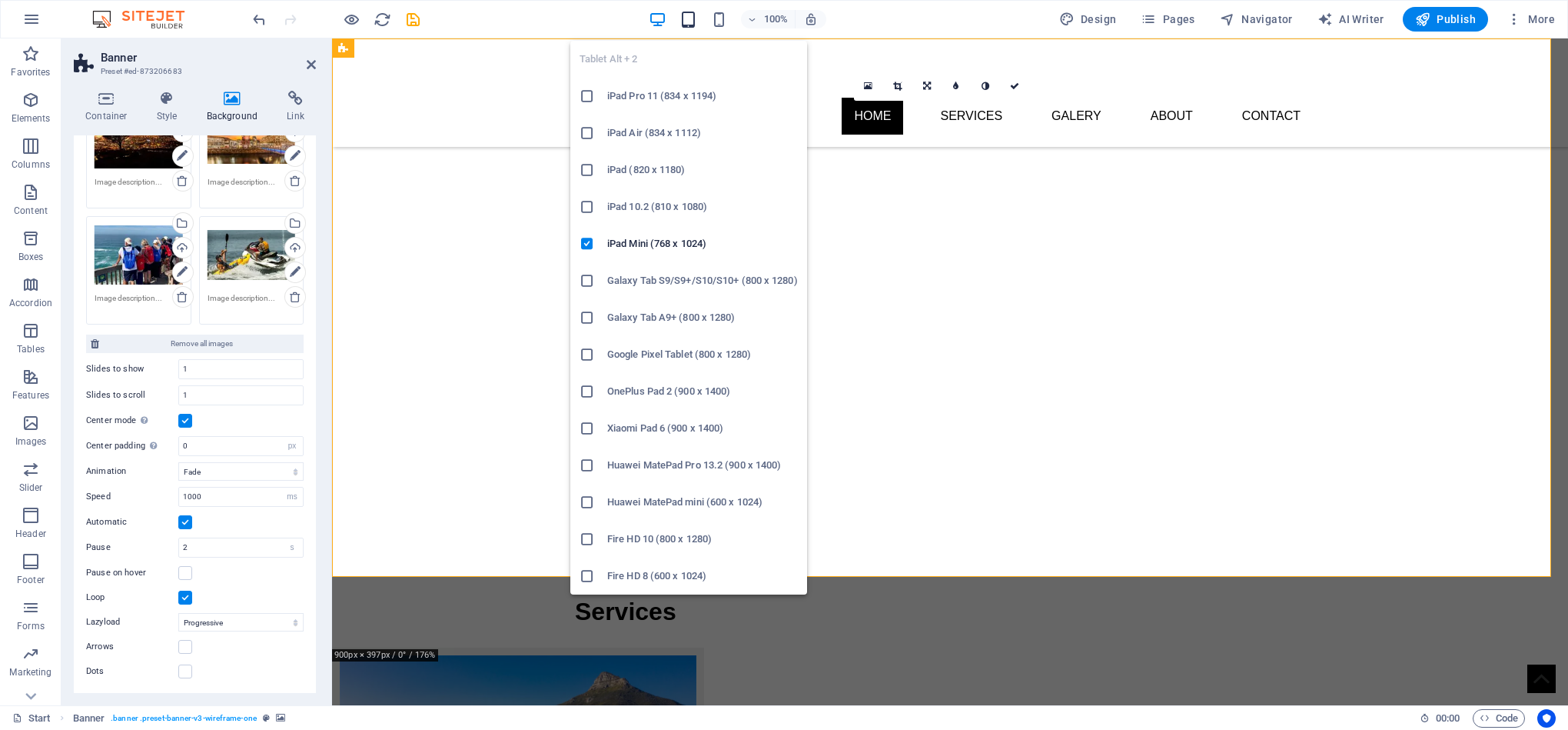
click at [687, 17] on icon "button" at bounding box center [688, 19] width 17 height 17
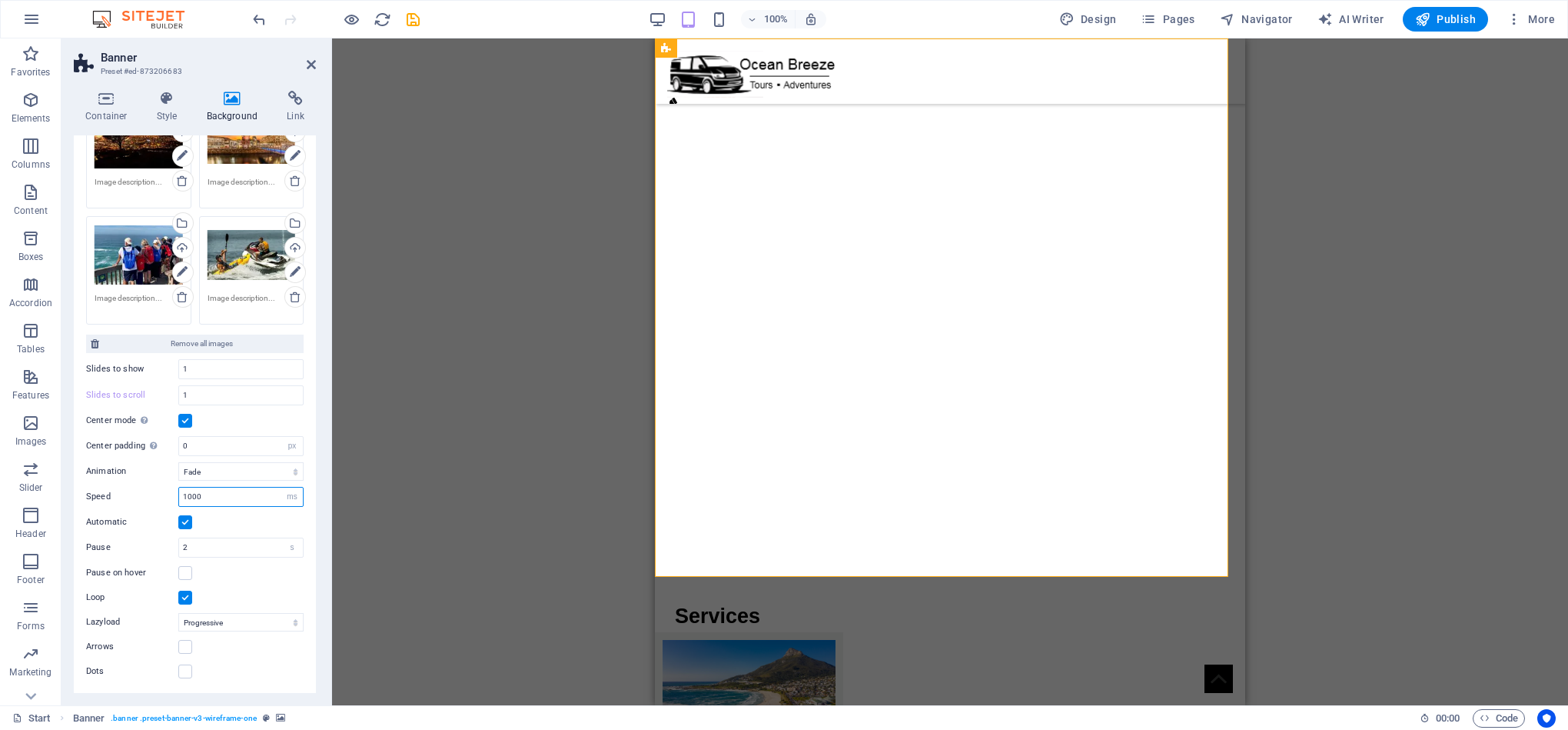
click at [226, 496] on input "1000" at bounding box center [240, 497] width 123 height 18
click at [247, 516] on div "Automatic" at bounding box center [194, 521] width 217 height 18
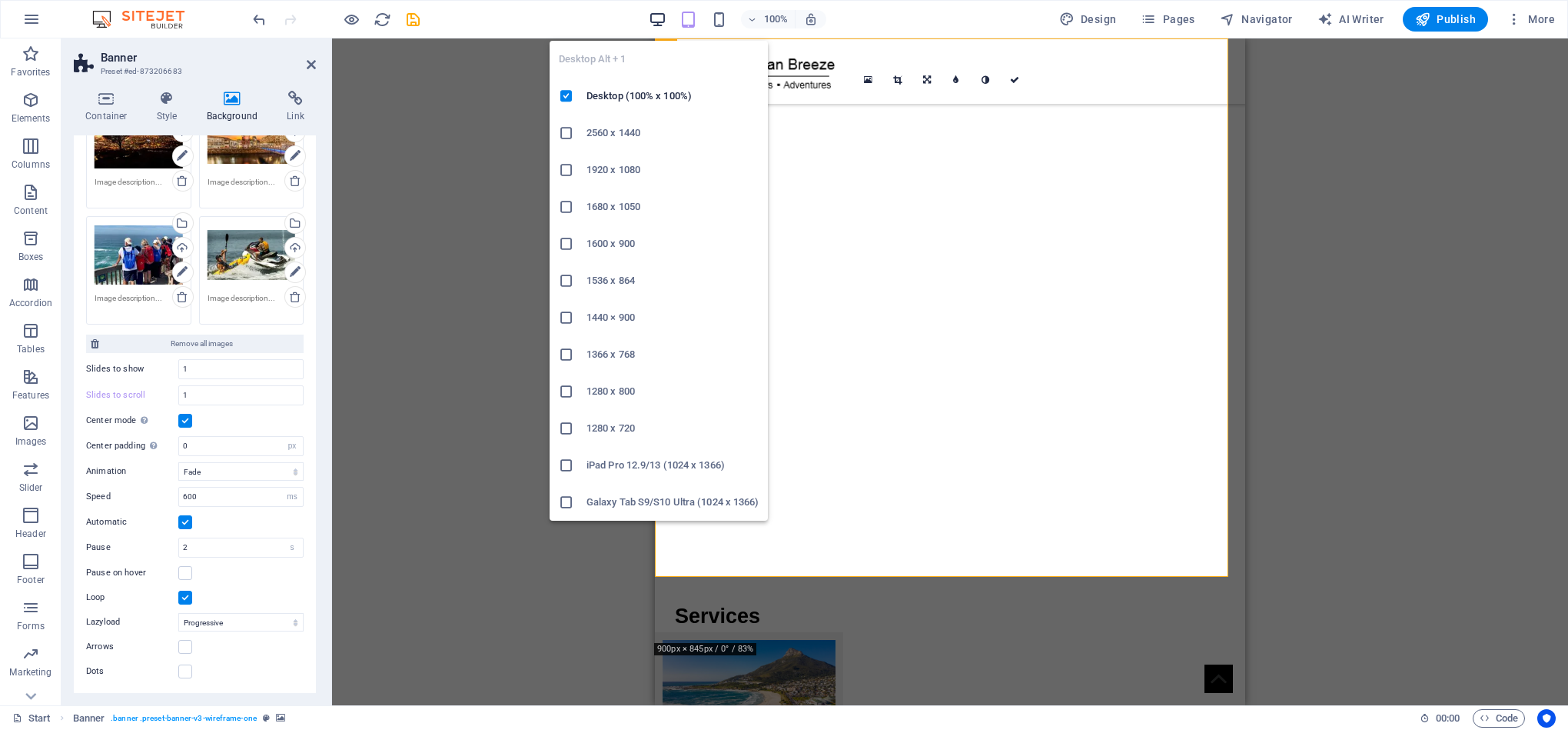
click at [664, 18] on icon "button" at bounding box center [657, 19] width 17 height 17
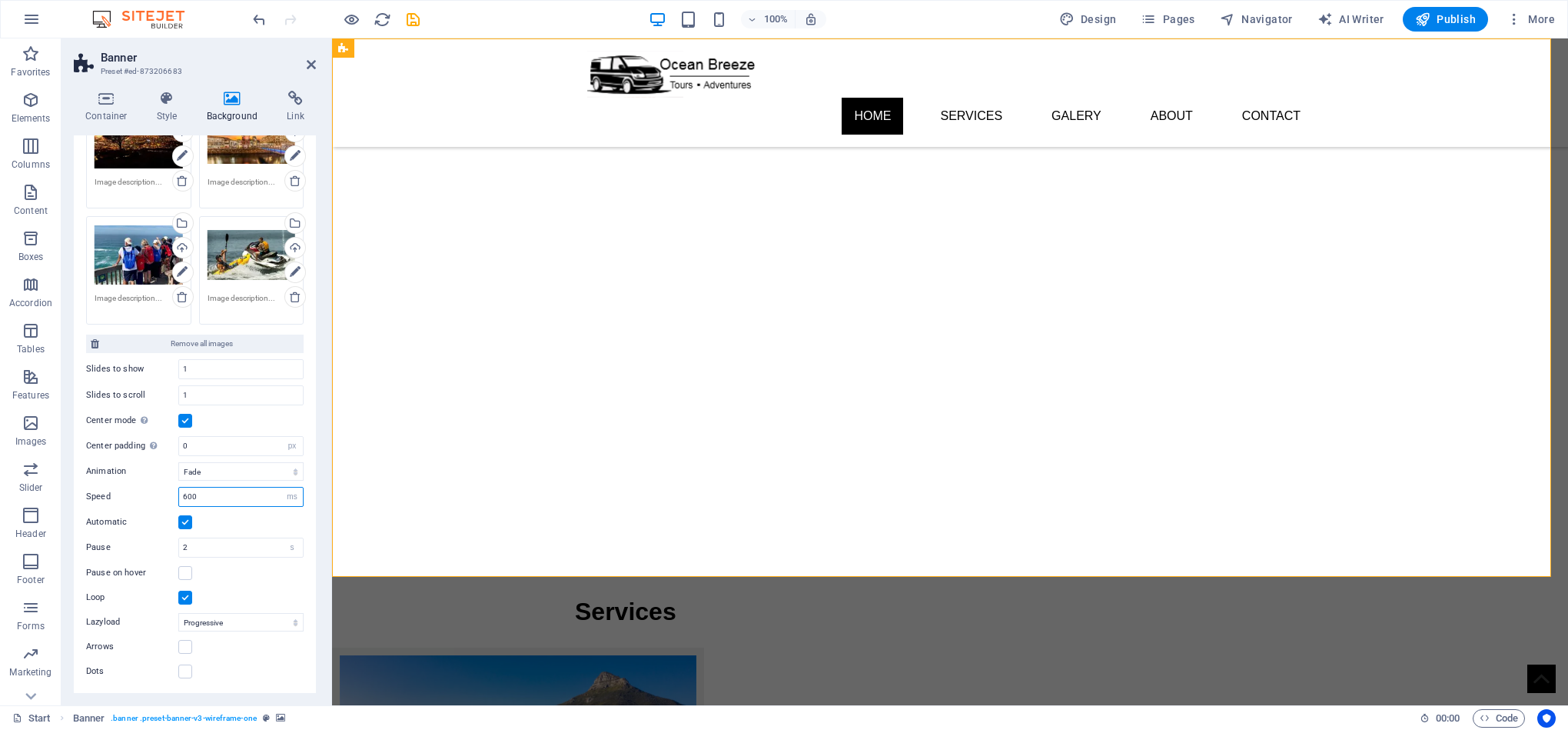
click at [210, 494] on input "600" at bounding box center [240, 497] width 123 height 18
click at [212, 492] on input "600" at bounding box center [240, 497] width 123 height 18
type input "1000"
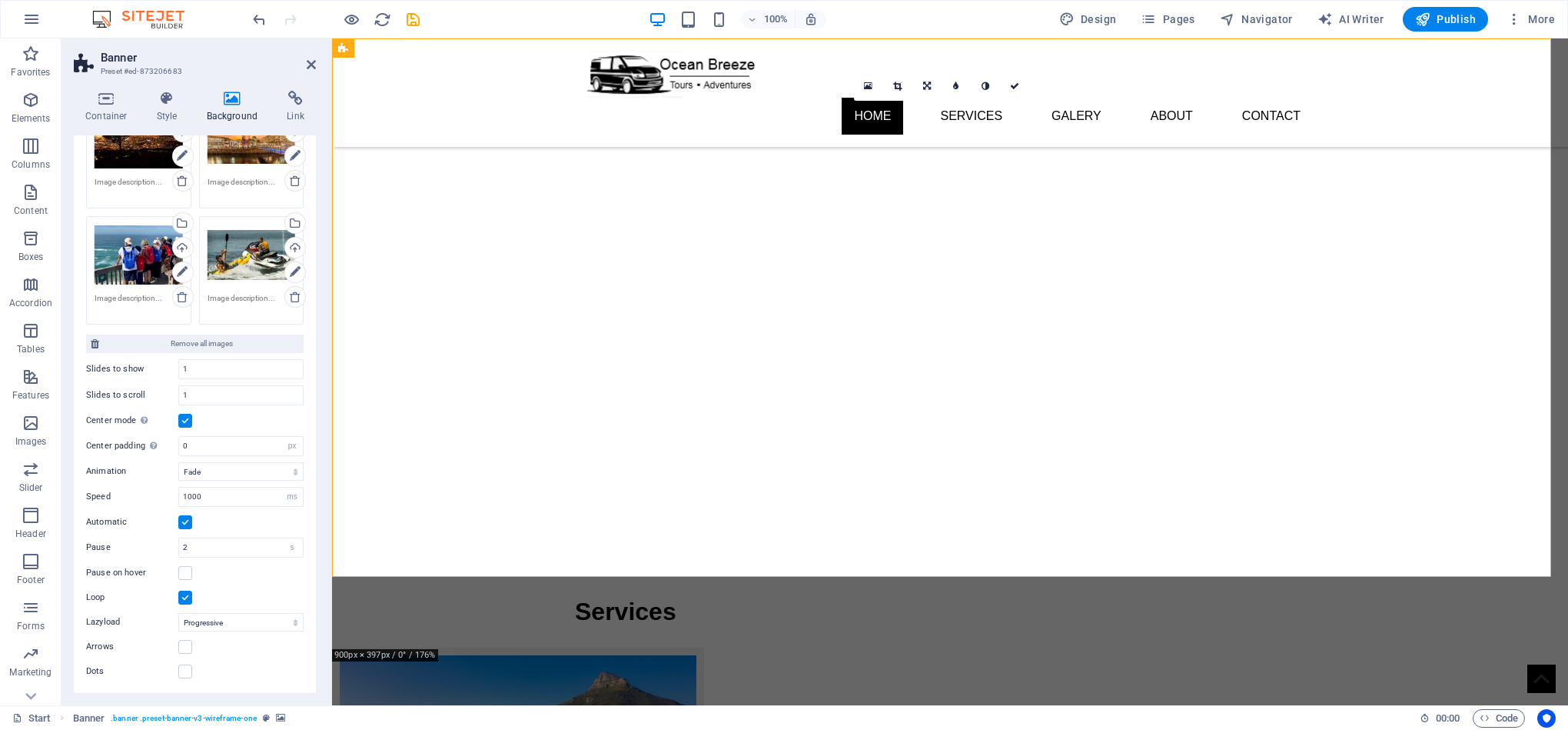
click at [272, 570] on div "Pause on hover" at bounding box center [194, 572] width 217 height 18
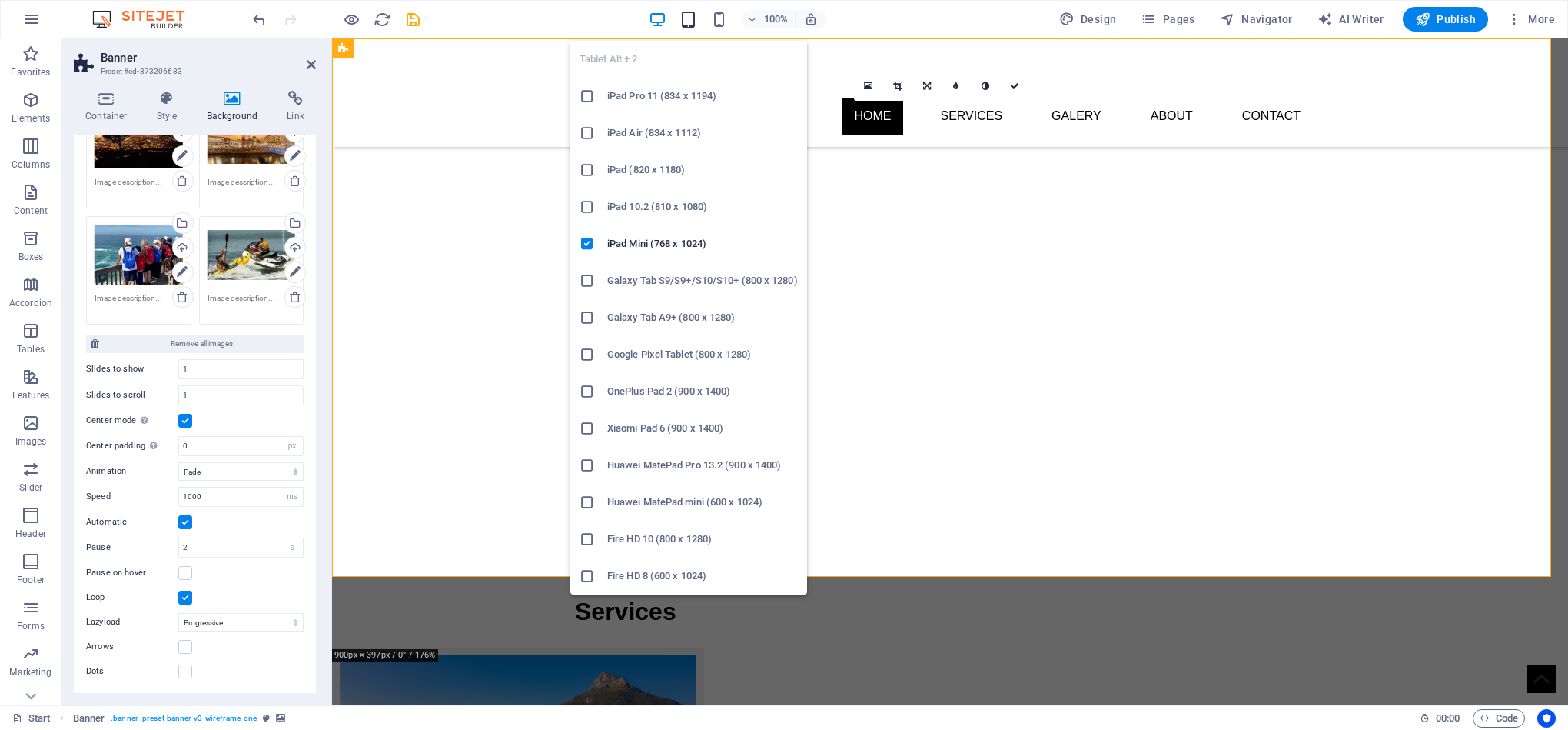
click at [686, 16] on icon "button" at bounding box center [688, 19] width 17 height 17
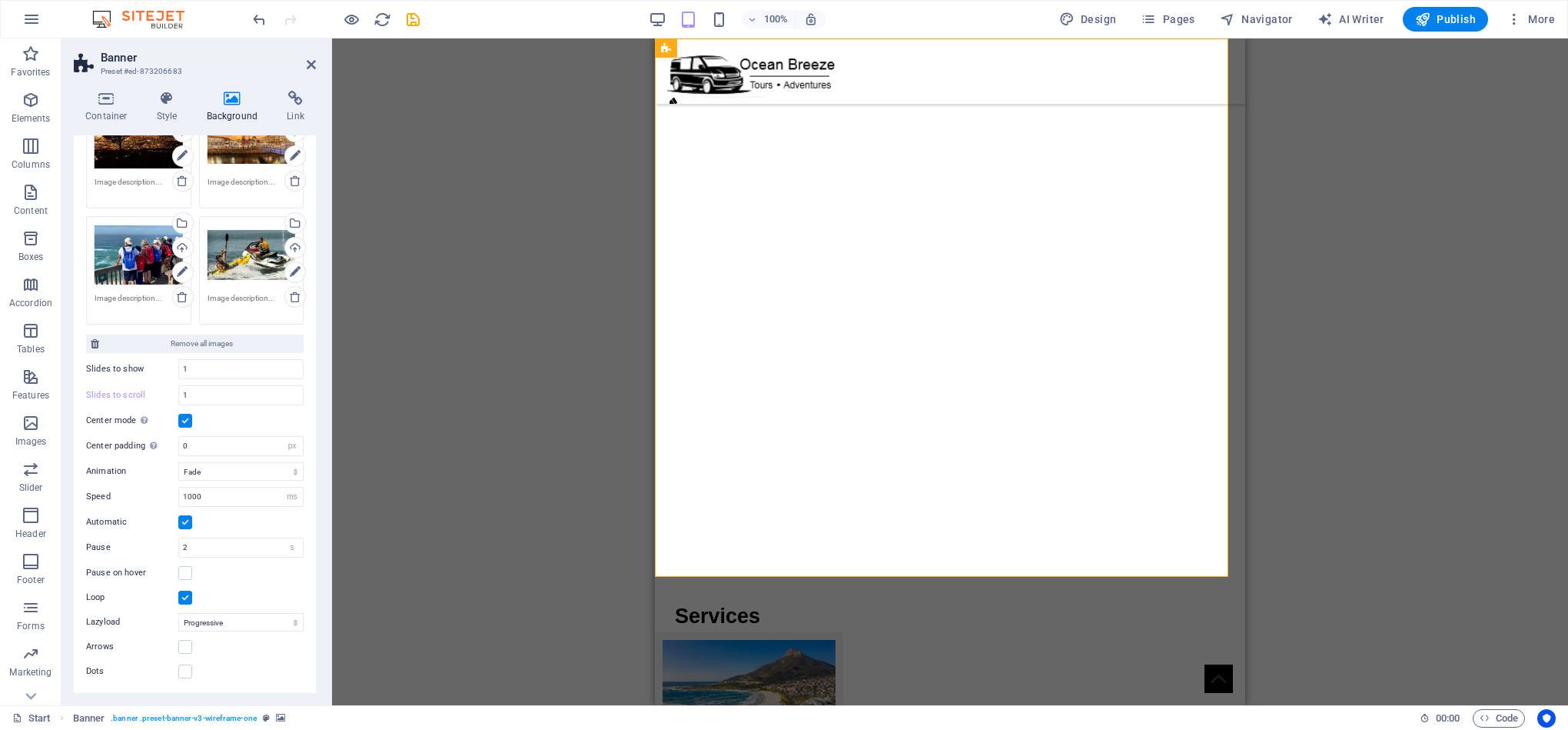
drag, startPoint x: 316, startPoint y: 390, endPoint x: 316, endPoint y: 445, distance: 55.0
click at [316, 445] on div "Container Style Background Link Size Height 700 Default px rem % vh vw Min. hei…" at bounding box center [194, 391] width 267 height 627
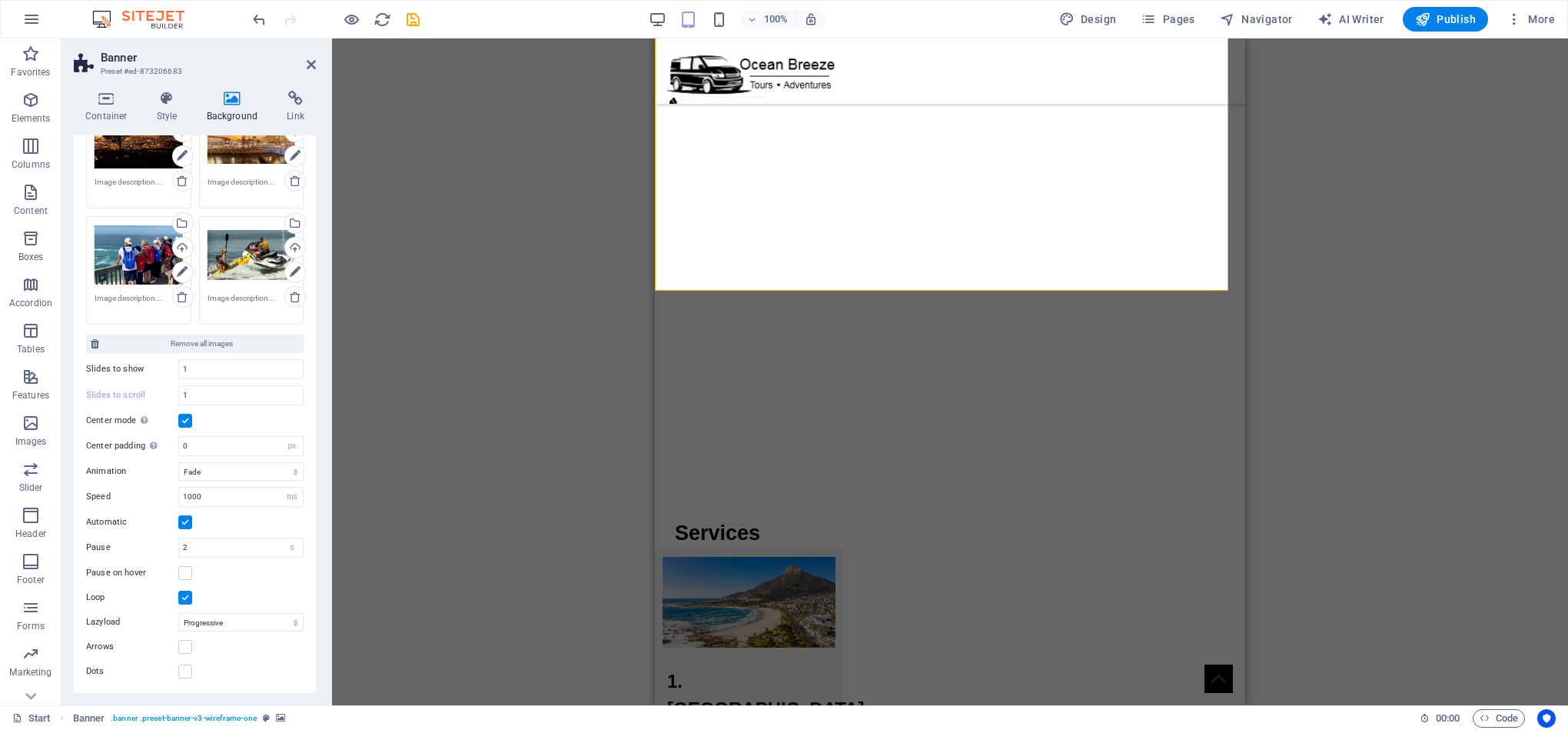
scroll to position [0, 0]
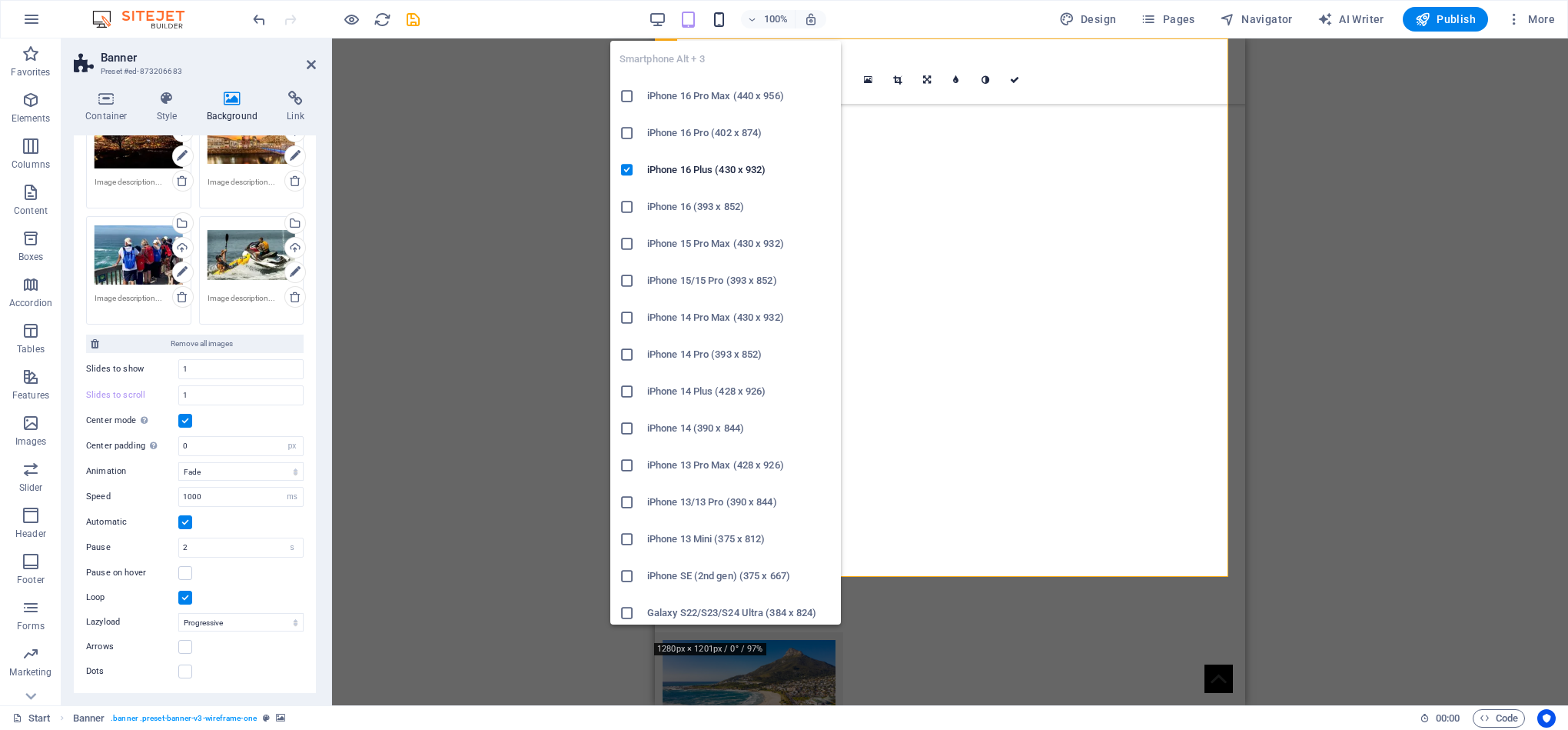
click at [713, 16] on icon "button" at bounding box center [719, 19] width 17 height 17
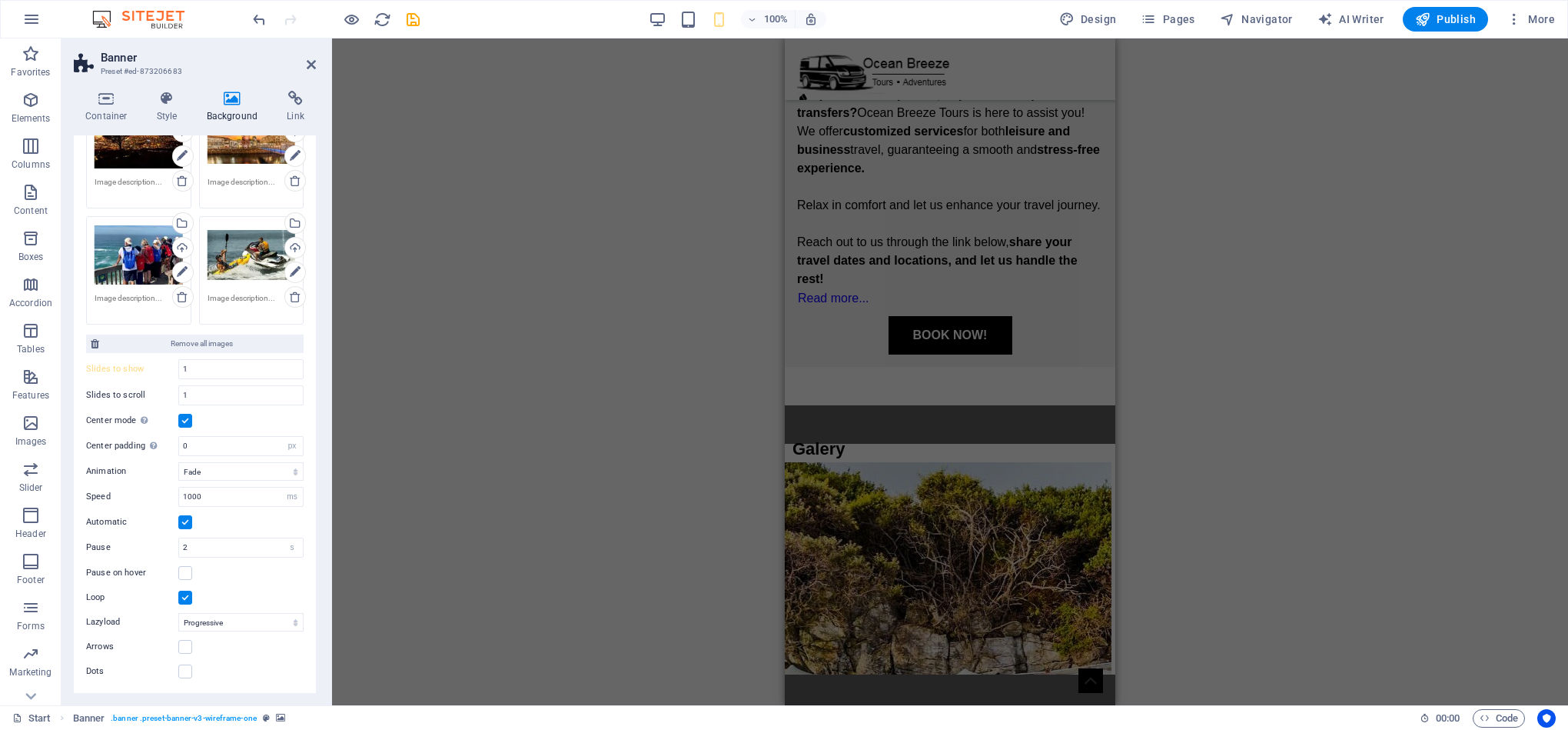
scroll to position [4746, 0]
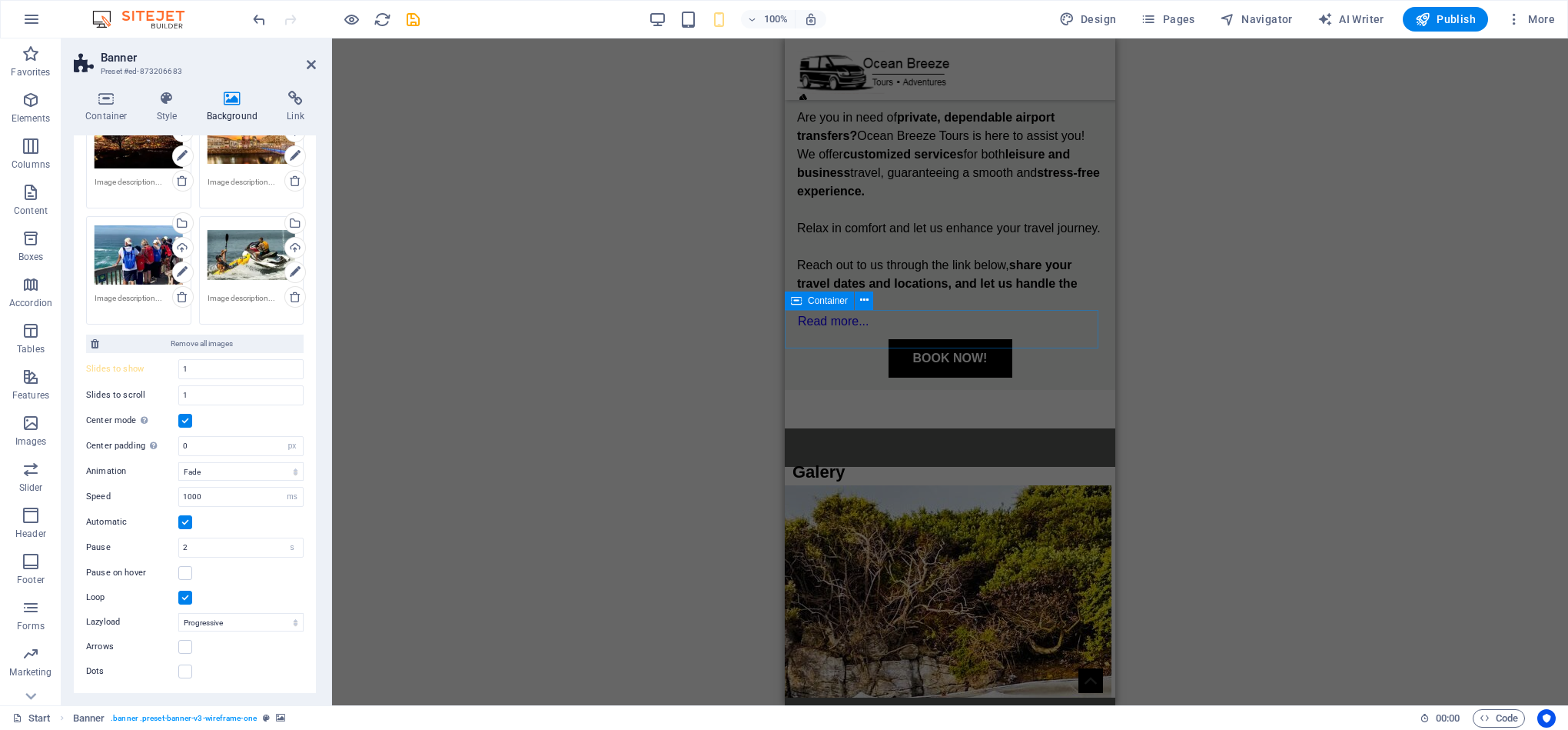
click at [893, 429] on div "Galery" at bounding box center [950, 448] width 331 height 38
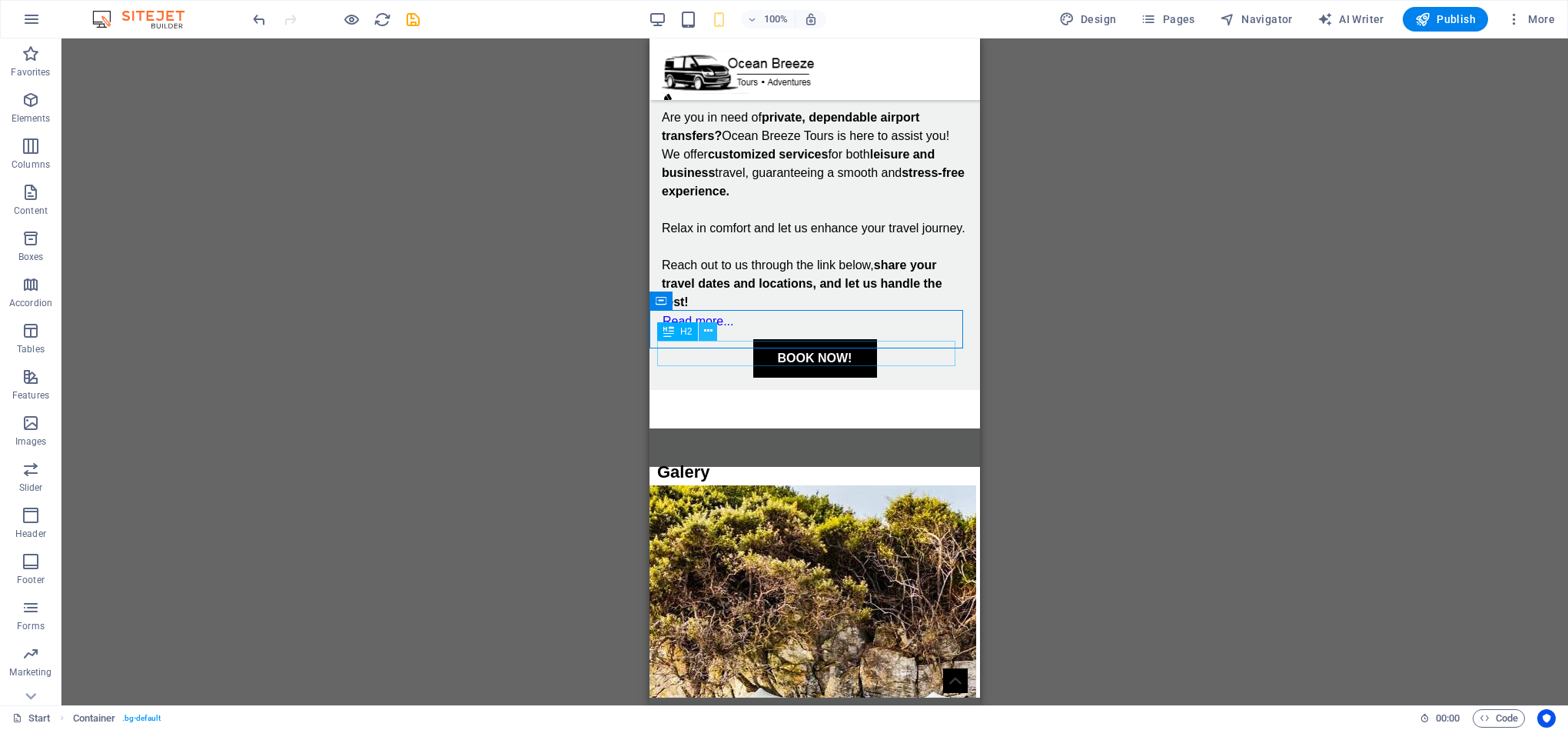
click at [712, 337] on button at bounding box center [708, 331] width 18 height 18
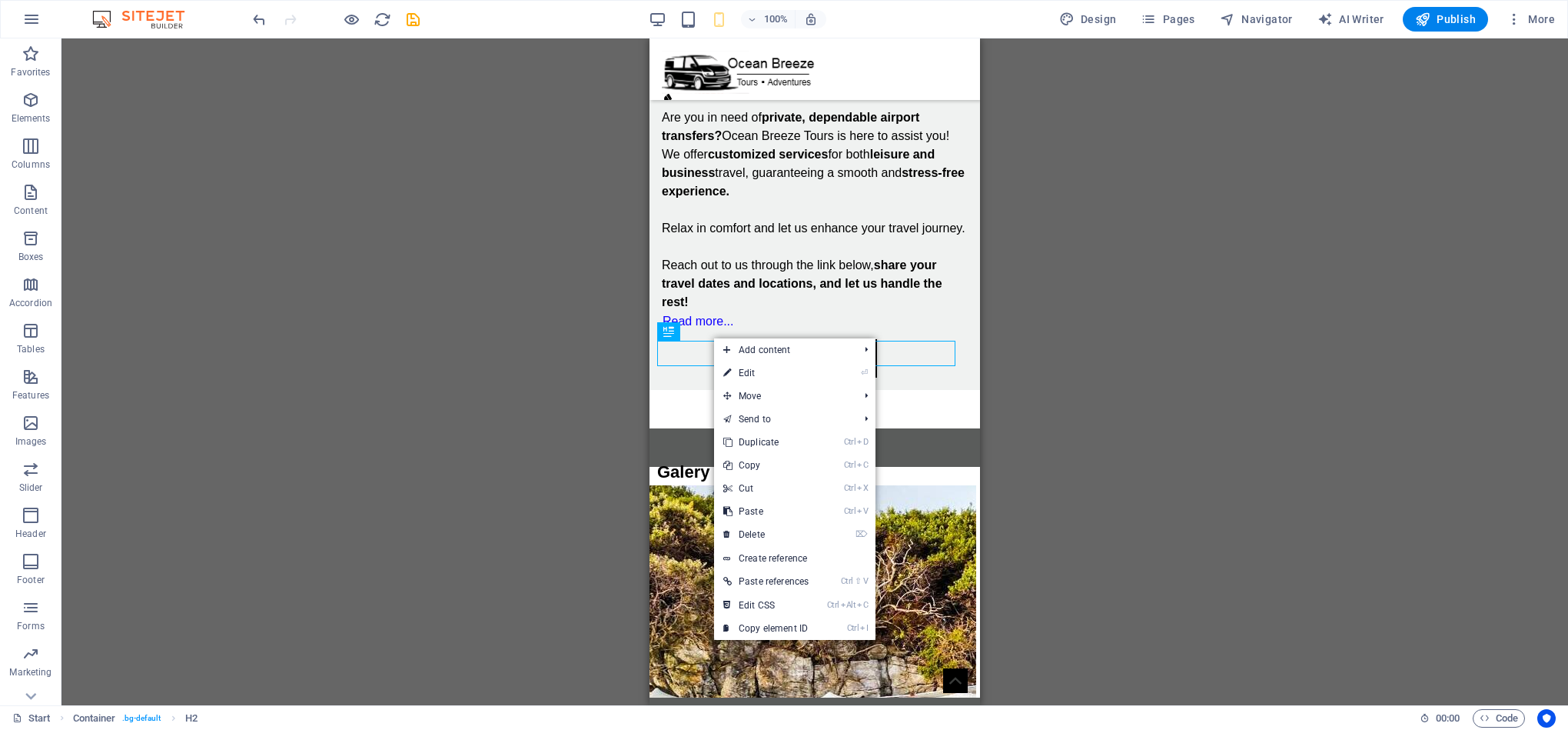
drag, startPoint x: 775, startPoint y: 374, endPoint x: 715, endPoint y: 374, distance: 60.0
click at [775, 374] on link "⏎ Edit" at bounding box center [766, 373] width 104 height 23
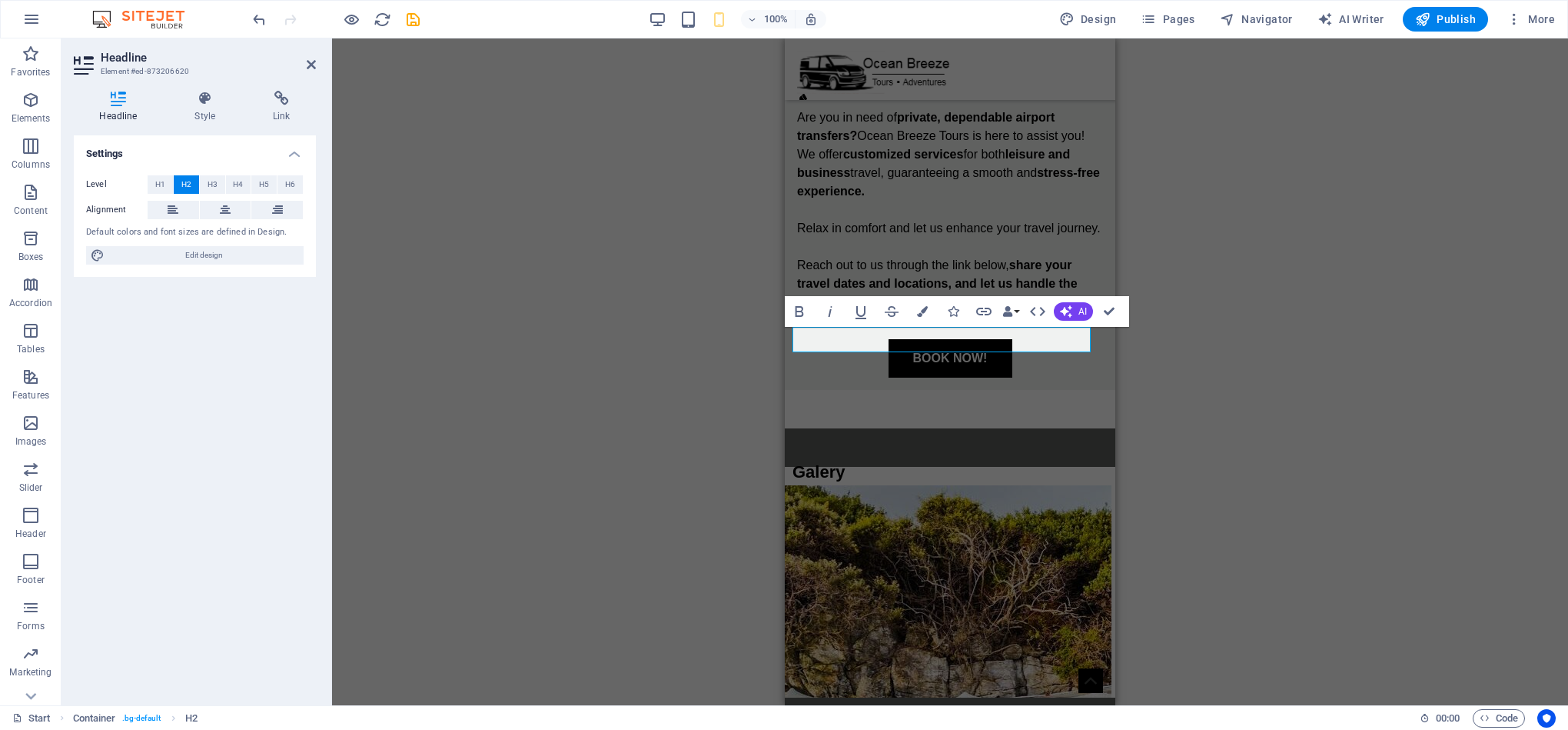
scroll to position [13, 0]
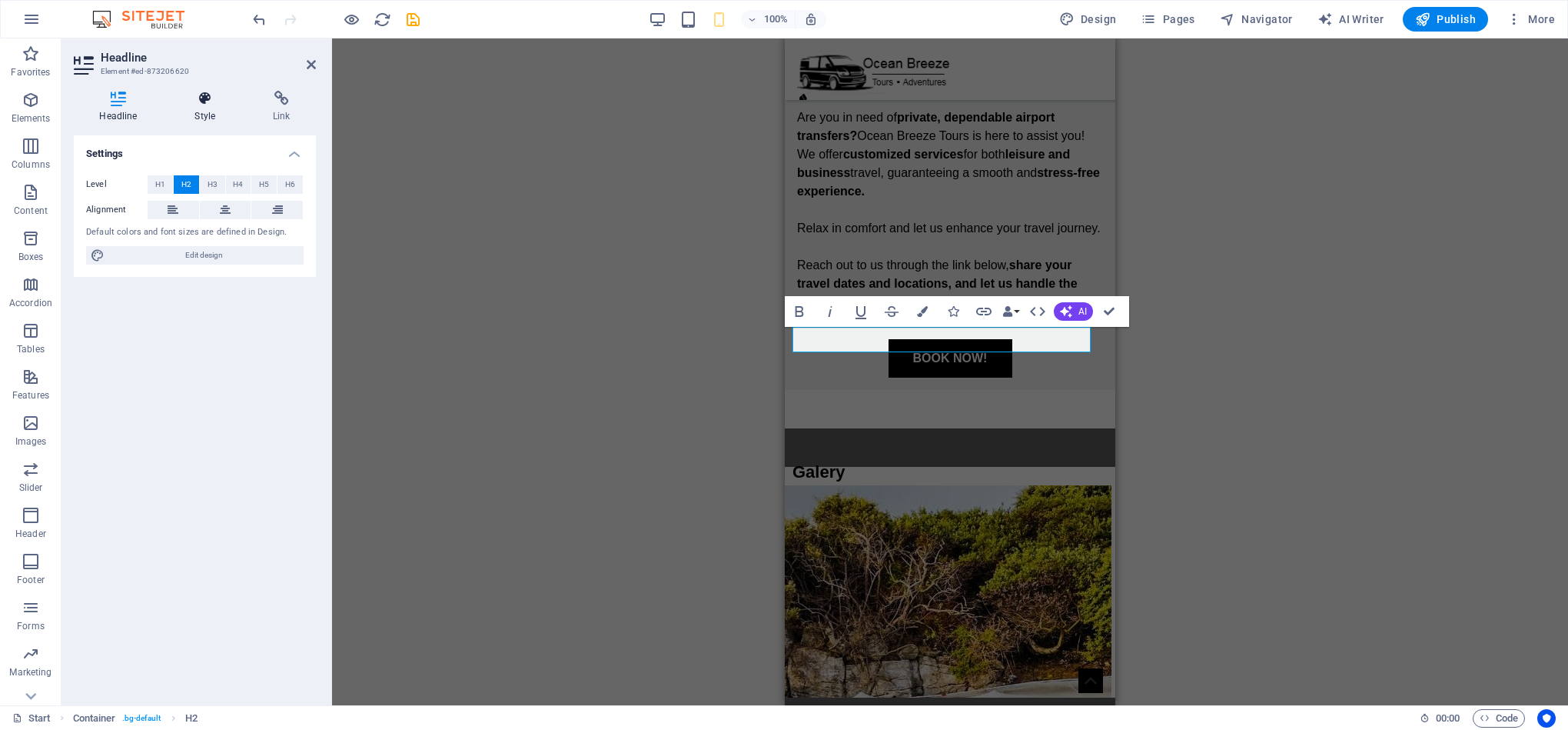
click at [217, 95] on icon at bounding box center [206, 99] width 73 height 15
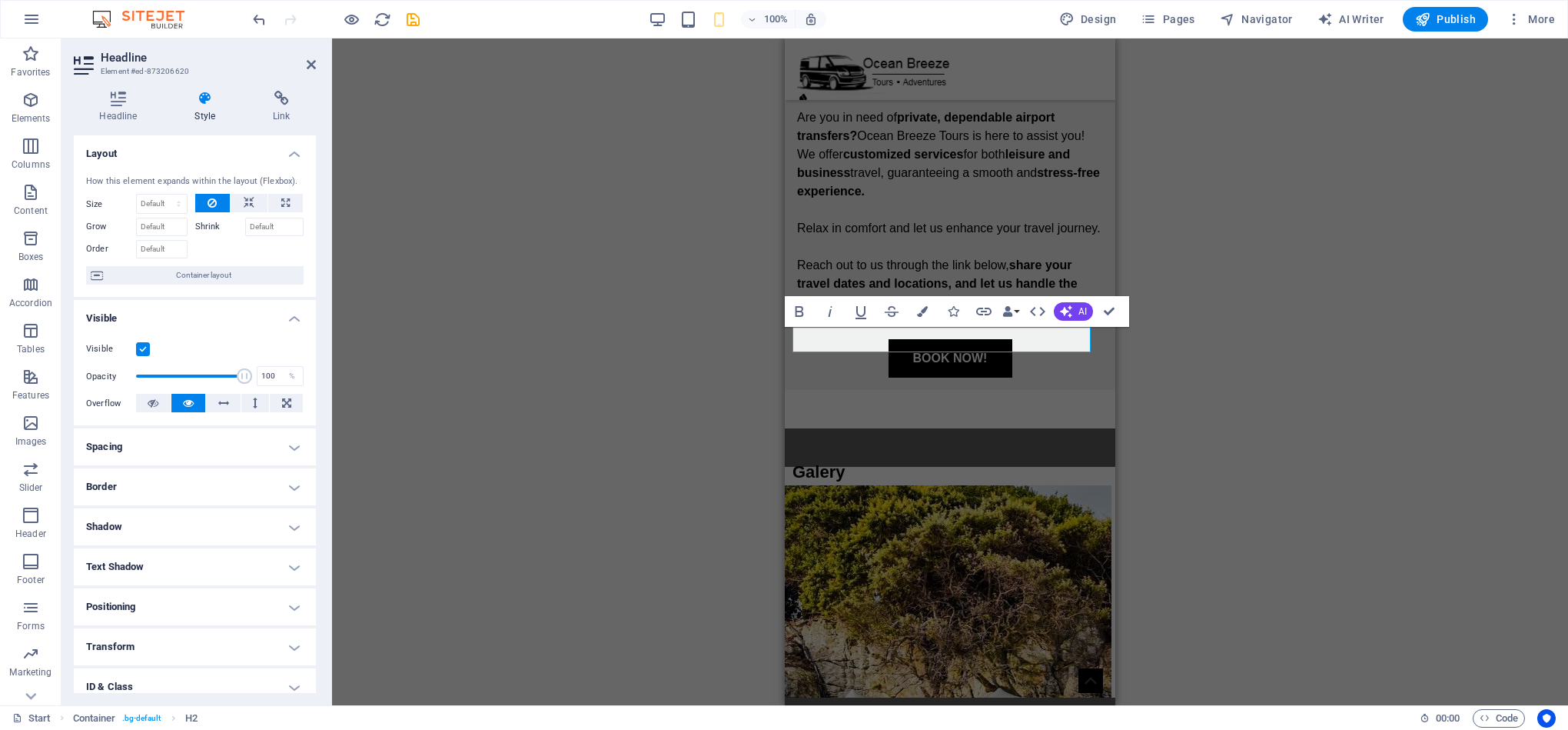
scroll to position [92, 0]
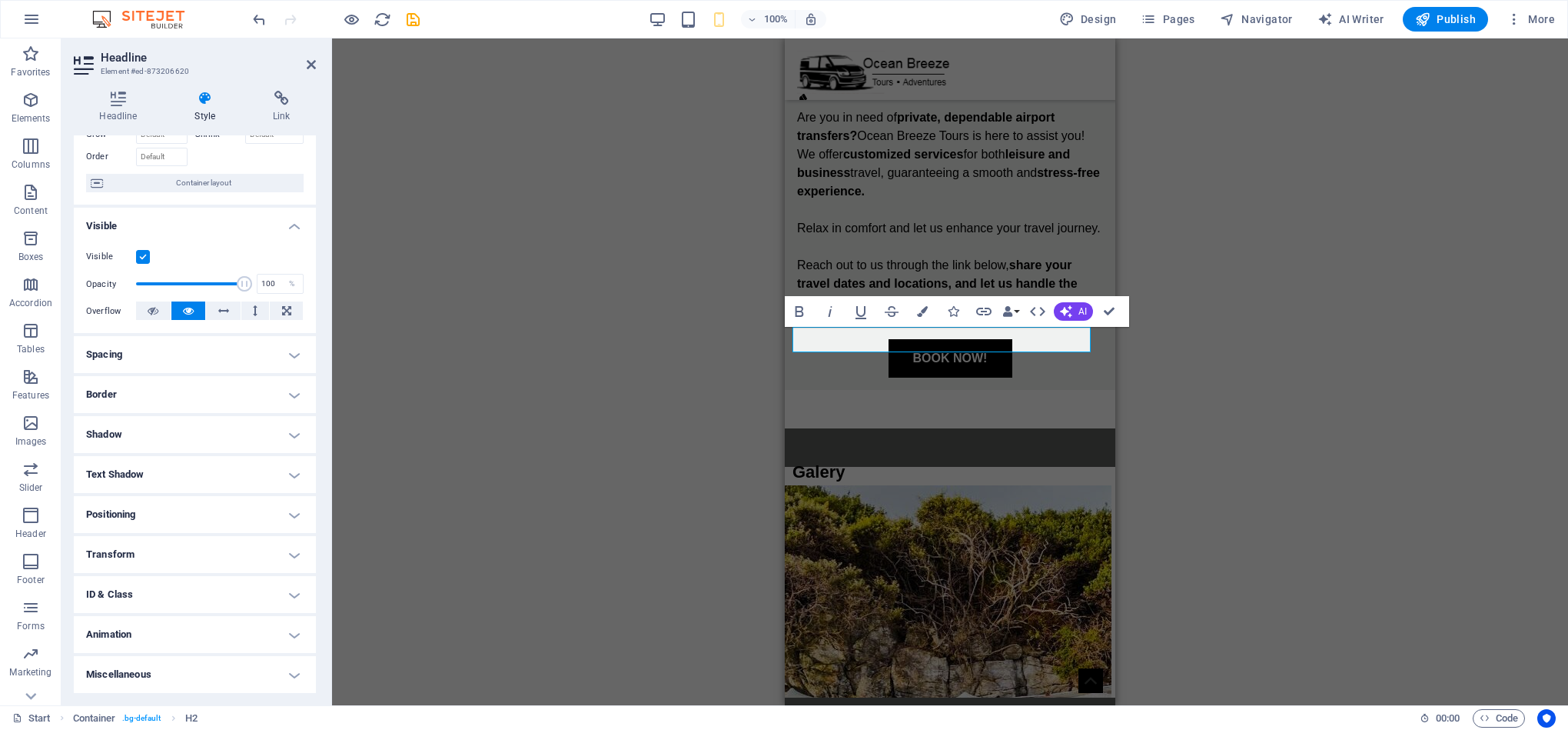
drag, startPoint x: 316, startPoint y: 293, endPoint x: 320, endPoint y: 259, distance: 34.2
click at [320, 259] on div "Headline Style Link Settings Level H1 H2 H3 H4 H5 H6 Alignment Default colors a…" at bounding box center [194, 391] width 267 height 627
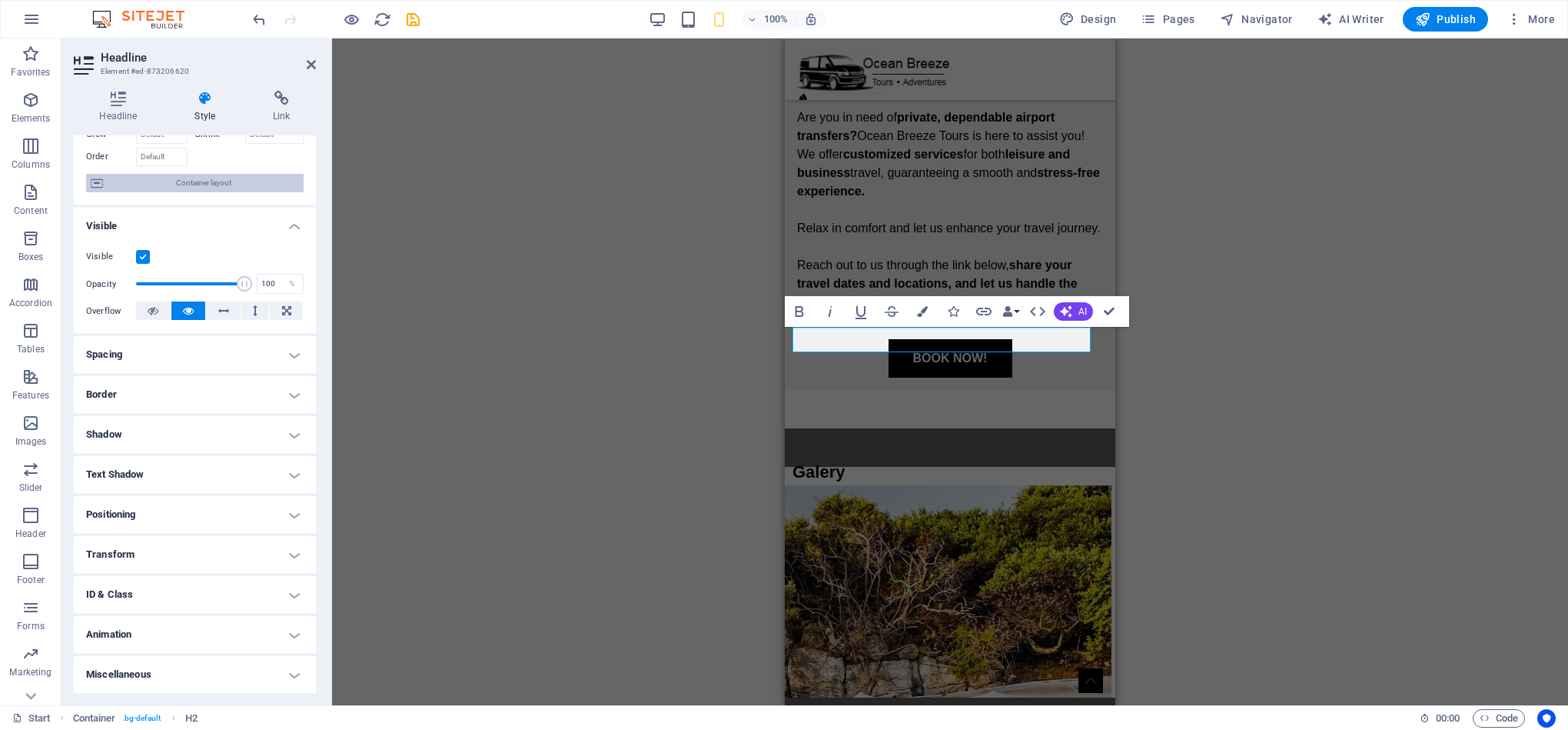
click at [181, 186] on span "Container layout" at bounding box center [204, 183] width 191 height 18
select select "px"
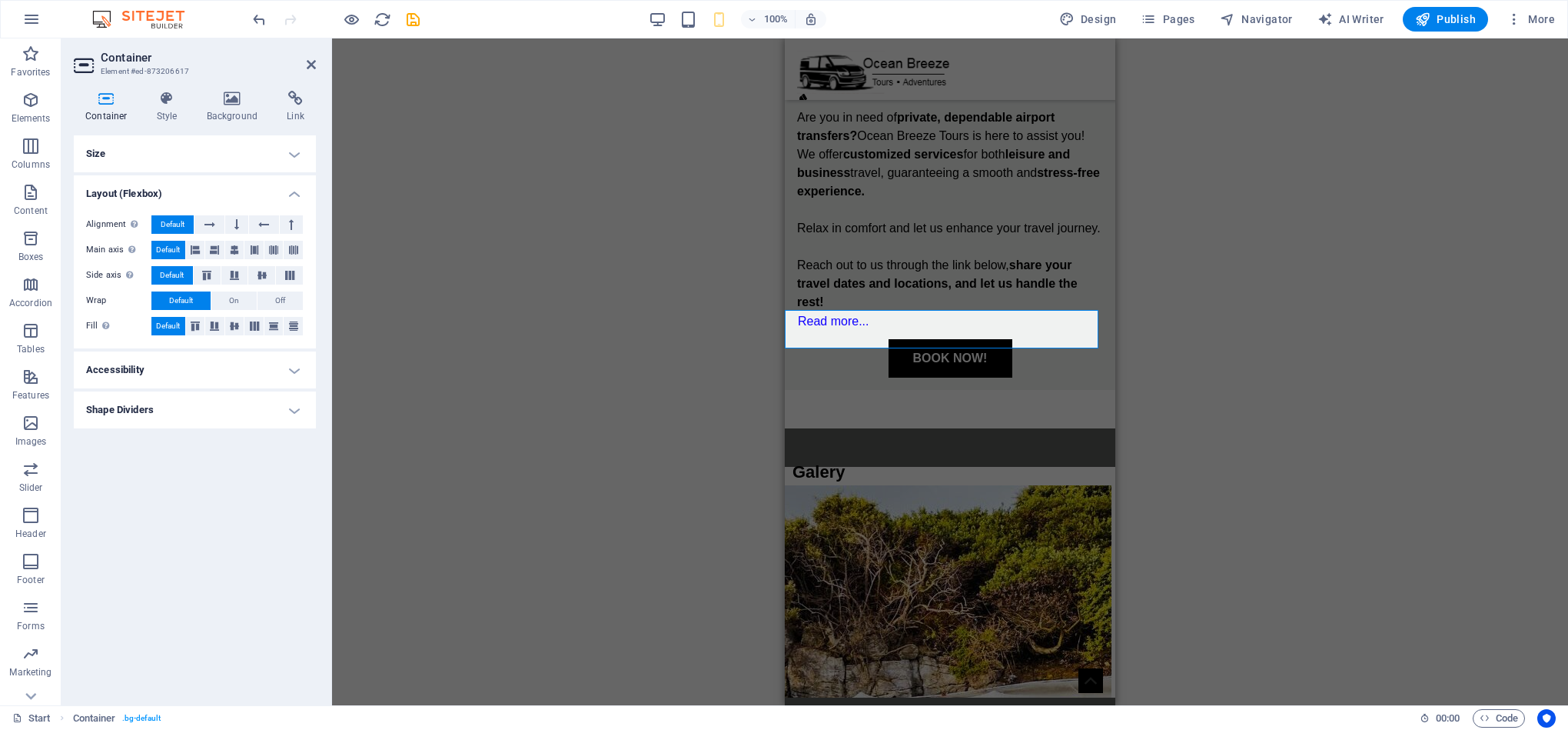
drag, startPoint x: 183, startPoint y: 150, endPoint x: 183, endPoint y: 162, distance: 12.0
click at [183, 150] on h4 "Size" at bounding box center [194, 153] width 242 height 37
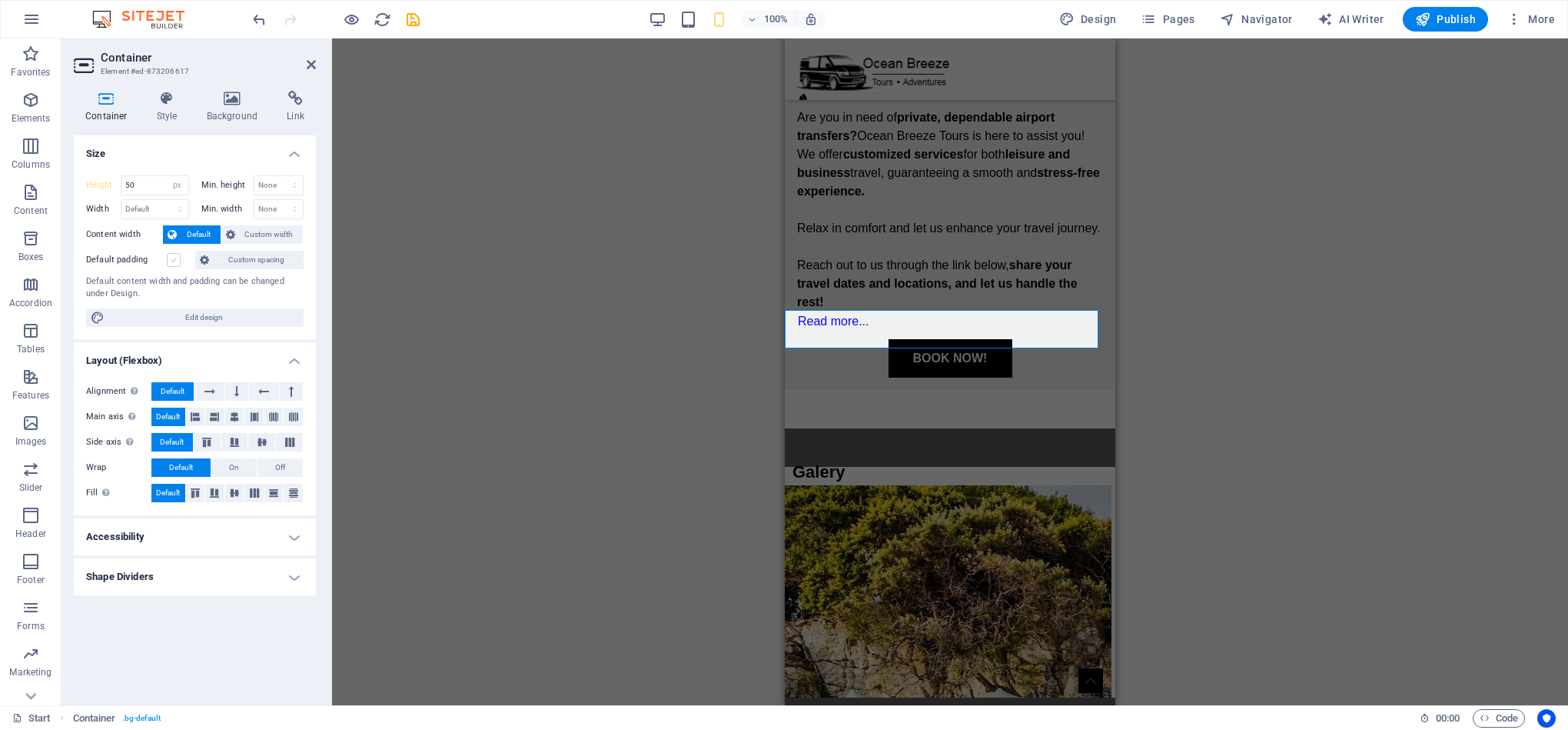
click at [169, 260] on label at bounding box center [173, 259] width 13 height 13
click at [0, 0] on input "Default padding" at bounding box center [0, 0] width 0 height 0
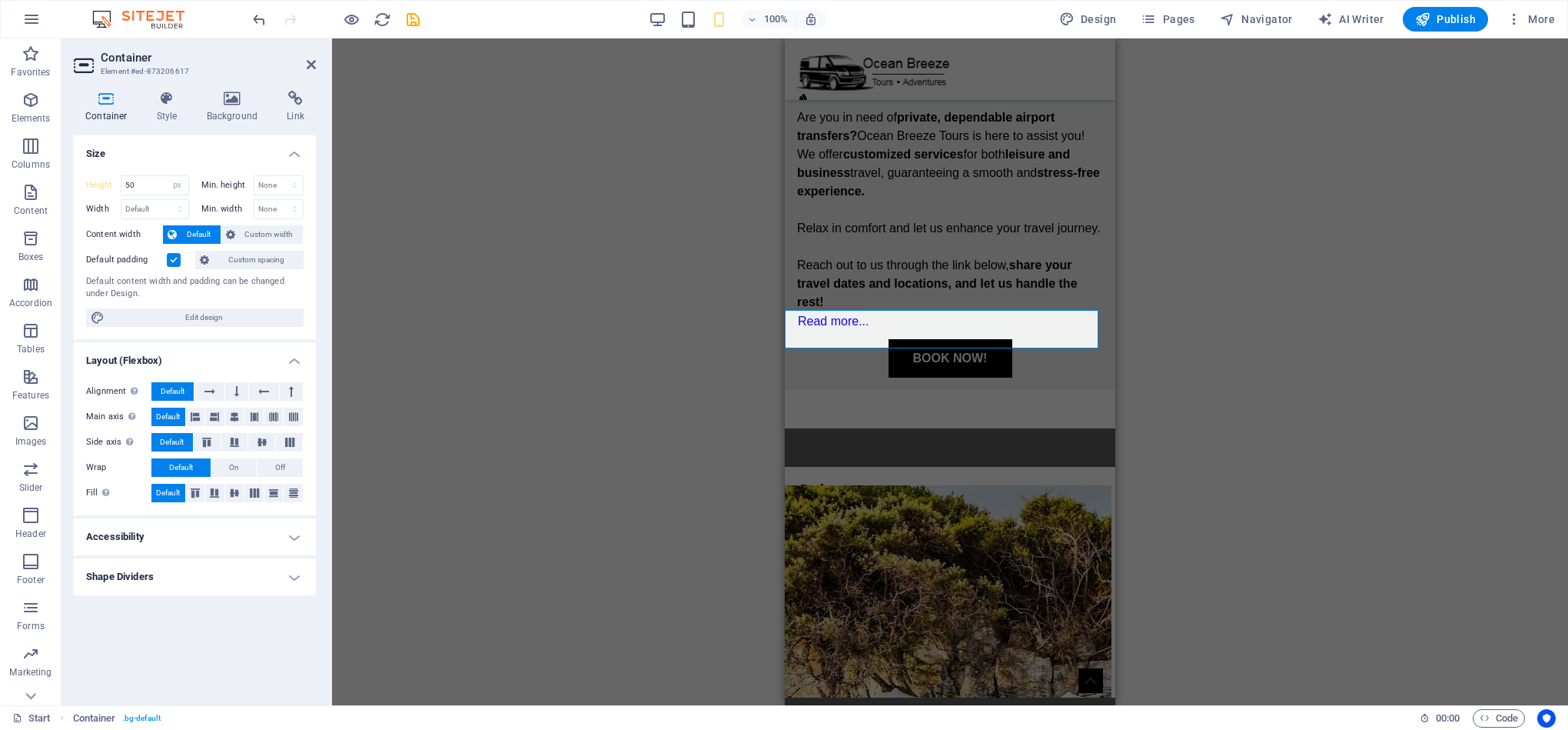
click at [169, 260] on label at bounding box center [173, 259] width 13 height 13
click at [0, 0] on input "Default padding" at bounding box center [0, 0] width 0 height 0
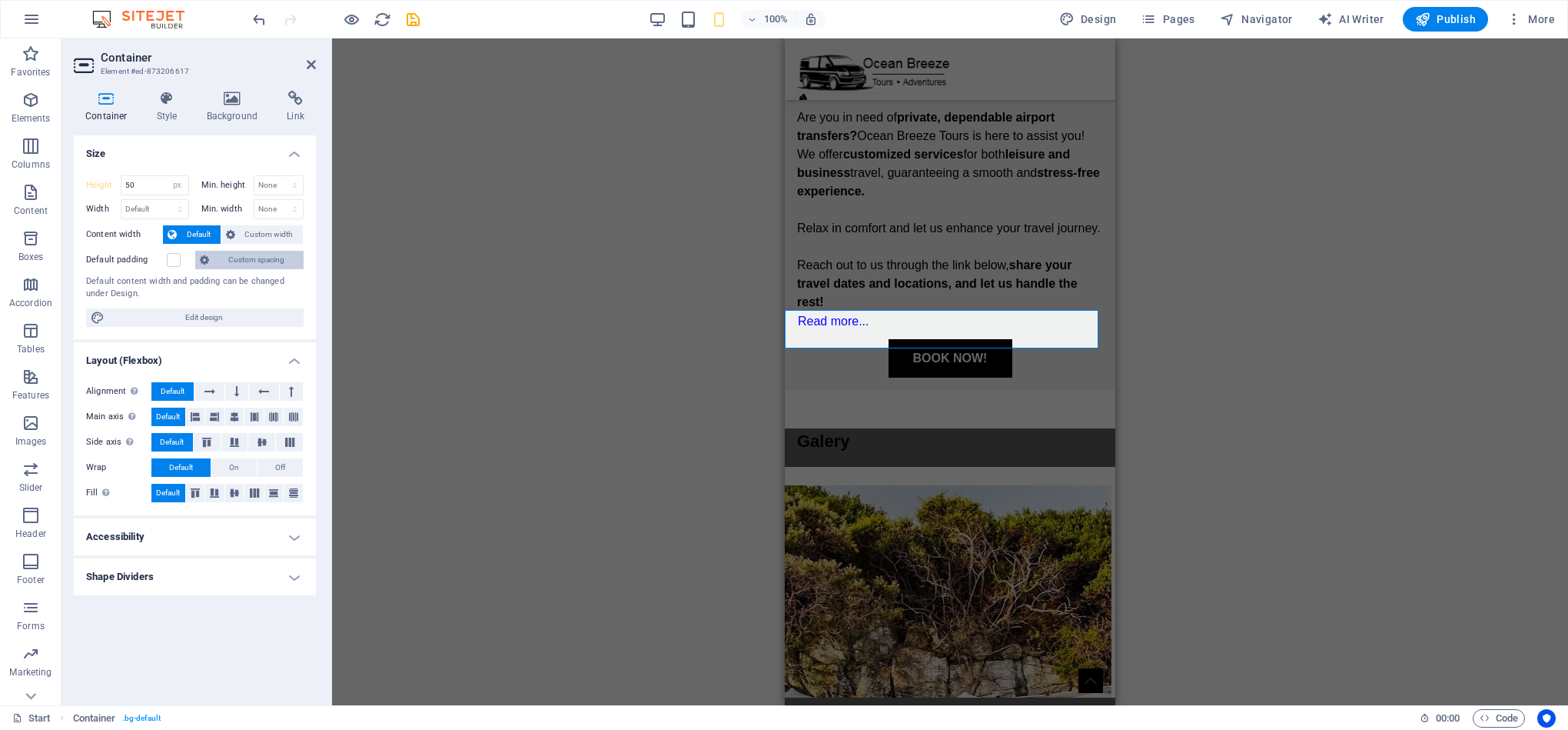
click at [238, 258] on span "Custom spacing" at bounding box center [255, 259] width 85 height 18
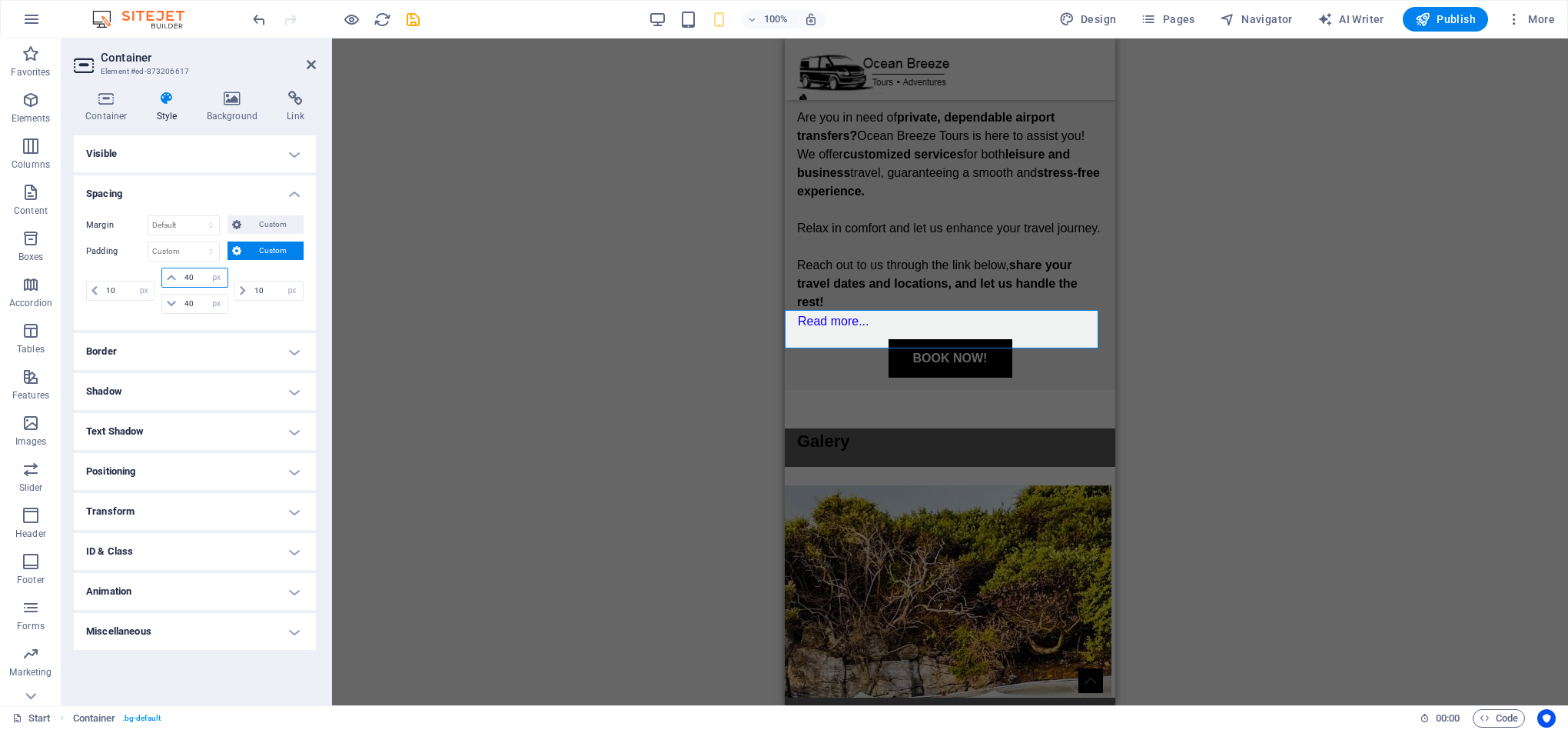
click at [189, 282] on input "40" at bounding box center [204, 277] width 46 height 18
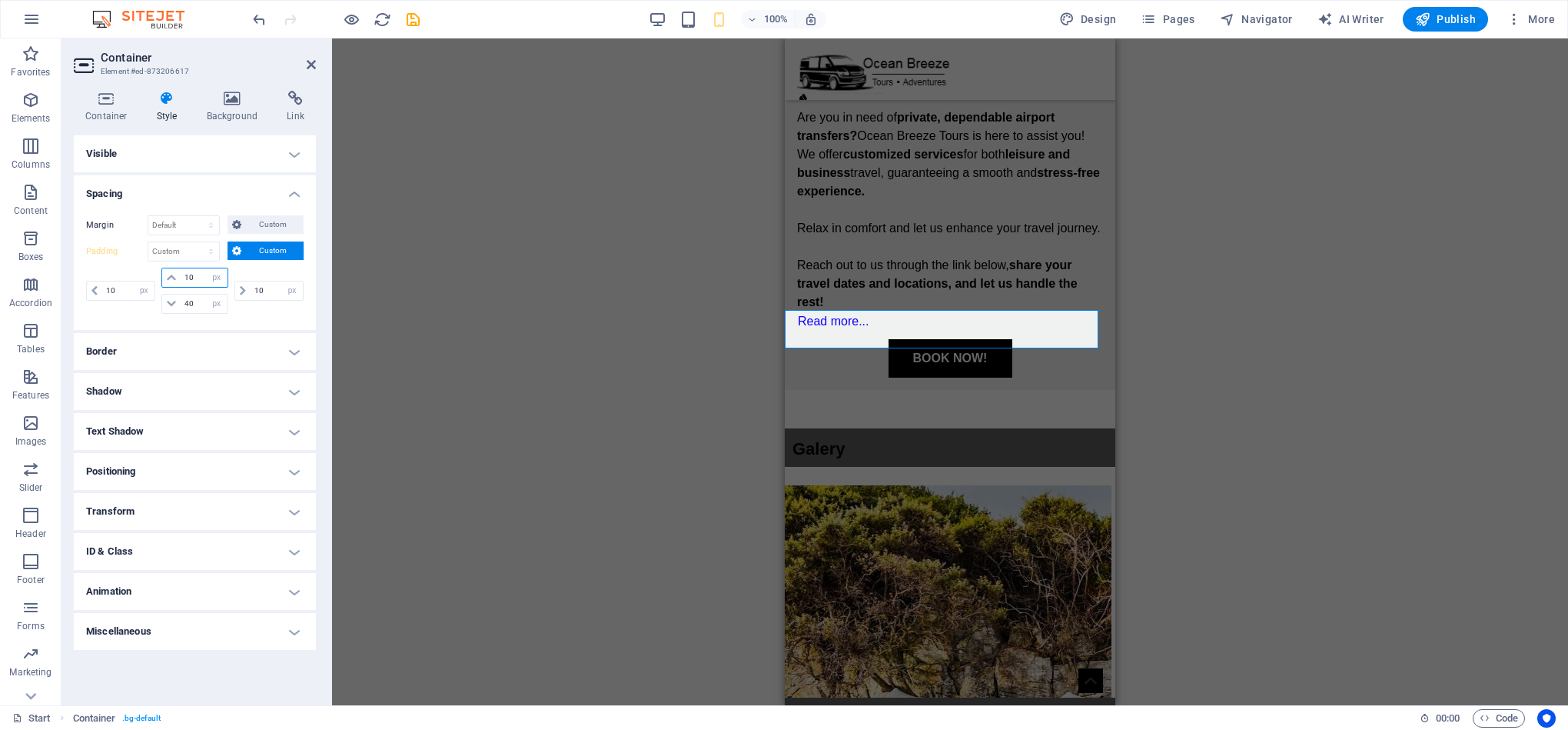
type input "10"
click at [501, 399] on div "H1 Banner Container Container Container Social Media Icons Text Menu Bar Menu M…" at bounding box center [949, 371] width 1236 height 667
click at [1217, 415] on div "H1 Banner Container Container Container Social Media Icons Text Menu Bar Menu M…" at bounding box center [949, 371] width 1236 height 667
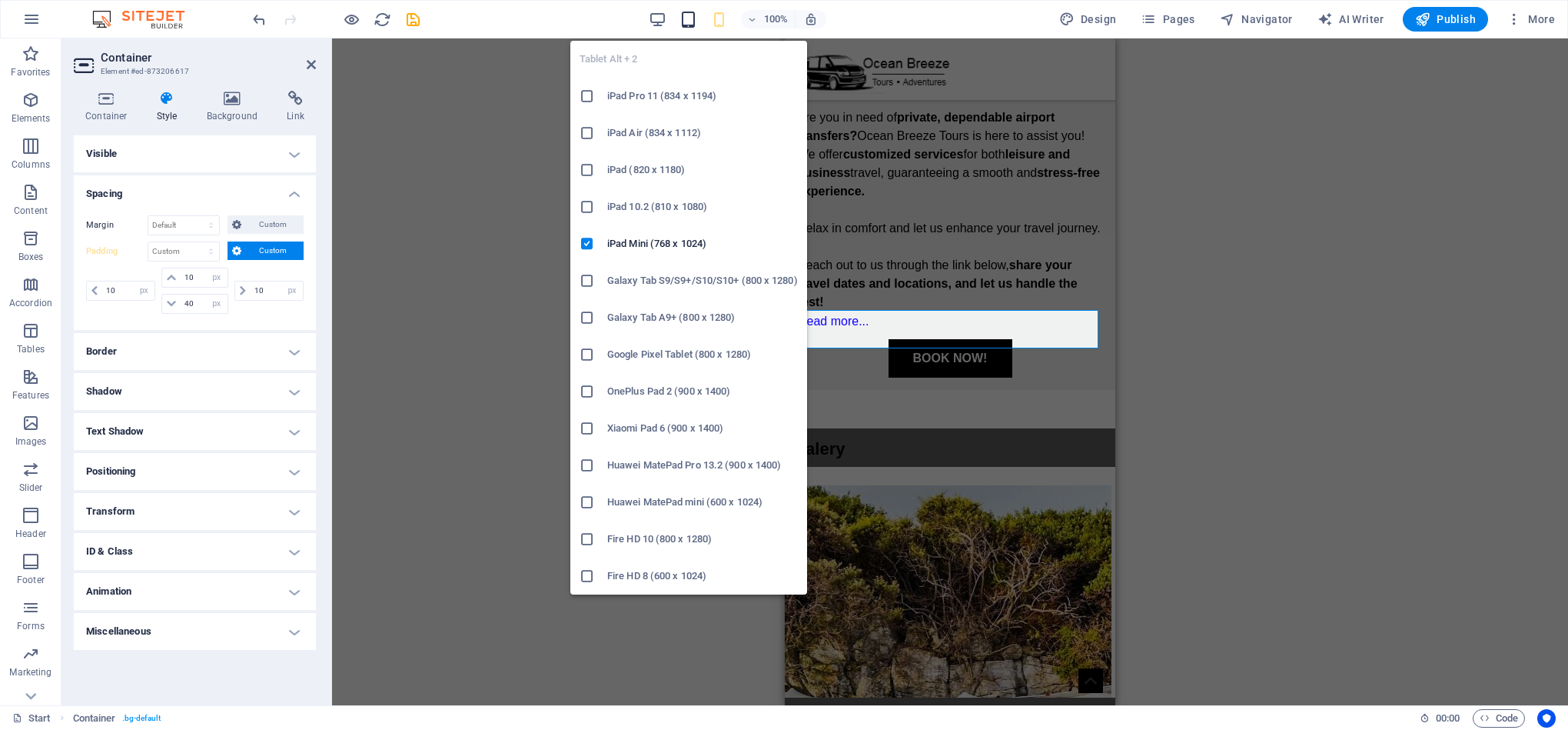
click at [697, 17] on icon "button" at bounding box center [688, 19] width 17 height 17
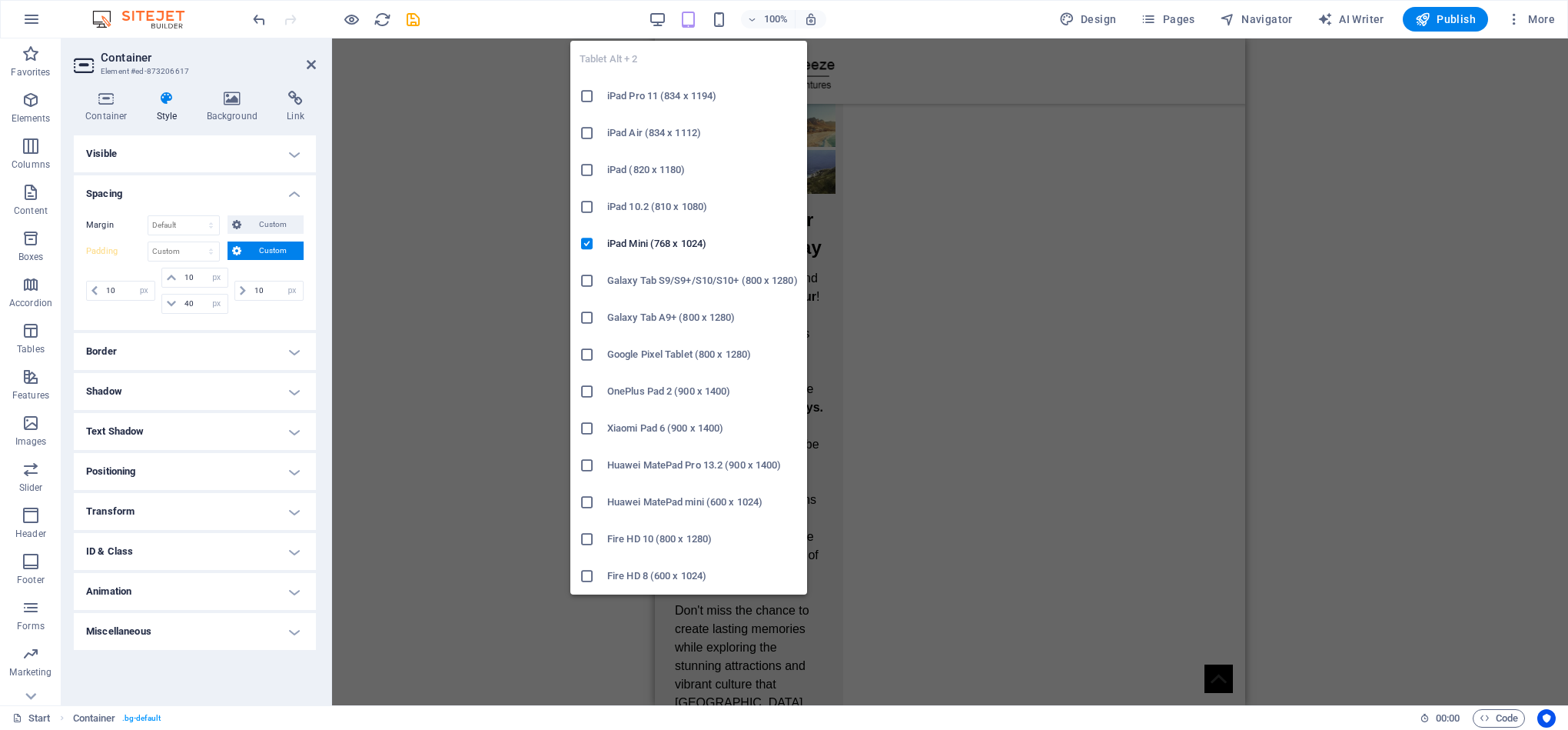
scroll to position [2586, 0]
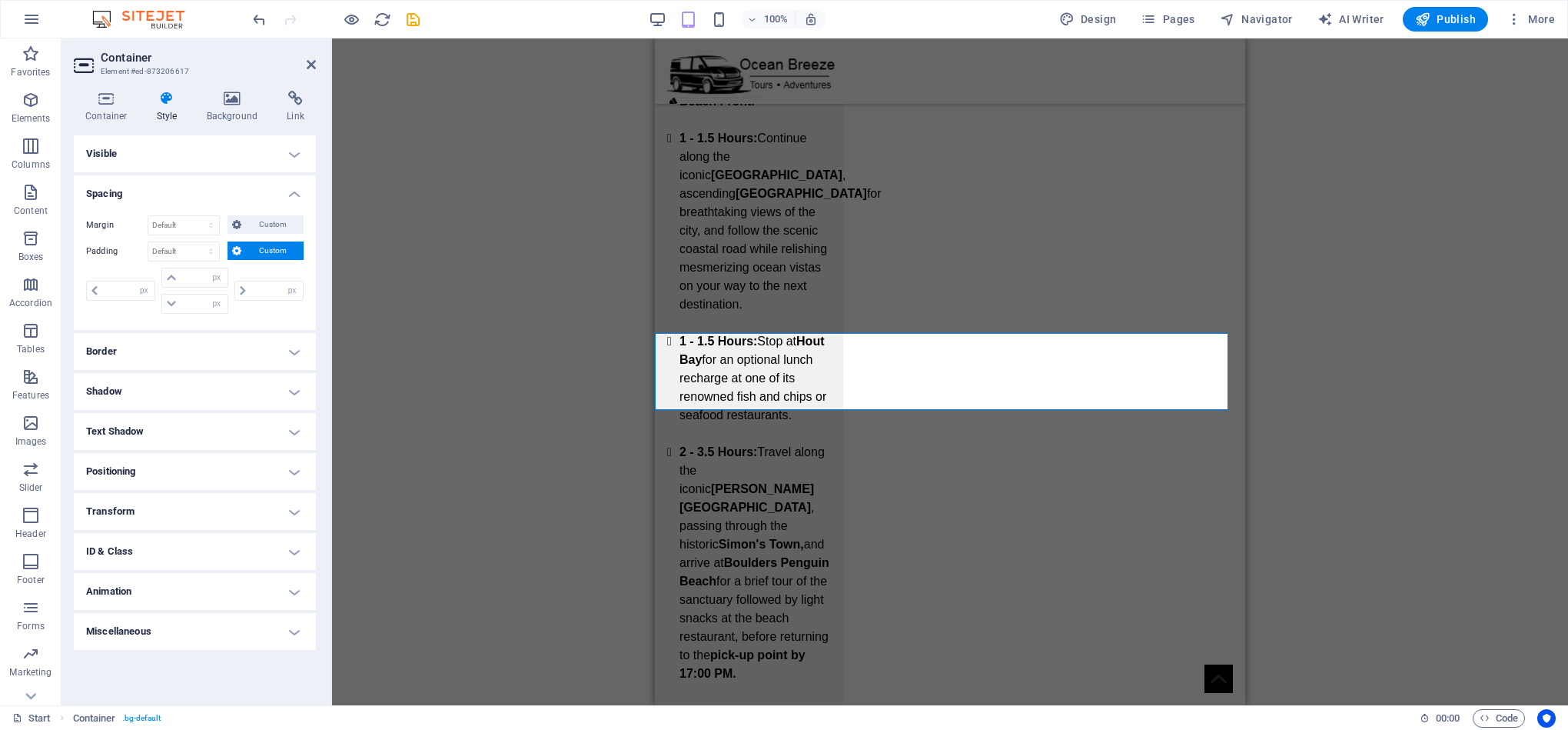
click at [260, 256] on span "Custom" at bounding box center [272, 250] width 53 height 18
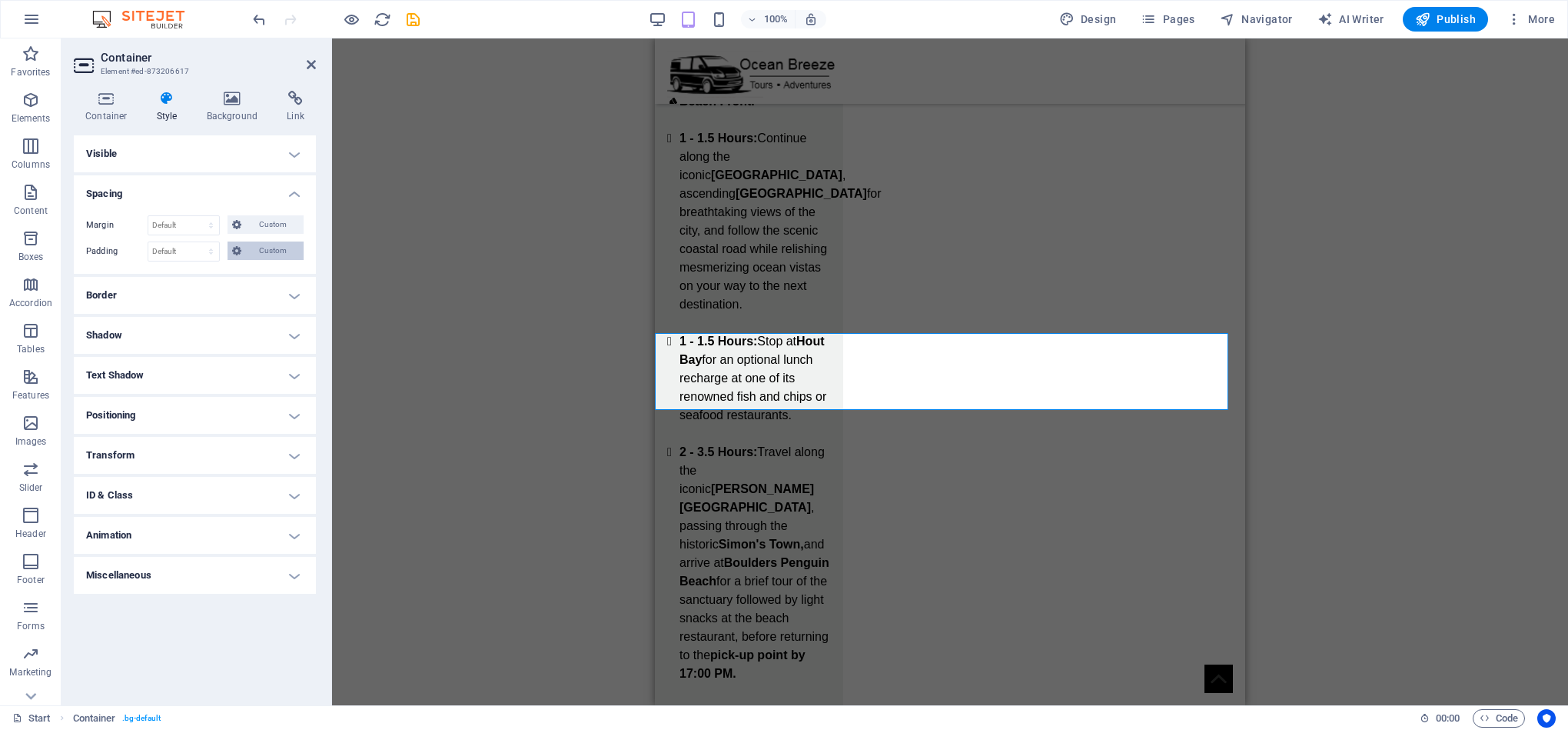
click at [270, 249] on span "Custom" at bounding box center [272, 250] width 53 height 18
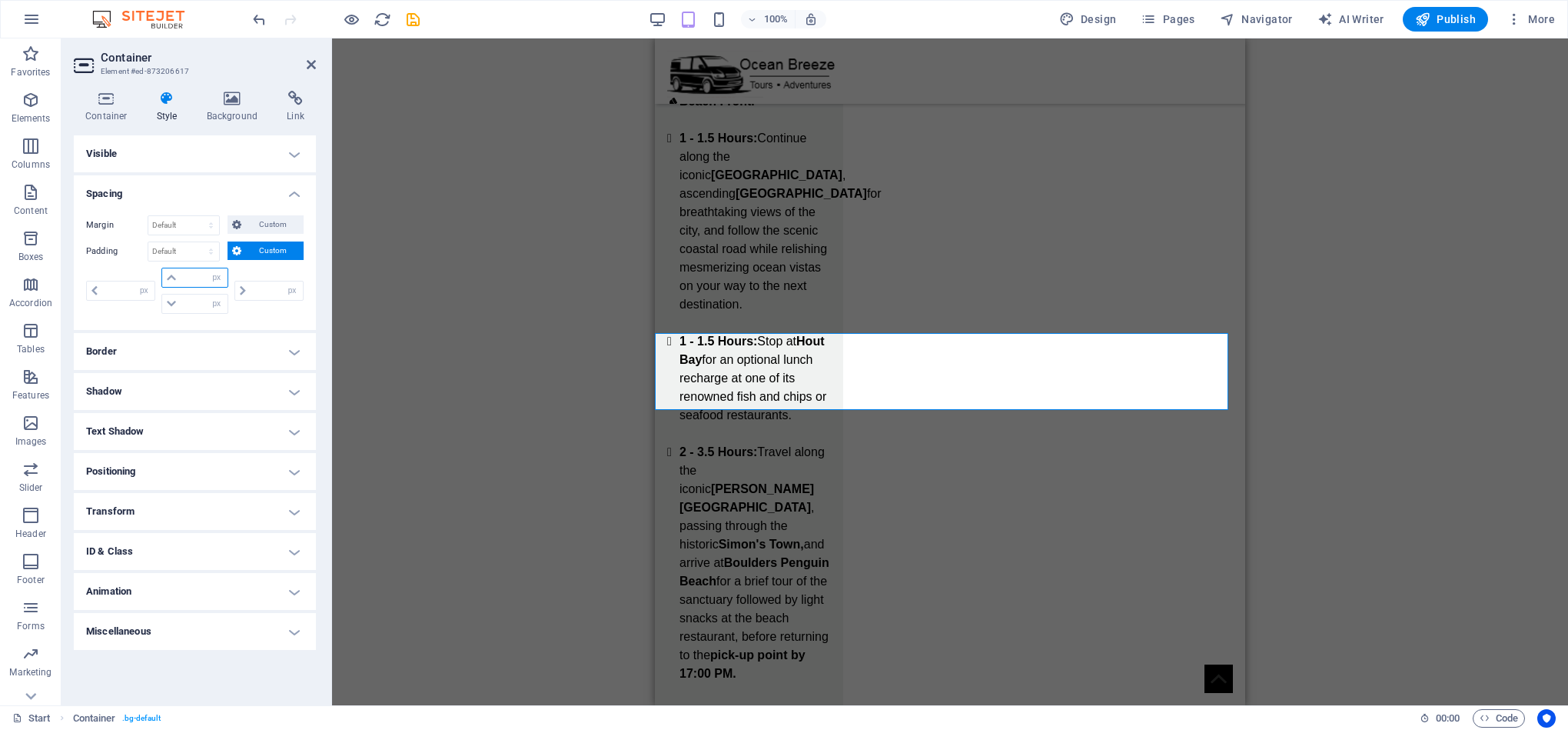
click at [191, 279] on input "number" at bounding box center [204, 277] width 46 height 18
type input "10"
type input "0"
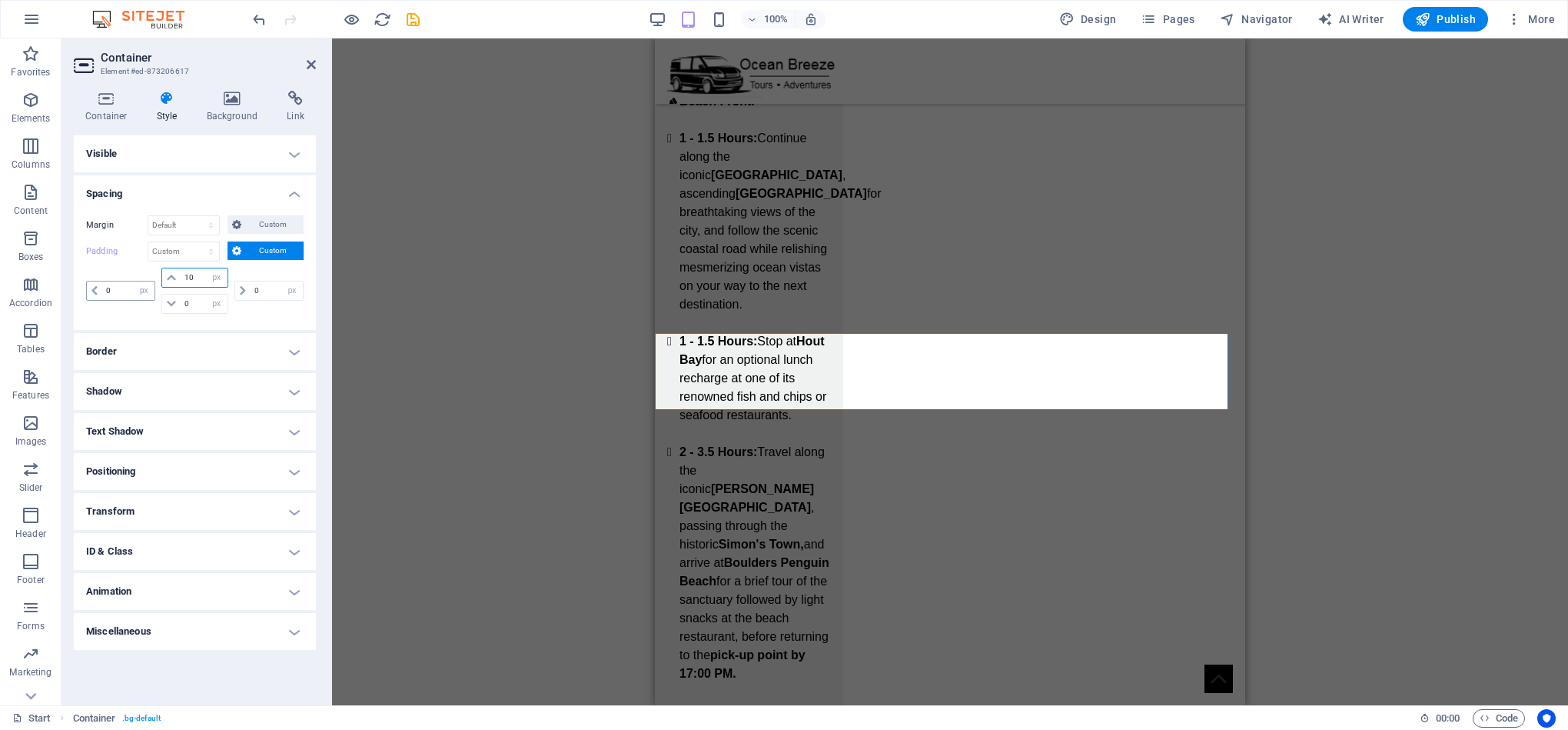
type input "10"
click at [118, 296] on input "0" at bounding box center [128, 290] width 53 height 18
type input "10"
click at [190, 284] on input "10" at bounding box center [204, 277] width 46 height 18
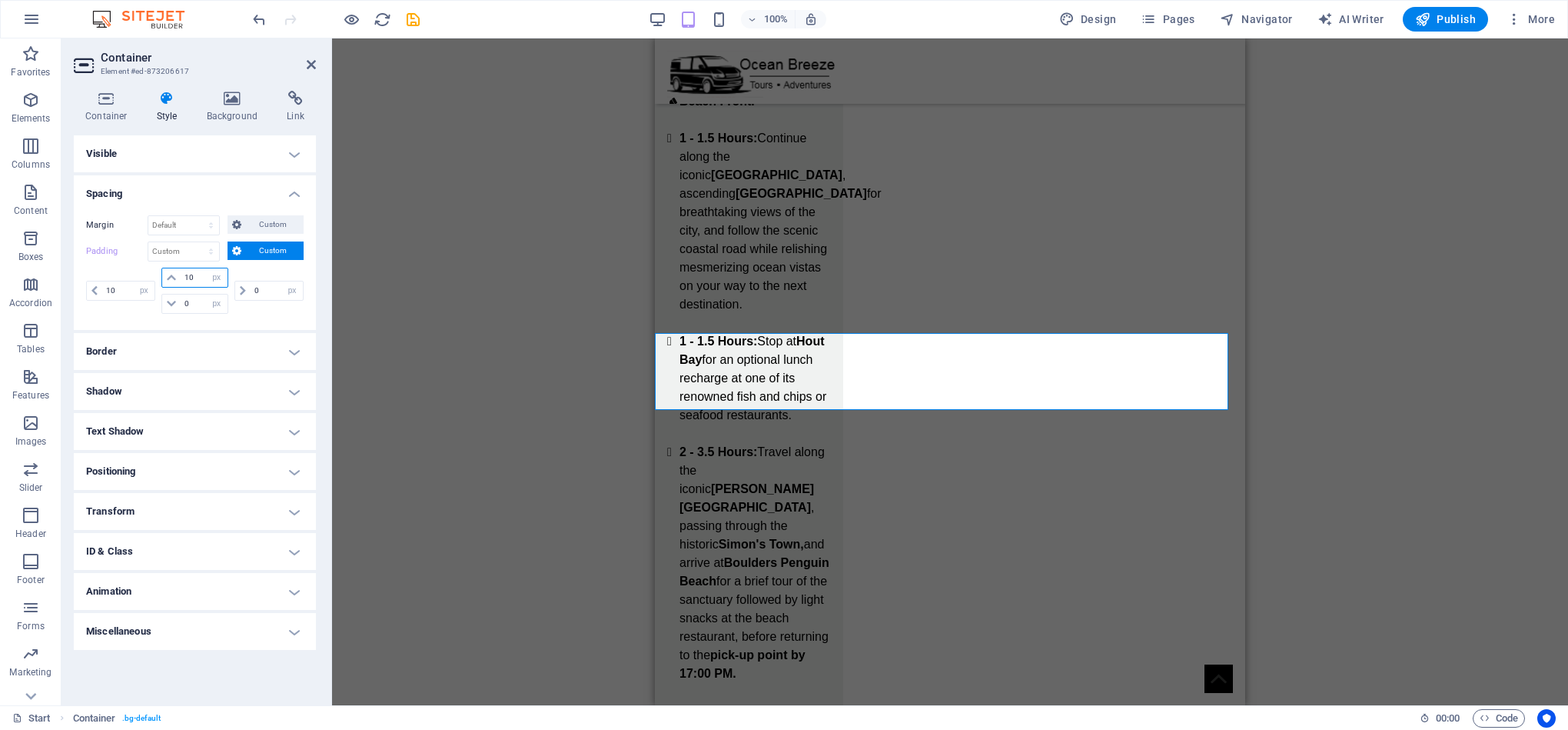
click at [189, 284] on input "10" at bounding box center [204, 277] width 46 height 18
click at [183, 284] on input "20" at bounding box center [204, 277] width 46 height 18
click at [183, 284] on input "40" at bounding box center [204, 277] width 46 height 18
click at [189, 277] on input "40" at bounding box center [204, 277] width 46 height 18
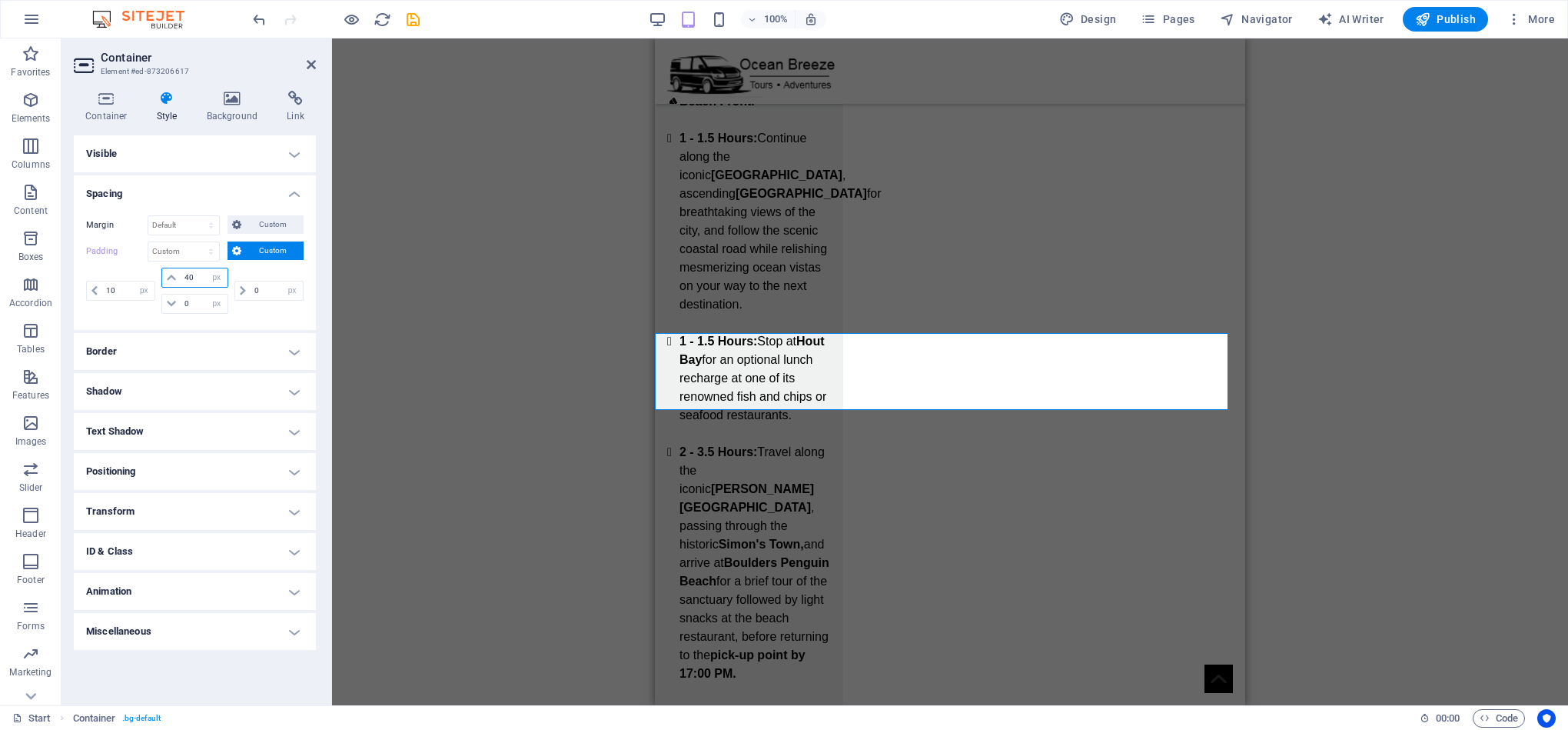
click at [189, 277] on input "40" at bounding box center [204, 277] width 46 height 18
type input "30"
click at [1522, 416] on div "H1 Banner Container Container Container Social Media Icons Text Menu Bar Menu L…" at bounding box center [949, 371] width 1236 height 667
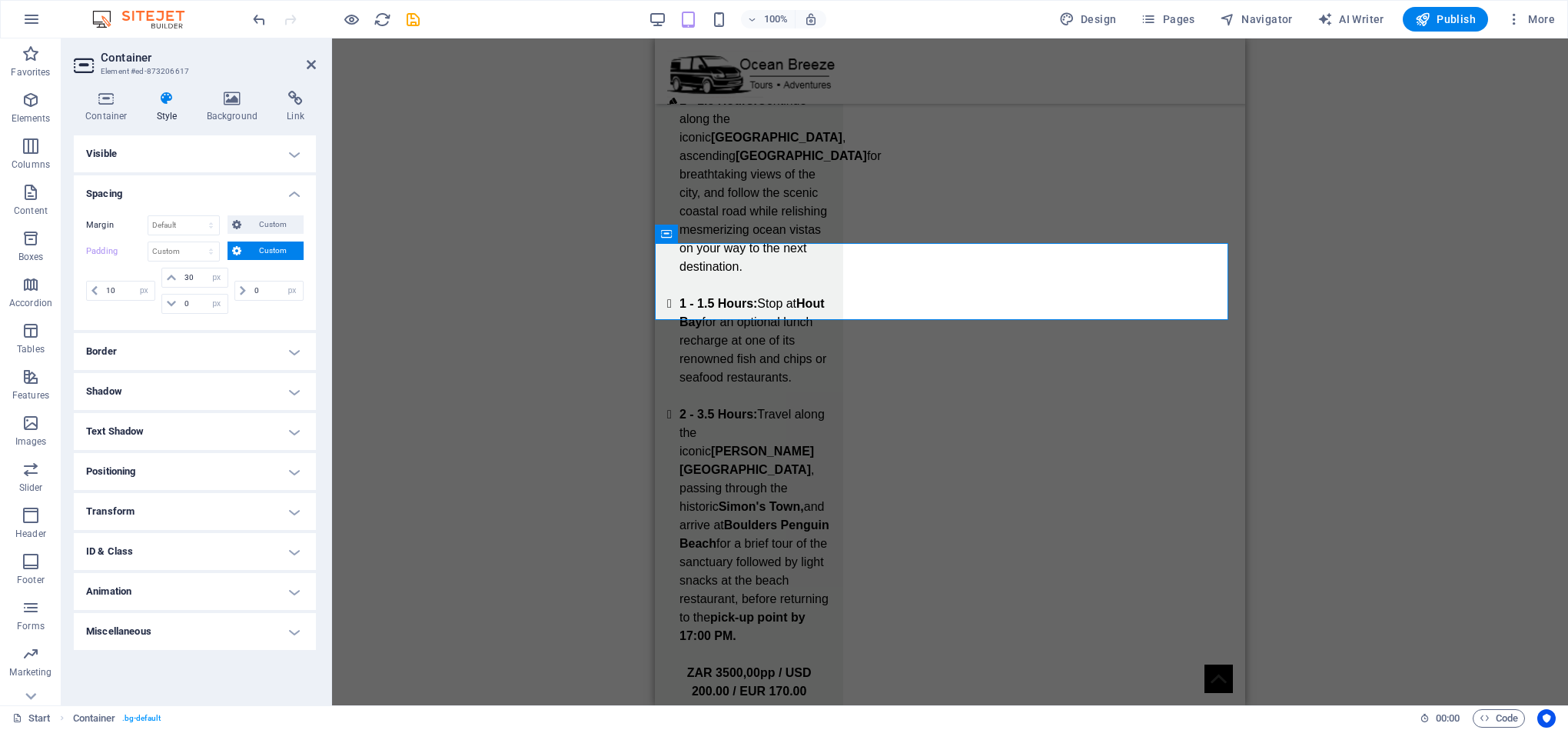
scroll to position [2677, 0]
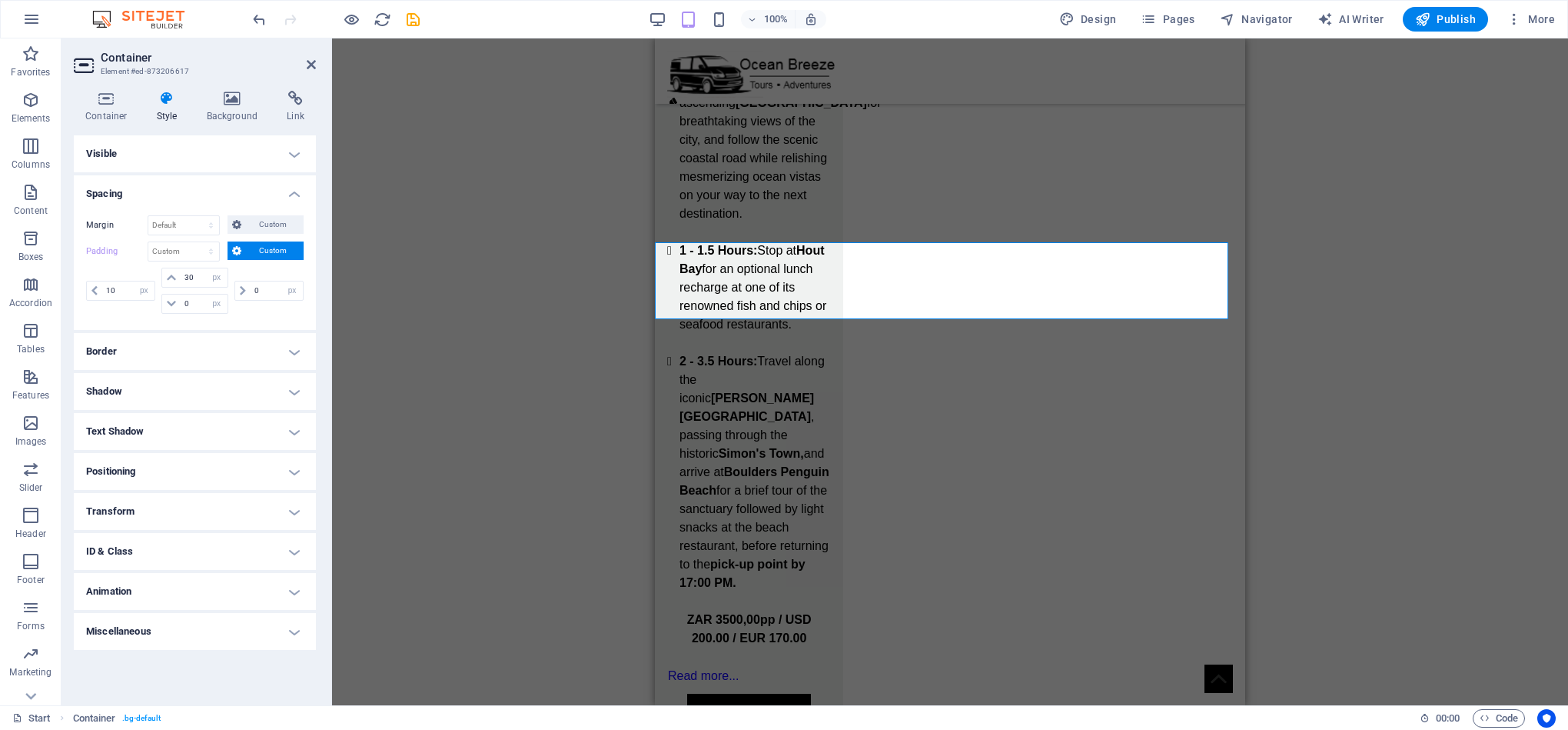
click at [642, 19] on div "100% Design Pages Navigator AI Writer Publish More" at bounding box center [904, 19] width 1311 height 25
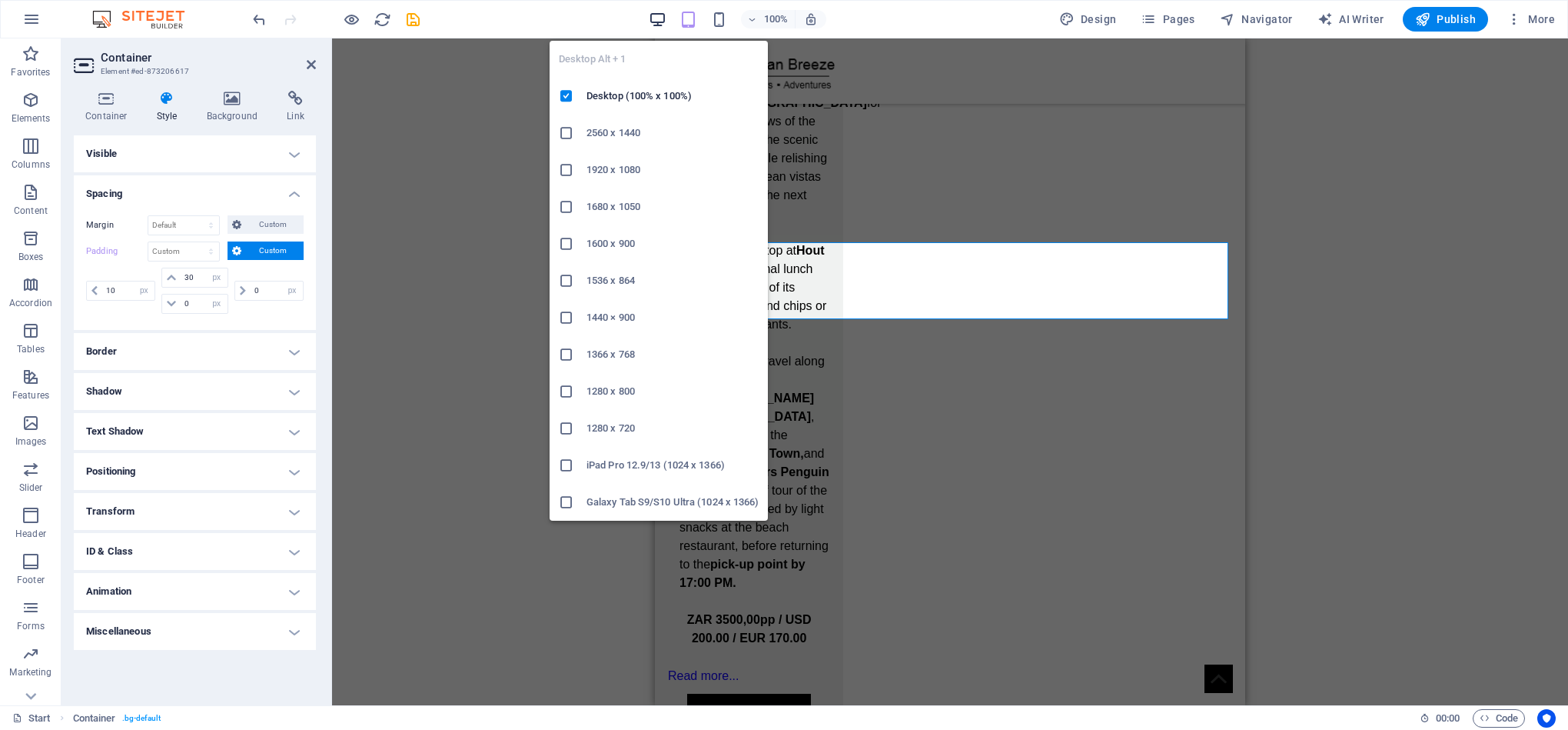
click at [663, 13] on icon "button" at bounding box center [657, 19] width 17 height 17
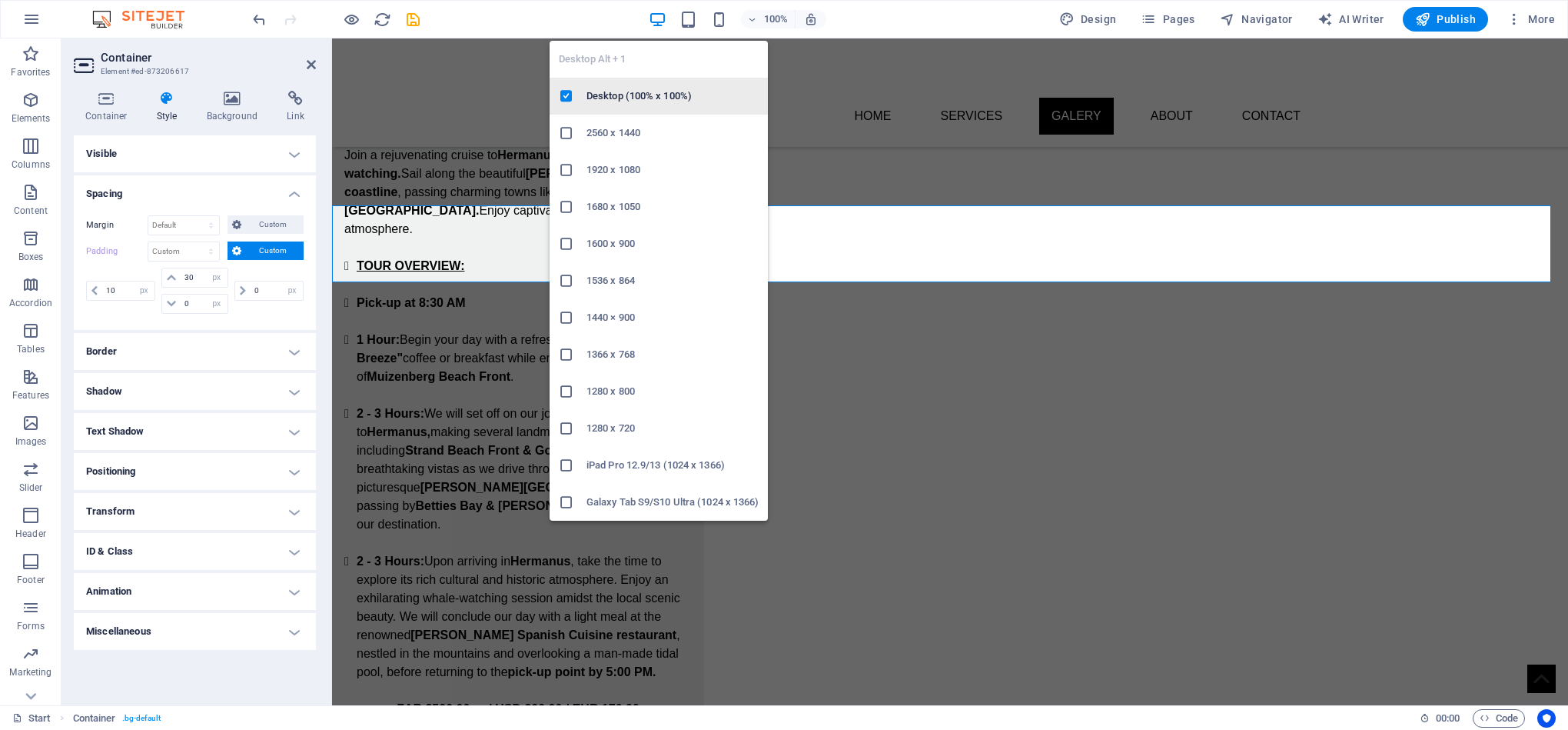
scroll to position [2061, 0]
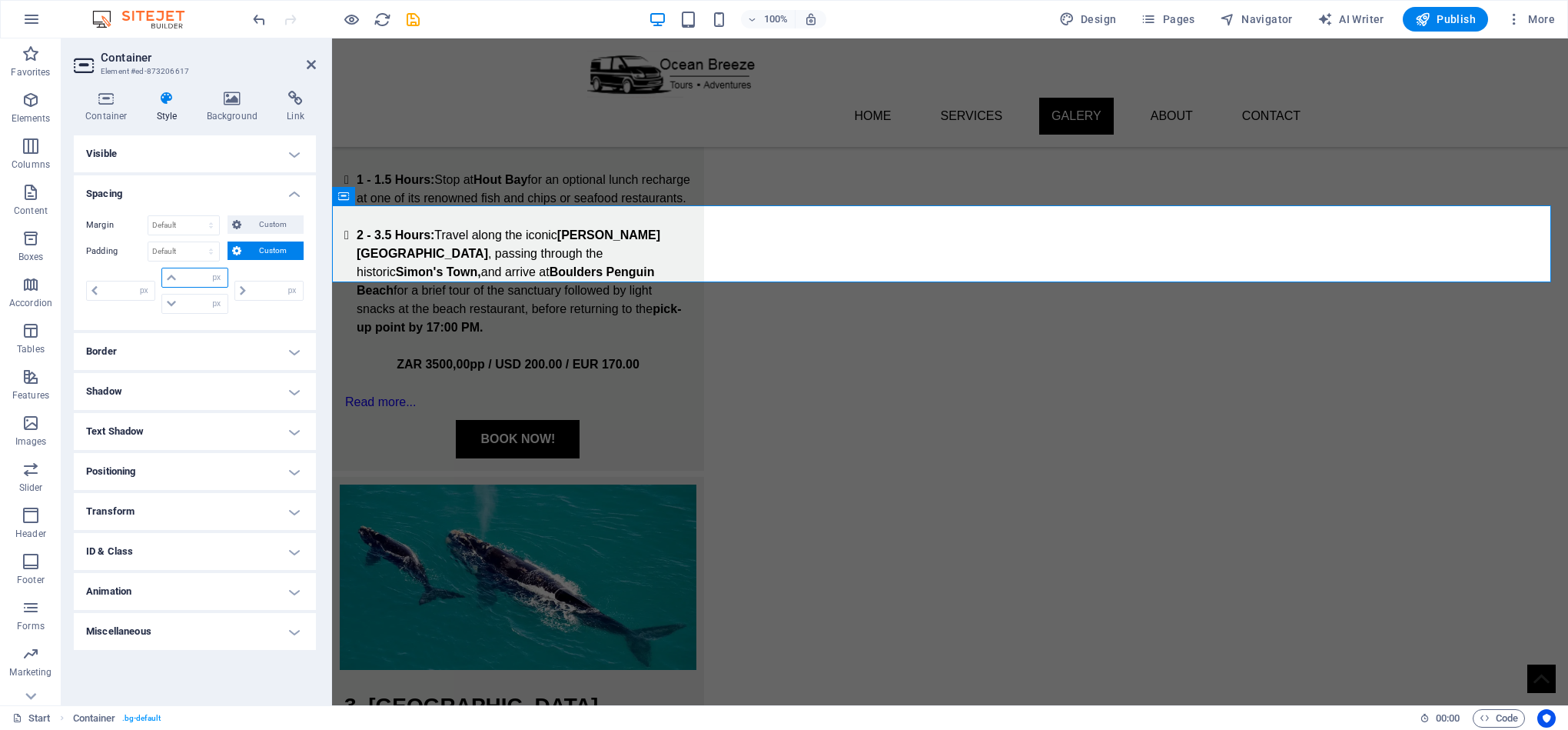
click at [199, 273] on input "number" at bounding box center [204, 277] width 46 height 18
type input "30"
type input "0"
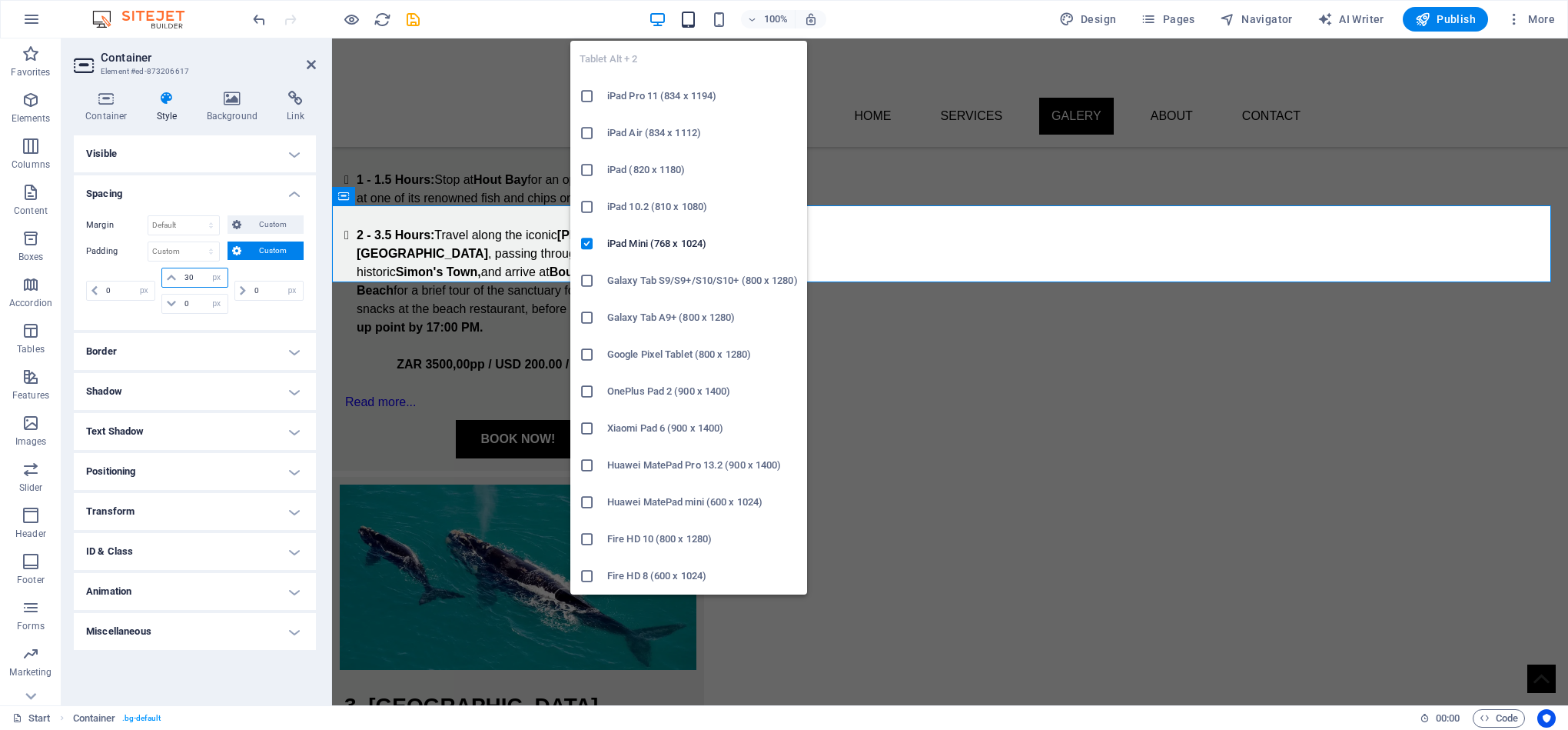
type input "30"
click at [692, 21] on icon "button" at bounding box center [688, 19] width 17 height 17
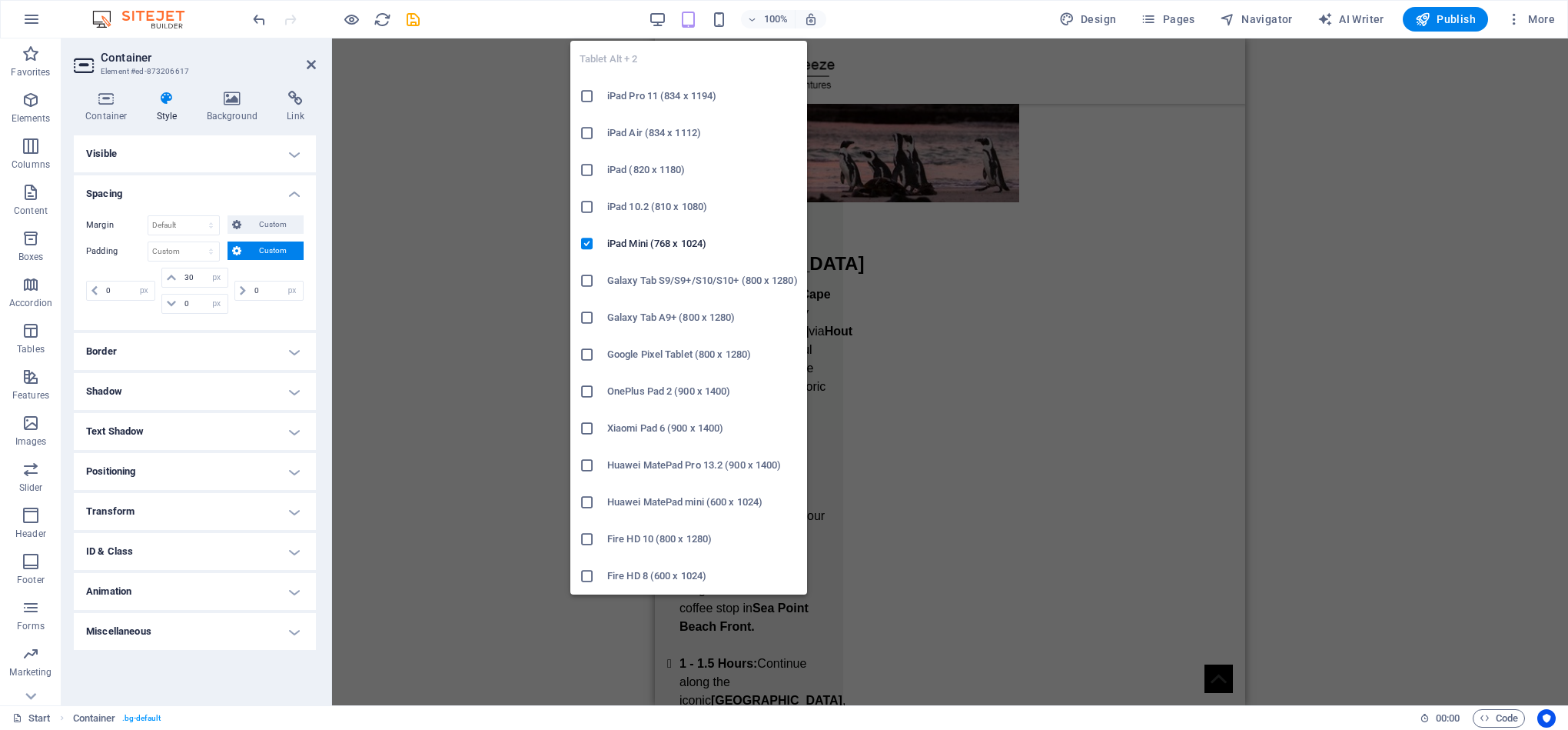
scroll to position [2677, 0]
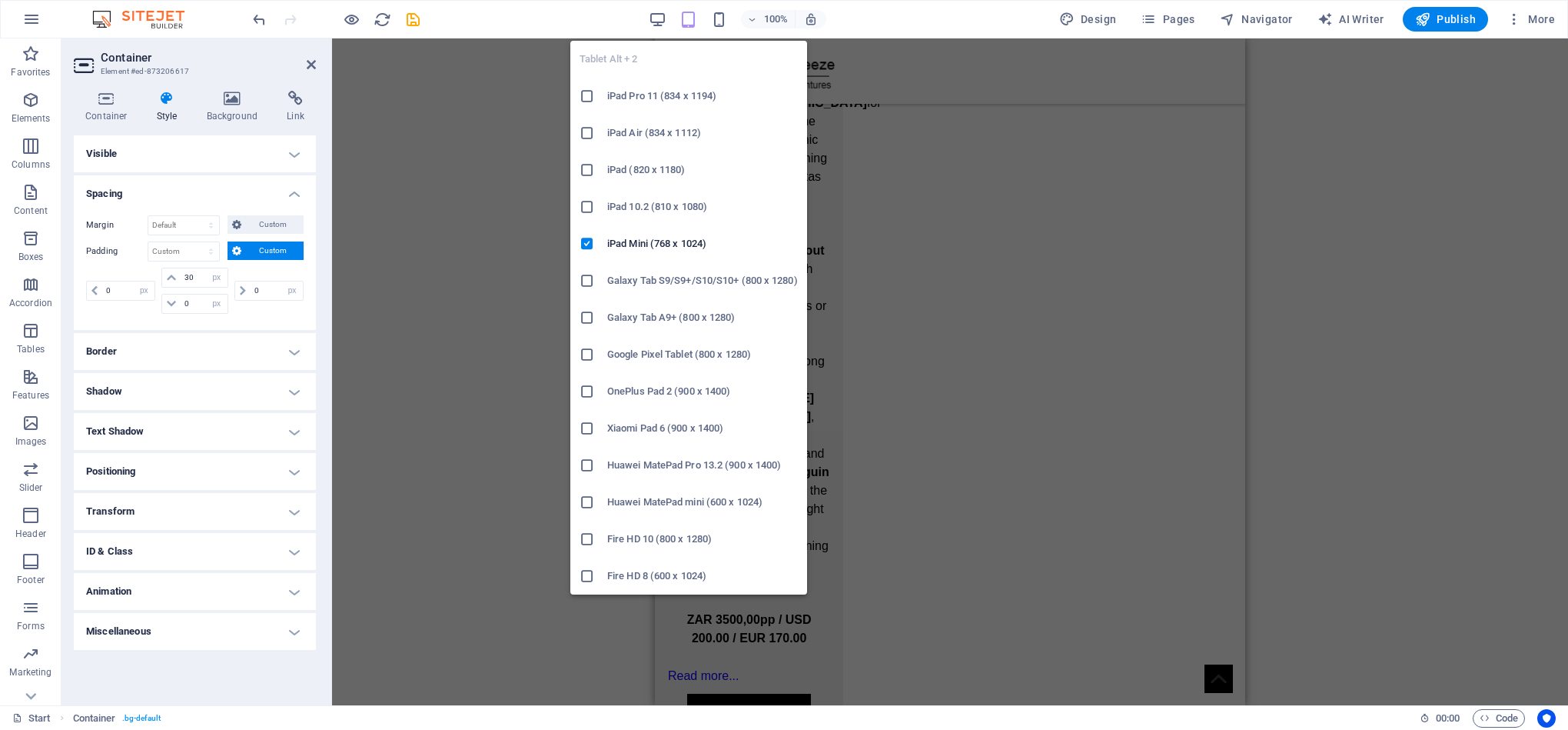
type input "10"
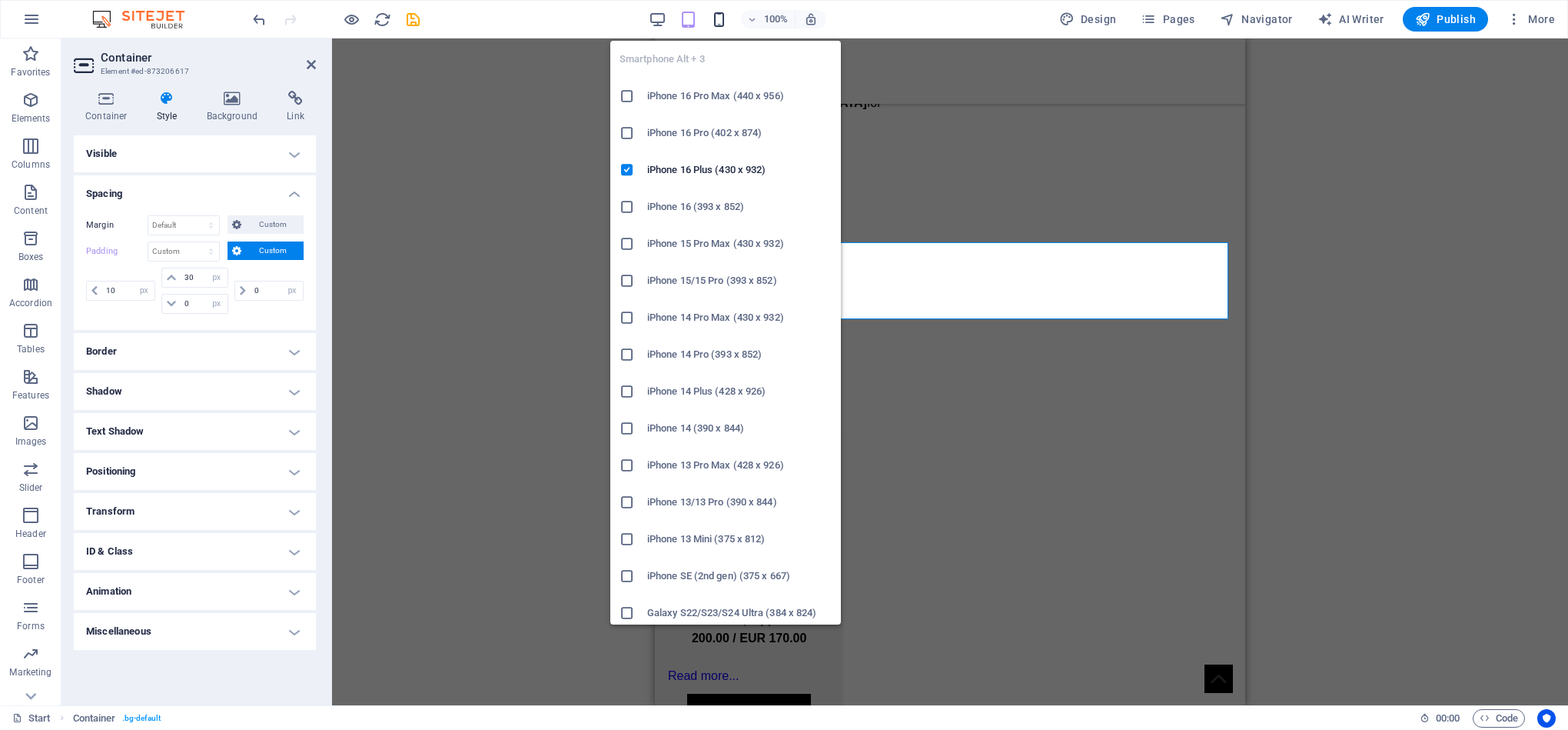
click at [724, 12] on icon "button" at bounding box center [719, 19] width 17 height 17
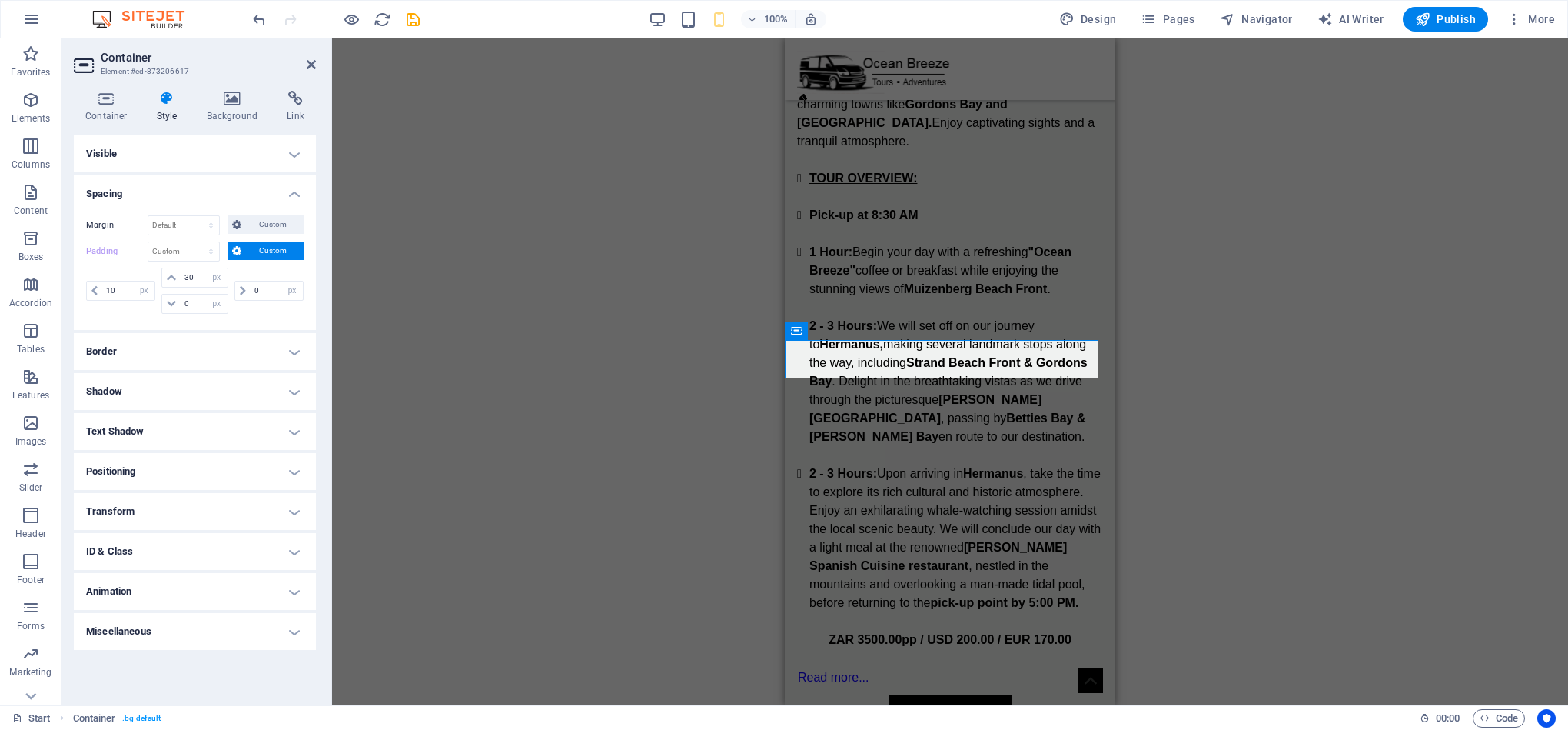
scroll to position [4717, 0]
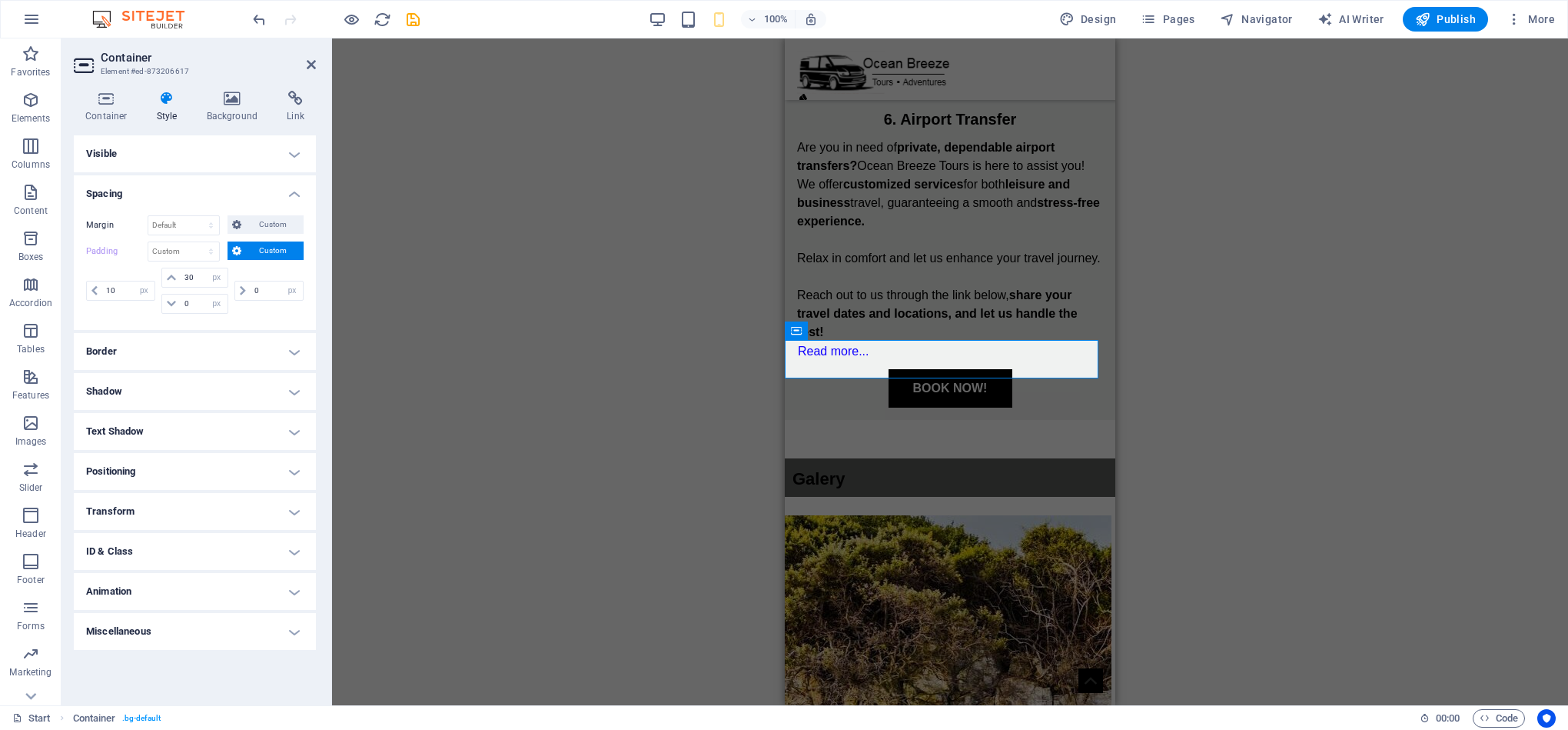
type input "10"
type input "40"
type input "10"
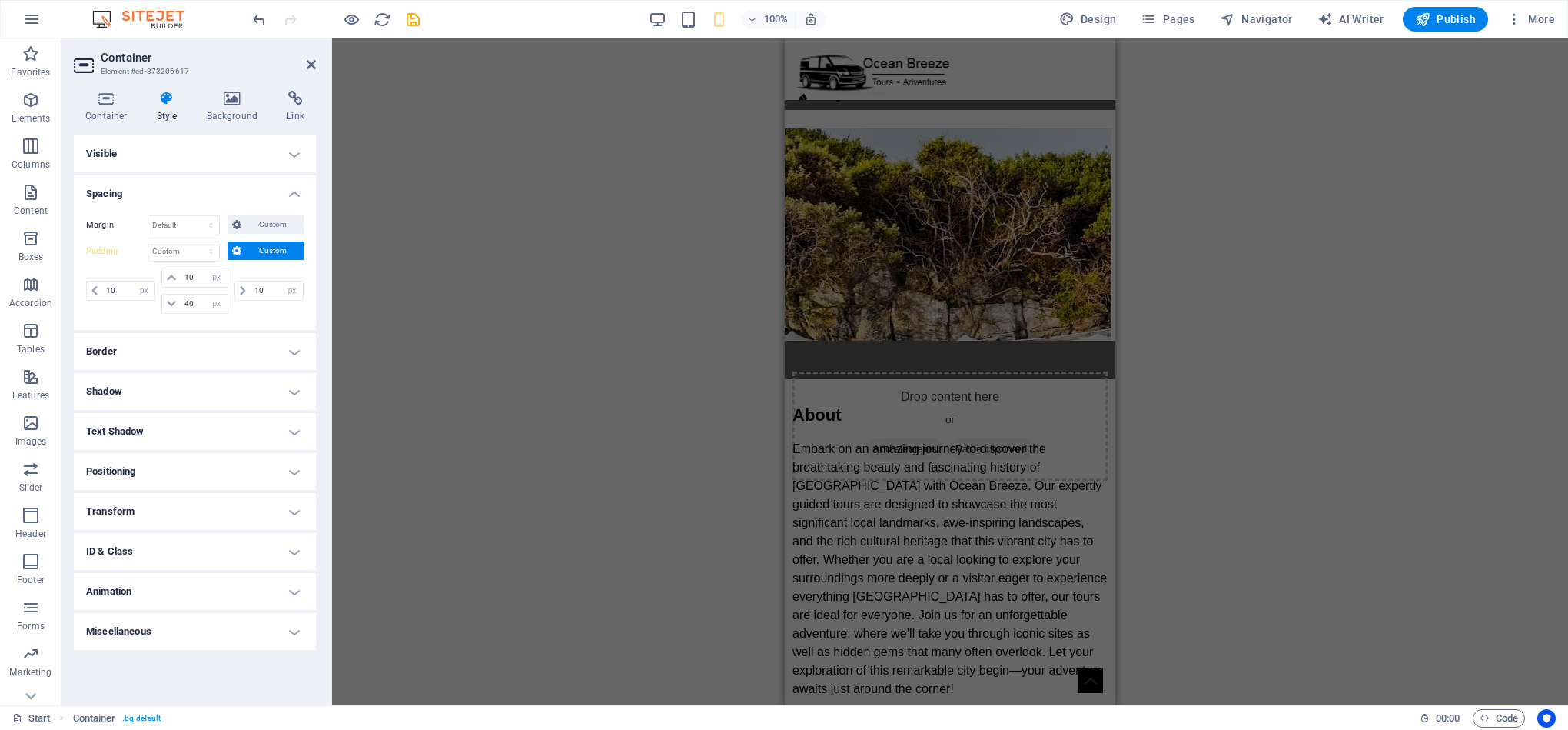
scroll to position [4783, 0]
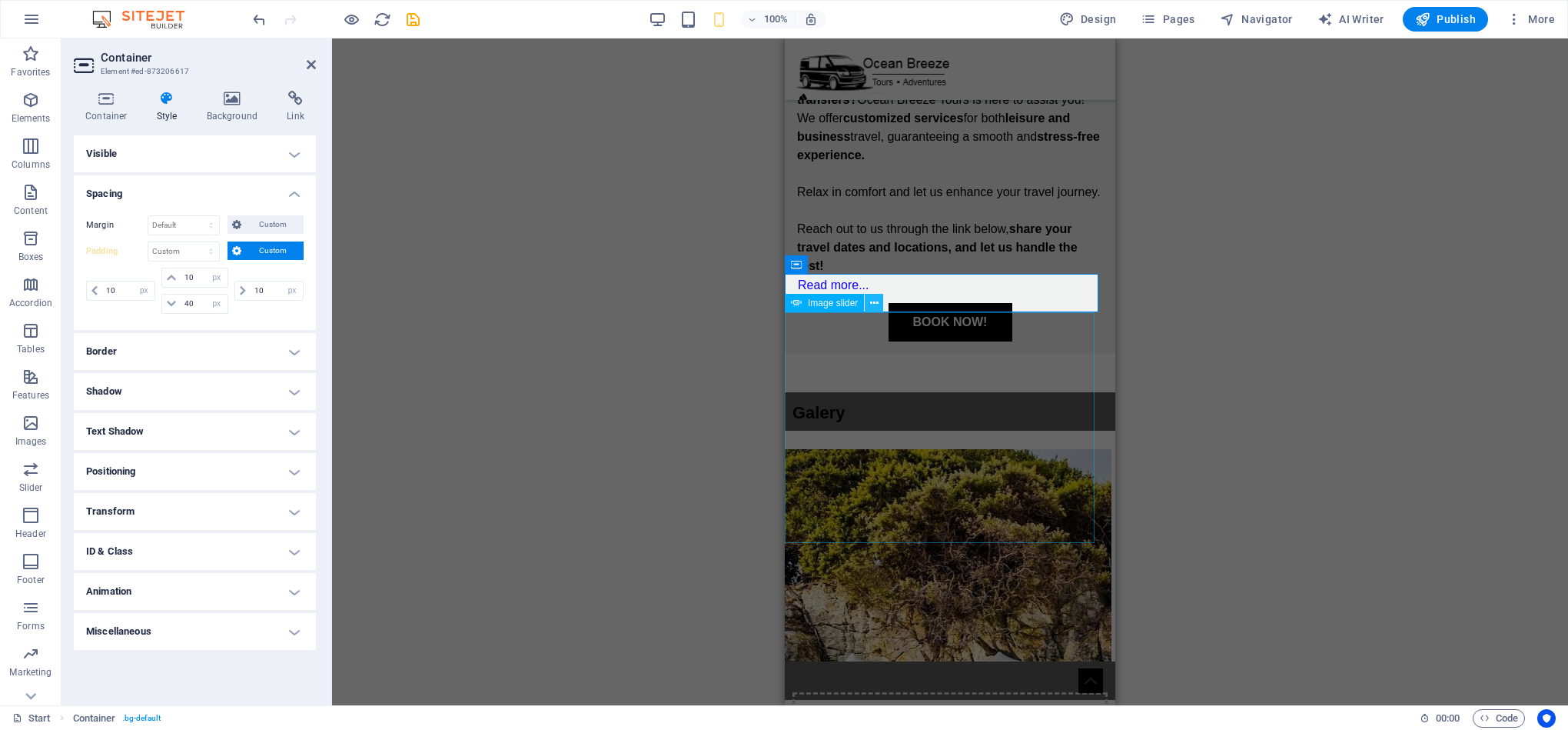
click at [876, 302] on icon at bounding box center [874, 303] width 9 height 16
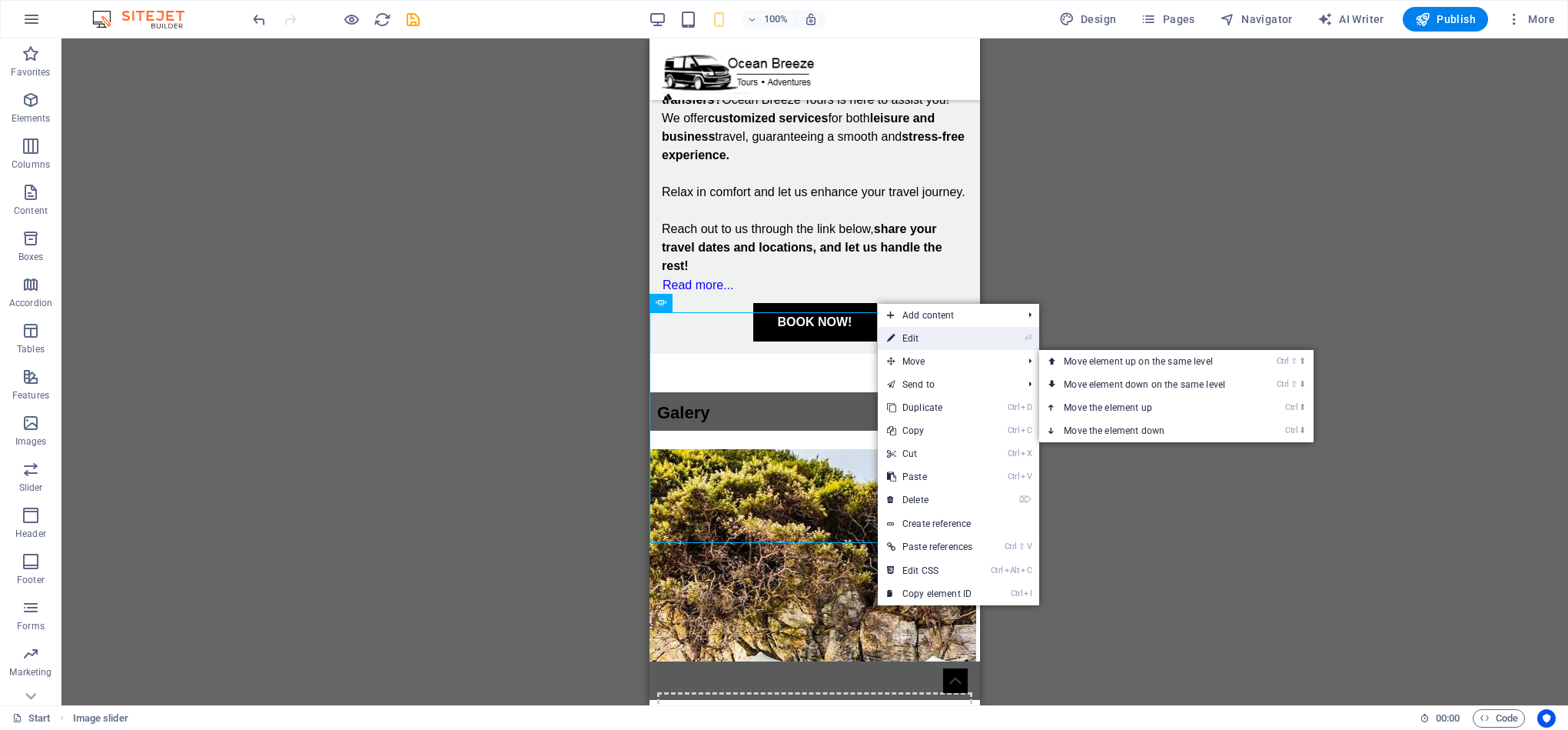
click at [941, 338] on link "⏎ Edit" at bounding box center [929, 339] width 104 height 23
select select "px"
select select "ms"
select select "s"
select select "progressive"
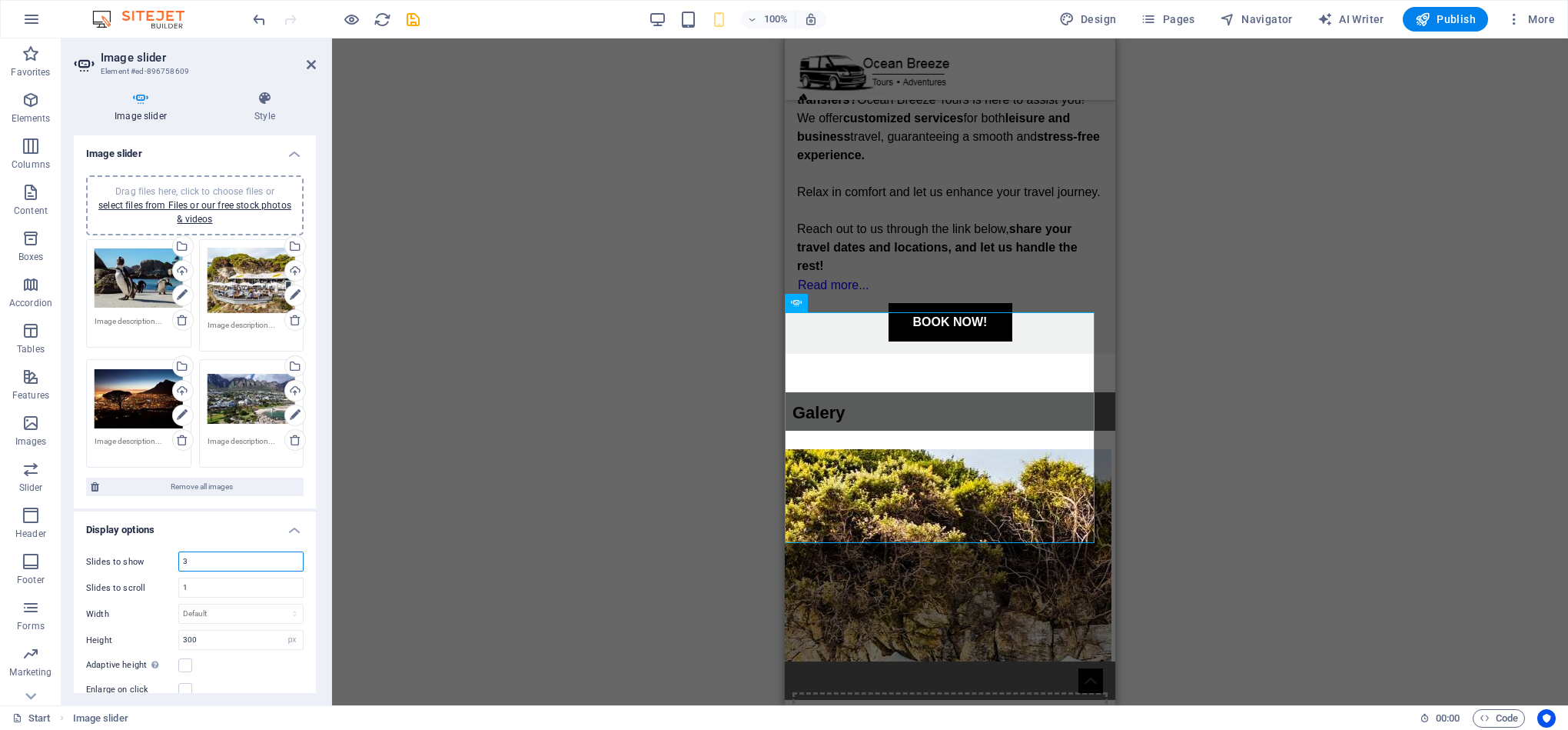
click at [222, 566] on input "3" at bounding box center [240, 561] width 123 height 18
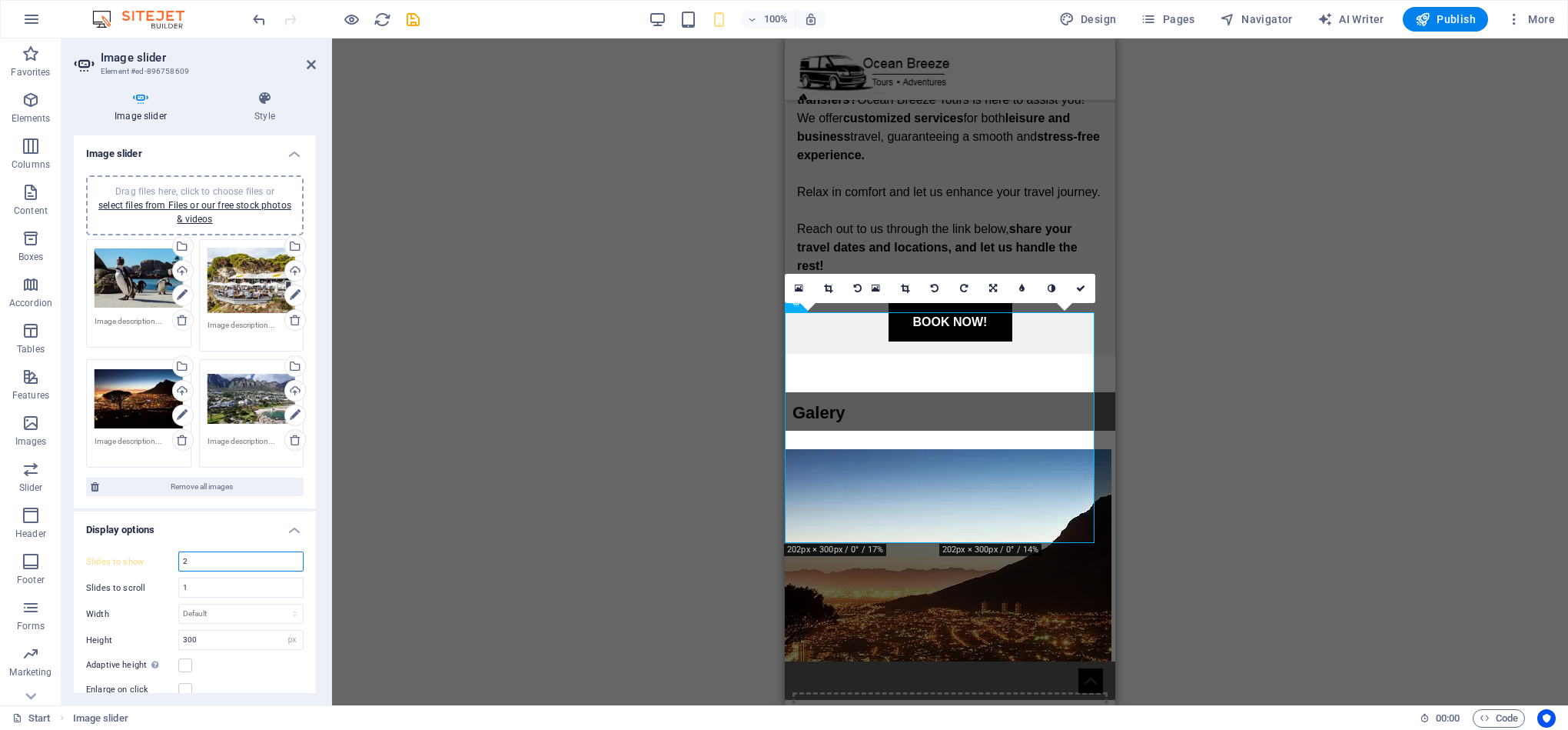
click at [229, 564] on input "2" at bounding box center [240, 561] width 123 height 18
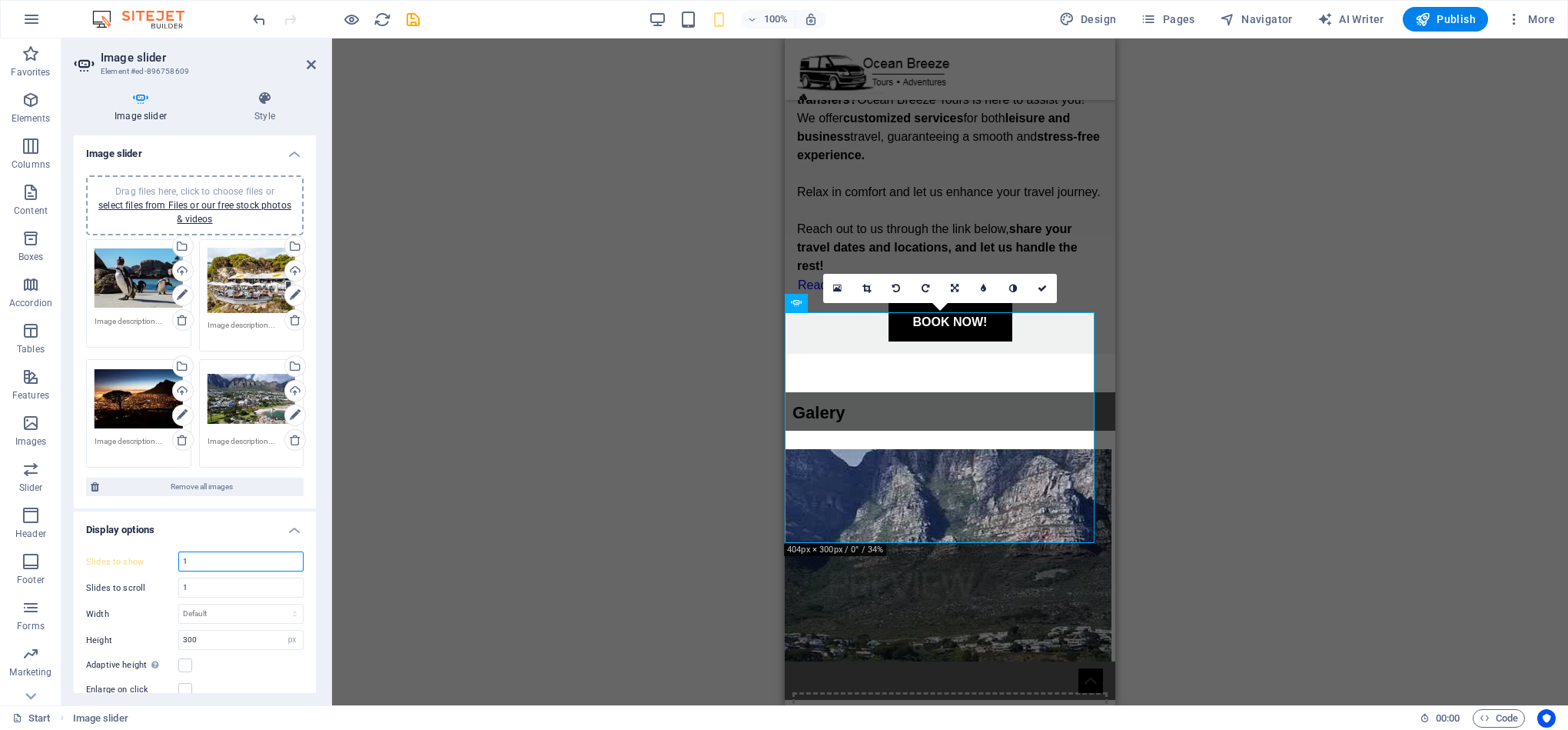
click at [229, 564] on input "1" at bounding box center [240, 561] width 123 height 18
click at [1411, 552] on div "Drag and drop a file to add it H1 Banner Container Container Container Social M…" at bounding box center [949, 371] width 1236 height 667
drag, startPoint x: 312, startPoint y: 332, endPoint x: 316, endPoint y: 359, distance: 27.3
click at [316, 359] on div "Image slider Style Image slider Drag files here, click to choose files or selec…" at bounding box center [194, 391] width 267 height 627
drag, startPoint x: 312, startPoint y: 361, endPoint x: 312, endPoint y: 430, distance: 69.0
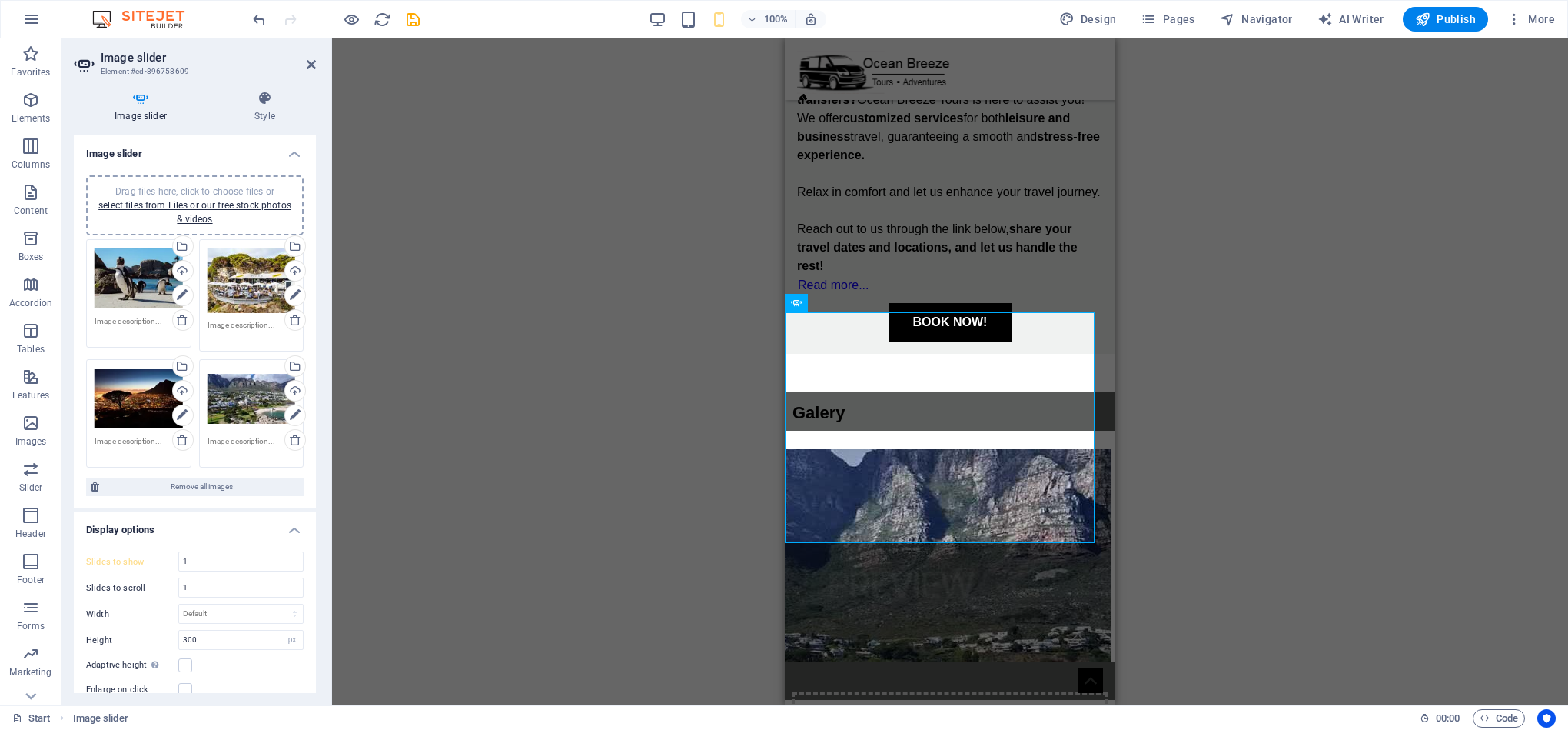
click at [312, 430] on div "Drag files here, click to choose files or select files from Files or our free s…" at bounding box center [194, 336] width 242 height 346
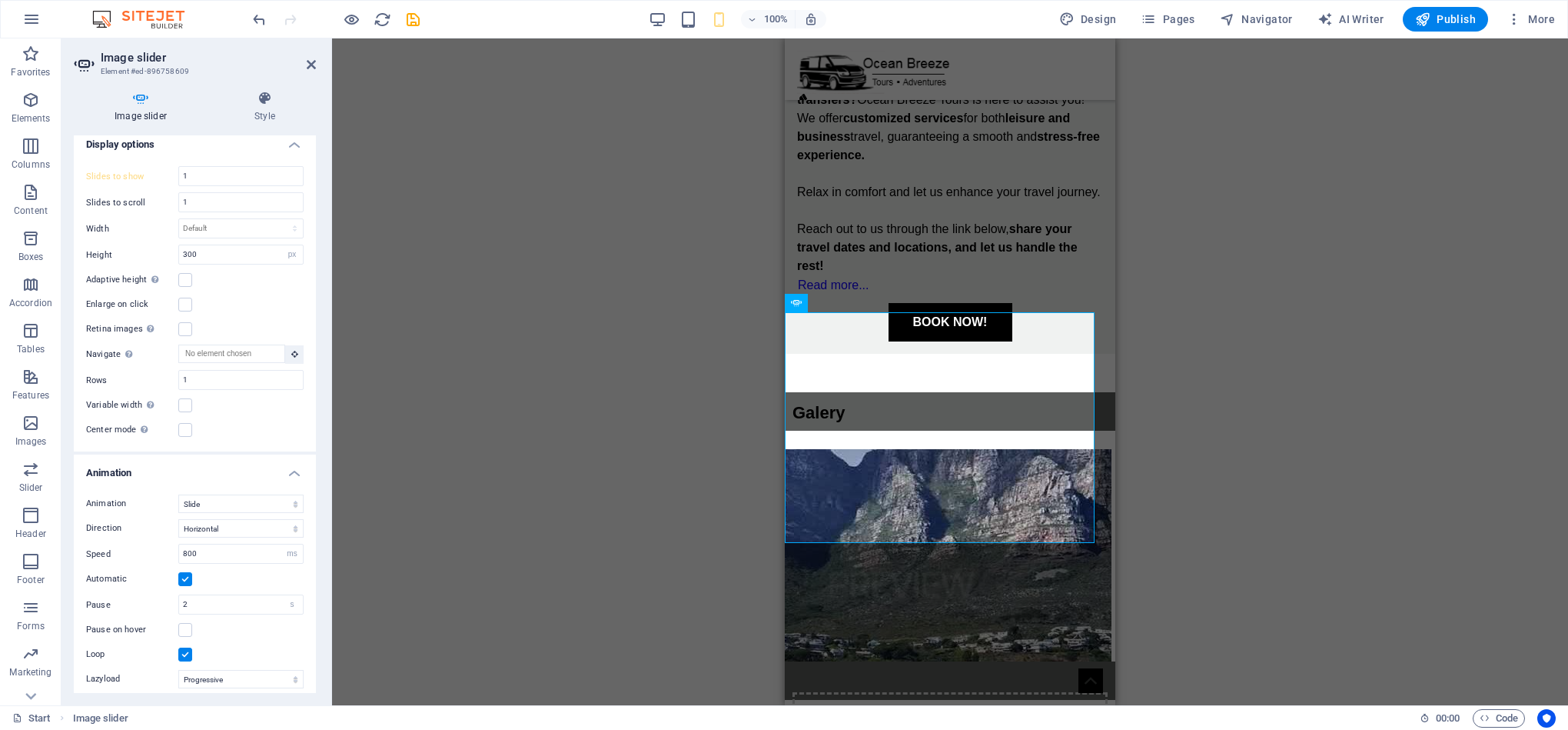
scroll to position [4722, 0]
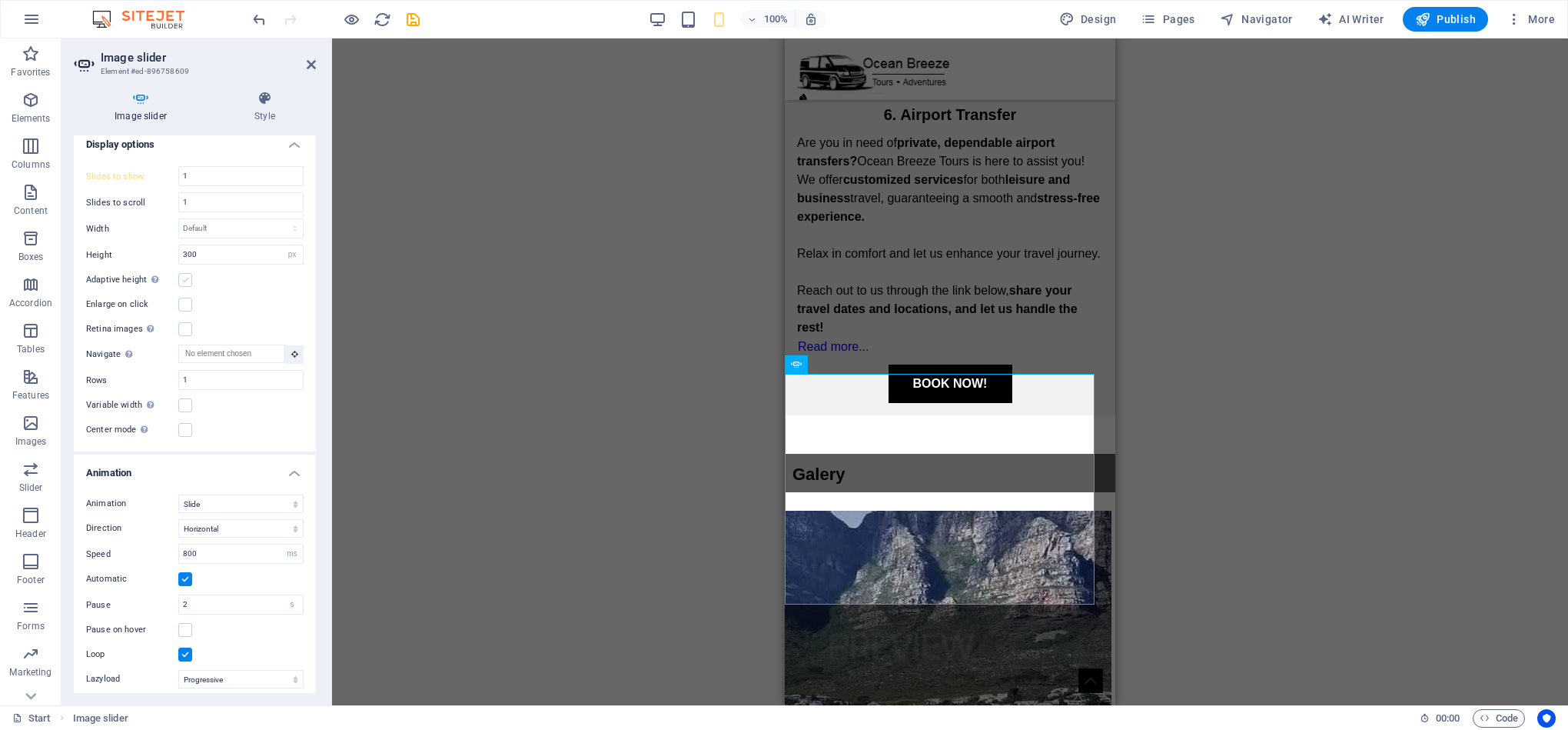
click at [187, 284] on label at bounding box center [185, 279] width 13 height 13
click at [0, 0] on input "Adaptive height Automatically adjust the height for single slide horizontal sli…" at bounding box center [0, 0] width 0 height 0
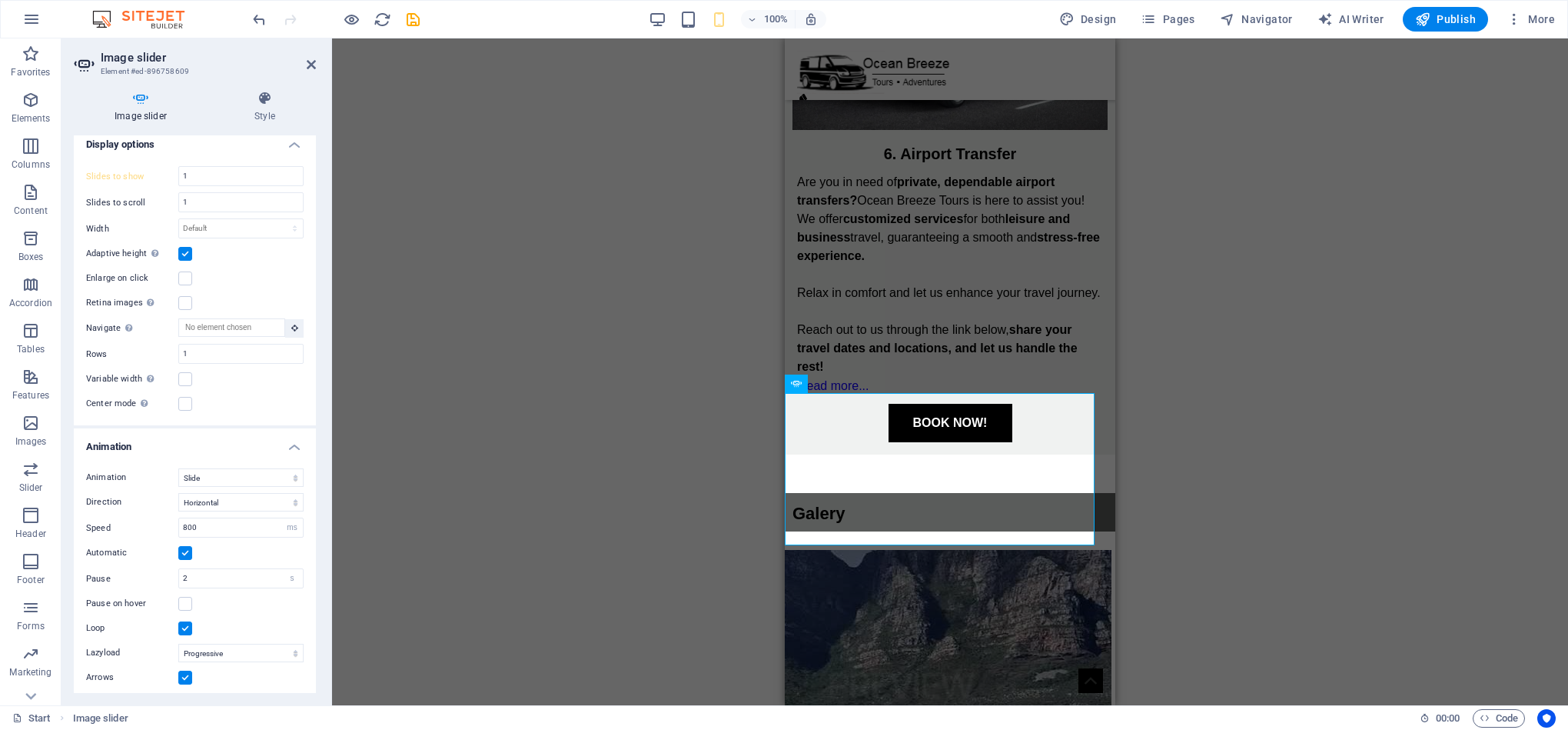
scroll to position [4660, 0]
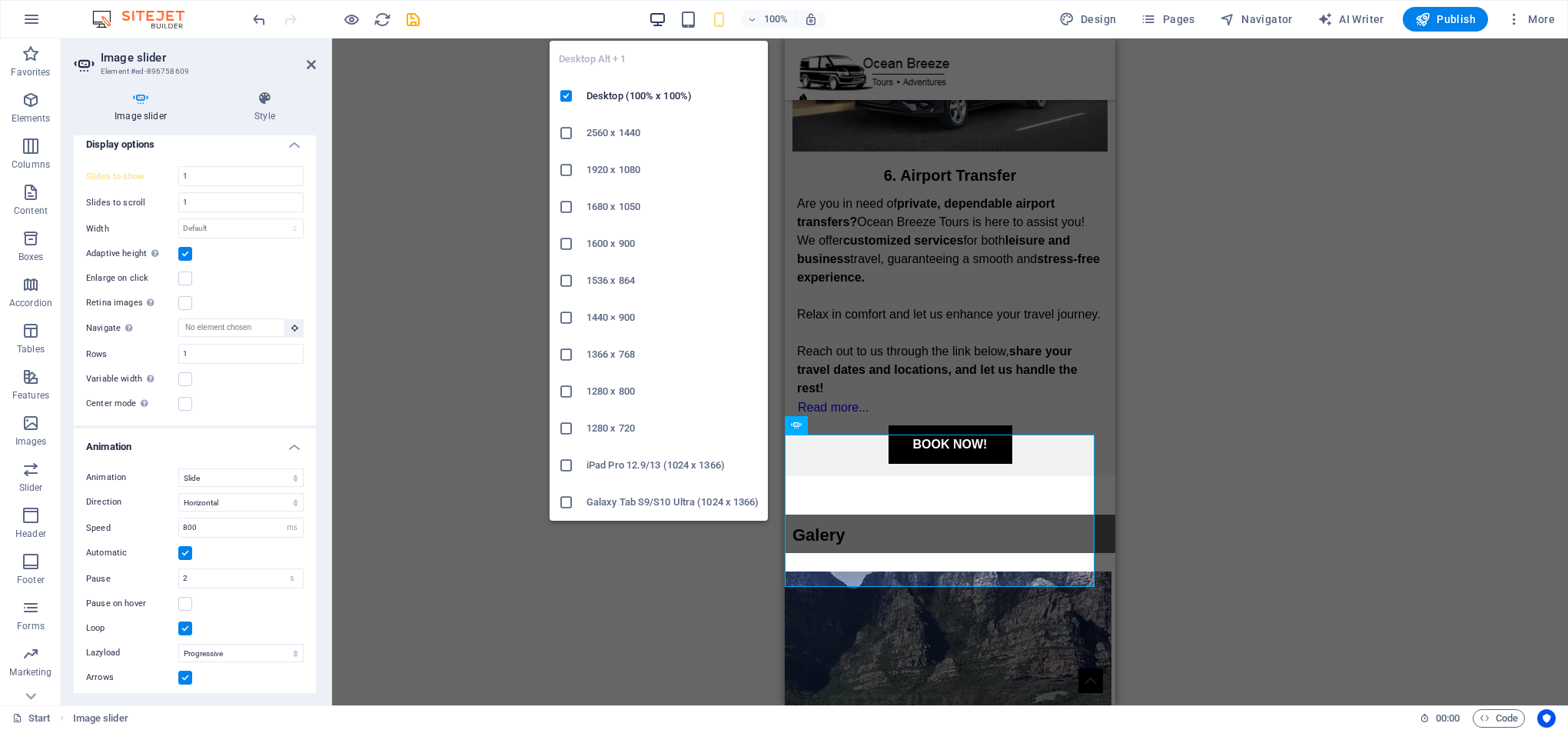
click at [664, 11] on icon "button" at bounding box center [657, 19] width 17 height 17
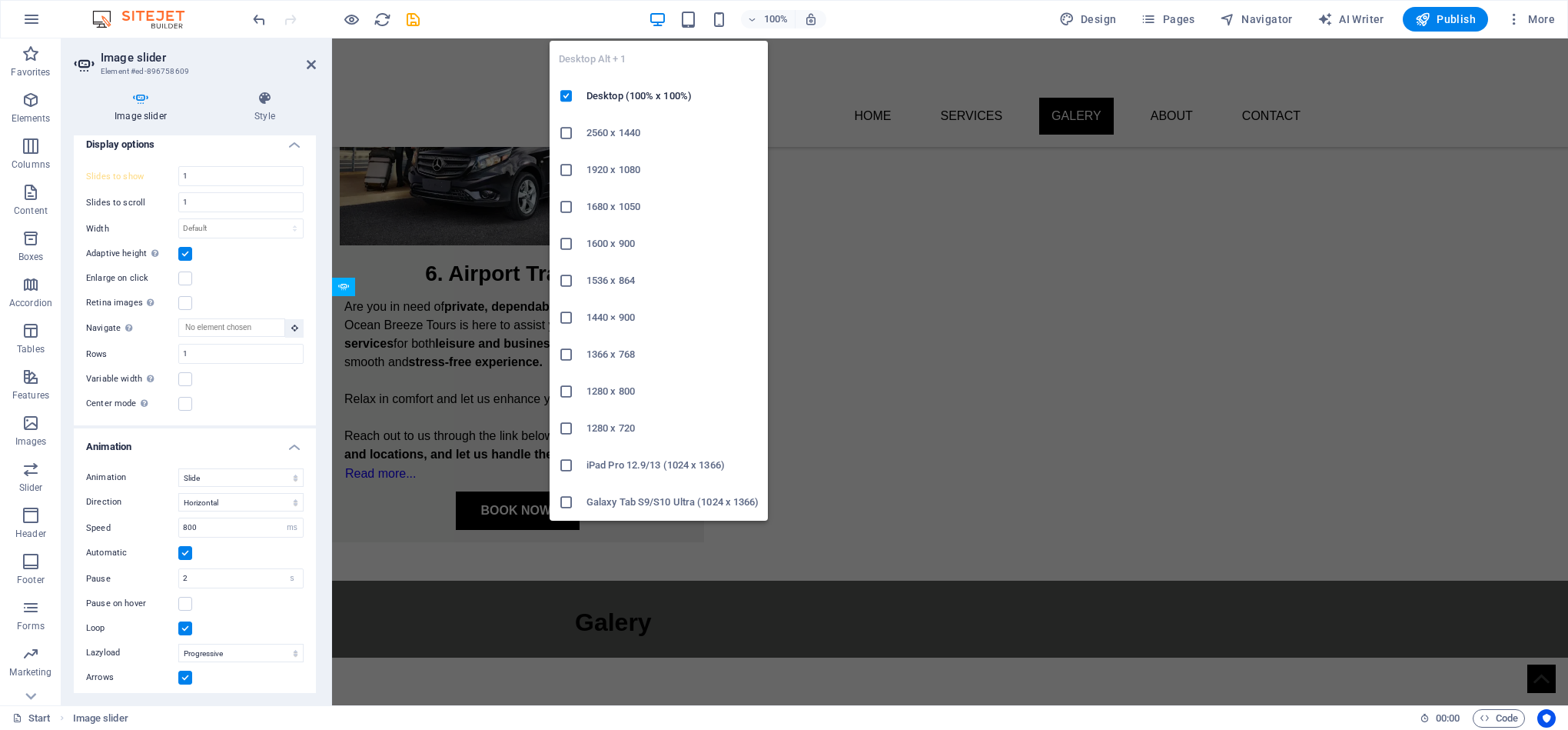
scroll to position [2047, 0]
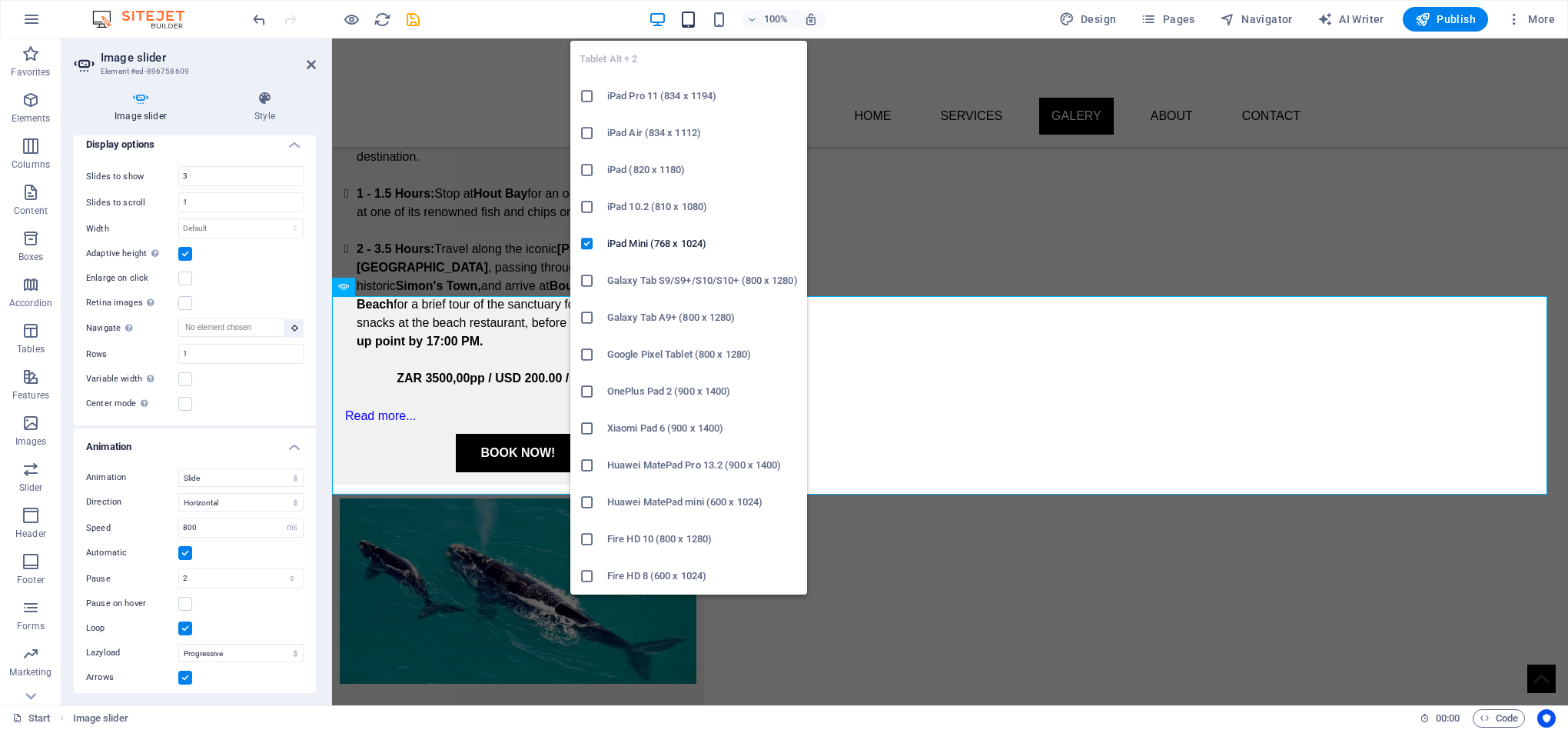
click at [690, 17] on icon "button" at bounding box center [688, 19] width 17 height 17
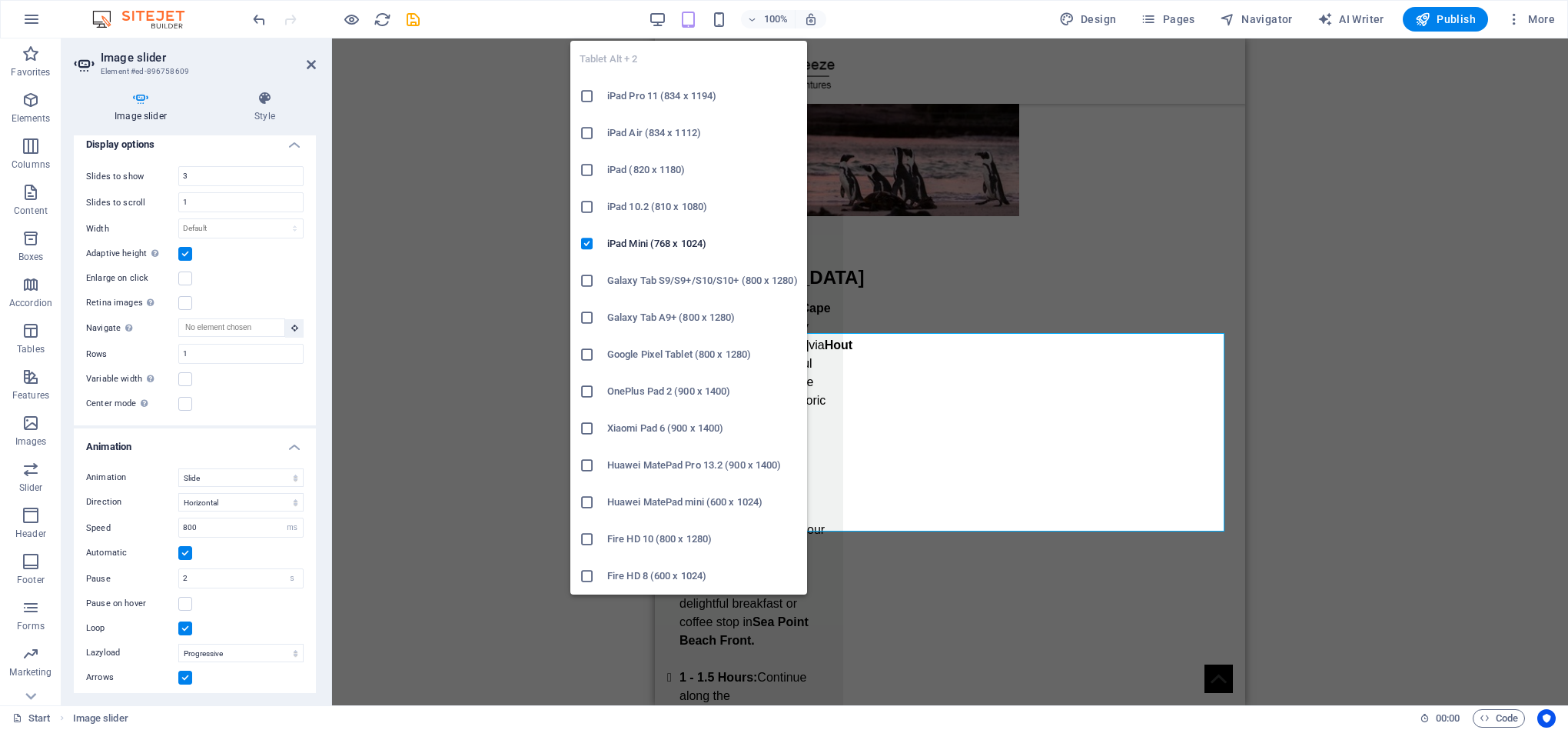
scroll to position [2664, 0]
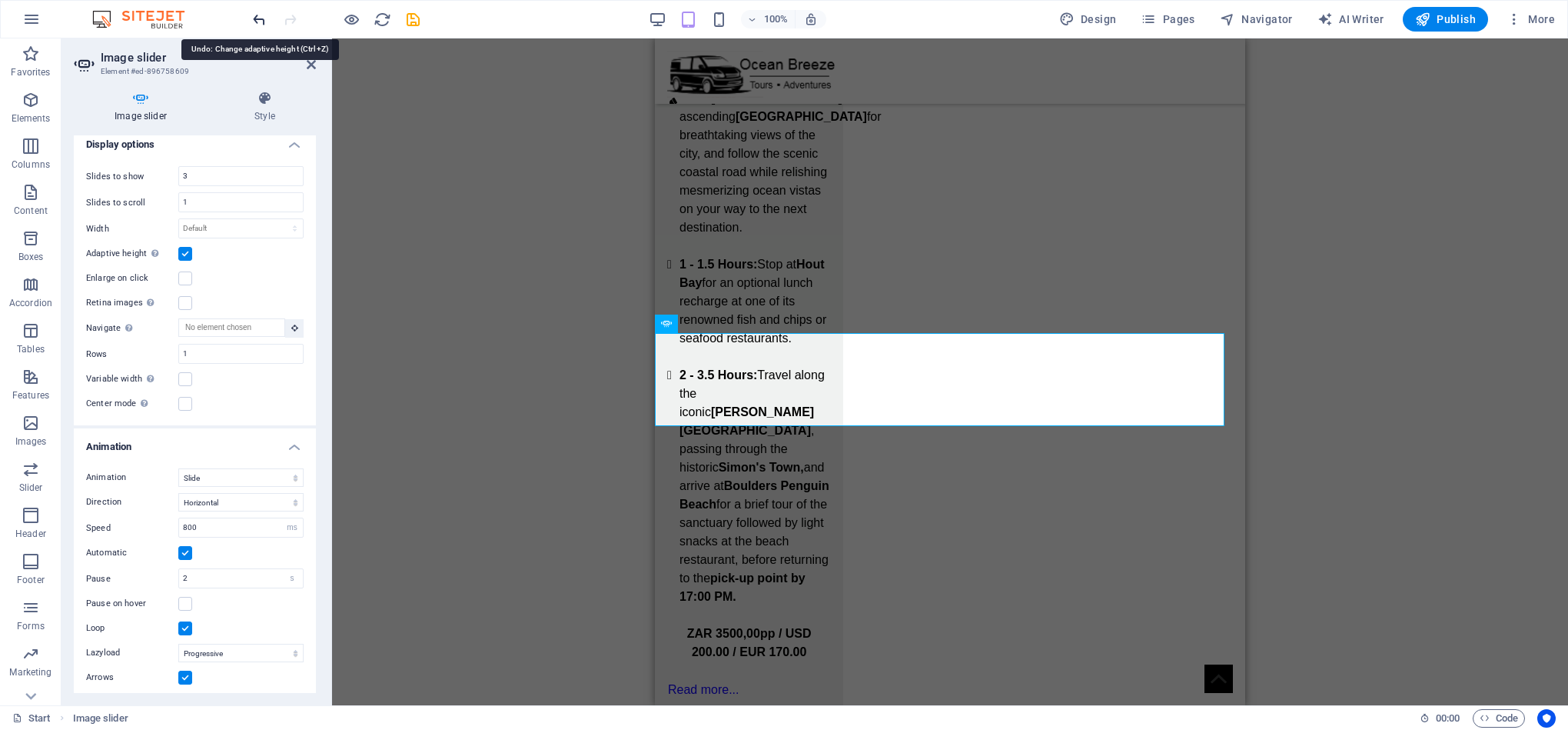
click at [260, 19] on icon "undo" at bounding box center [259, 19] width 17 height 17
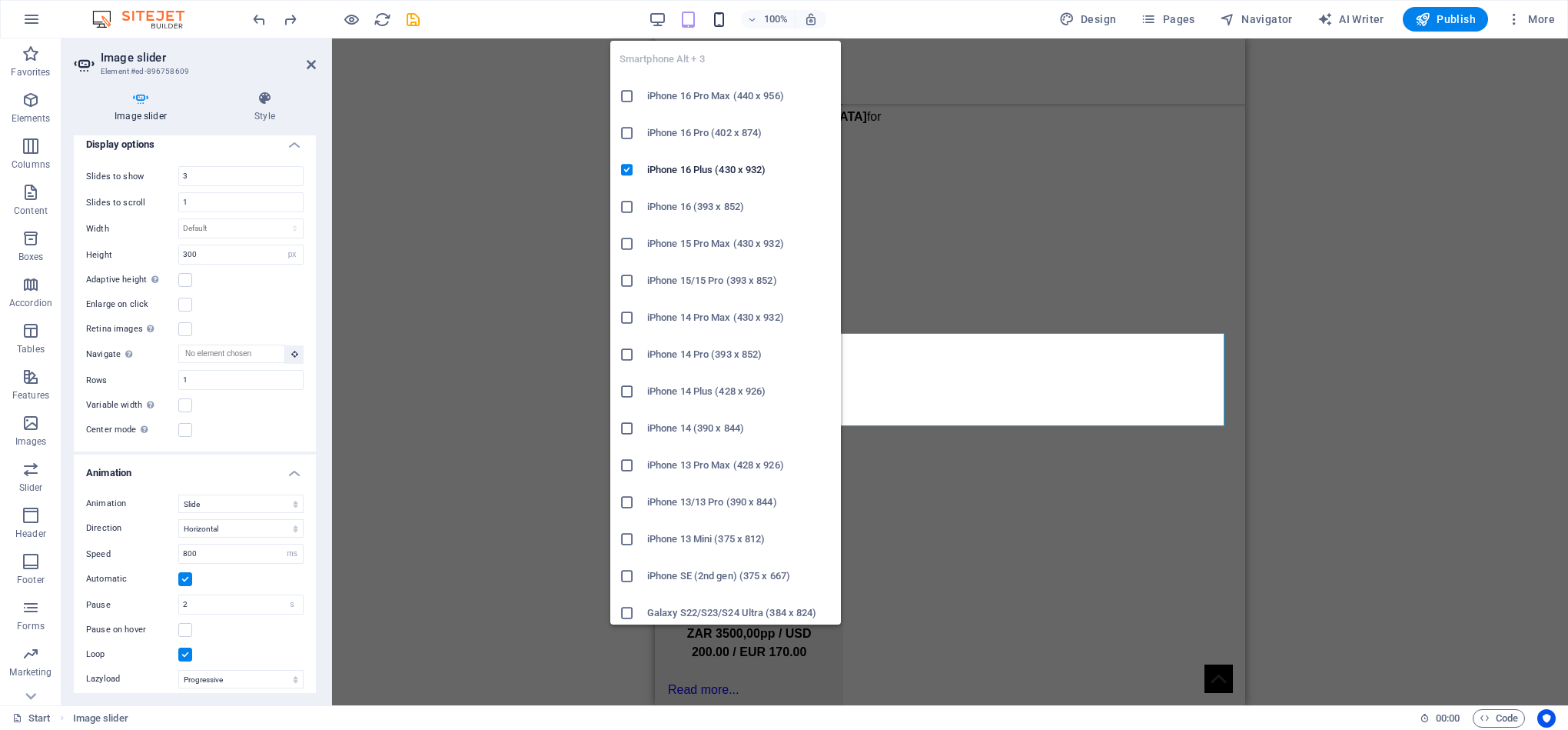
click at [720, 24] on icon "button" at bounding box center [719, 19] width 17 height 17
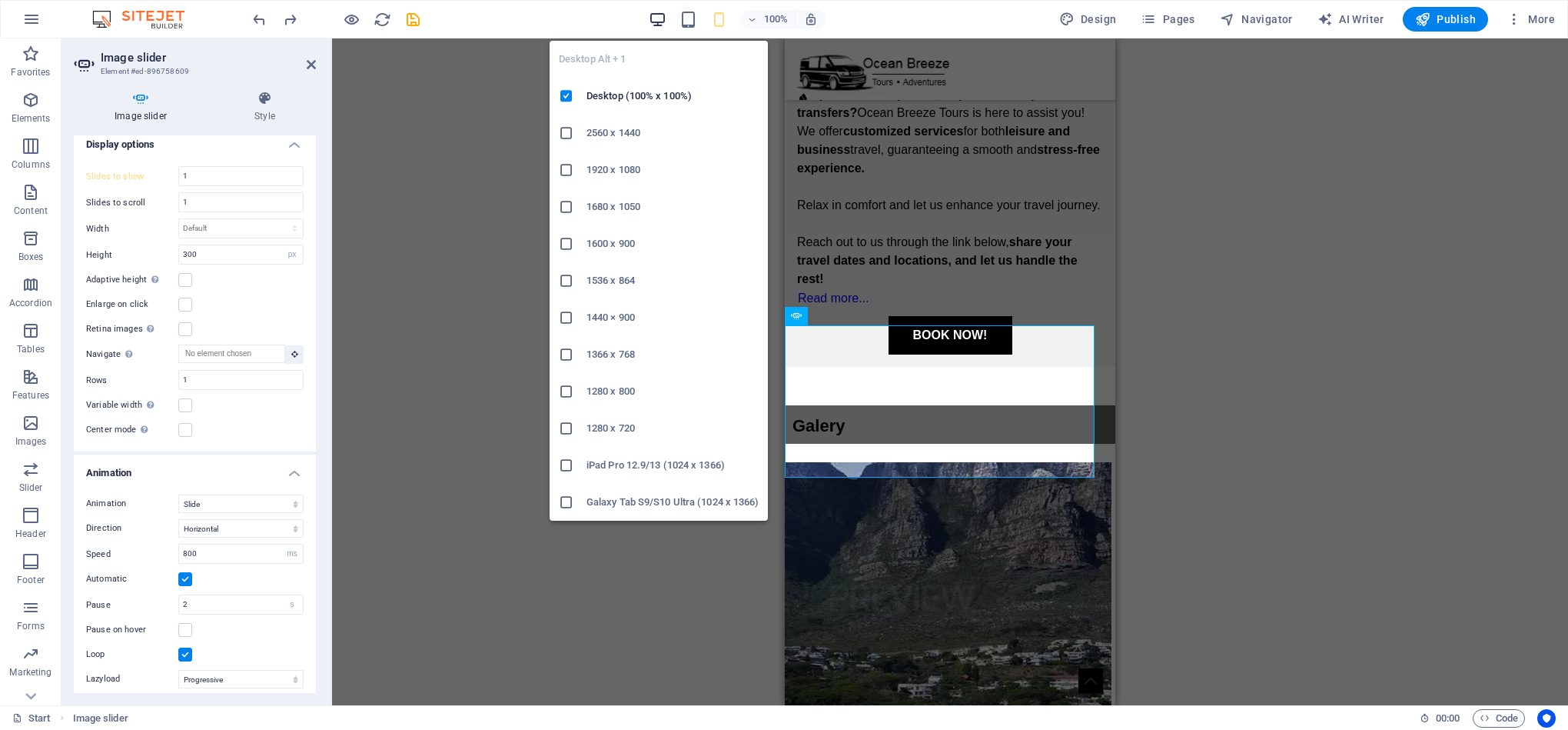
click at [660, 17] on icon "button" at bounding box center [657, 19] width 17 height 17
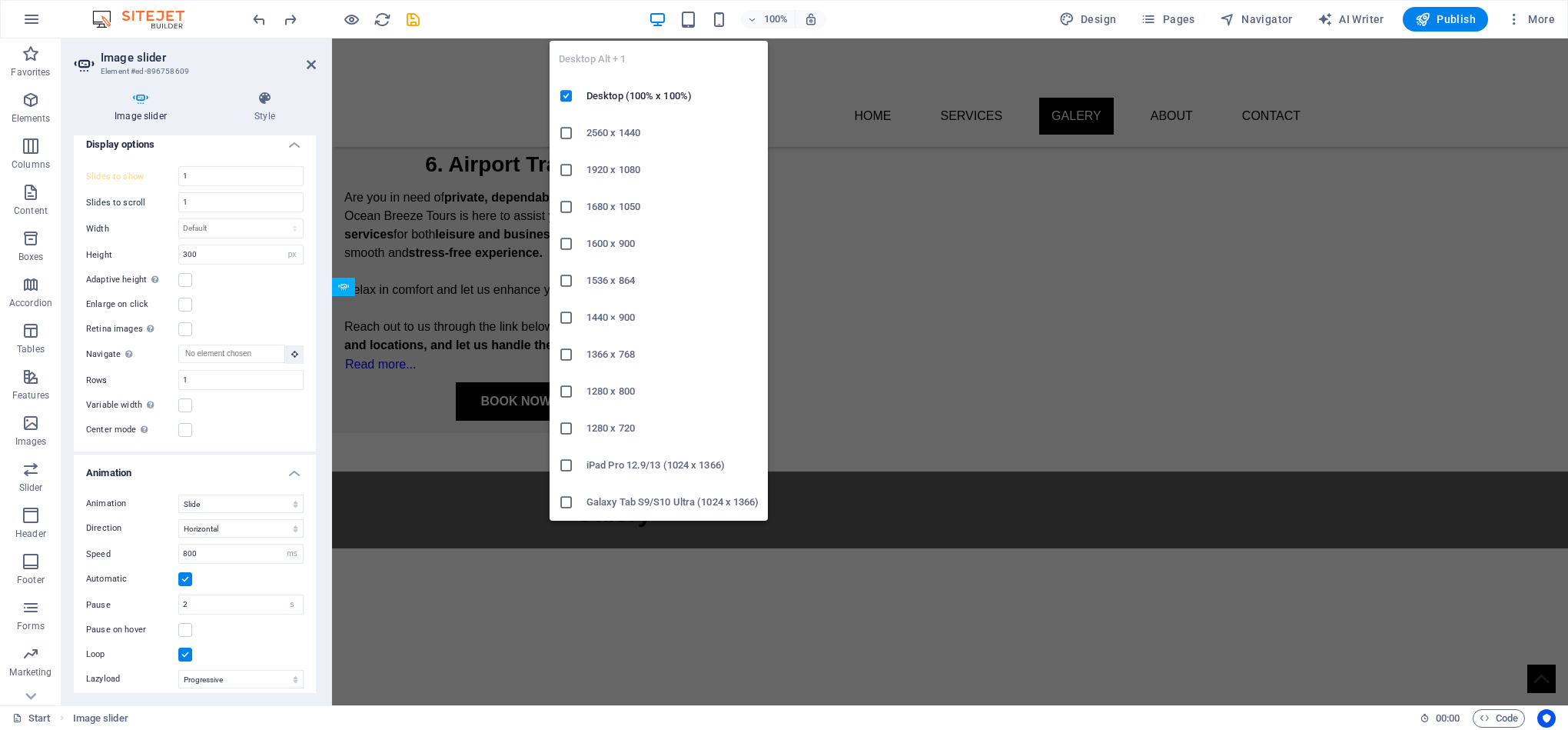
scroll to position [2047, 0]
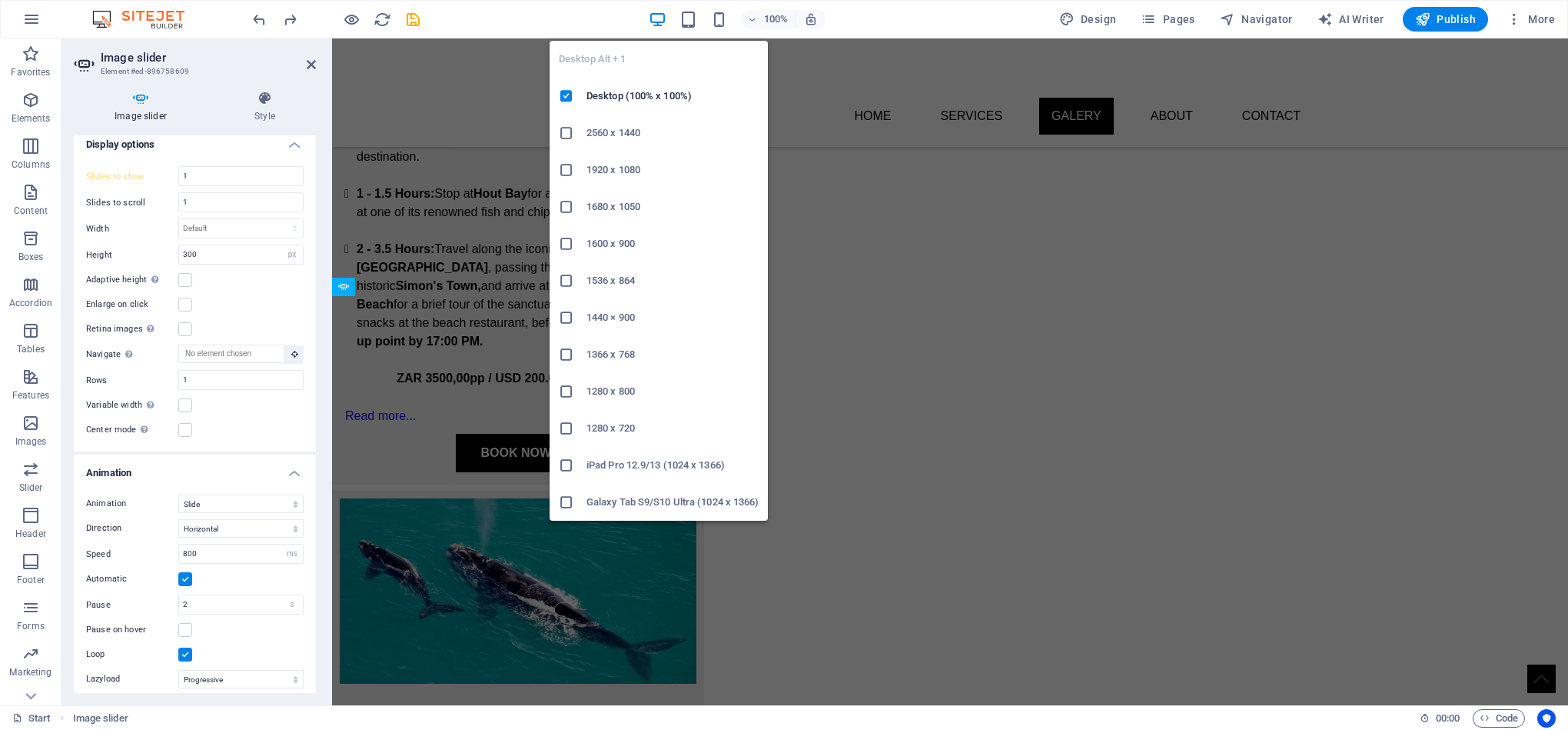
type input "3"
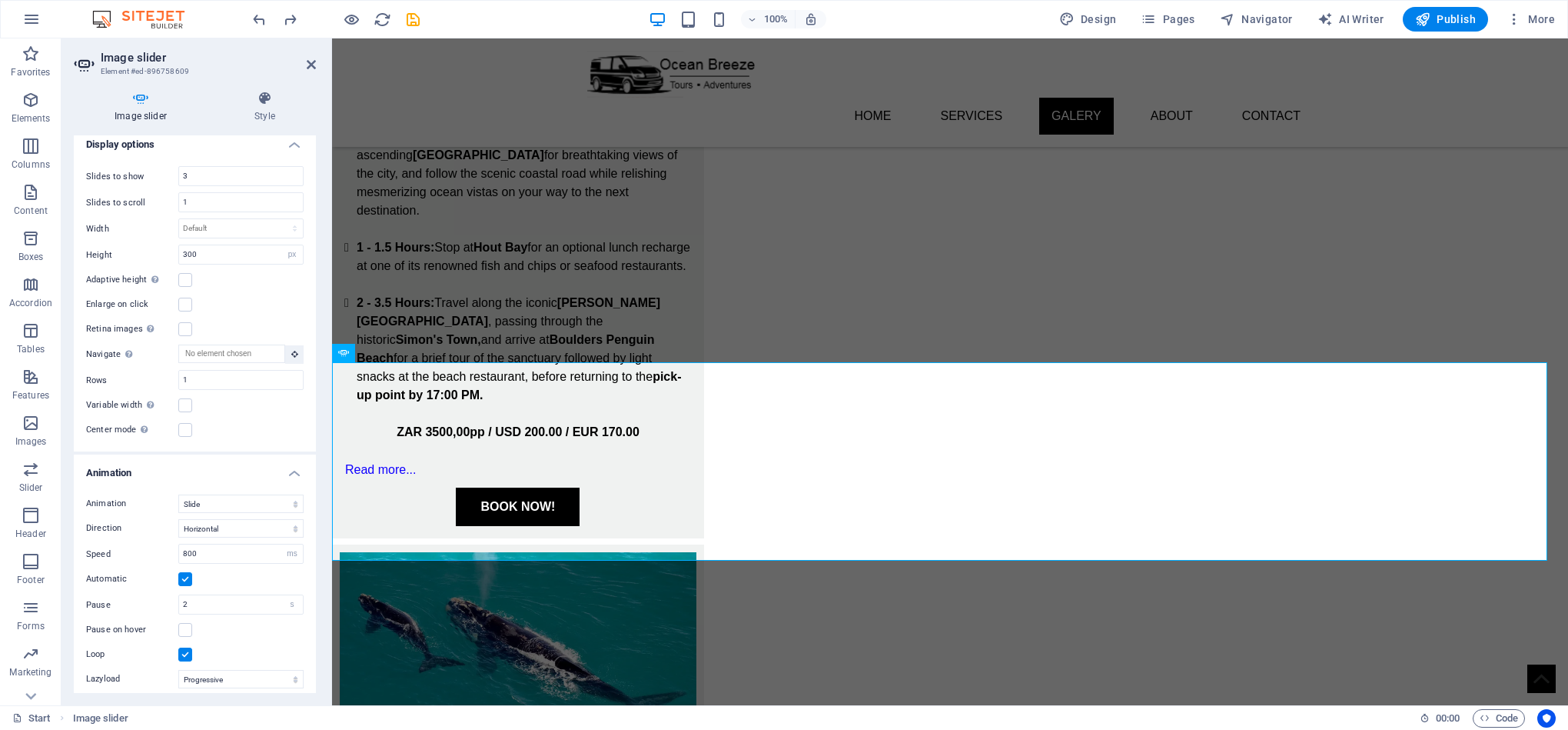
scroll to position [1976, 0]
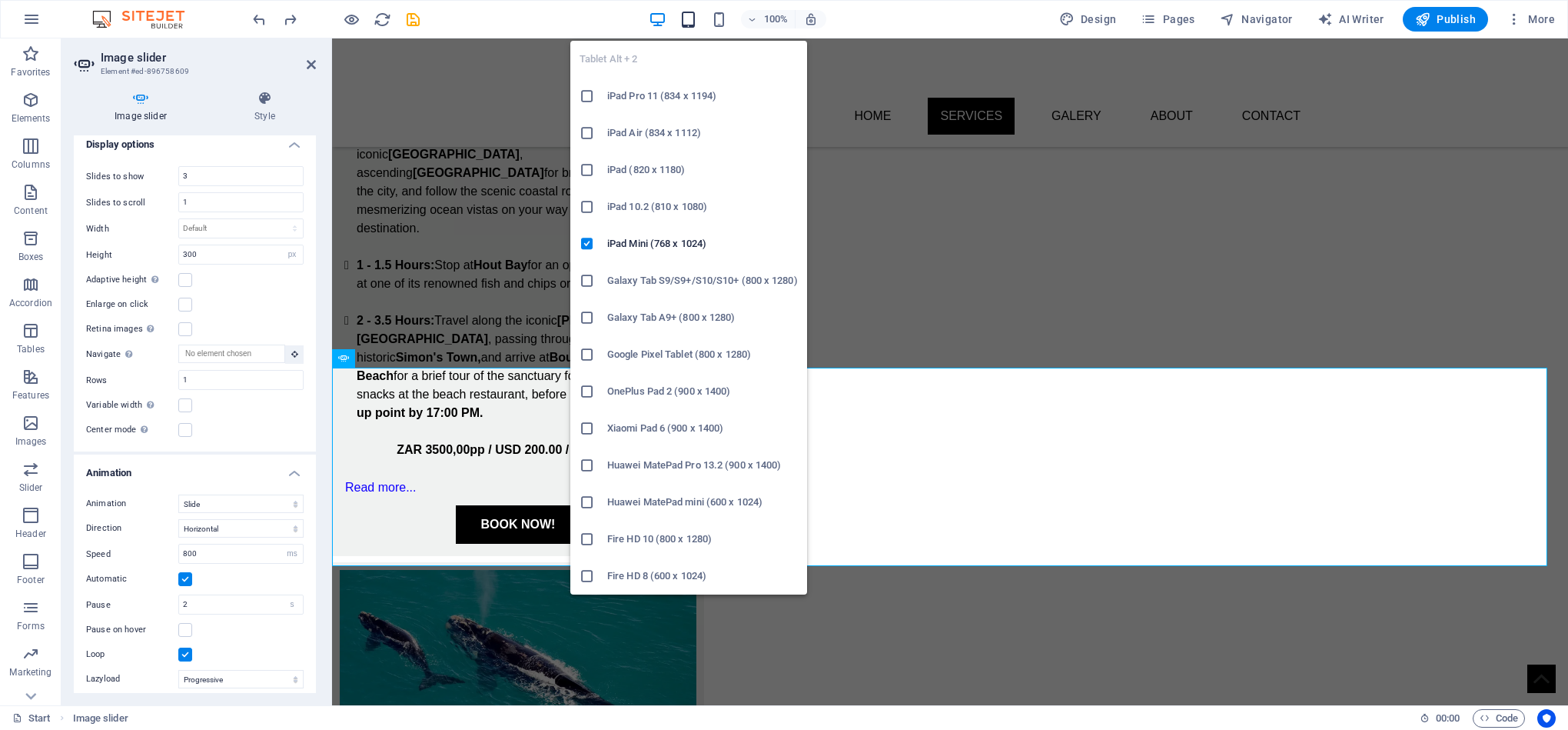
click at [694, 22] on icon "button" at bounding box center [688, 19] width 17 height 17
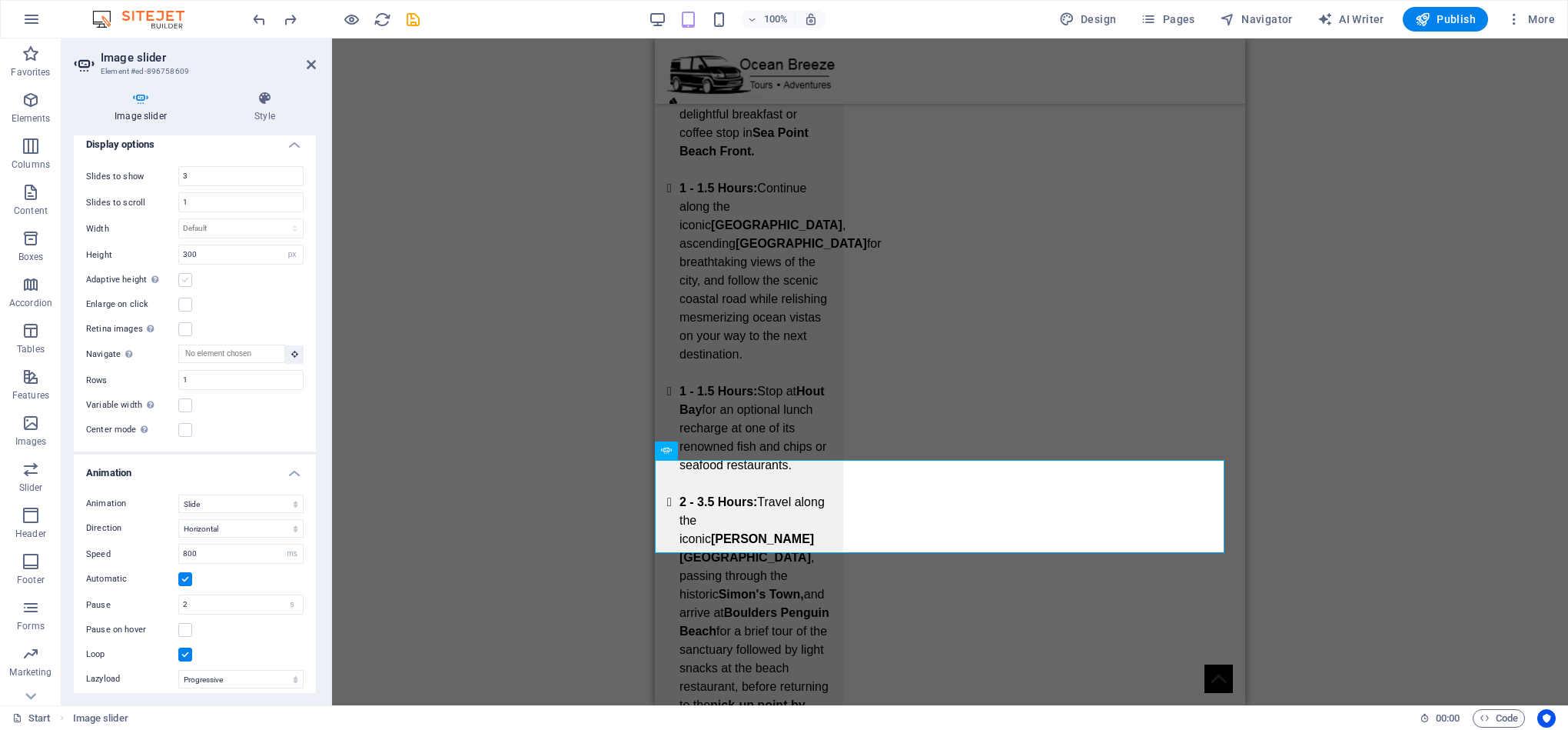
click at [183, 280] on label at bounding box center [185, 279] width 13 height 13
click at [0, 0] on input "Adaptive height Automatically adjust the height for single slide horizontal sli…" at bounding box center [0, 0] width 0 height 0
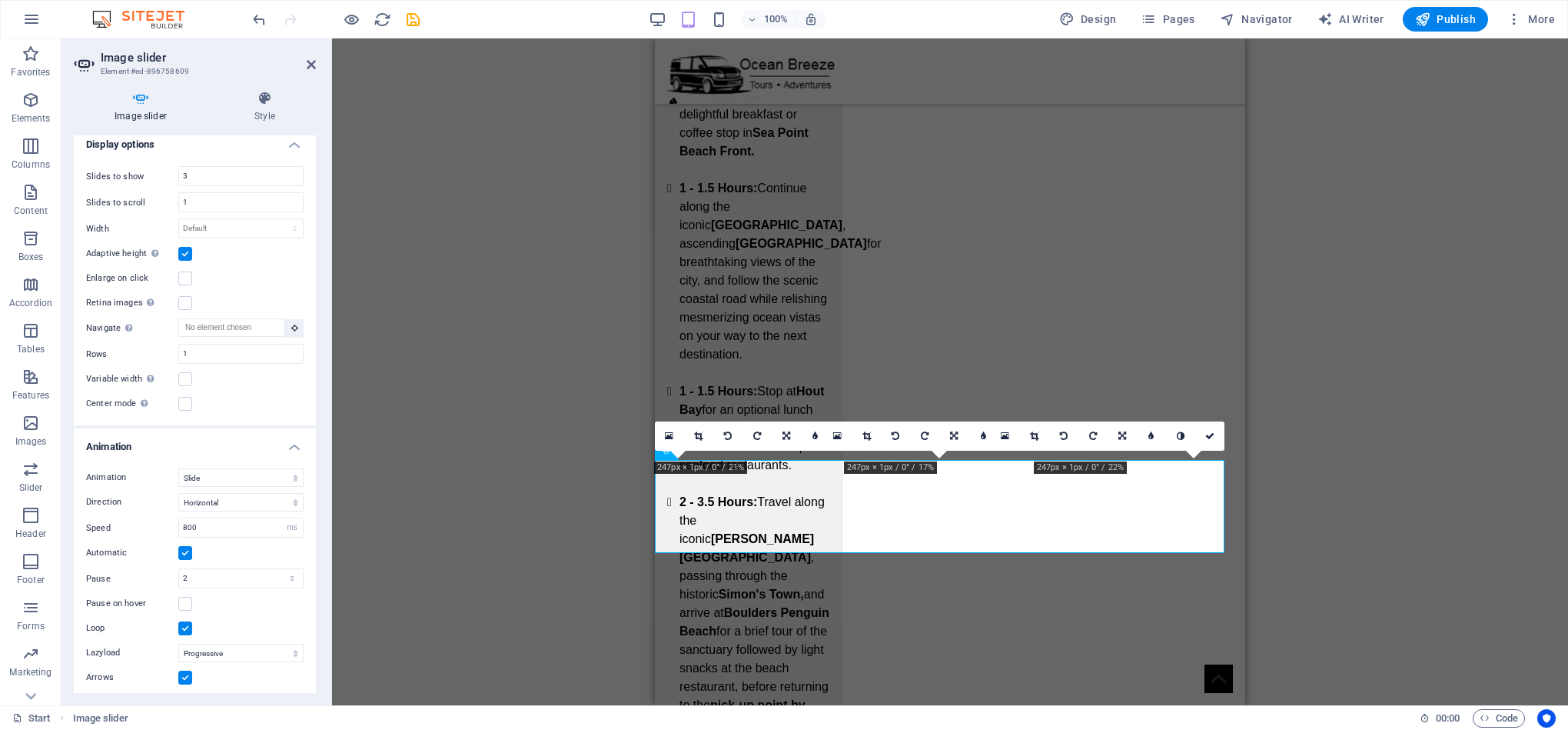
click at [183, 280] on label at bounding box center [185, 278] width 13 height 13
click at [0, 0] on input "Enlarge on click" at bounding box center [0, 0] width 0 height 0
click at [185, 277] on label at bounding box center [185, 278] width 13 height 13
click at [0, 0] on input "Enlarge on click" at bounding box center [0, 0] width 0 height 0
click at [185, 256] on label at bounding box center [185, 254] width 13 height 13
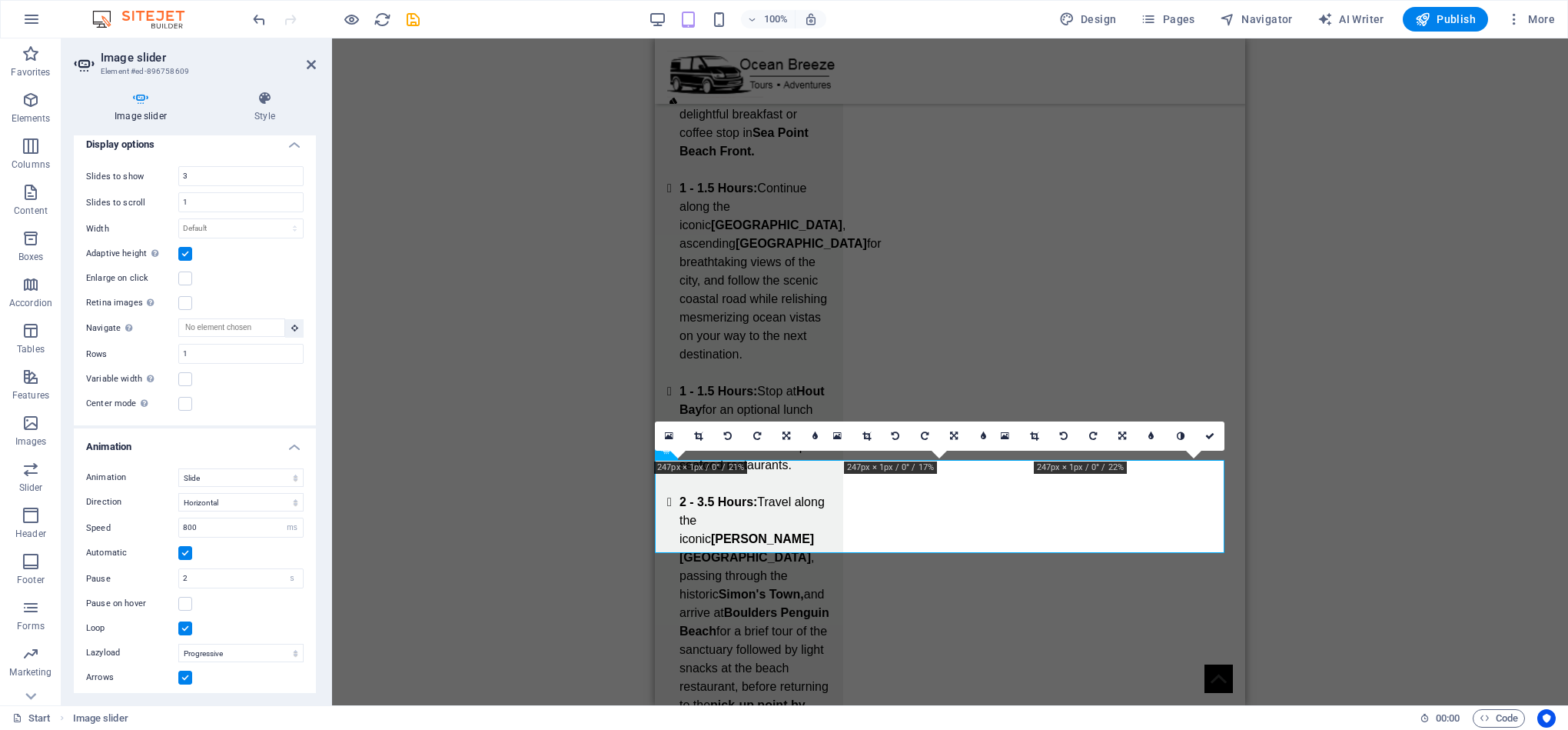
click at [0, 0] on input "Adaptive height Automatically adjust the height for single slide horizontal sli…" at bounding box center [0, 0] width 0 height 0
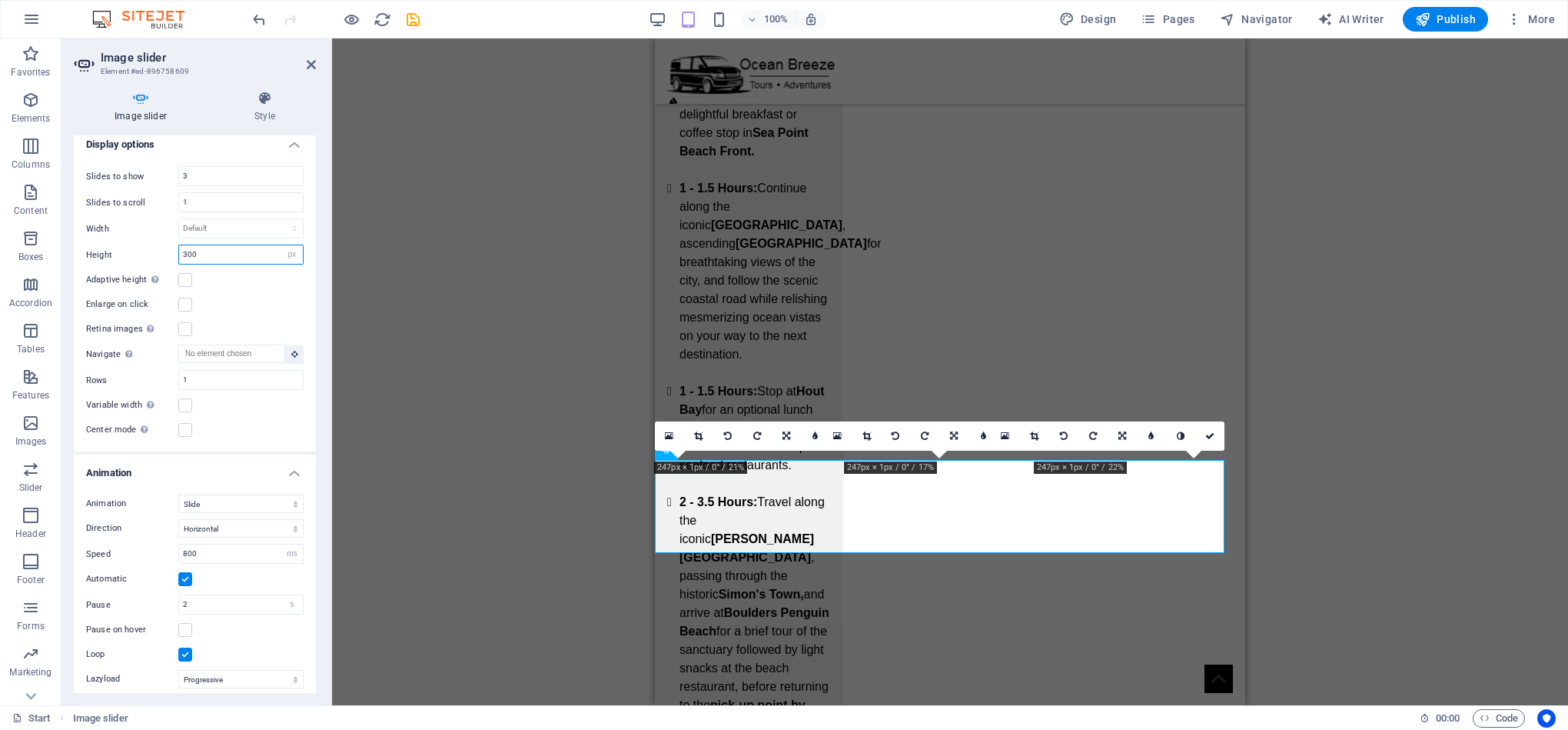
click at [217, 254] on input "300" at bounding box center [240, 254] width 123 height 18
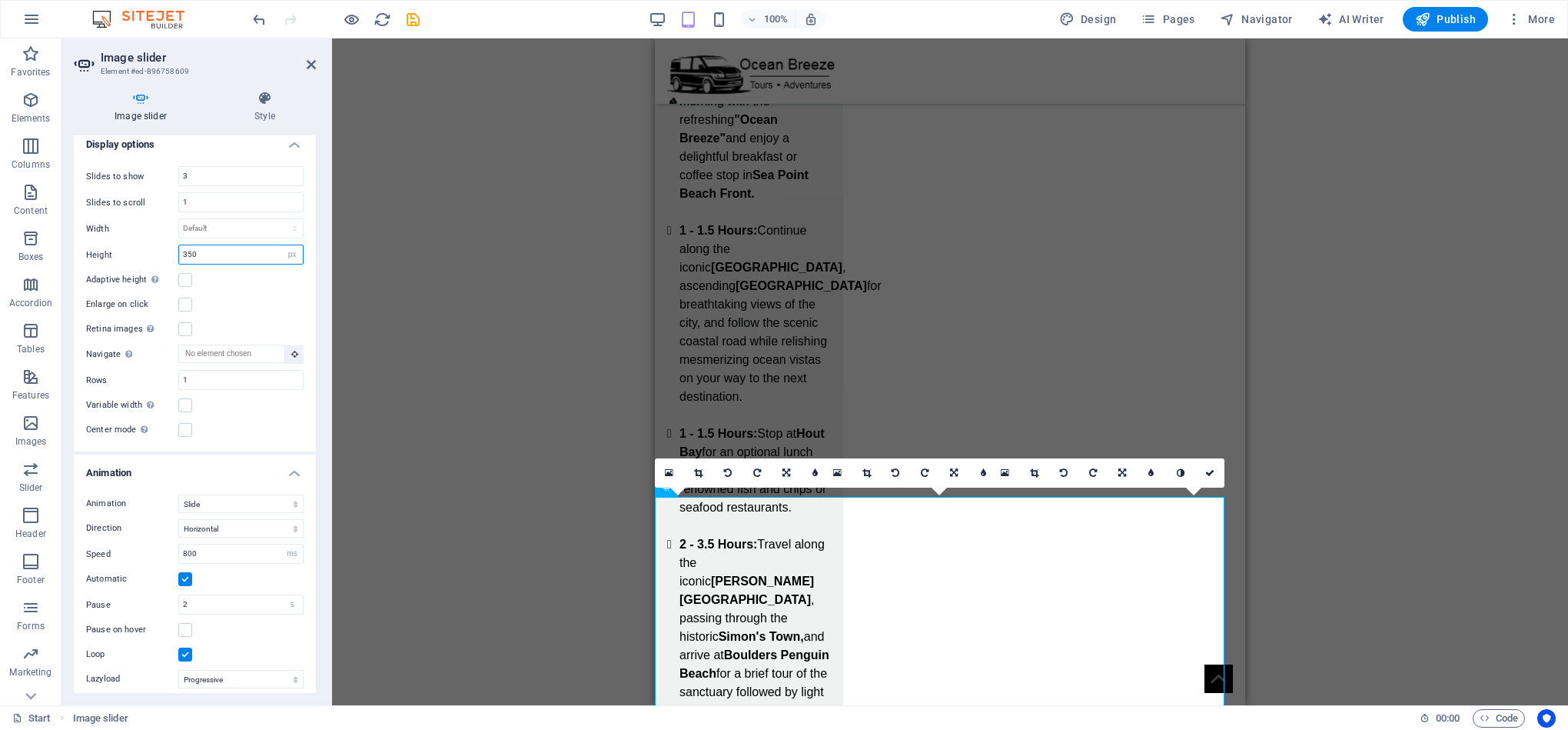
scroll to position [2471, 0]
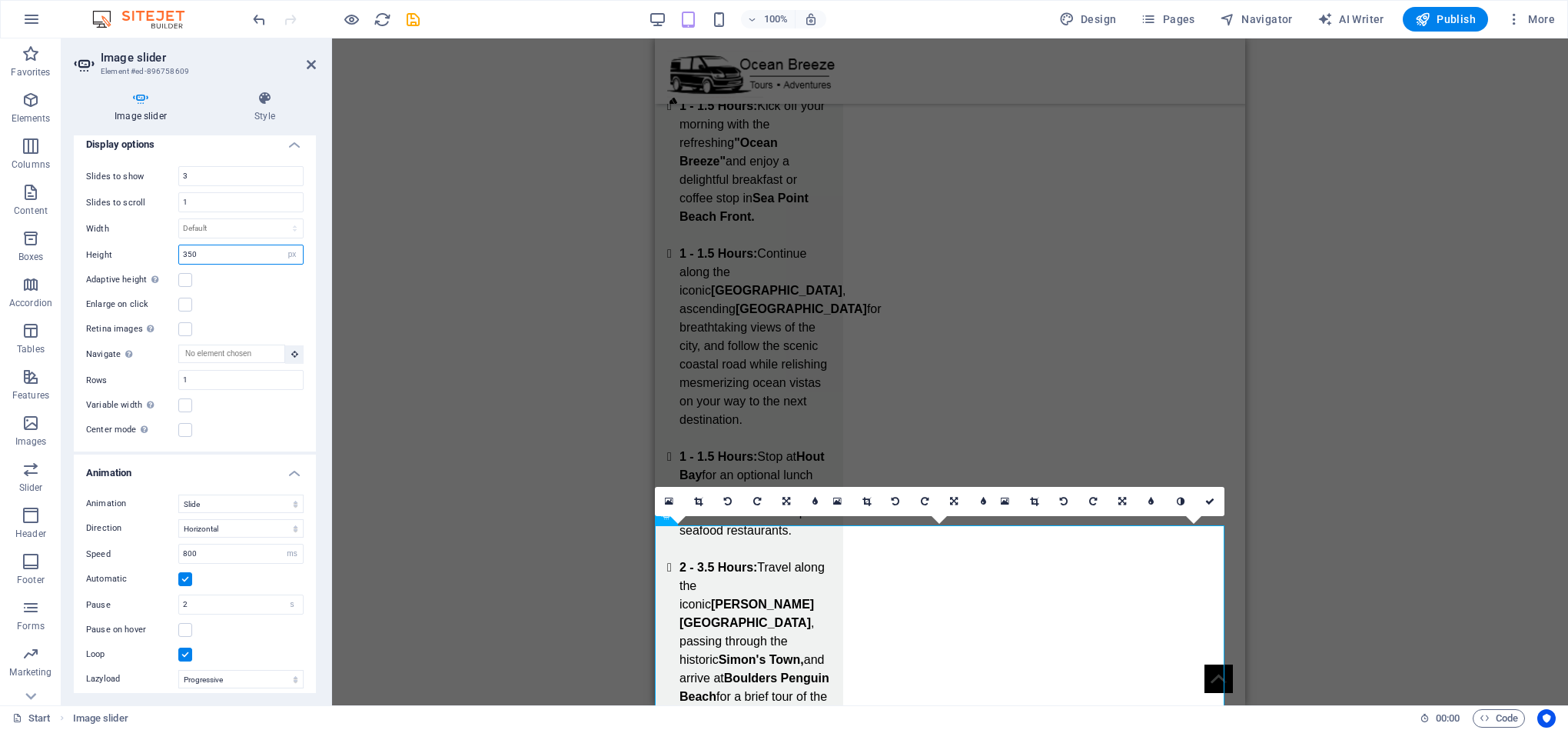
type input "350"
drag, startPoint x: 312, startPoint y: 451, endPoint x: 315, endPoint y: 501, distance: 50.1
click at [315, 501] on div "Image slider Drag files here, click to choose files or select files from Files …" at bounding box center [194, 413] width 242 height 558
drag, startPoint x: 312, startPoint y: 499, endPoint x: 323, endPoint y: 430, distance: 69.9
click at [323, 430] on div "Image slider Style Image slider Drag files here, click to choose files or selec…" at bounding box center [194, 391] width 267 height 627
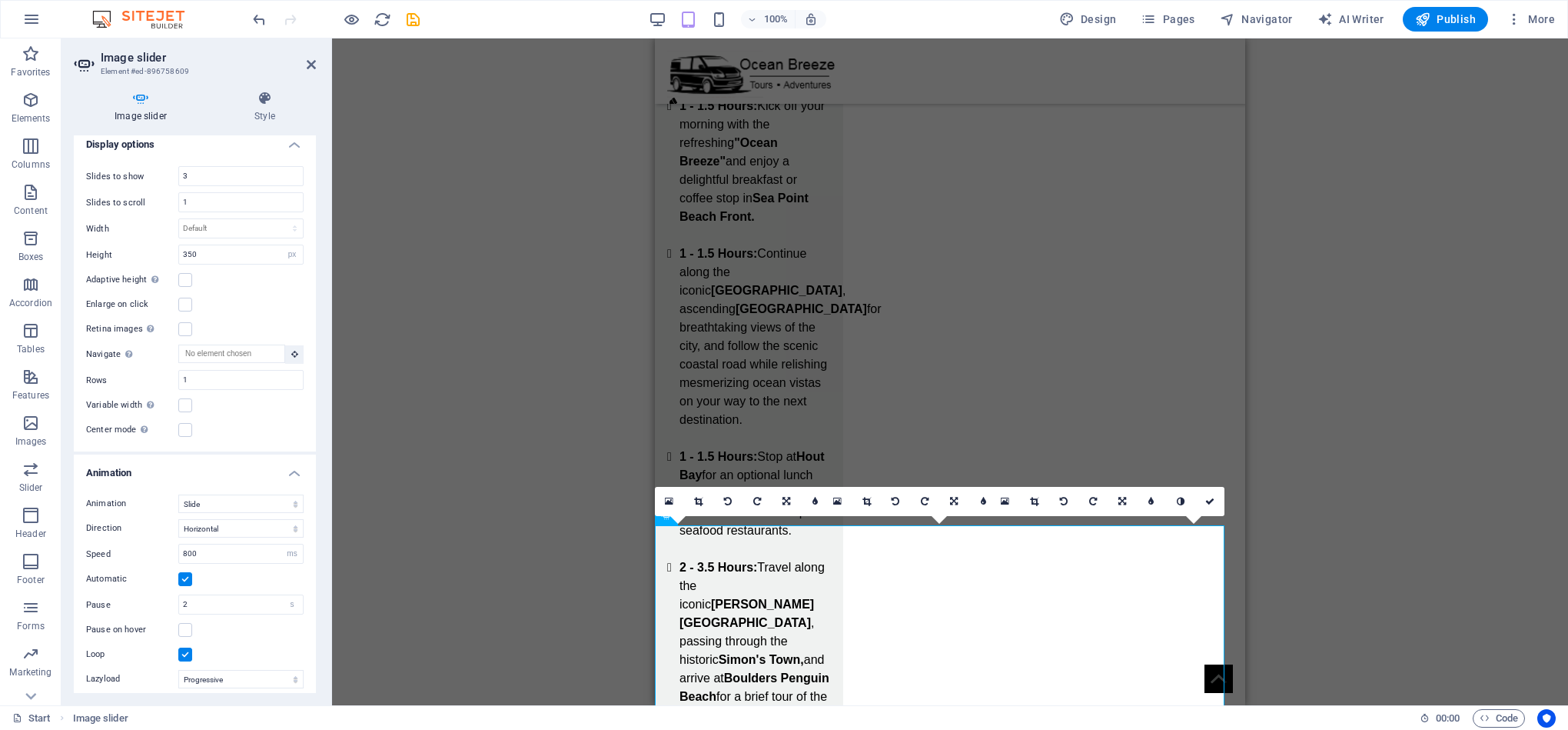
drag, startPoint x: 312, startPoint y: 428, endPoint x: 314, endPoint y: 314, distance: 114.0
click at [314, 309] on div "Image slider Drag files here, click to choose files or select files from Files …" at bounding box center [194, 413] width 242 height 558
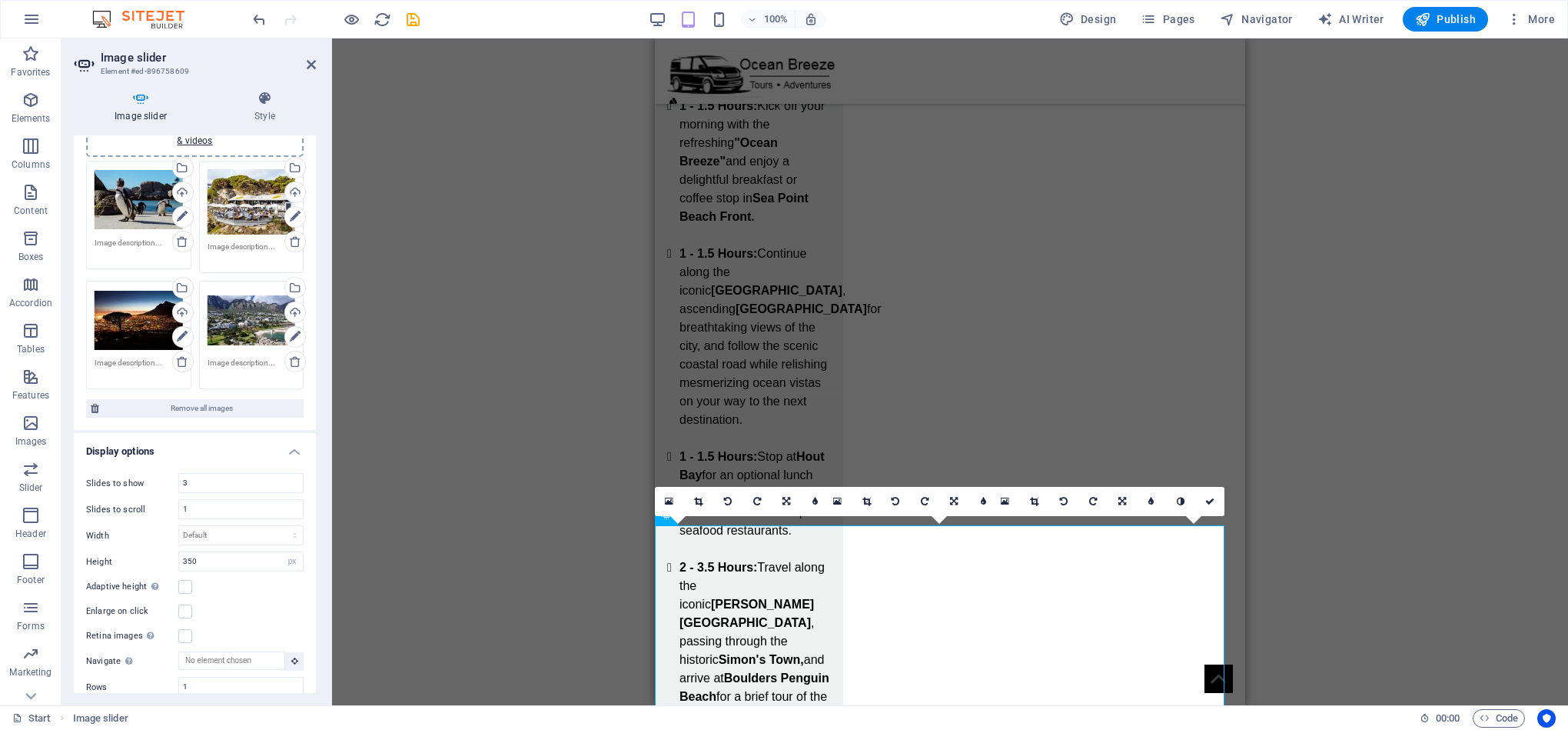
scroll to position [116, 0]
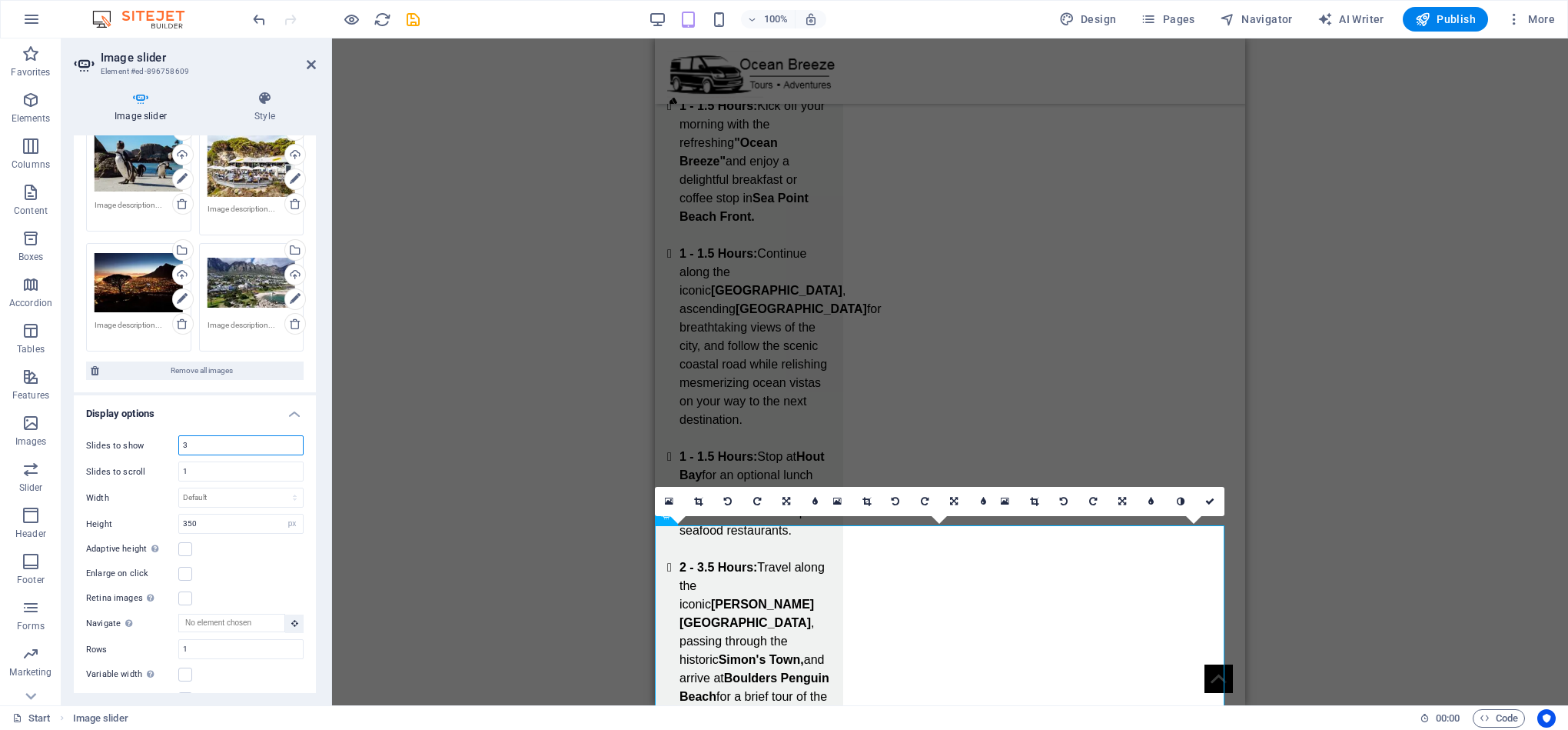
click at [214, 446] on input "3" at bounding box center [240, 445] width 123 height 18
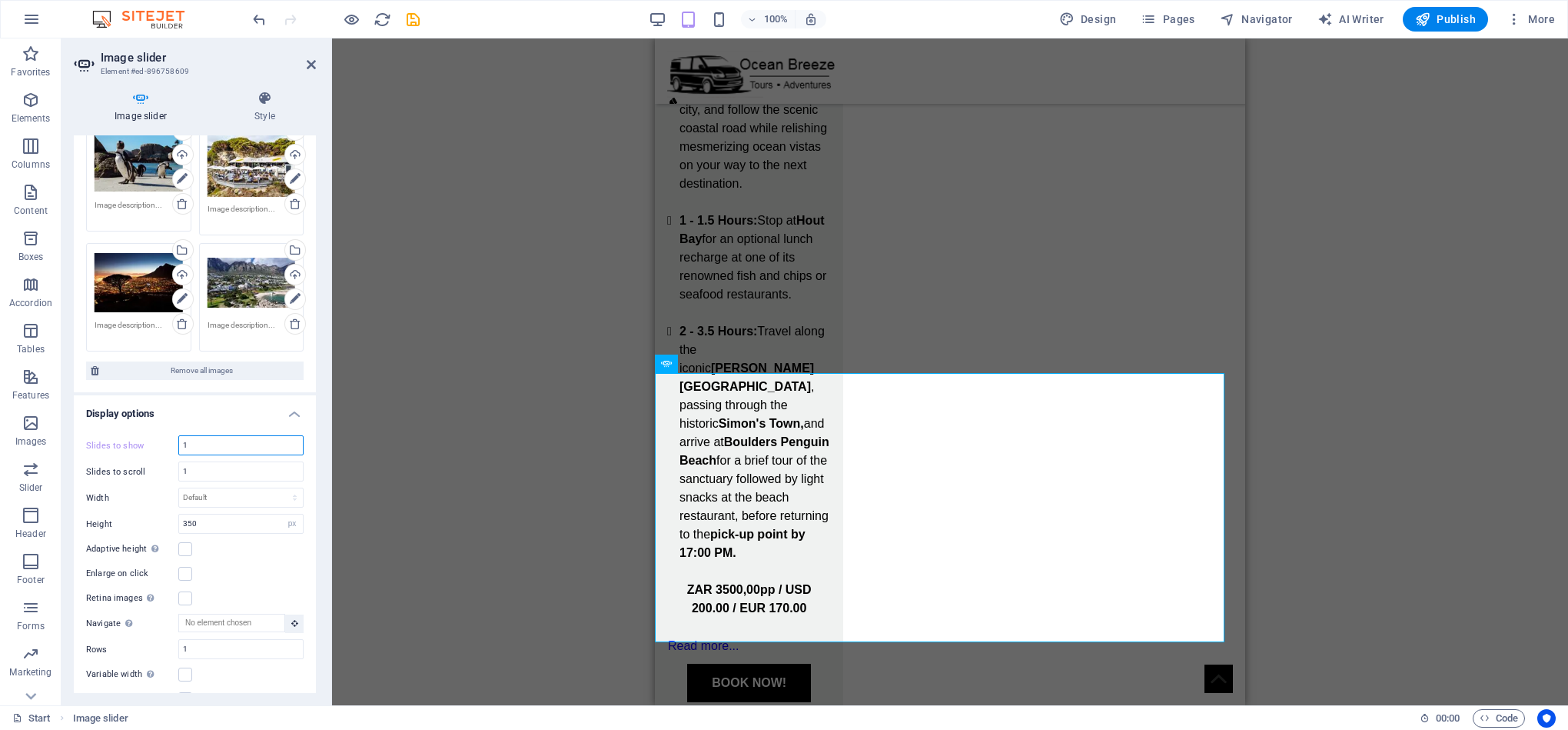
scroll to position [2798, 0]
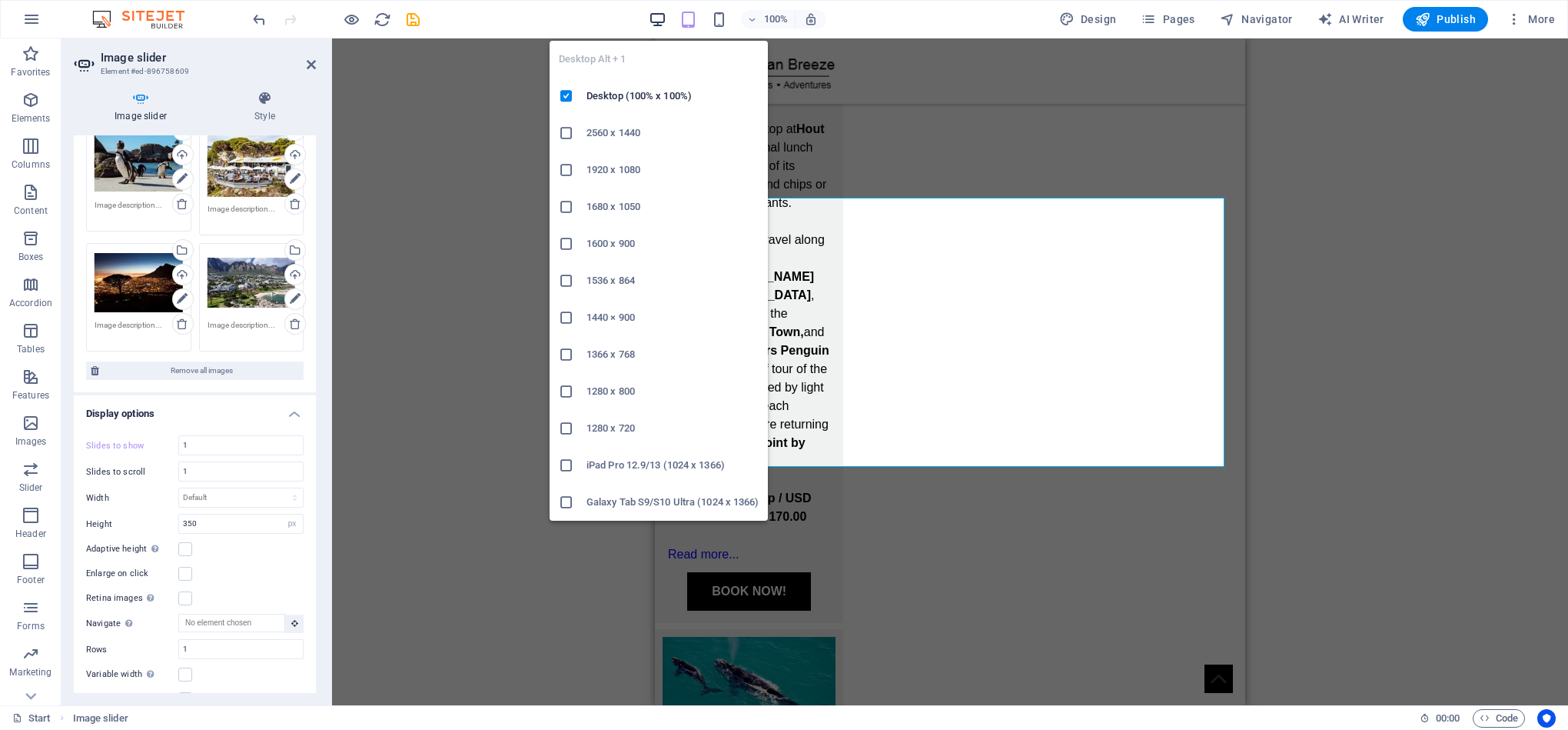
click at [658, 22] on icon "button" at bounding box center [657, 19] width 17 height 17
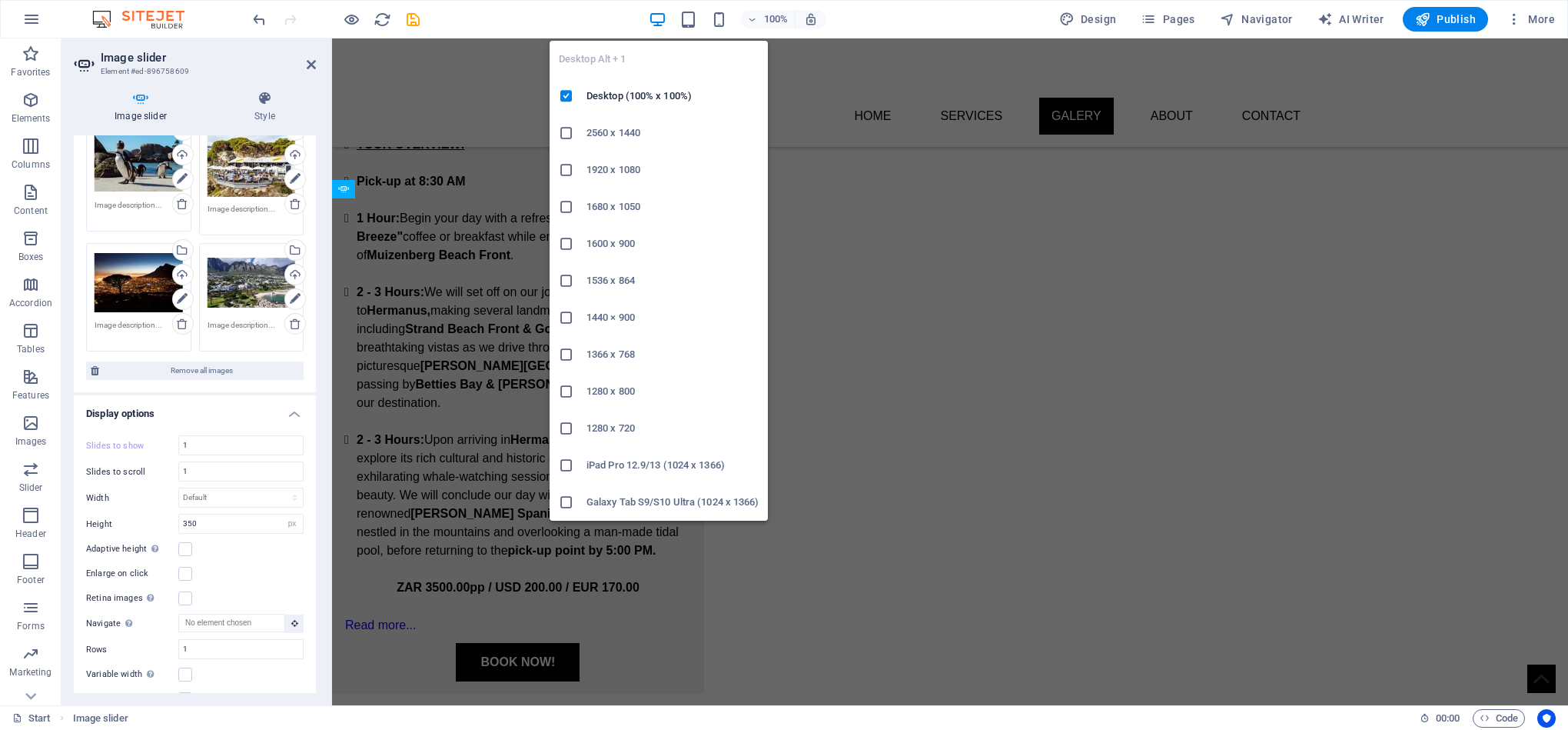
scroll to position [2146, 0]
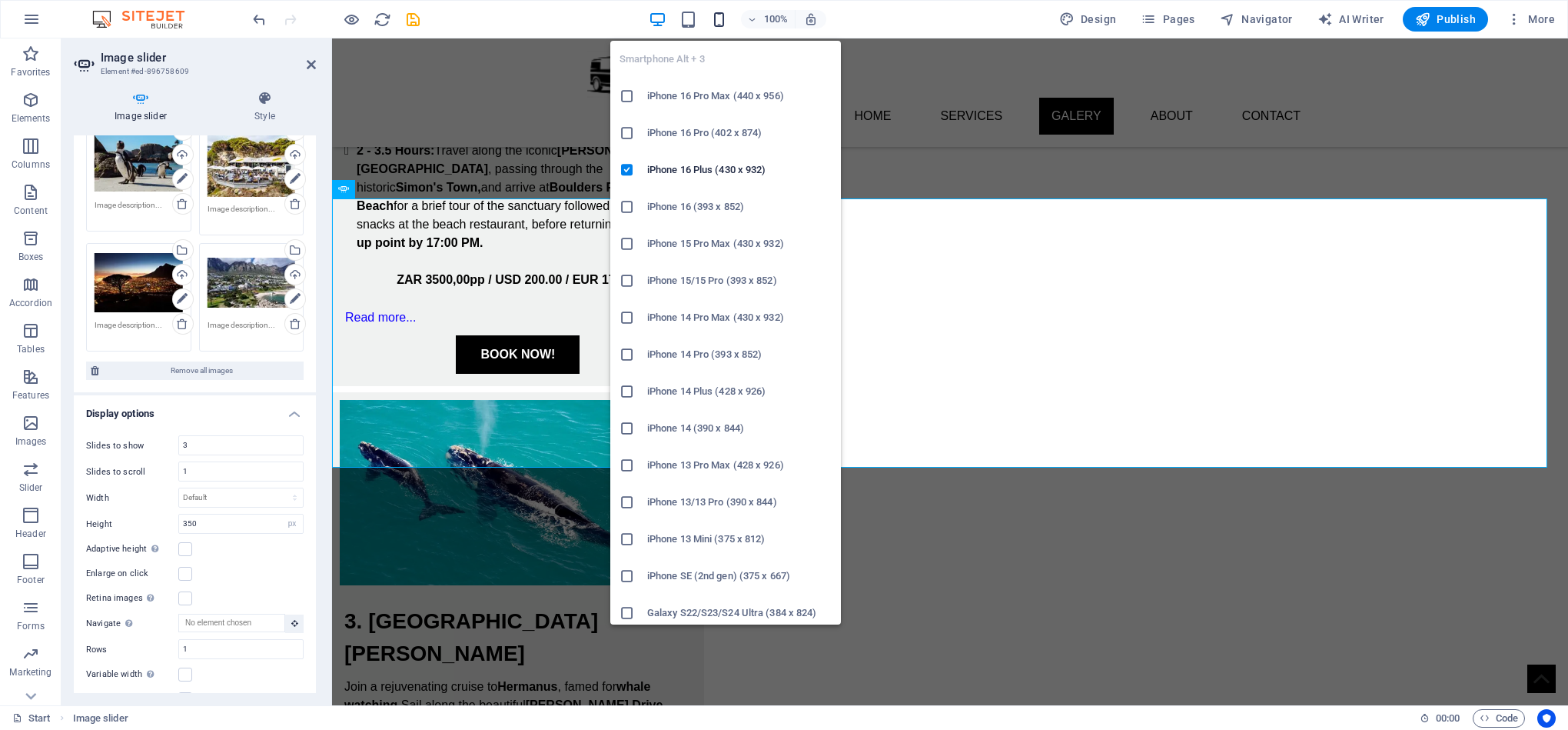
click at [723, 21] on icon "button" at bounding box center [719, 19] width 17 height 17
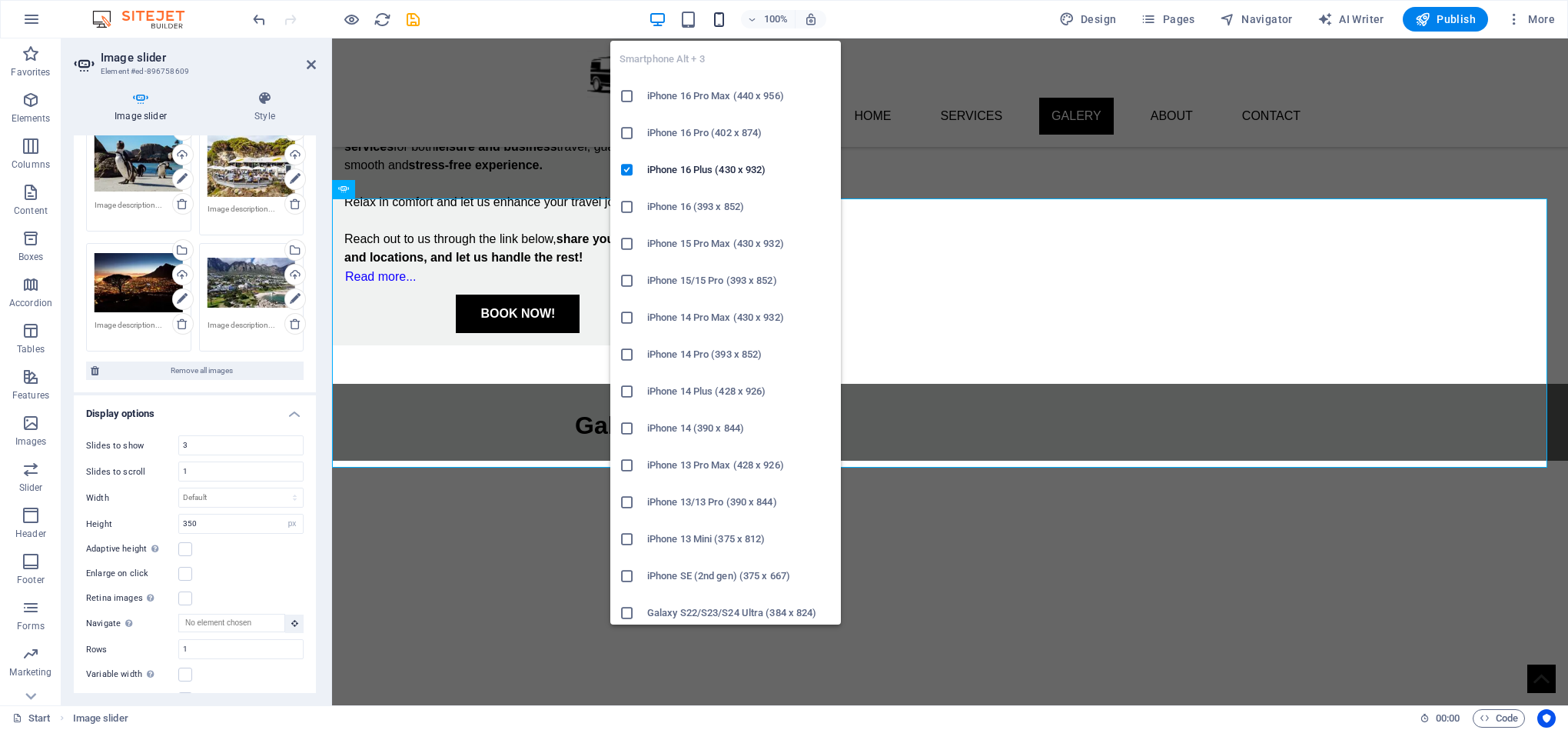
type input "1"
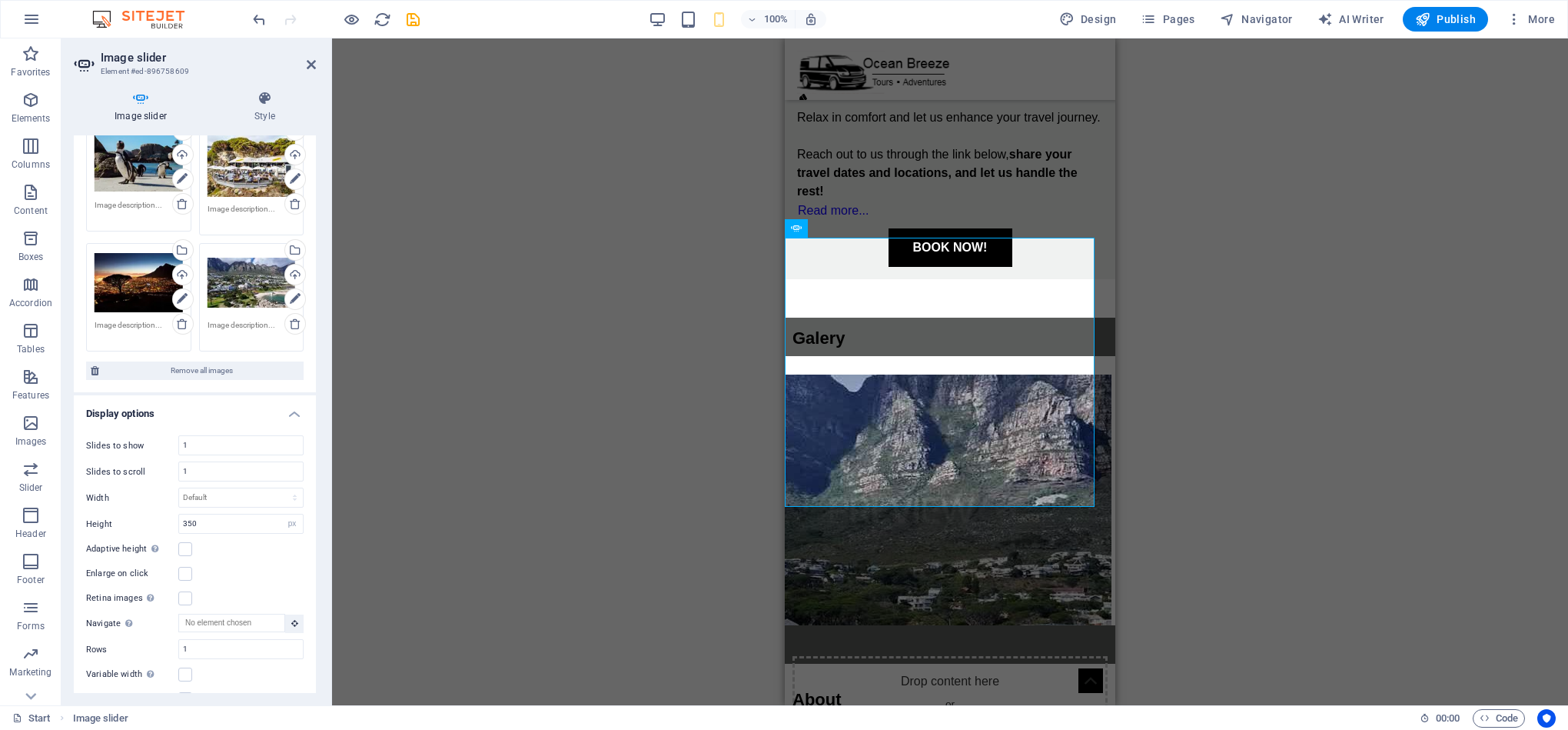
drag, startPoint x: 312, startPoint y: 333, endPoint x: 316, endPoint y: 279, distance: 54.1
click at [316, 279] on div "Image slider Style Image slider Drag files here, click to choose files or selec…" at bounding box center [194, 391] width 267 height 627
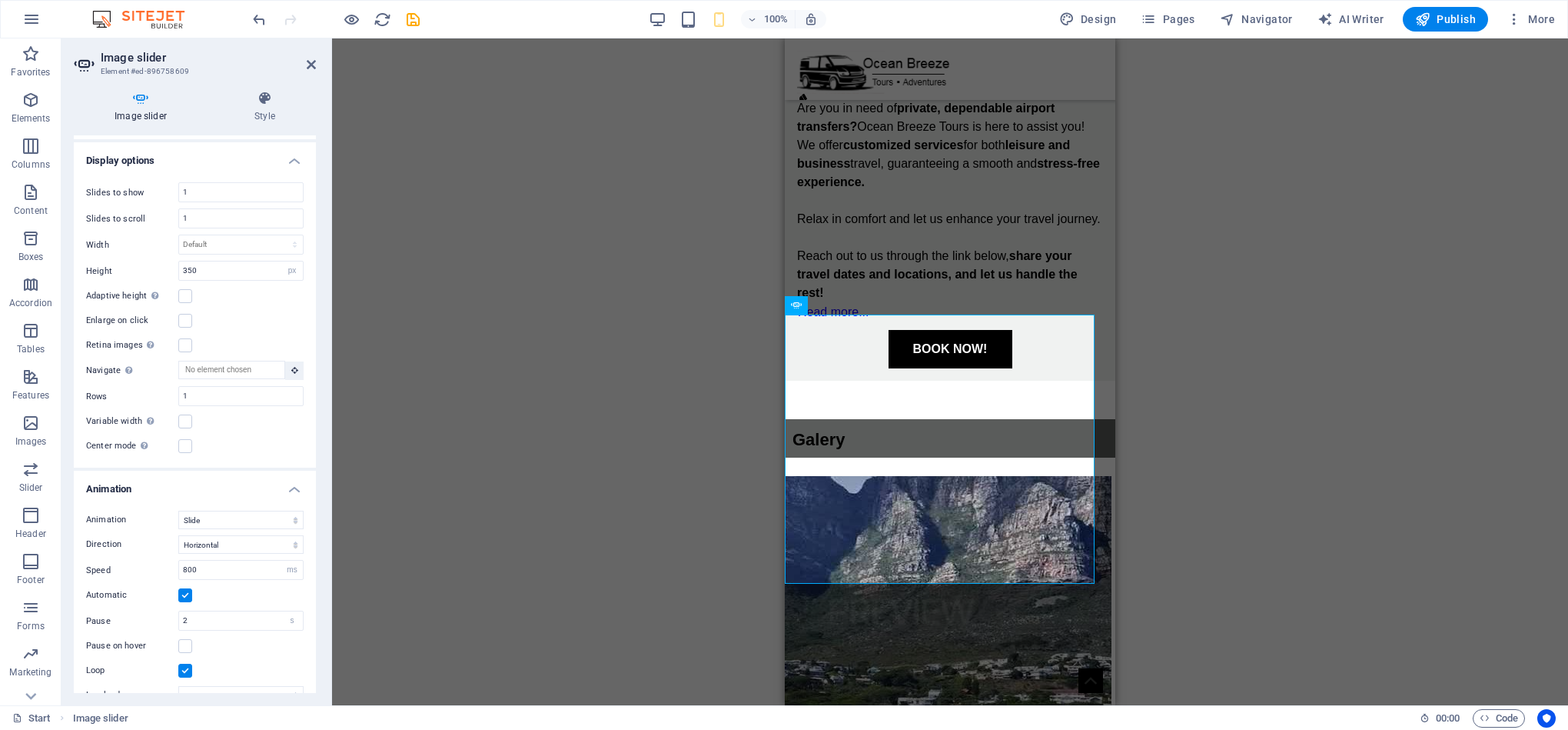
scroll to position [4735, 0]
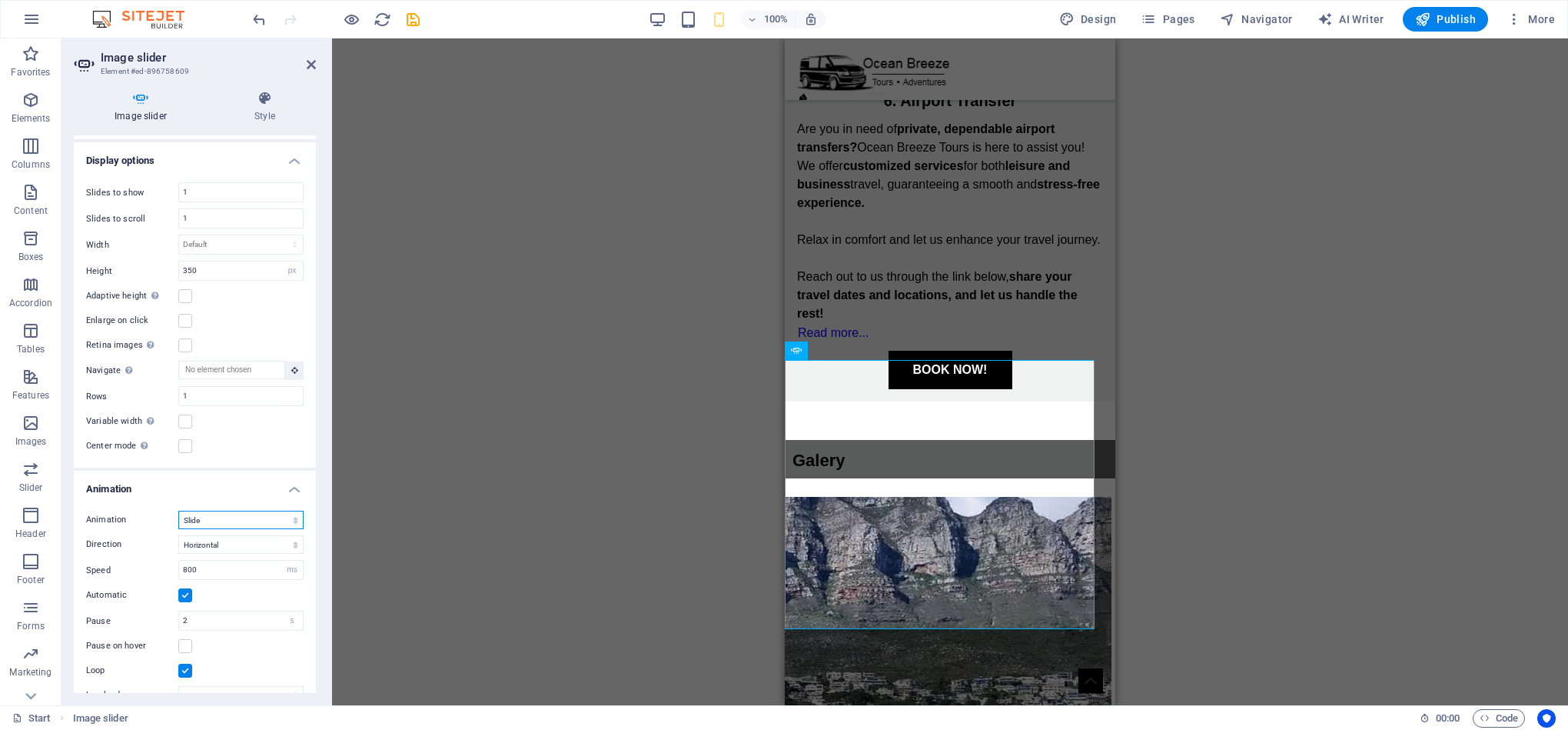
click at [268, 520] on select "Slide Fade" at bounding box center [240, 520] width 125 height 18
select select "fade"
click at [178, 512] on select "Slide Fade" at bounding box center [240, 520] width 125 height 18
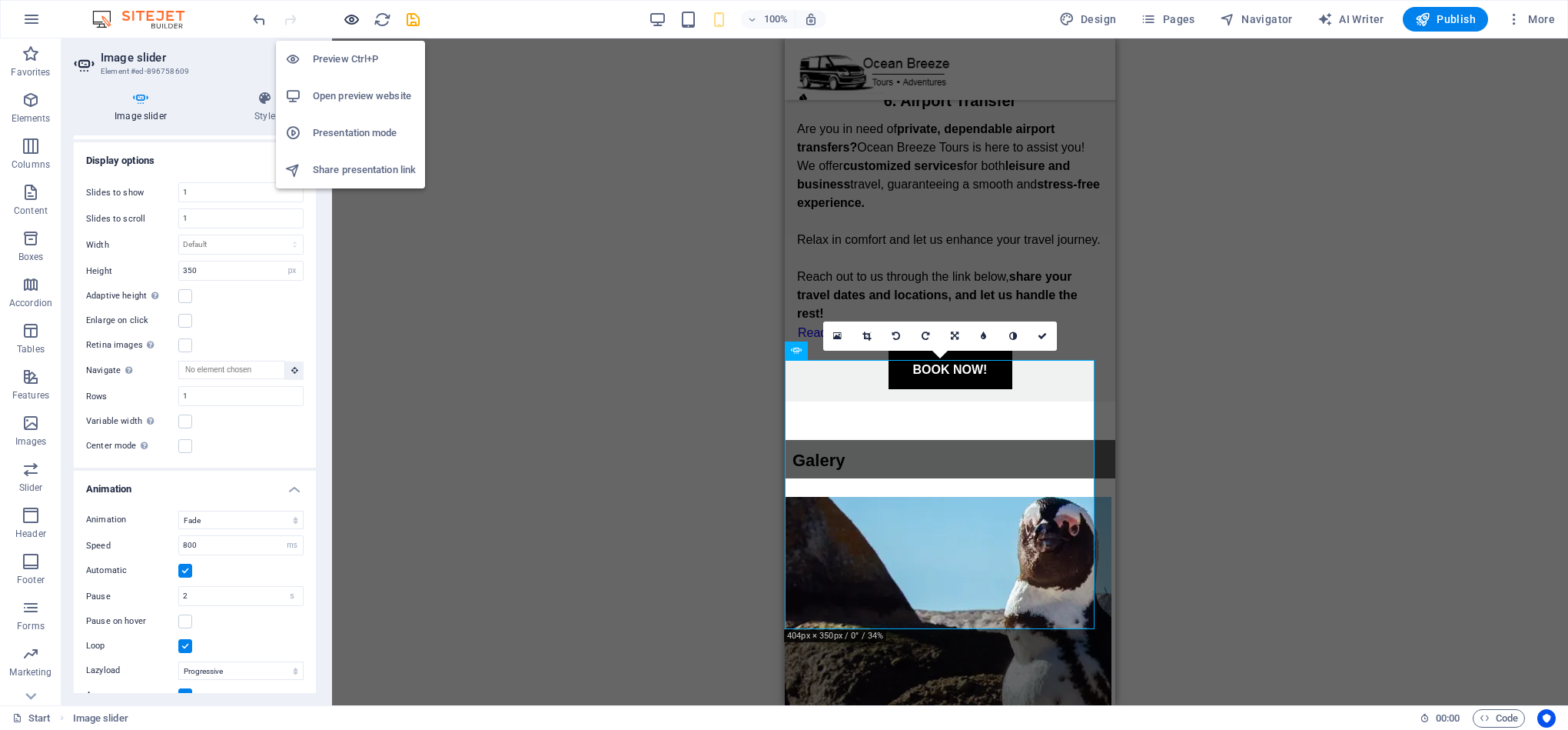
click at [354, 26] on icon "button" at bounding box center [352, 19] width 17 height 17
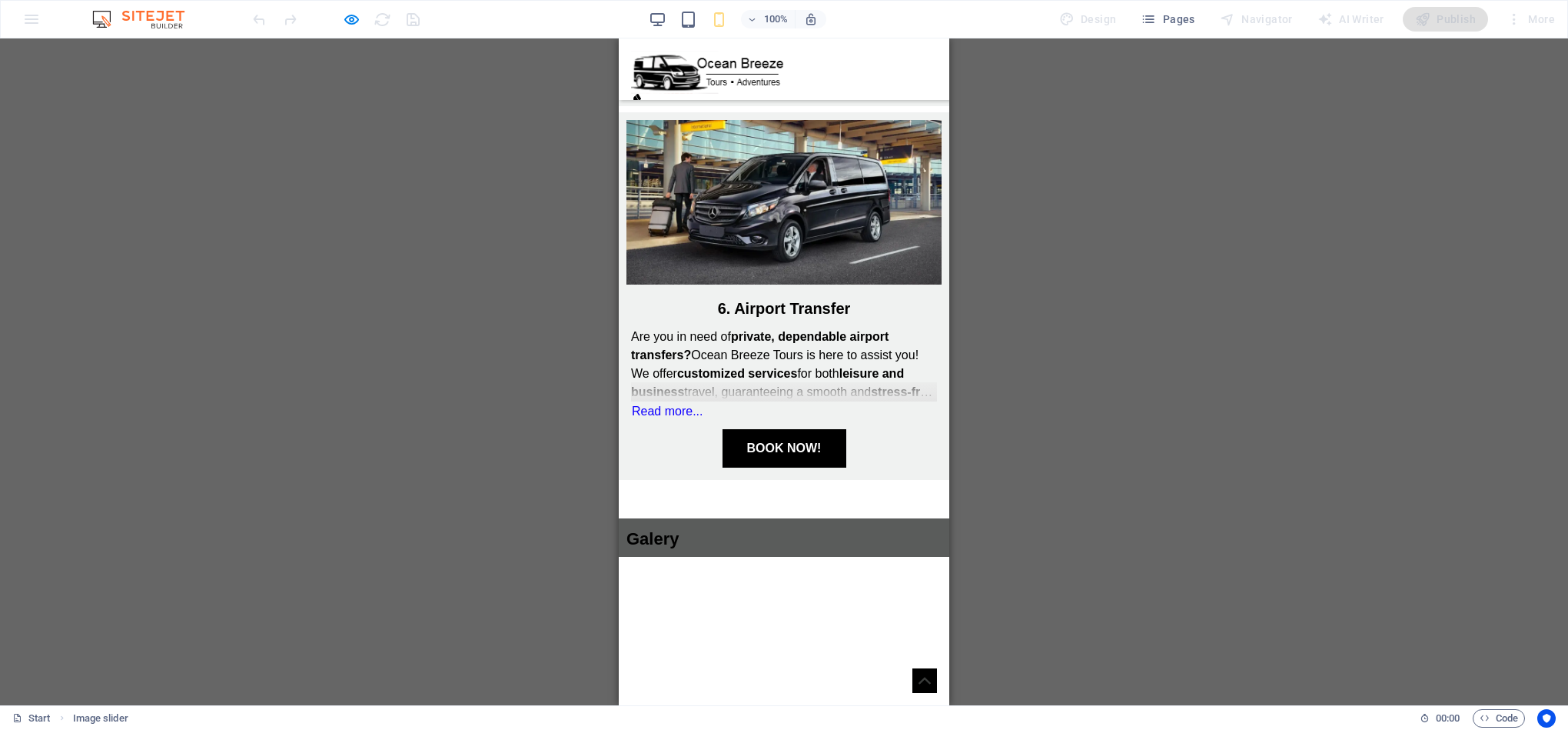
scroll to position [2746, 0]
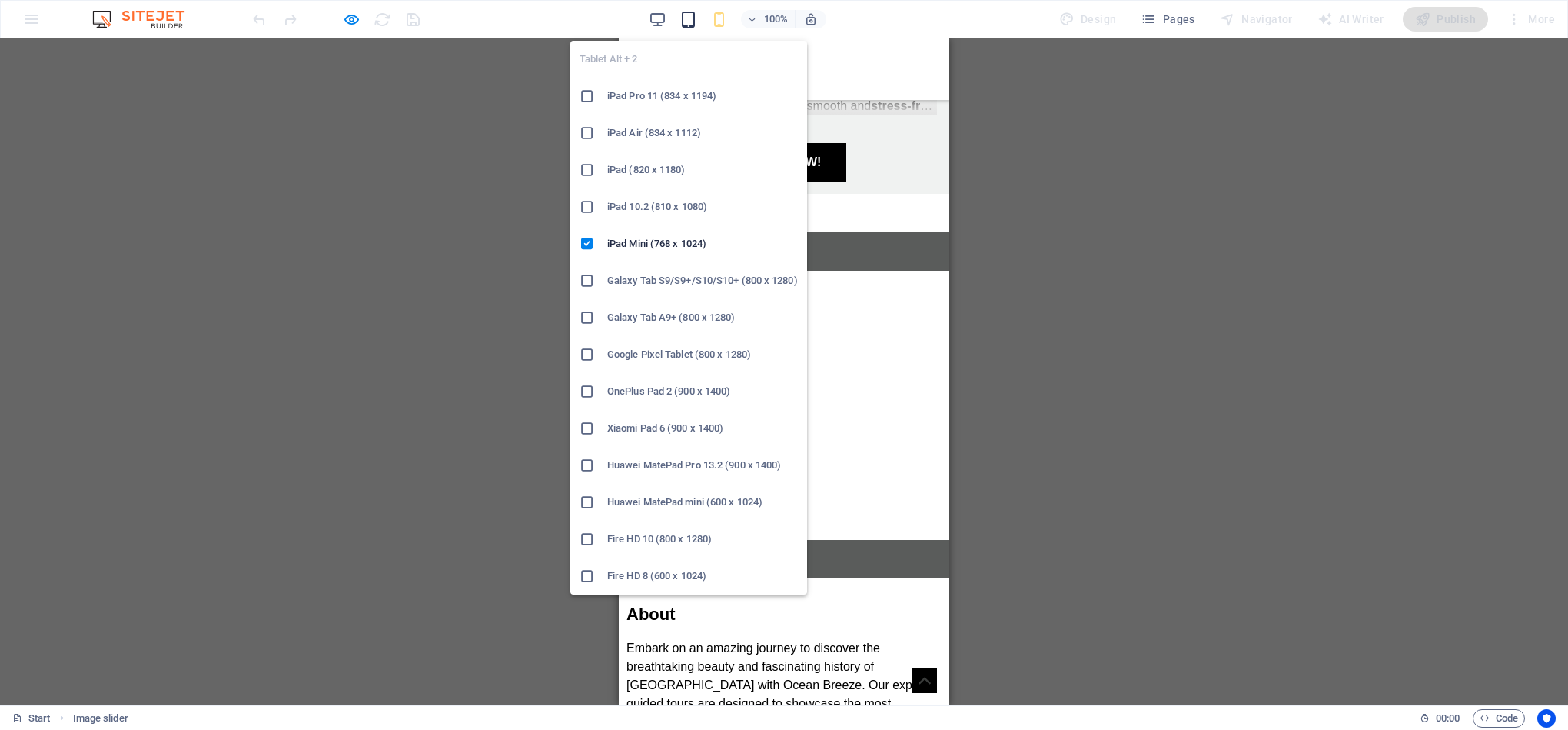
click at [689, 16] on icon "button" at bounding box center [688, 19] width 17 height 17
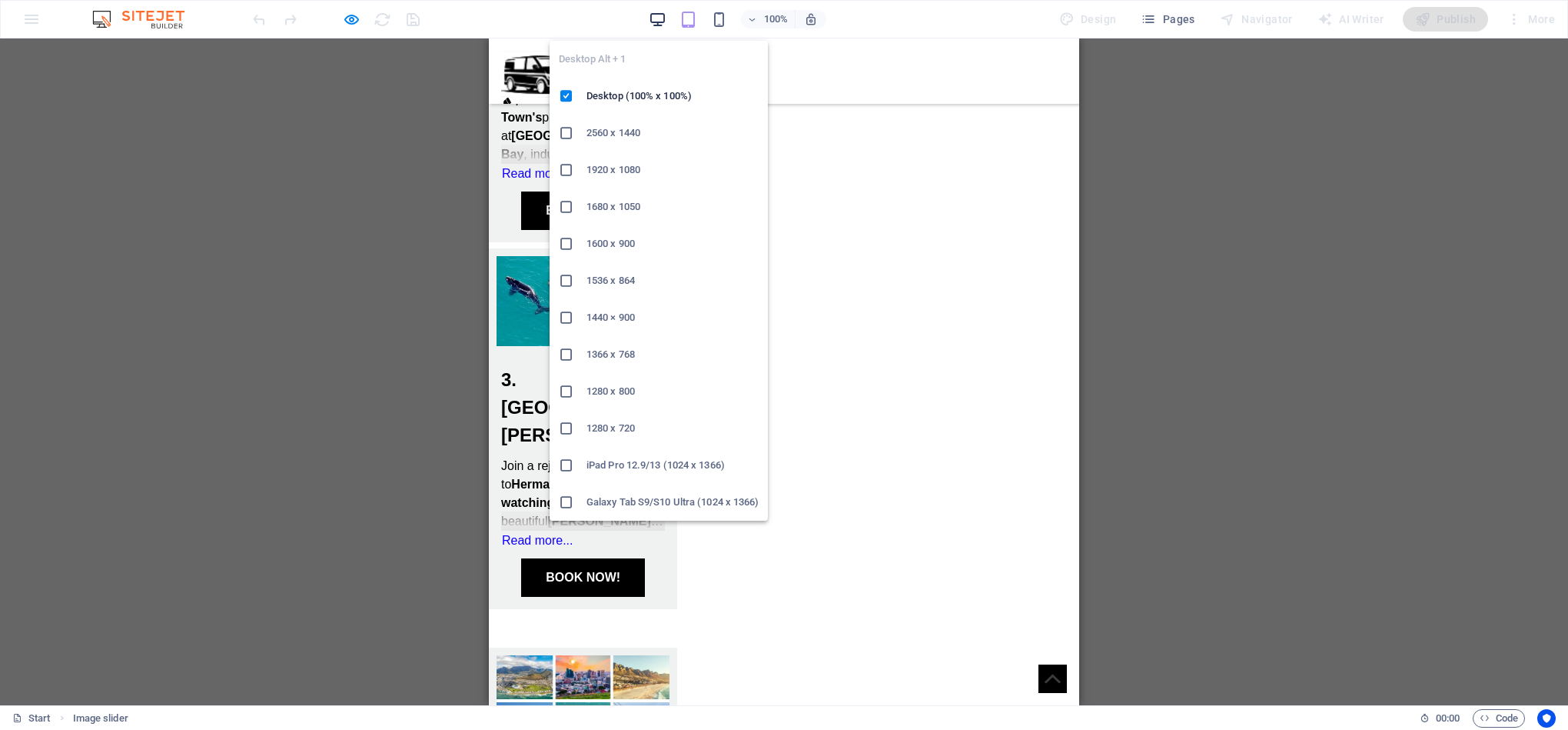
click at [658, 14] on icon "button" at bounding box center [657, 19] width 17 height 17
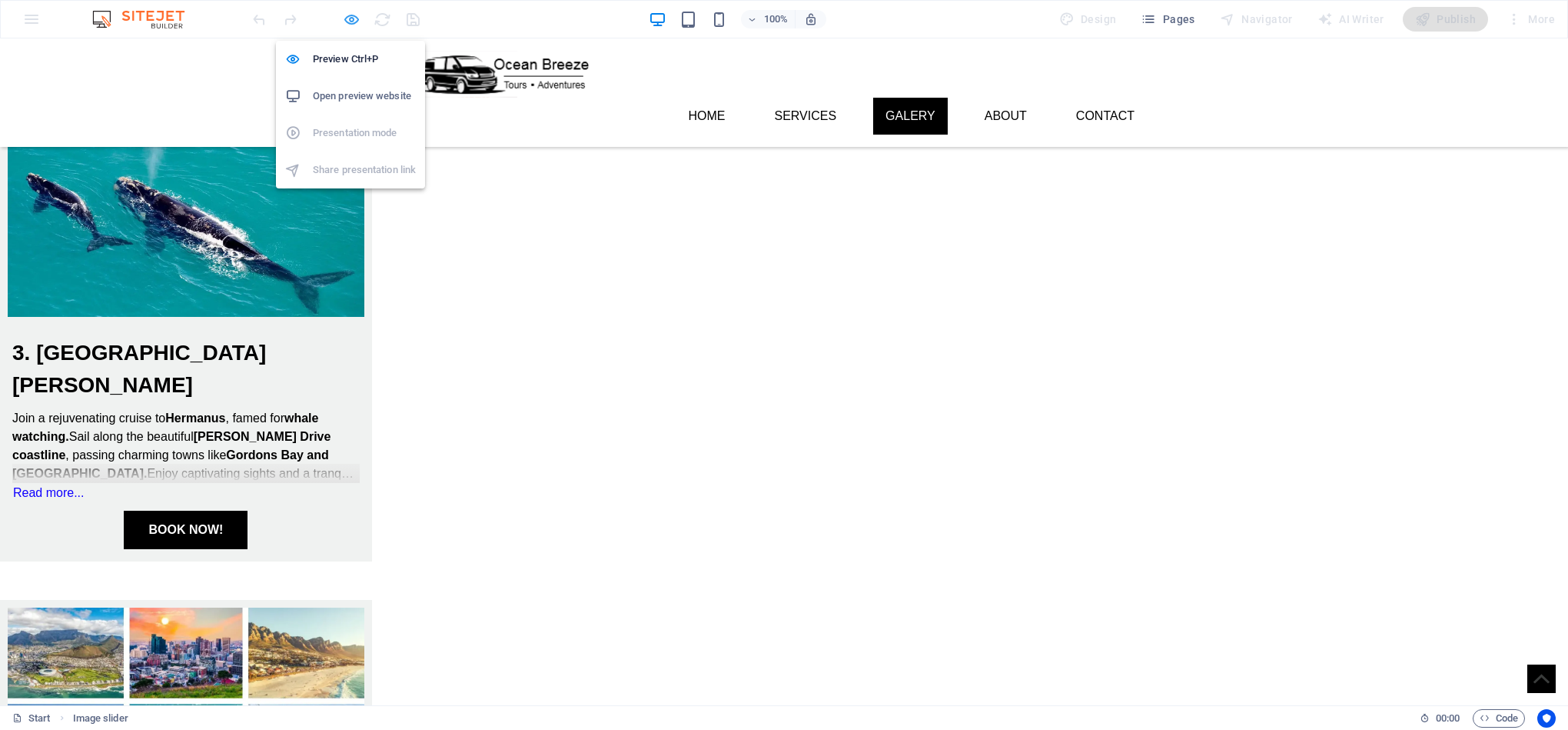
click at [346, 19] on icon "button" at bounding box center [352, 19] width 17 height 17
select select "px"
select select "fade"
select select "ms"
select select "s"
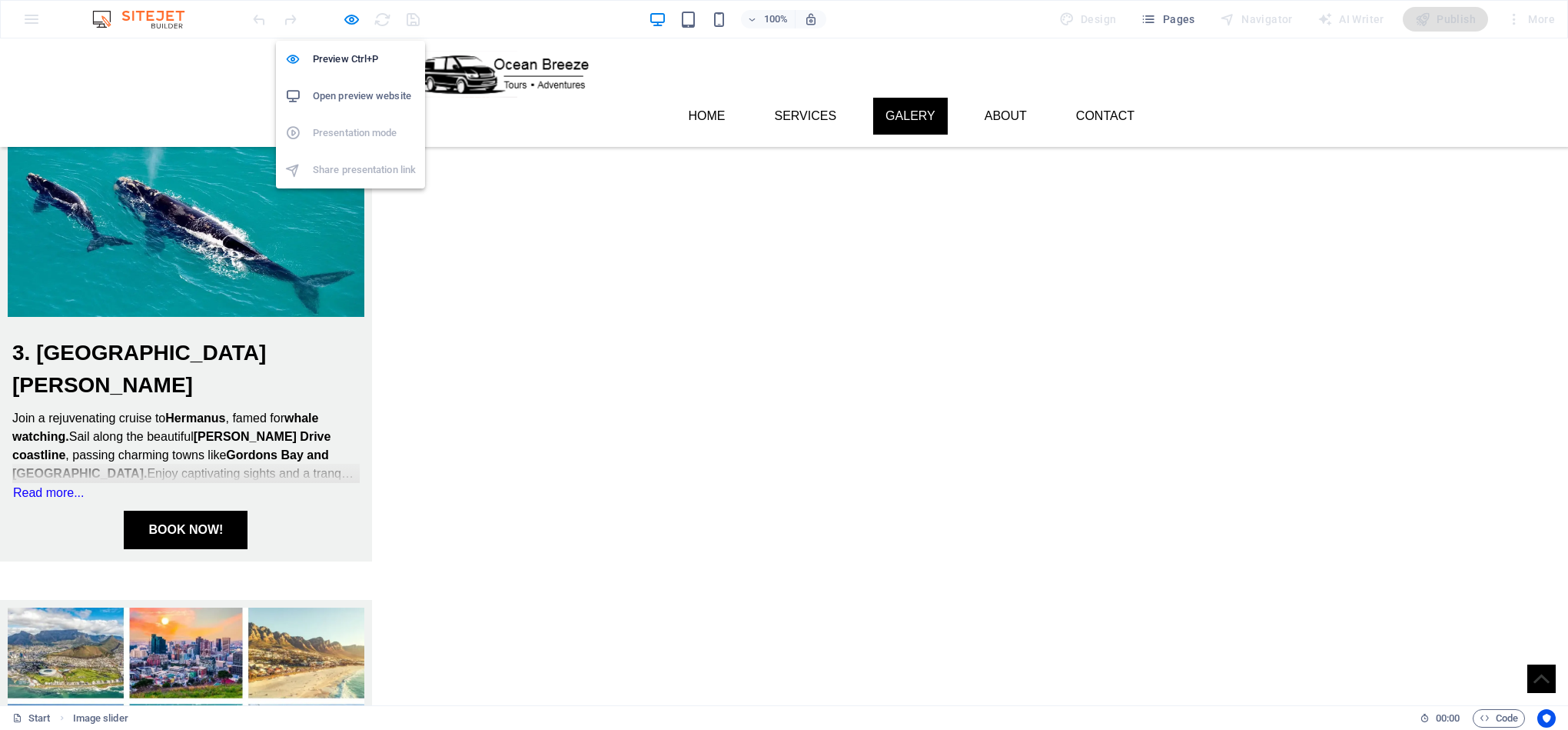
select select "progressive"
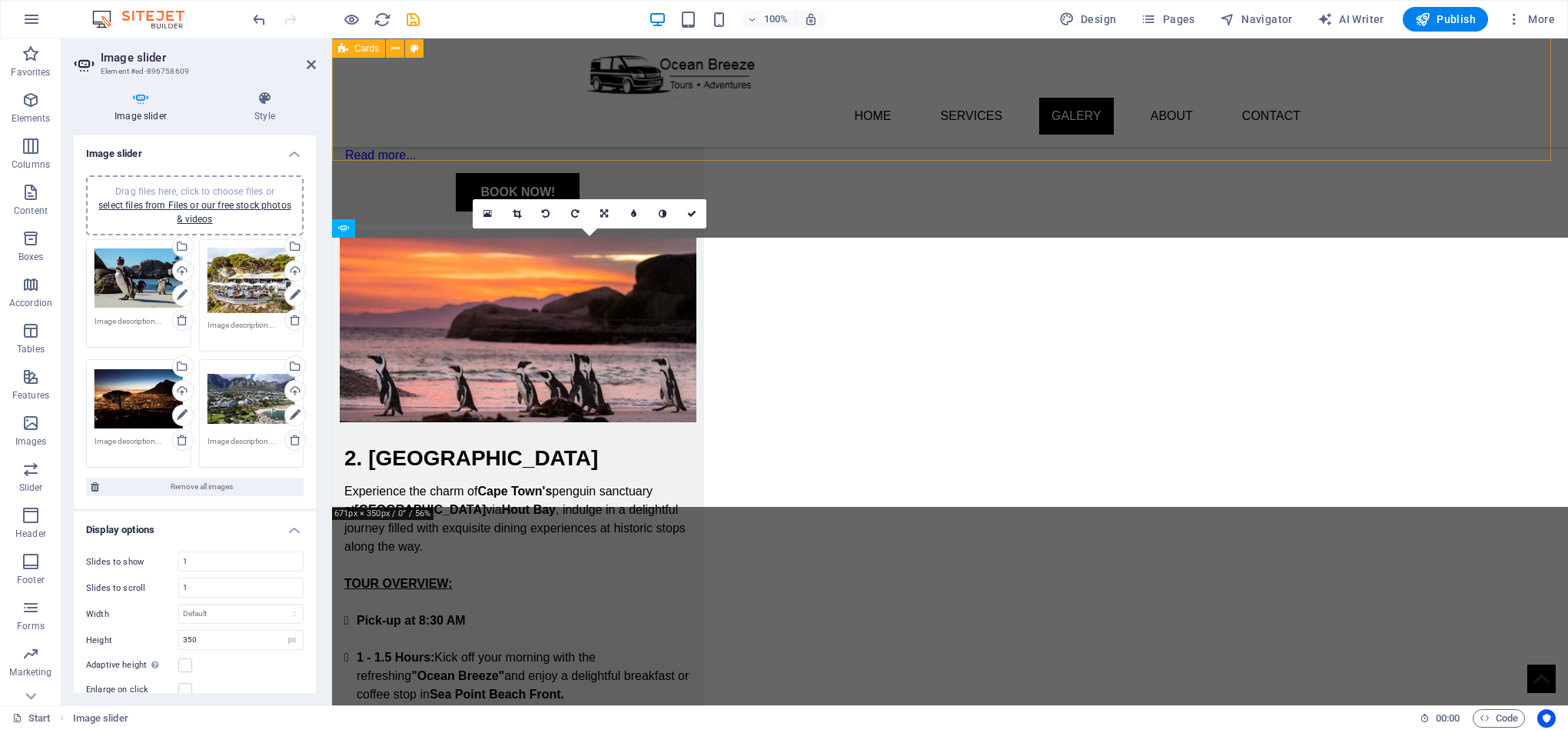
scroll to position [2107, 0]
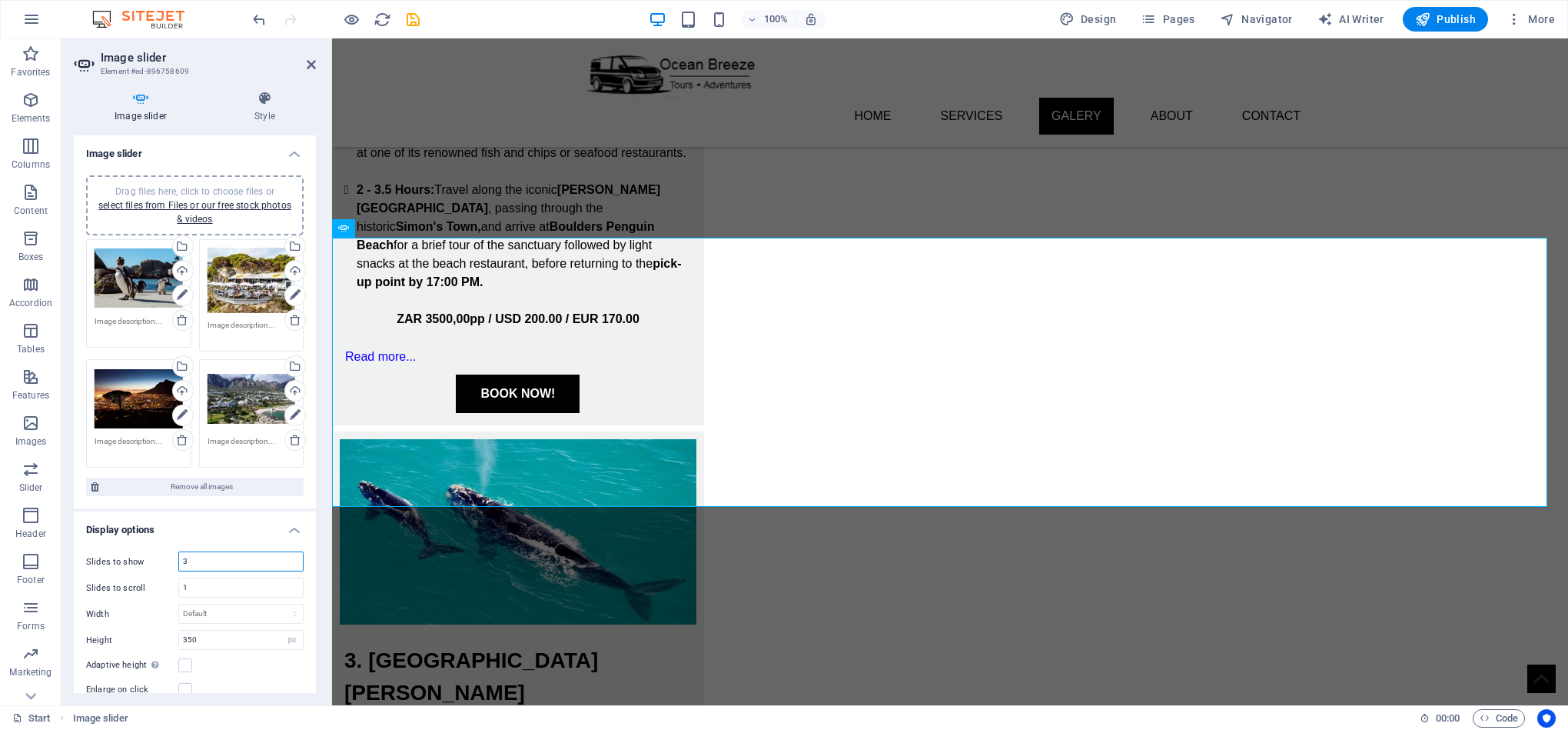
click at [186, 562] on input "3" at bounding box center [240, 561] width 123 height 18
click at [214, 570] on div "Slides to show 1 Slides to scroll 1 Width Default px % rem em vw vh Height 350 …" at bounding box center [194, 687] width 242 height 298
click at [220, 562] on input "1" at bounding box center [240, 561] width 123 height 18
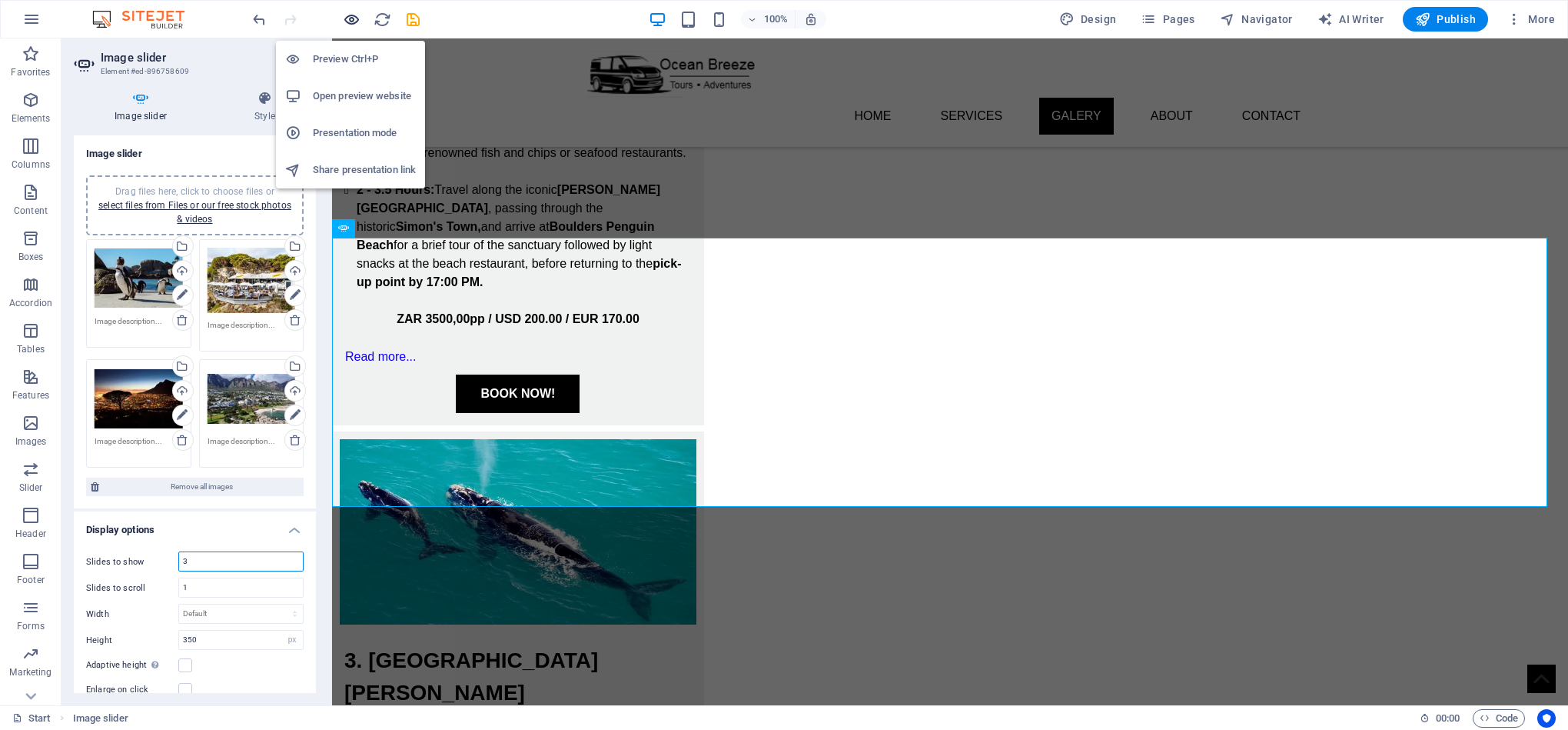
type input "3"
click at [343, 18] on icon "button" at bounding box center [352, 19] width 17 height 17
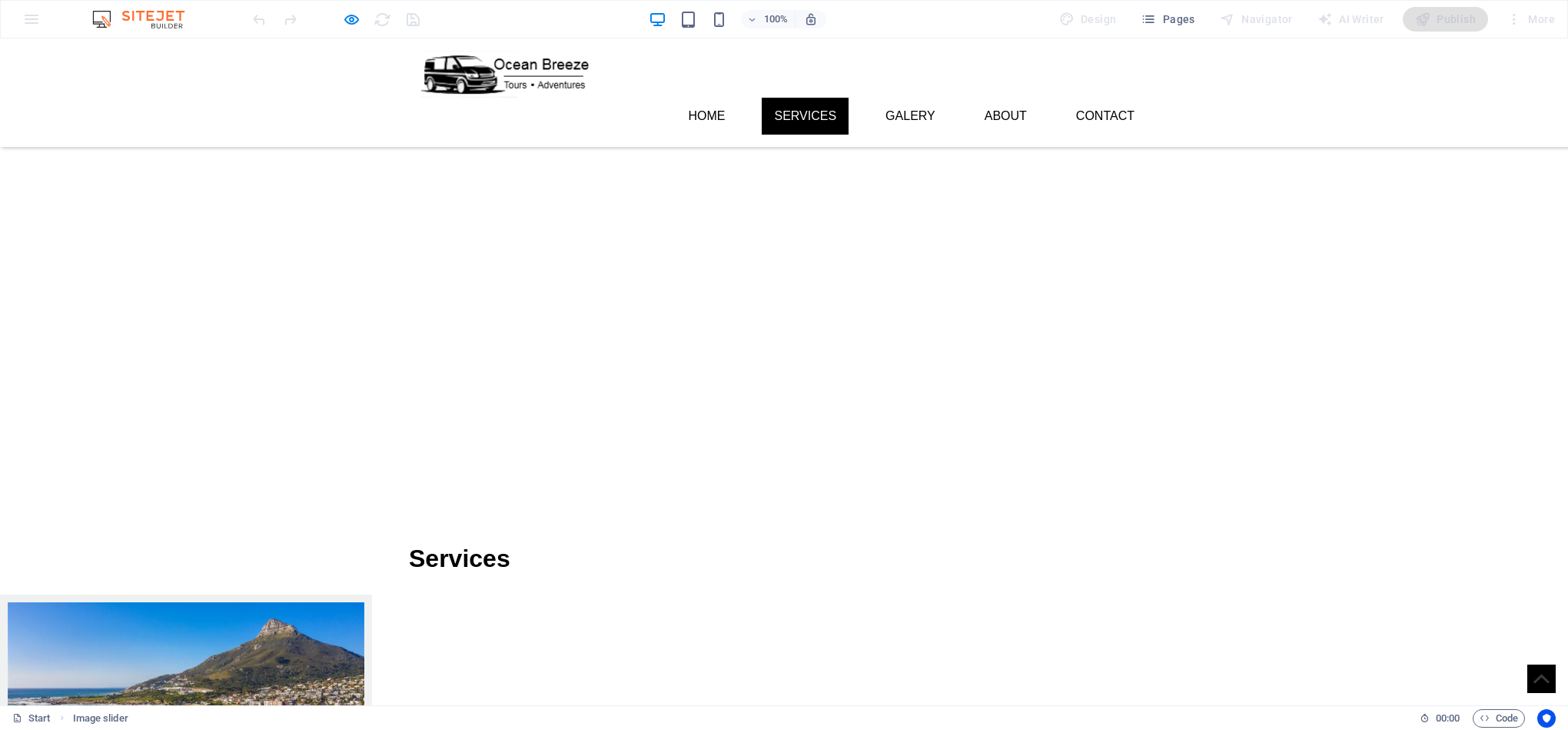
scroll to position [0, 0]
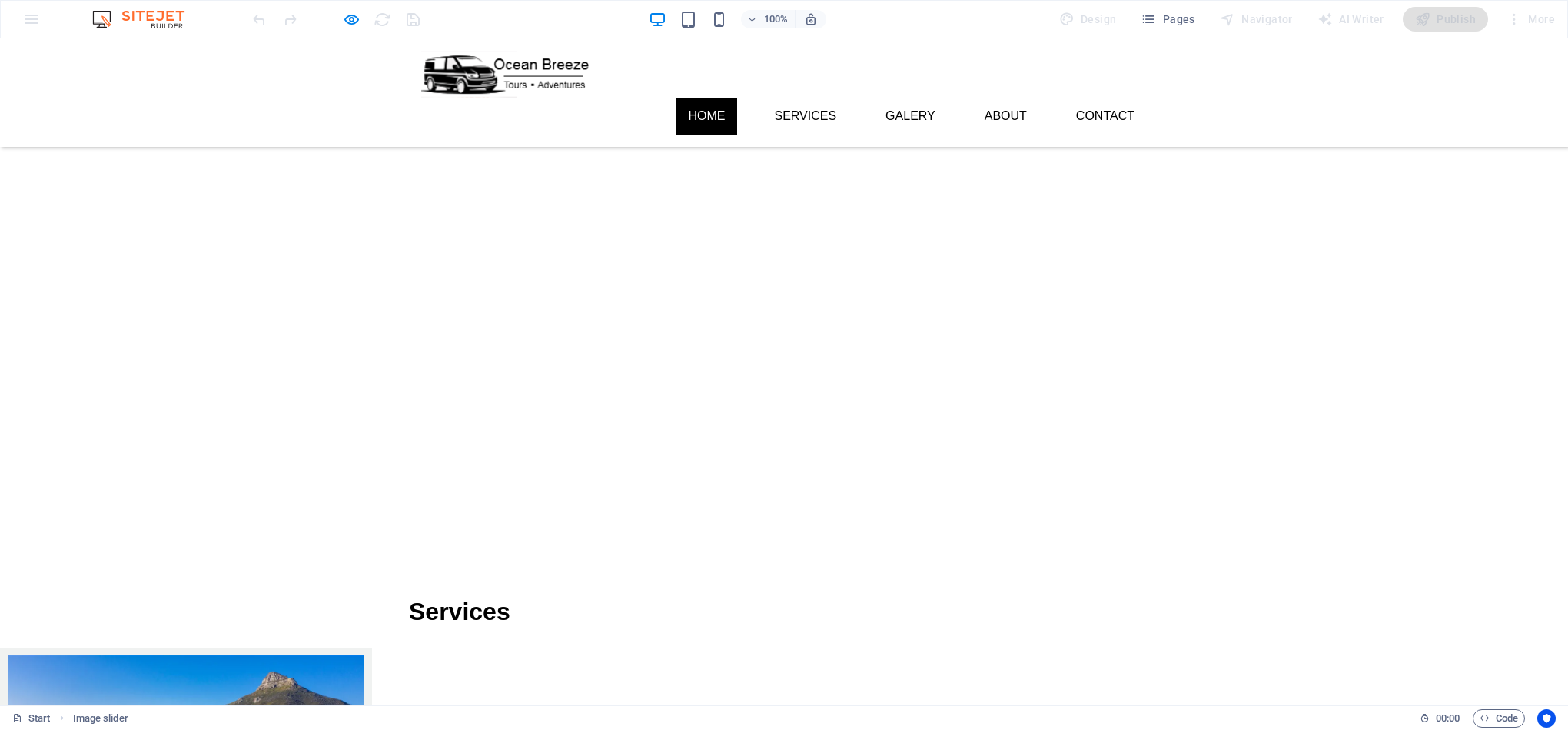
drag, startPoint x: 1566, startPoint y: 420, endPoint x: 1566, endPoint y: 62, distance: 358.0
click at [346, 23] on icon "button" at bounding box center [352, 19] width 17 height 17
select select "px"
select select "fade"
select select "ms"
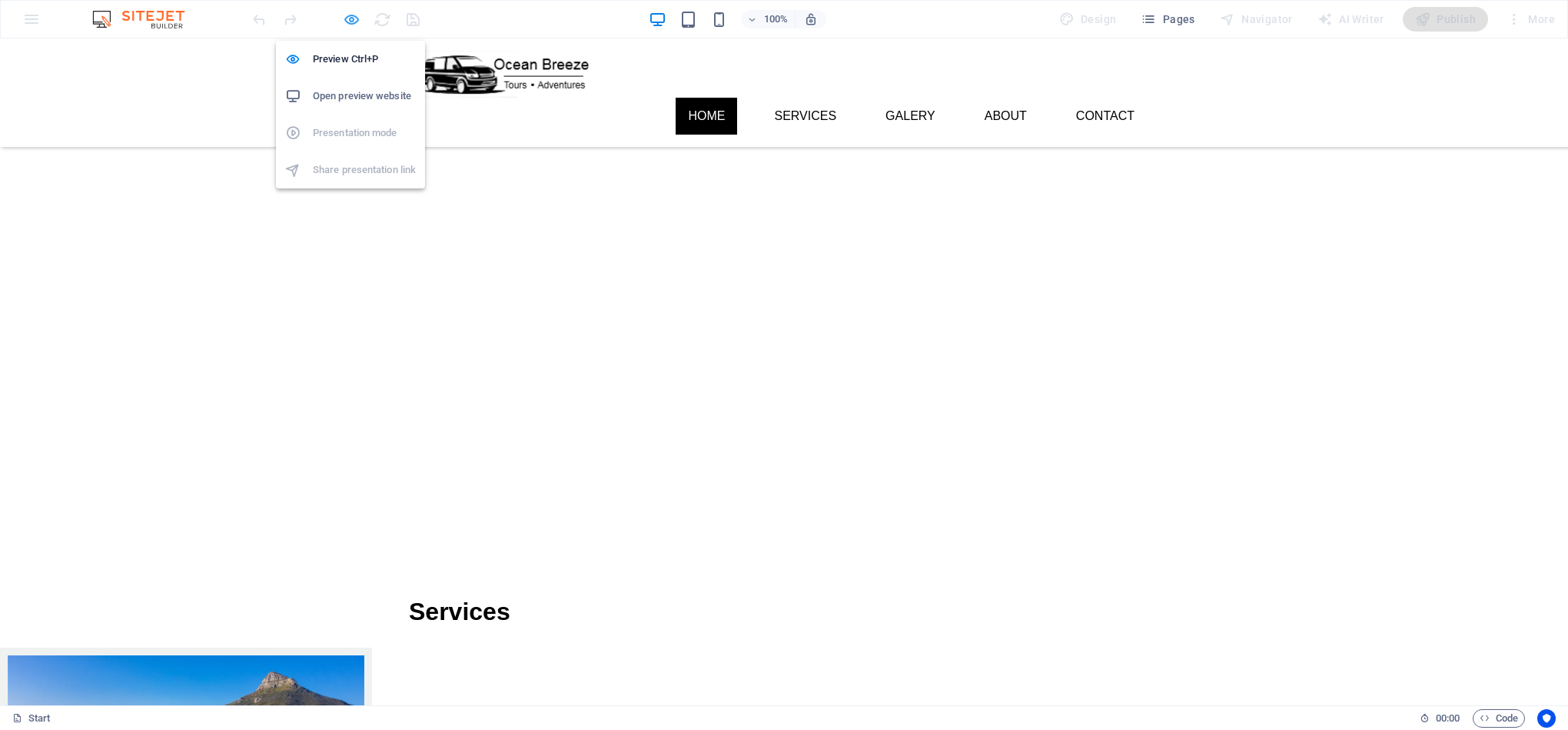
select select "s"
select select "progressive"
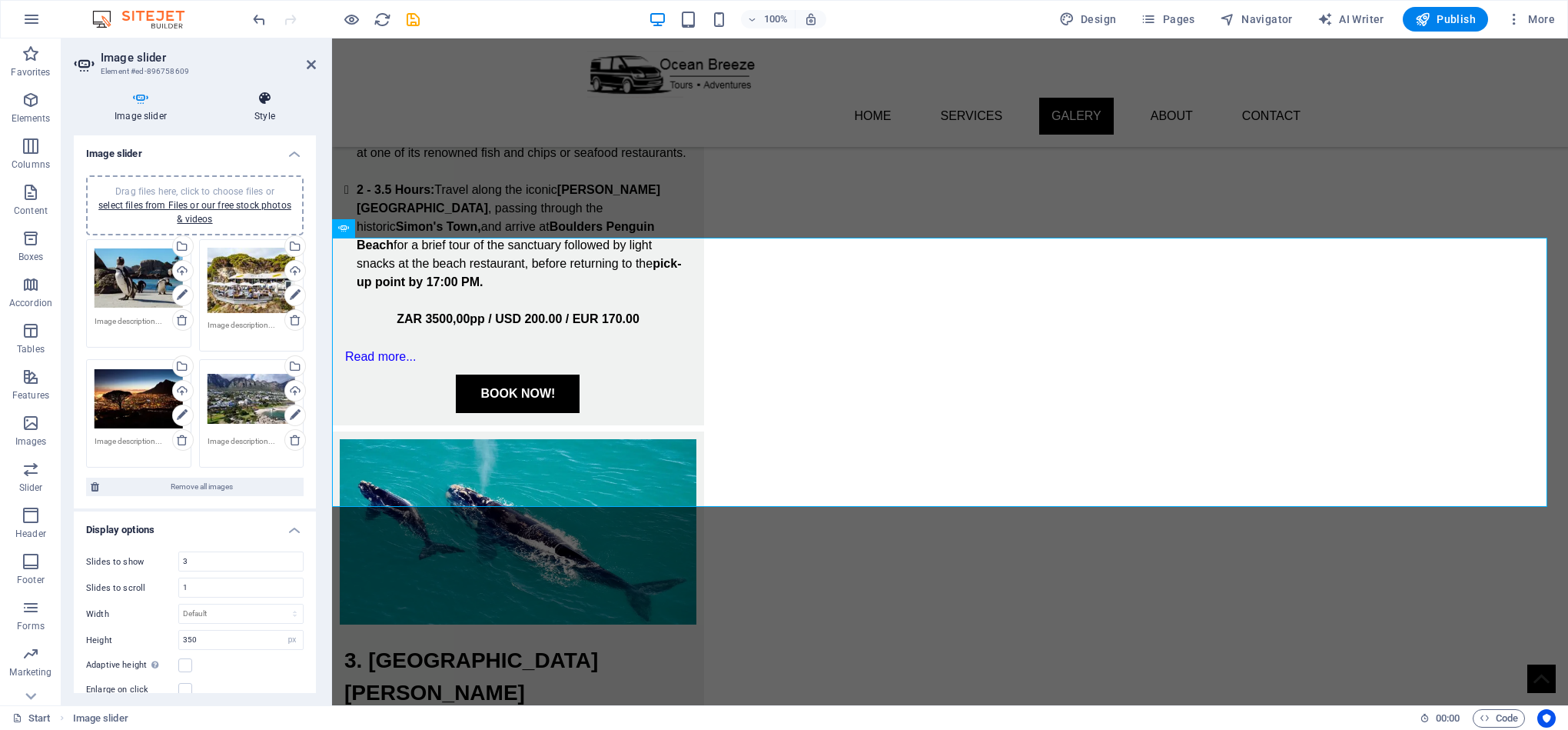
click at [277, 102] on icon at bounding box center [264, 99] width 102 height 15
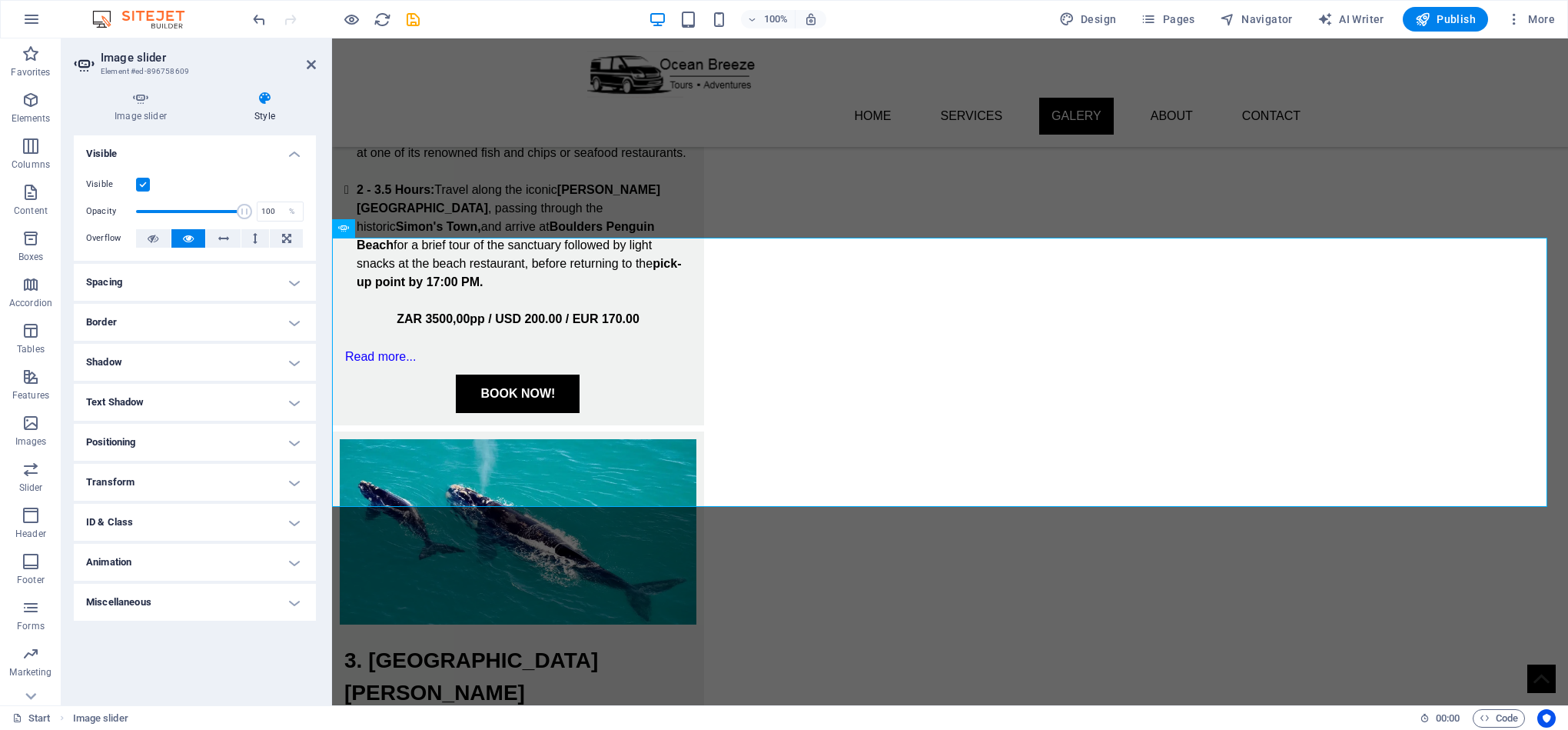
click at [196, 288] on h4 "Spacing" at bounding box center [194, 282] width 242 height 37
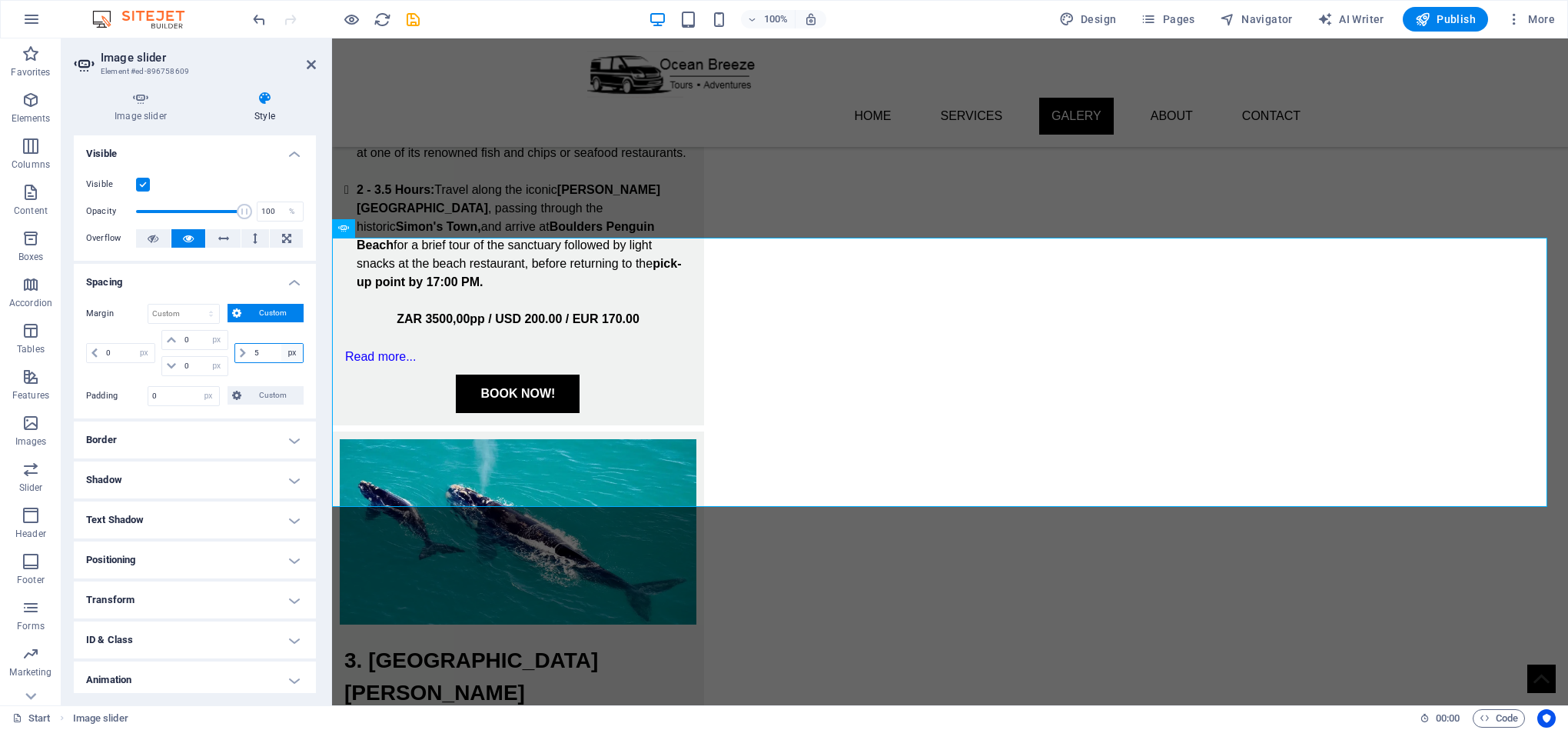
click at [281, 354] on select "auto px % rem vw vh" at bounding box center [292, 352] width 22 height 18
click at [259, 354] on input "5" at bounding box center [276, 352] width 53 height 18
type input "0"
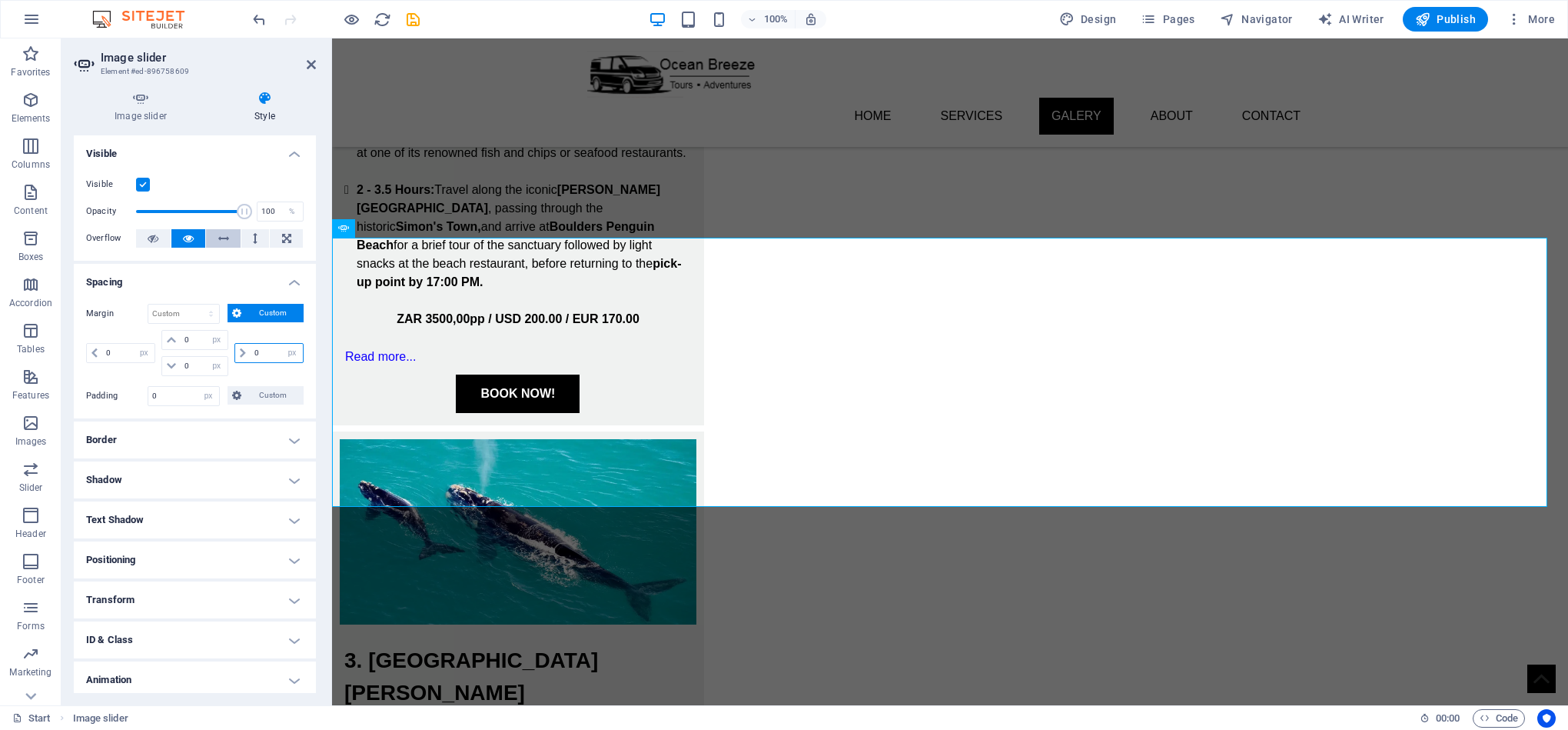
type input "0"
select select "px"
type input "0"
click at [134, 102] on icon at bounding box center [141, 99] width 134 height 15
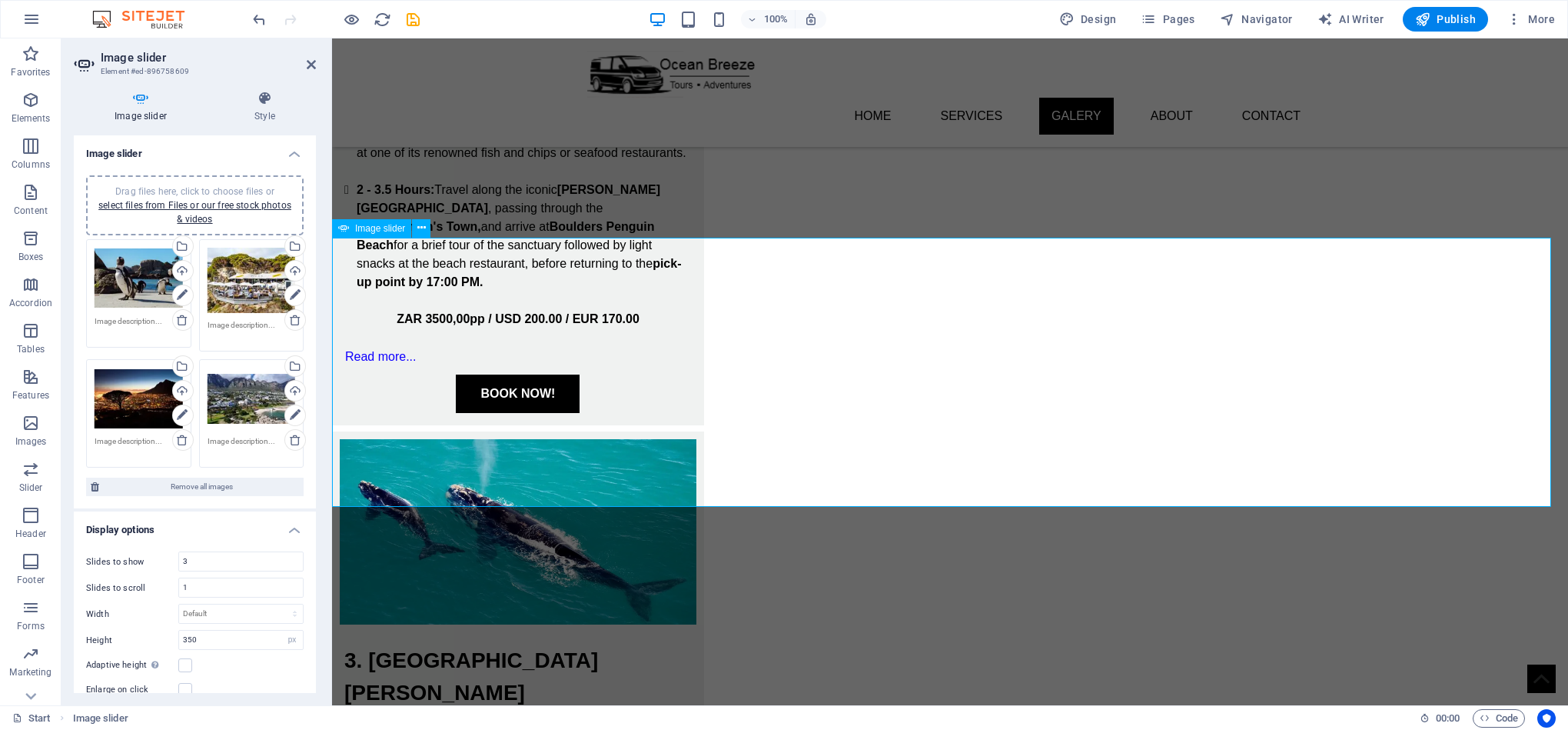
click at [215, 585] on input "1" at bounding box center [240, 586] width 123 height 18
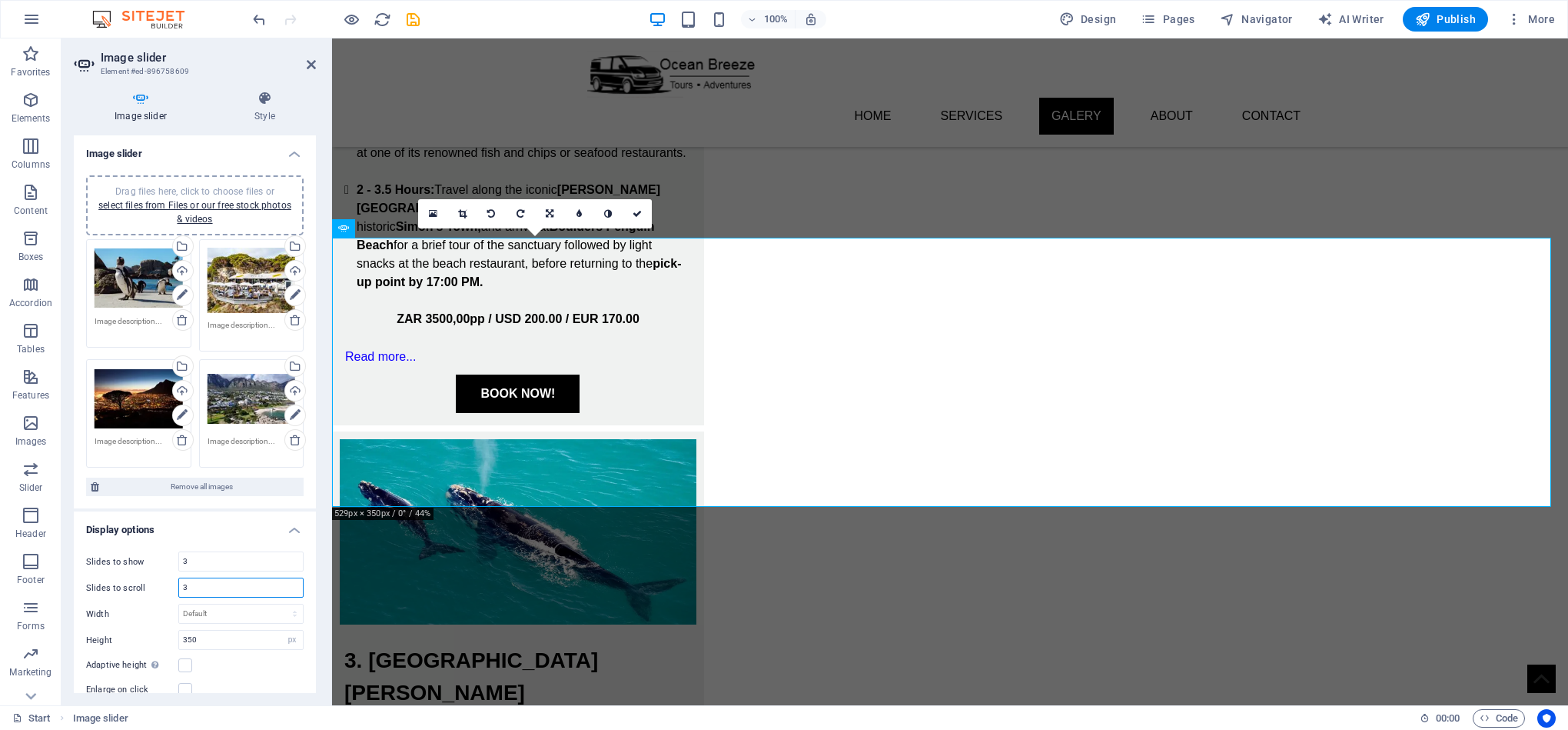
type input "3"
drag, startPoint x: 312, startPoint y: 377, endPoint x: 312, endPoint y: 457, distance: 80.0
click at [312, 457] on div "Drag files here, click to choose files or select files from Files or our free s…" at bounding box center [194, 336] width 242 height 346
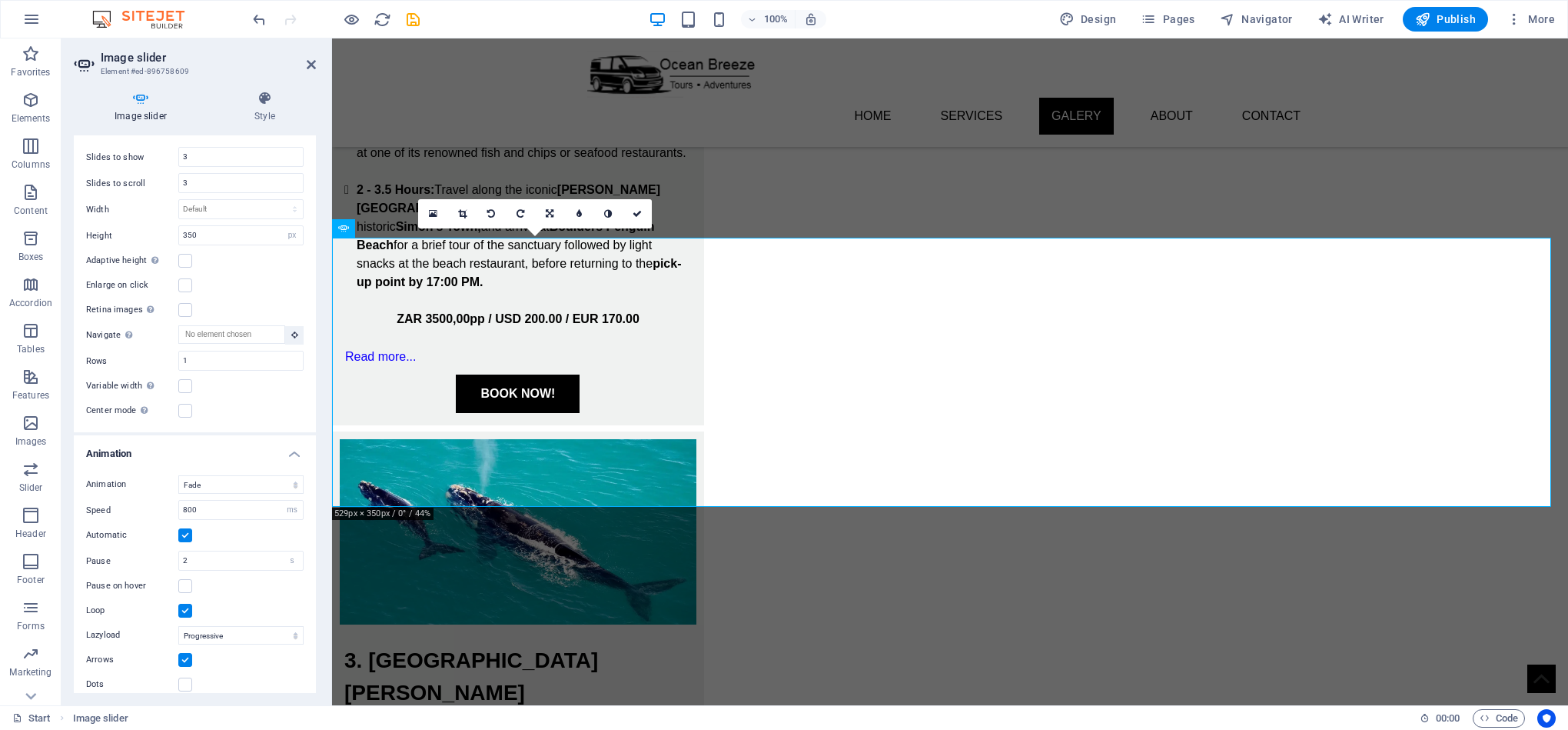
scroll to position [421, 0]
click at [185, 524] on label at bounding box center [185, 521] width 13 height 13
click at [0, 0] on input "Automatic" at bounding box center [0, 0] width 0 height 0
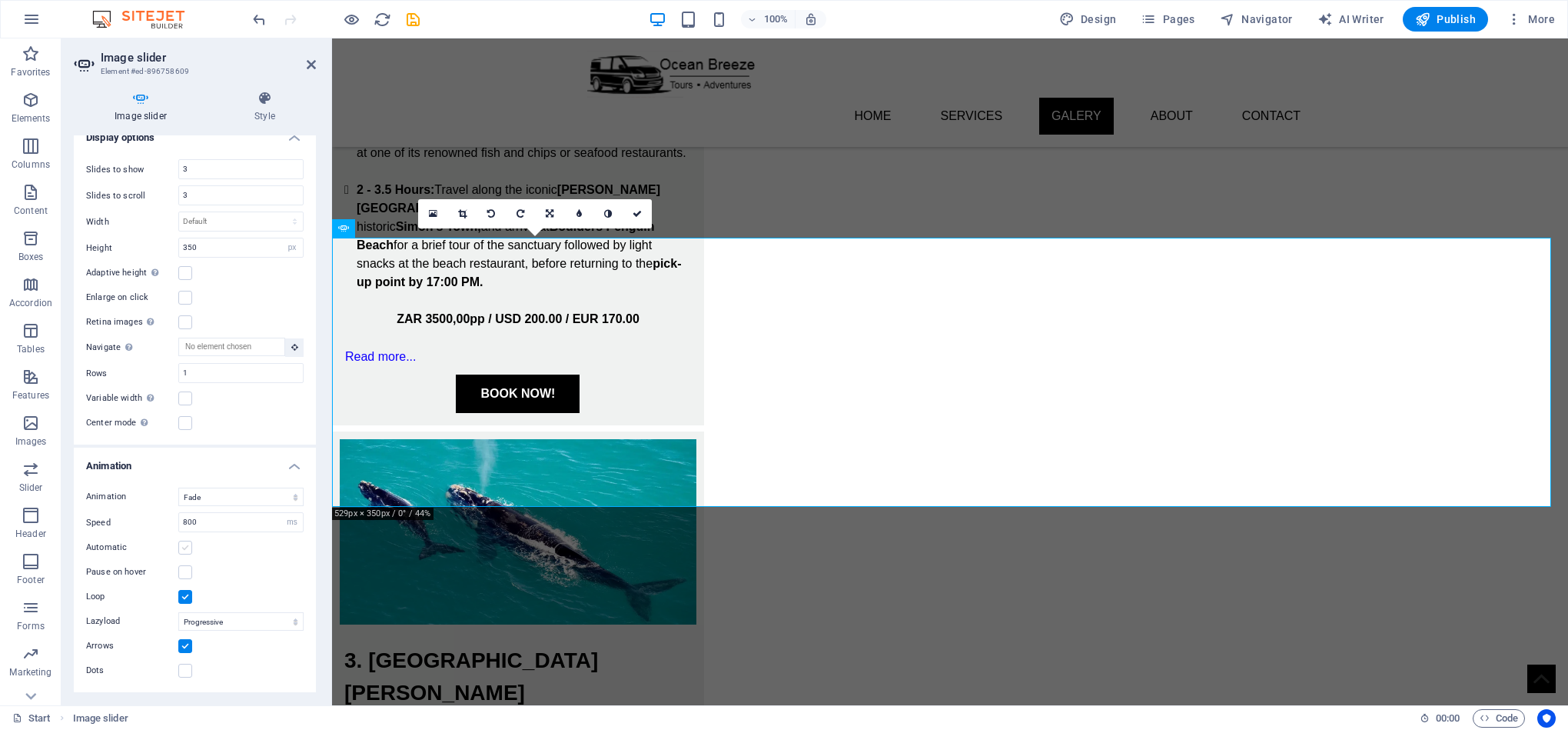
scroll to position [393, 0]
click at [186, 551] on label at bounding box center [185, 547] width 13 height 13
click at [0, 0] on input "Automatic" at bounding box center [0, 0] width 0 height 0
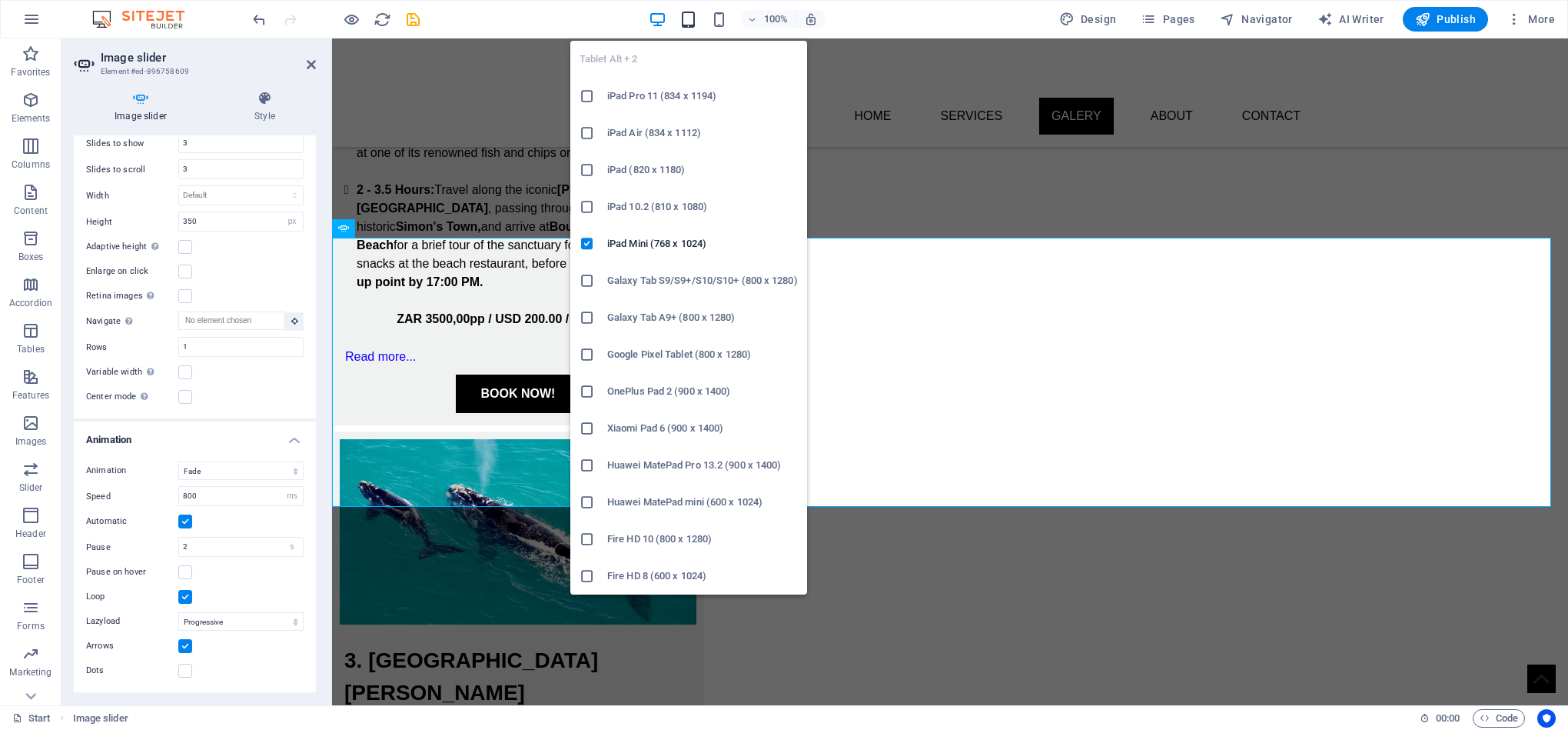
click at [692, 23] on icon "button" at bounding box center [688, 19] width 17 height 17
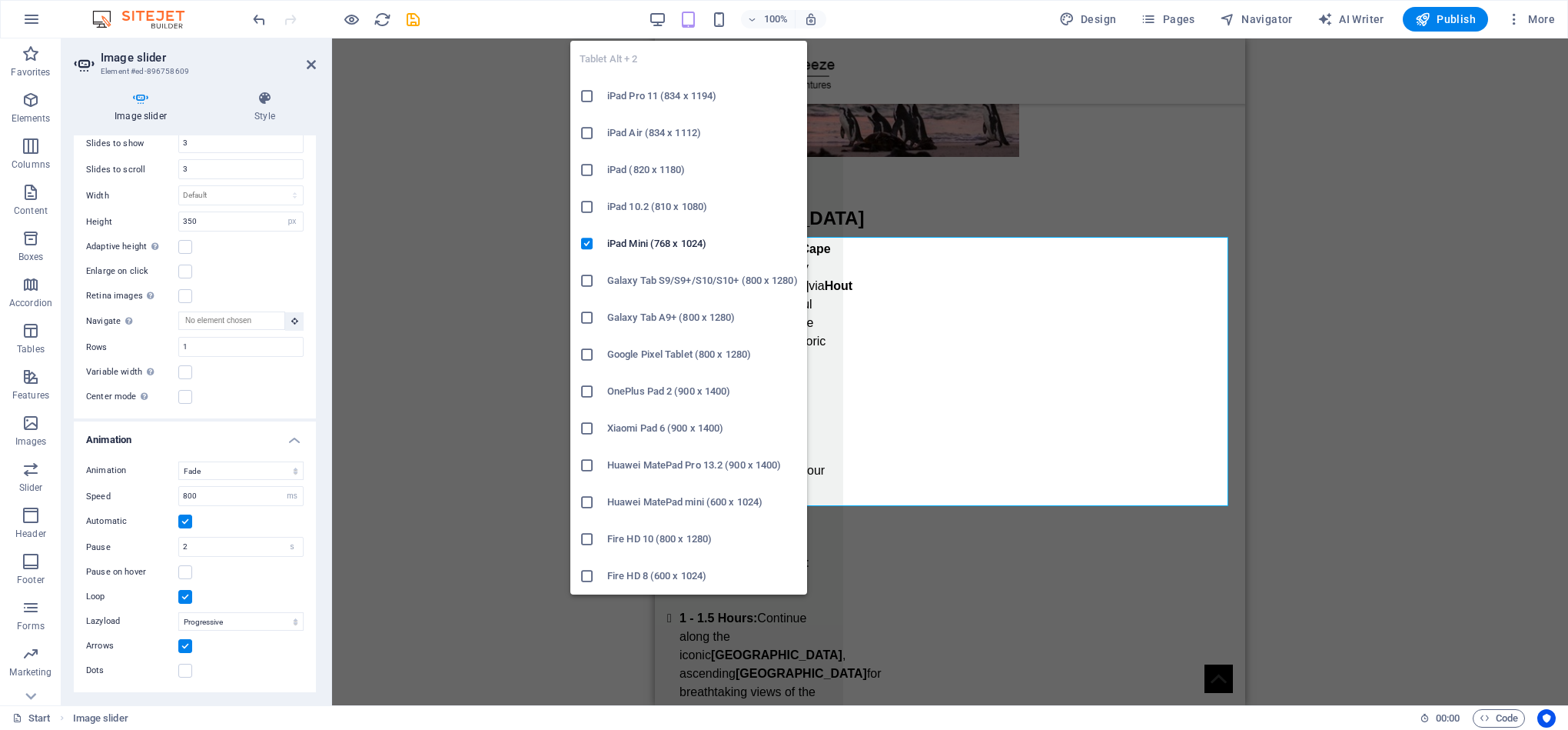
scroll to position [2759, 0]
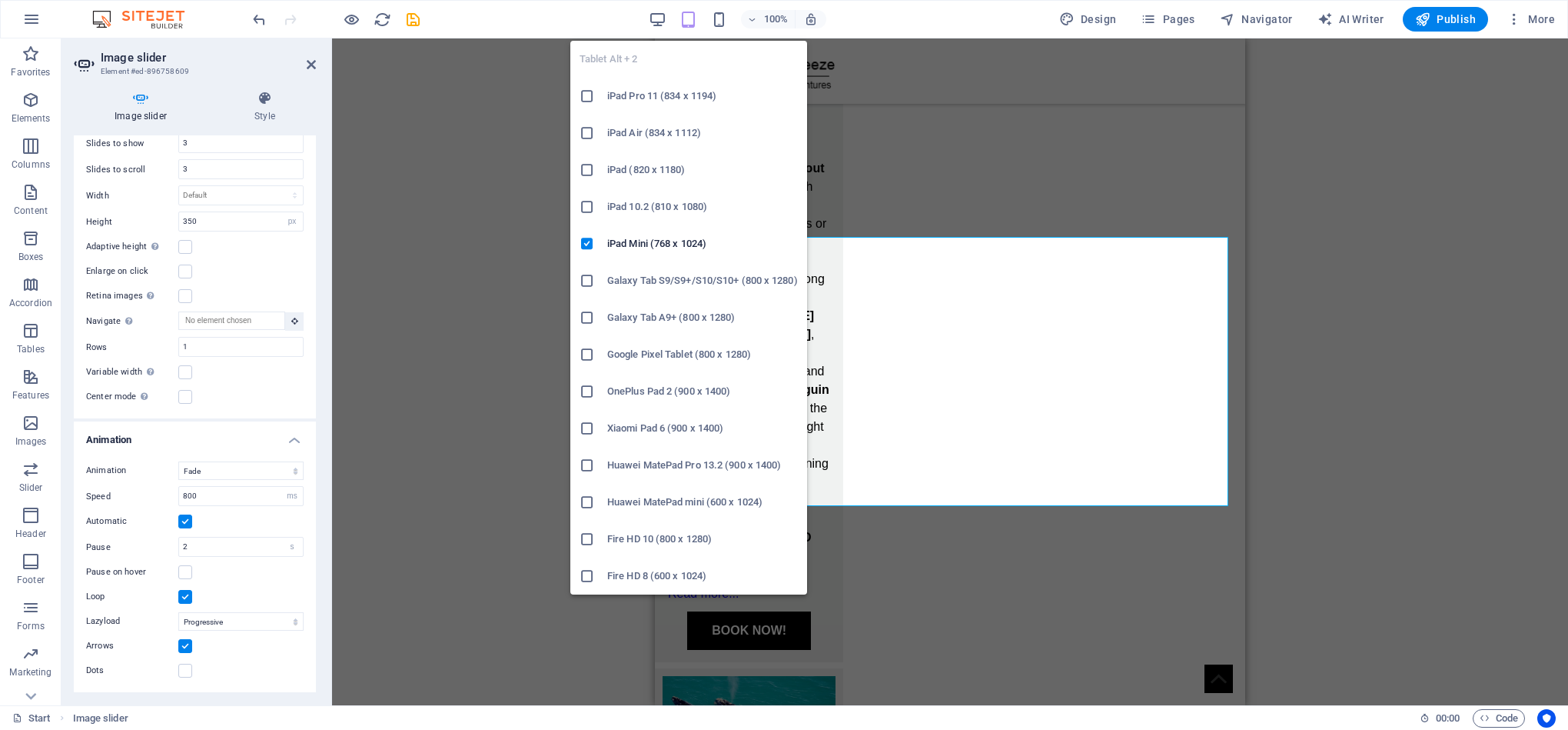
type input "1"
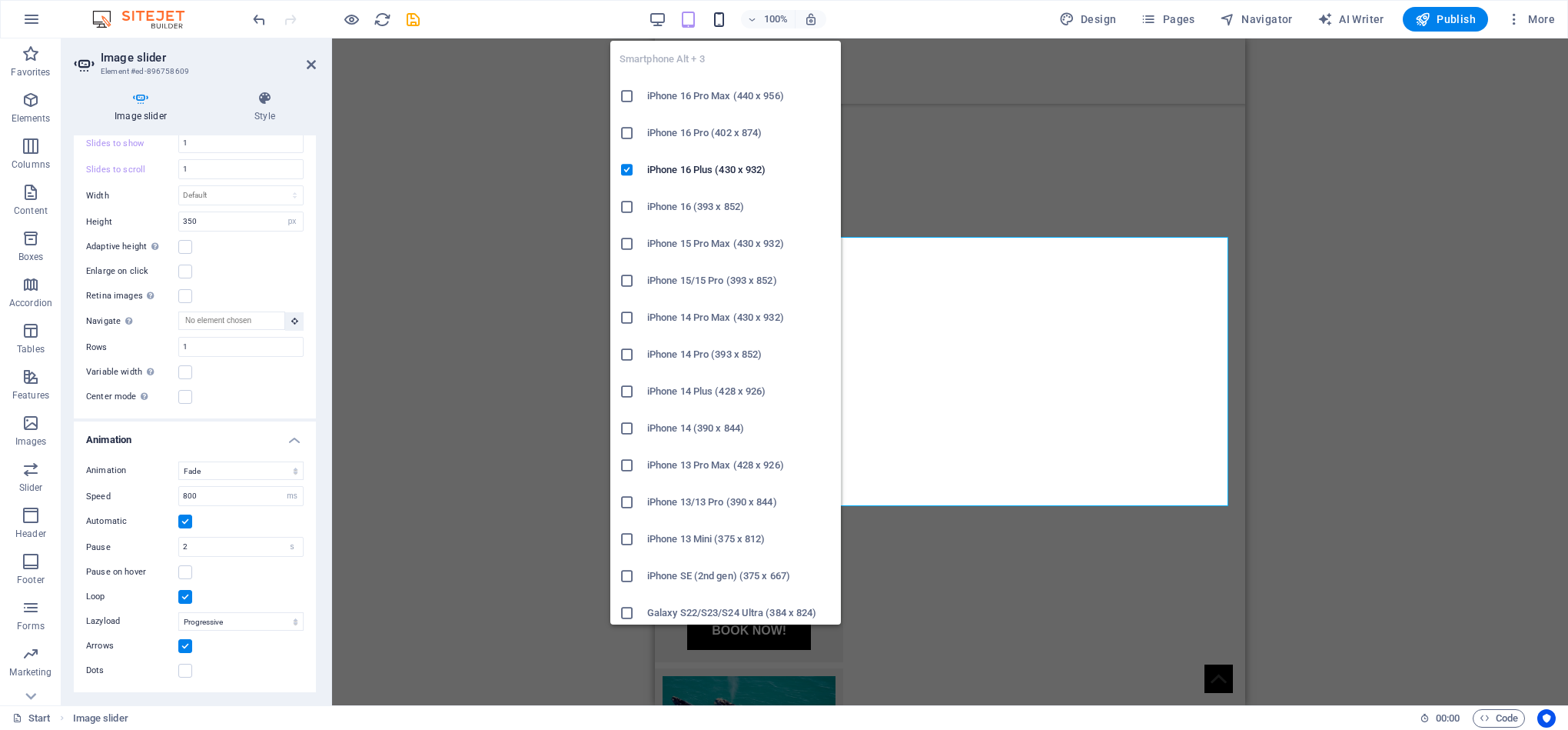
click at [727, 21] on icon "button" at bounding box center [719, 19] width 17 height 17
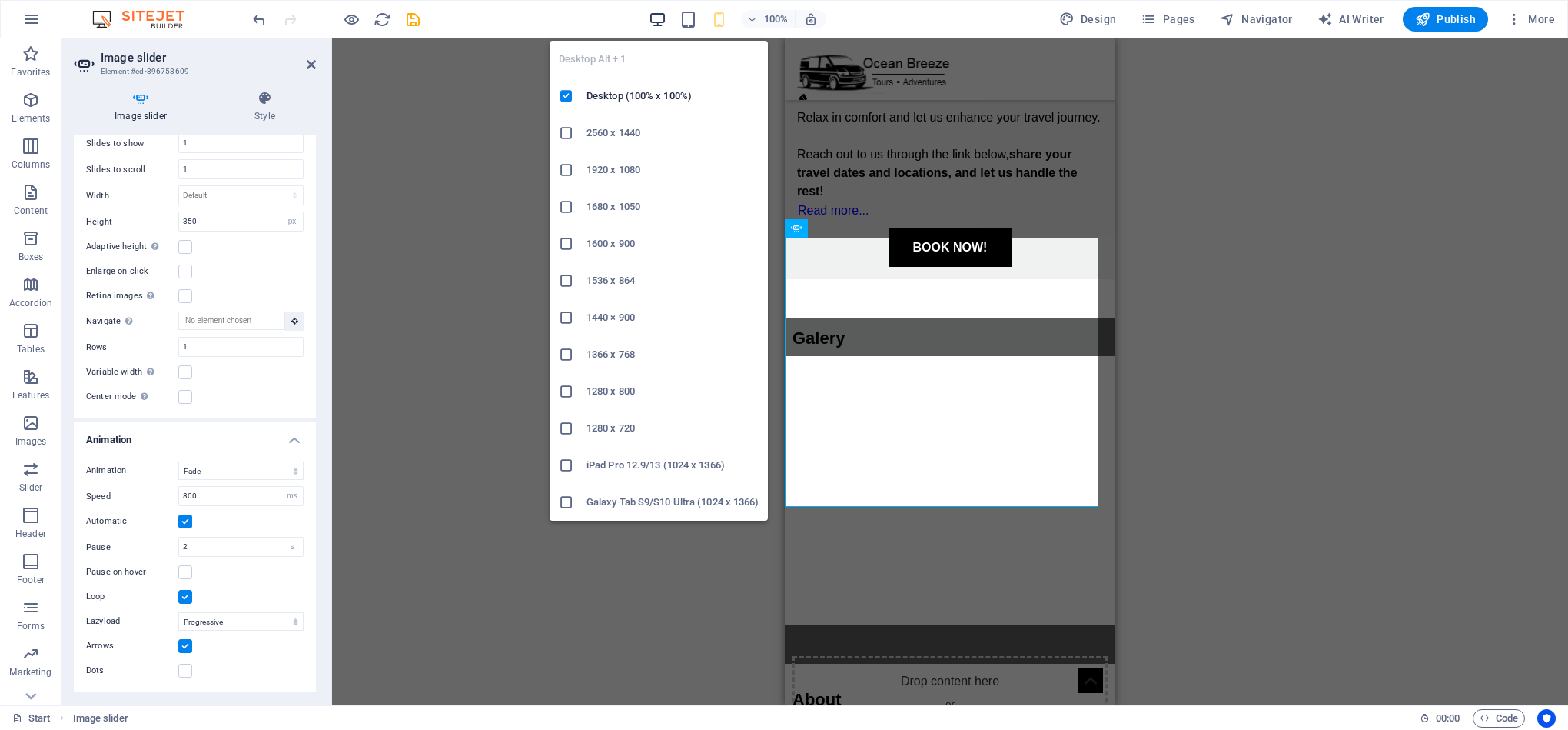
click at [658, 17] on icon "button" at bounding box center [657, 19] width 17 height 17
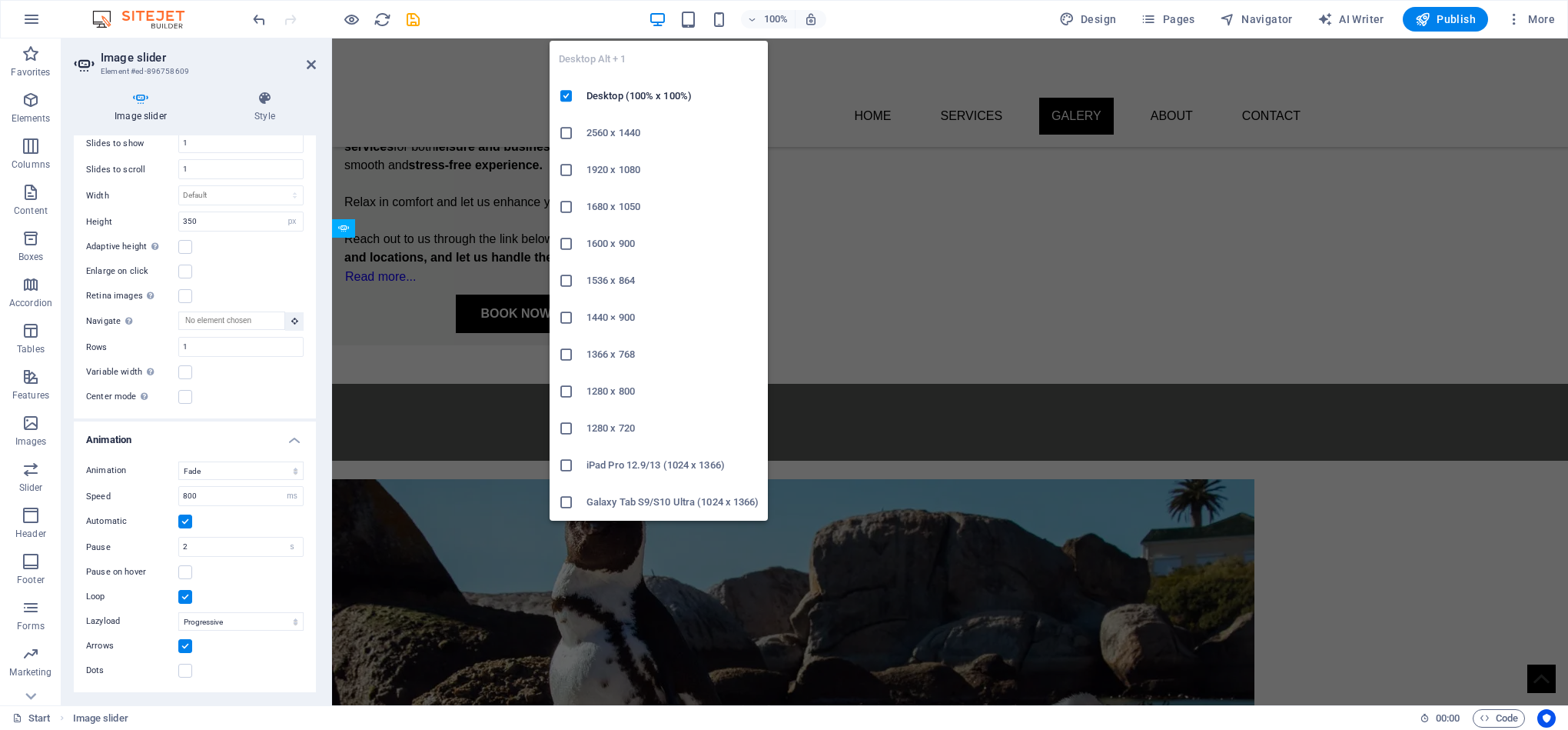
scroll to position [2107, 0]
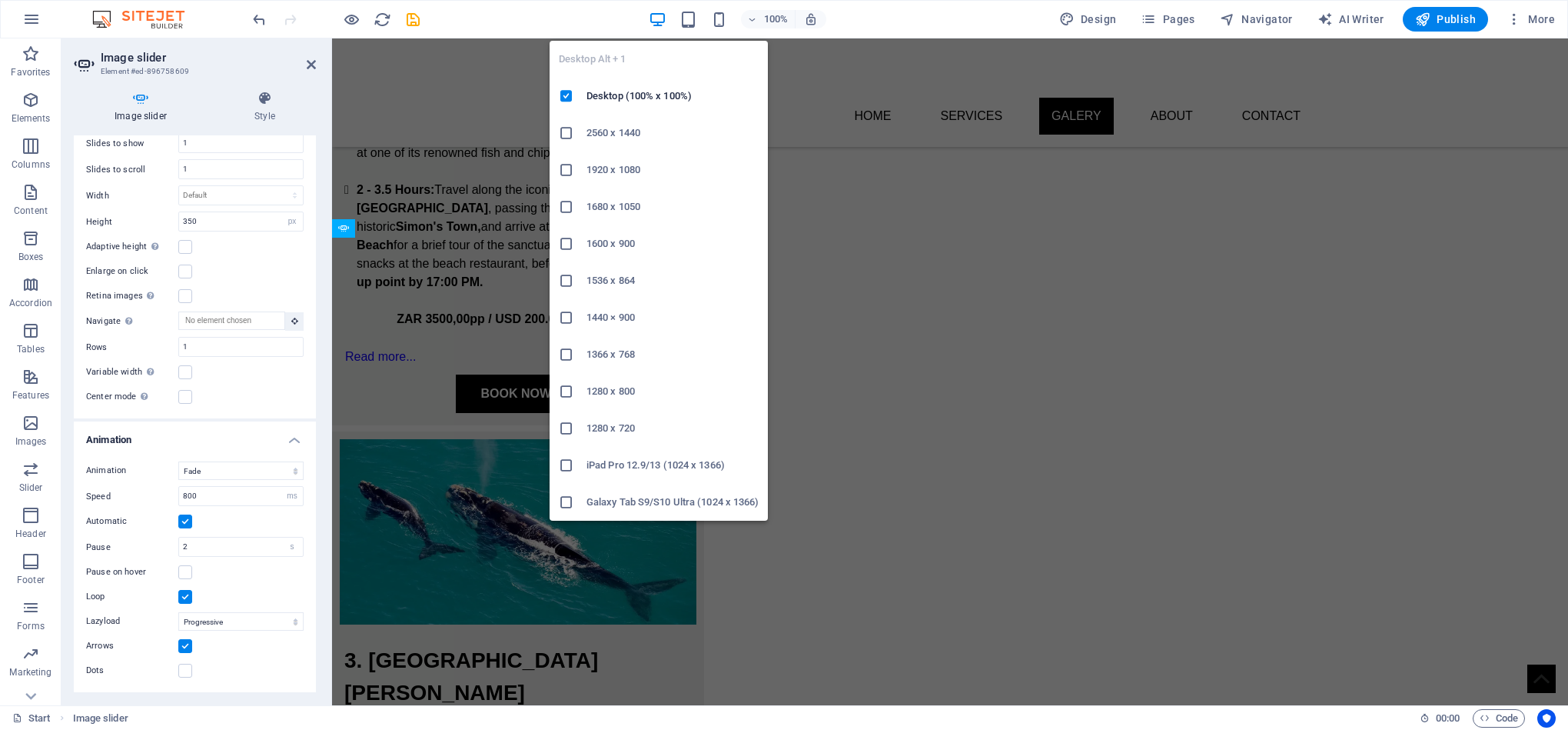
type input "3"
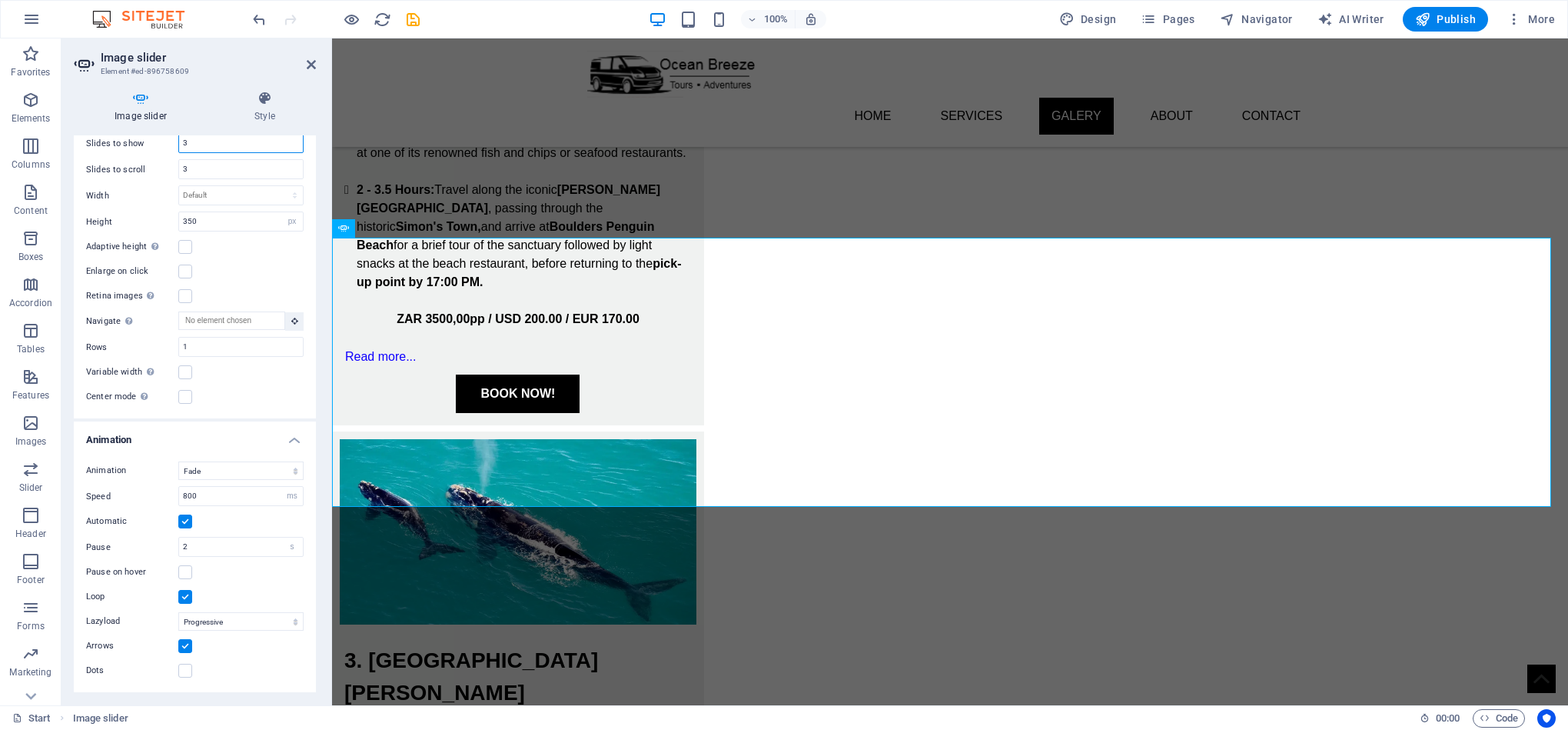
click at [210, 147] on input "3" at bounding box center [240, 143] width 123 height 18
click at [202, 147] on input "1" at bounding box center [240, 143] width 123 height 18
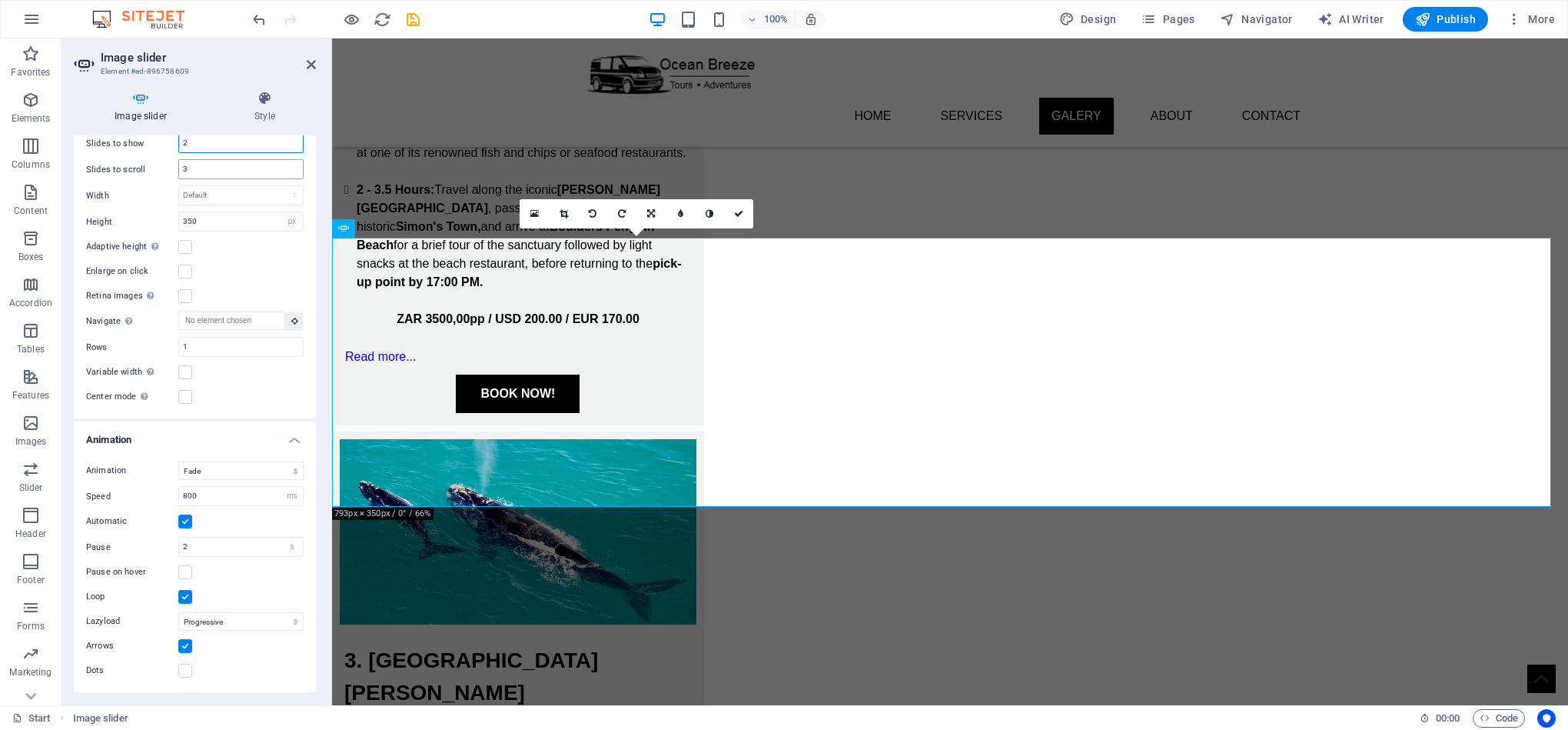
type input "2"
click at [189, 162] on input "3" at bounding box center [240, 168] width 123 height 18
type input "1"
drag, startPoint x: 312, startPoint y: 438, endPoint x: 312, endPoint y: 370, distance: 68.0
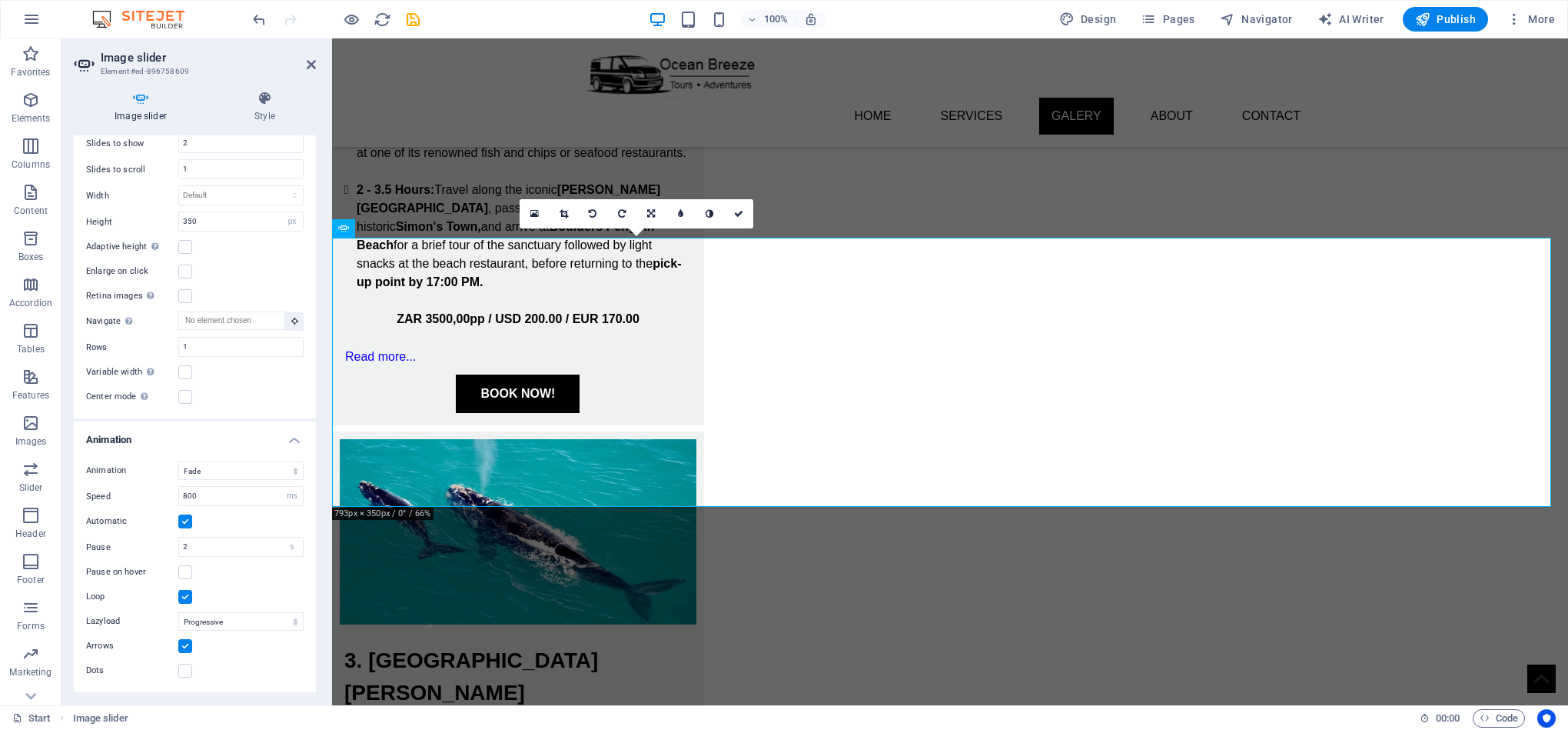
click at [319, 349] on div "Image slider Style Image slider Drag files here, click to choose files or selec…" at bounding box center [194, 391] width 267 height 627
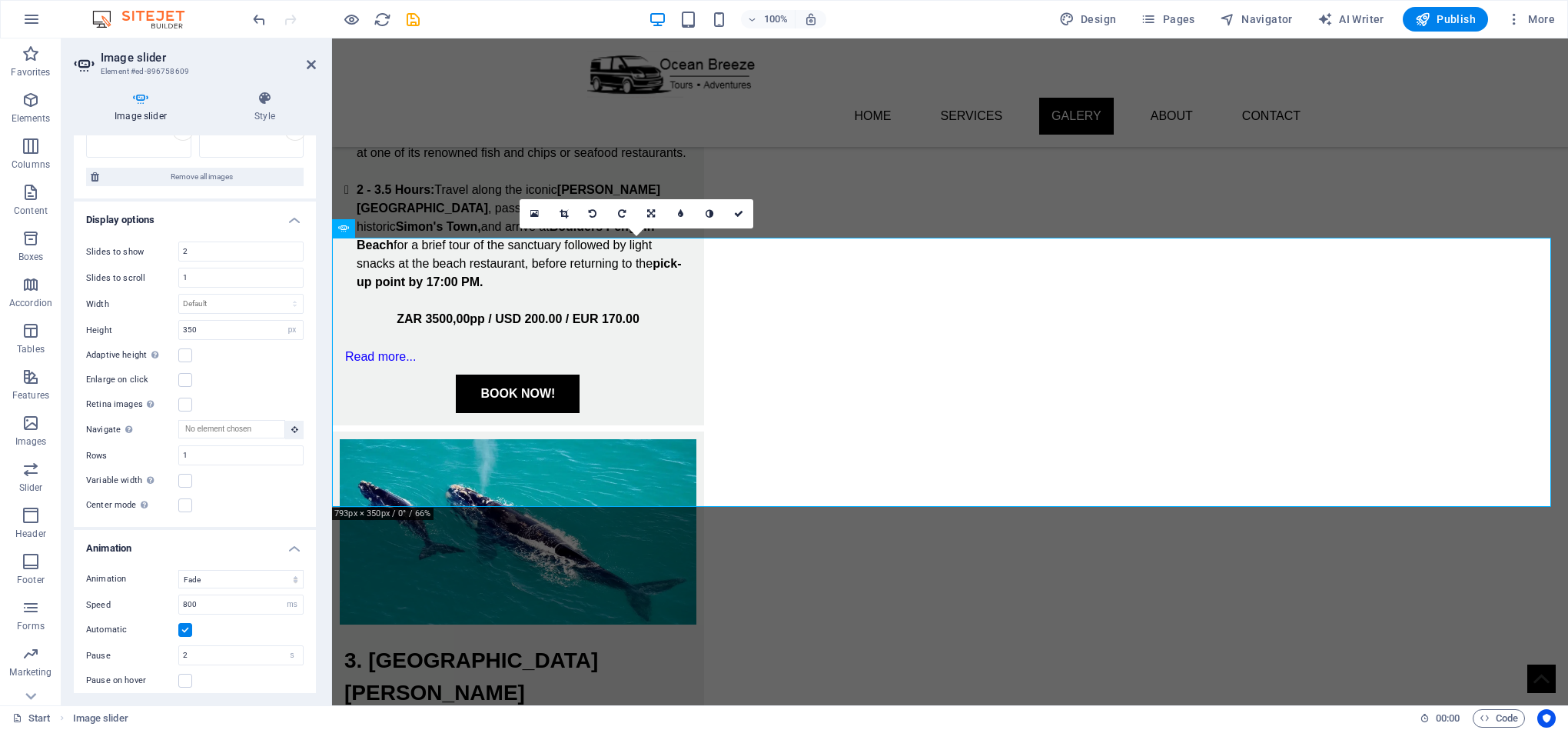
scroll to position [296, 0]
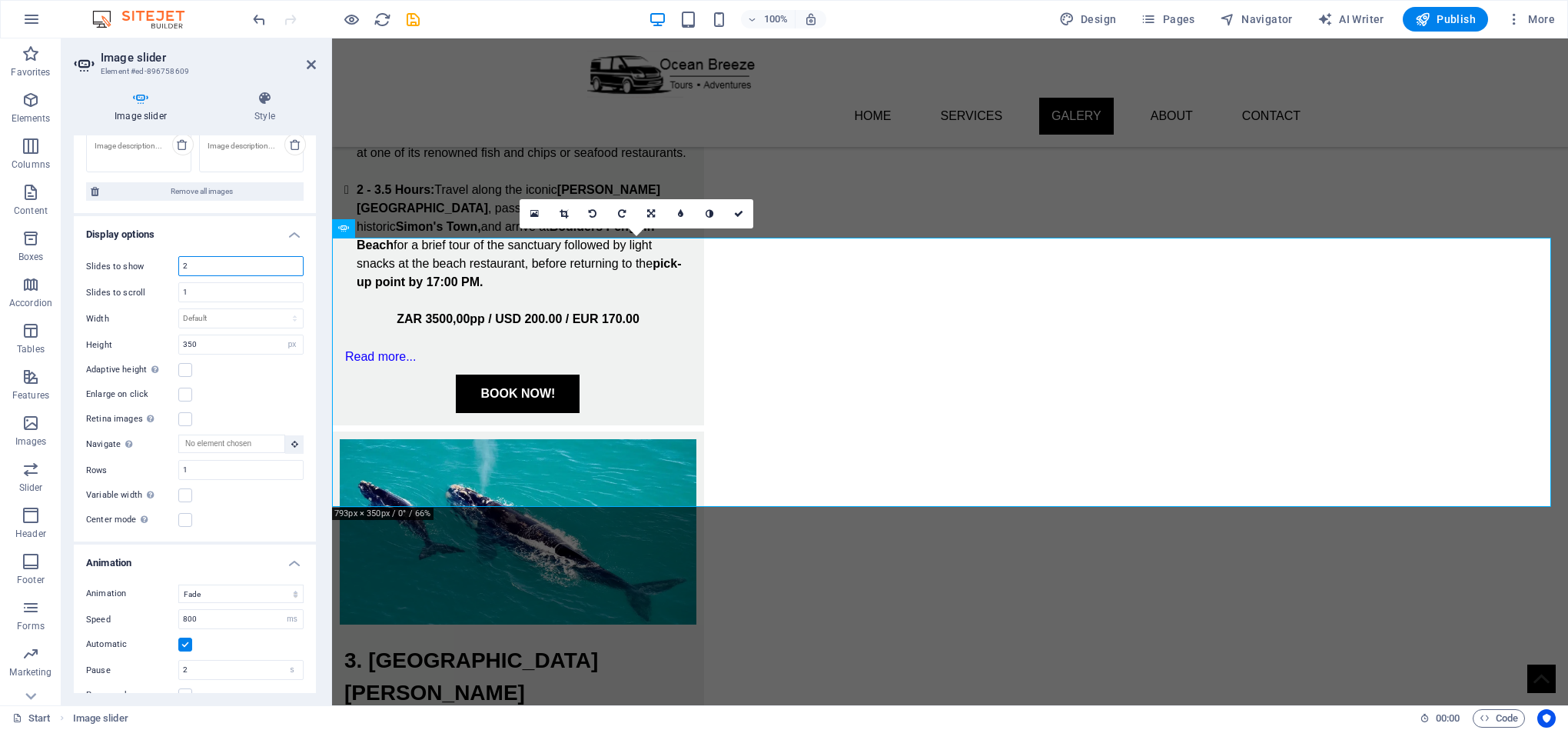
click at [203, 264] on input "2" at bounding box center [240, 265] width 123 height 18
click at [191, 266] on input "3" at bounding box center [240, 265] width 123 height 18
type input "2"
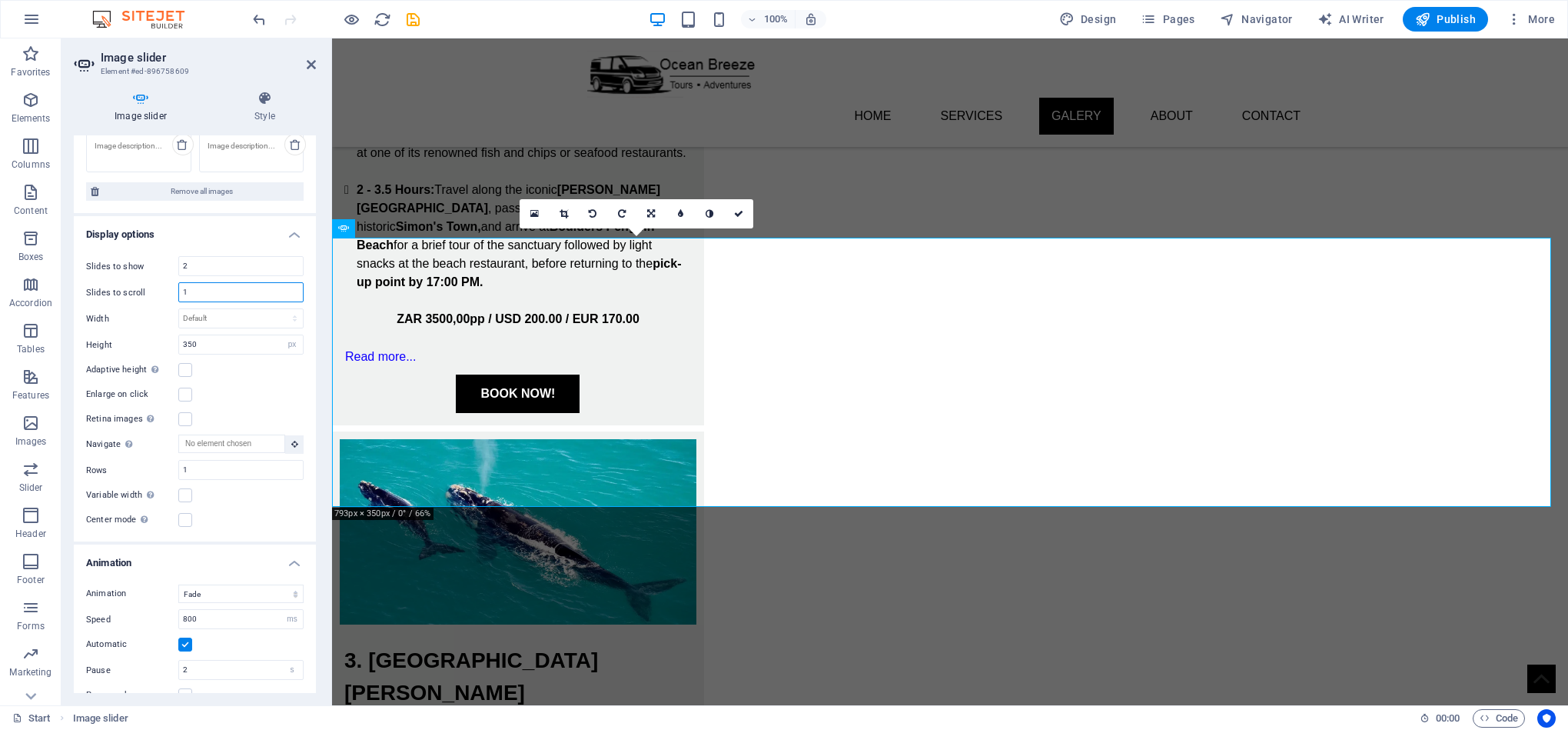
click at [207, 291] on input "1" at bounding box center [240, 292] width 123 height 18
click at [214, 314] on select "Default px % rem em vw vh" at bounding box center [240, 318] width 123 height 18
click at [215, 343] on input "350" at bounding box center [240, 343] width 123 height 18
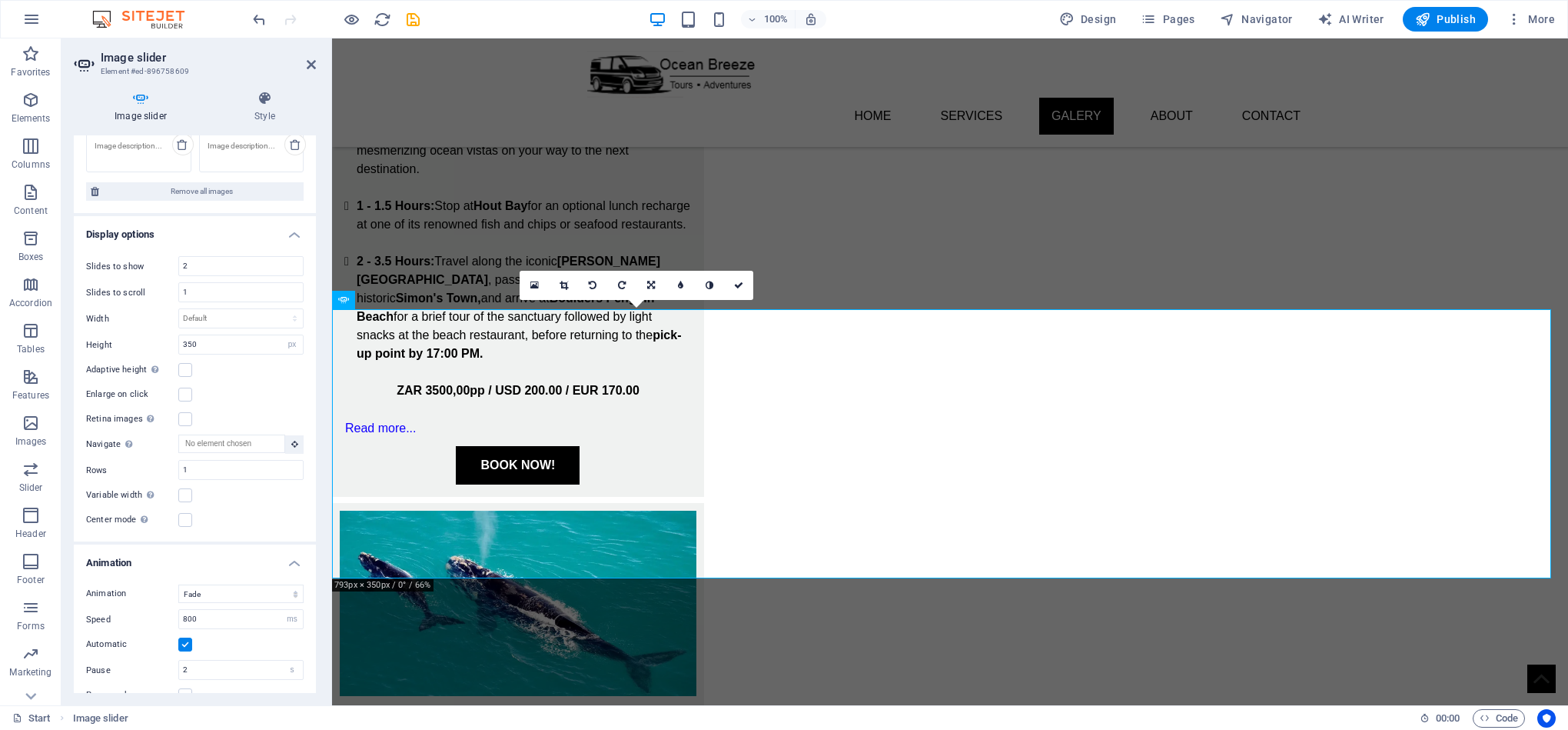
drag, startPoint x: 310, startPoint y: 402, endPoint x: 310, endPoint y: 450, distance: 48.0
click at [309, 453] on div "Slides to show 2 Slides to scroll 1 Width Default px % rem em vw vh Height 350 …" at bounding box center [194, 392] width 242 height 298
drag, startPoint x: 310, startPoint y: 448, endPoint x: 309, endPoint y: 500, distance: 52.0
click at [309, 500] on div "Slides to show 2 Slides to scroll 1 Width Default px % rem em vw vh Height 350 …" at bounding box center [194, 392] width 242 height 298
click at [415, 13] on icon "save" at bounding box center [413, 19] width 17 height 17
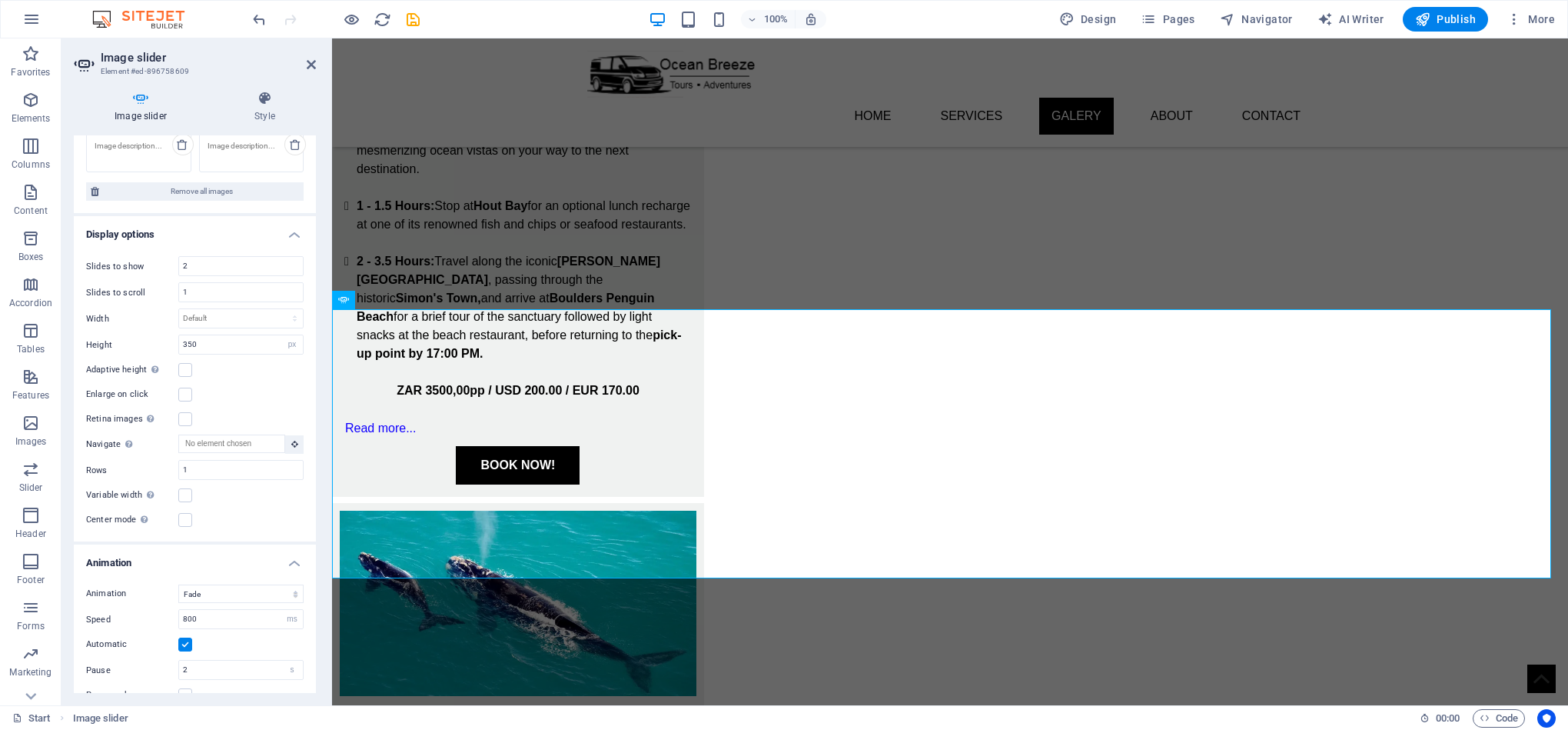
select select "px"
select select "fade"
select select "ms"
select select "s"
select select "progressive"
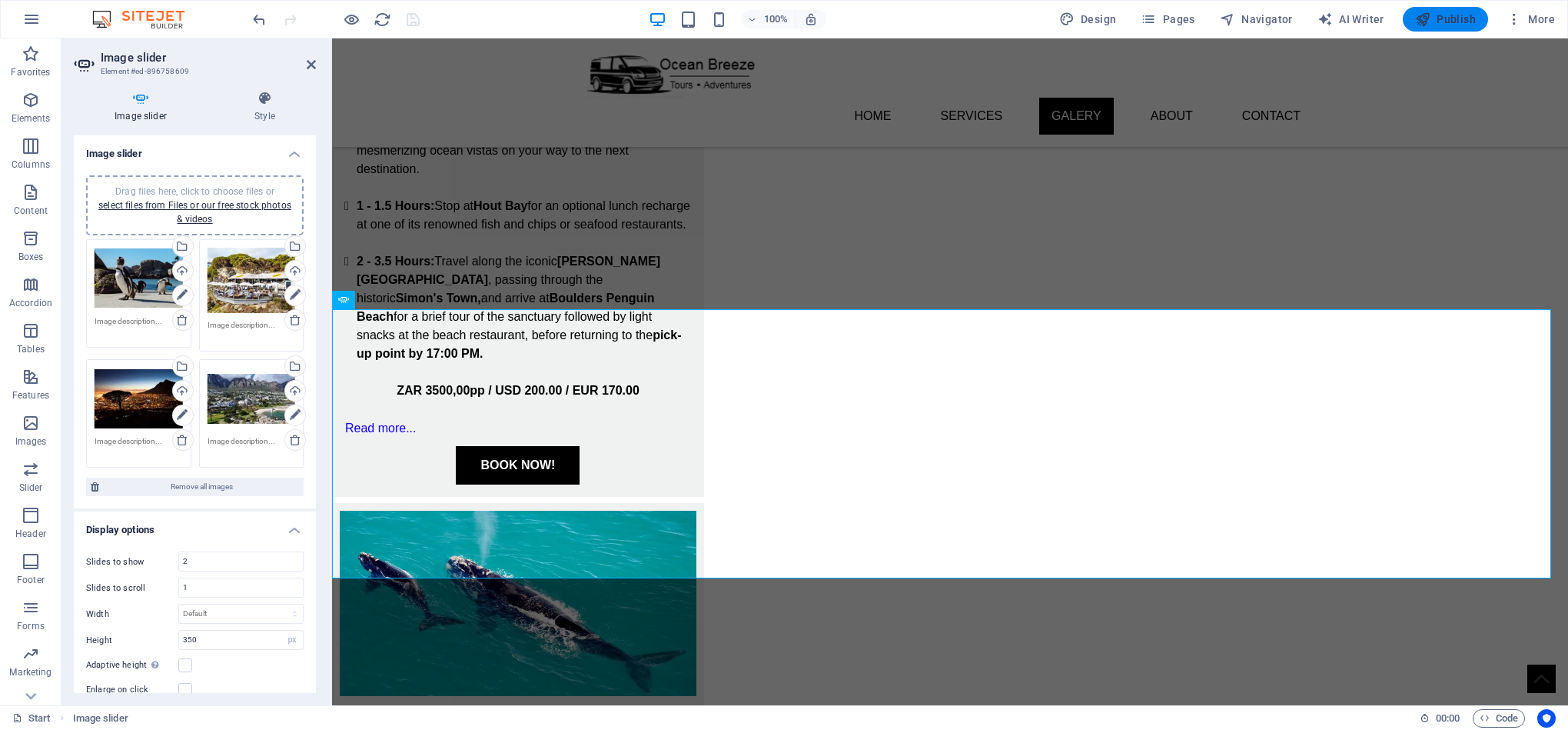
click at [1429, 28] on button "Publish" at bounding box center [1445, 19] width 85 height 25
select select "px"
select select "fade"
select select "ms"
select select "s"
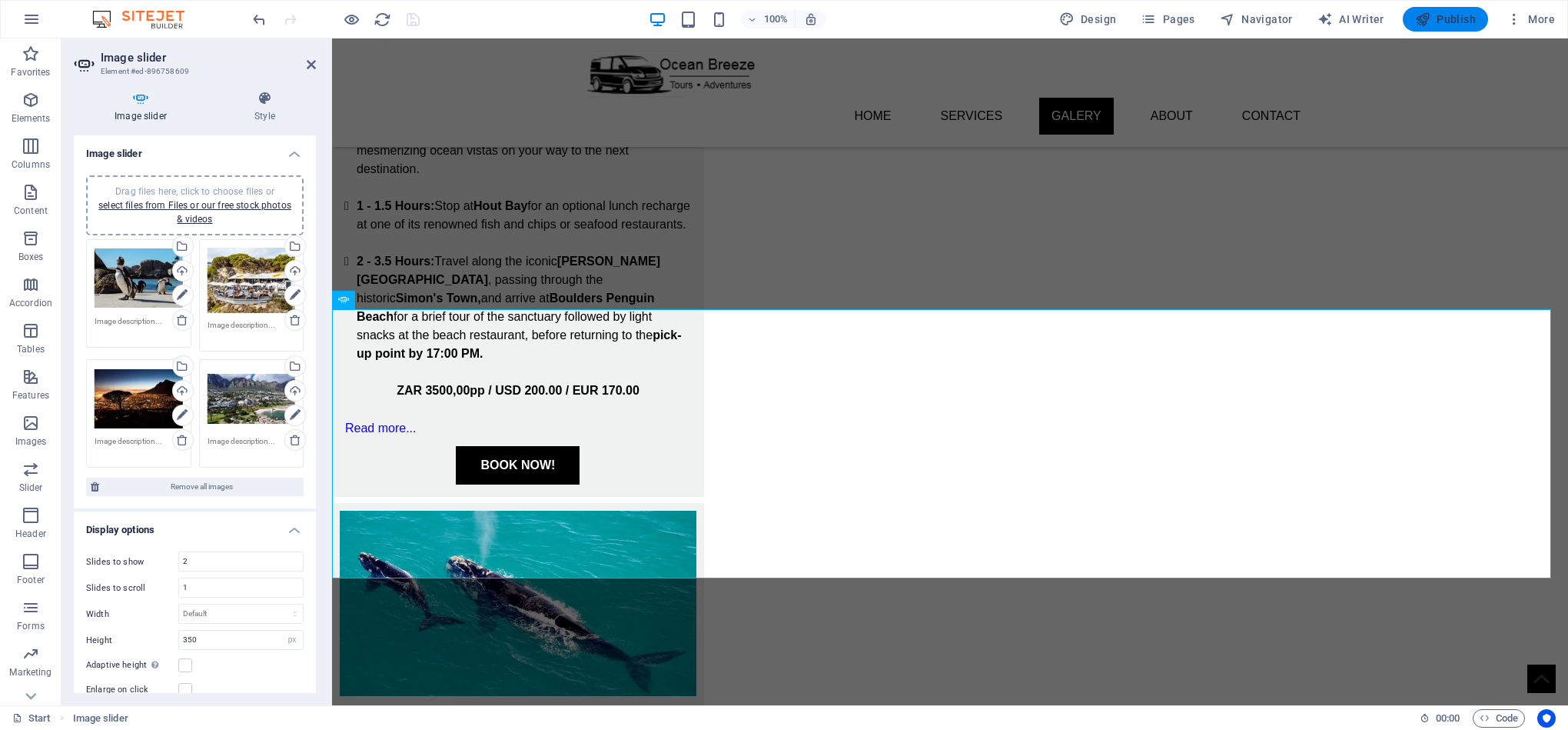
select select "progressive"
